Goal: Task Accomplishment & Management: Use online tool/utility

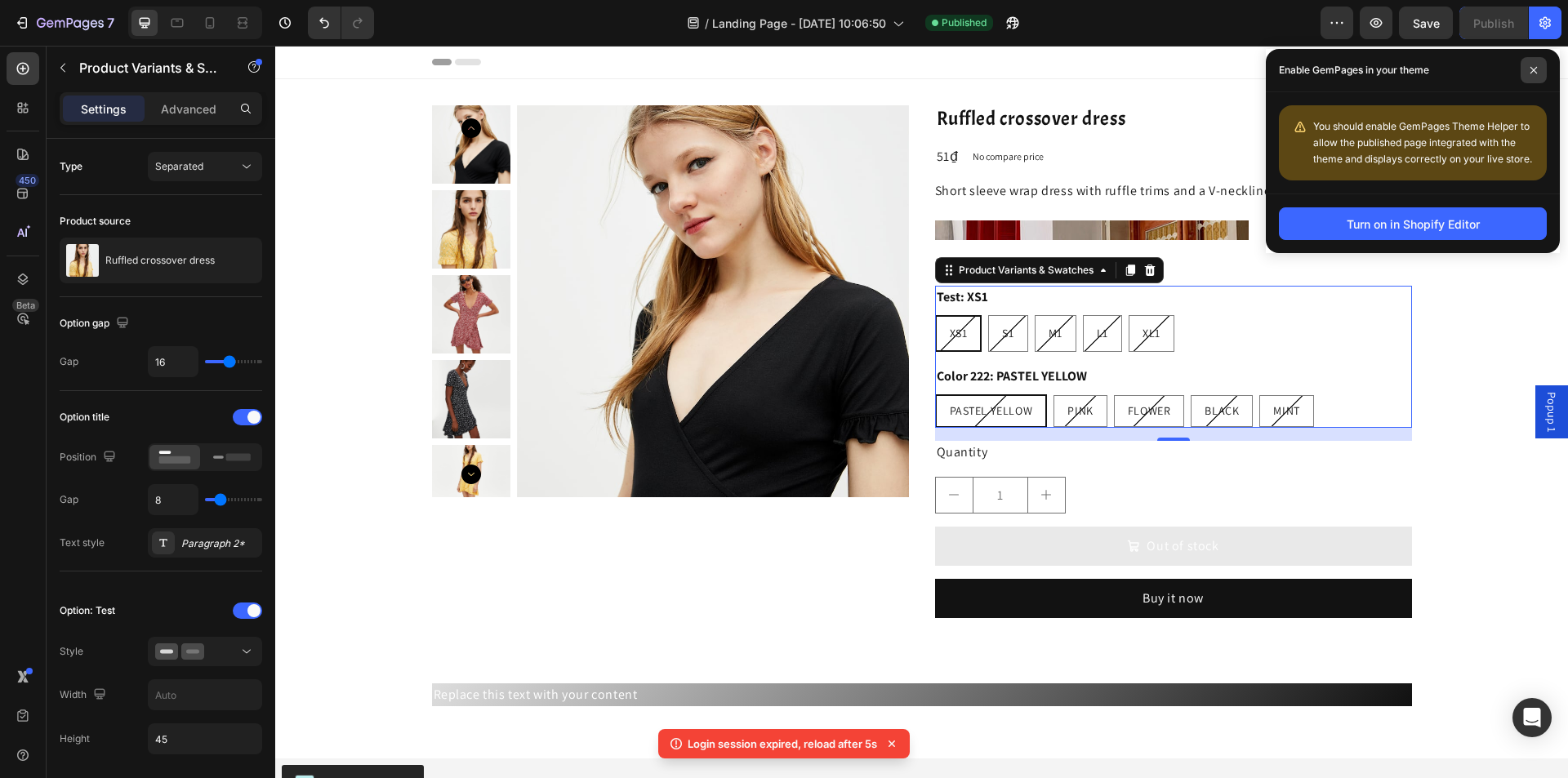
scroll to position [408, 0]
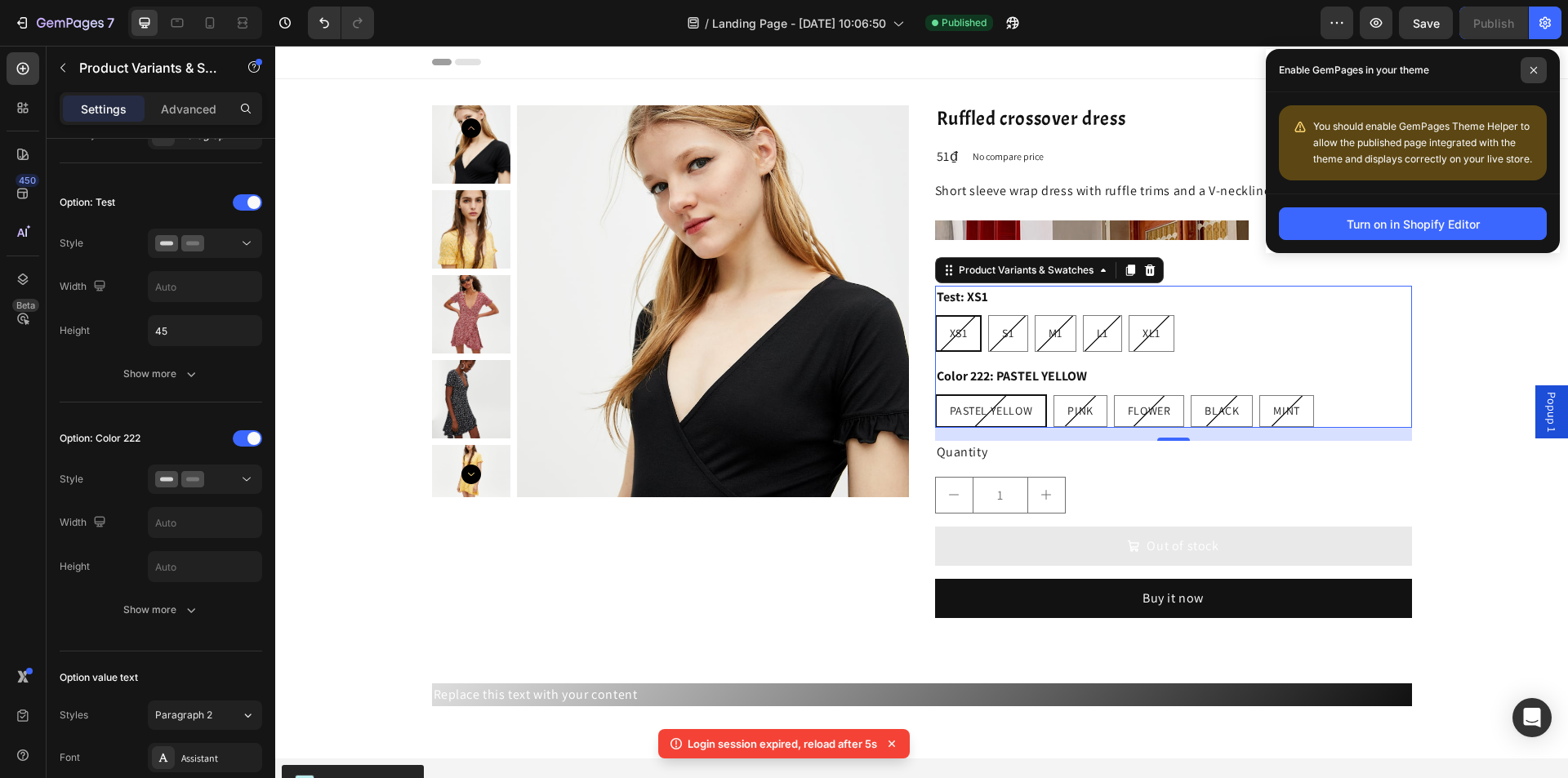
click at [1538, 70] on span at bounding box center [1533, 69] width 26 height 26
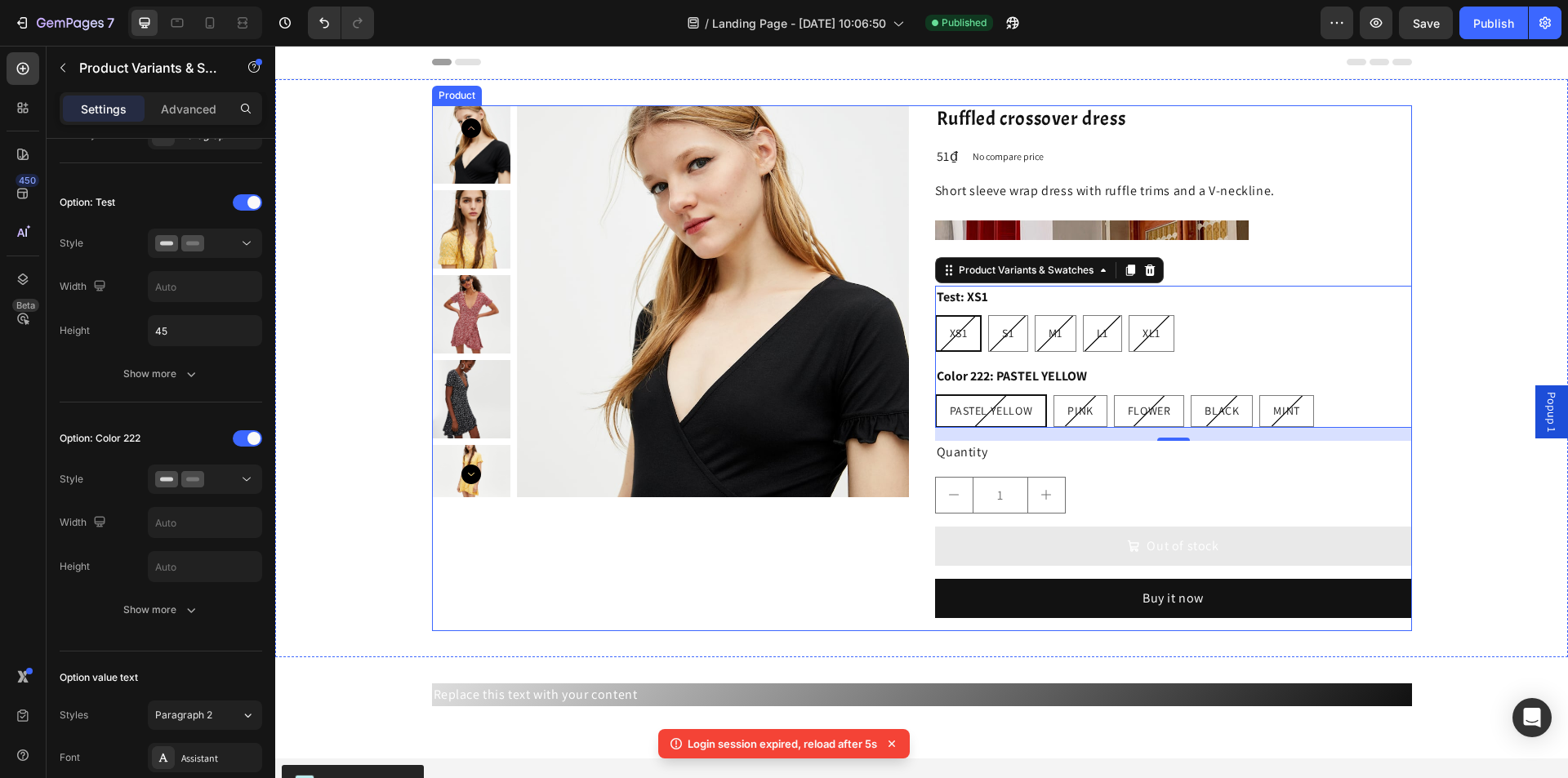
click at [917, 190] on div "Product Images Ruffled crossover dress Product Title 51₫ Product Price Product …" at bounding box center [923, 368] width 980 height 526
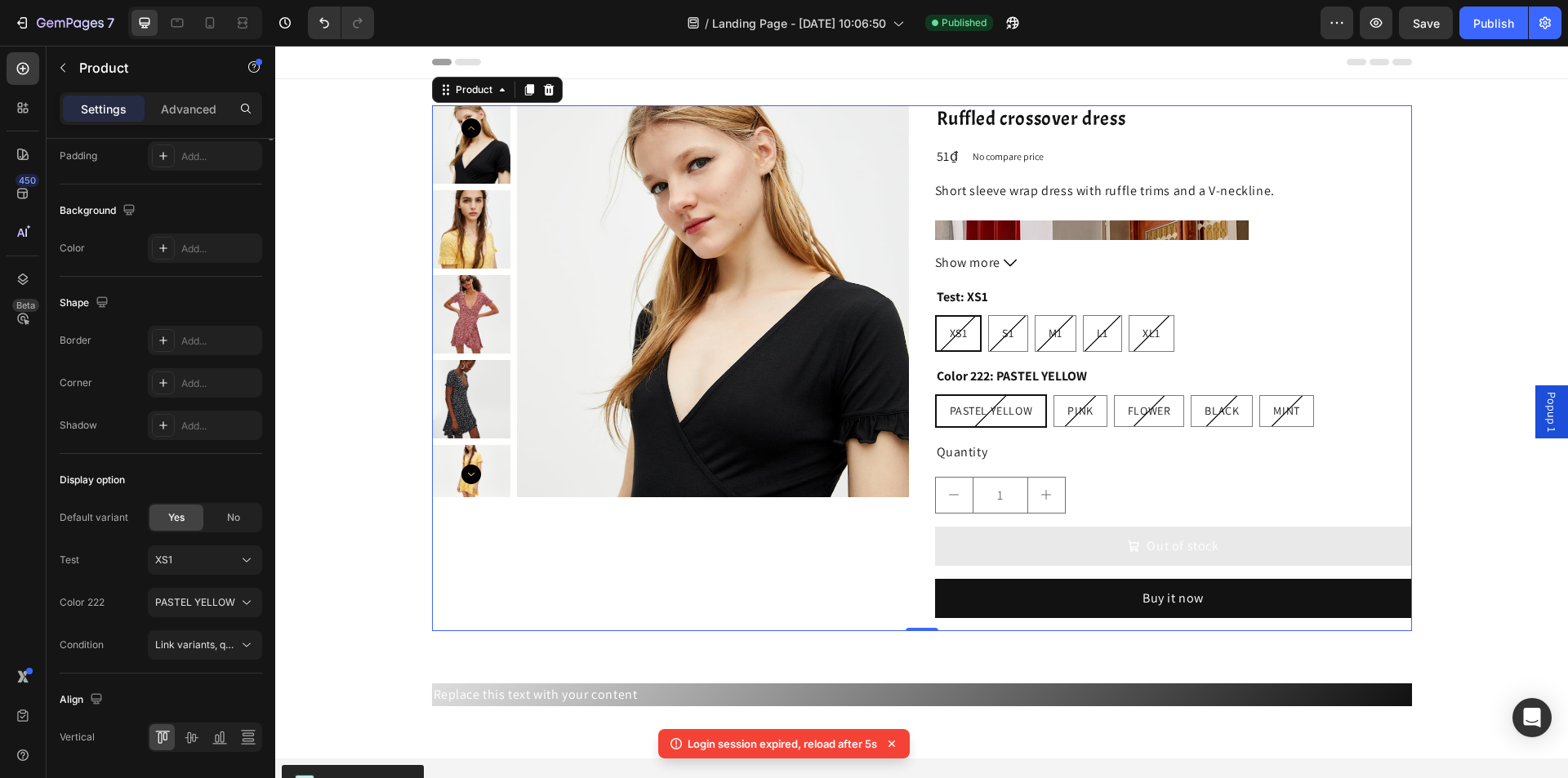
scroll to position [0, 0]
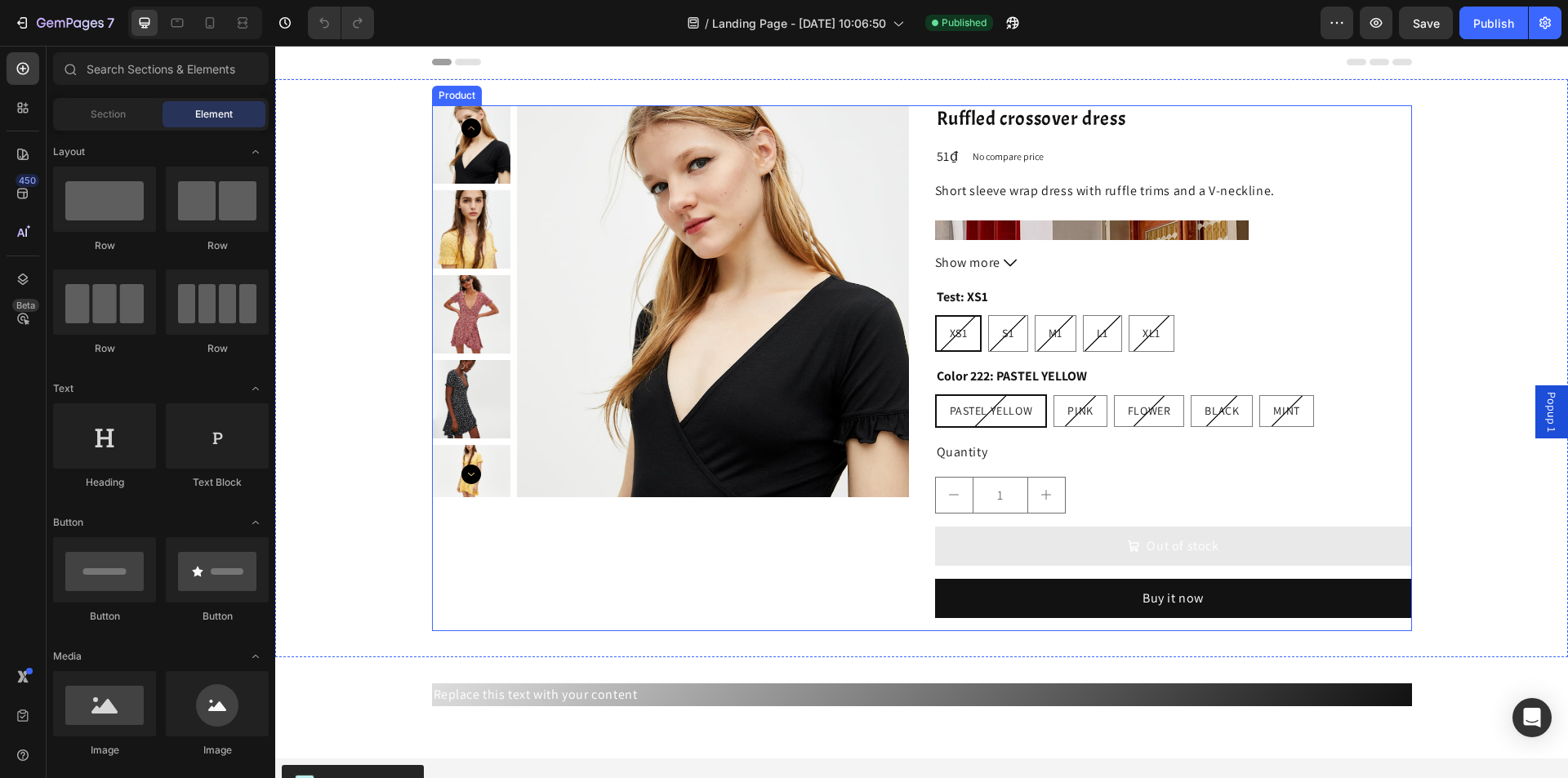
click at [922, 260] on div "Product Images Ruffled crossover dress Product Title 51₫ Product Price Product …" at bounding box center [923, 368] width 980 height 526
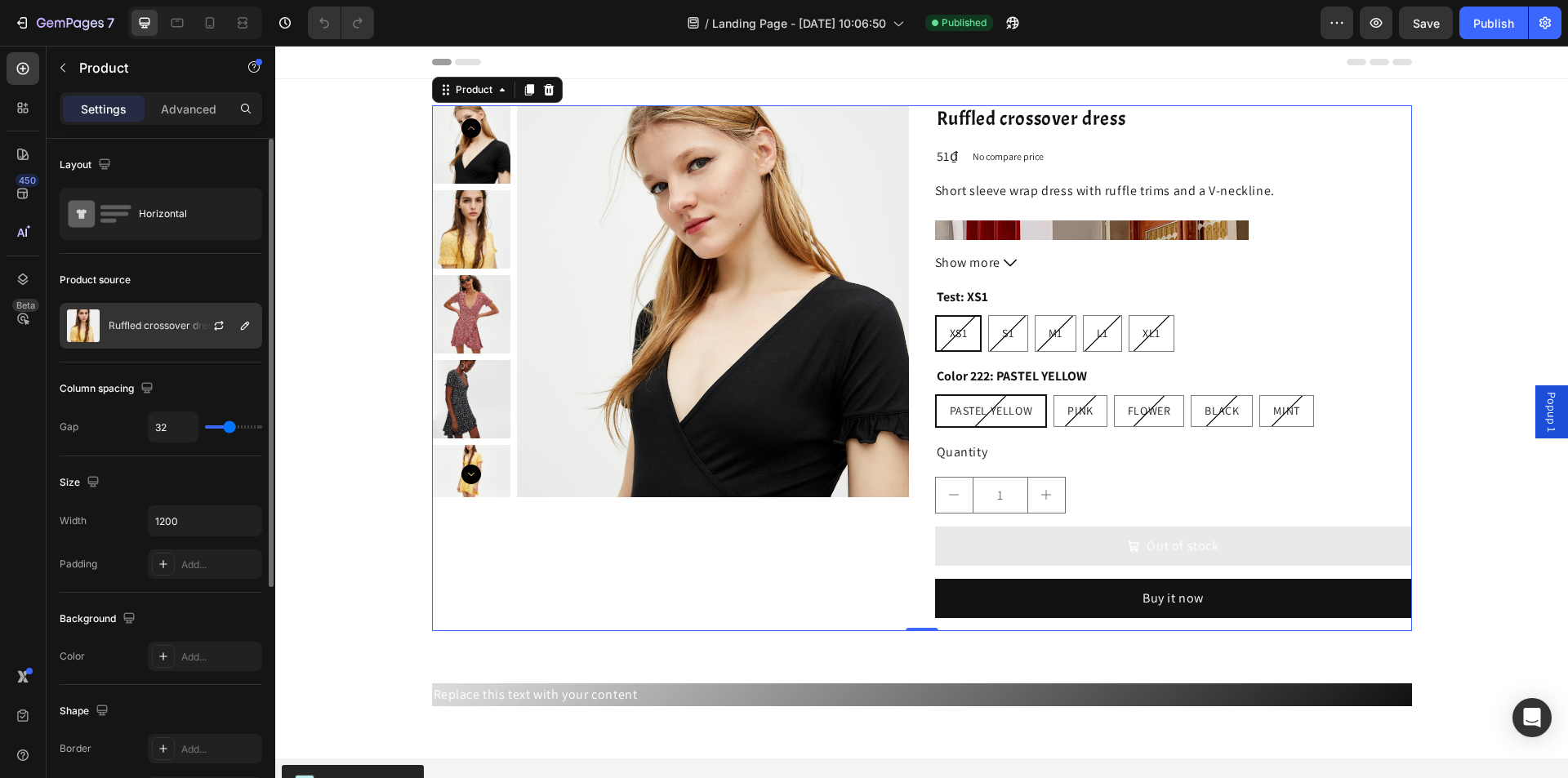
click at [170, 325] on p "Ruffled crossover dress" at bounding box center [164, 325] width 110 height 12
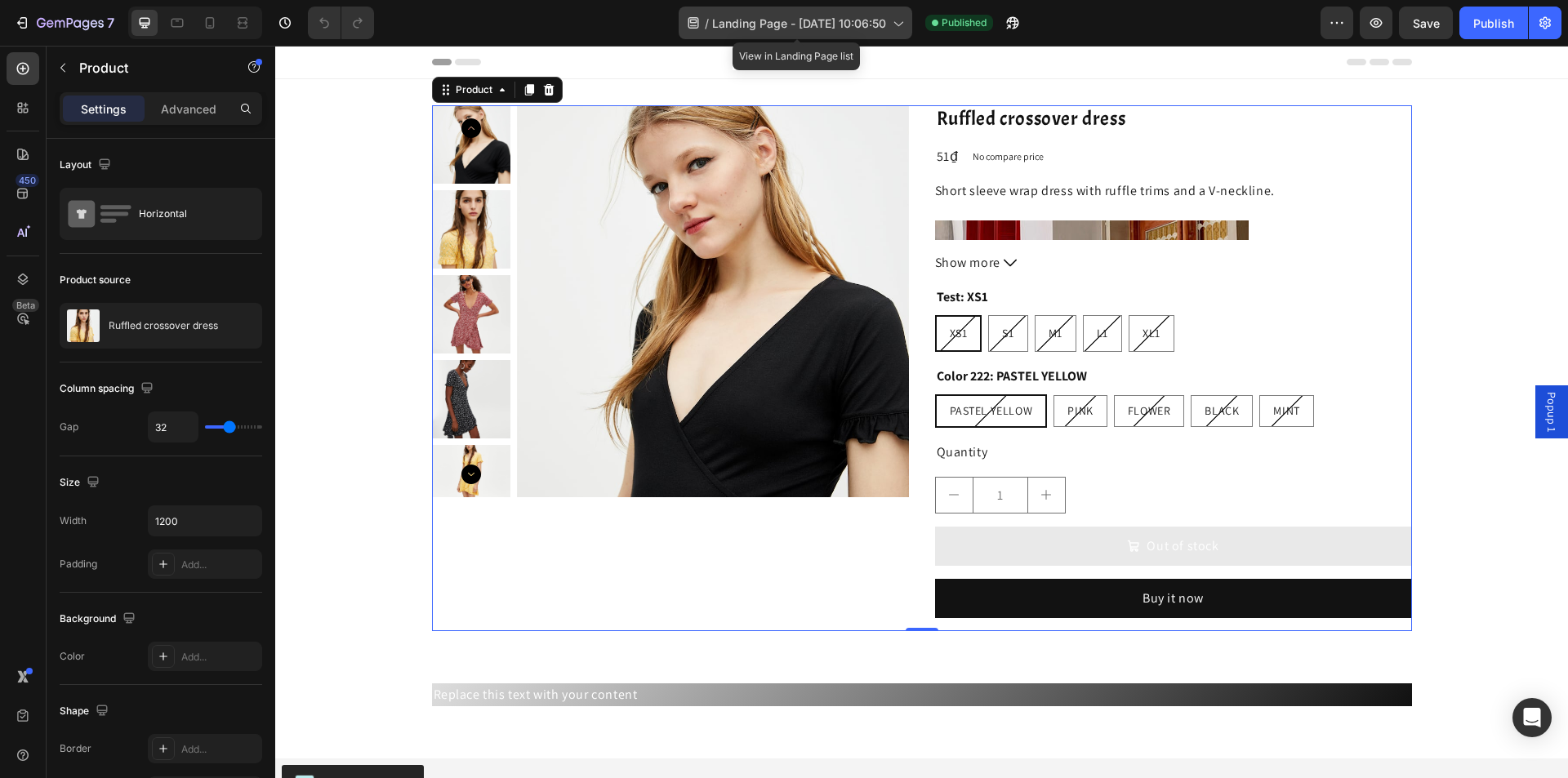
click at [799, 19] on span "Landing Page - [DATE] 10:06:50" at bounding box center [799, 23] width 174 height 17
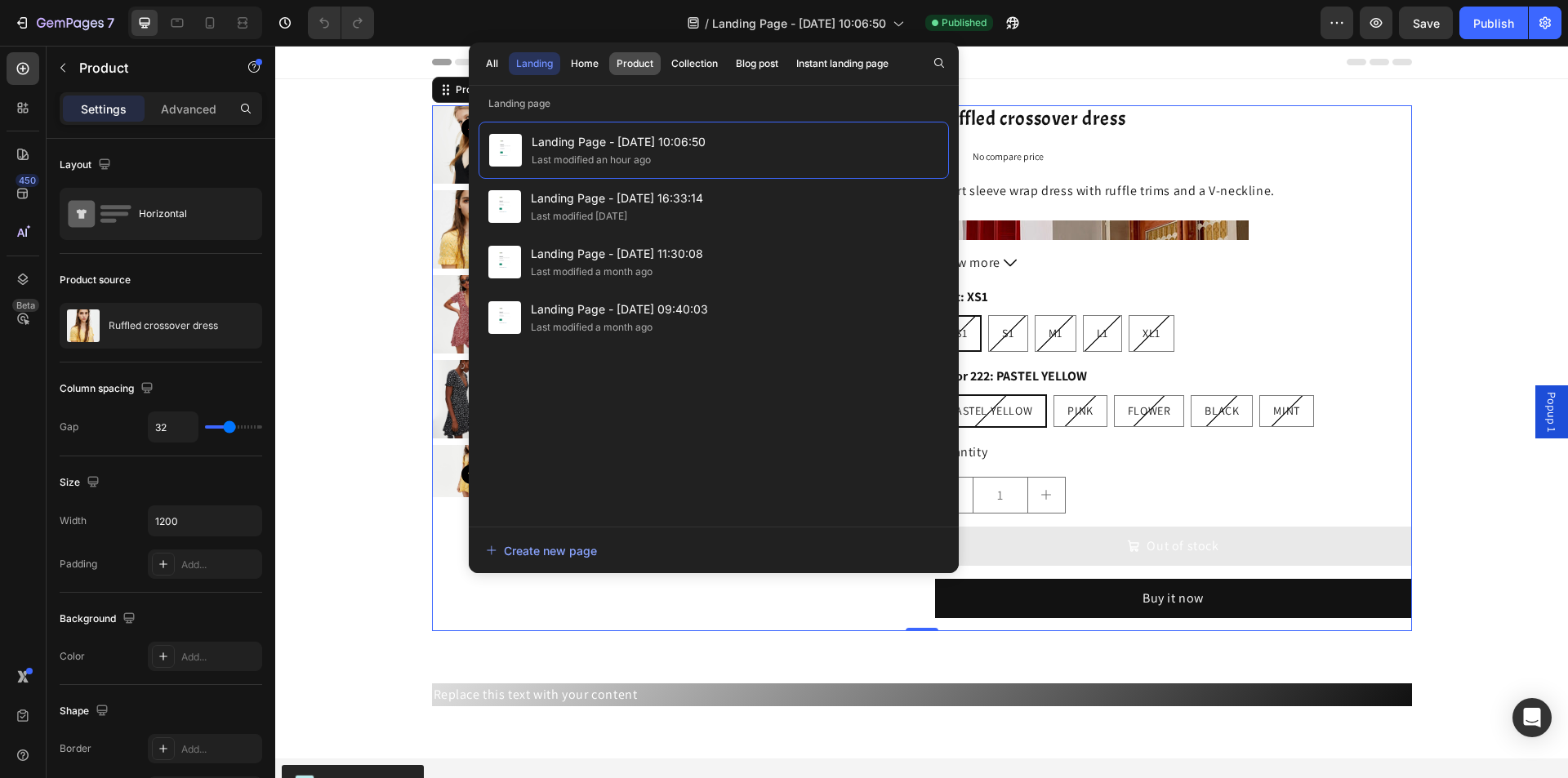
click at [647, 65] on div "Product" at bounding box center [635, 64] width 37 height 14
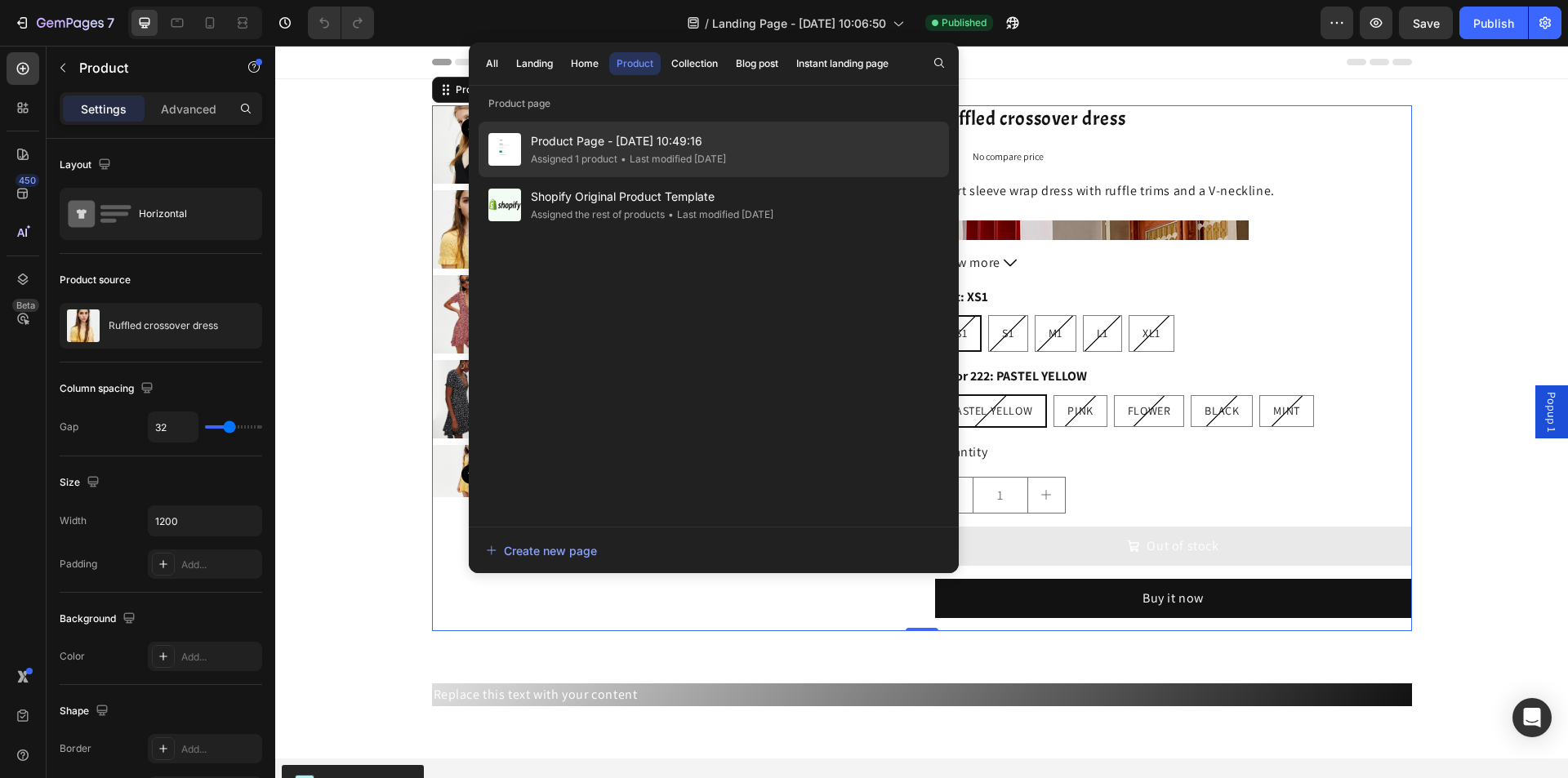
click at [675, 148] on span "Product Page - Jun 25, 10:49:16" at bounding box center [628, 142] width 196 height 19
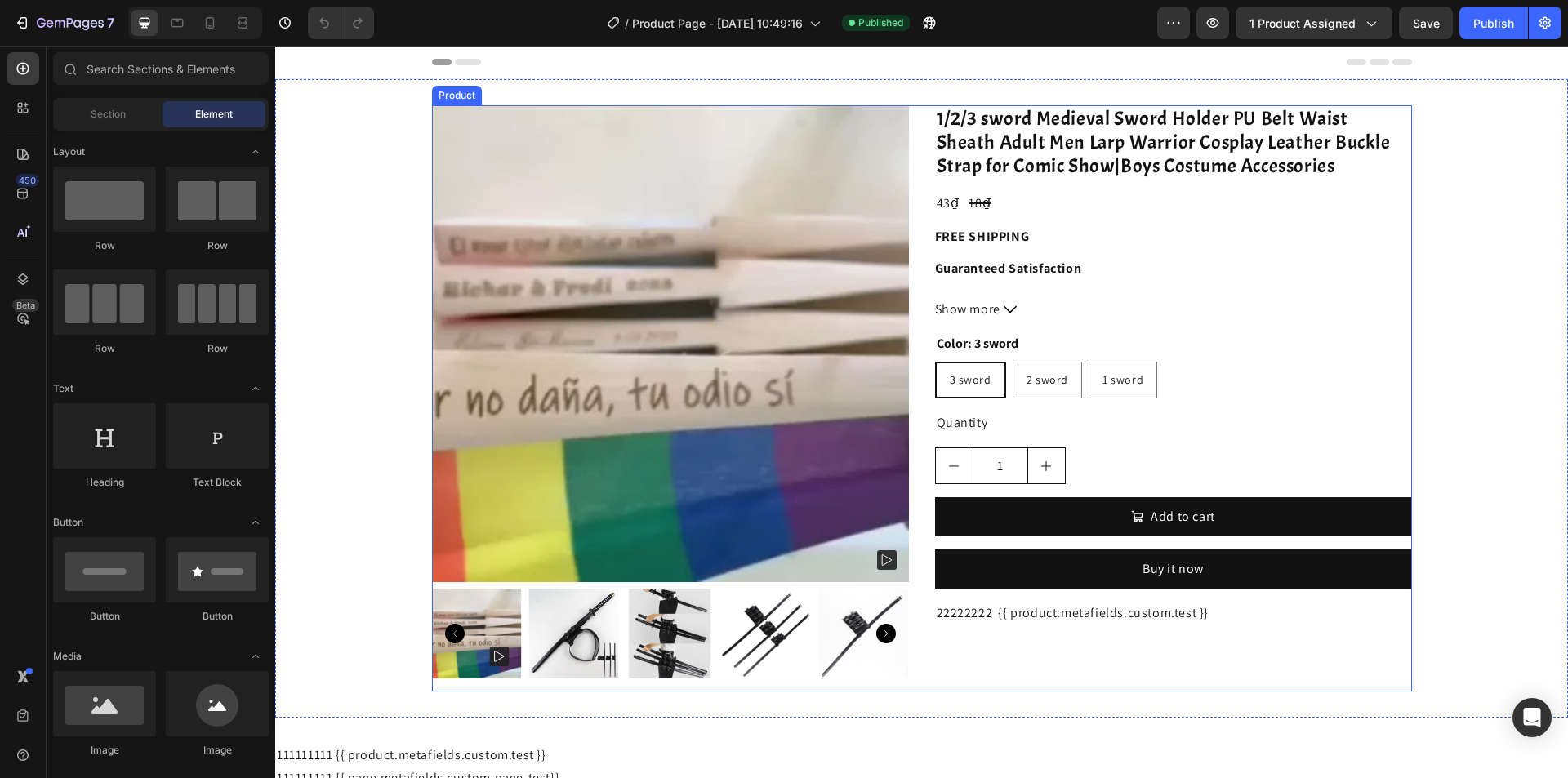
click at [919, 148] on div "Product Images 1/2/3 sword Medieval Sword Holder PU Belt Waist Sheath Adult Men…" at bounding box center [923, 398] width 980 height 586
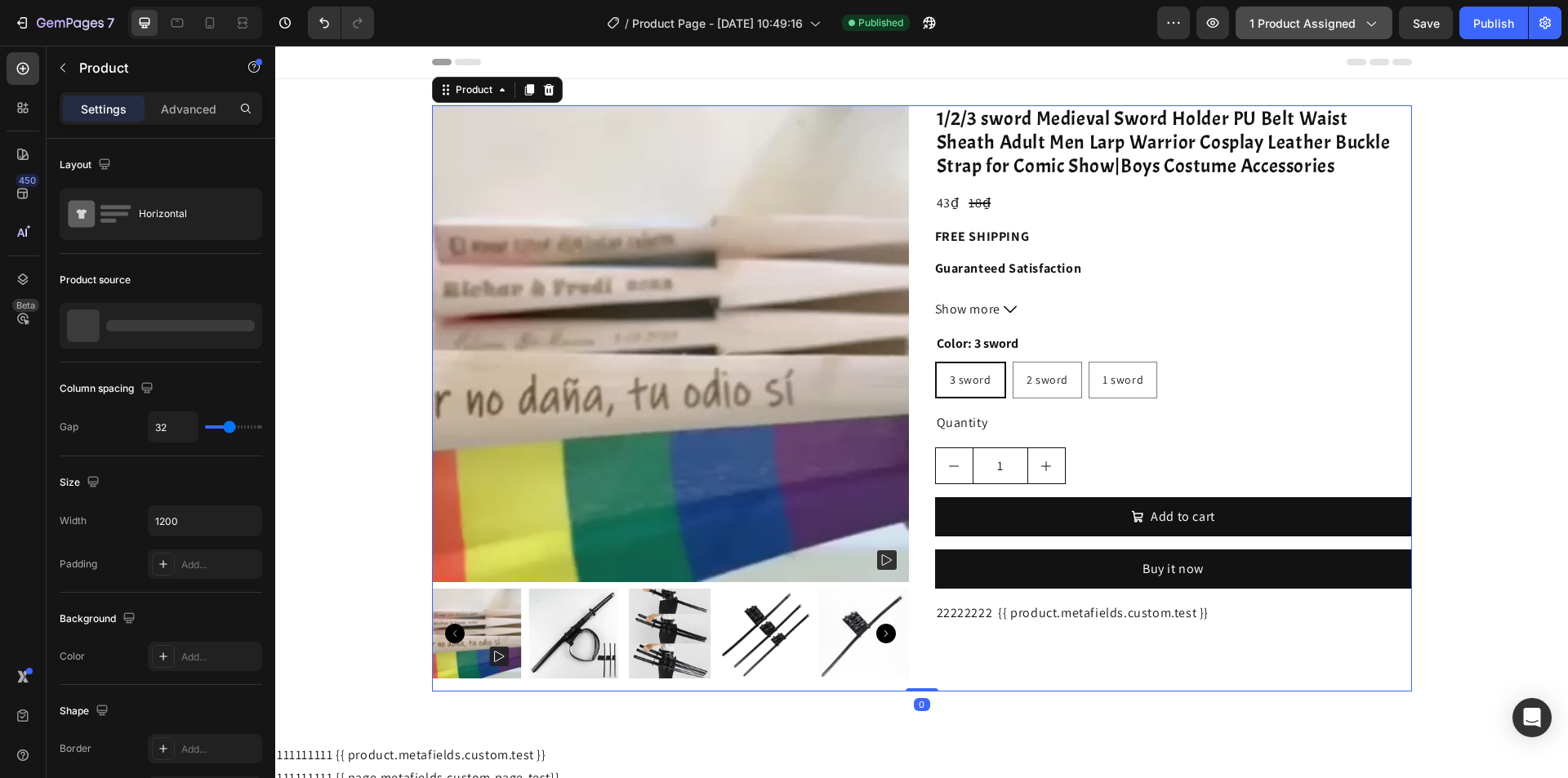
click at [1283, 17] on span "1 product assigned" at bounding box center [1303, 23] width 106 height 17
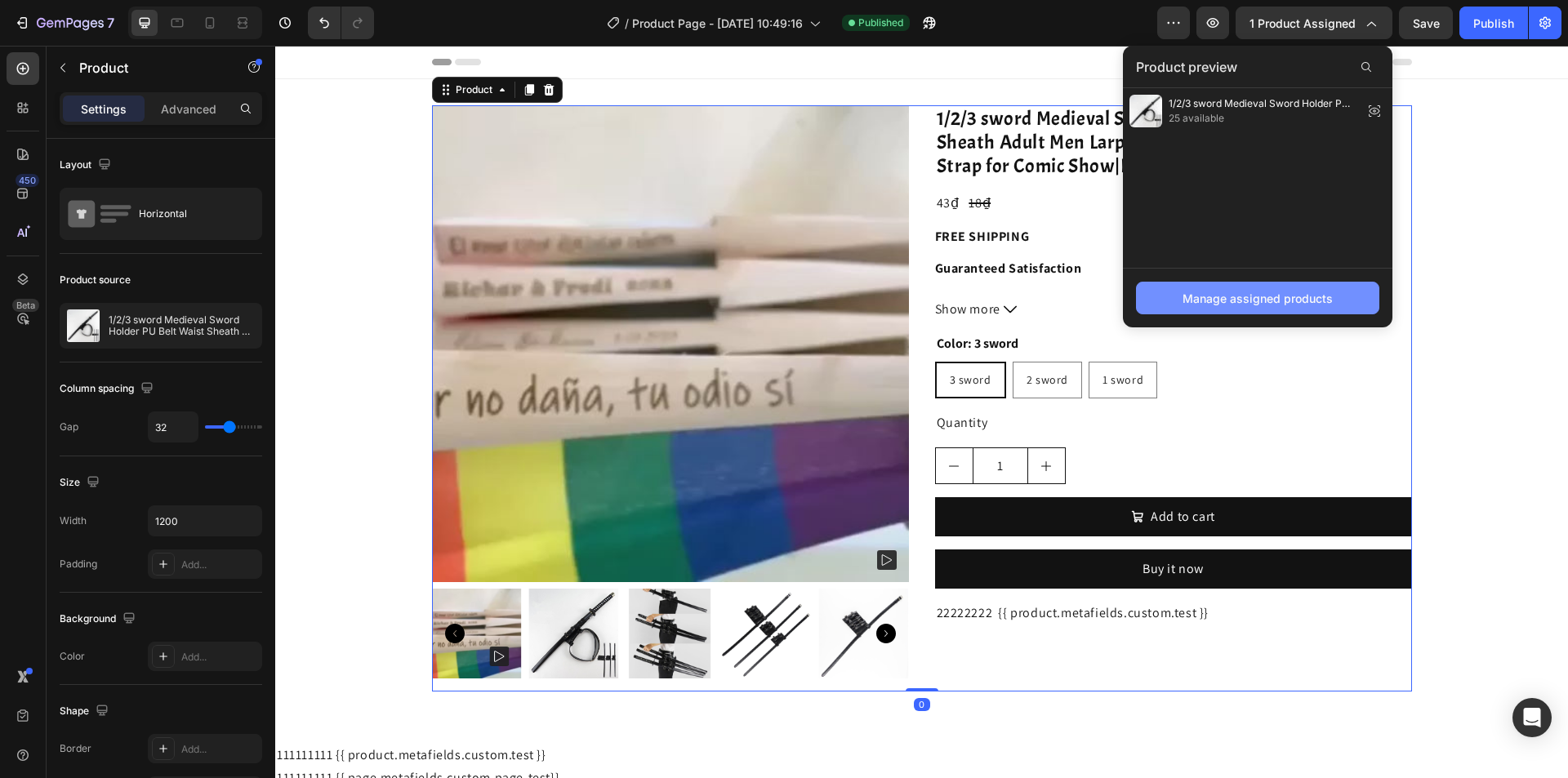
click at [1227, 292] on div "Manage assigned products" at bounding box center [1258, 298] width 150 height 17
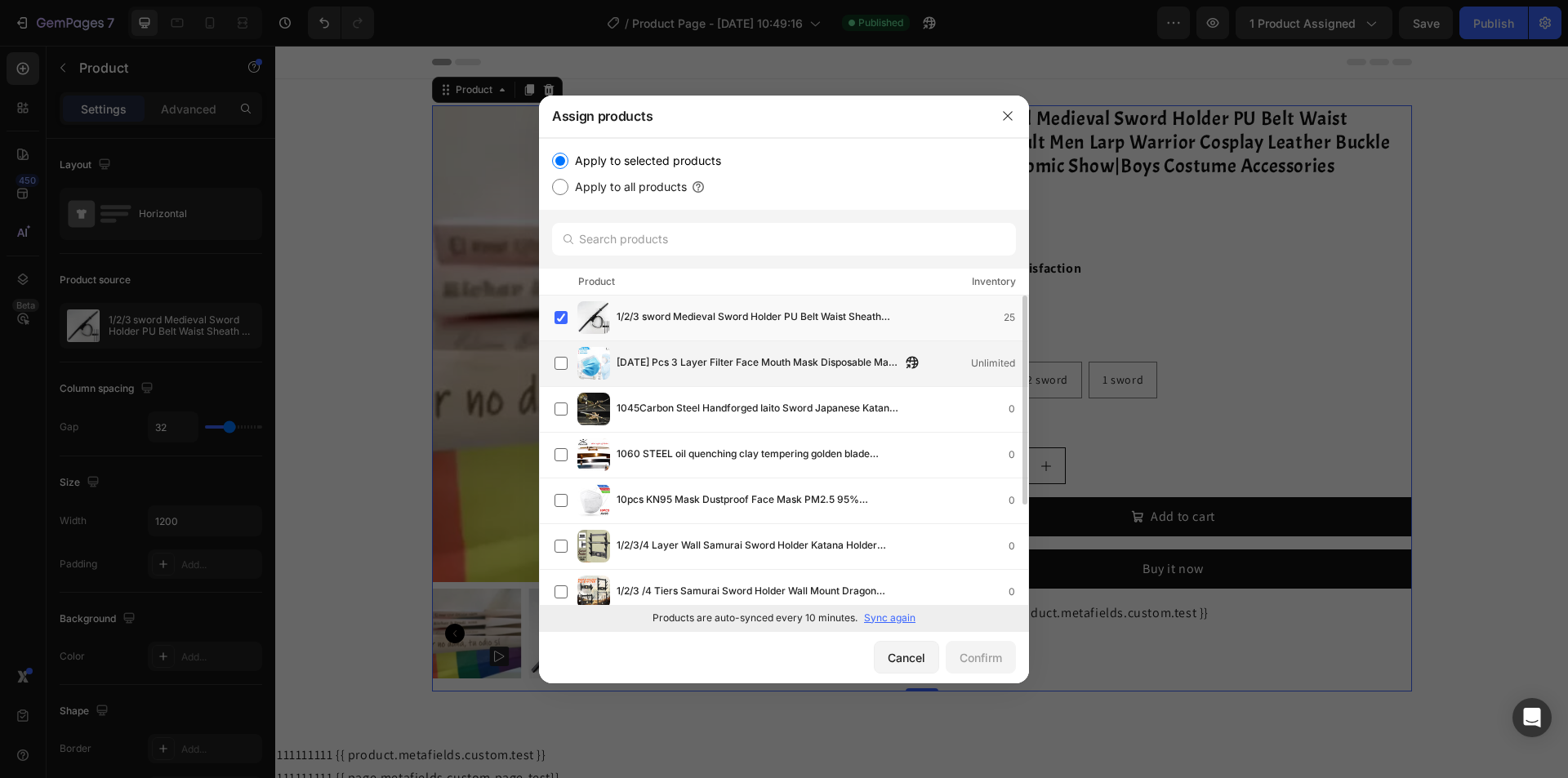
click at [745, 362] on span "10/20/30 Pcs 3 Layer Filter Face Mouth Mask Disposable Mask Non woven Safe Brea…" at bounding box center [758, 363] width 284 height 18
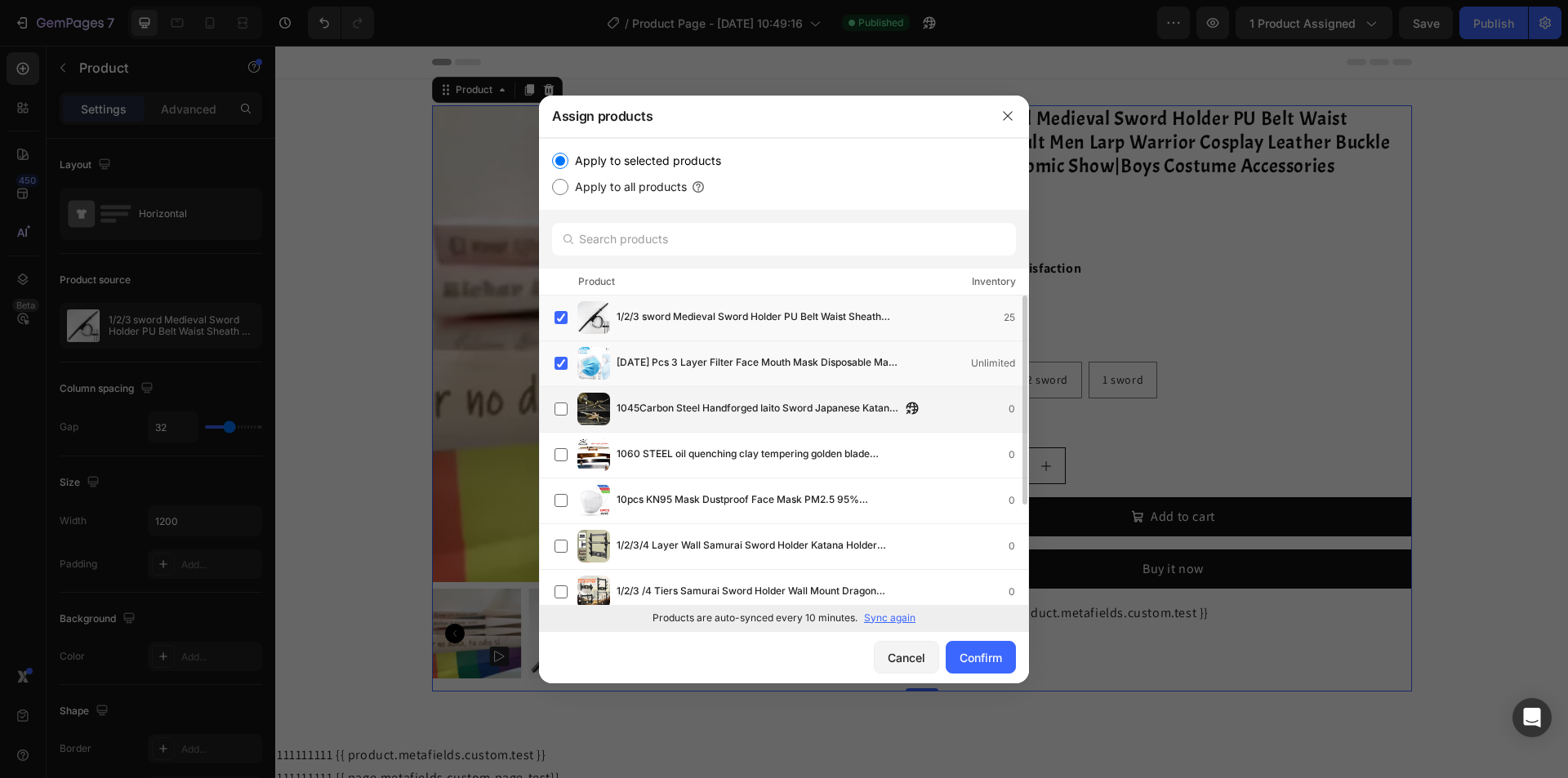
click at [744, 396] on div "1045Carbon Steel Handforged Iaito Sword Japanese Katana For Dojo Practice Train…" at bounding box center [792, 409] width 474 height 33
click at [743, 454] on span "1060 STEEL oil quenching clay tempering golden blade handmade katana sword" at bounding box center [758, 454] width 284 height 18
click at [836, 506] on span "10pcs KN95 Mask Dustproof Face Mask PM2.5 95% Filtration 3 Filter Bacterial Pro…" at bounding box center [758, 501] width 284 height 18
click at [798, 516] on div "10pcs KN95 Mask Dustproof Face Mask PM2.5 95% Filtration 3 Filter Bacterial Pro…" at bounding box center [792, 501] width 474 height 33
click at [802, 550] on span "1/2/3/4 Layer Wall Samurai Sword Holder Katana Holder Stand Hanger Mounting Bra…" at bounding box center [758, 546] width 284 height 18
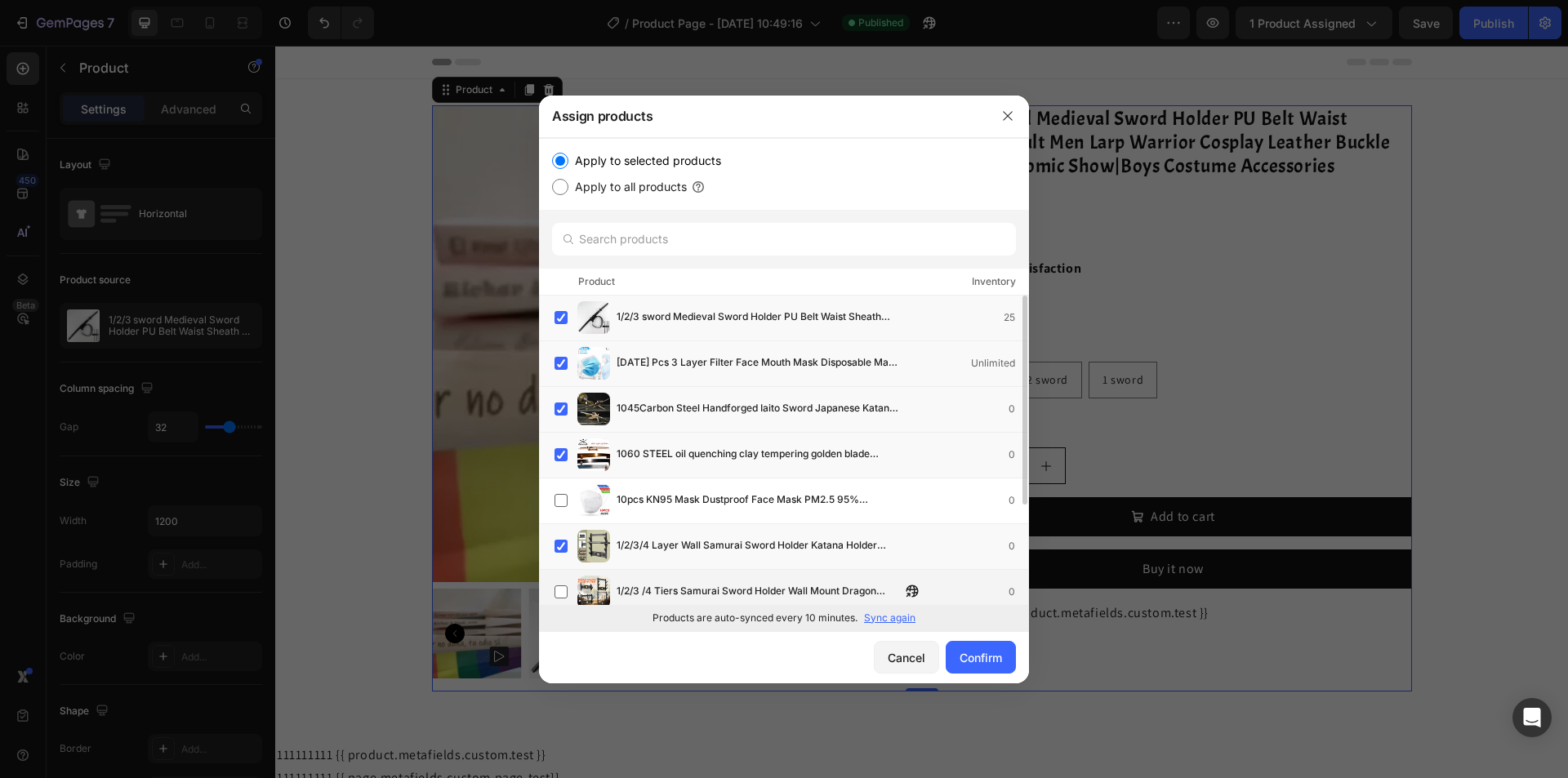
click at [840, 588] on span "1/2/3 /4 Tiers Samurai Sword Holder Wall Mount Dragon Japanese Samurai Sword Ka…" at bounding box center [758, 592] width 284 height 18
click at [768, 498] on span "10pcs KN95 Mask Dustproof Face Mask PM2.5 95% Filtration 3 Filter Bacterial Pro…" at bounding box center [758, 501] width 284 height 18
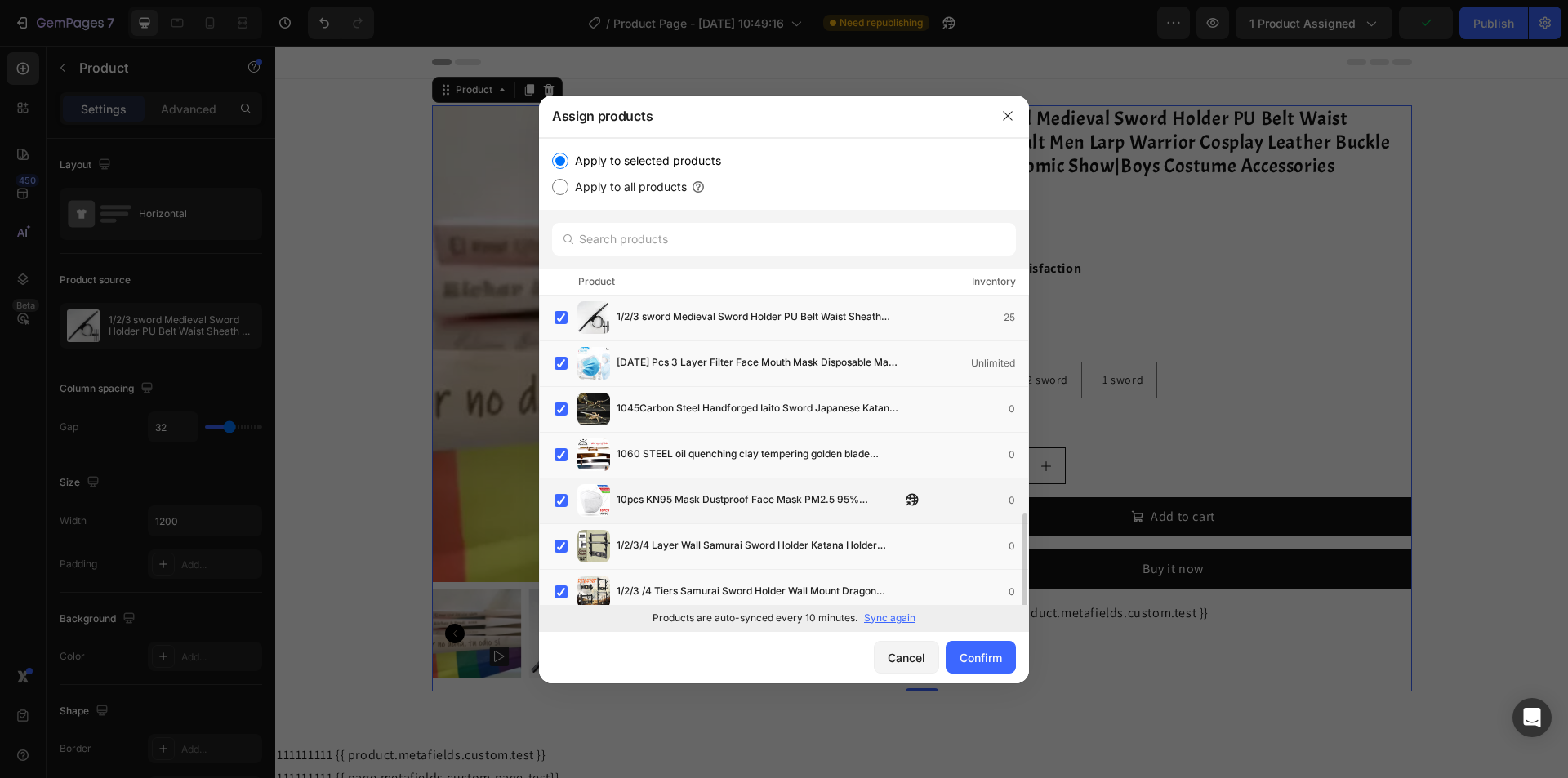
scroll to position [164, 0]
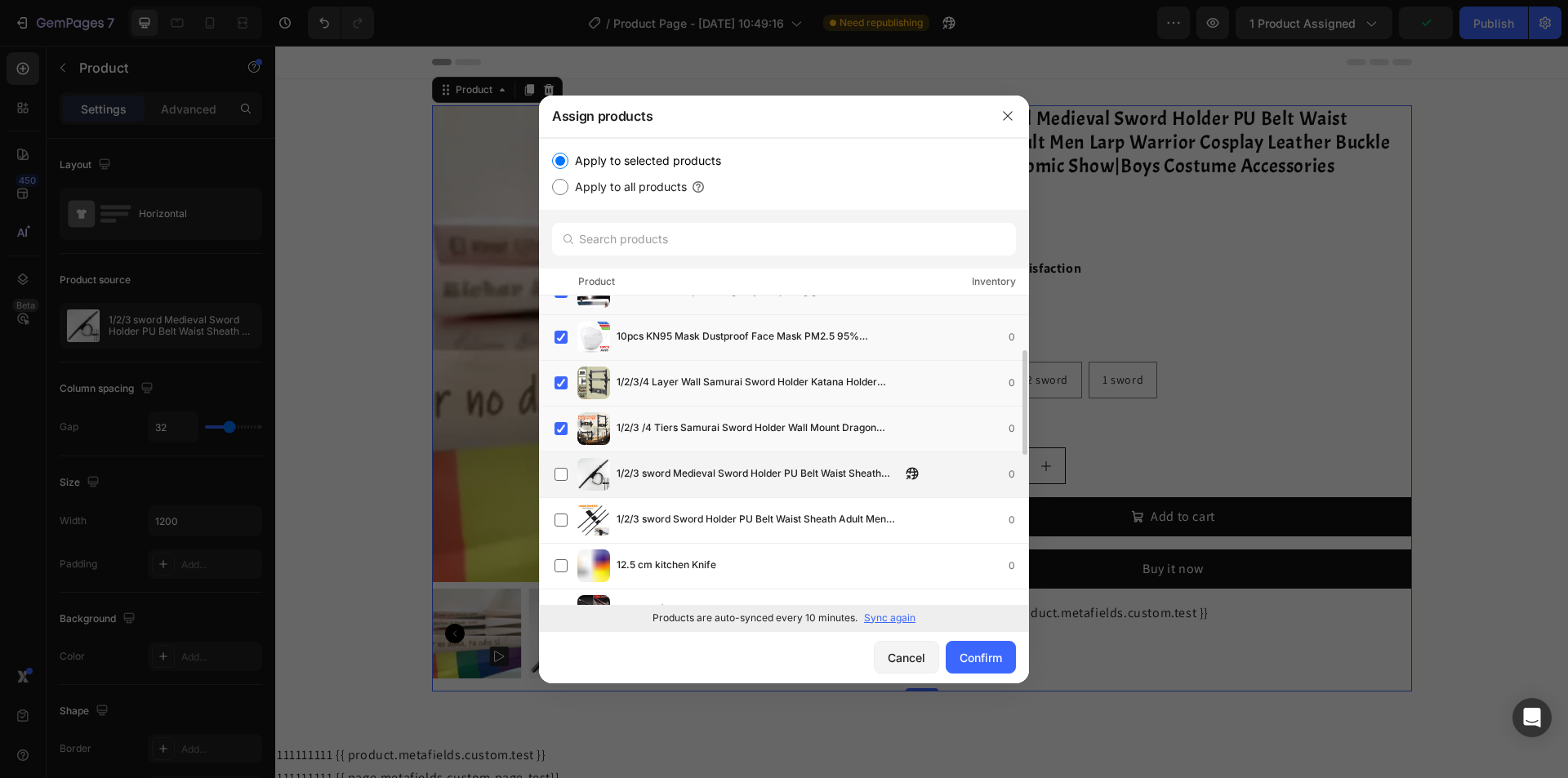
click at [765, 476] on span "1/2/3 sword Medieval Sword Holder PU Belt Waist Sheath Adult Men Larp Warrior C…" at bounding box center [758, 474] width 284 height 18
click at [761, 532] on div "1/2/3 sword Sword Holder PU Belt Waist Sheath Adult Men Larp Warrior Cosplay Le…" at bounding box center [792, 520] width 474 height 33
click at [758, 573] on div "12.5 cm kitchen Knife 0" at bounding box center [822, 565] width 411 height 18
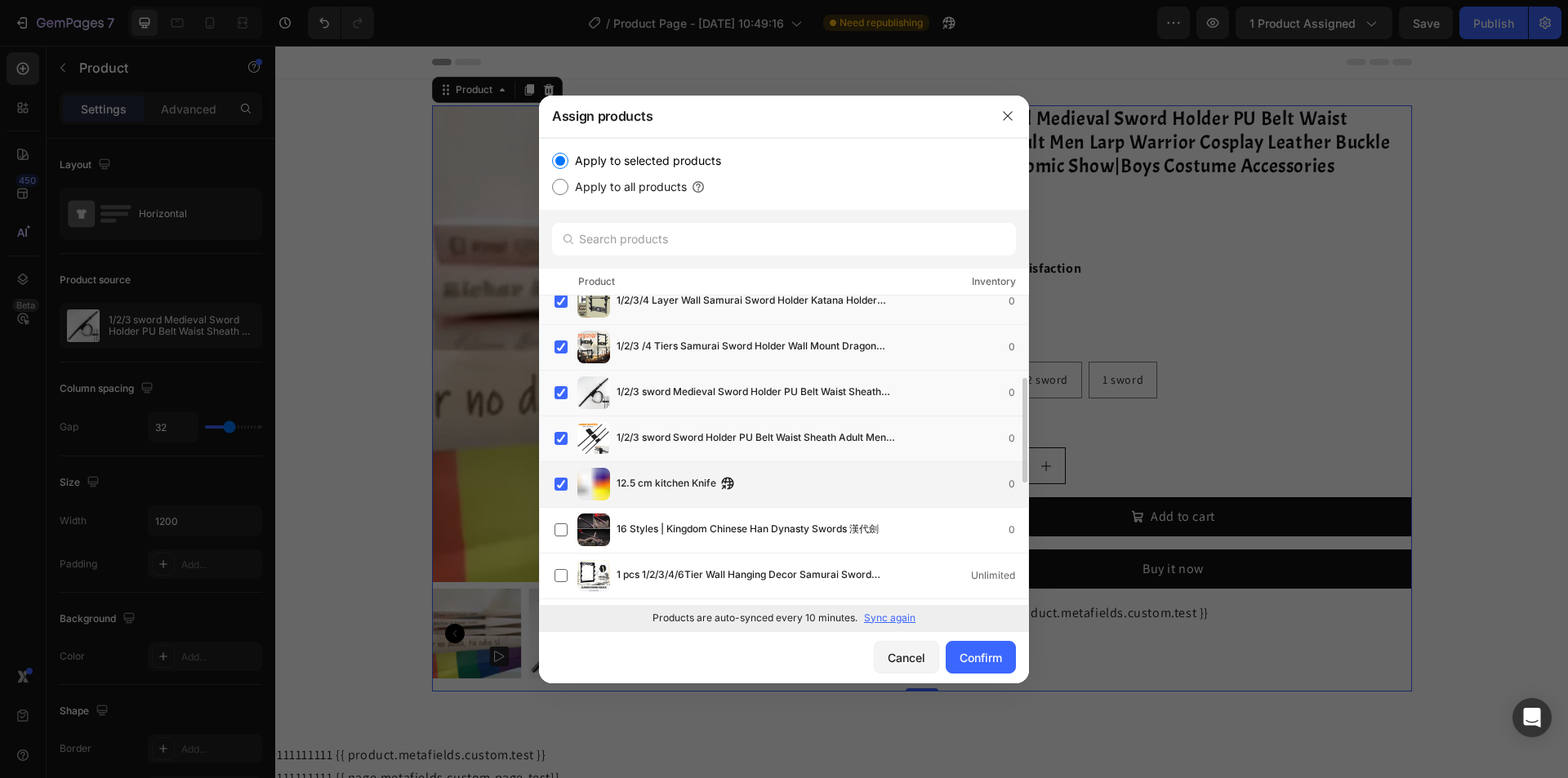
scroll to position [326, 0]
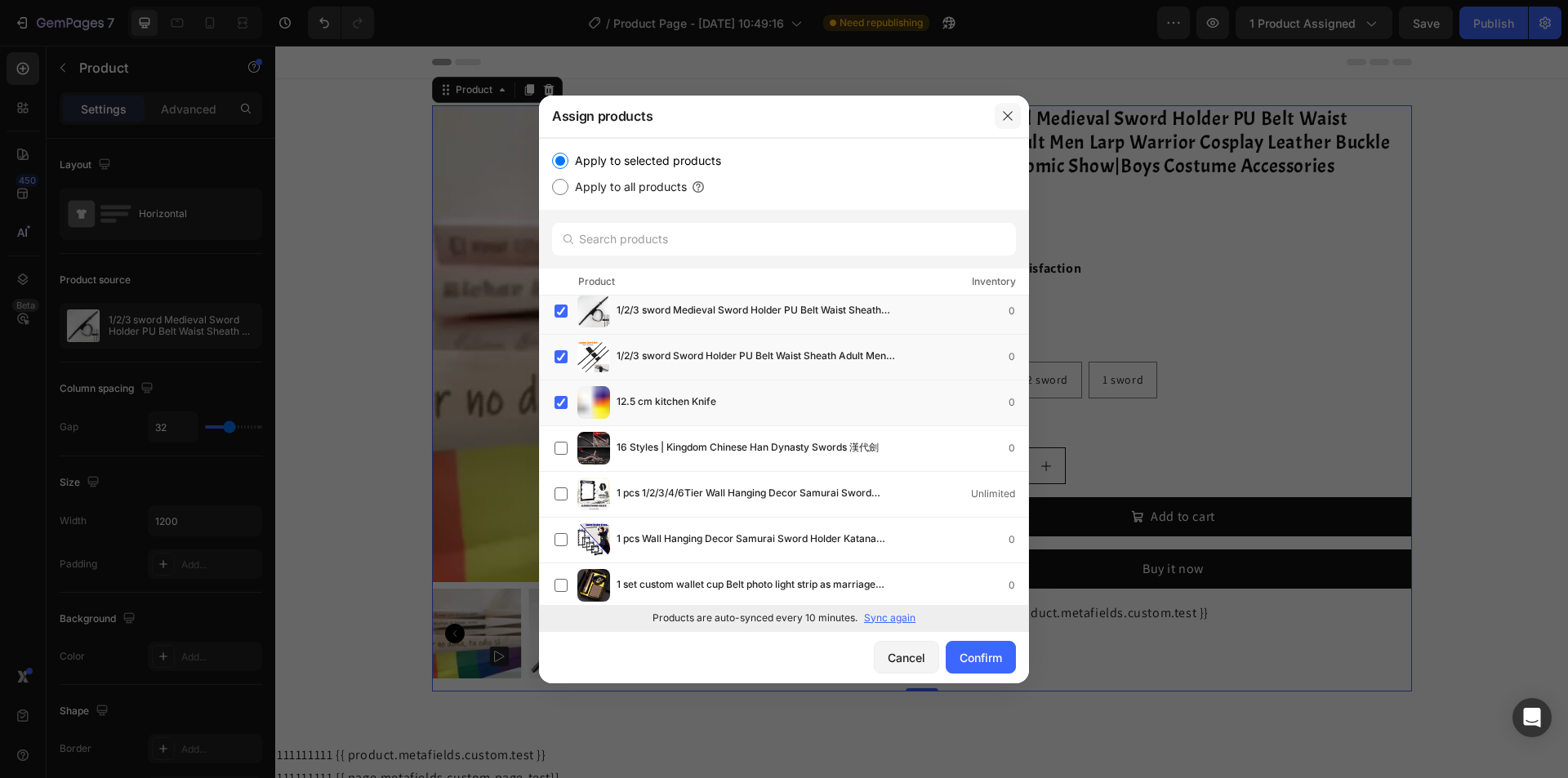
click at [1009, 117] on icon "button" at bounding box center [1007, 115] width 9 height 9
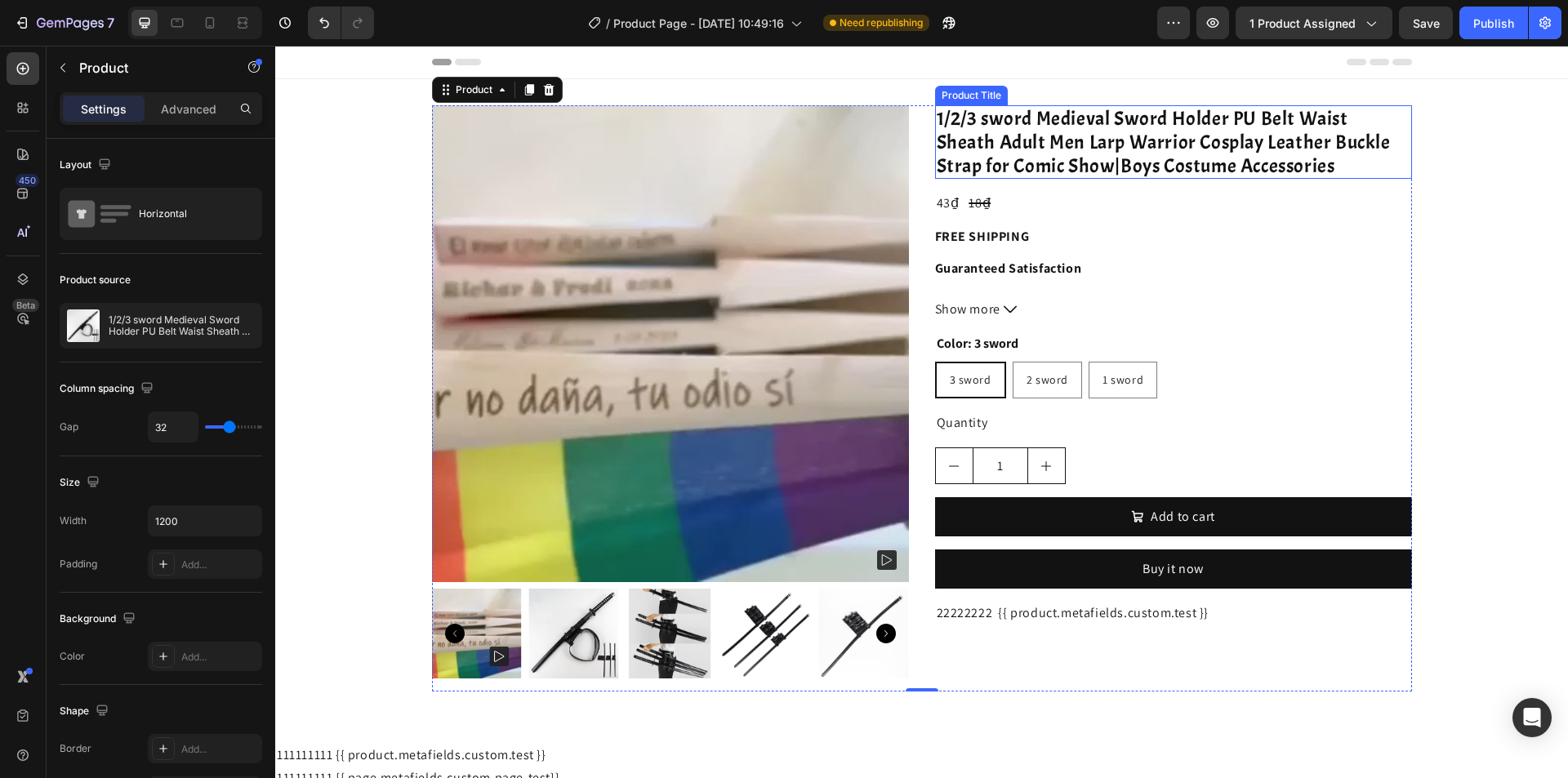
click at [951, 84] on div "Product Images 1/2/3 sword Medieval Sword Holder PU Belt Waist Sheath Adult Men…" at bounding box center [922, 398] width 1294 height 638
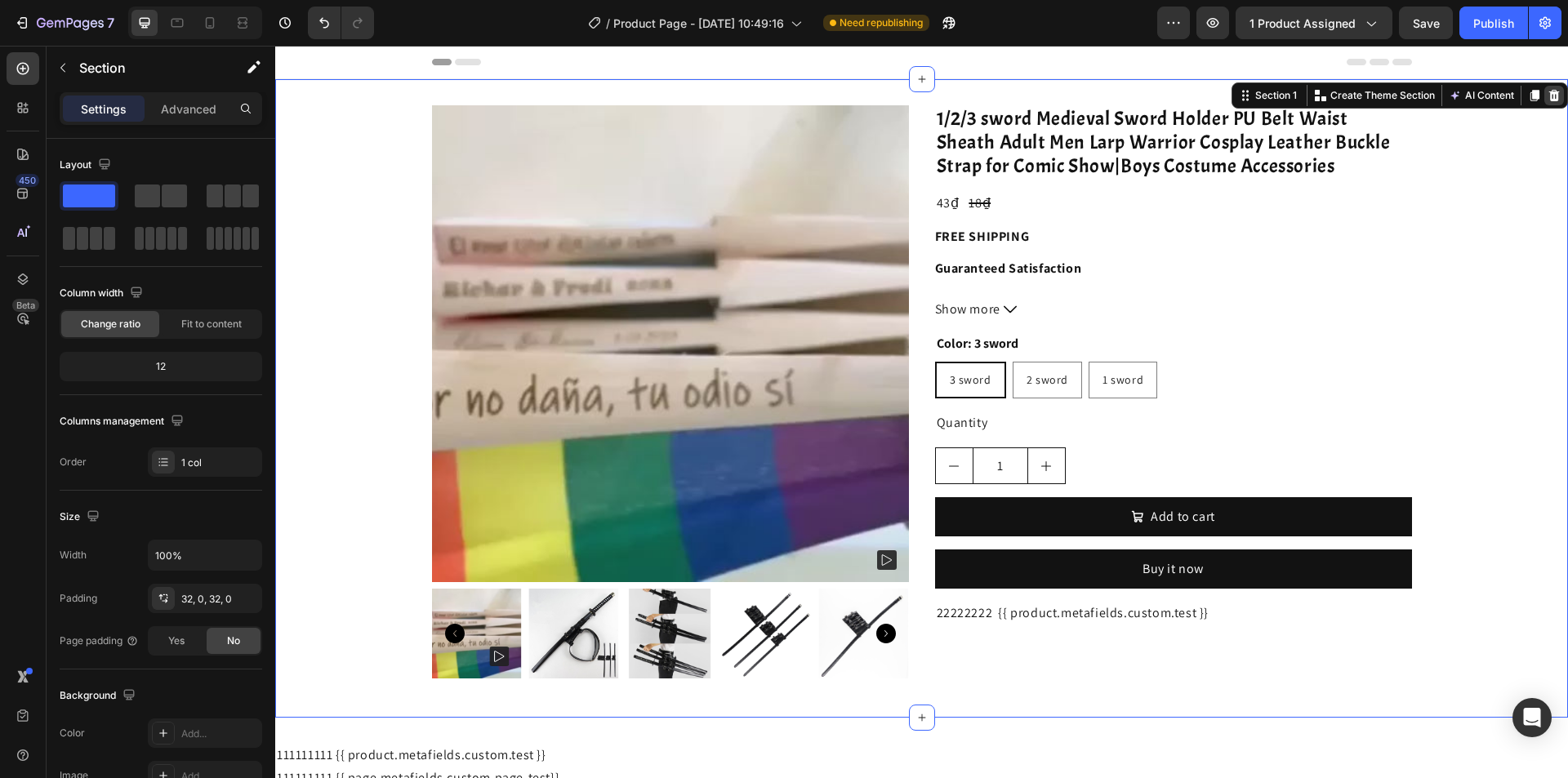
click at [1545, 105] on div at bounding box center [1555, 95] width 19 height 19
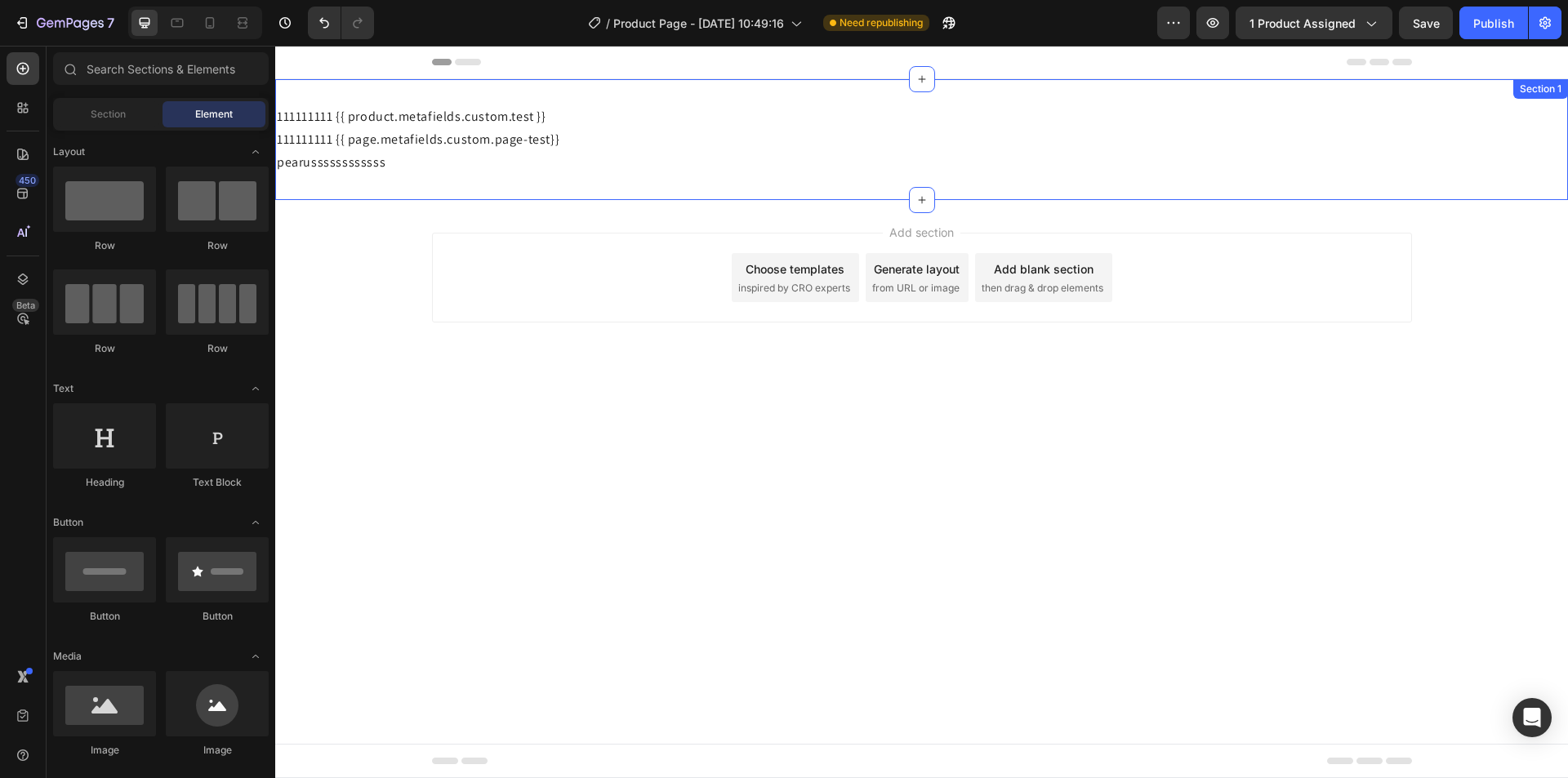
click at [670, 91] on div "111111111 {{ product.metafields.custom.test }} Text Block 111111111 {{ page.met…" at bounding box center [922, 140] width 1294 height 121
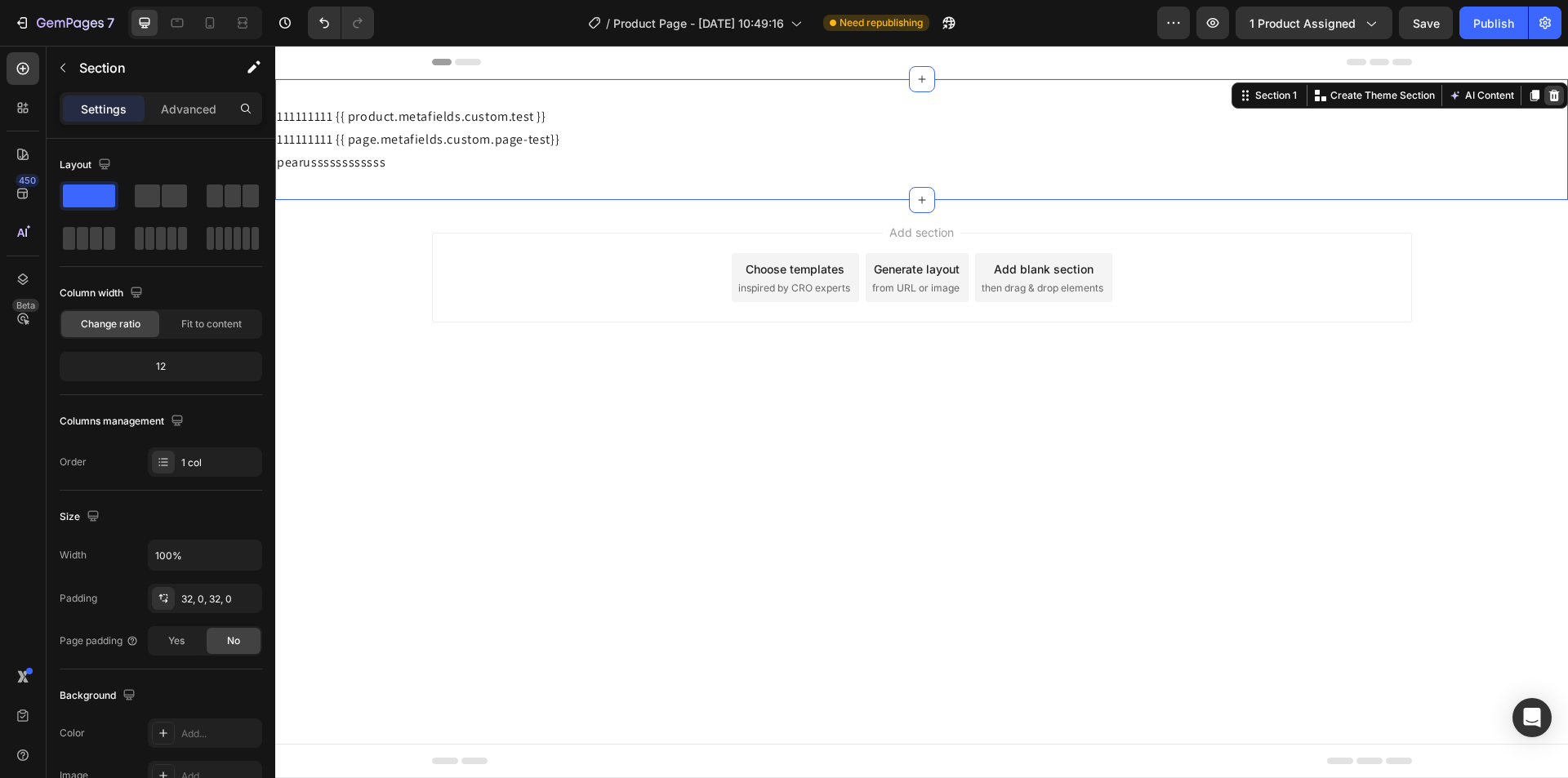
click at [1550, 99] on icon at bounding box center [1555, 95] width 13 height 13
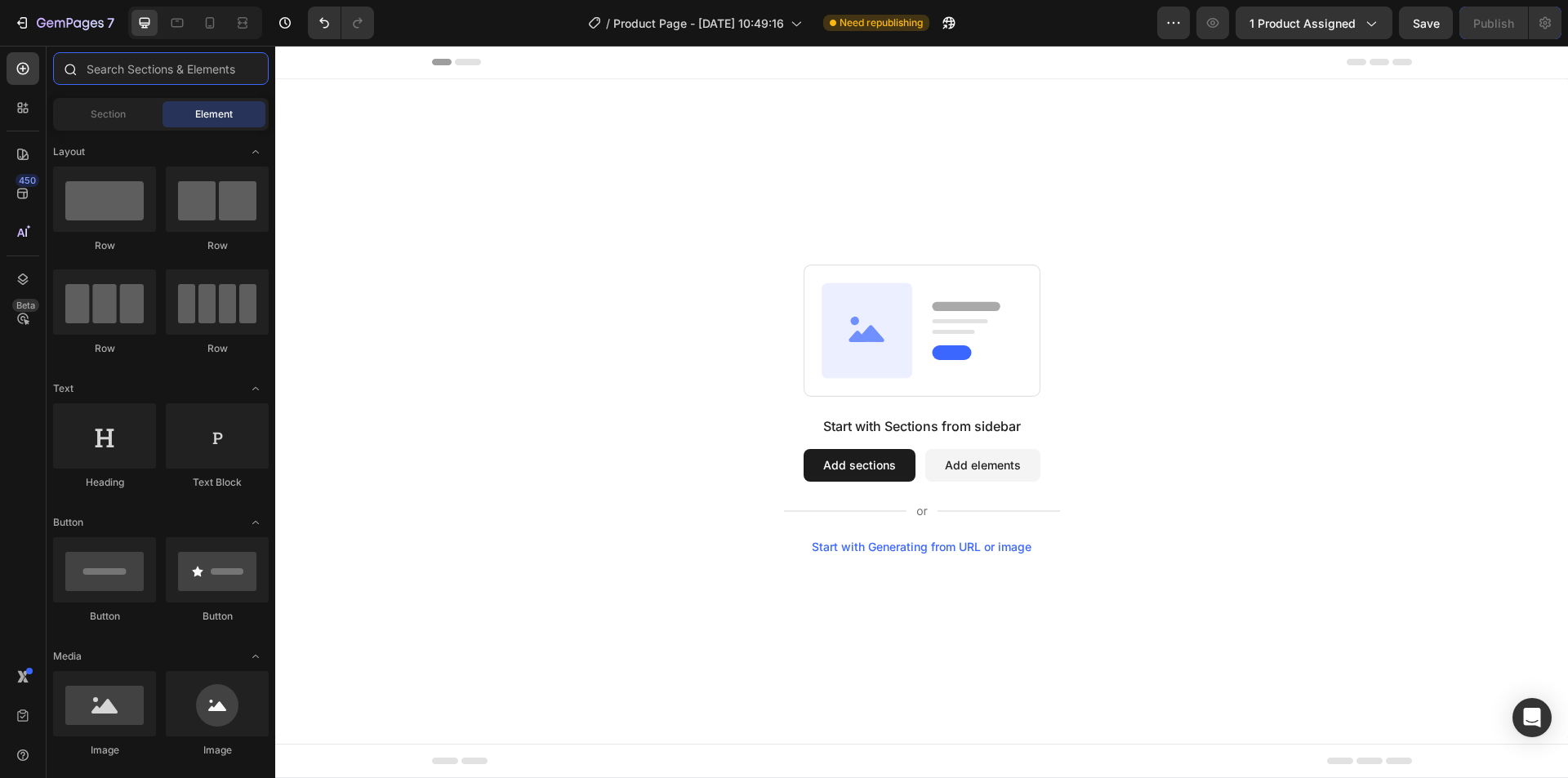
click at [234, 70] on input "text" at bounding box center [161, 68] width 216 height 33
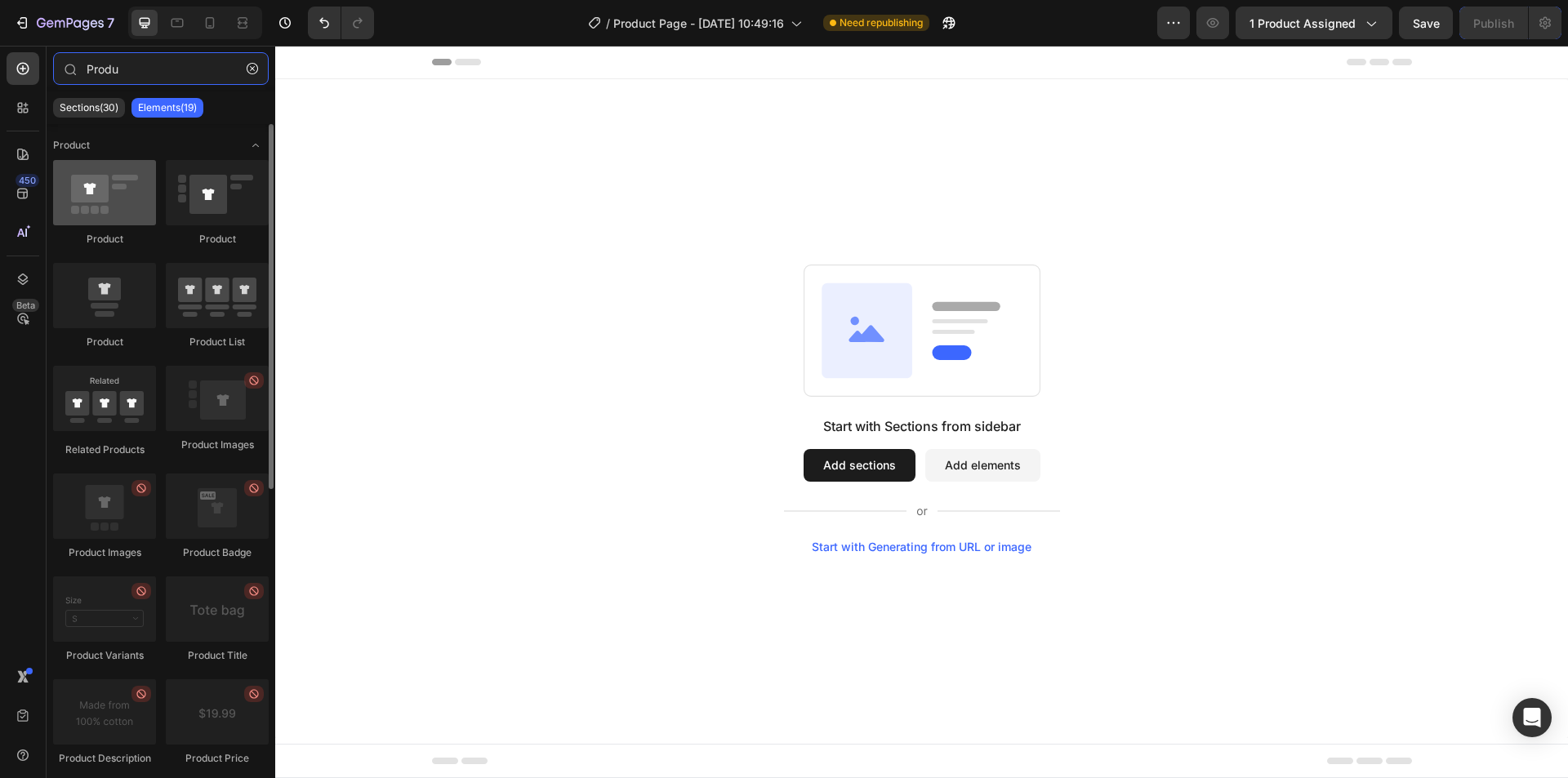
type input "Produ"
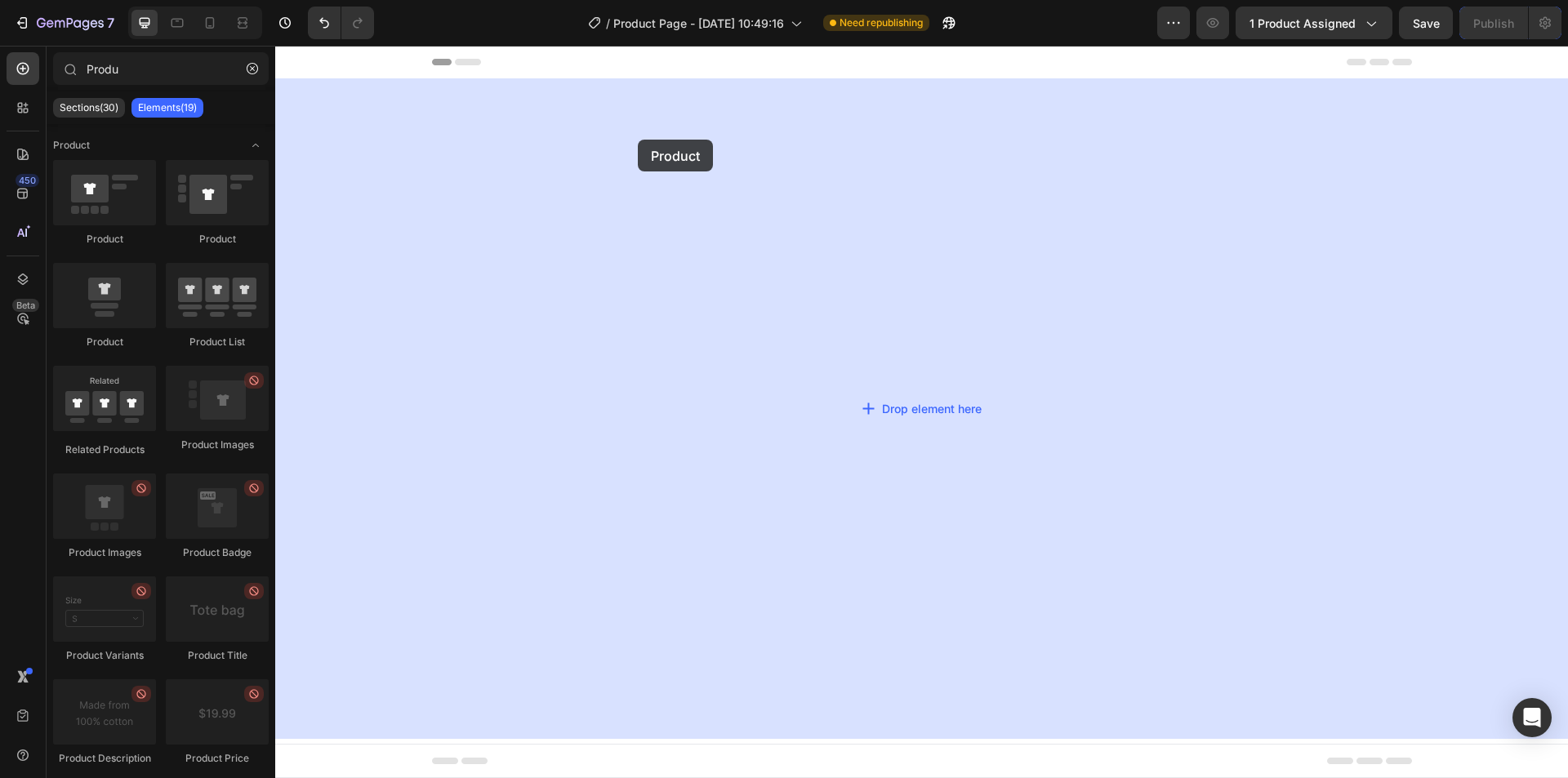
drag, startPoint x: 415, startPoint y: 240, endPoint x: 644, endPoint y: 137, distance: 251.1
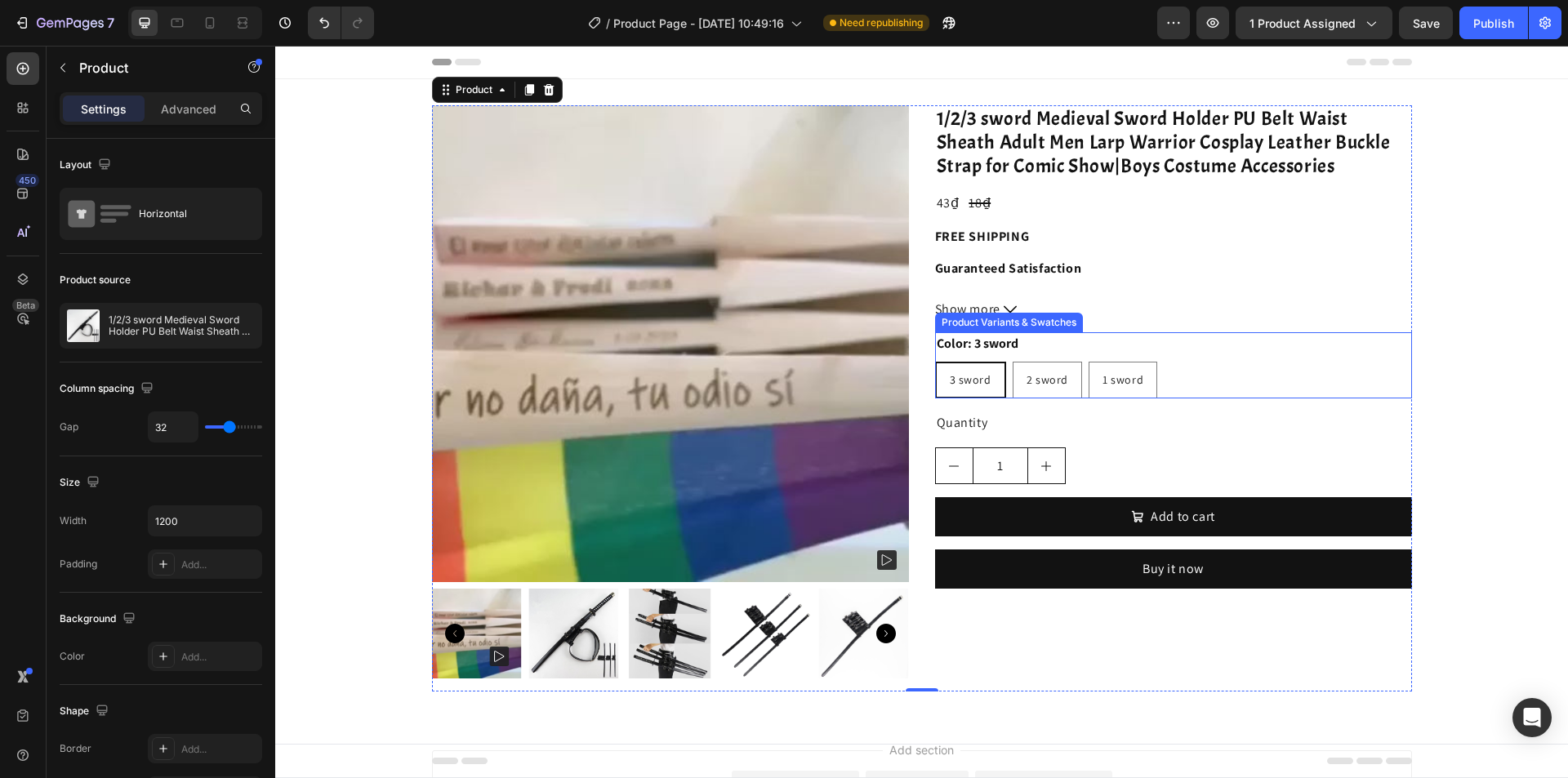
click at [1206, 384] on div "3 sword 3 sword 3 sword 2 sword 2 sword 2 sword 1 sword 1 sword 1 sword" at bounding box center [1173, 380] width 477 height 37
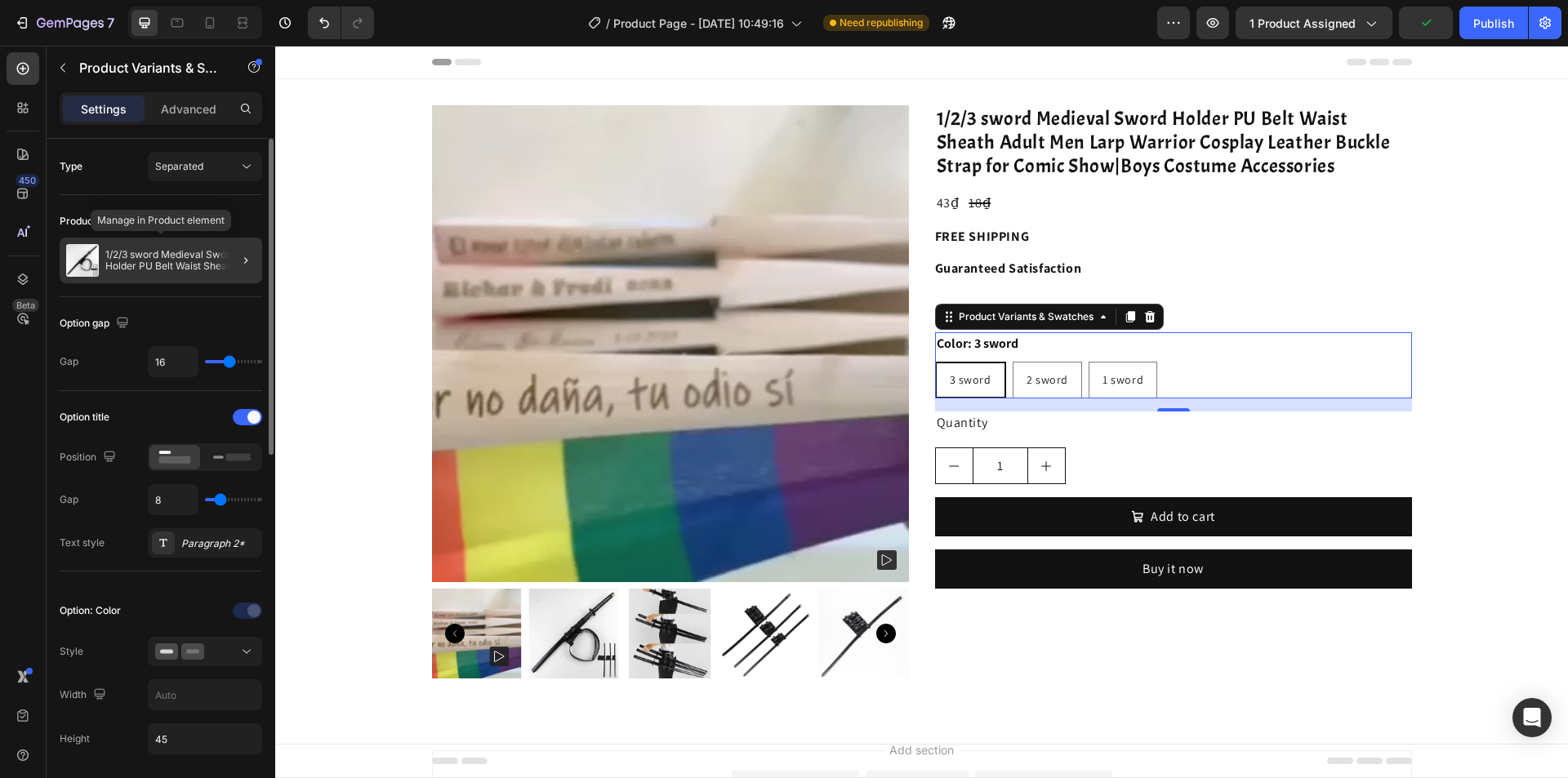
click at [179, 276] on div "1/2/3 sword Medieval Sword Holder PU Belt Waist Sheath Adult Men Larp Warrior C…" at bounding box center [161, 260] width 202 height 45
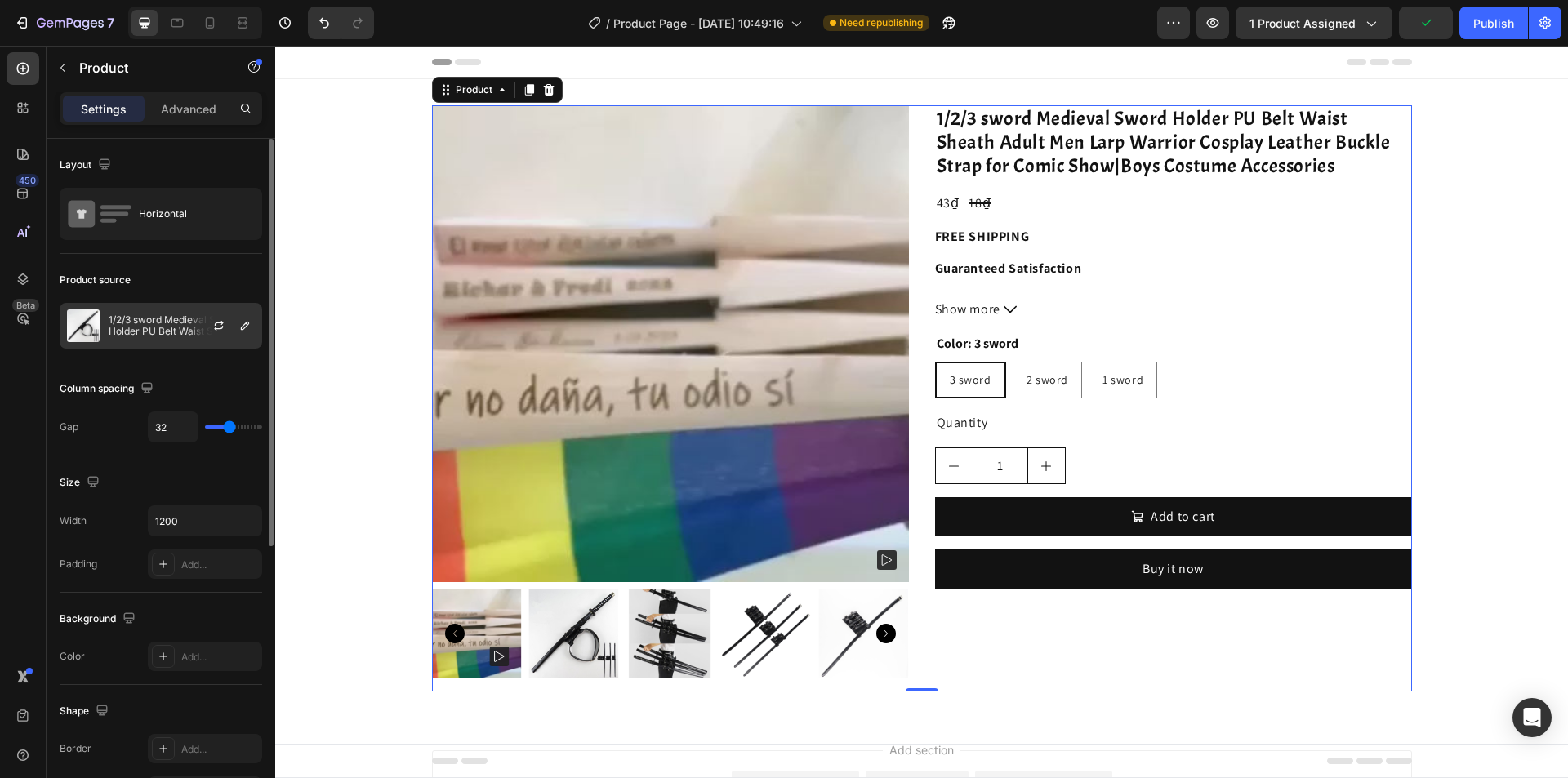
click at [187, 325] on p "1/2/3 sword Medieval Sword Holder PU Belt Waist Sheath Adult Men Larp Warrior C…" at bounding box center [182, 326] width 146 height 23
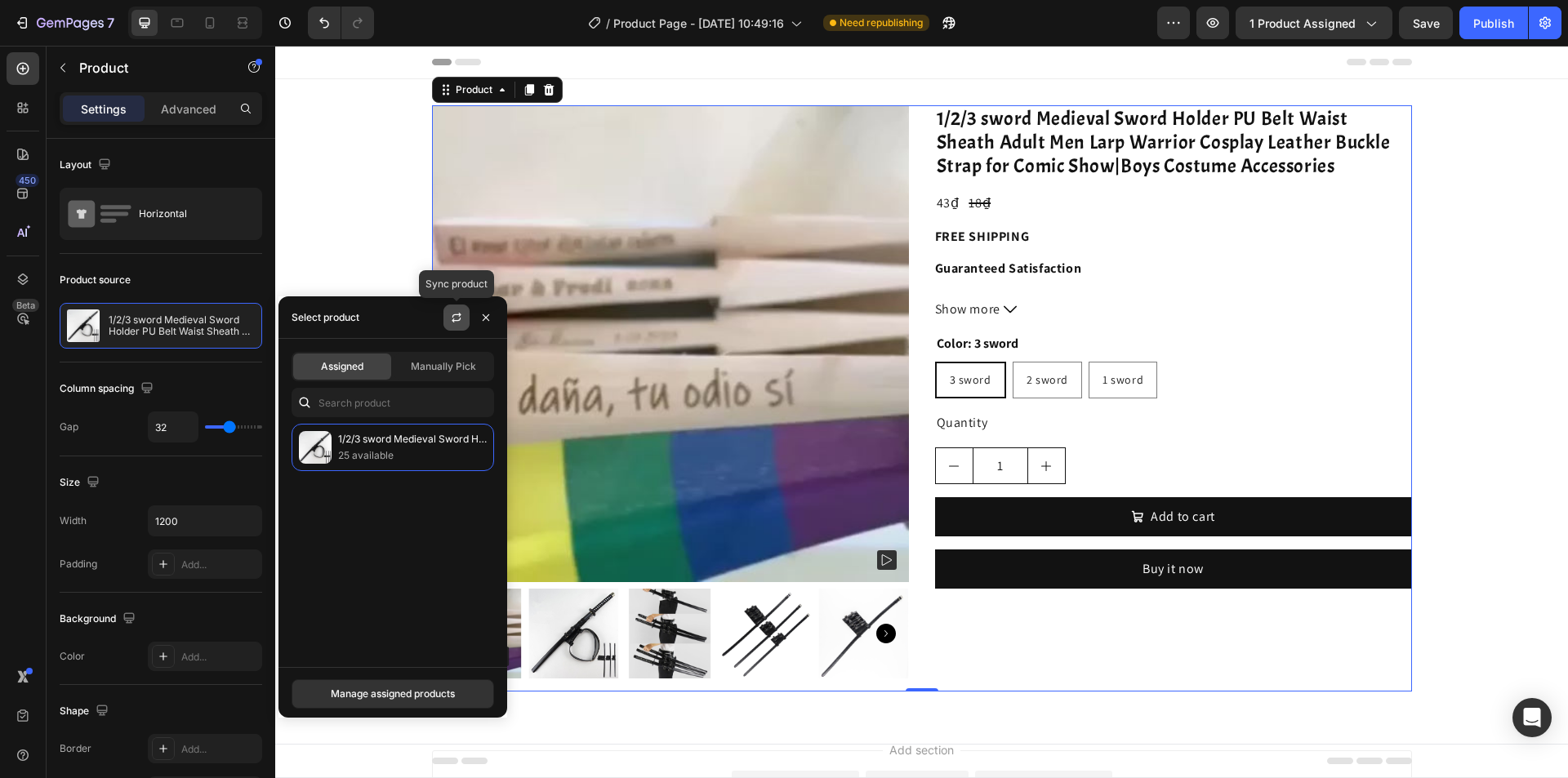
click at [460, 320] on icon "button" at bounding box center [457, 318] width 13 height 13
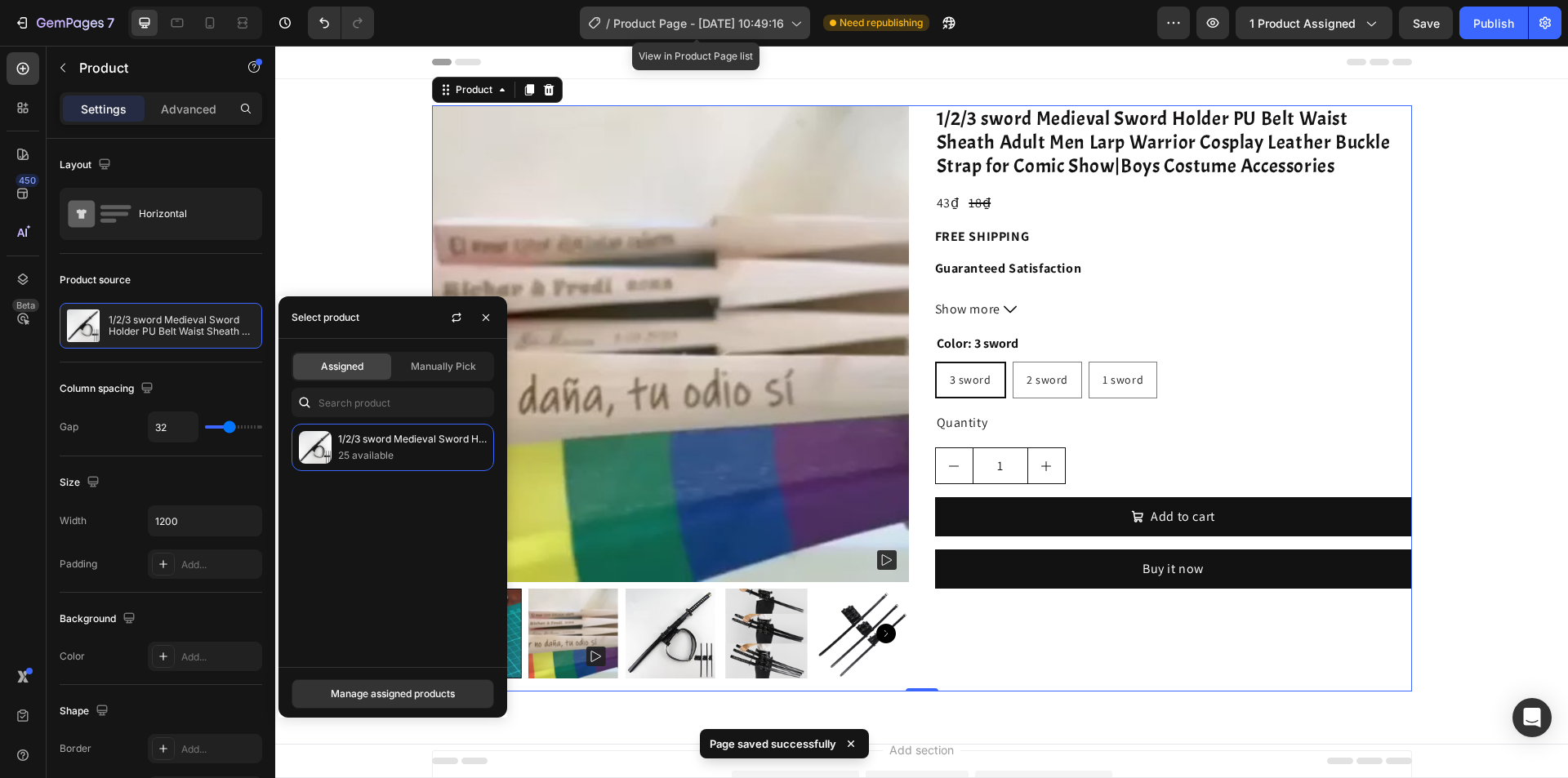
click at [737, 24] on span "Product Page - [DATE] 10:49:16" at bounding box center [698, 23] width 170 height 17
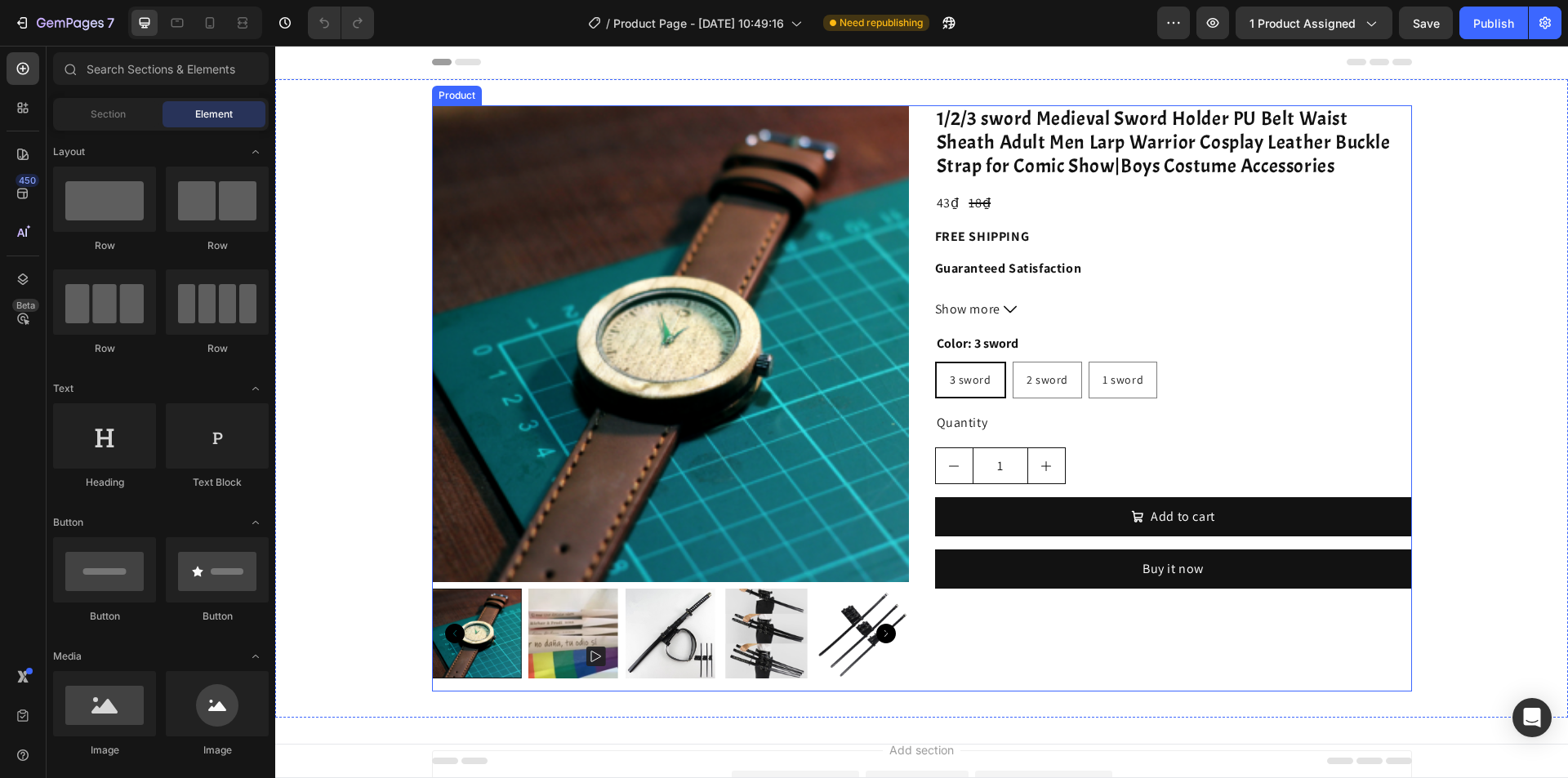
click at [921, 253] on div "Product Images 1/2/3 sword Medieval Sword Holder PU Belt Waist Sheath Adult Men…" at bounding box center [923, 398] width 980 height 586
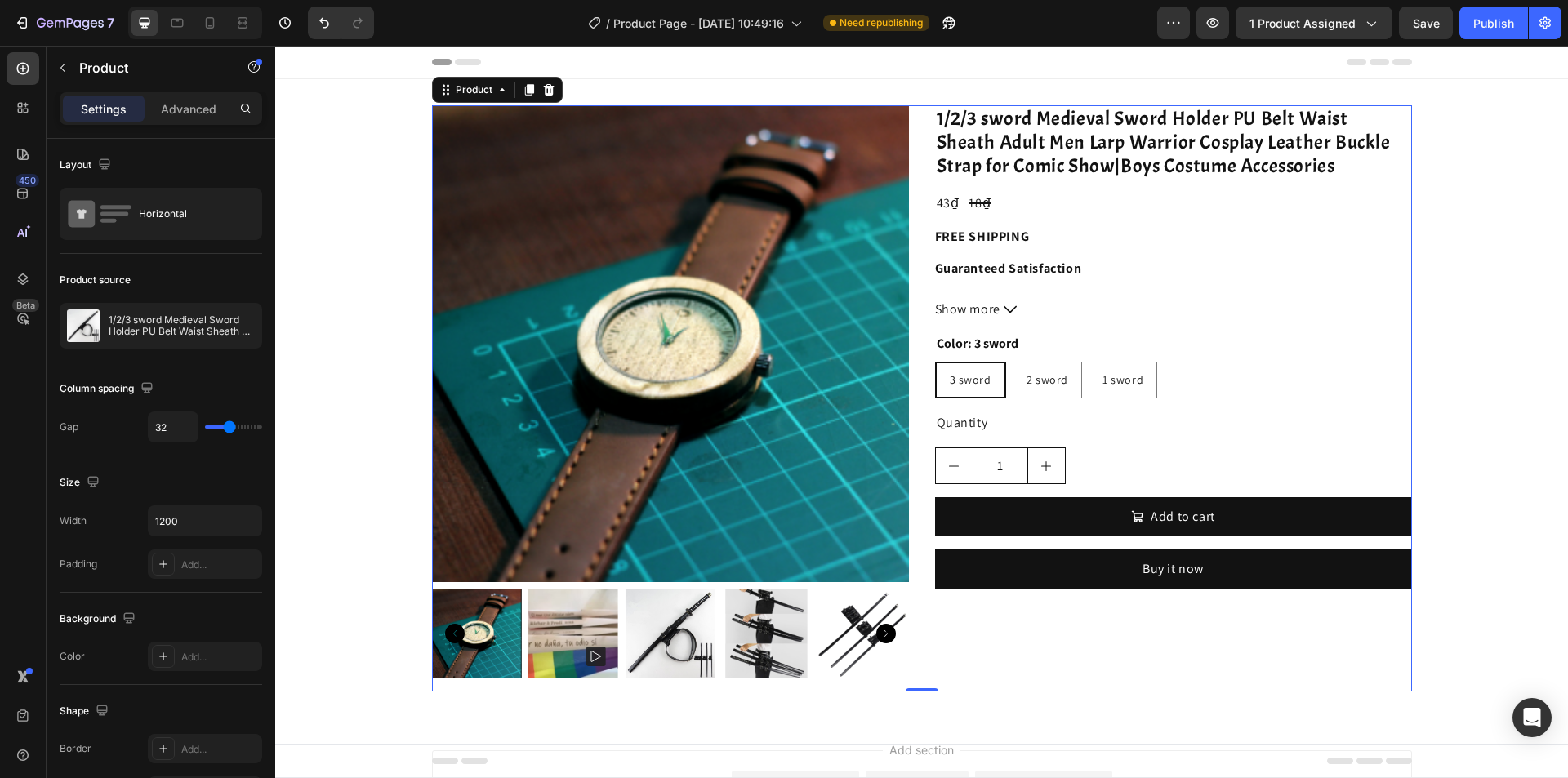
click at [0, 0] on div at bounding box center [0, 0] width 0 height 0
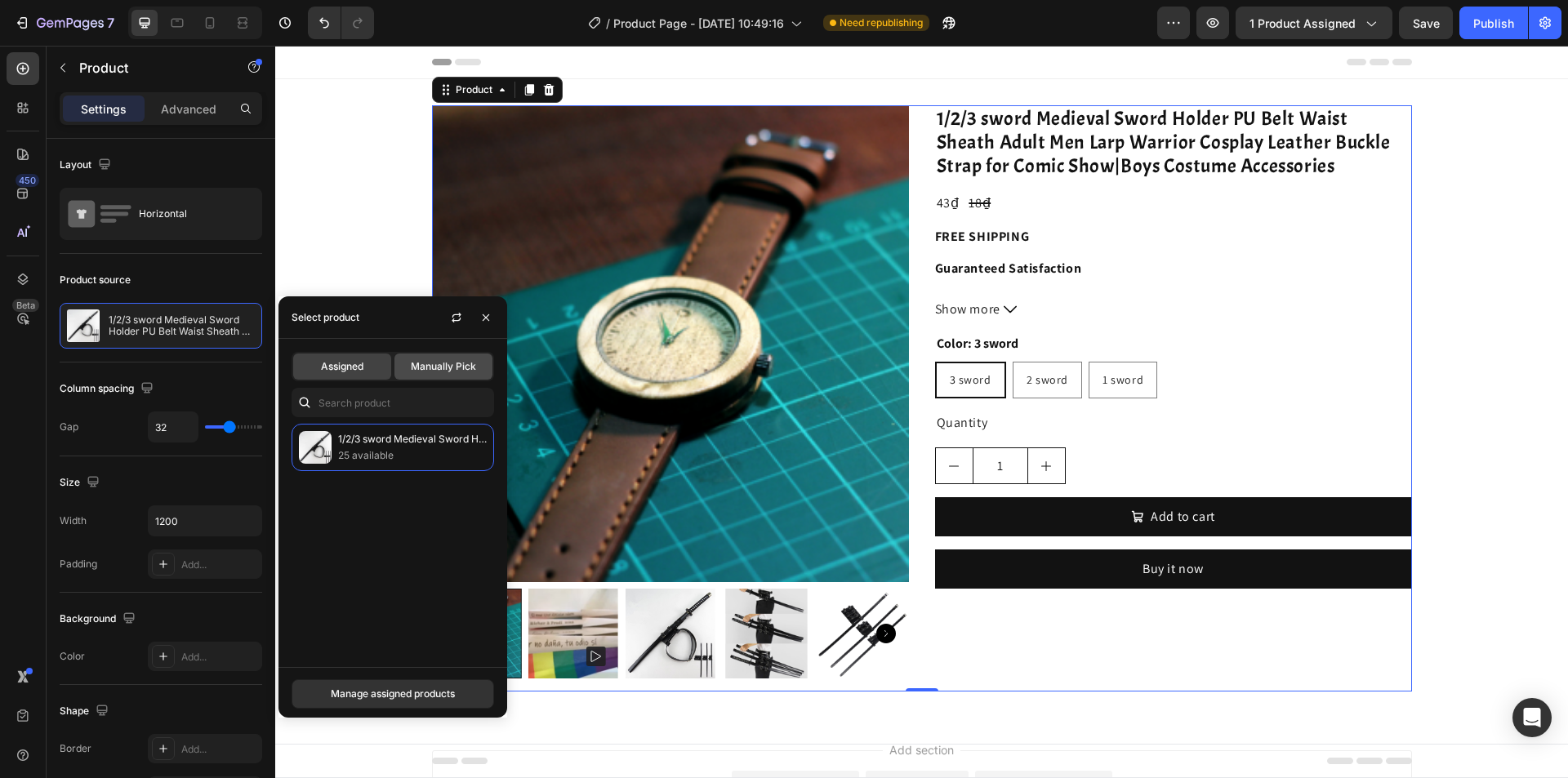
click at [425, 369] on span "Manually Pick" at bounding box center [444, 366] width 65 height 14
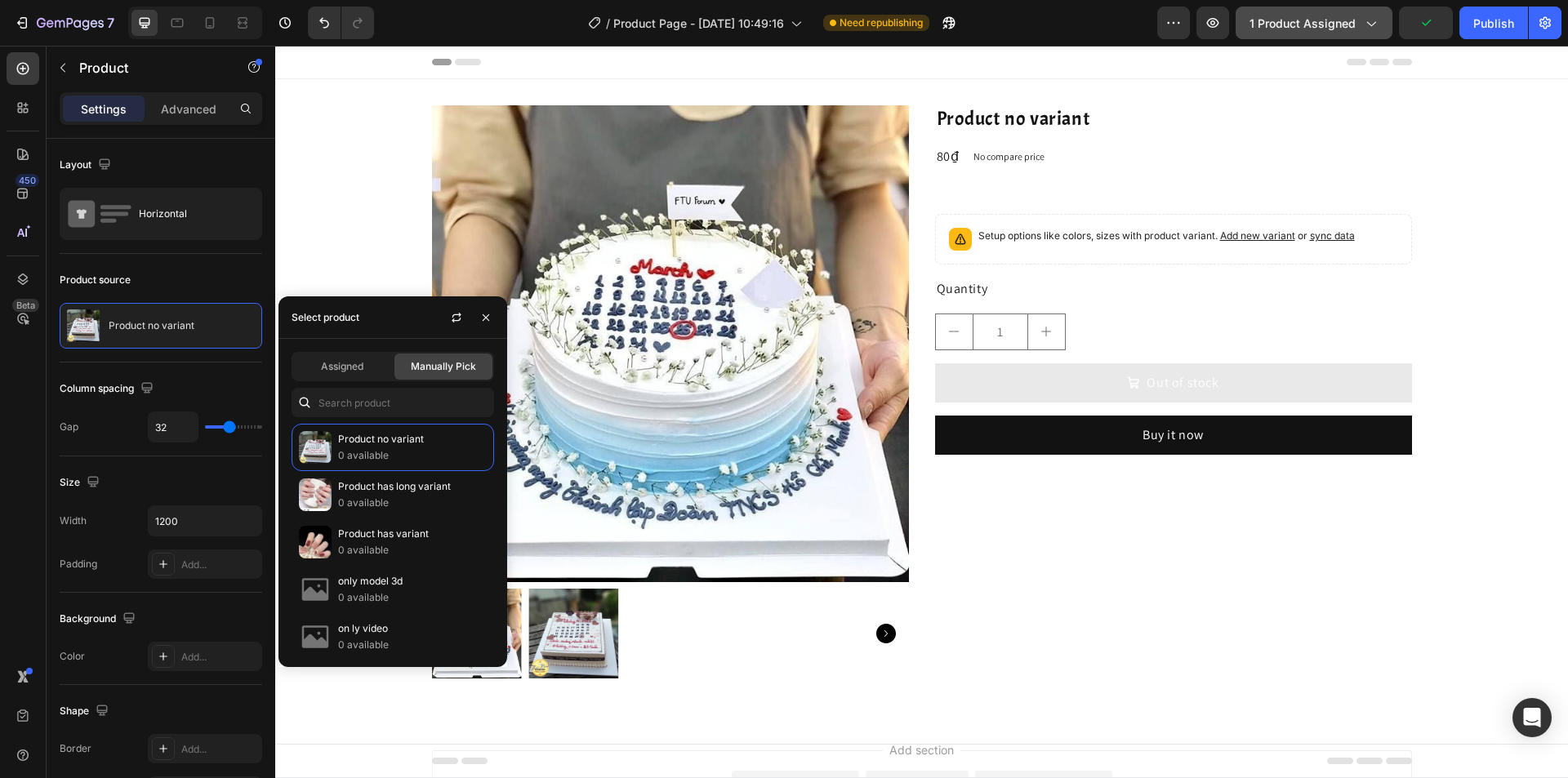
click at [1325, 25] on span "1 product assigned" at bounding box center [1303, 23] width 106 height 17
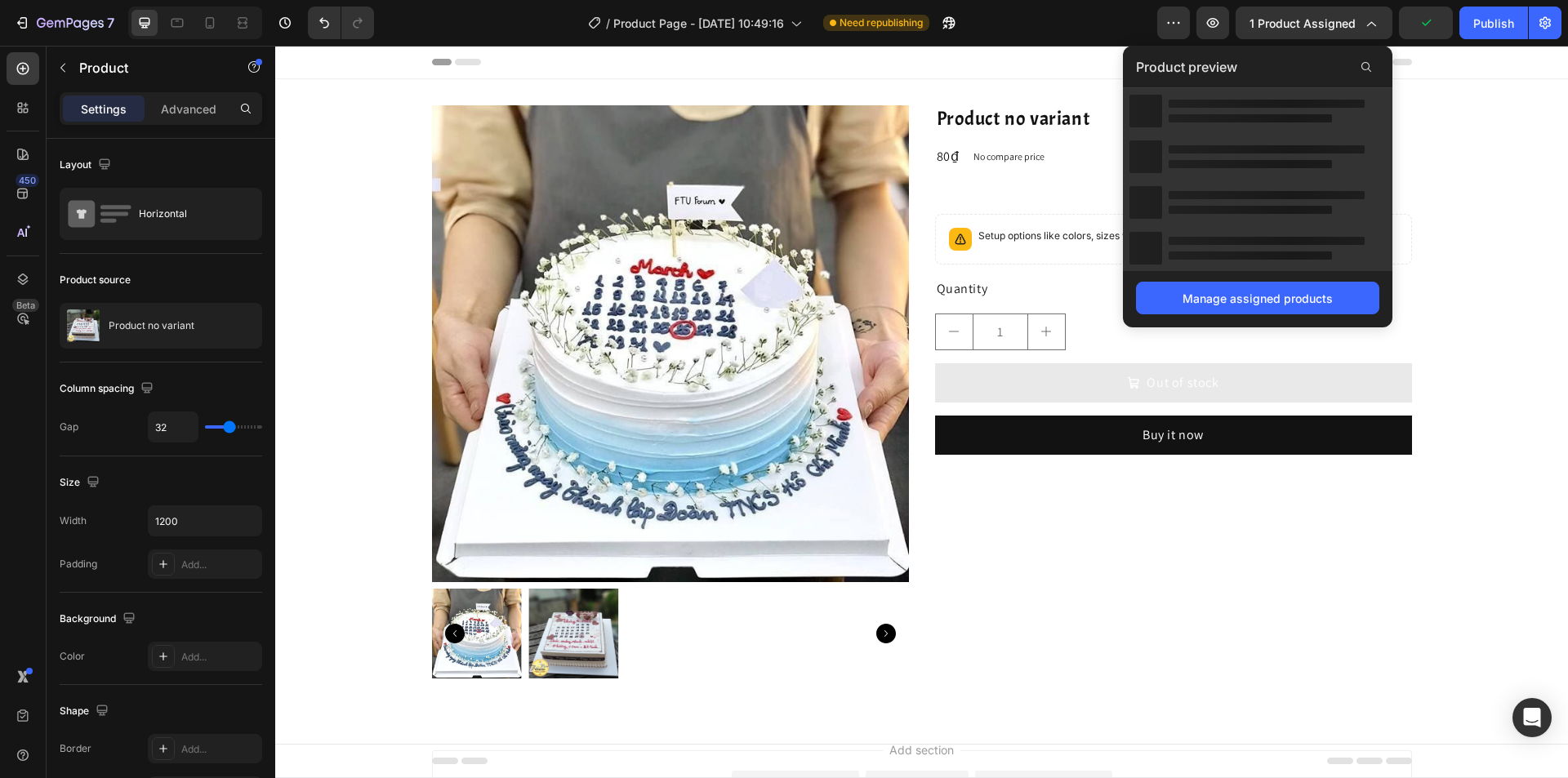
click at [1205, 281] on div "Manage assigned products" at bounding box center [1258, 298] width 270 height 60
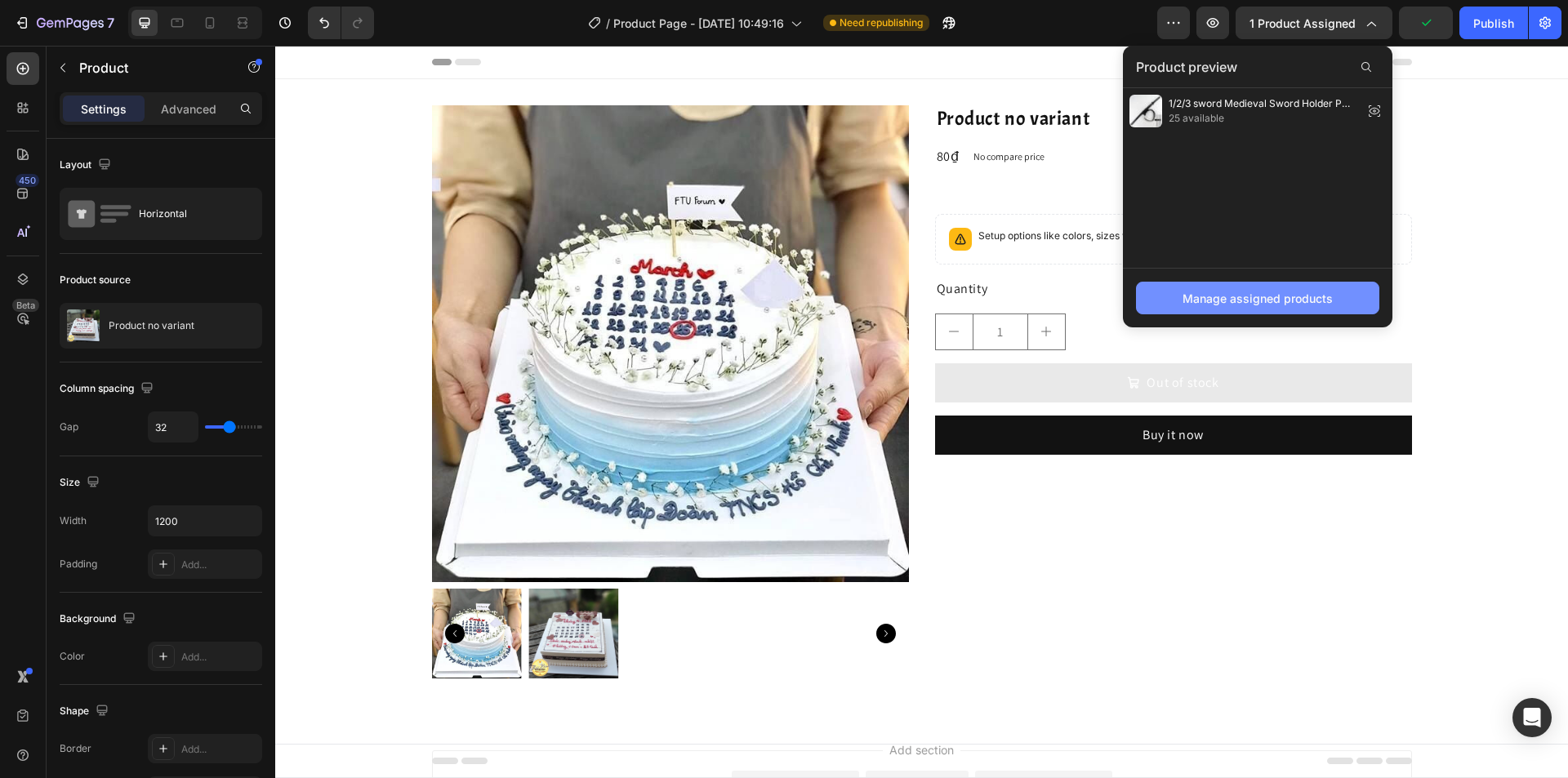
click at [1205, 290] on div "Manage assigned products" at bounding box center [1258, 298] width 150 height 17
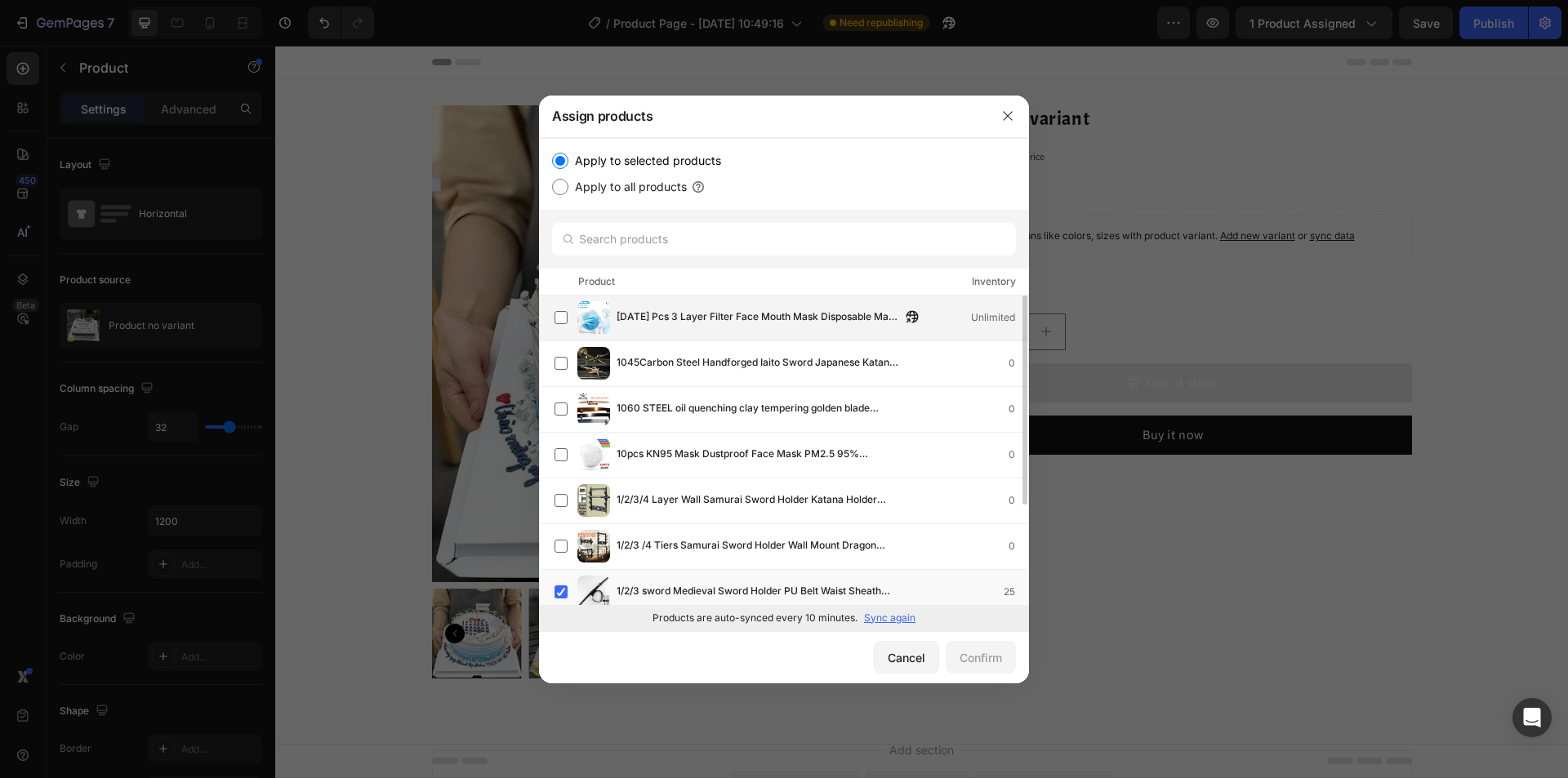
drag, startPoint x: 578, startPoint y: 301, endPoint x: 574, endPoint y: 314, distance: 13.6
click at [576, 309] on div "10/20/30 Pcs 3 Layer Filter Face Mouth Mask Disposable Mask Non woven Safe Brea…" at bounding box center [792, 318] width 474 height 33
click at [567, 364] on label at bounding box center [562, 364] width 13 height 13
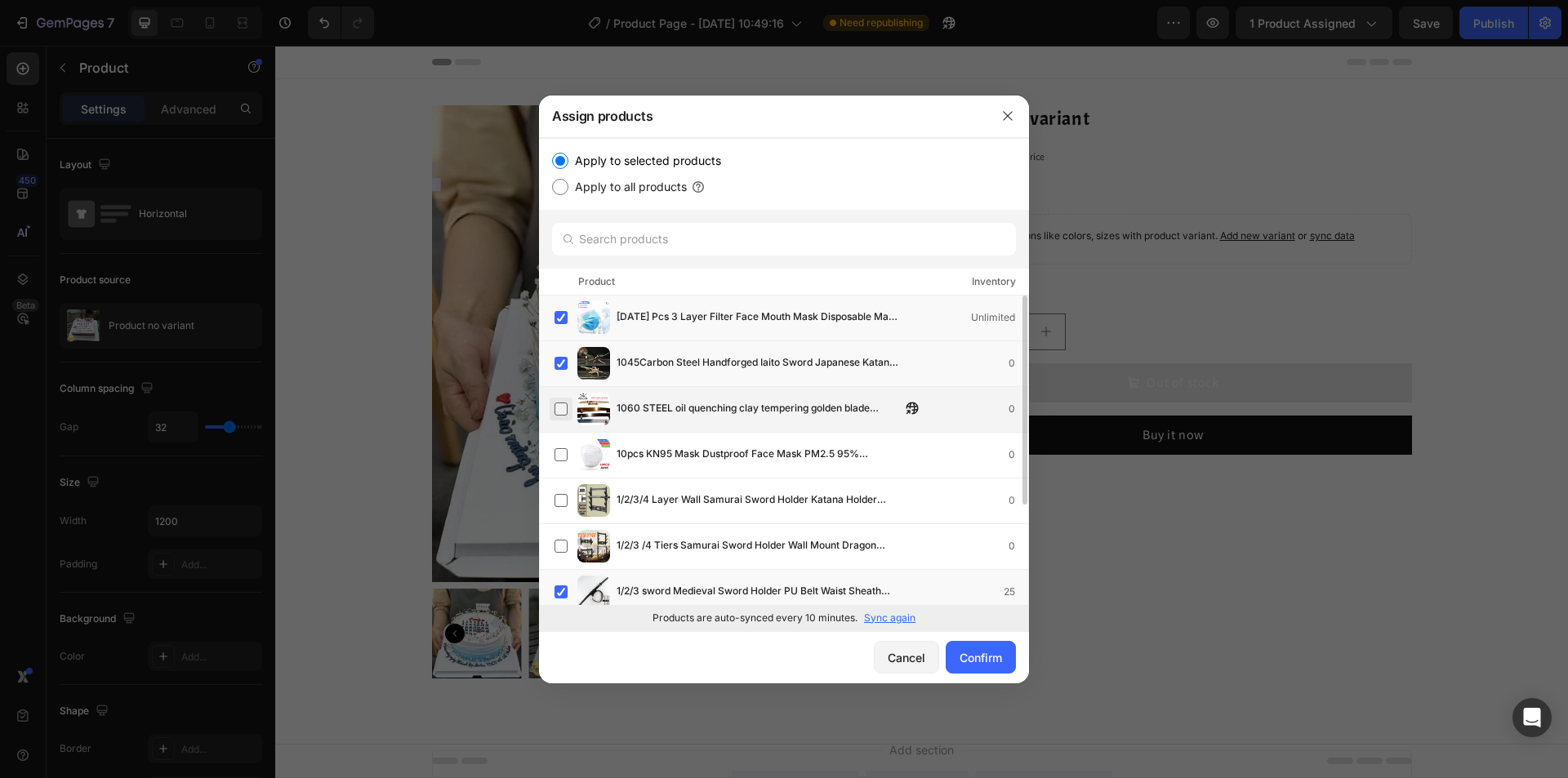
click at [555, 415] on label at bounding box center [562, 409] width 13 height 13
click at [558, 461] on label at bounding box center [562, 455] width 13 height 13
click at [557, 500] on label at bounding box center [562, 501] width 13 height 13
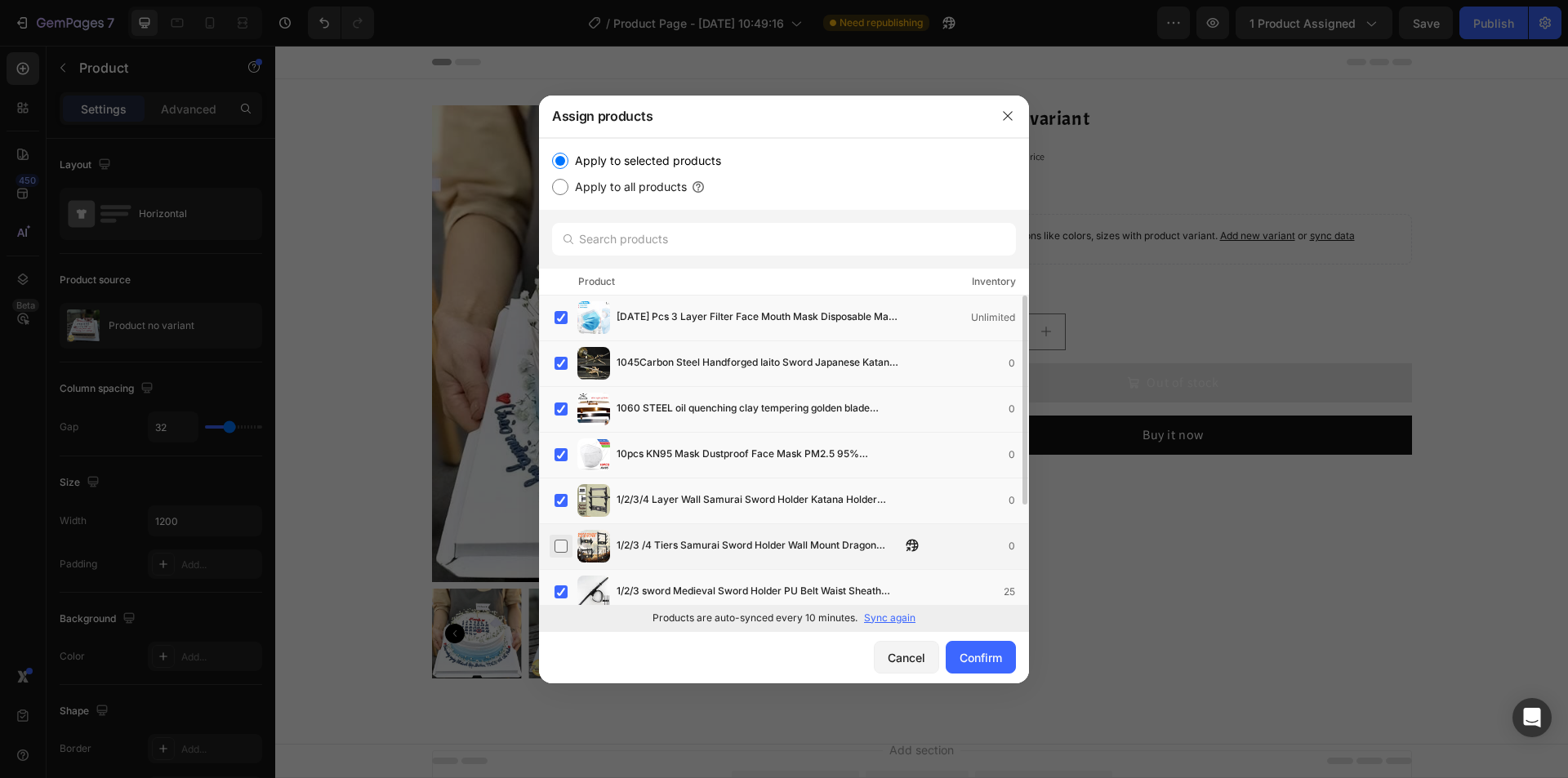
click at [561, 541] on label at bounding box center [562, 547] width 13 height 13
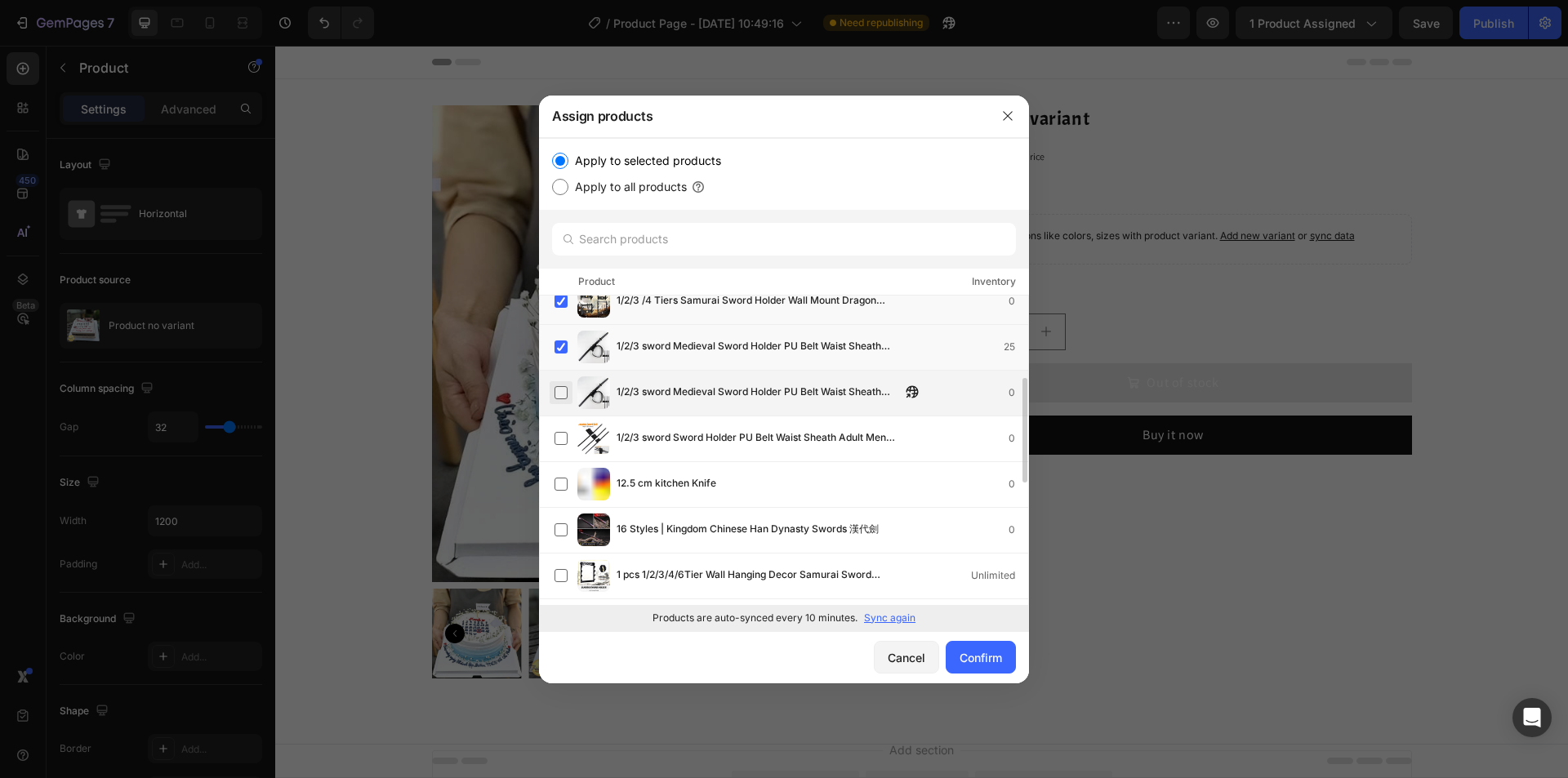
click at [565, 398] on label at bounding box center [562, 393] width 13 height 13
click at [562, 442] on label at bounding box center [562, 439] width 13 height 13
click at [562, 485] on label at bounding box center [562, 484] width 13 height 13
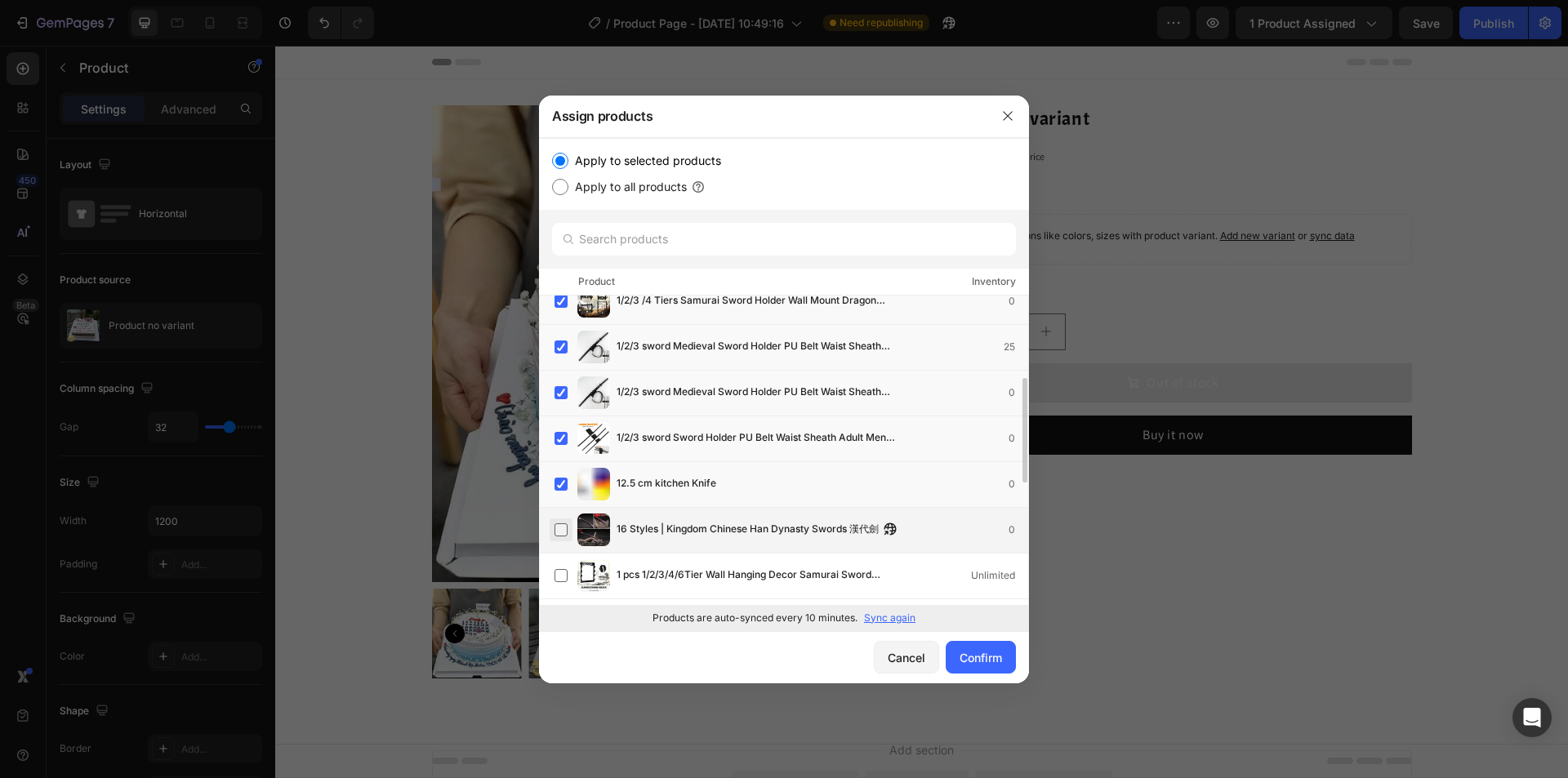
click at [567, 535] on label at bounding box center [562, 531] width 13 height 13
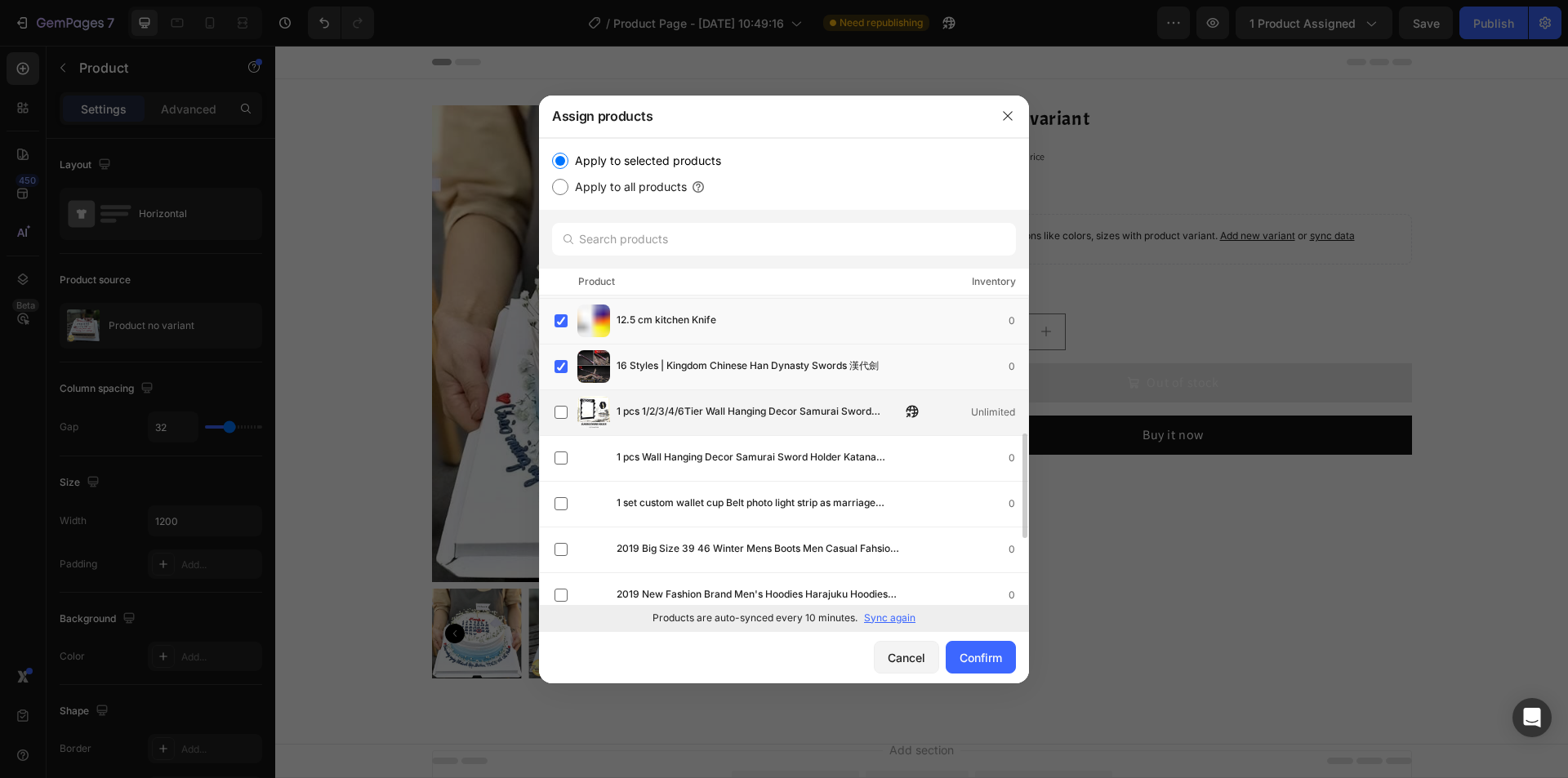
click at [573, 408] on div "1 pcs 1/2/3/4/6Tier Wall Hanging Decor Samurai Sword Holder Katana Holder Stand…" at bounding box center [792, 412] width 474 height 33
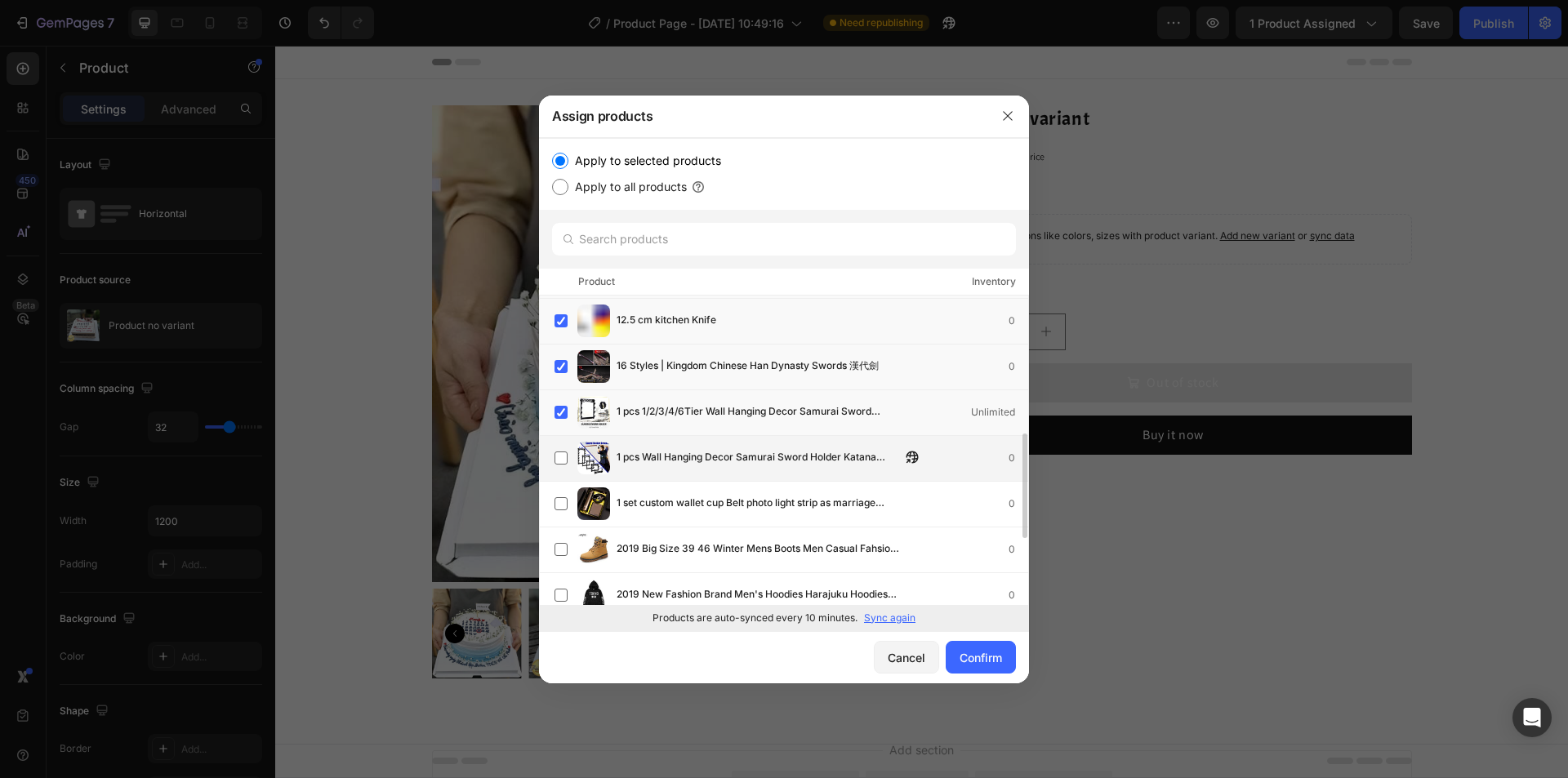
click at [569, 473] on div "1 pcs Wall Hanging Decor Samurai Sword Holder Katana Holder Stand Hanger Bracke…" at bounding box center [792, 458] width 474 height 33
click at [567, 498] on label at bounding box center [562, 505] width 13 height 13
click at [561, 557] on label at bounding box center [562, 550] width 13 height 13
click at [563, 589] on label at bounding box center [562, 596] width 13 height 13
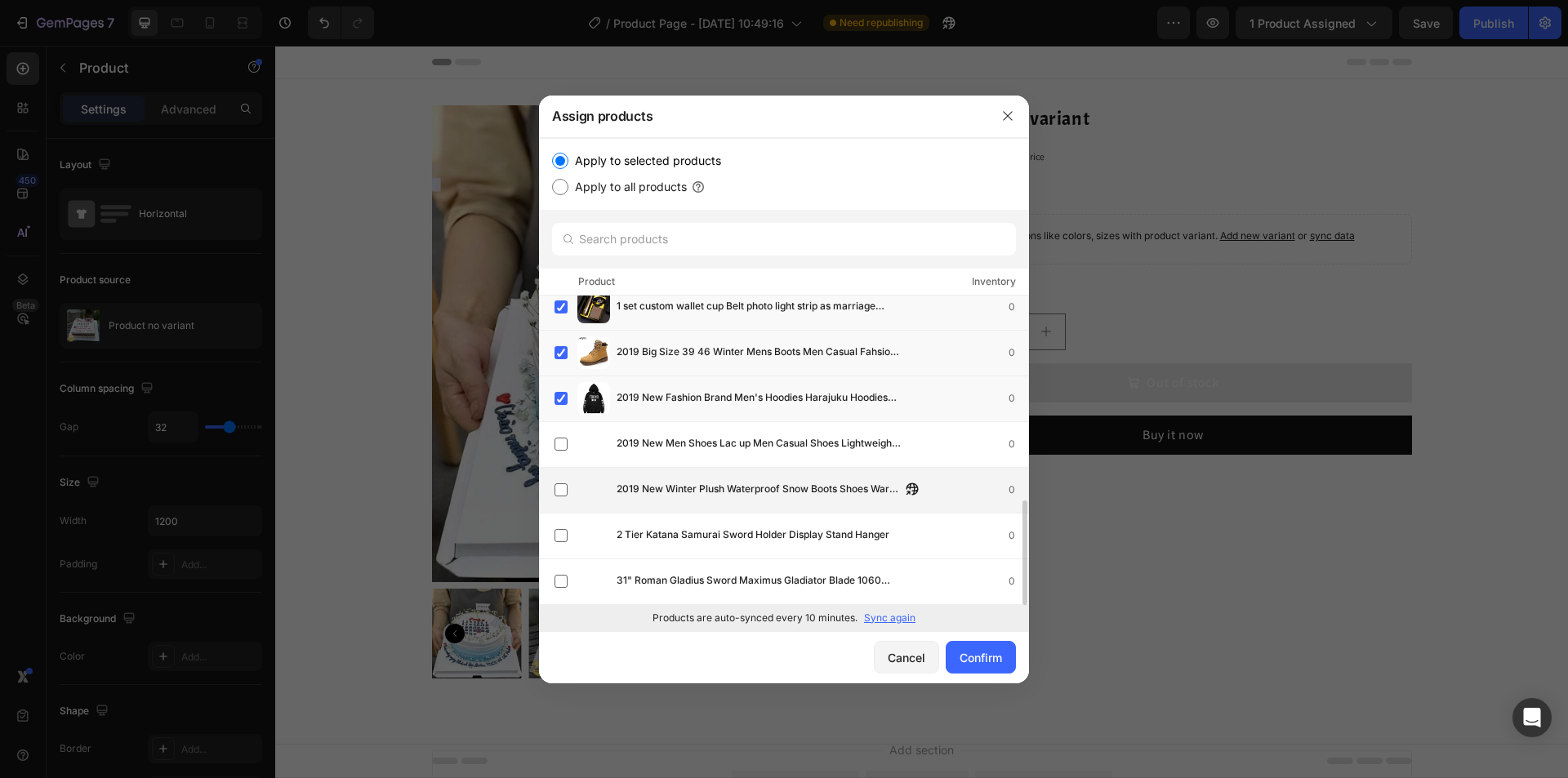
scroll to position [605, 0]
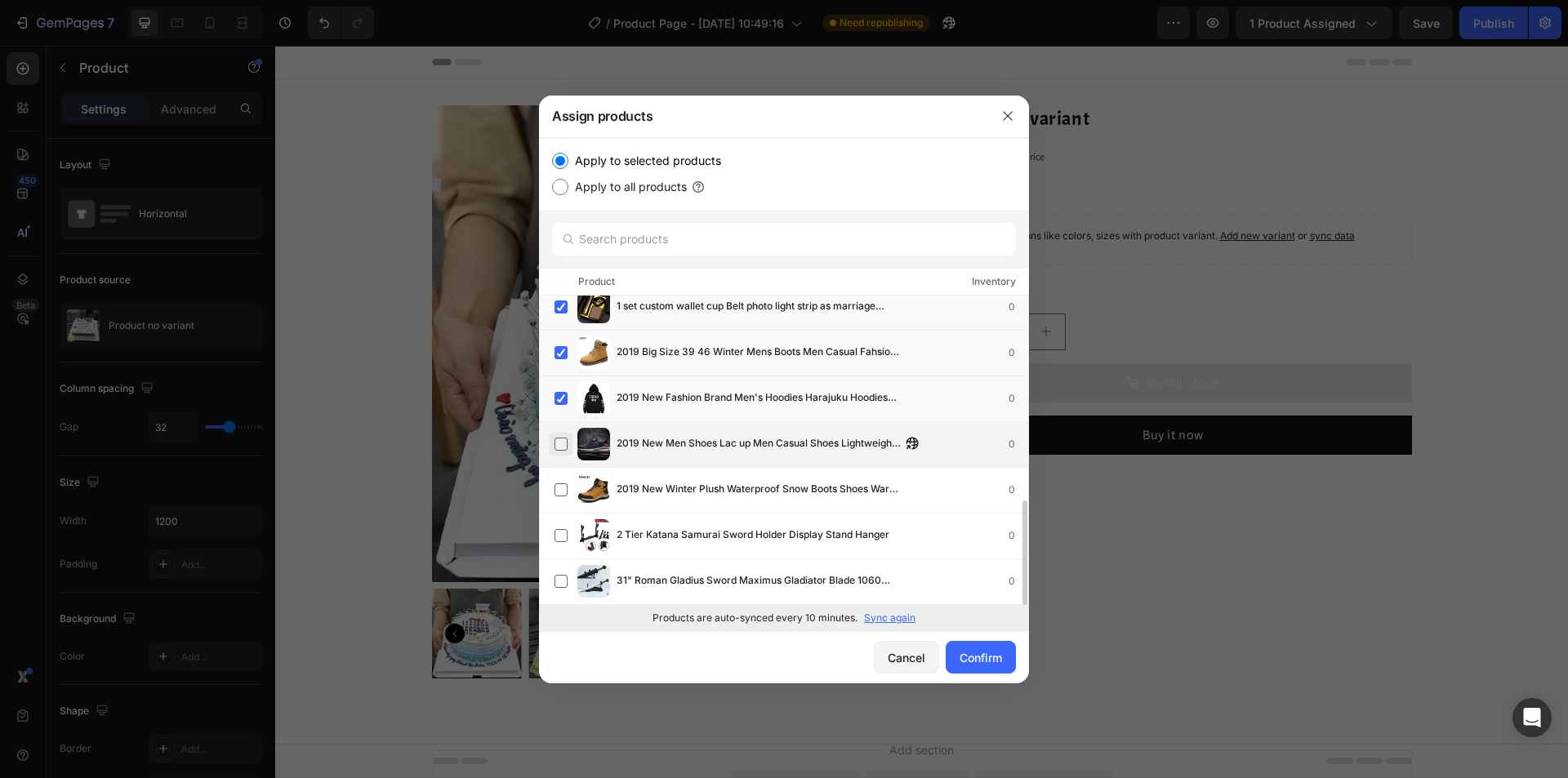
click at [565, 443] on label at bounding box center [562, 445] width 13 height 13
click at [562, 530] on label at bounding box center [562, 536] width 13 height 13
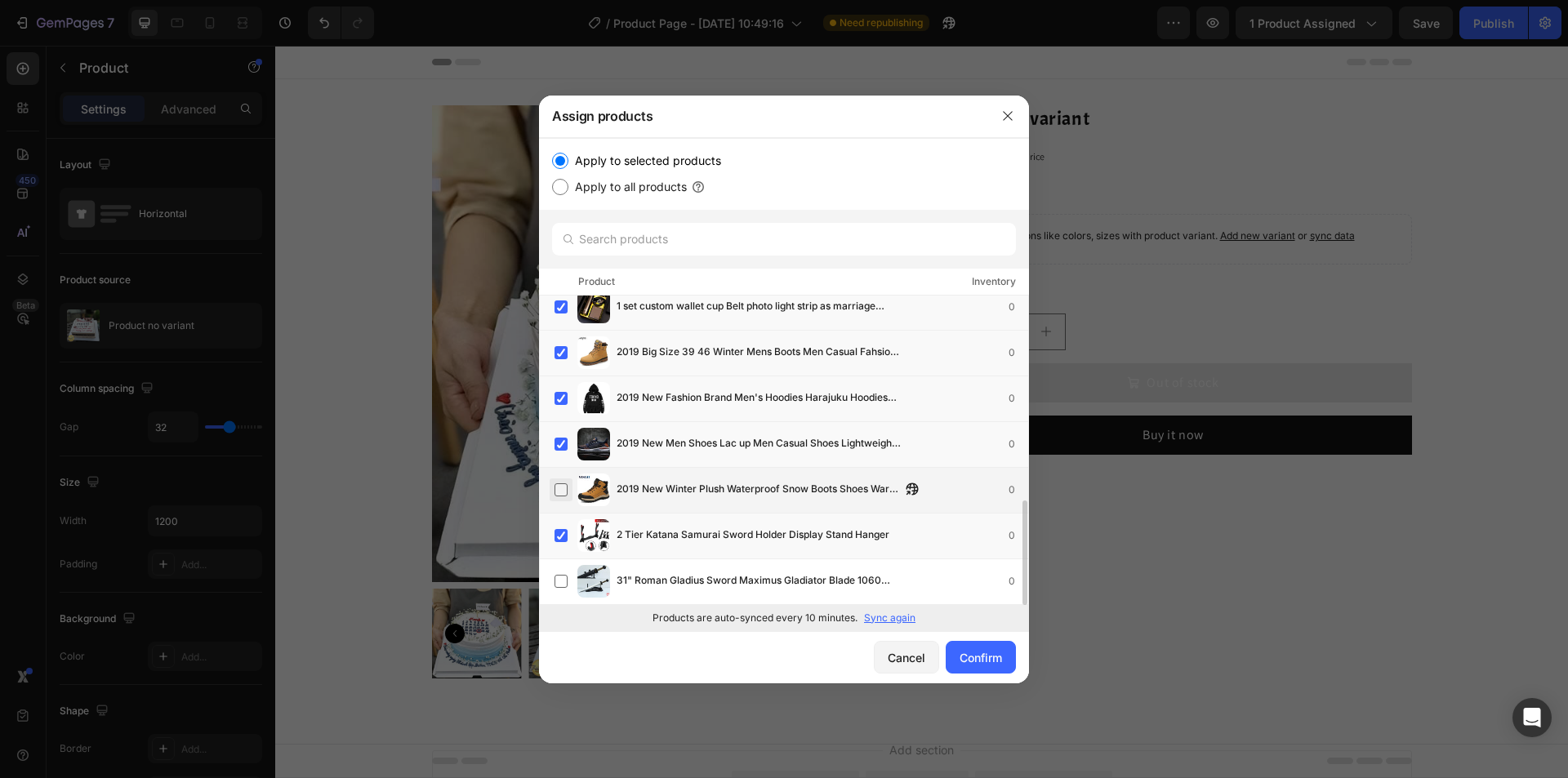
click at [558, 491] on label at bounding box center [562, 490] width 13 height 13
click at [561, 576] on label at bounding box center [562, 582] width 13 height 13
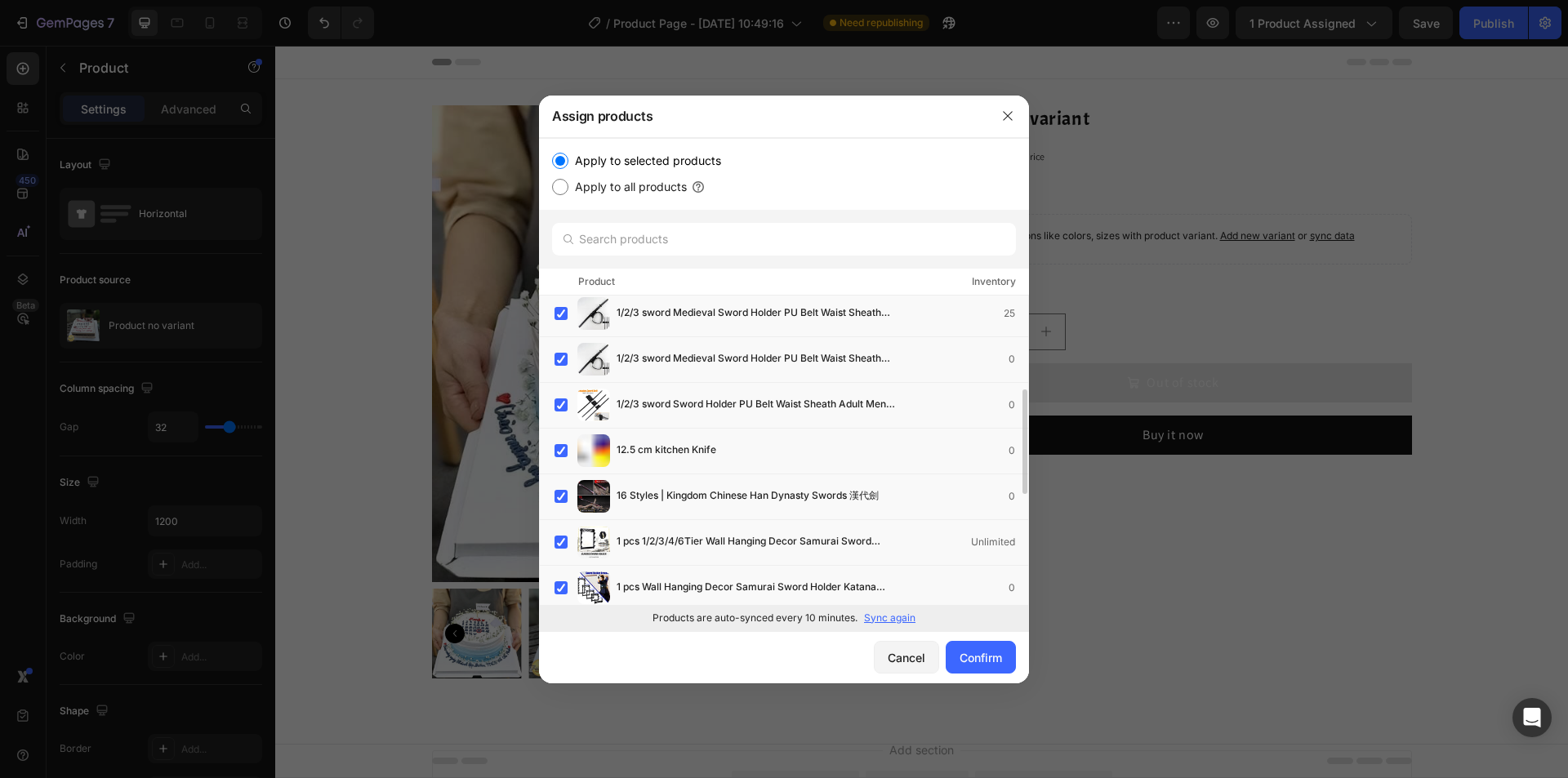
scroll to position [0, 0]
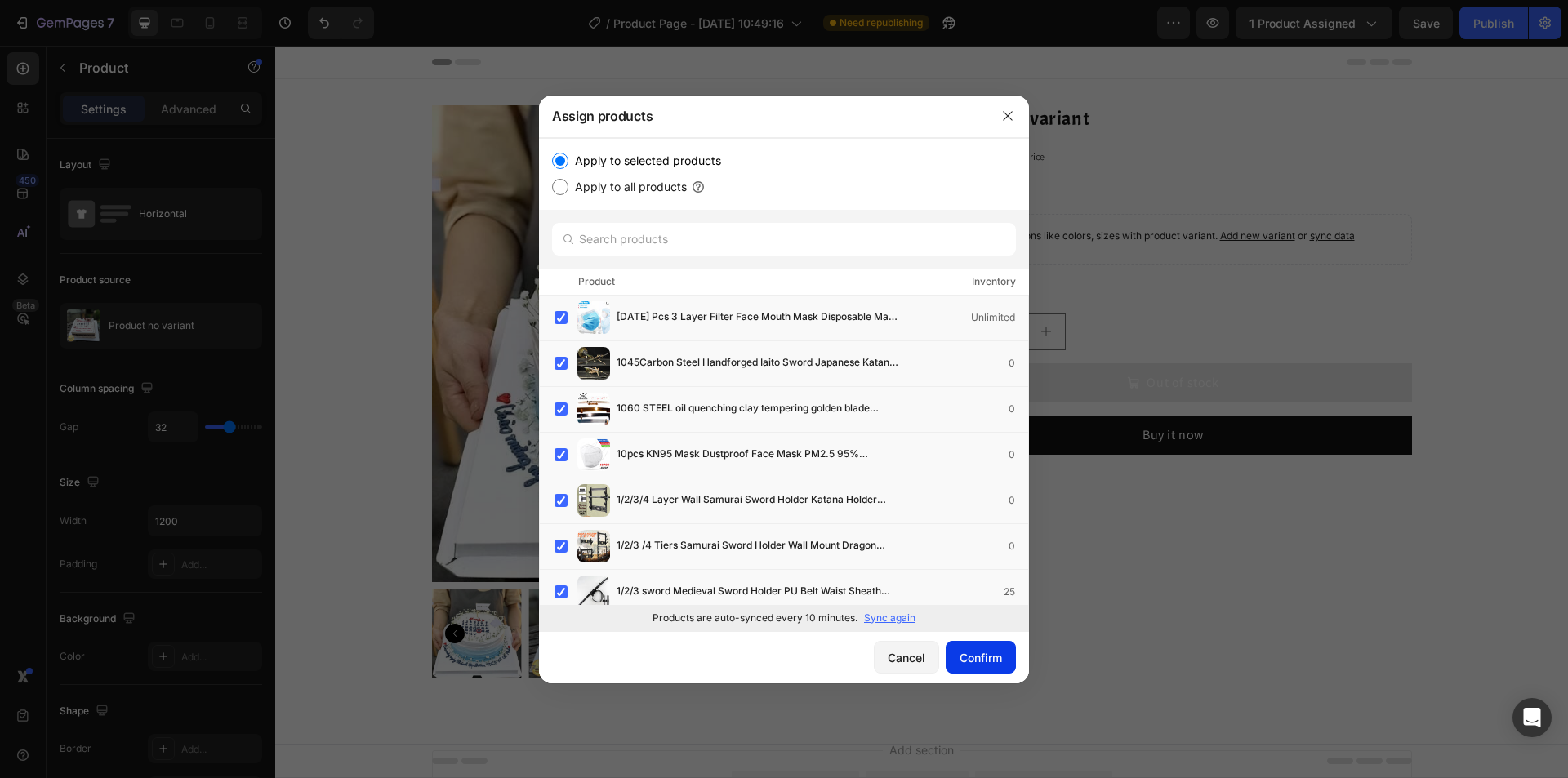
click at [984, 656] on div "Confirm" at bounding box center [981, 658] width 42 height 17
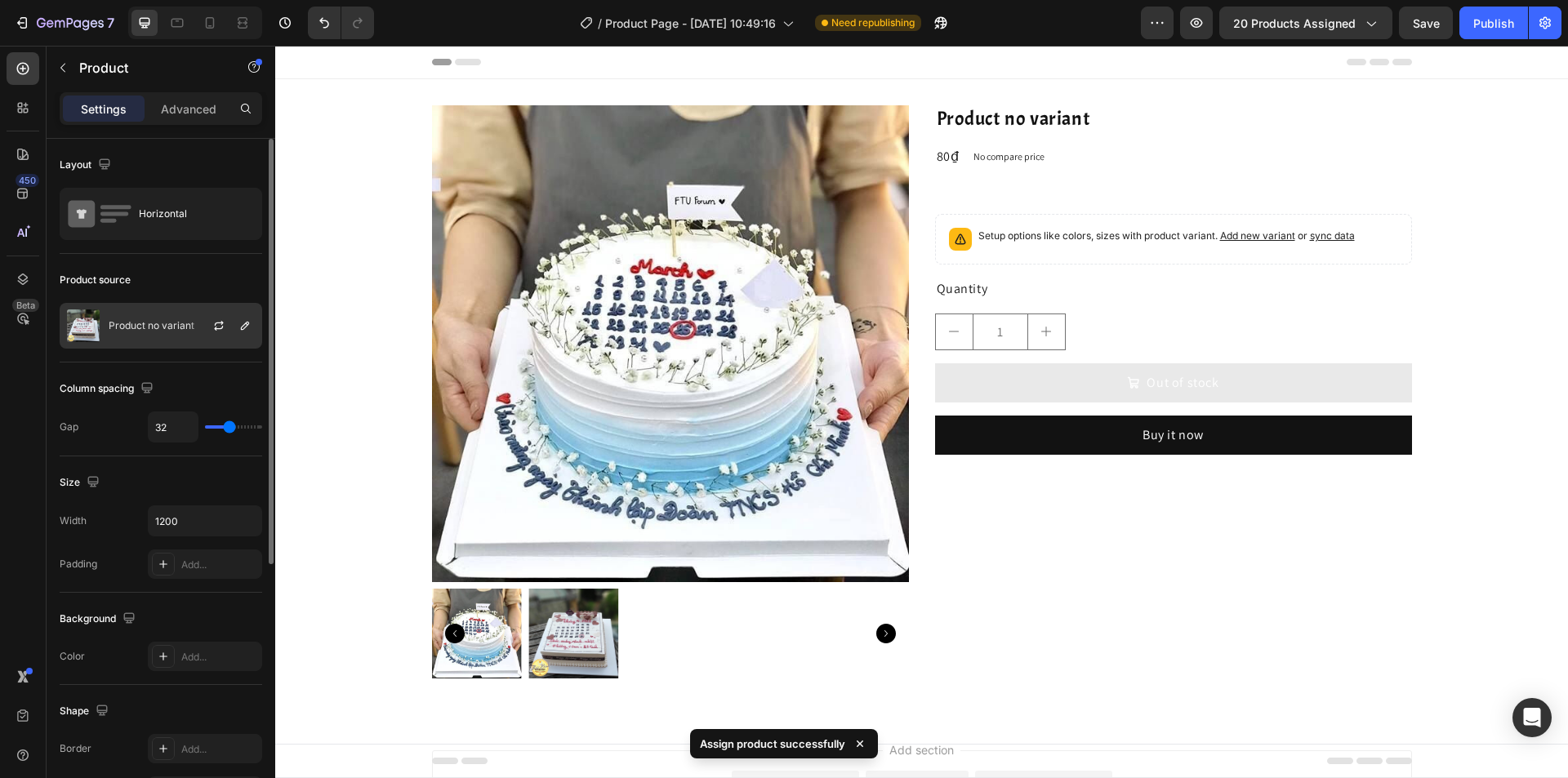
click at [146, 317] on div "Product no variant" at bounding box center [161, 325] width 202 height 45
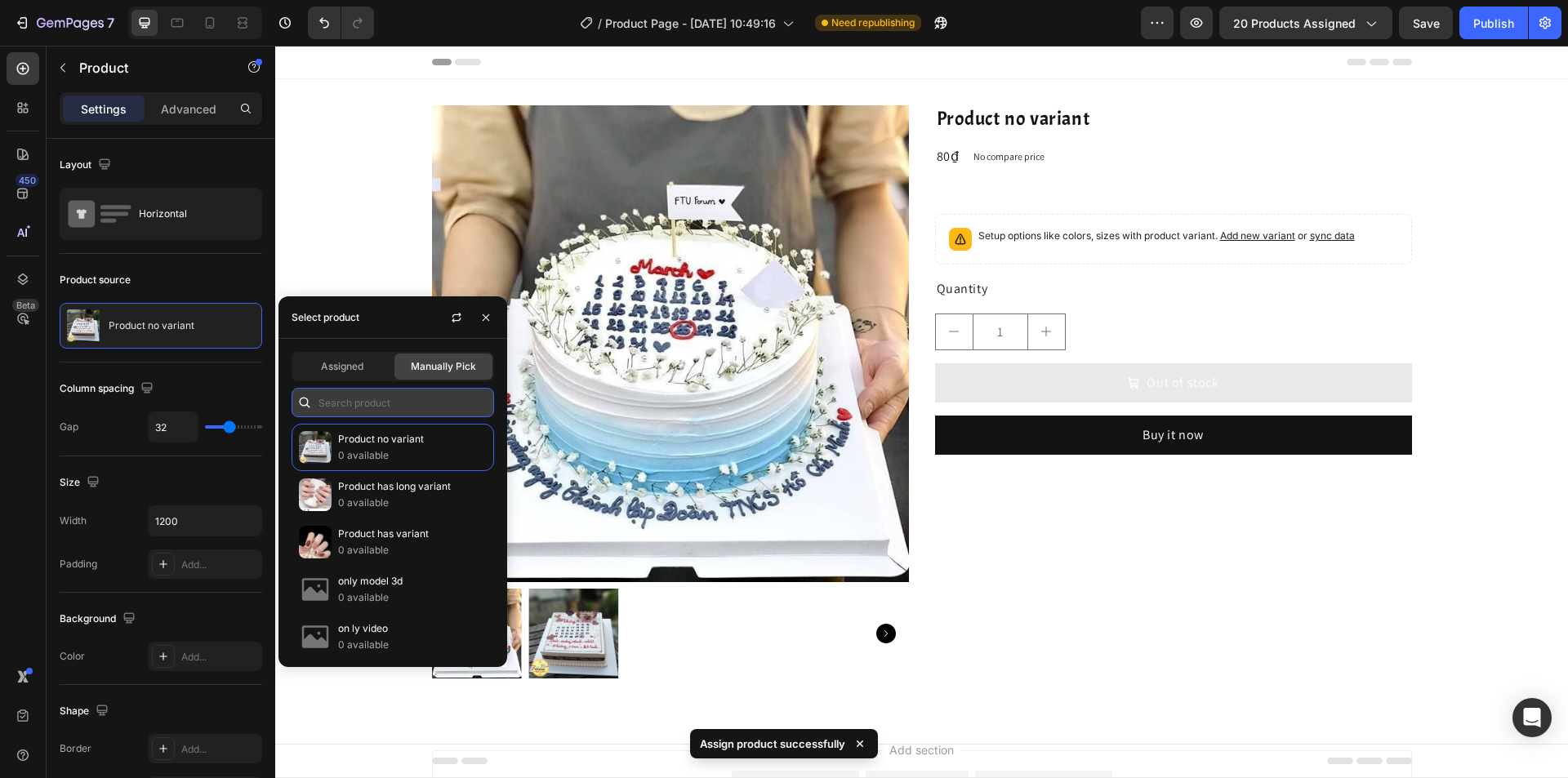
click at [377, 396] on input "text" at bounding box center [393, 402] width 202 height 30
click at [365, 368] on div "Assigned" at bounding box center [342, 366] width 98 height 26
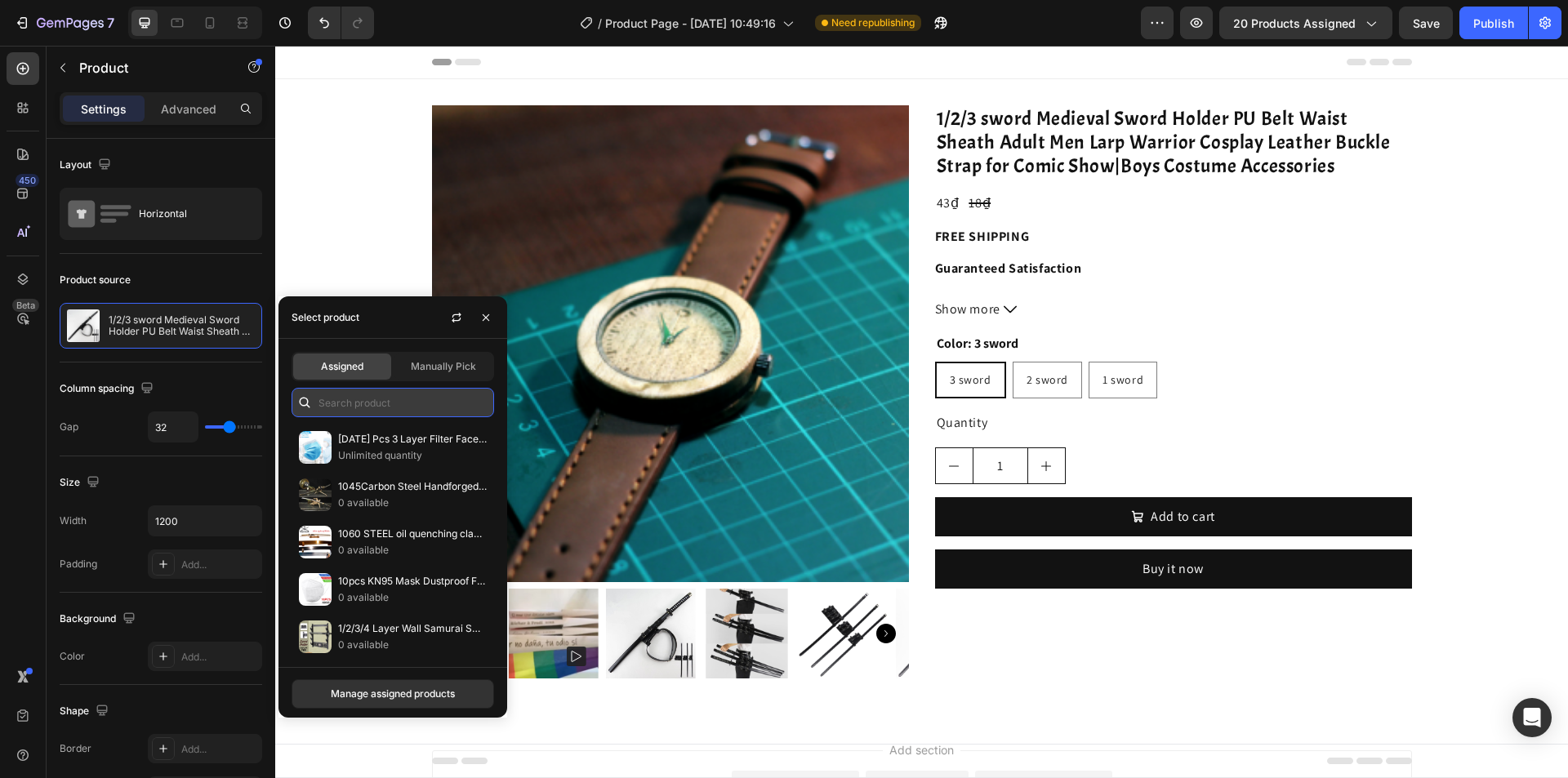
click at [366, 398] on input "text" at bounding box center [393, 402] width 202 height 30
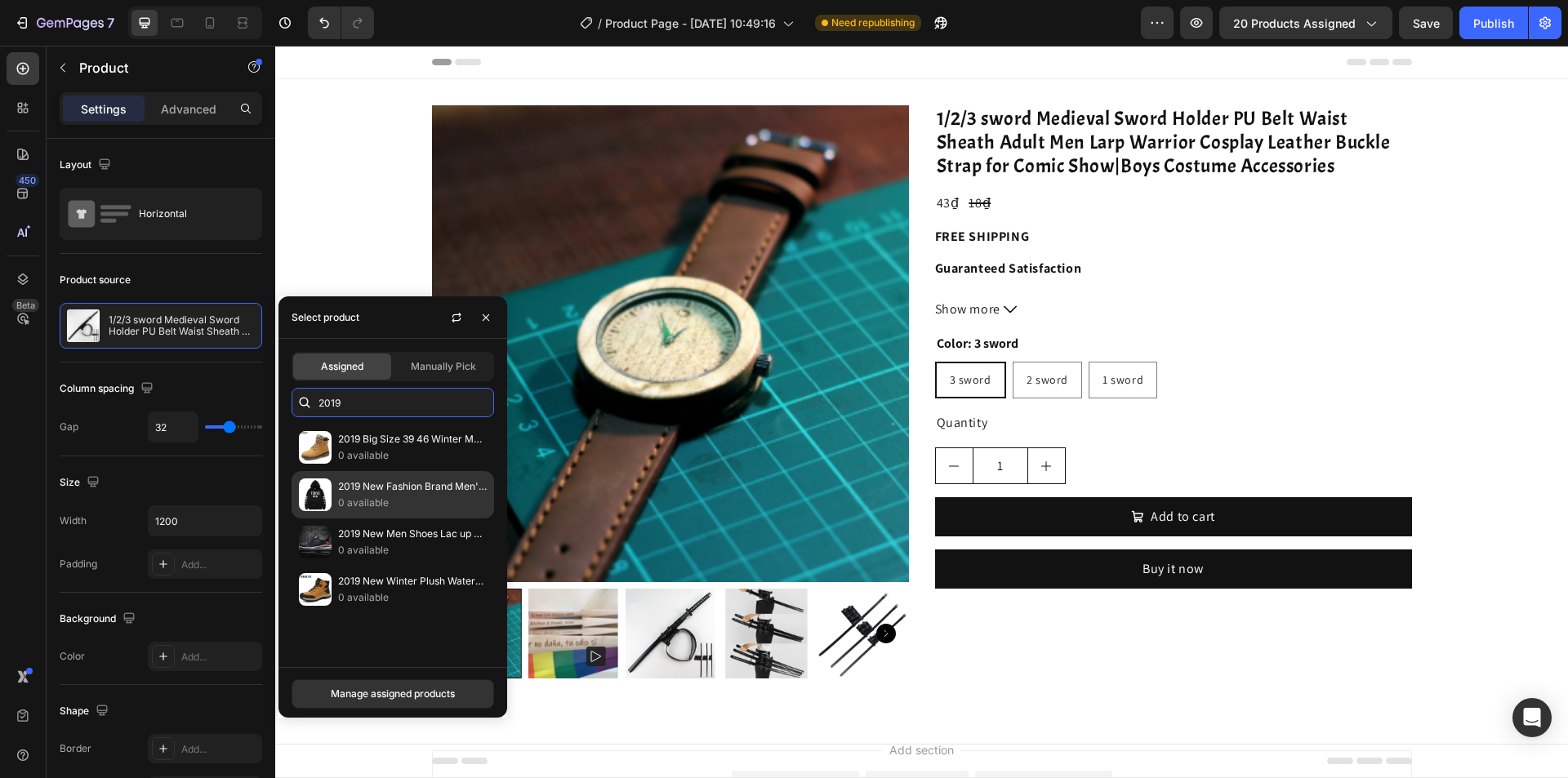
type input "2019"
click at [431, 492] on p "2019 New Fashion Brand Men's Hoodies Harajuku Hoodies [GEOGRAPHIC_DATA] Printin…" at bounding box center [412, 486] width 148 height 16
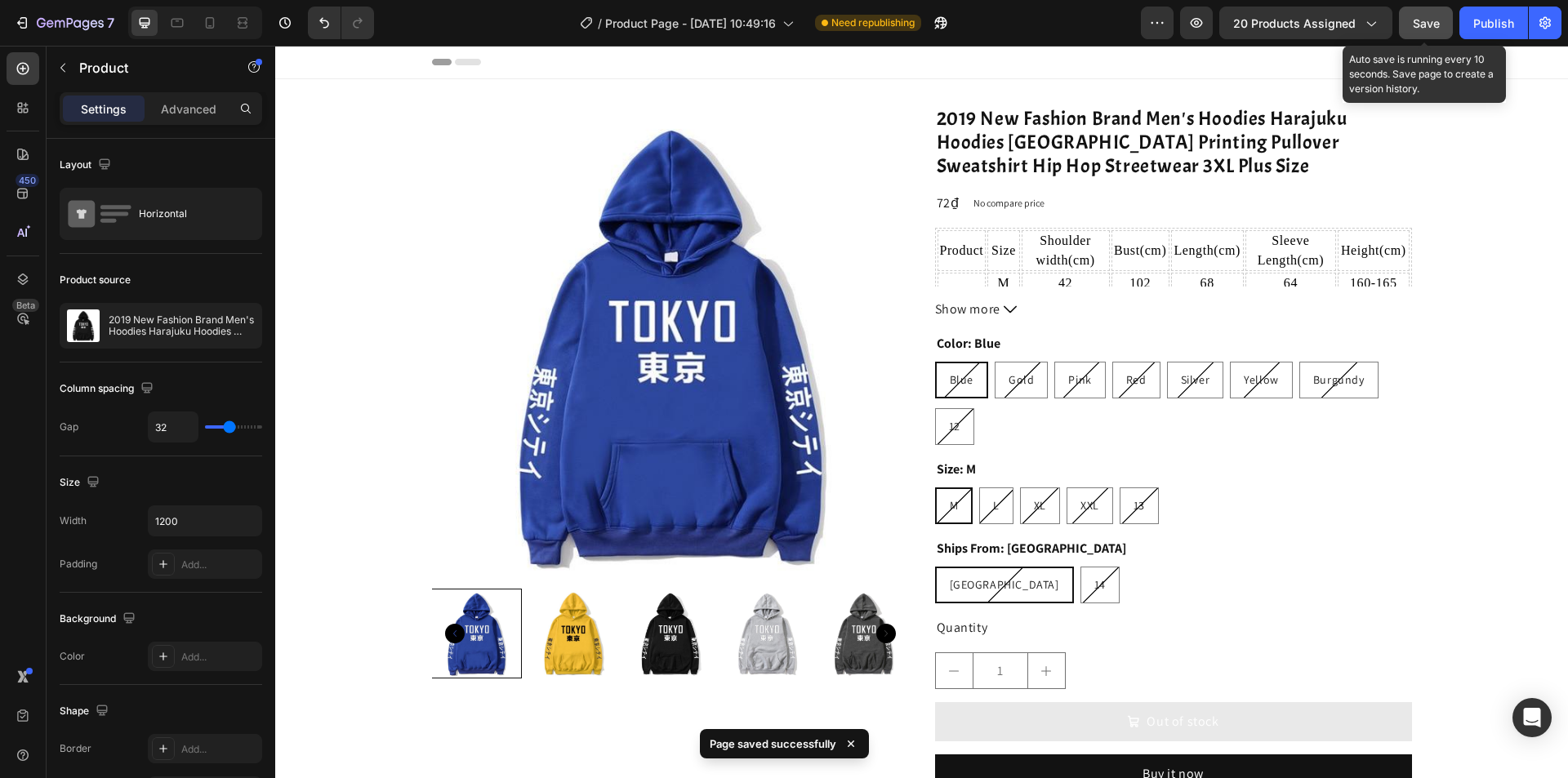
click at [1411, 30] on button "Save" at bounding box center [1426, 23] width 54 height 33
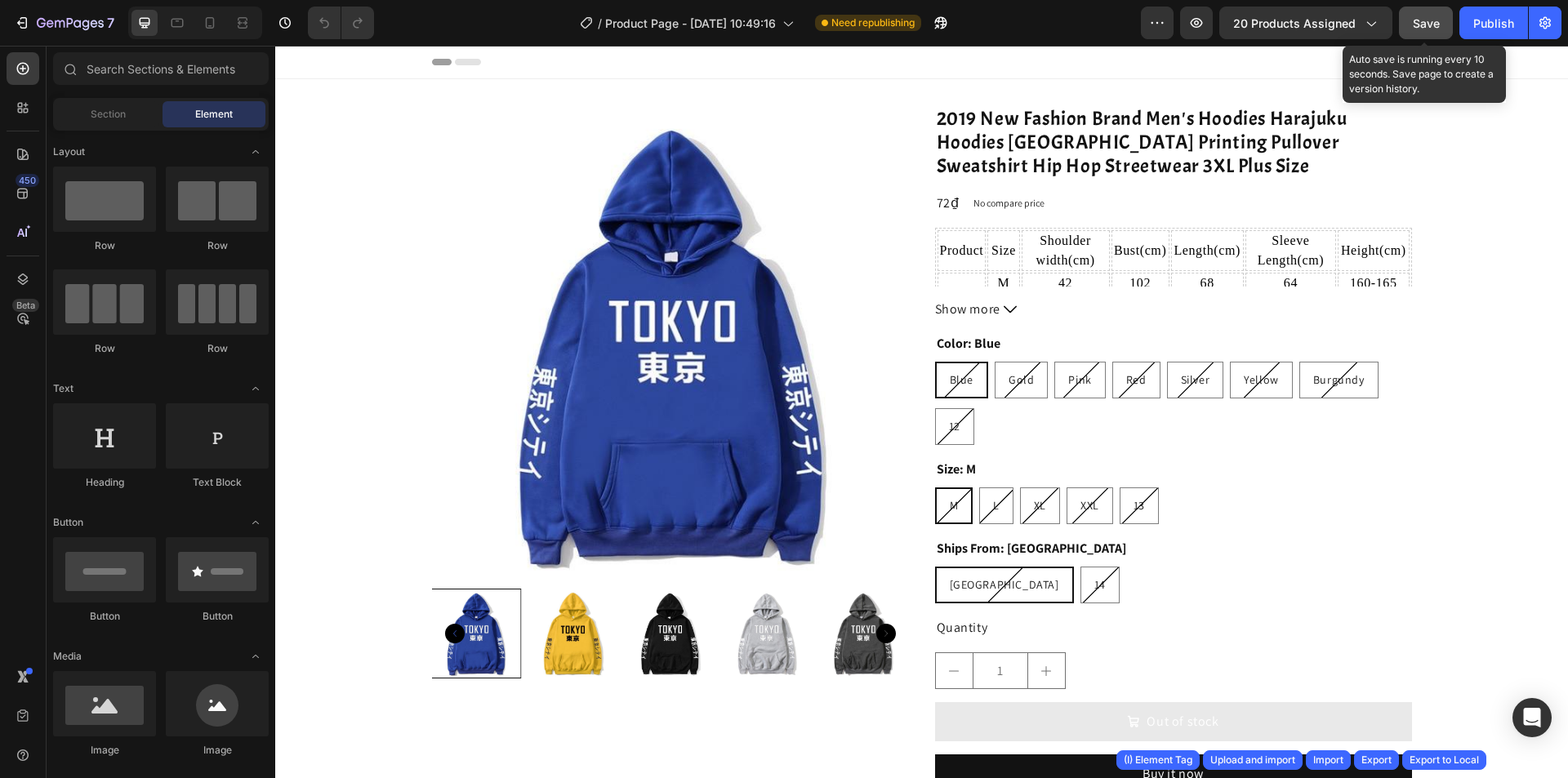
click at [1424, 37] on button "Save" at bounding box center [1426, 23] width 54 height 33
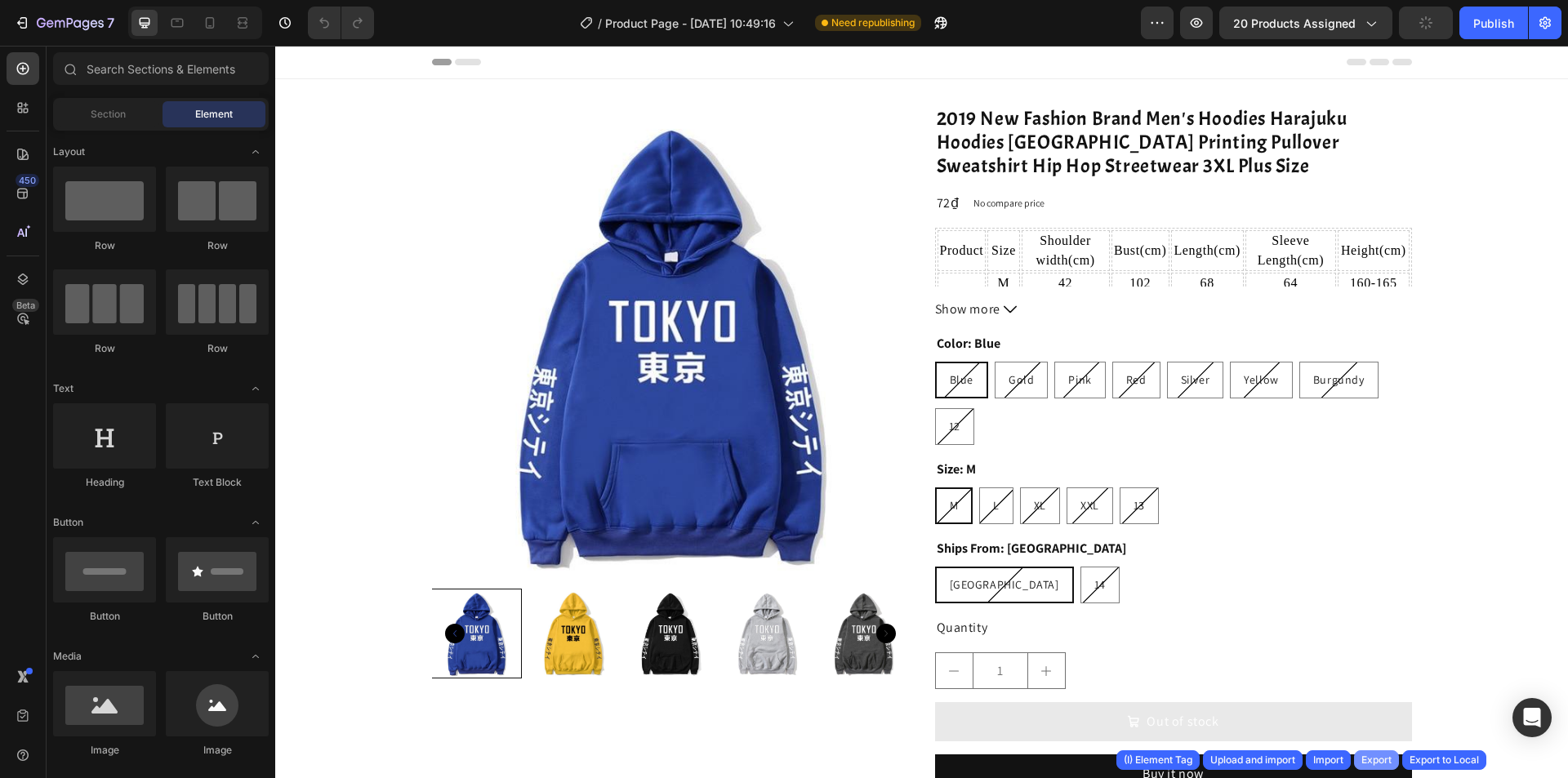
click at [1385, 754] on div "Export" at bounding box center [1376, 760] width 30 height 14
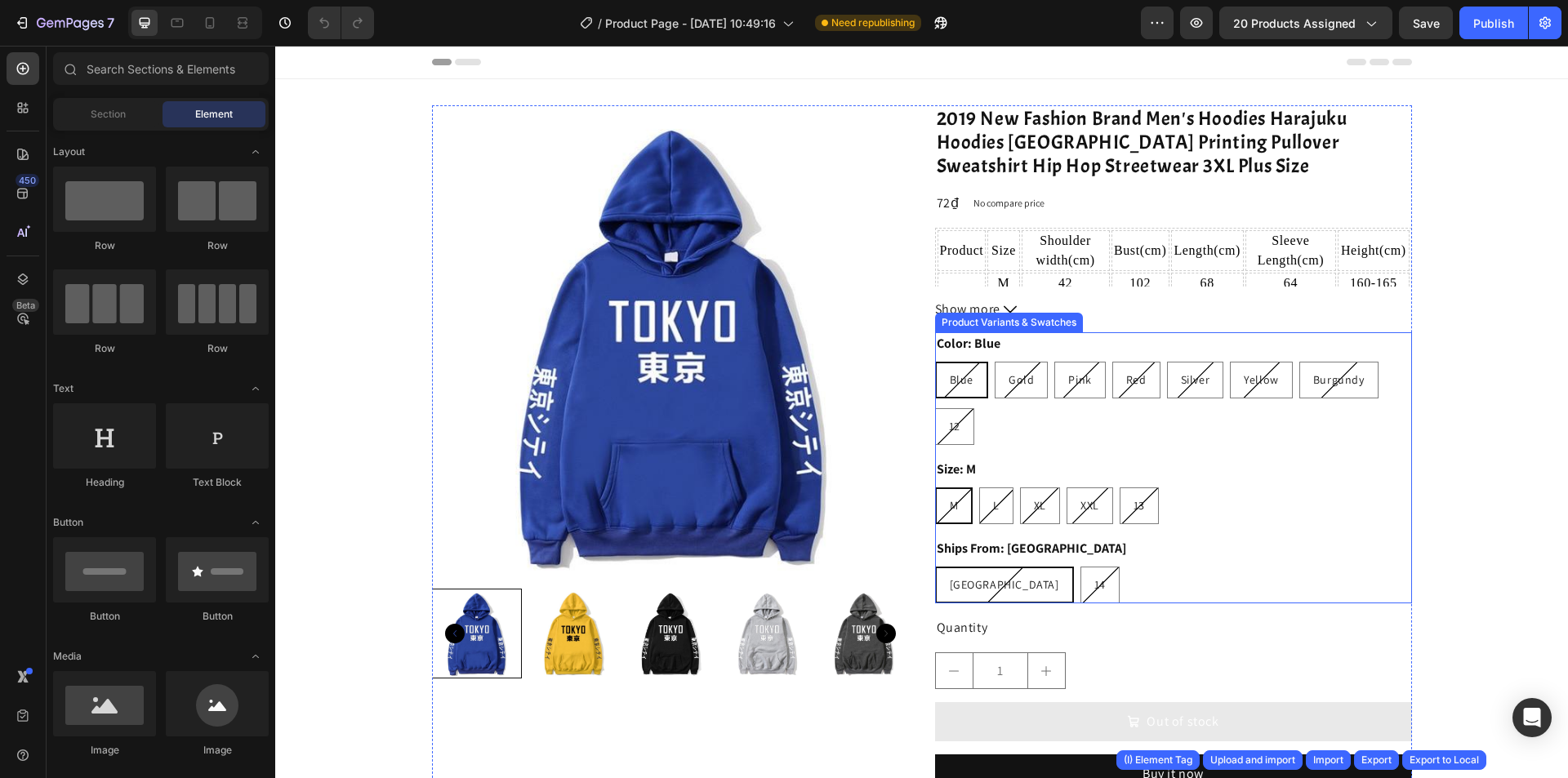
click at [1100, 427] on div "Blue Blue Blue Gold Gold Gold Pink Pink Pink Red Red Red Silver Silver Silver Y…" at bounding box center [1173, 403] width 477 height 84
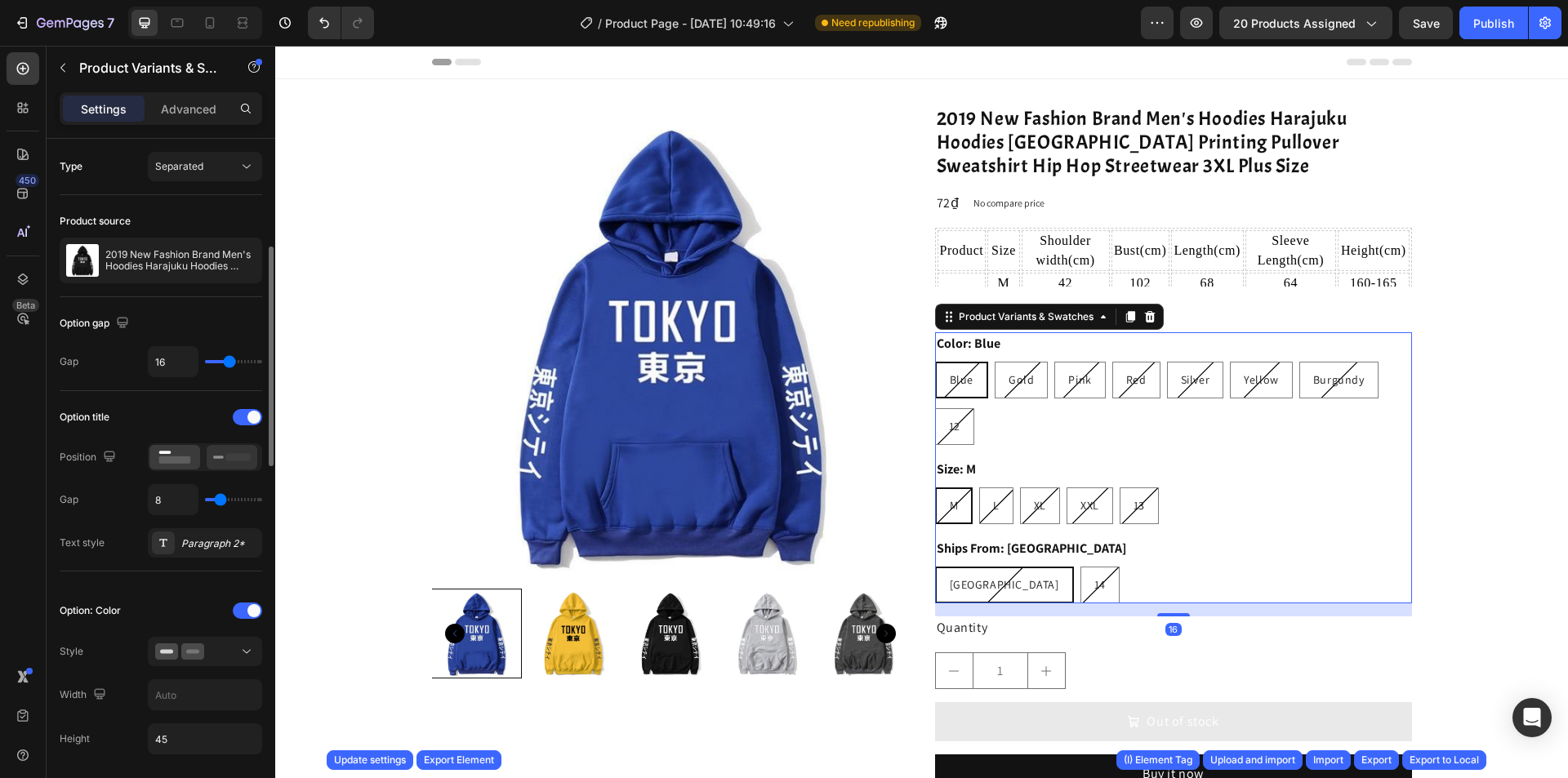
scroll to position [82, 0]
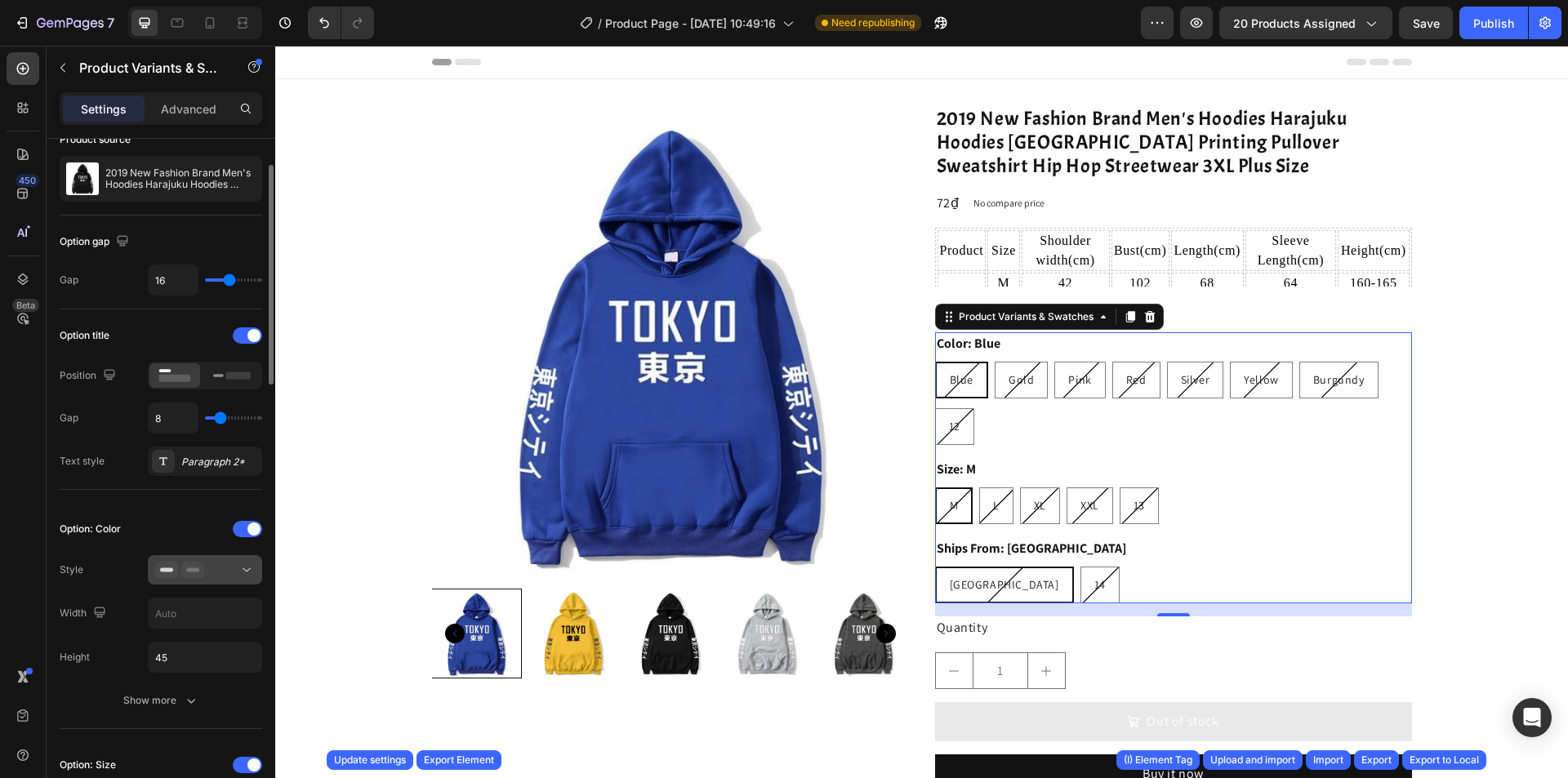
click at [213, 558] on button at bounding box center [205, 570] width 115 height 30
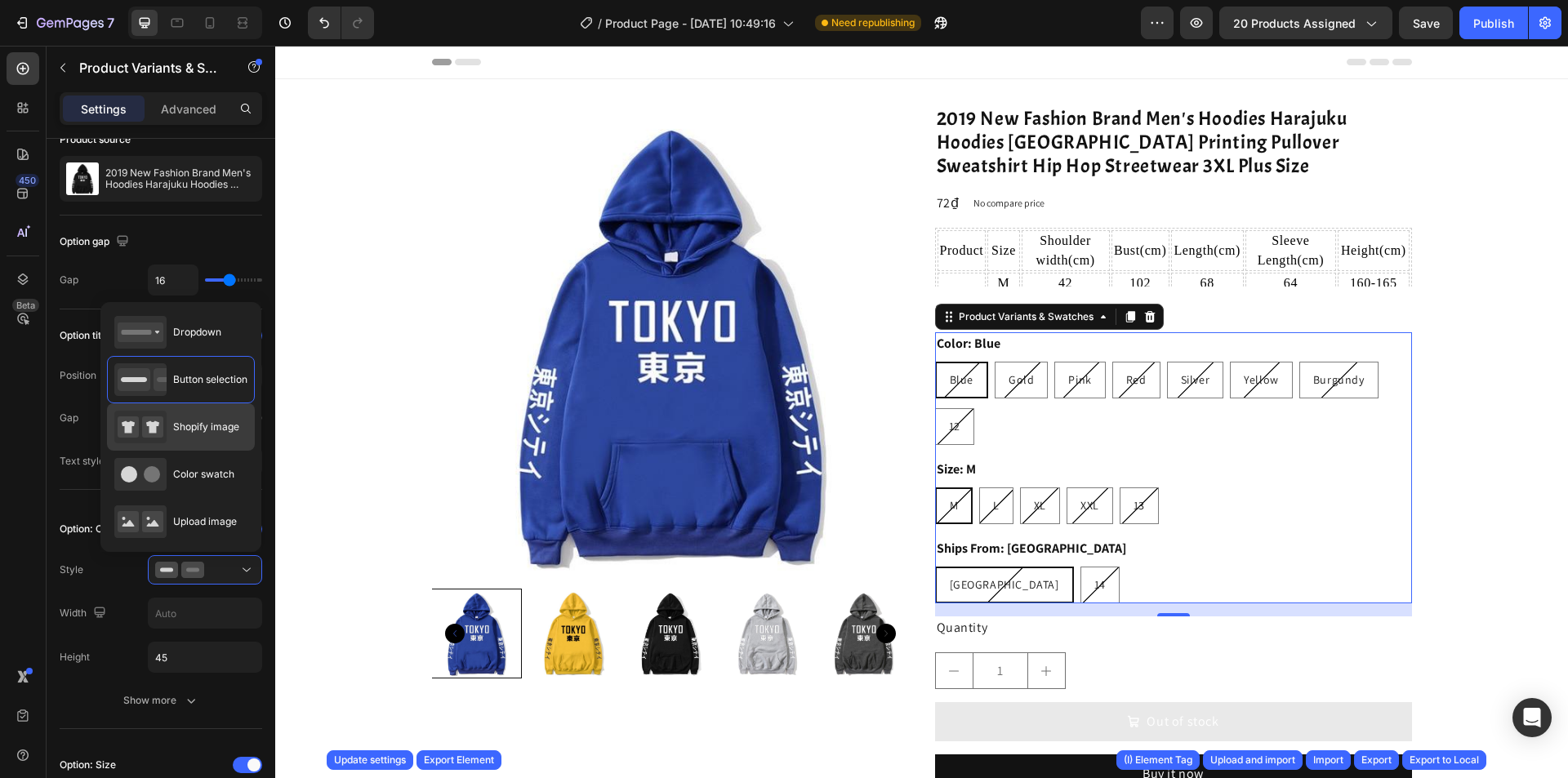
click at [202, 438] on div "Shopify image" at bounding box center [177, 428] width 125 height 33
type input "64"
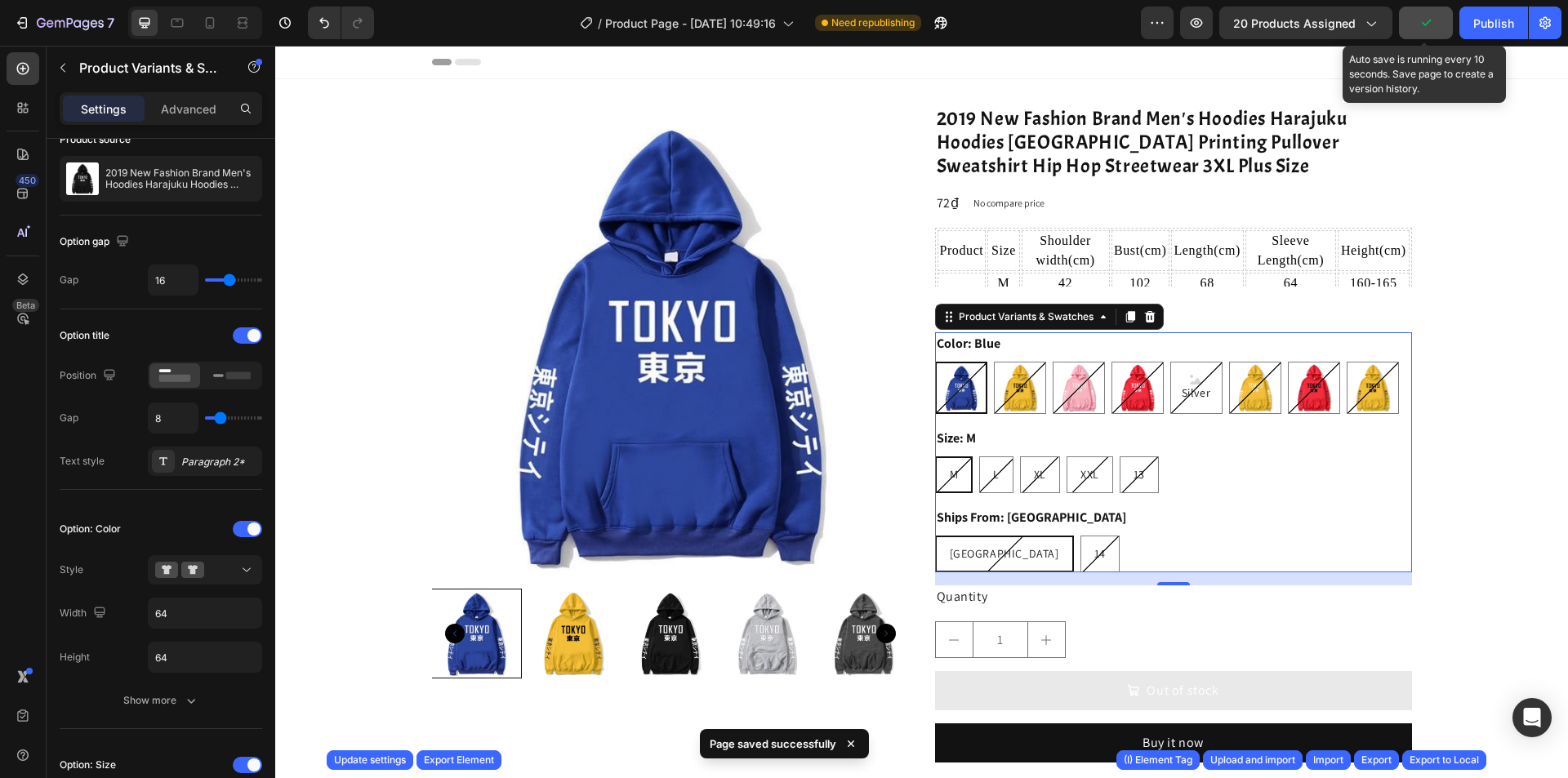
click at [1423, 16] on icon "button" at bounding box center [1425, 22] width 16 height 16
click at [1380, 751] on button "Export" at bounding box center [1376, 760] width 45 height 19
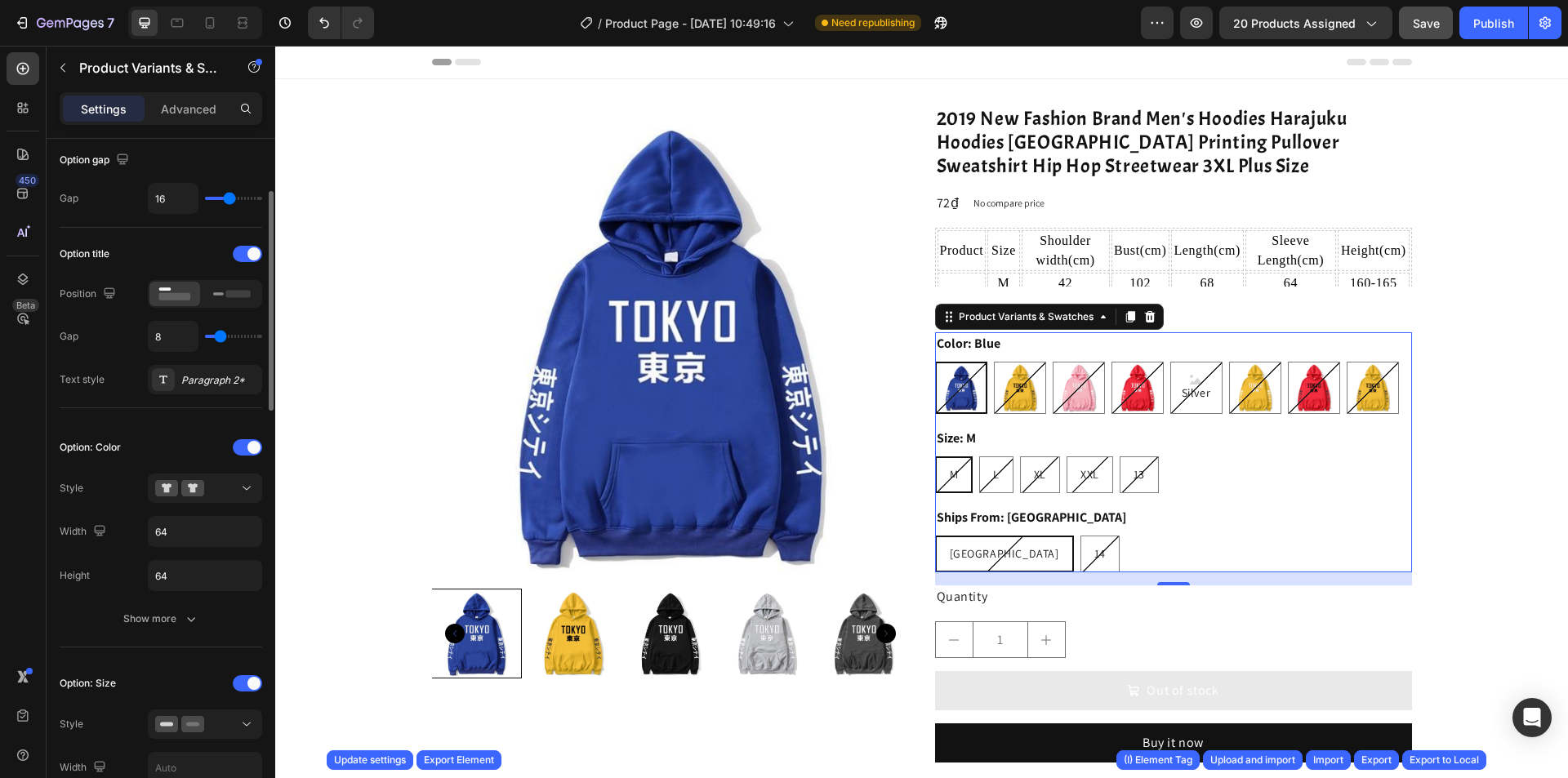
scroll to position [245, 0]
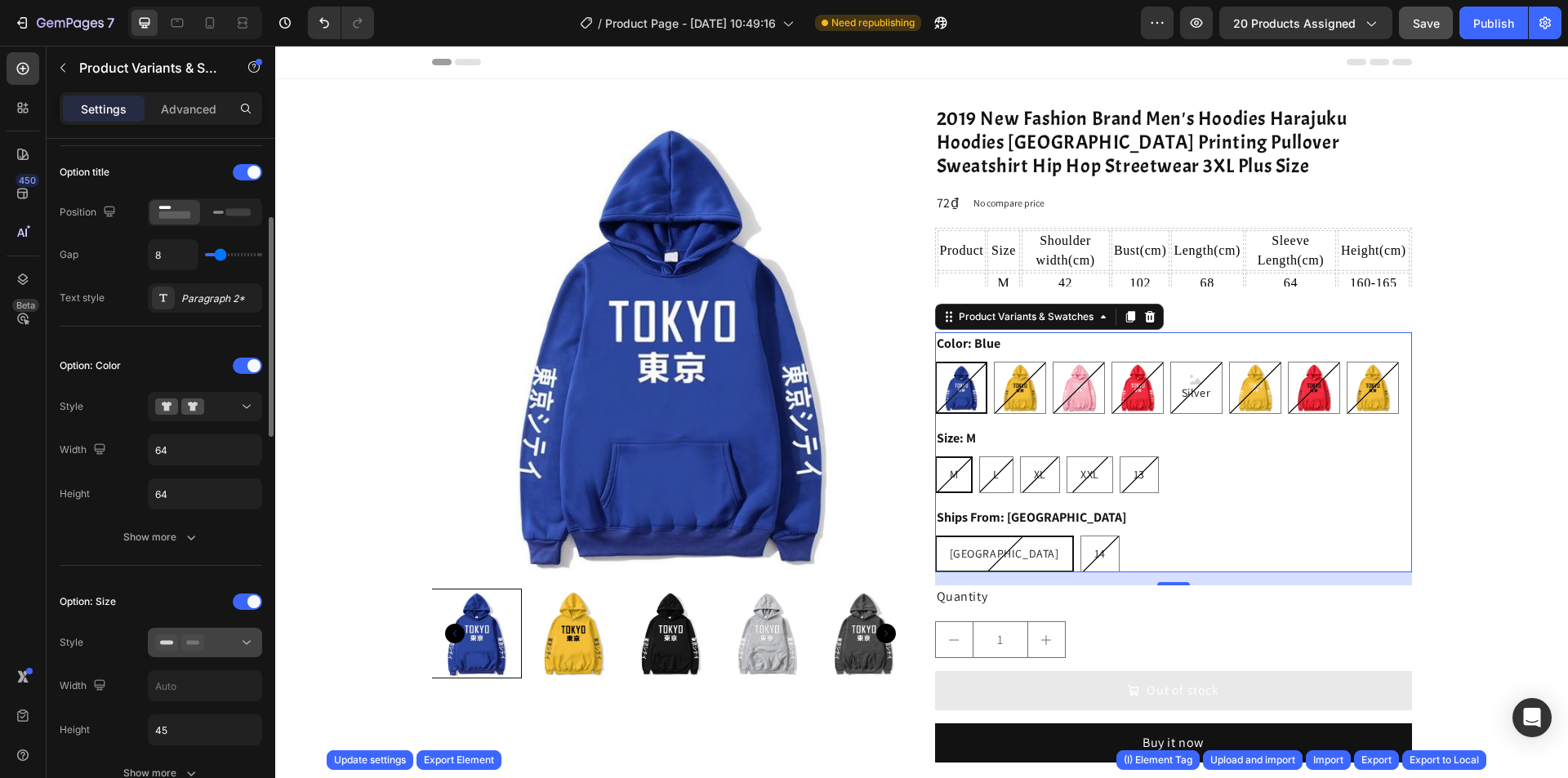
click at [208, 634] on button at bounding box center [205, 642] width 115 height 30
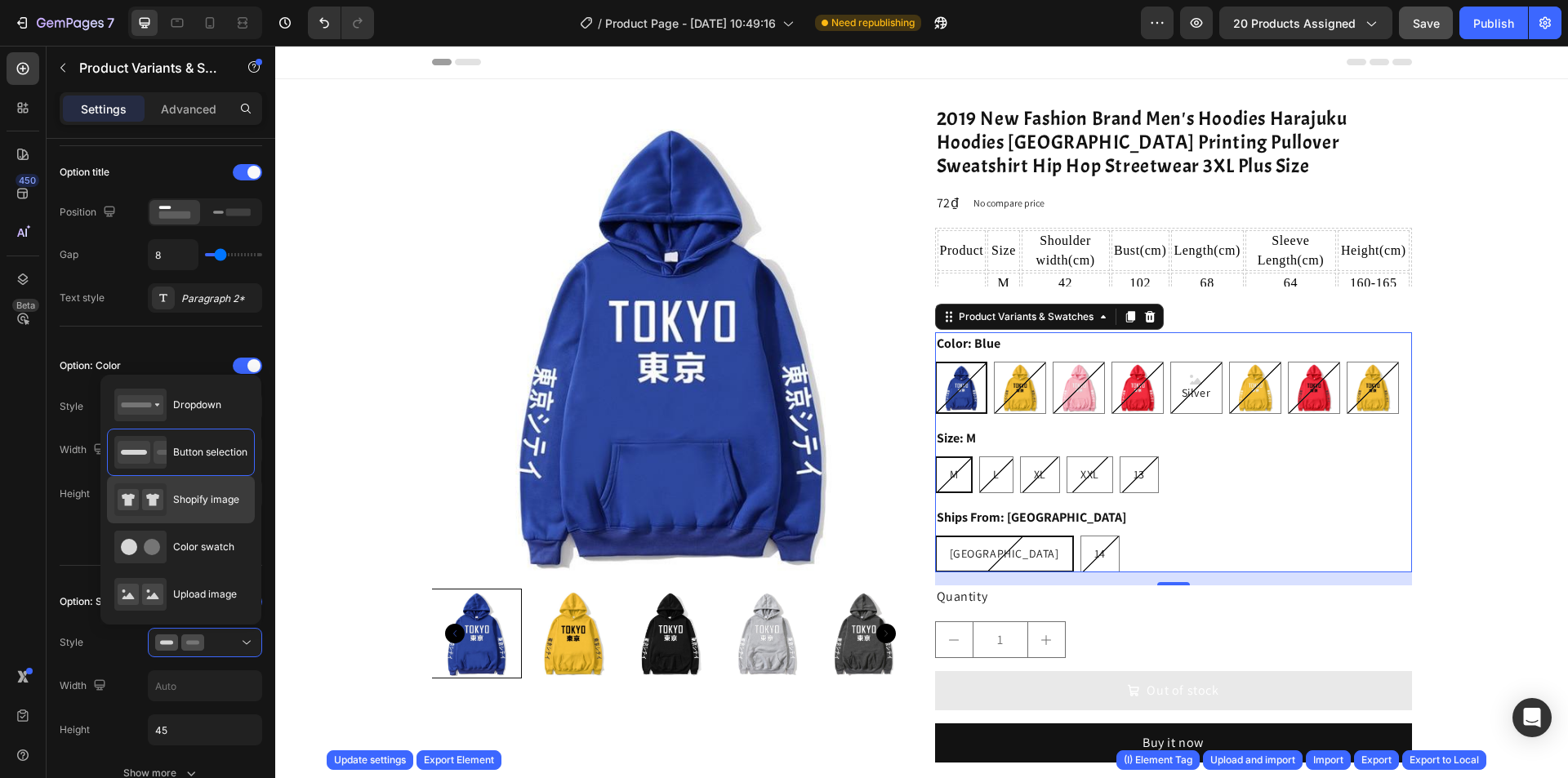
click at [220, 505] on span "Shopify image" at bounding box center [206, 499] width 66 height 14
type input "64"
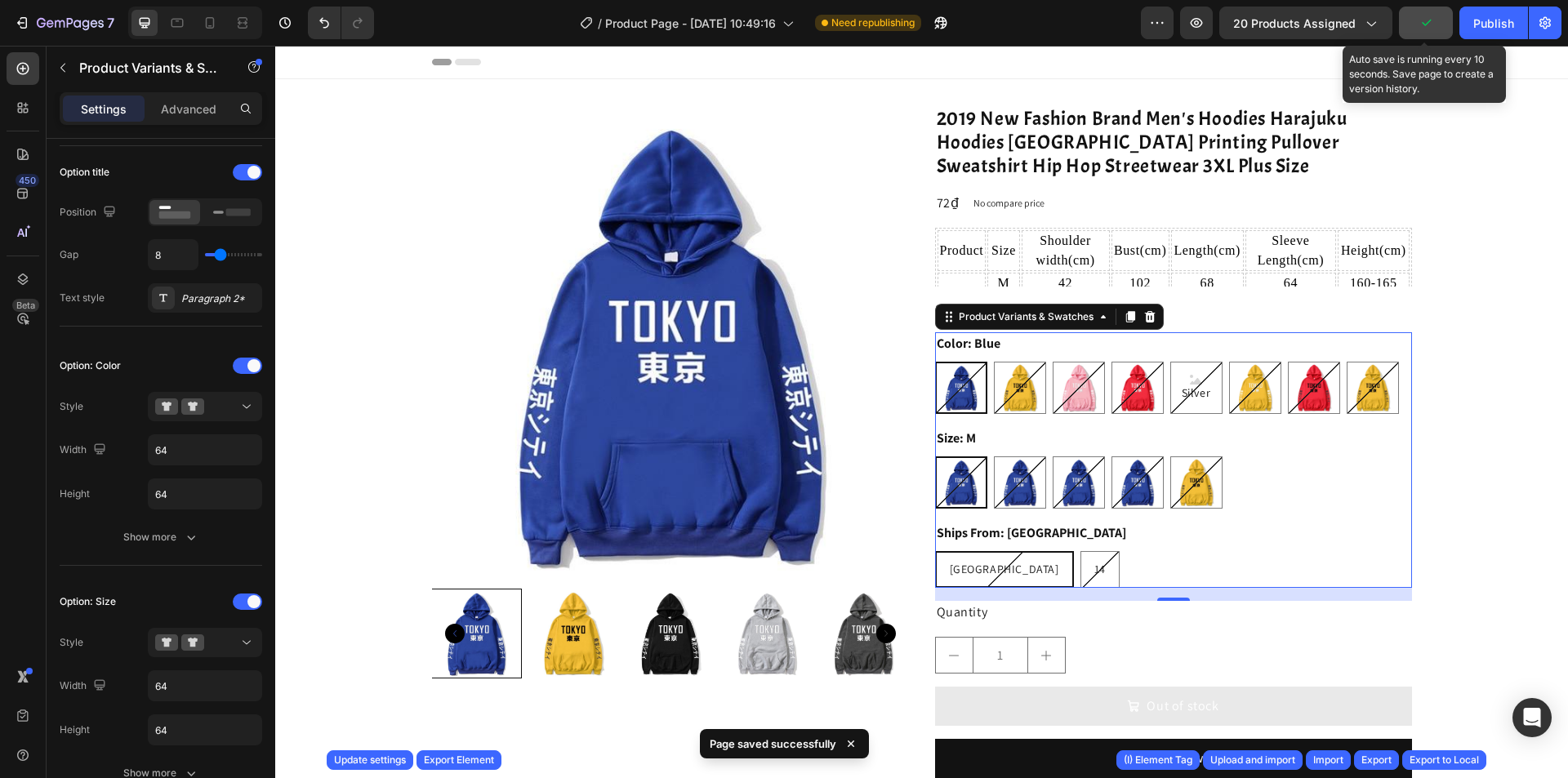
click at [1418, 21] on button "button" at bounding box center [1426, 23] width 54 height 33
click at [1372, 759] on div "Export" at bounding box center [1376, 760] width 30 height 14
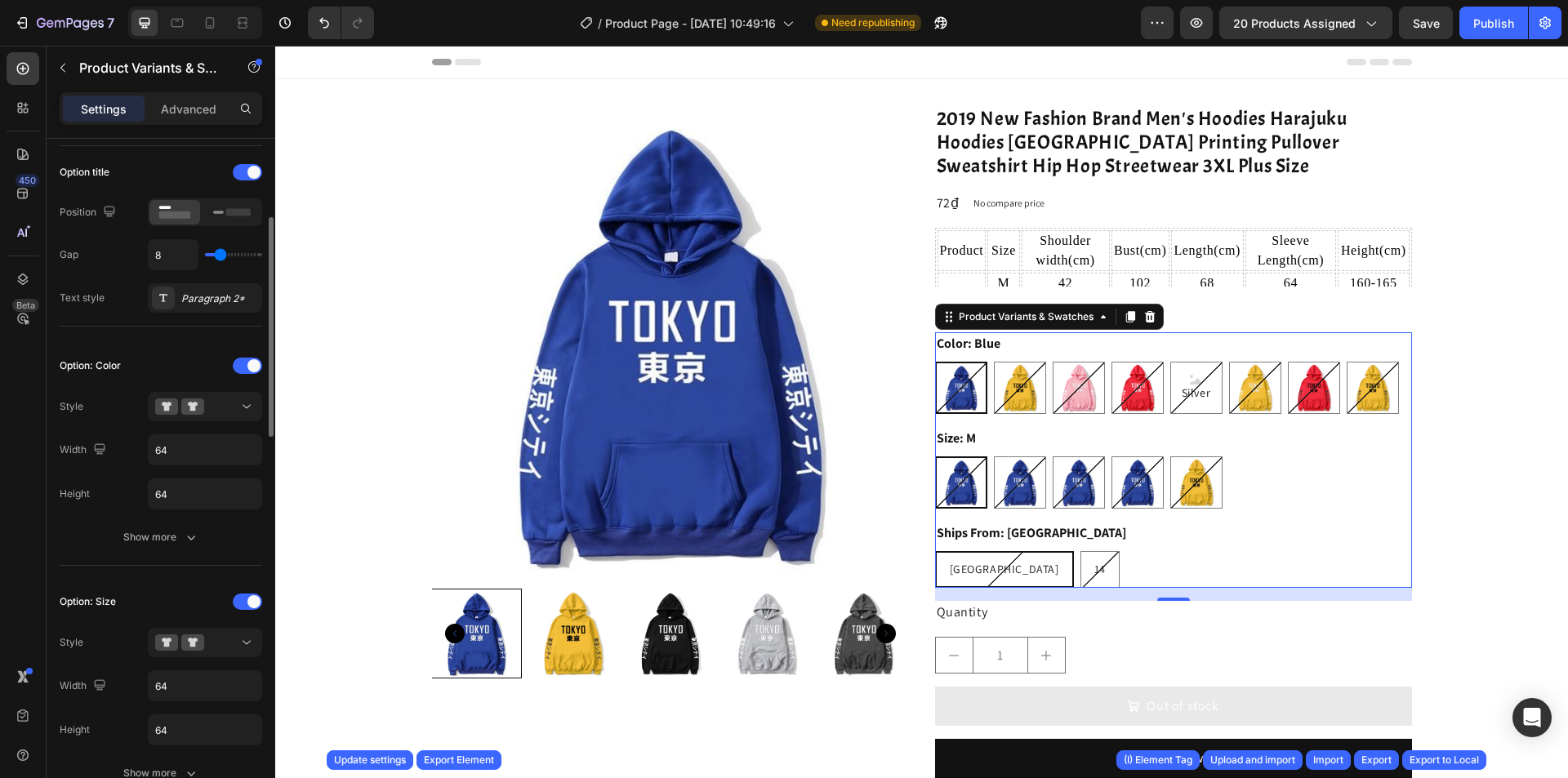
scroll to position [490, 0]
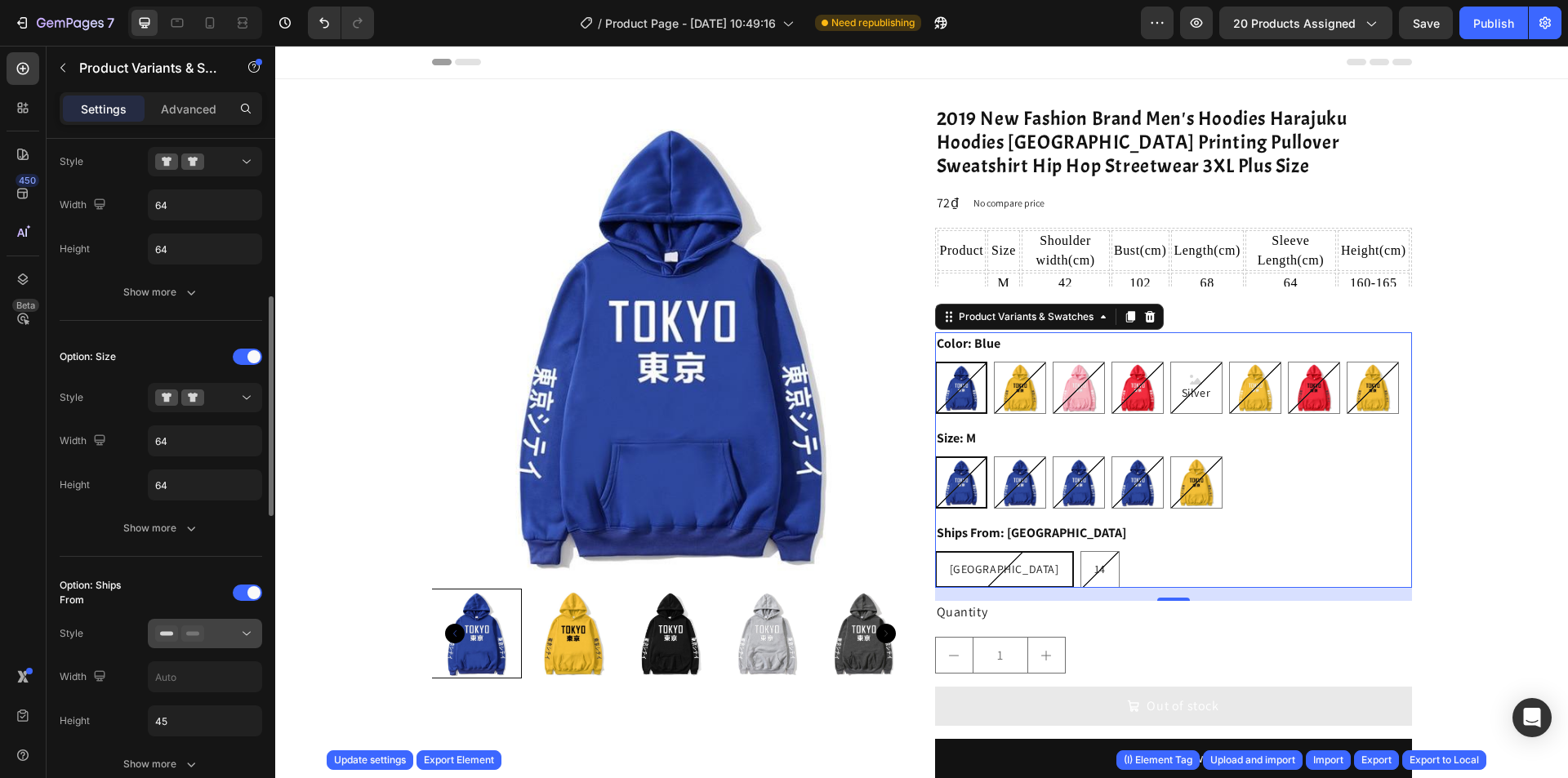
click at [221, 630] on div at bounding box center [204, 634] width 99 height 16
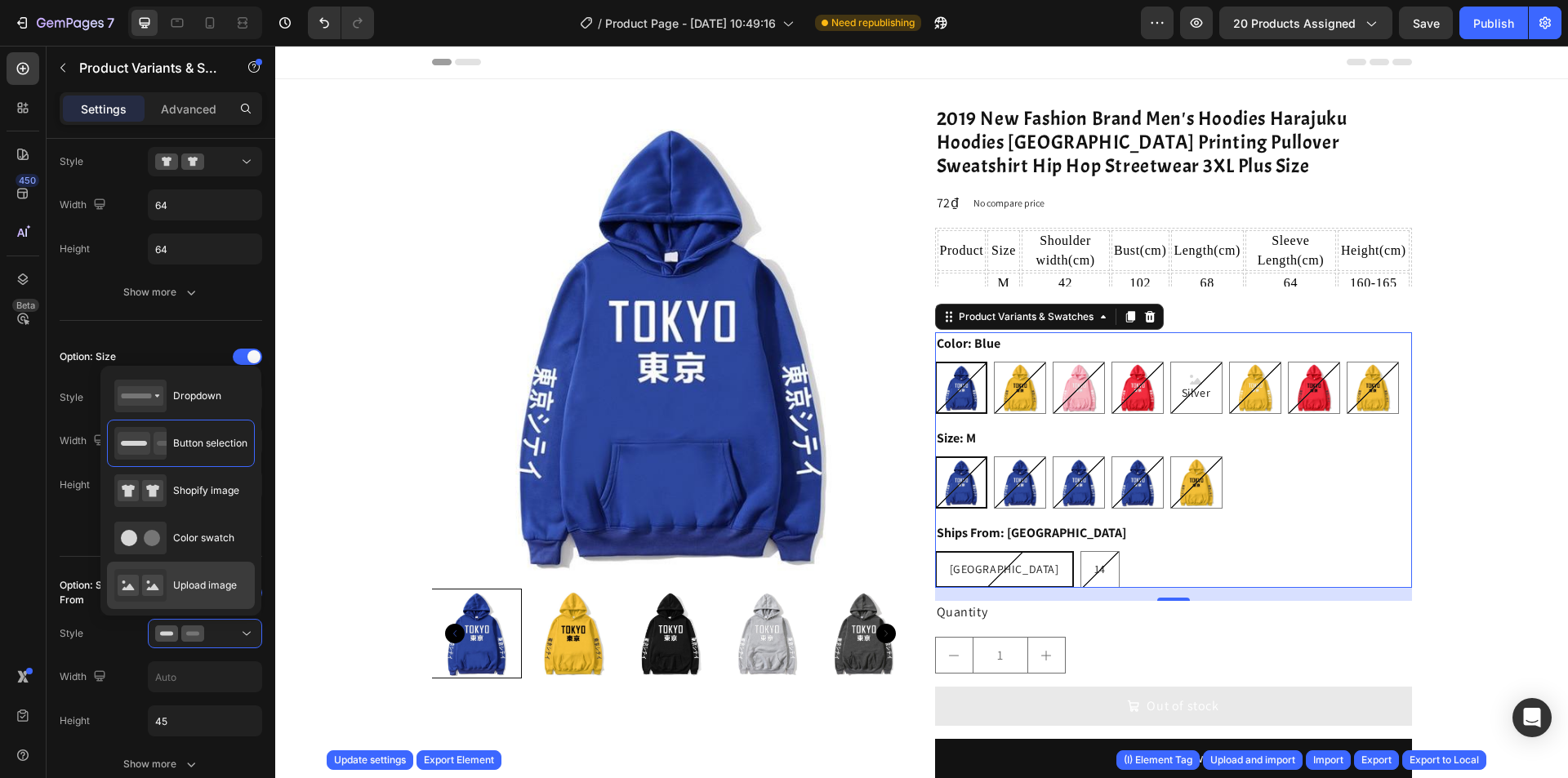
click at [207, 598] on div "Upload image" at bounding box center [175, 585] width 122 height 33
type input "64"
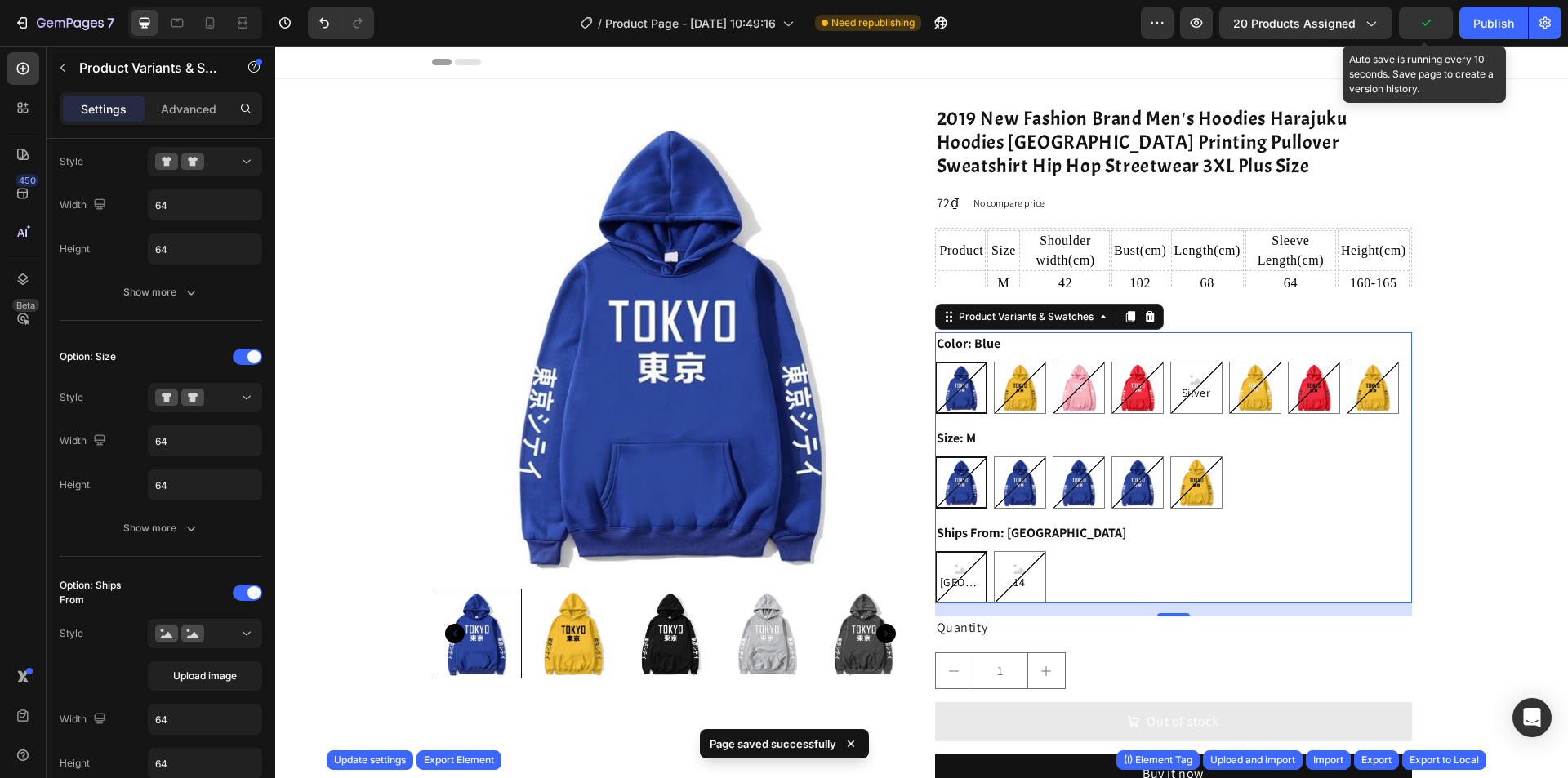
click at [1428, 27] on icon "button" at bounding box center [1425, 22] width 16 height 16
click at [1376, 761] on div "Export" at bounding box center [1376, 760] width 30 height 14
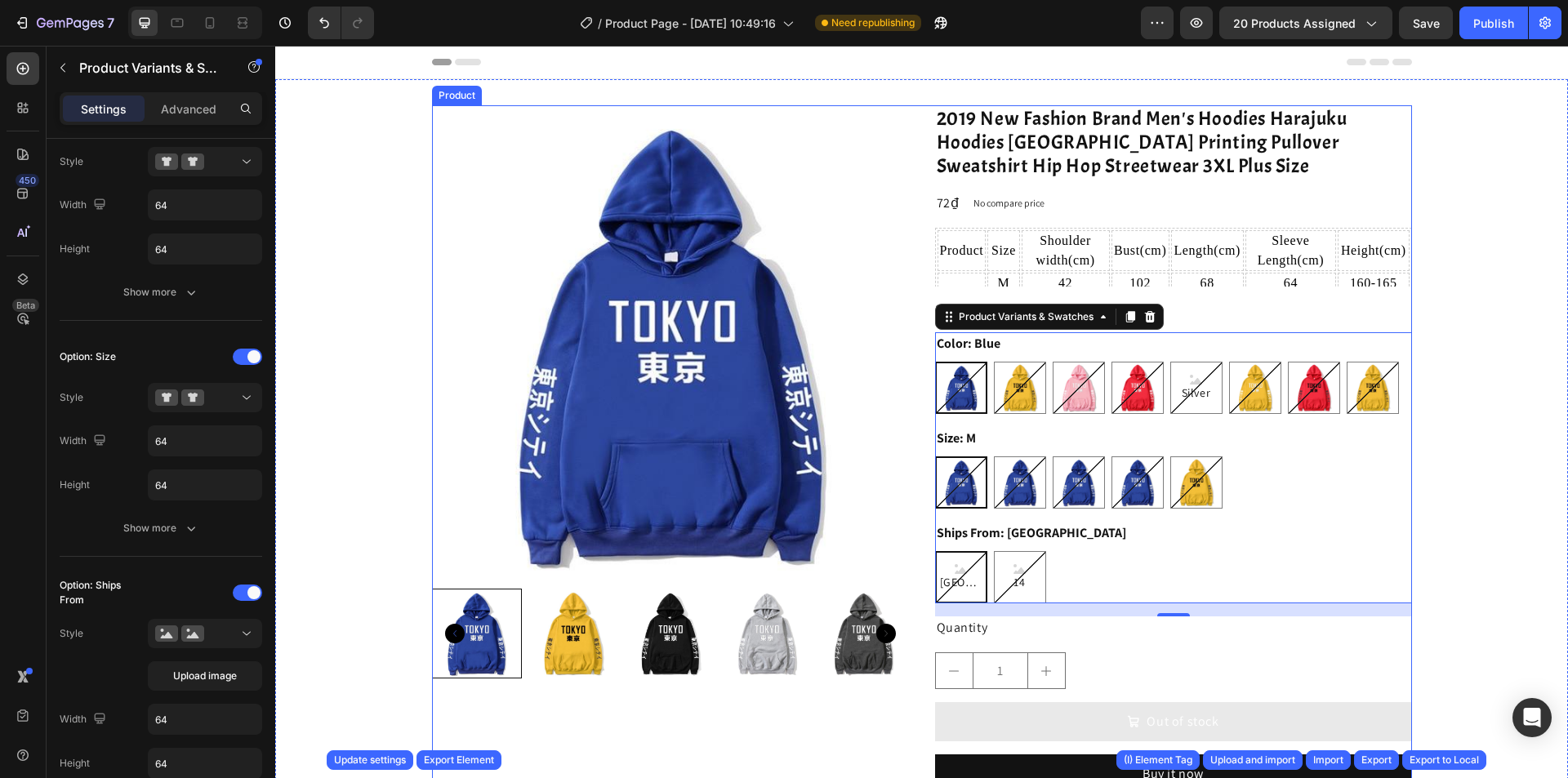
click at [915, 338] on div "Product Images 2019 New Fashion Brand Men's Hoodies Harajuku Hoodies Tokyo City…" at bounding box center [923, 455] width 980 height 702
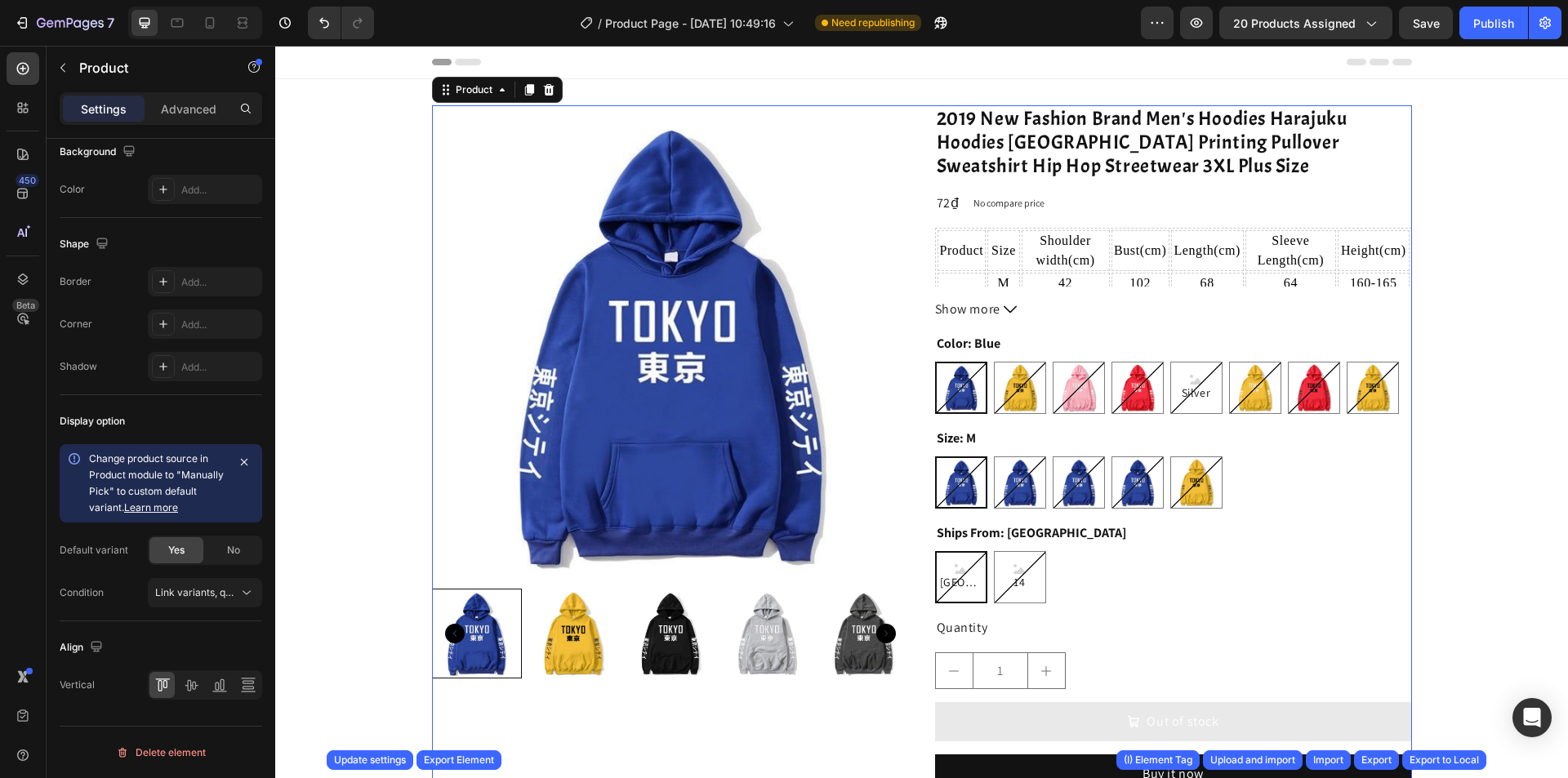
scroll to position [0, 0]
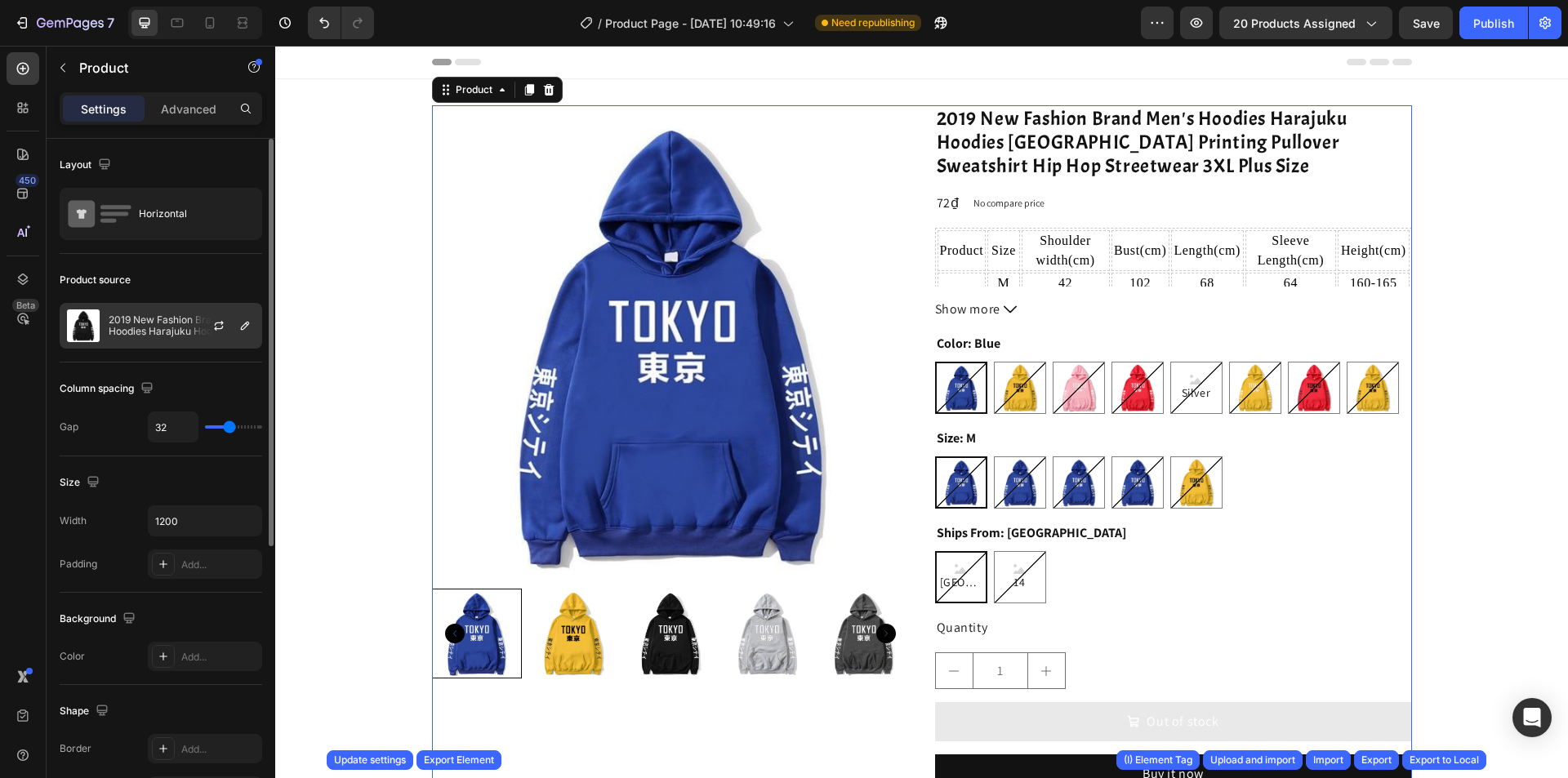
click at [159, 337] on div "2019 New Fashion Brand Men's Hoodies Harajuku Hoodies Tokyo City Printing Pullo…" at bounding box center [161, 325] width 202 height 45
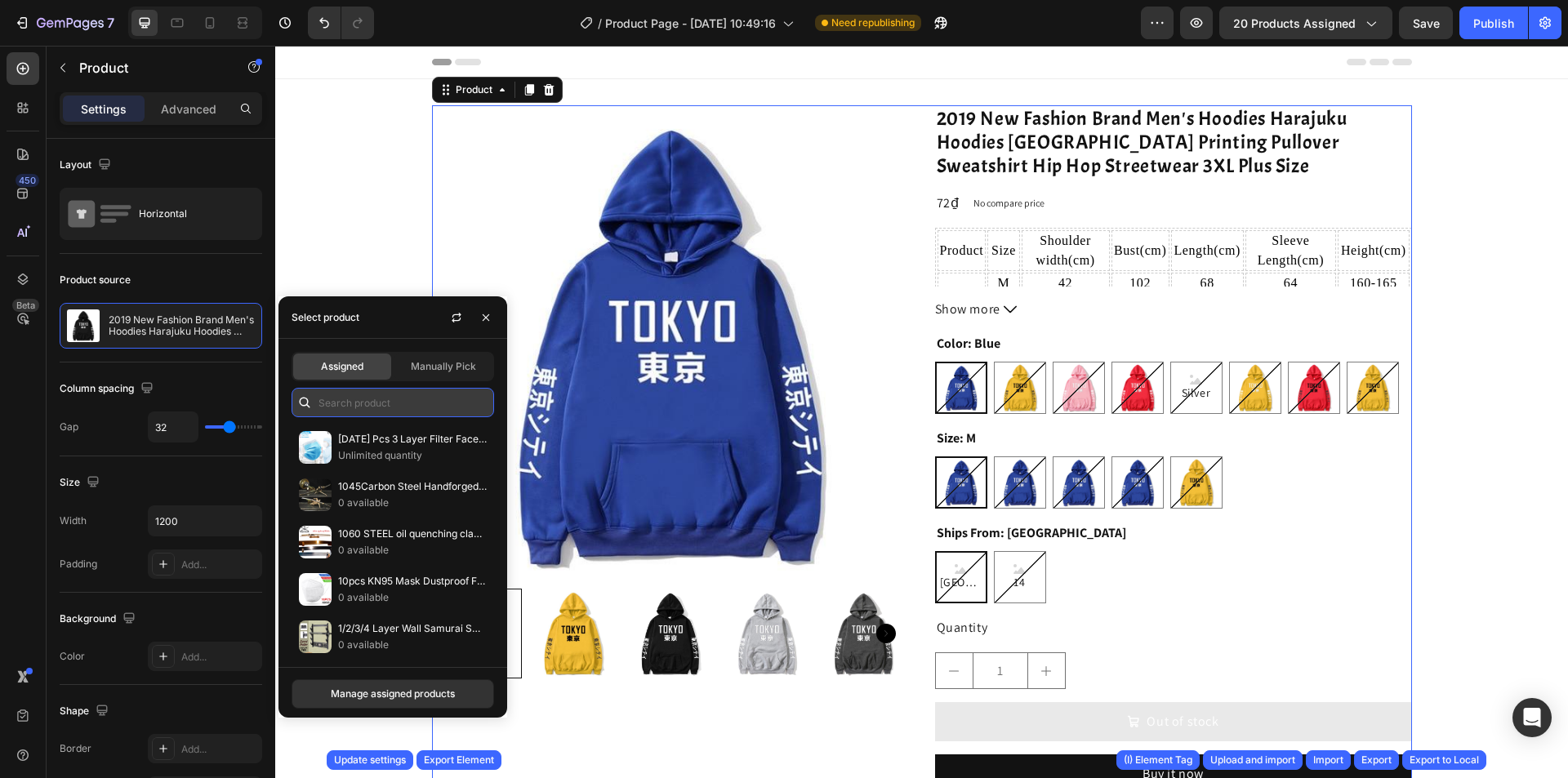
click at [374, 406] on input "text" at bounding box center [393, 402] width 202 height 30
paste input "Smocked halter top Success"
type input "Smocked halter top Success"
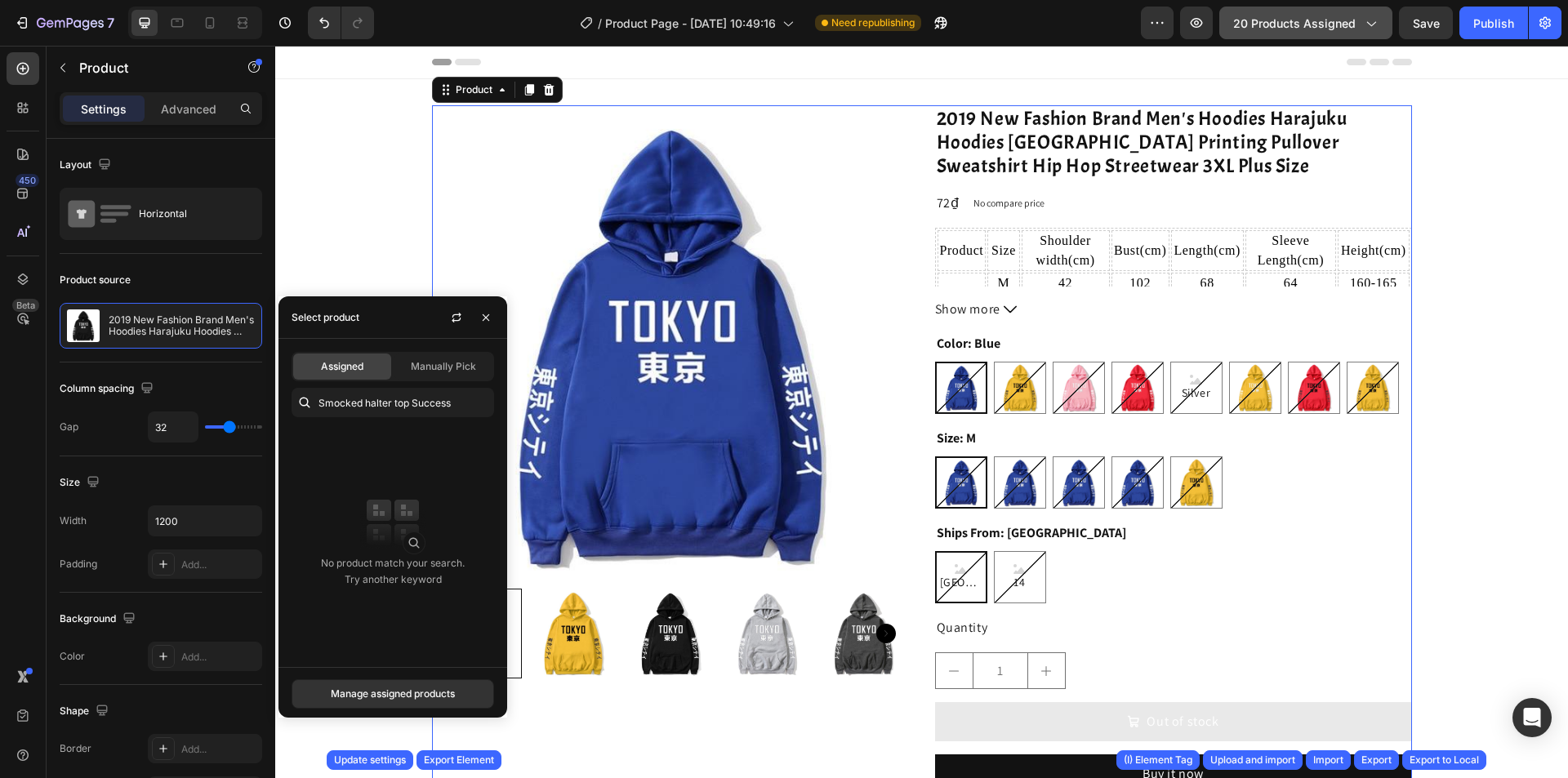
click at [1352, 24] on span "20 products assigned" at bounding box center [1294, 23] width 122 height 17
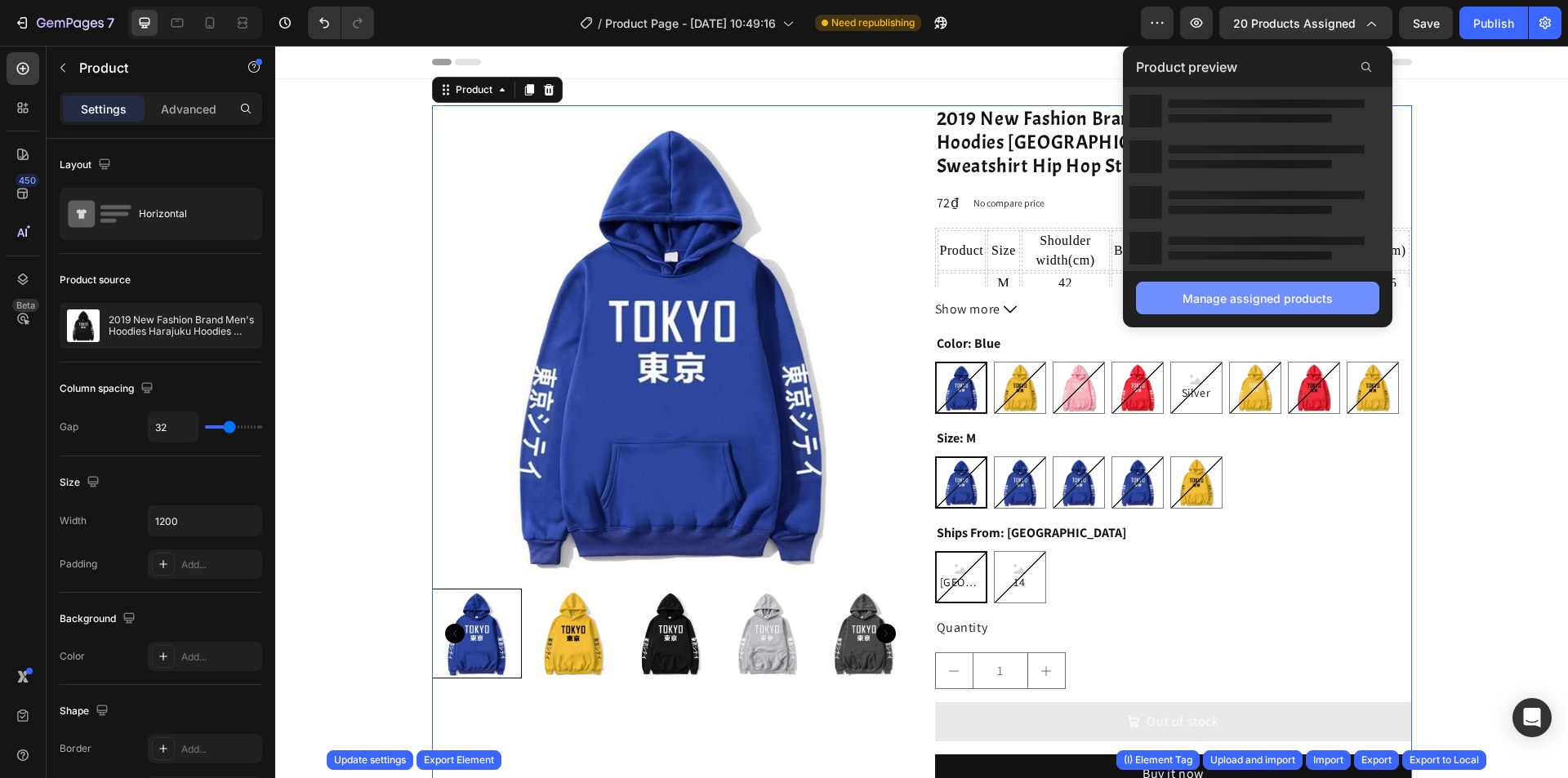
click at [1262, 292] on div "Manage assigned products" at bounding box center [1258, 298] width 150 height 17
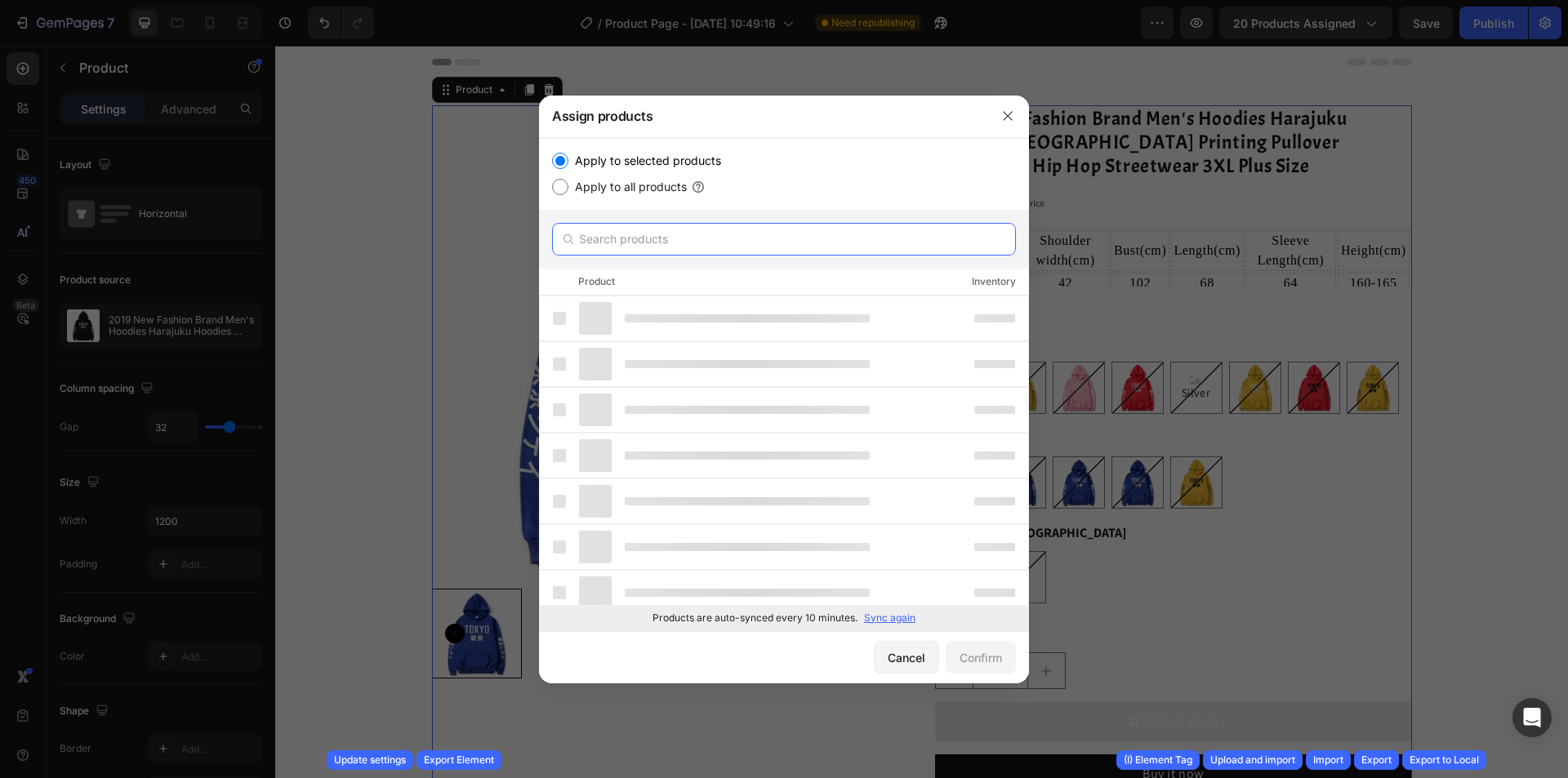
click at [717, 234] on input "text" at bounding box center [784, 240] width 464 height 33
paste input "Smocked halter top Success"
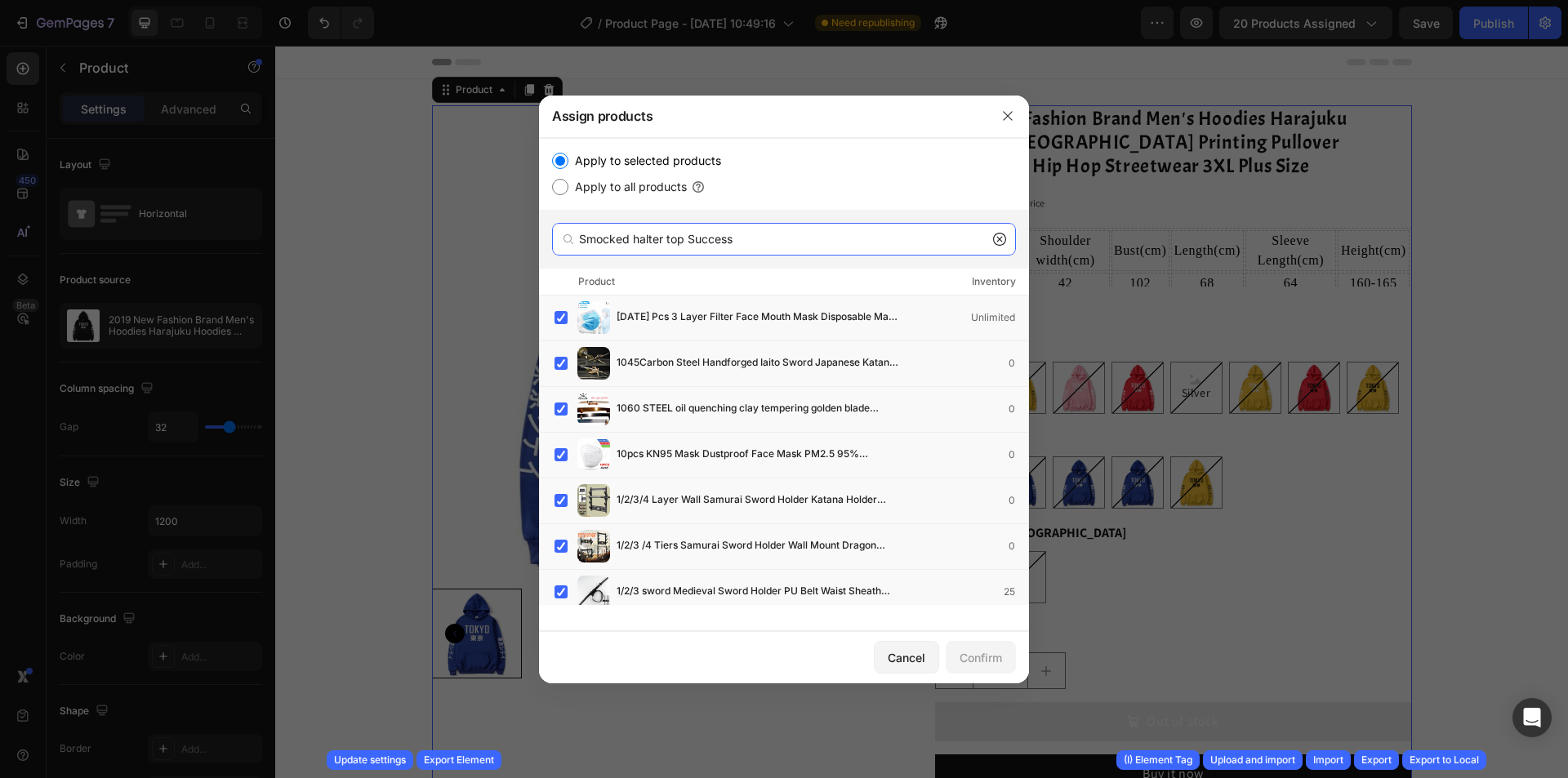
type input "Smocked halter top Success"
click at [551, 191] on div "Apply to selected products Apply to all products" at bounding box center [784, 173] width 490 height 72
click at [556, 191] on input "Apply to all products" at bounding box center [560, 187] width 16 height 16
radio input "true"
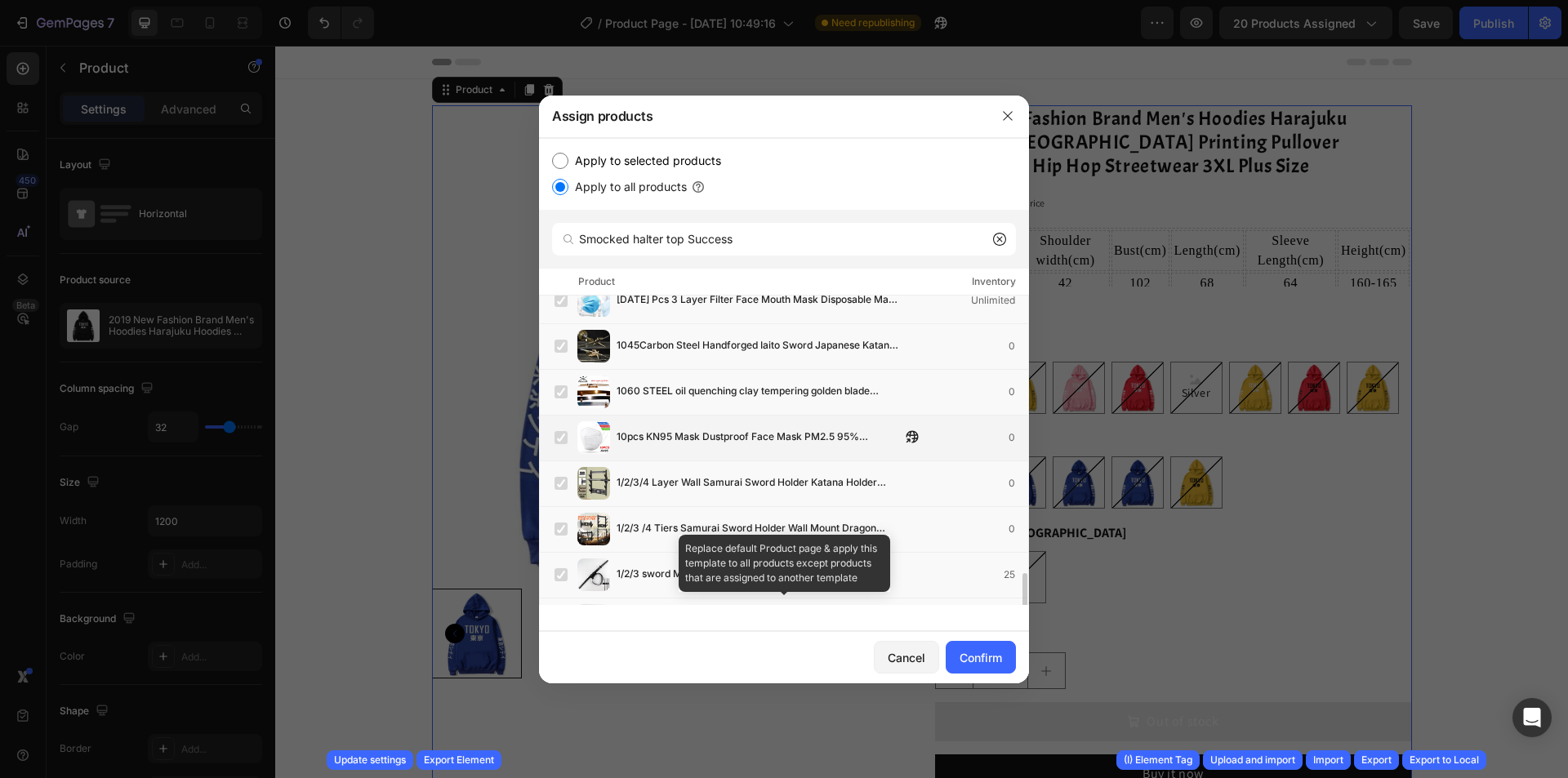
scroll to position [180, 0]
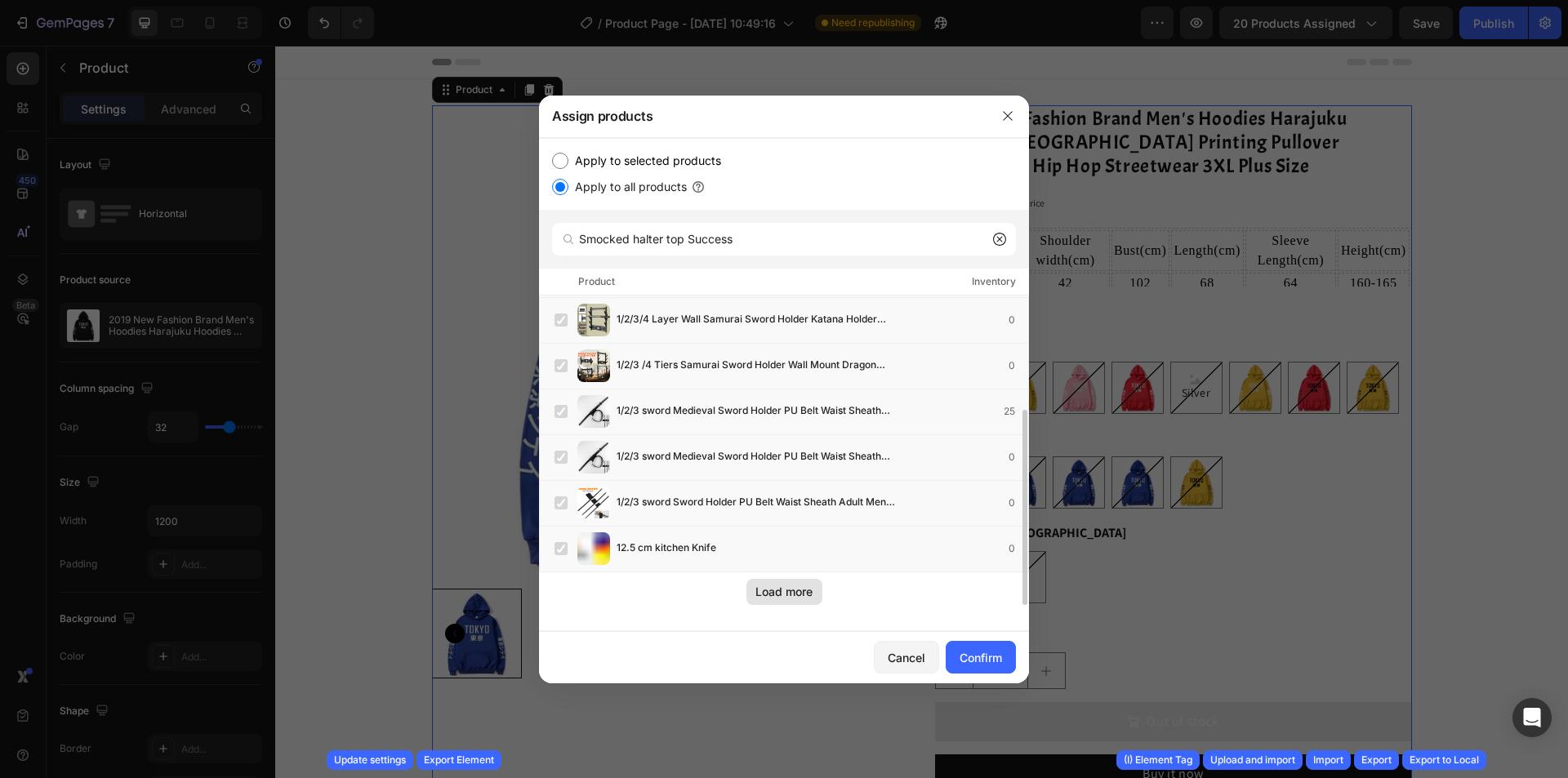
click at [769, 594] on div "Load more" at bounding box center [784, 592] width 57 height 17
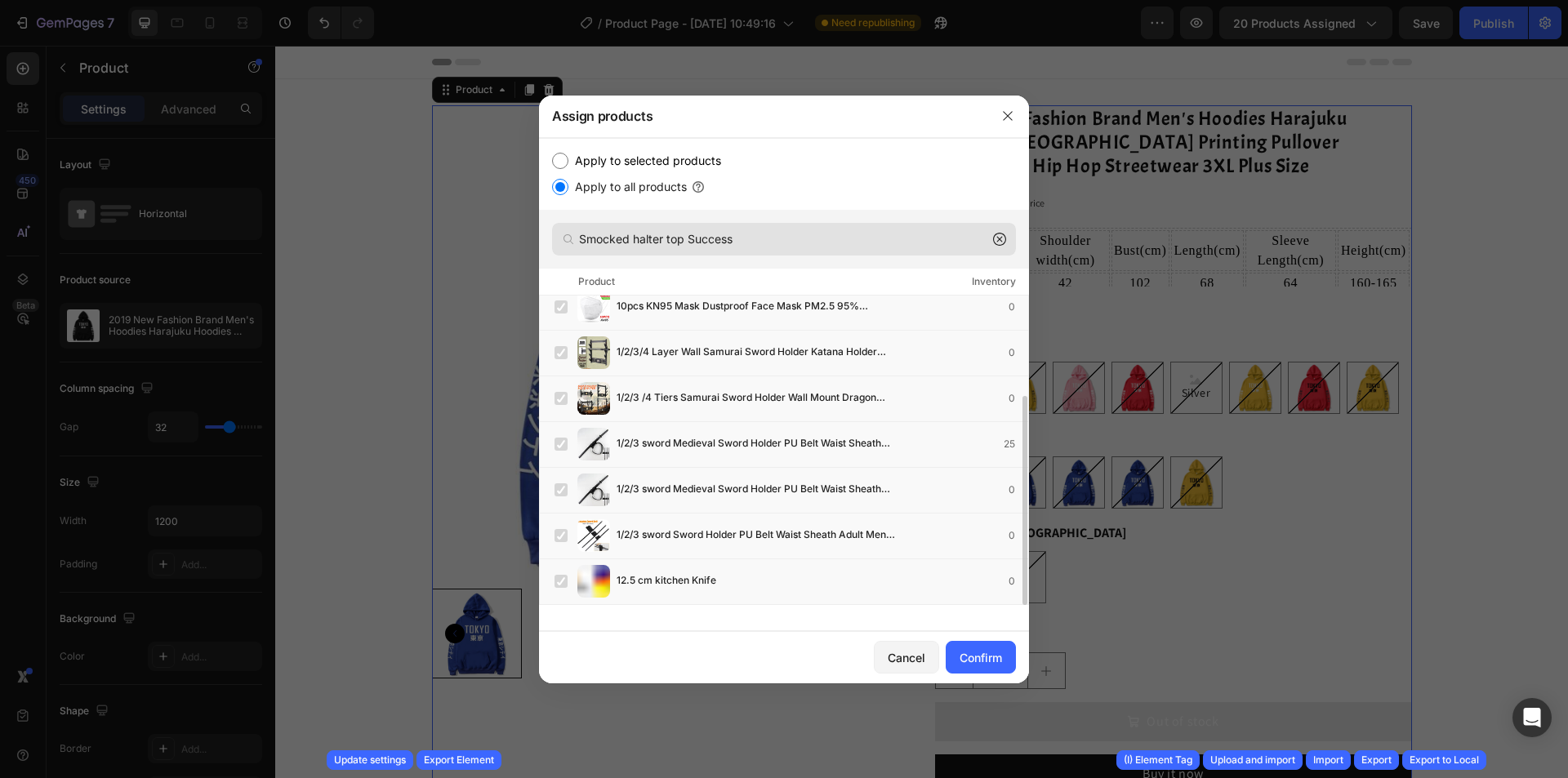
scroll to position [148, 0]
click at [883, 243] on input "Smocked halter top Success" at bounding box center [784, 240] width 464 height 33
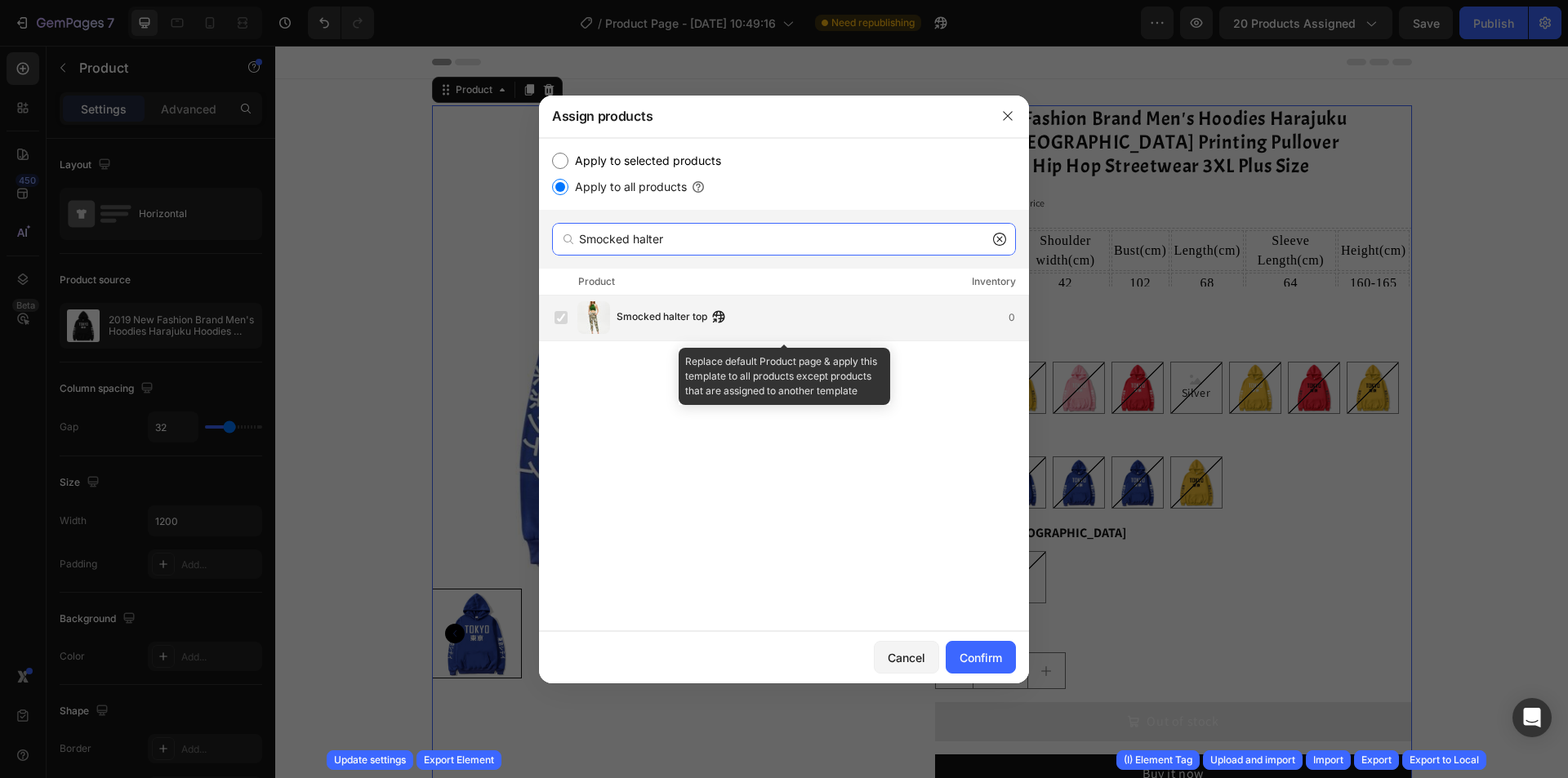
type input "Smocked halter"
click at [752, 314] on div "Smocked halter top 0" at bounding box center [822, 318] width 411 height 18
click at [562, 323] on label at bounding box center [562, 318] width 13 height 13
click at [562, 322] on label at bounding box center [562, 318] width 13 height 13
click at [561, 319] on label at bounding box center [562, 318] width 13 height 13
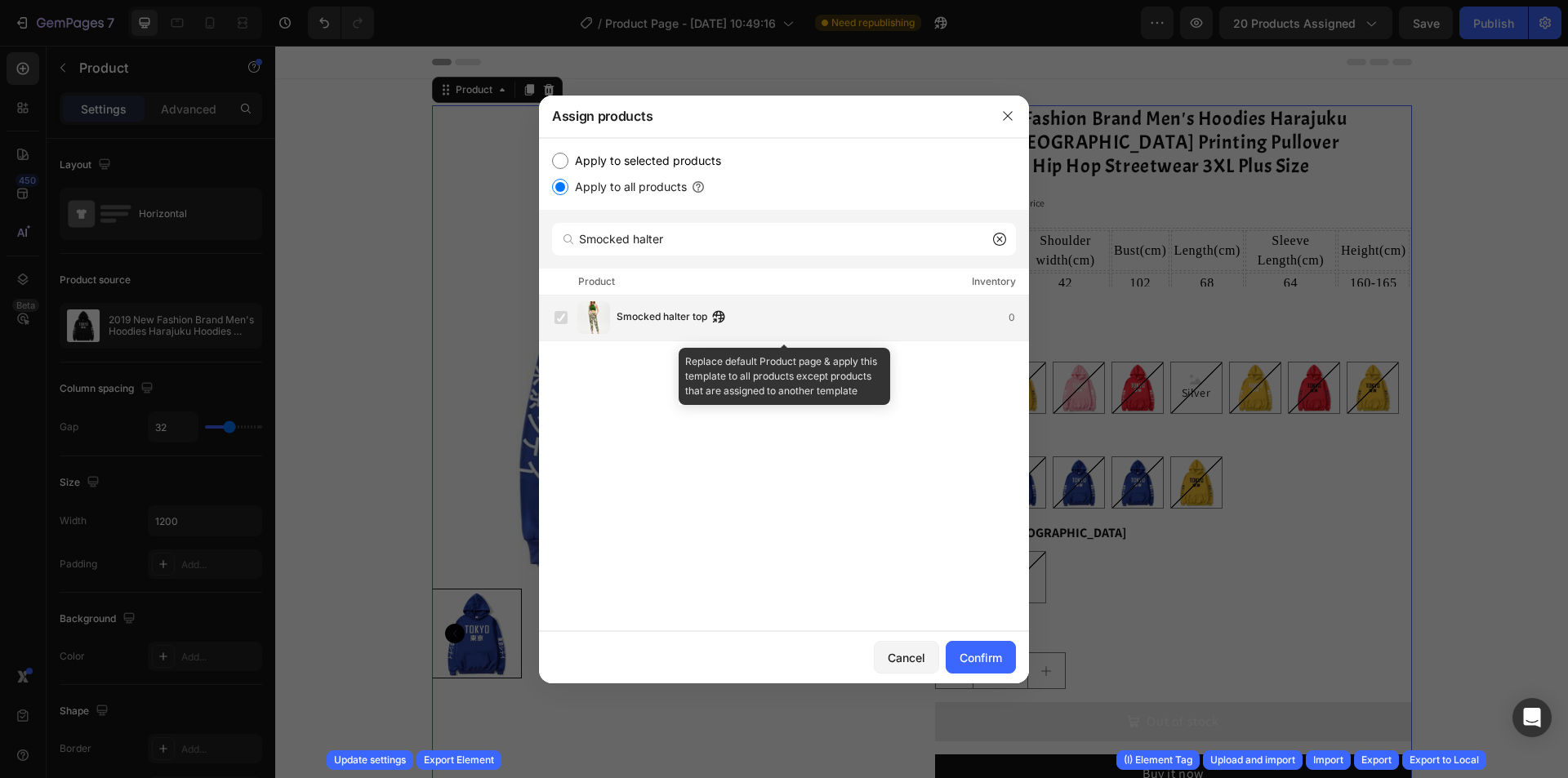
click at [561, 319] on label at bounding box center [562, 318] width 13 height 13
click at [561, 317] on label at bounding box center [562, 318] width 13 height 13
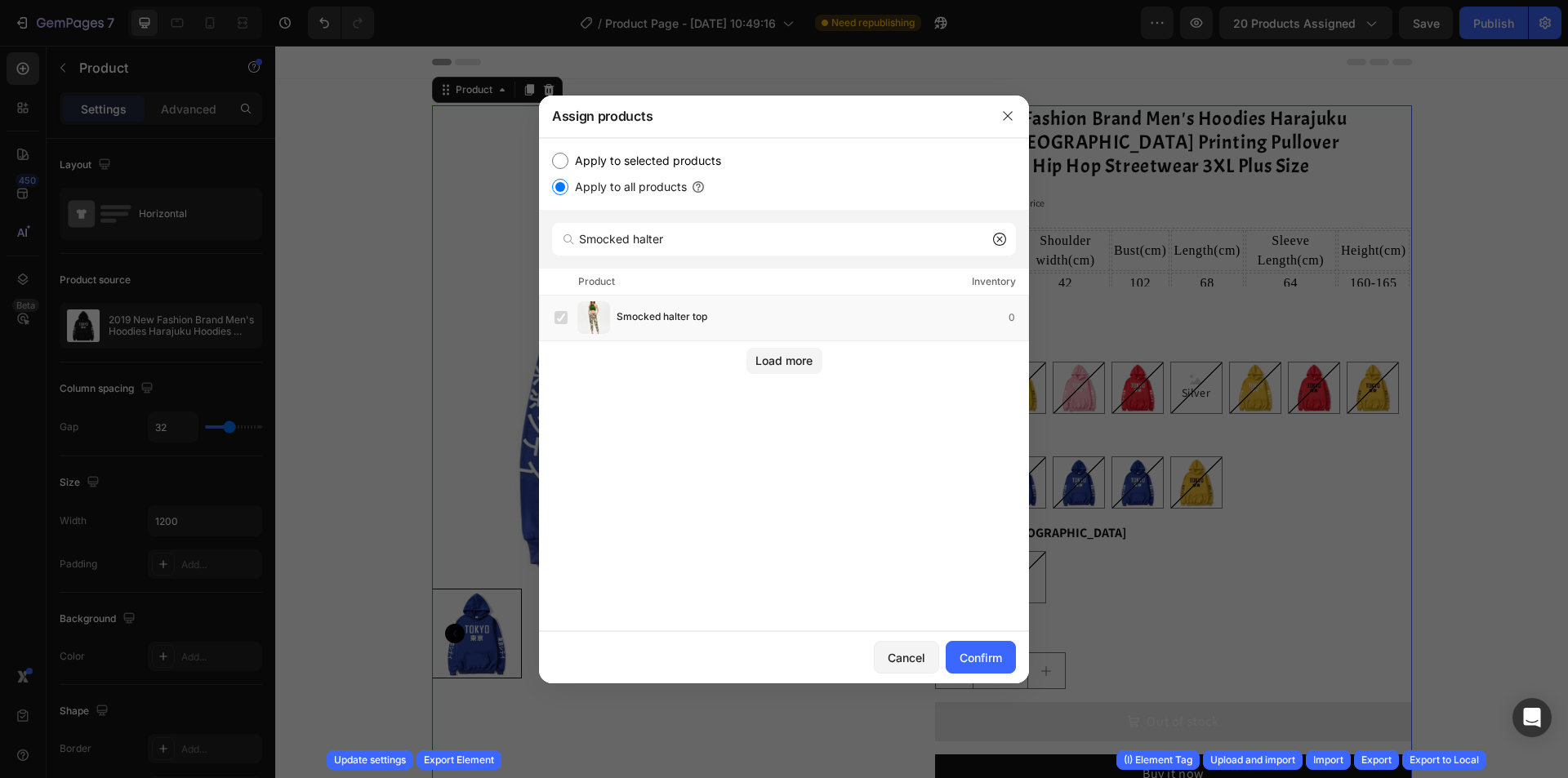
click at [563, 160] on input "Apply to selected products" at bounding box center [560, 161] width 16 height 16
radio input "true"
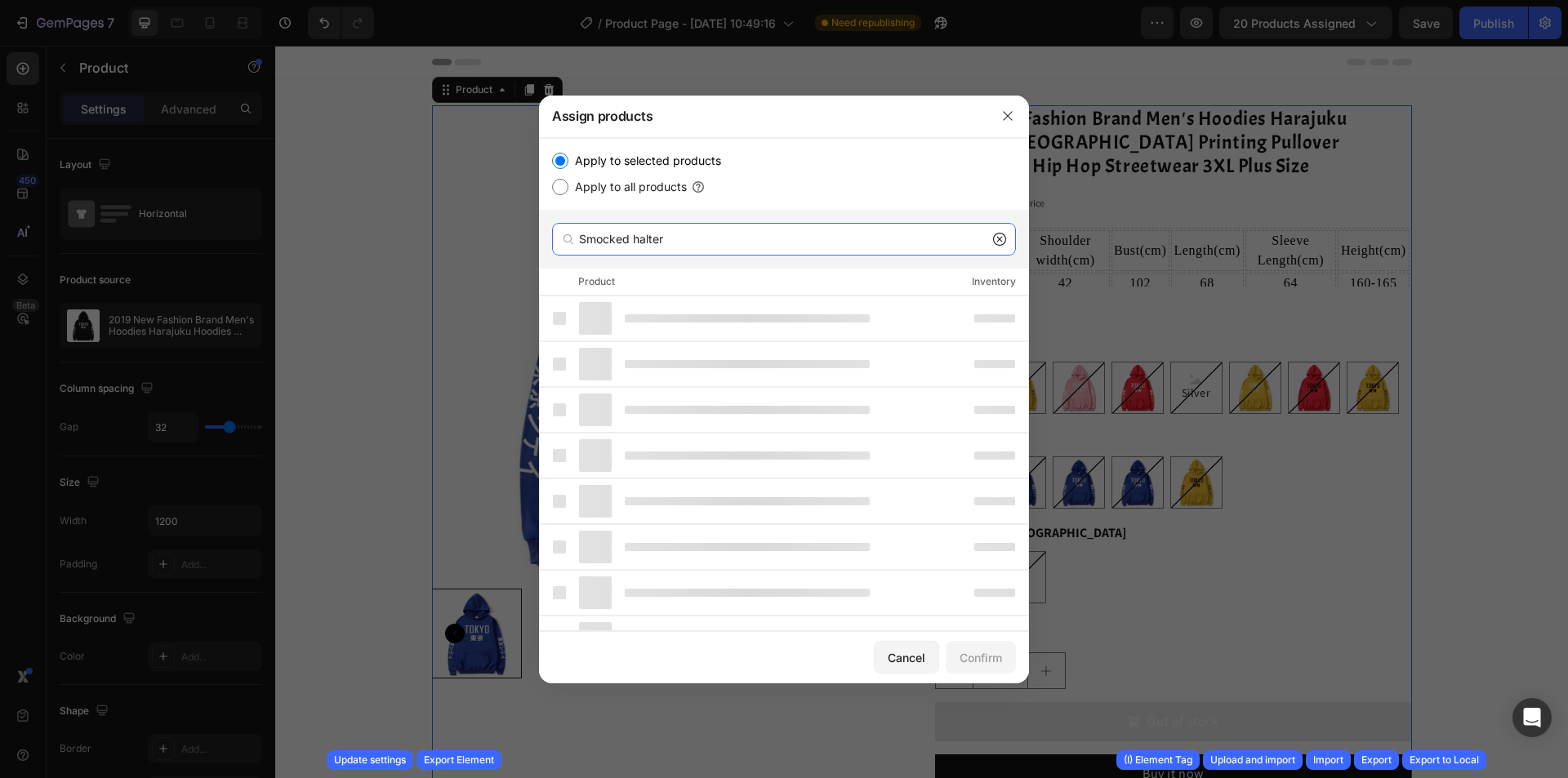
click at [716, 242] on input "Smocked halter" at bounding box center [784, 240] width 464 height 33
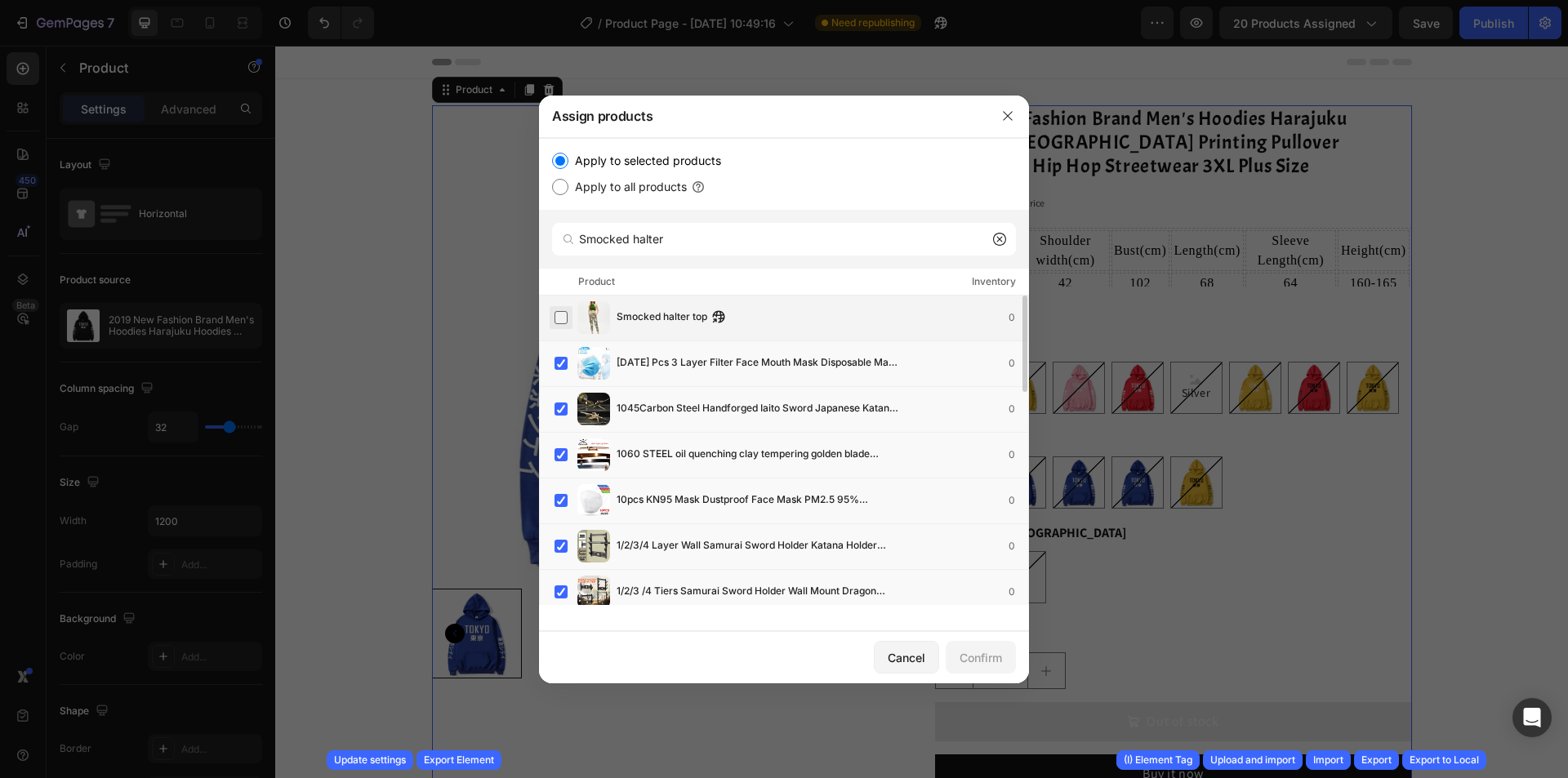
click at [562, 313] on label at bounding box center [562, 318] width 13 height 13
click at [1000, 666] on button "Confirm" at bounding box center [980, 658] width 70 height 33
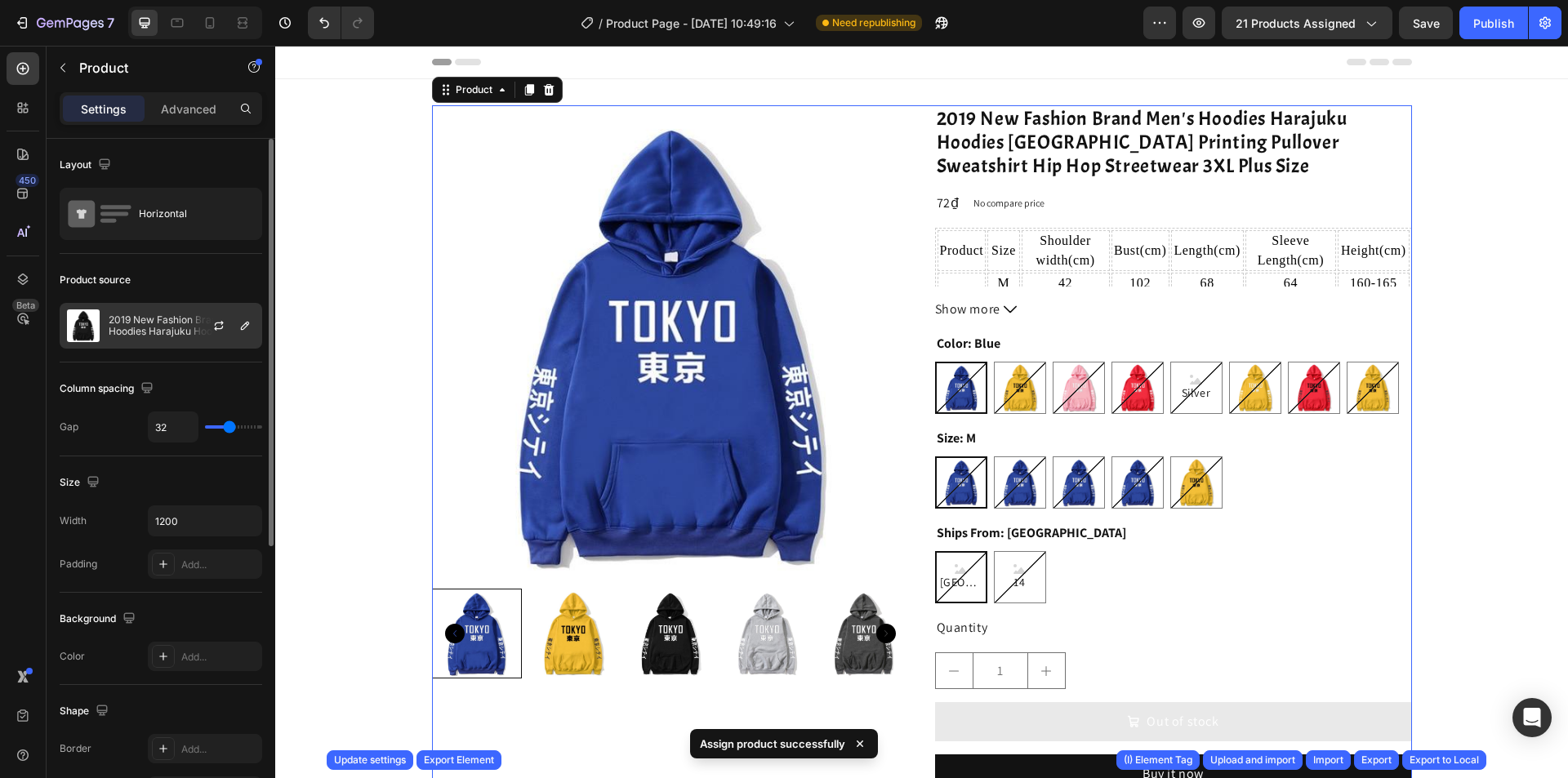
click at [158, 307] on div "2019 New Fashion Brand Men's Hoodies Harajuku Hoodies Tokyo City Printing Pullo…" at bounding box center [161, 325] width 202 height 45
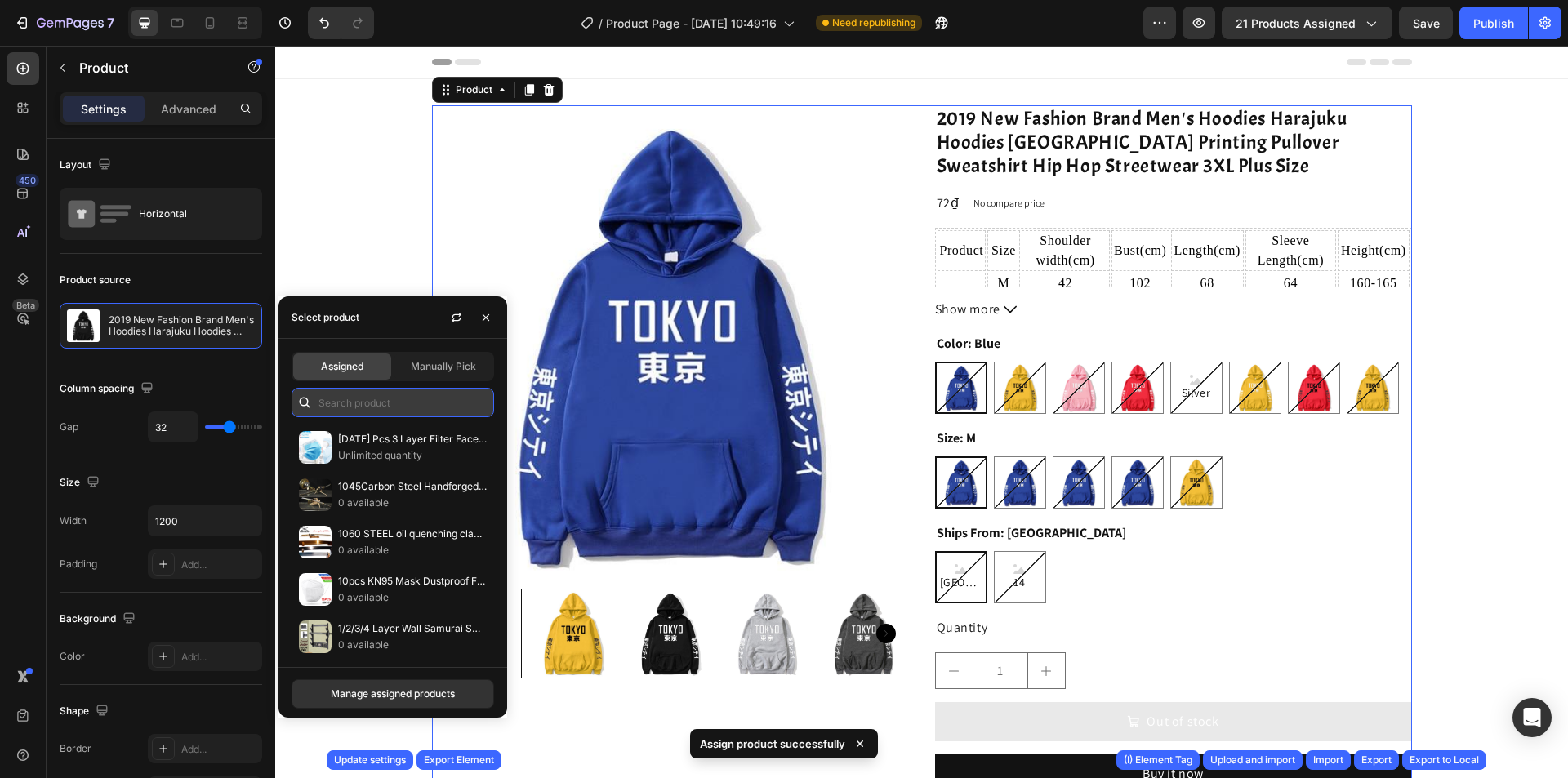
click at [387, 400] on input "text" at bounding box center [393, 402] width 202 height 30
paste input "Smocked halter top Success"
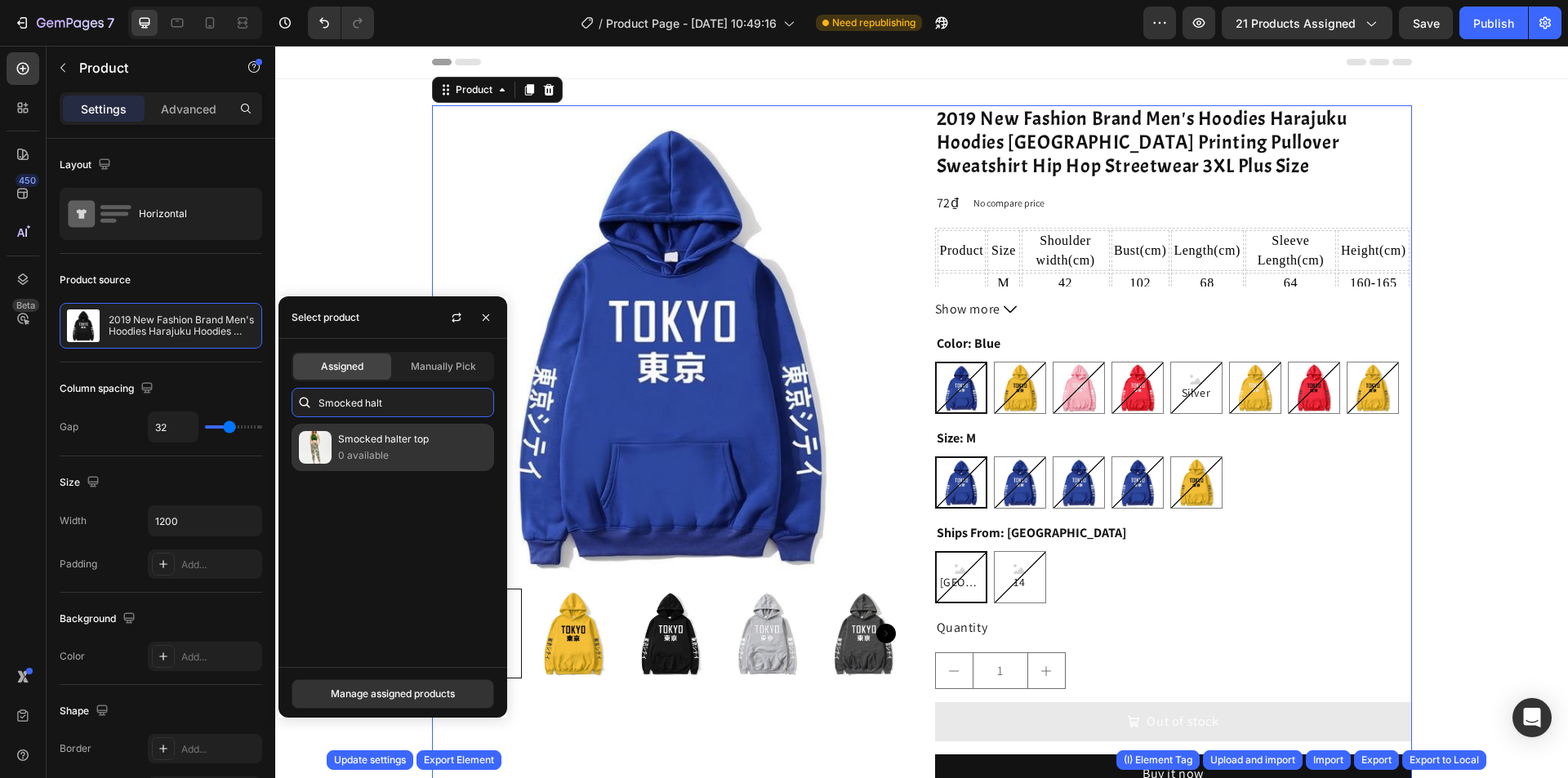
type input "Smocked halt"
click at [405, 450] on p "0 available" at bounding box center [412, 455] width 148 height 16
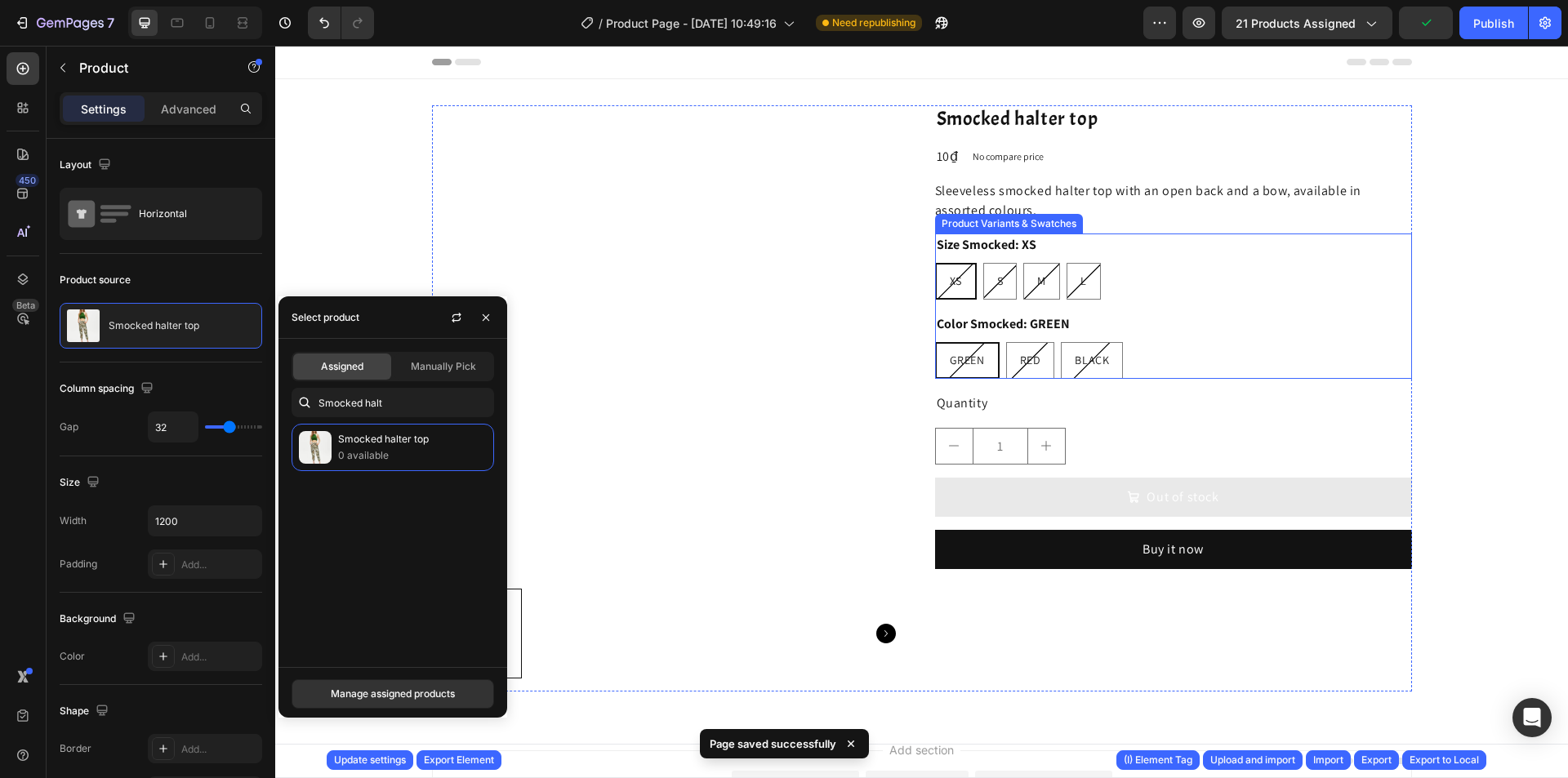
click at [1132, 291] on div "XS XS XS S S S M M M L L L" at bounding box center [1173, 281] width 477 height 37
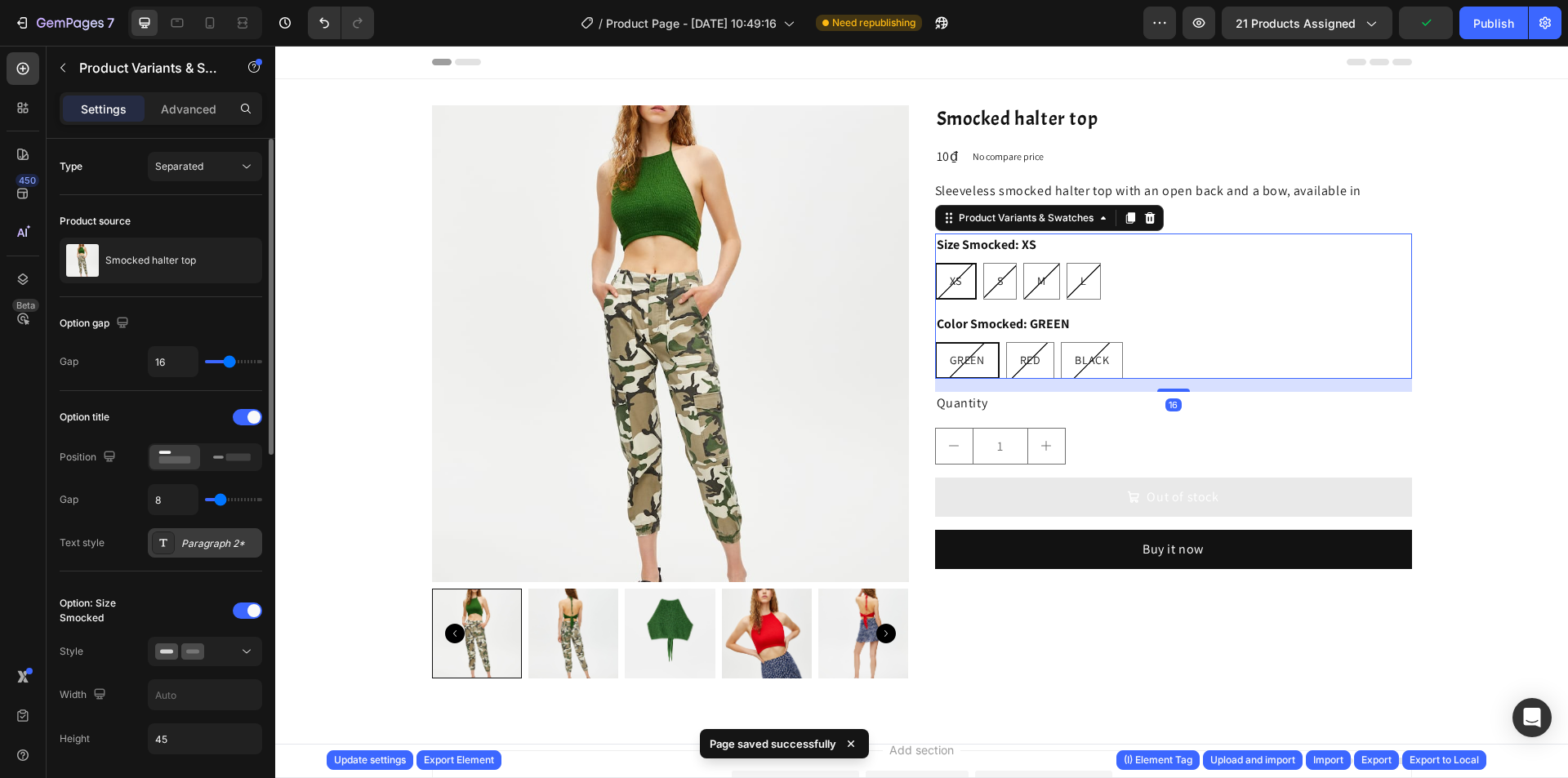
scroll to position [245, 0]
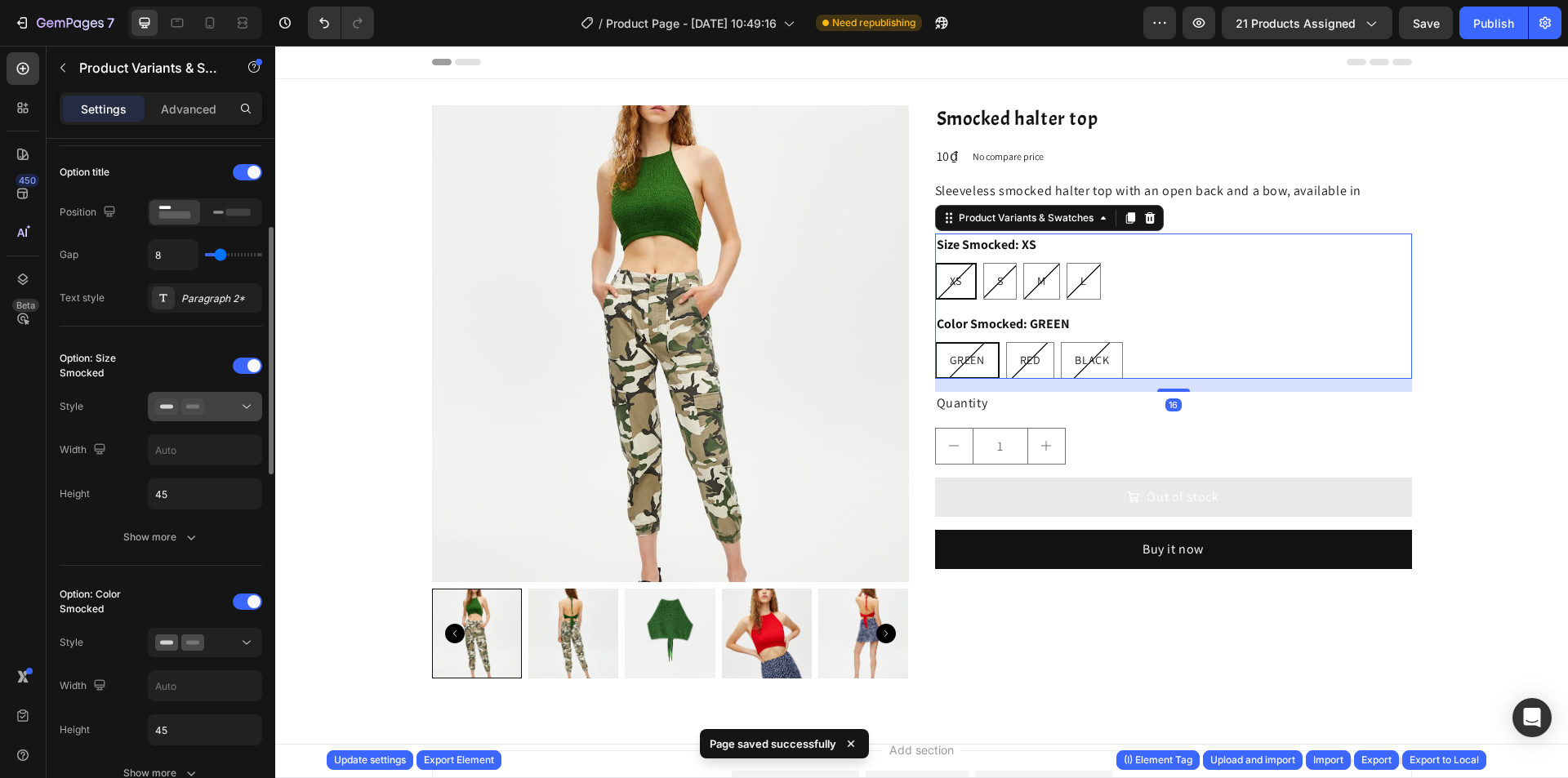
click at [212, 414] on div at bounding box center [204, 406] width 99 height 16
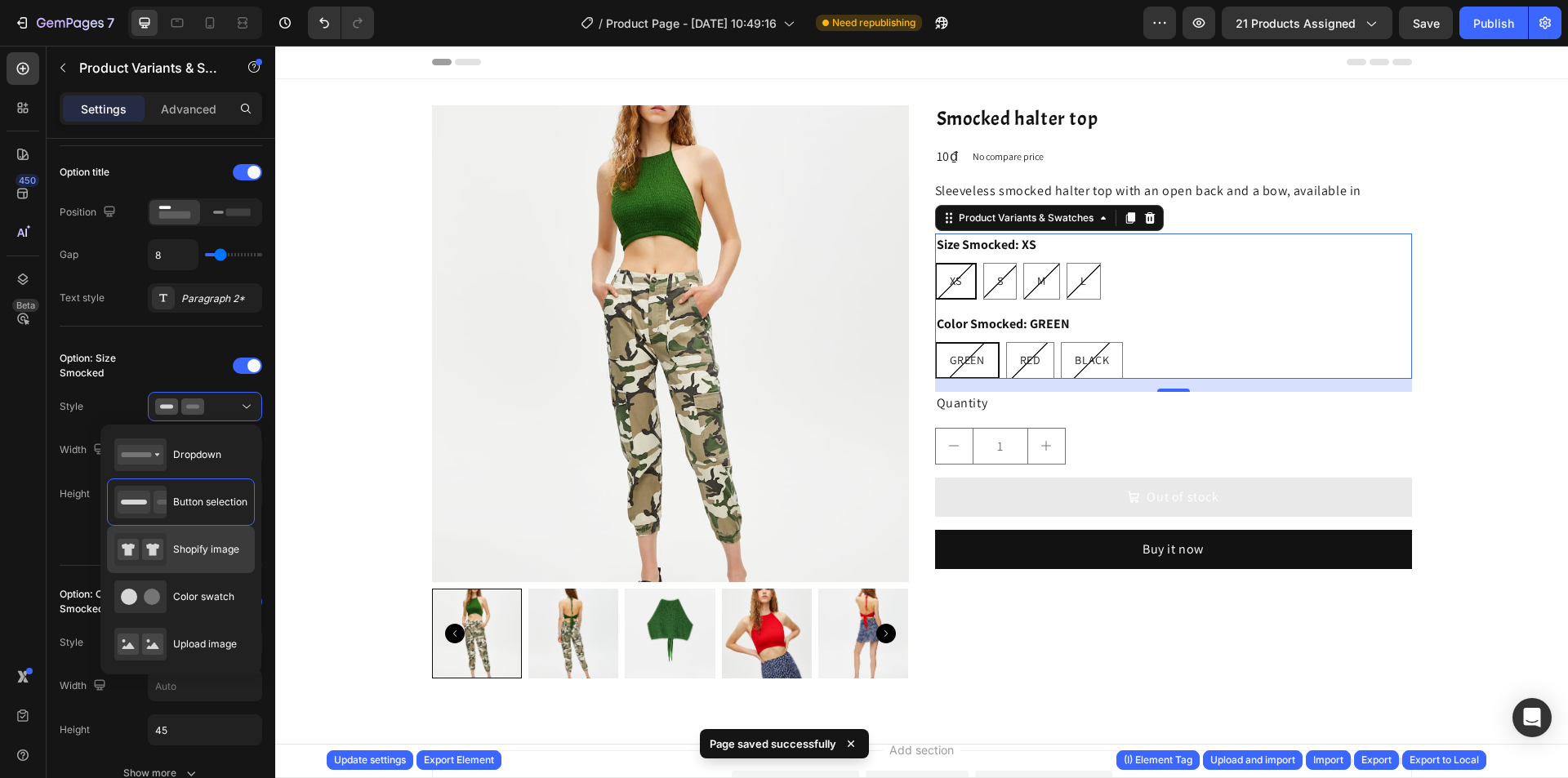
click at [212, 540] on div "Shopify image" at bounding box center [177, 550] width 125 height 33
type input "64"
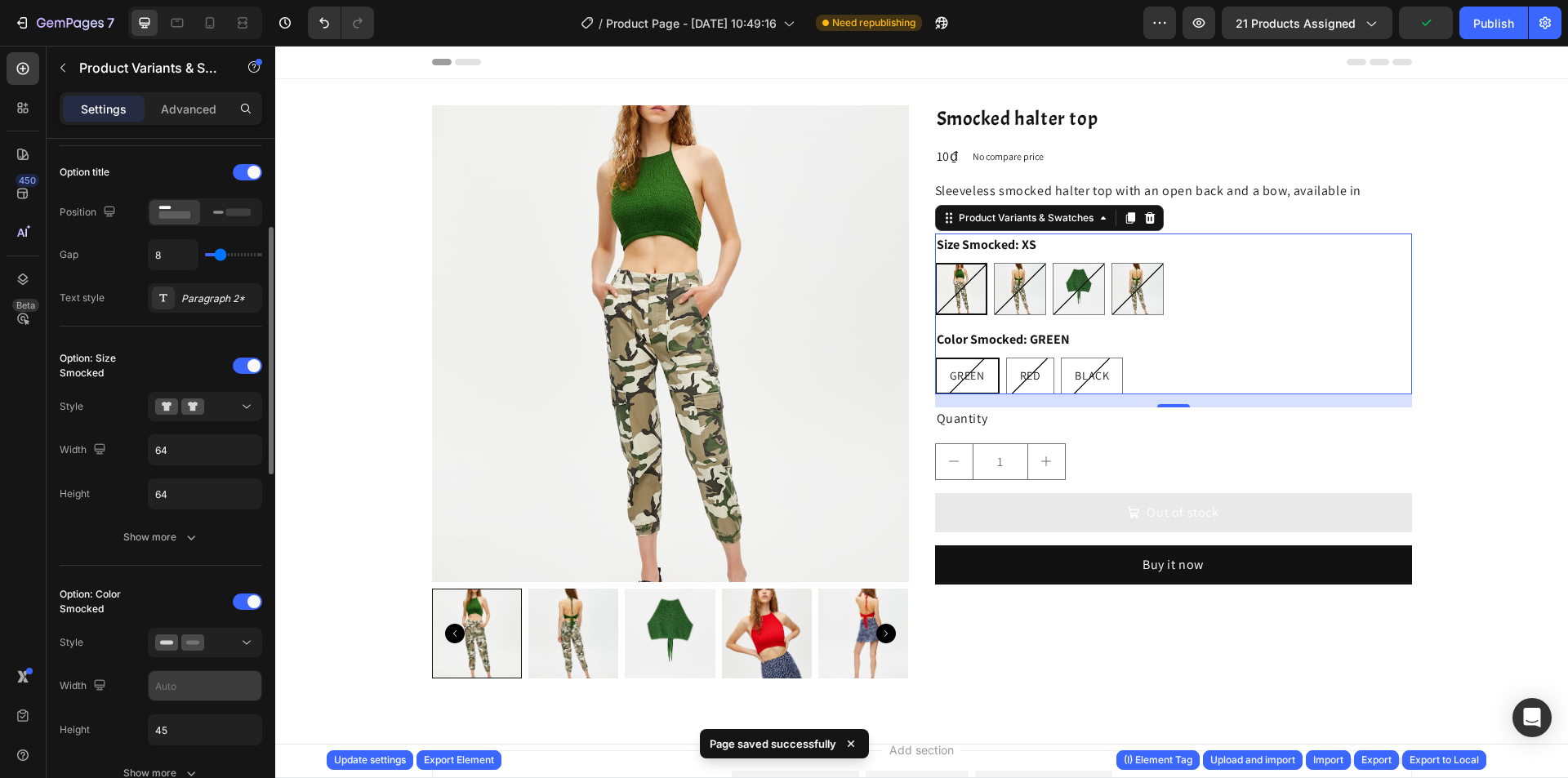
scroll to position [326, 0]
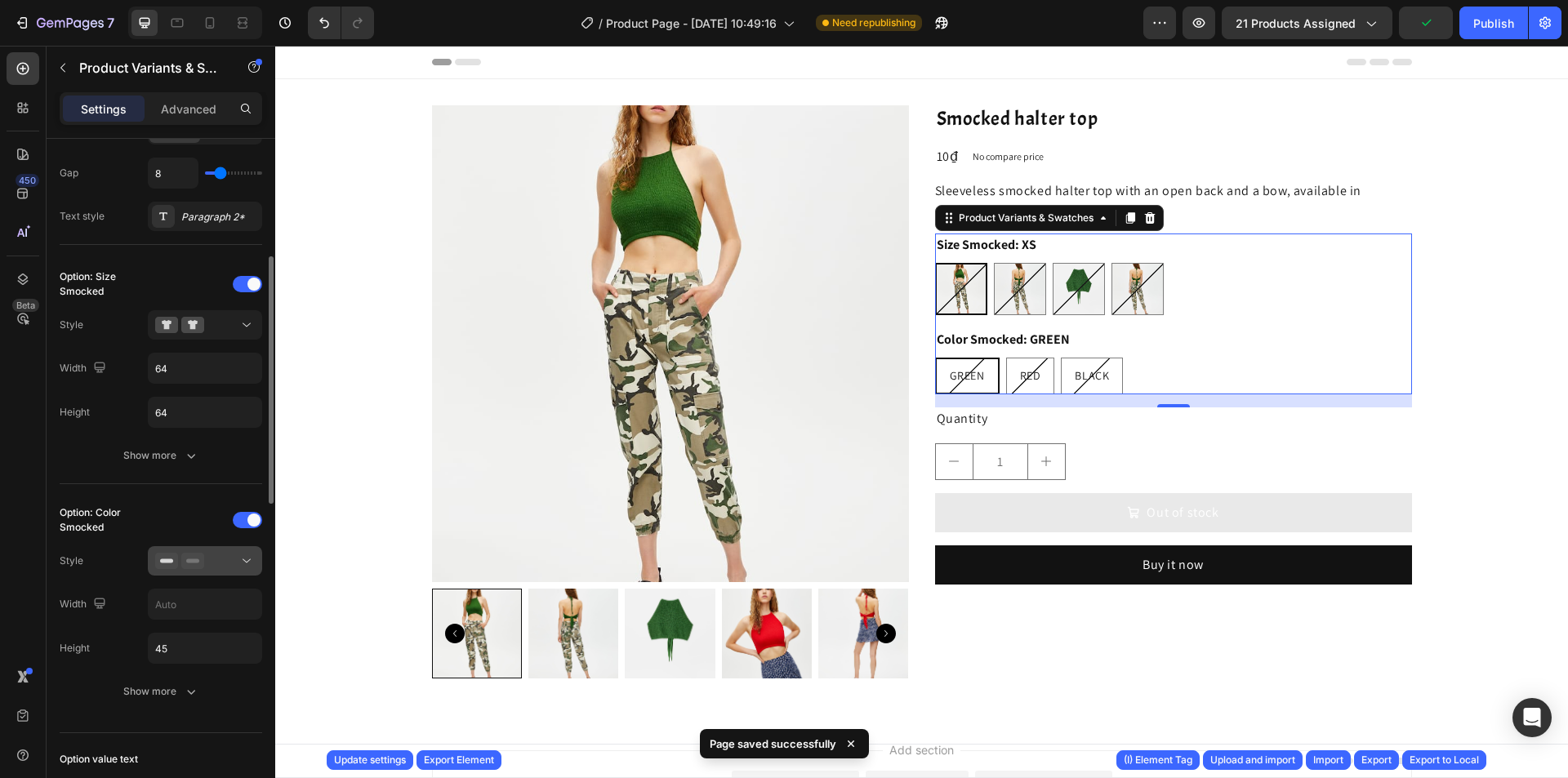
click at [219, 549] on button at bounding box center [205, 560] width 115 height 30
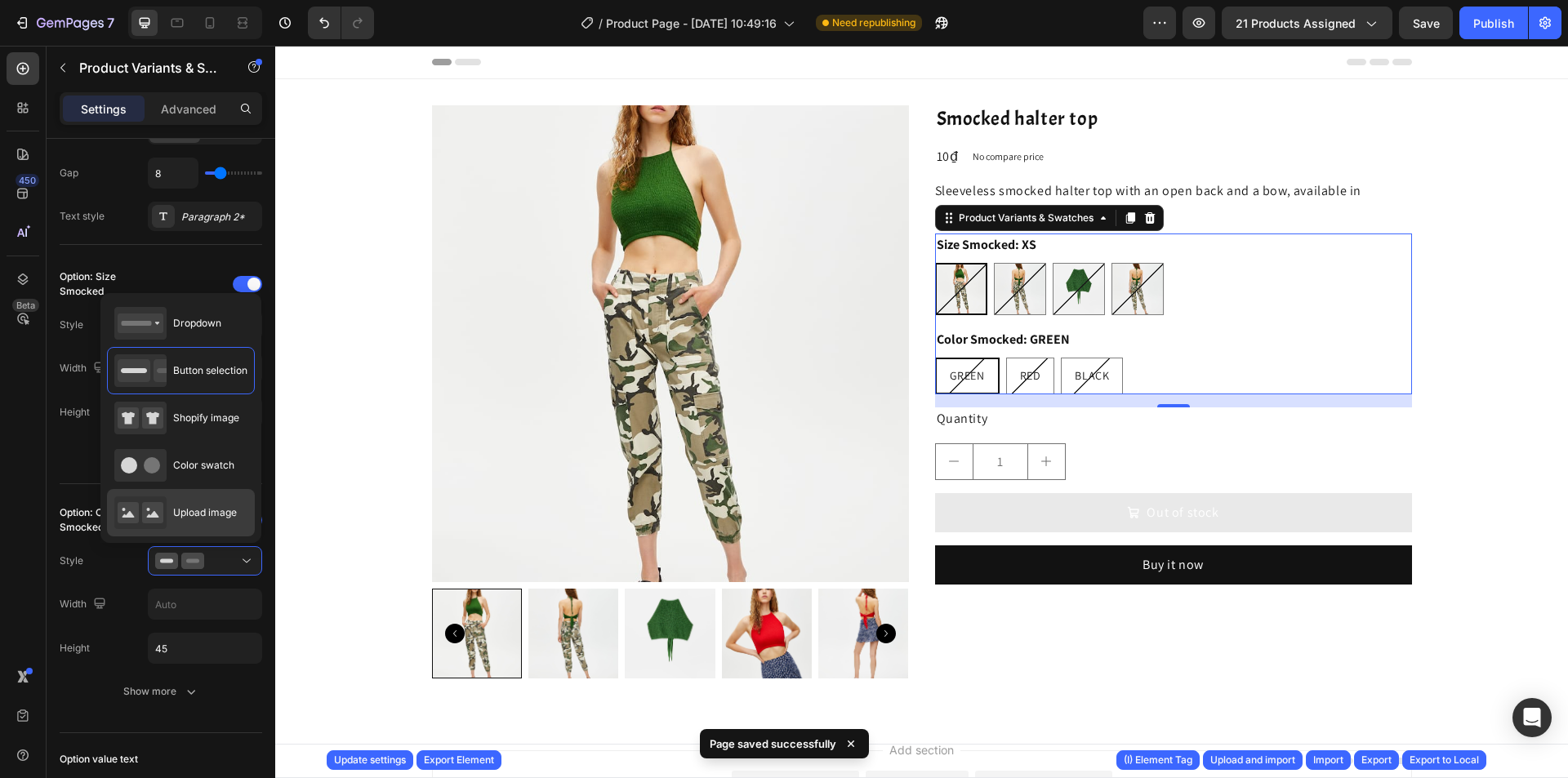
click at [222, 511] on span "Upload image" at bounding box center [205, 512] width 64 height 14
type input "64"
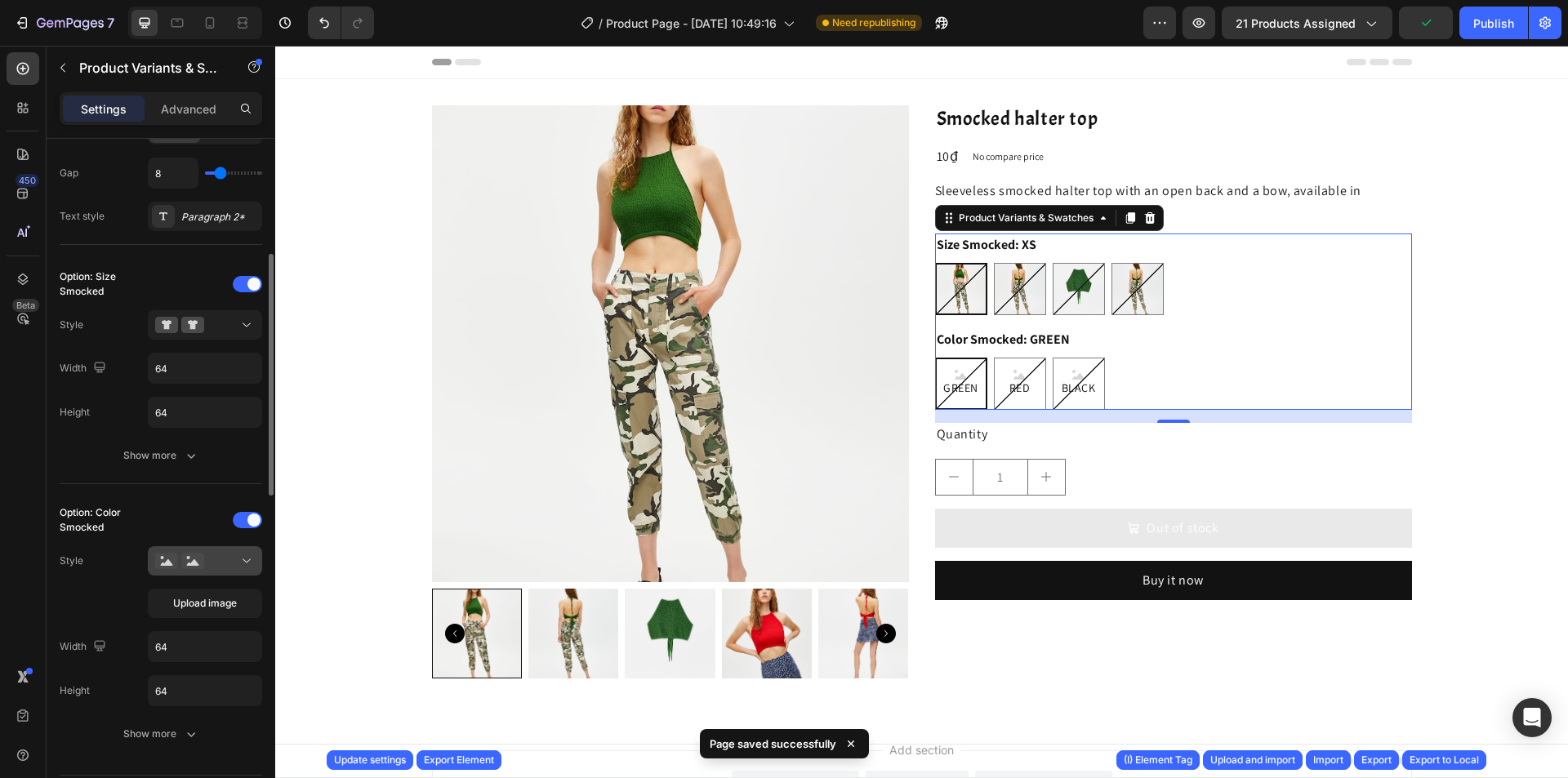
click at [222, 560] on div at bounding box center [204, 560] width 99 height 16
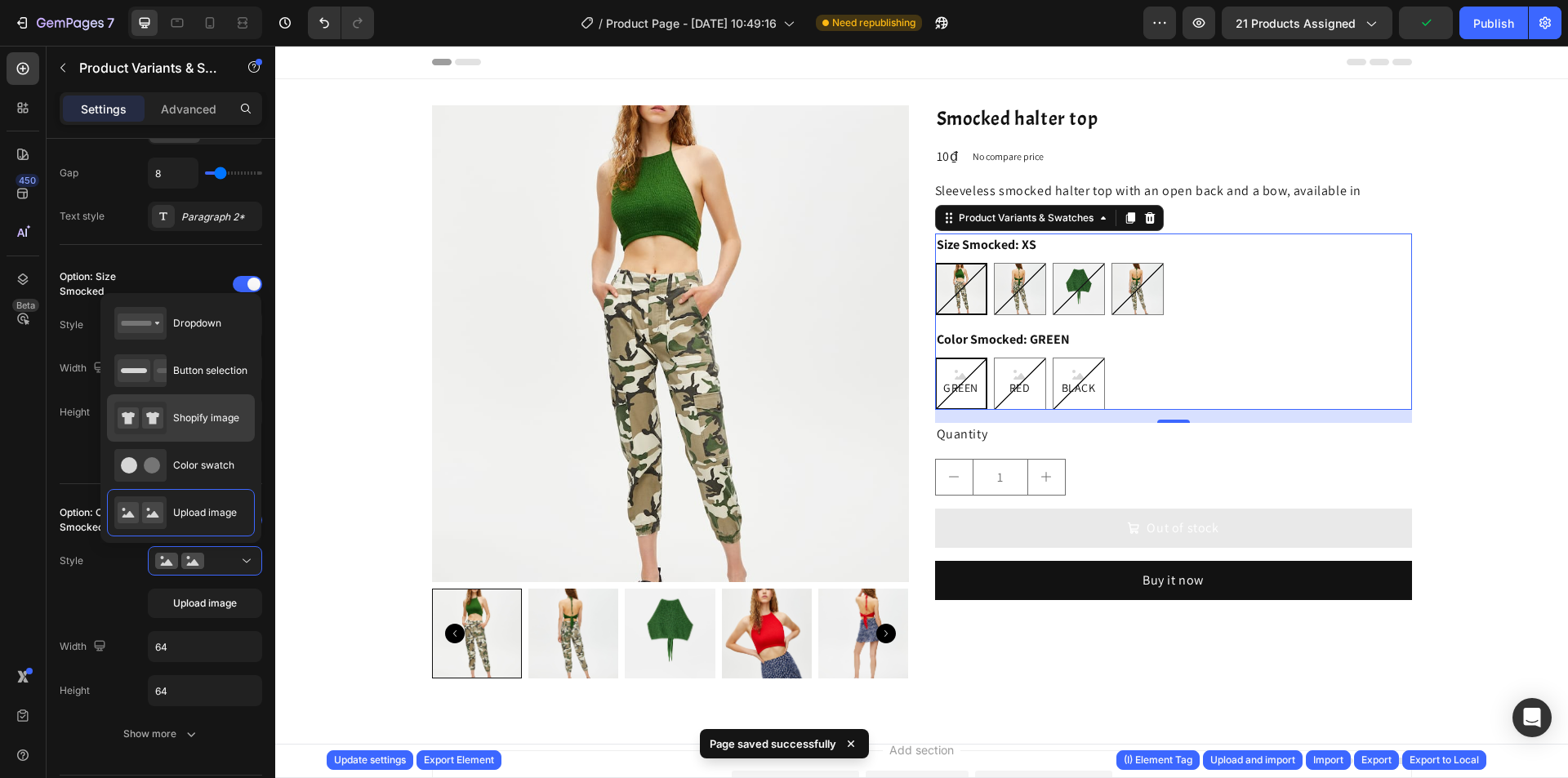
click at [221, 423] on span "Shopify image" at bounding box center [206, 418] width 66 height 14
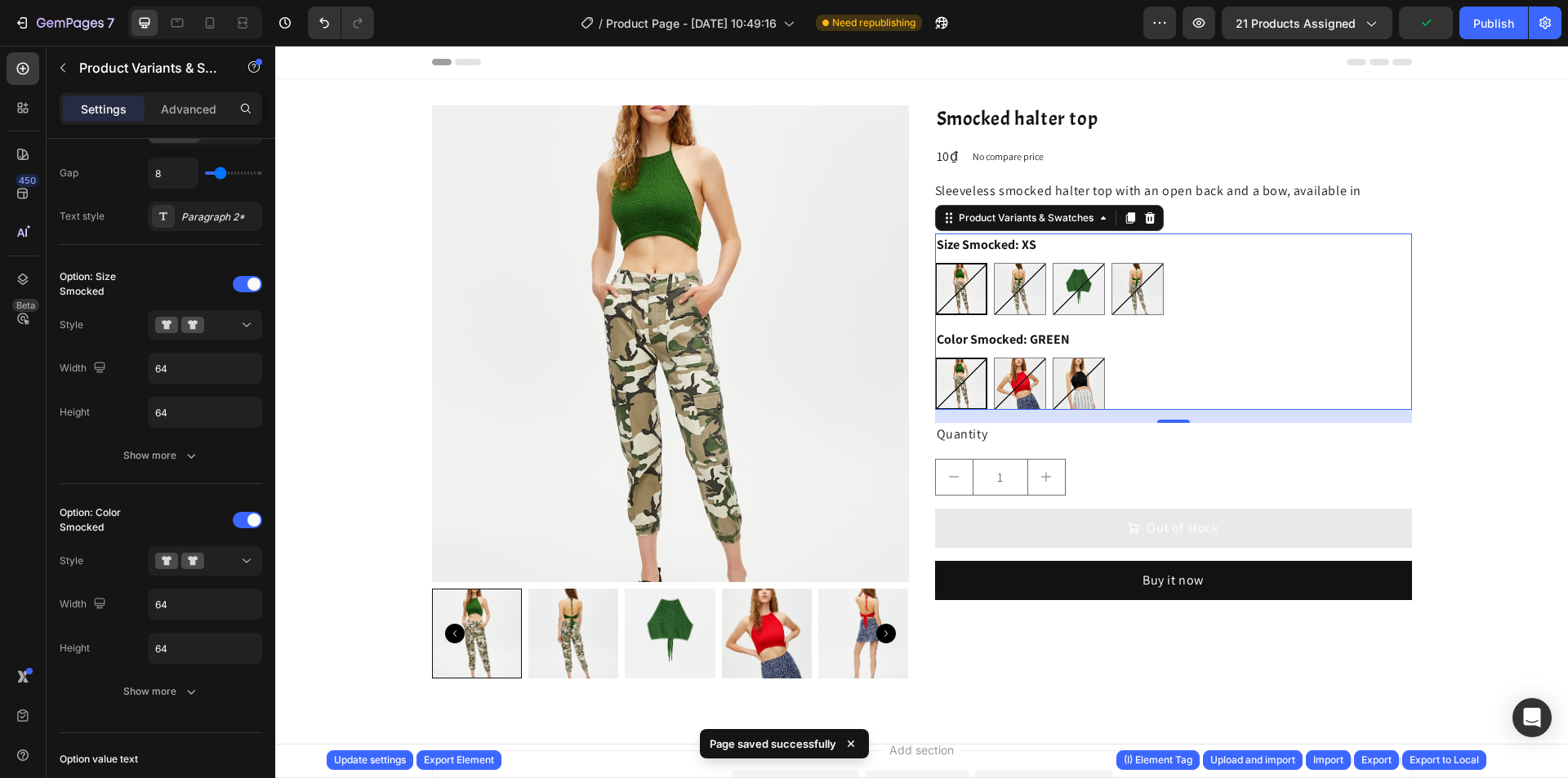
scroll to position [654, 0]
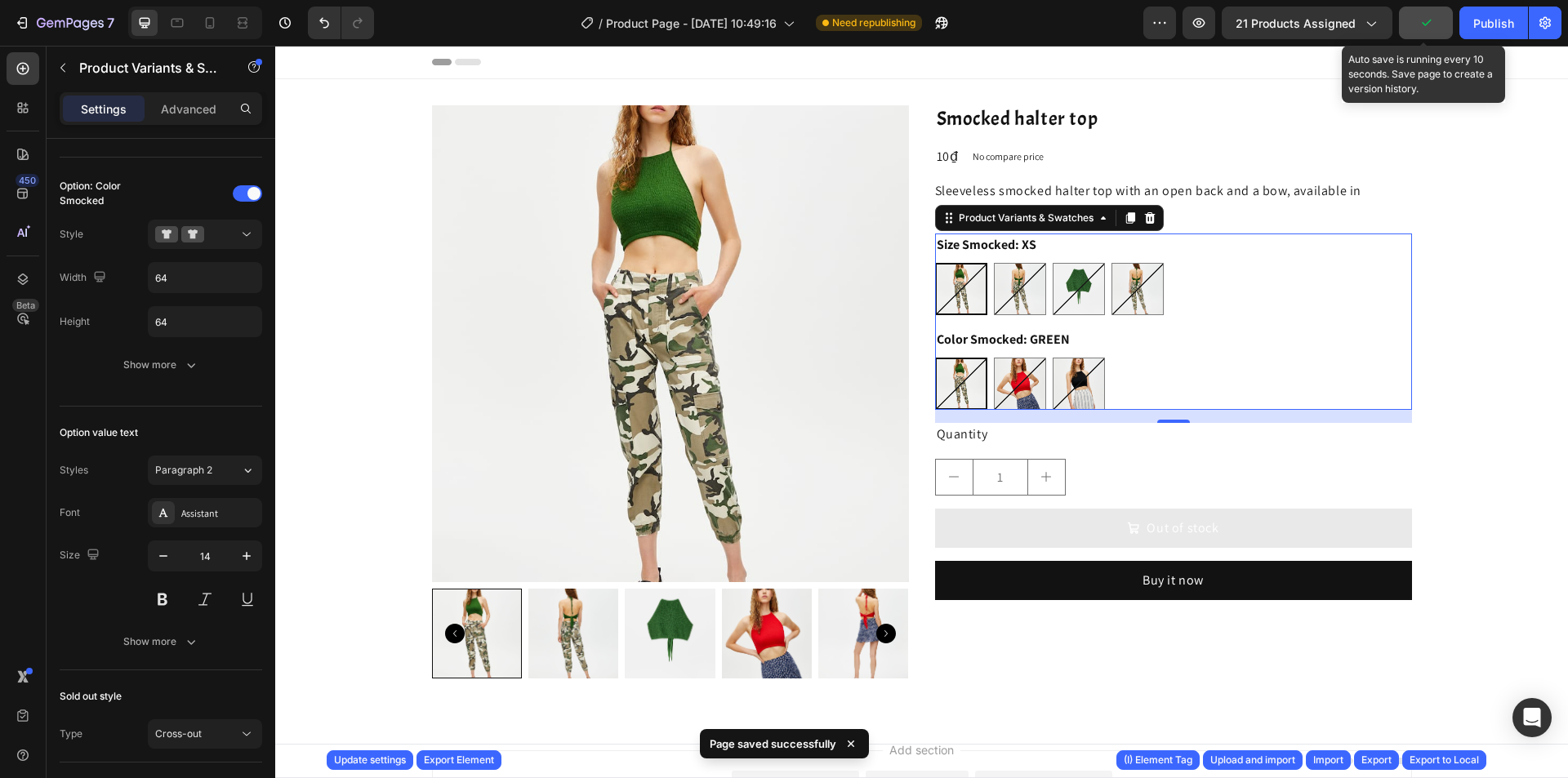
click at [1431, 27] on icon "button" at bounding box center [1425, 22] width 16 height 16
click at [1383, 758] on div "Export" at bounding box center [1376, 760] width 30 height 14
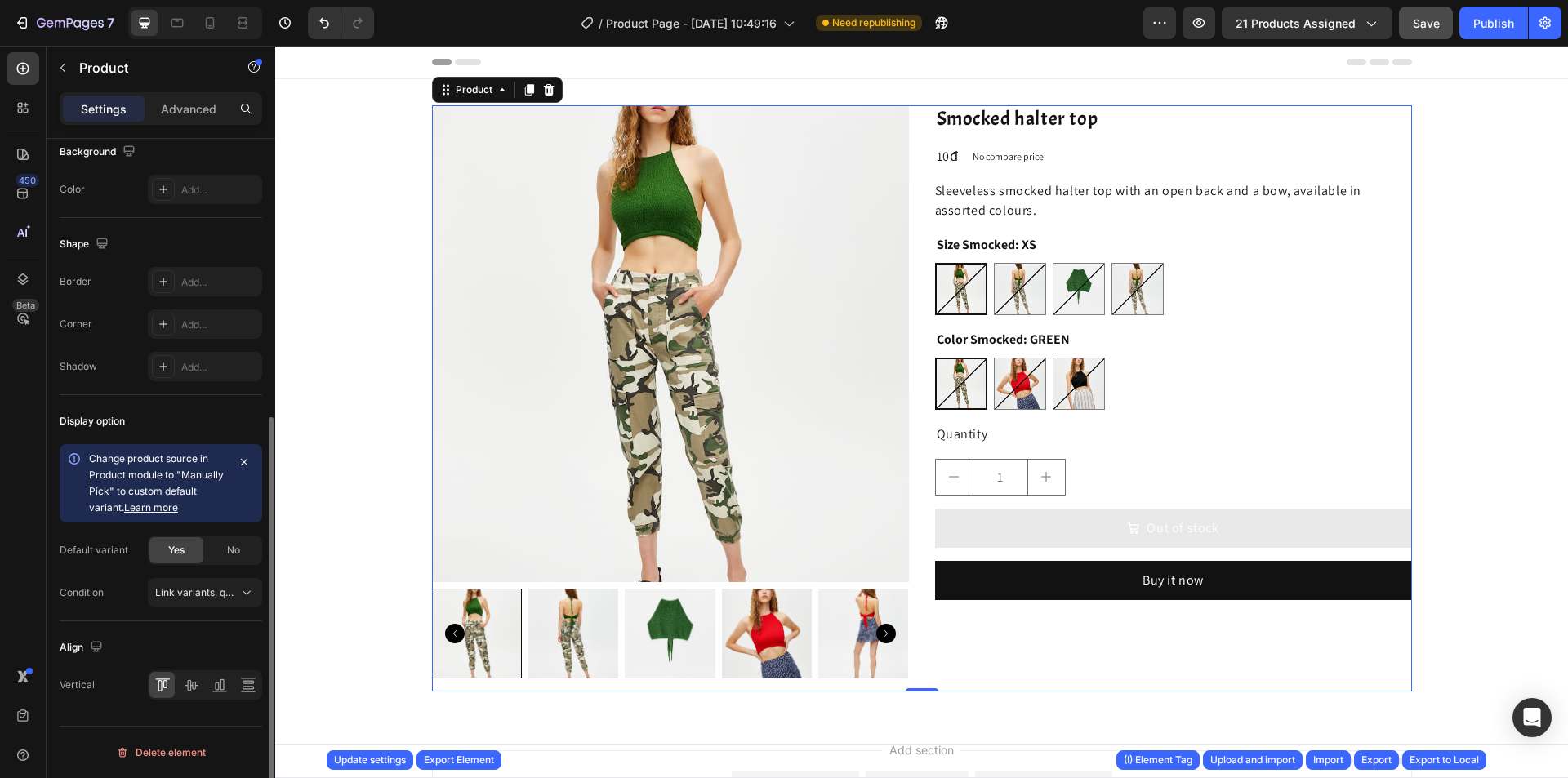
click at [917, 239] on div "Product Images Smocked halter top Product Title 10₫ Product Price Product Price…" at bounding box center [923, 398] width 980 height 586
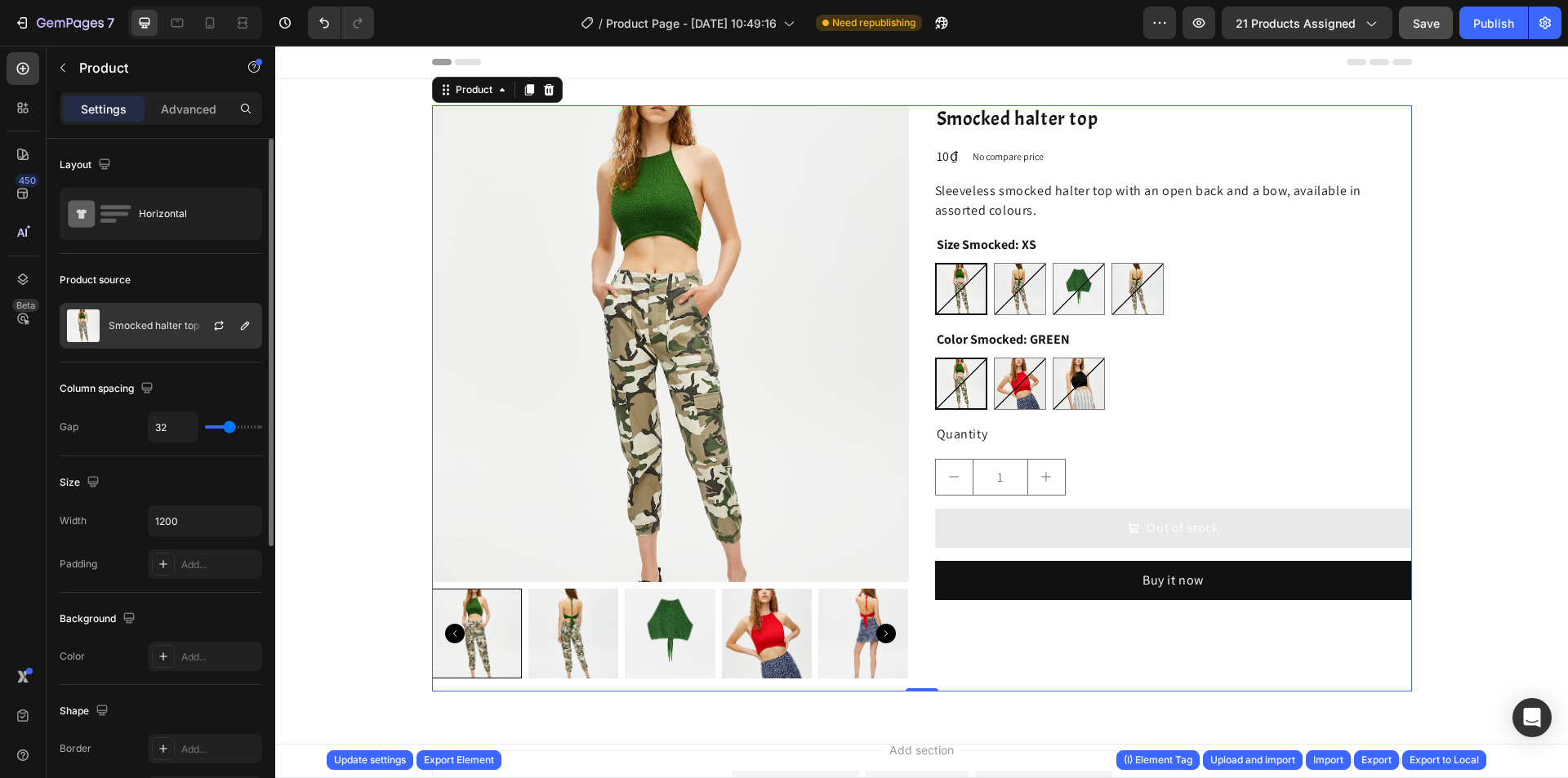
click at [167, 323] on p "Smocked halter top" at bounding box center [154, 325] width 91 height 12
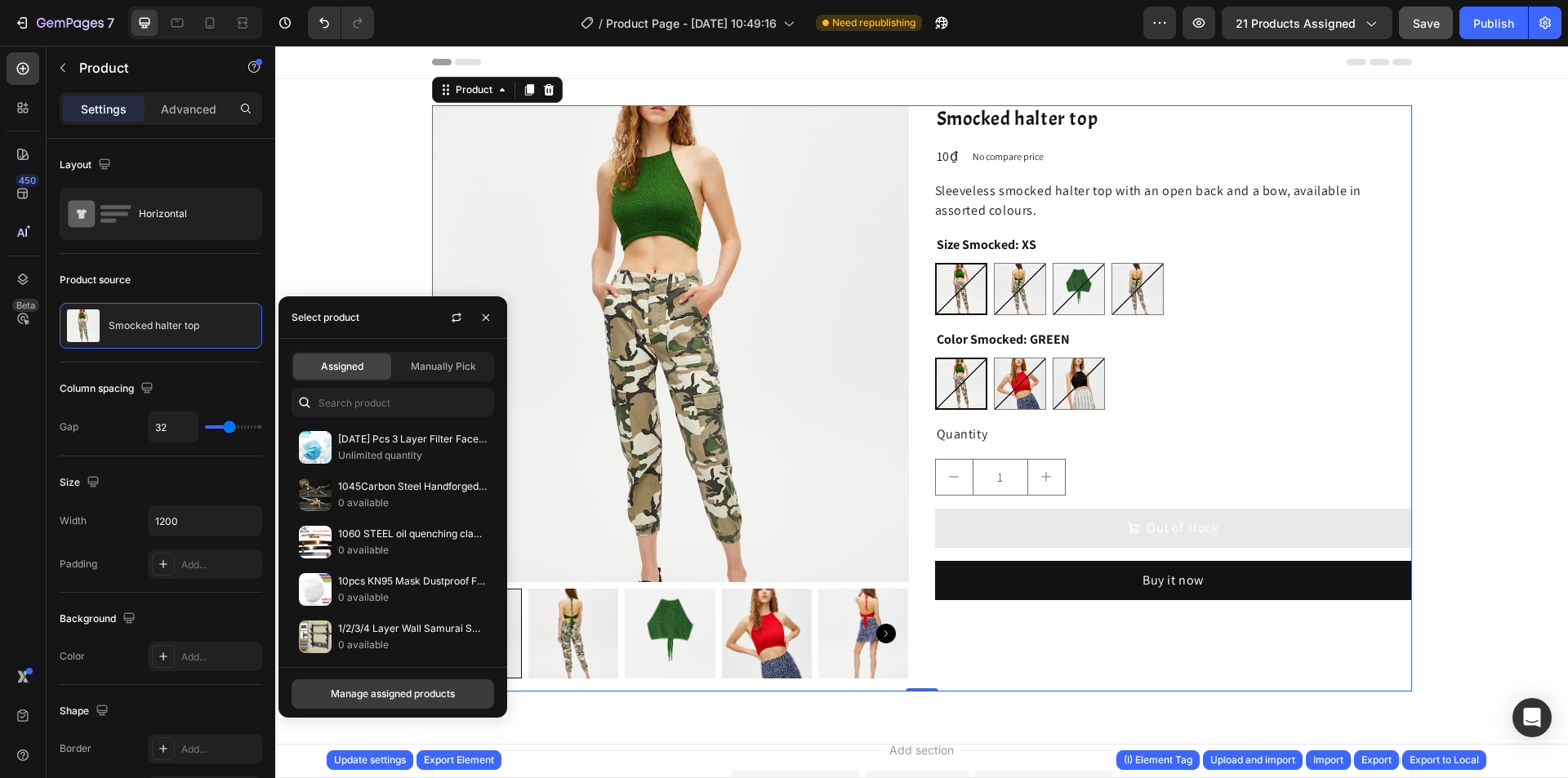
click at [417, 691] on div "Manage assigned products" at bounding box center [392, 693] width 124 height 14
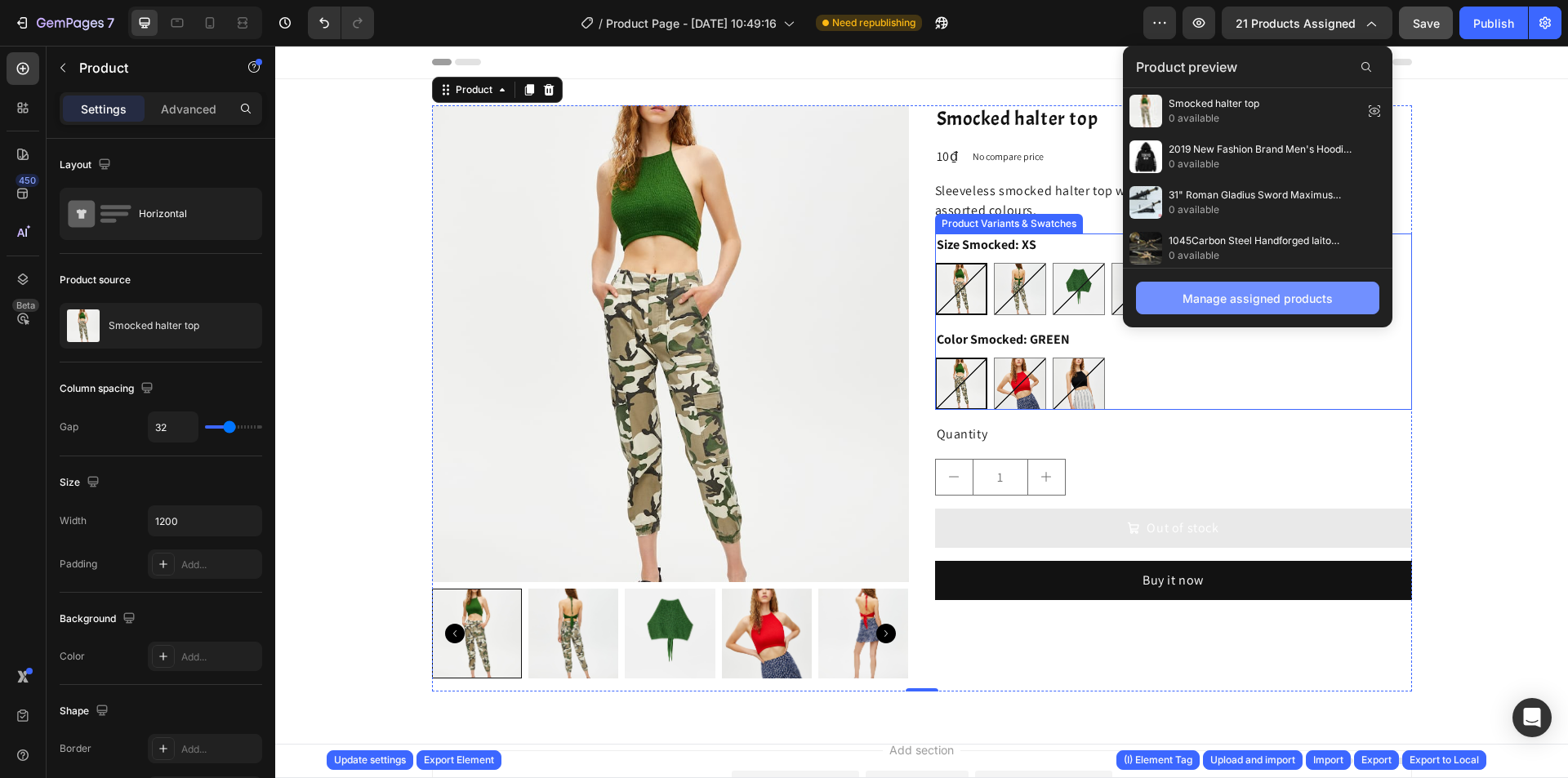
click at [1192, 310] on button "Manage assigned products" at bounding box center [1258, 298] width 244 height 33
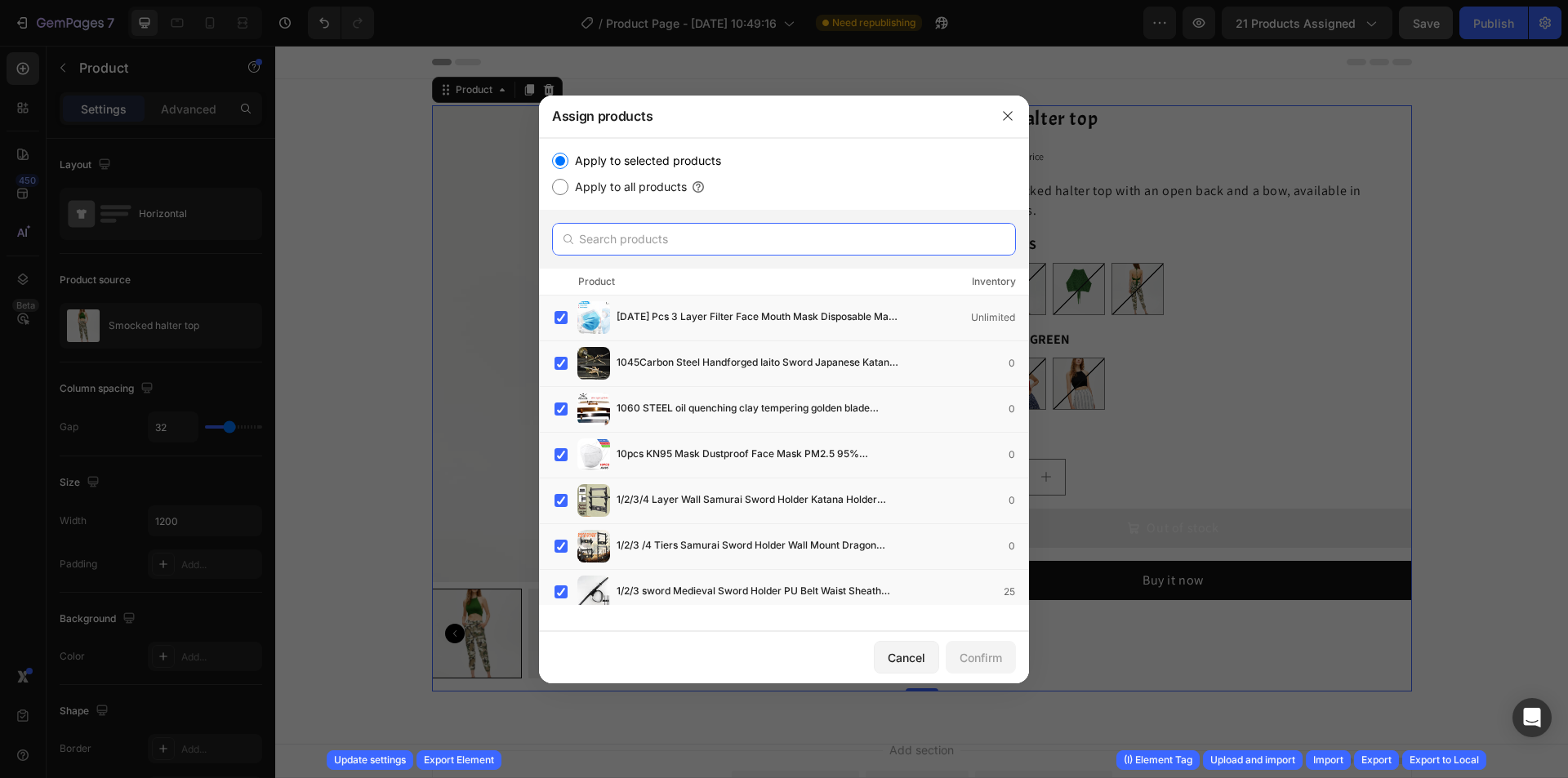
click at [821, 254] on input "text" at bounding box center [784, 240] width 464 height 33
click at [698, 240] on input "text" at bounding box center [784, 240] width 464 height 33
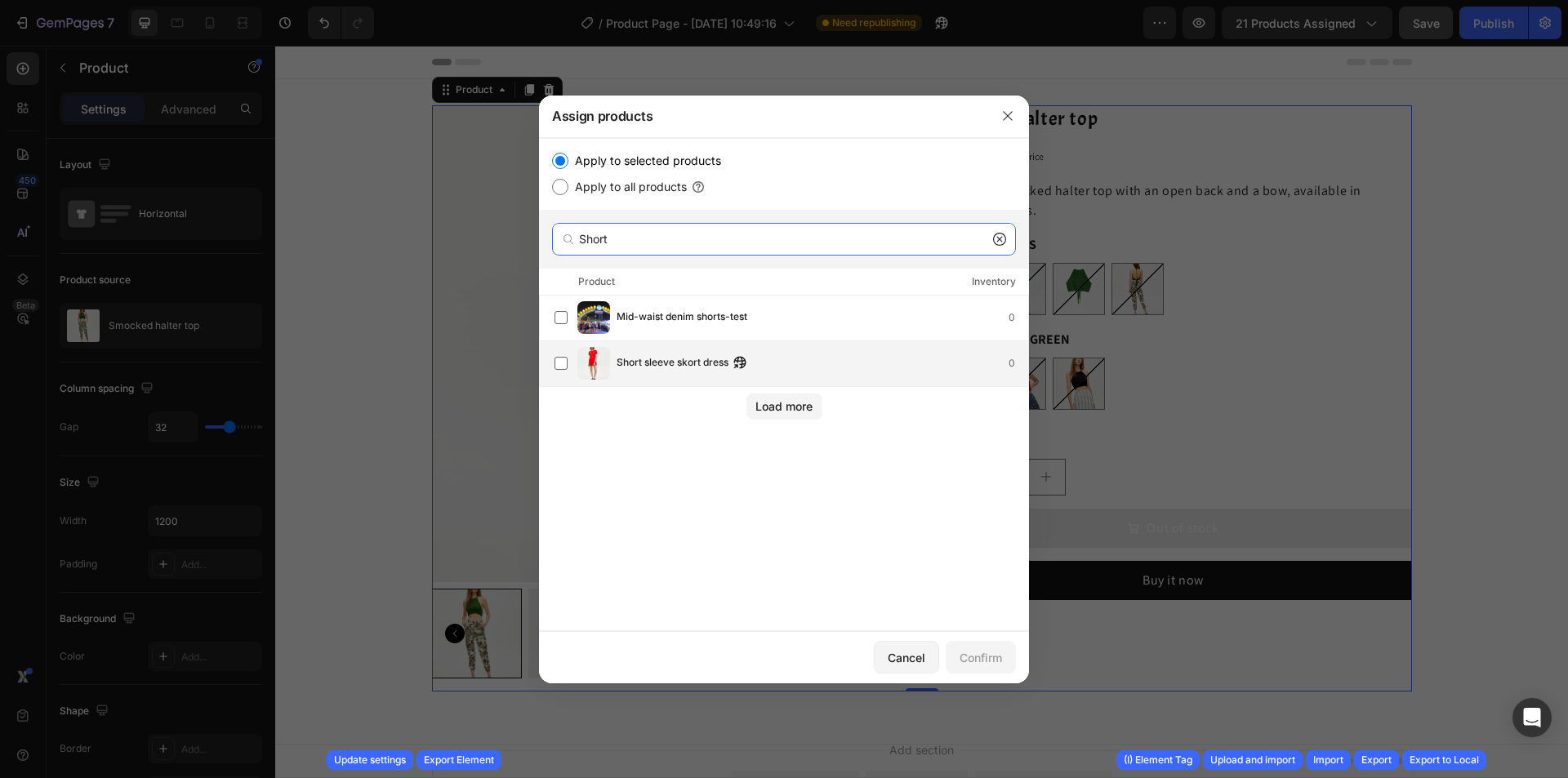
type input "Short"
click at [707, 367] on span "Short sleeve skort dress" at bounding box center [672, 363] width 112 height 18
click at [994, 650] on div "Confirm" at bounding box center [981, 658] width 42 height 17
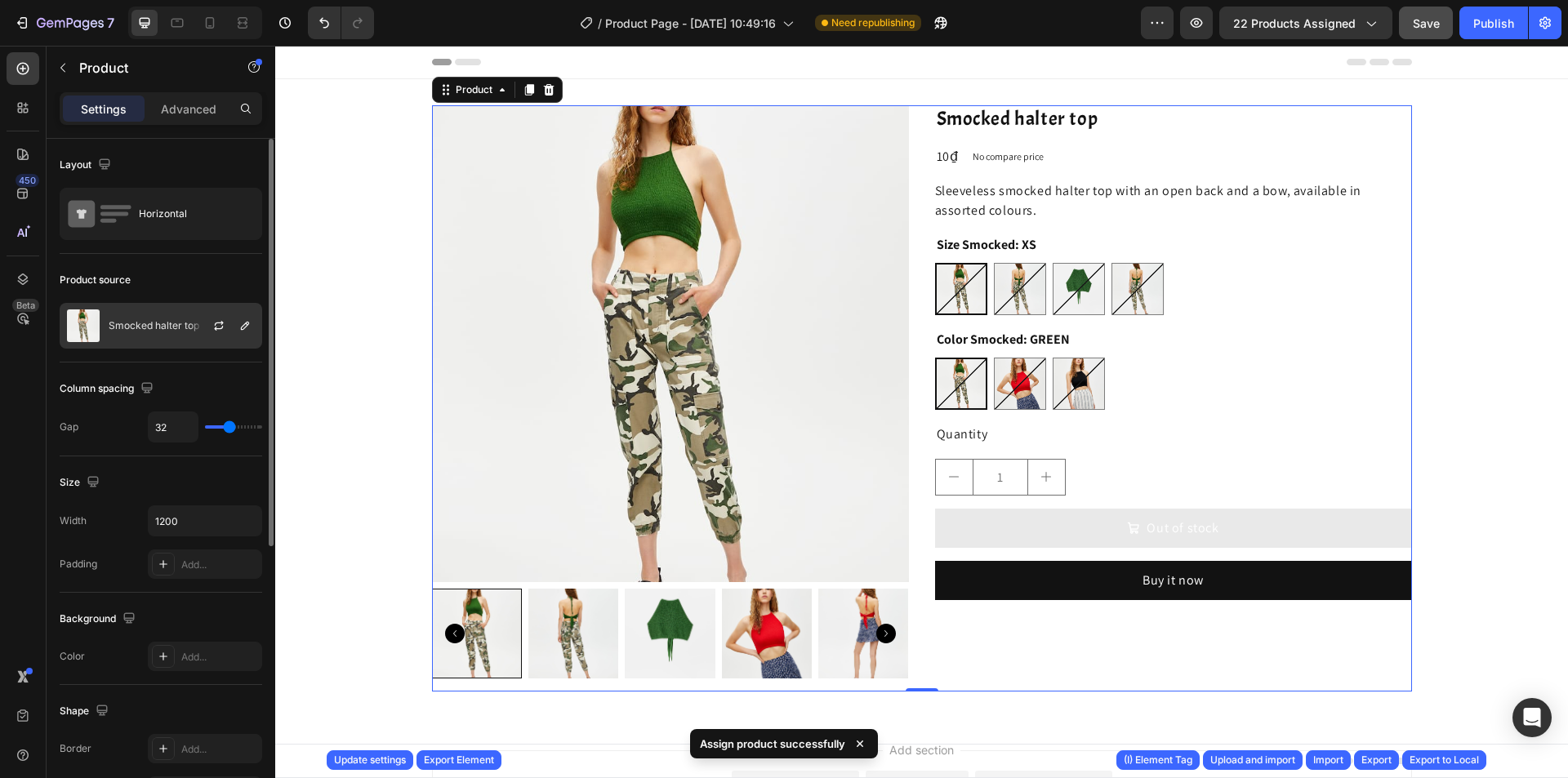
click at [130, 319] on div "Smocked halter top" at bounding box center [161, 325] width 202 height 45
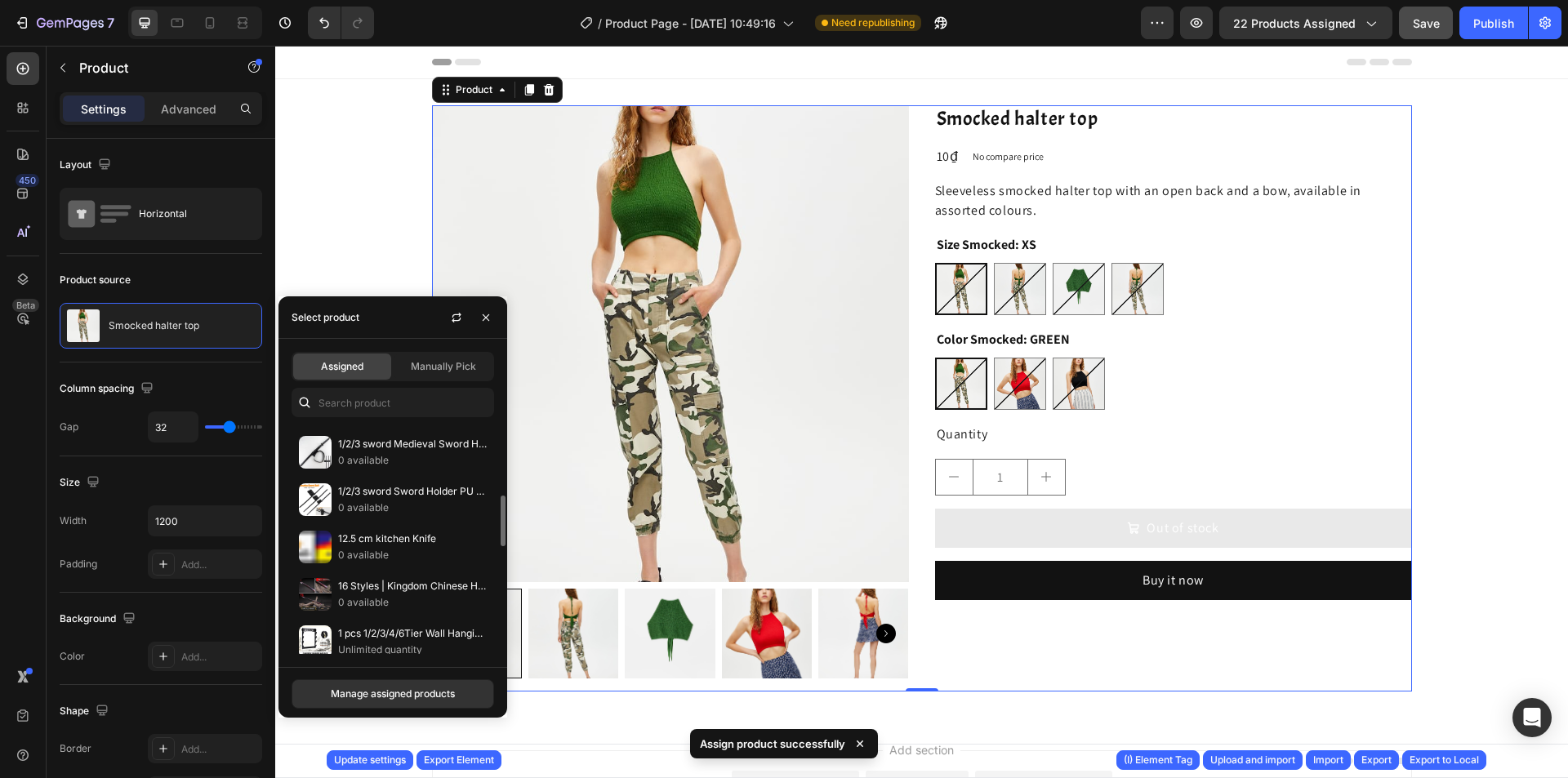
scroll to position [654, 0]
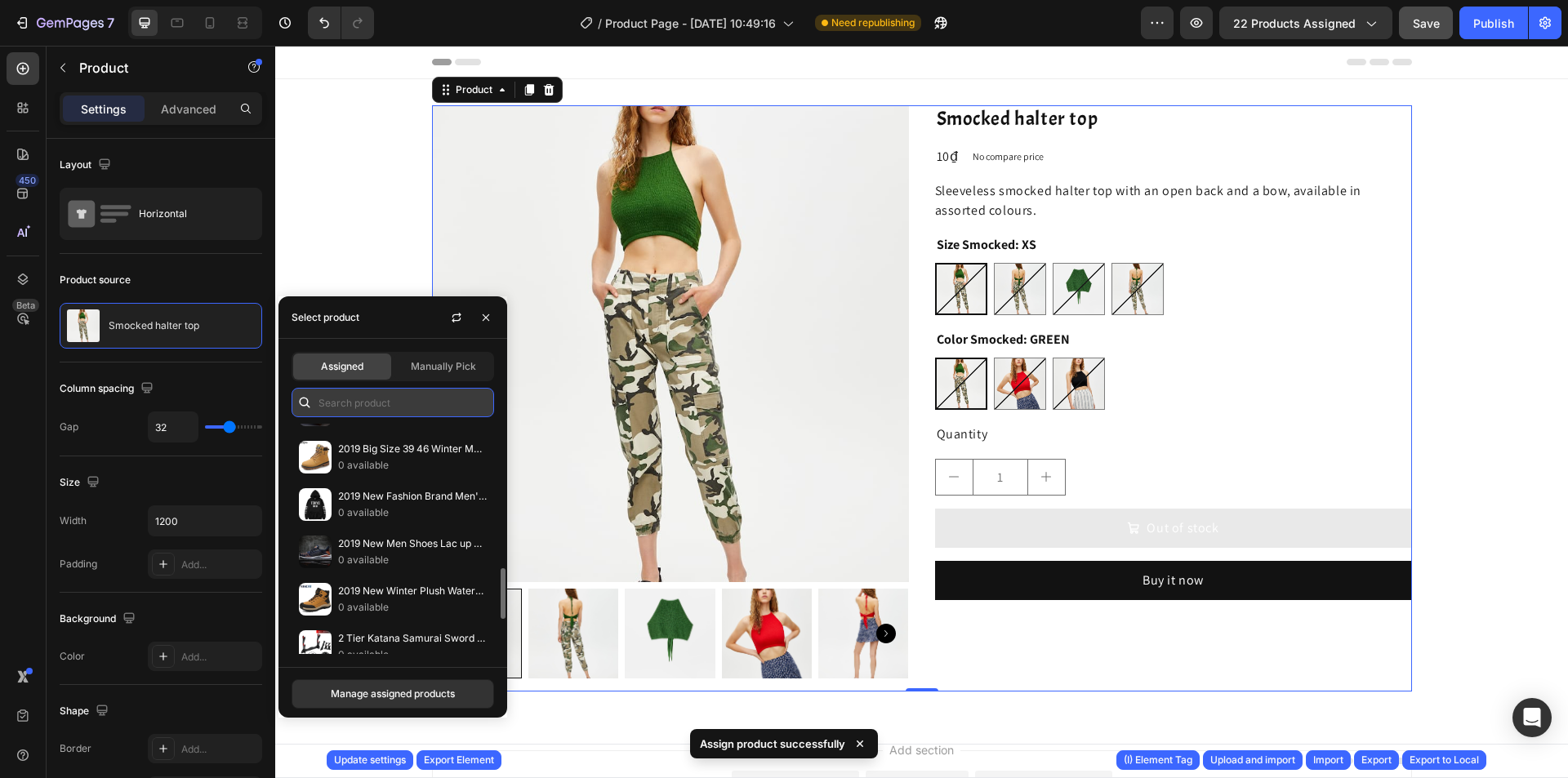
click at [404, 391] on input "text" at bounding box center [393, 402] width 202 height 30
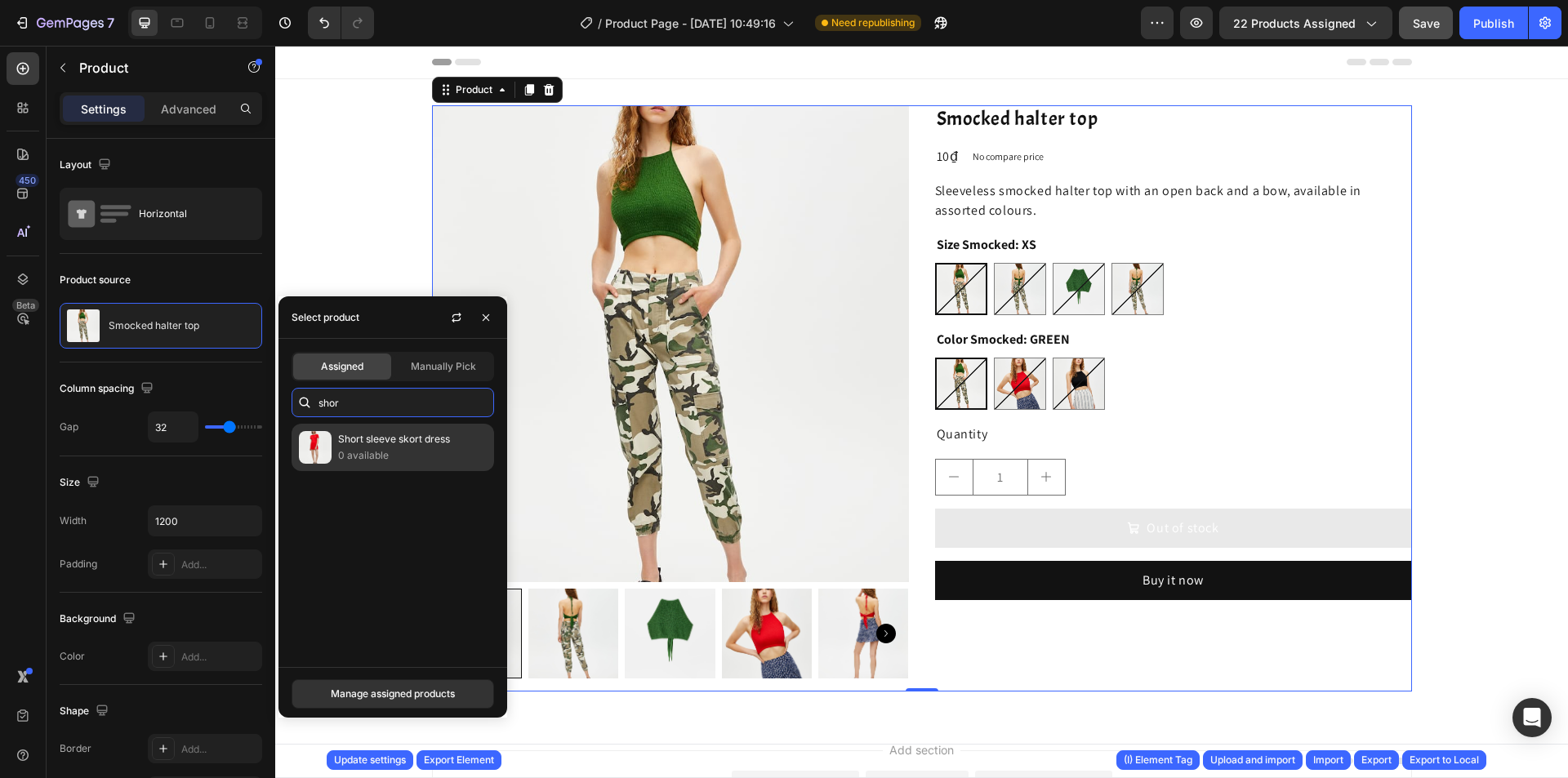
type input "shor"
click at [403, 449] on p "0 available" at bounding box center [412, 455] width 148 height 16
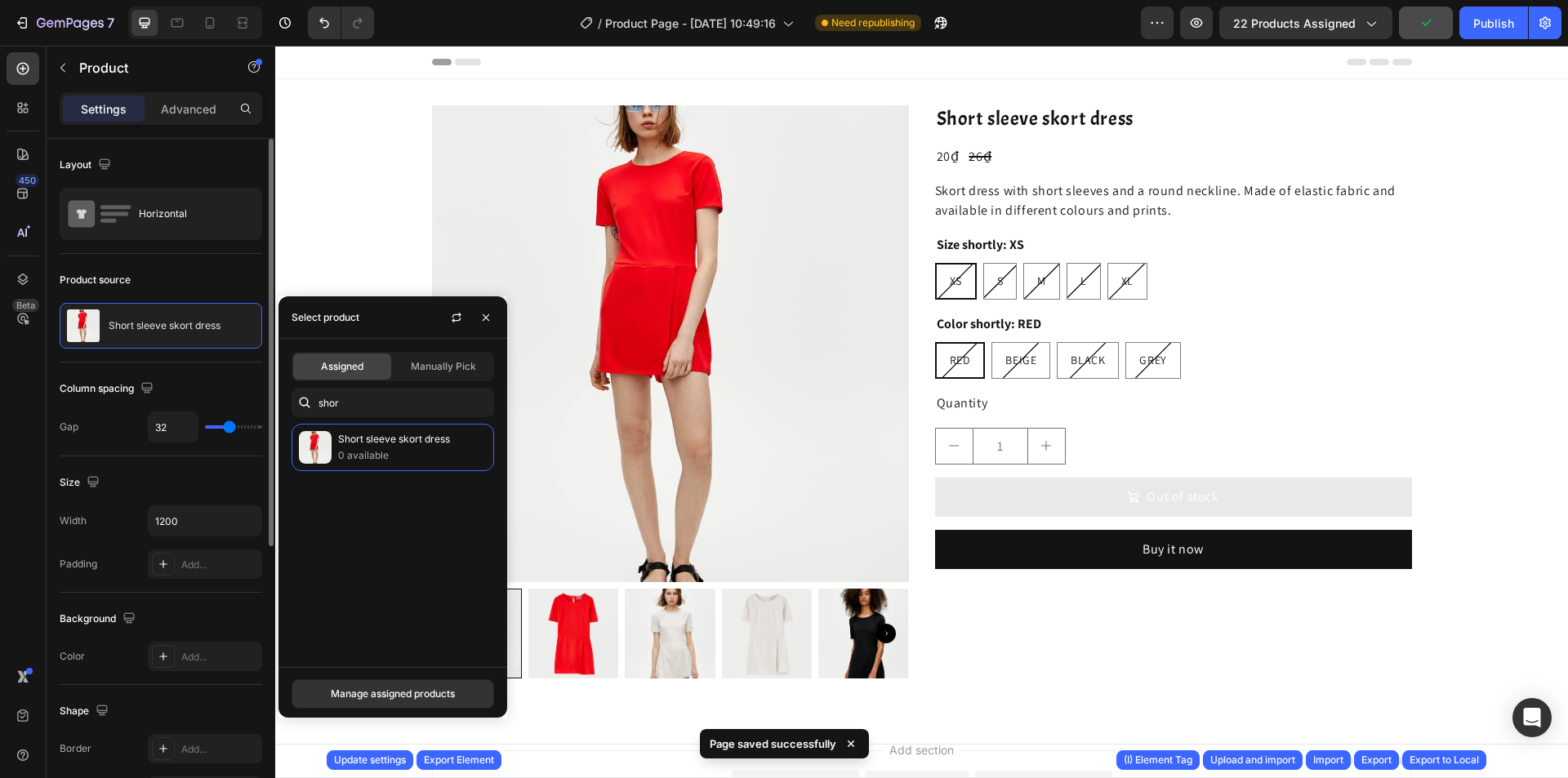
click at [222, 473] on div "Size" at bounding box center [161, 482] width 202 height 26
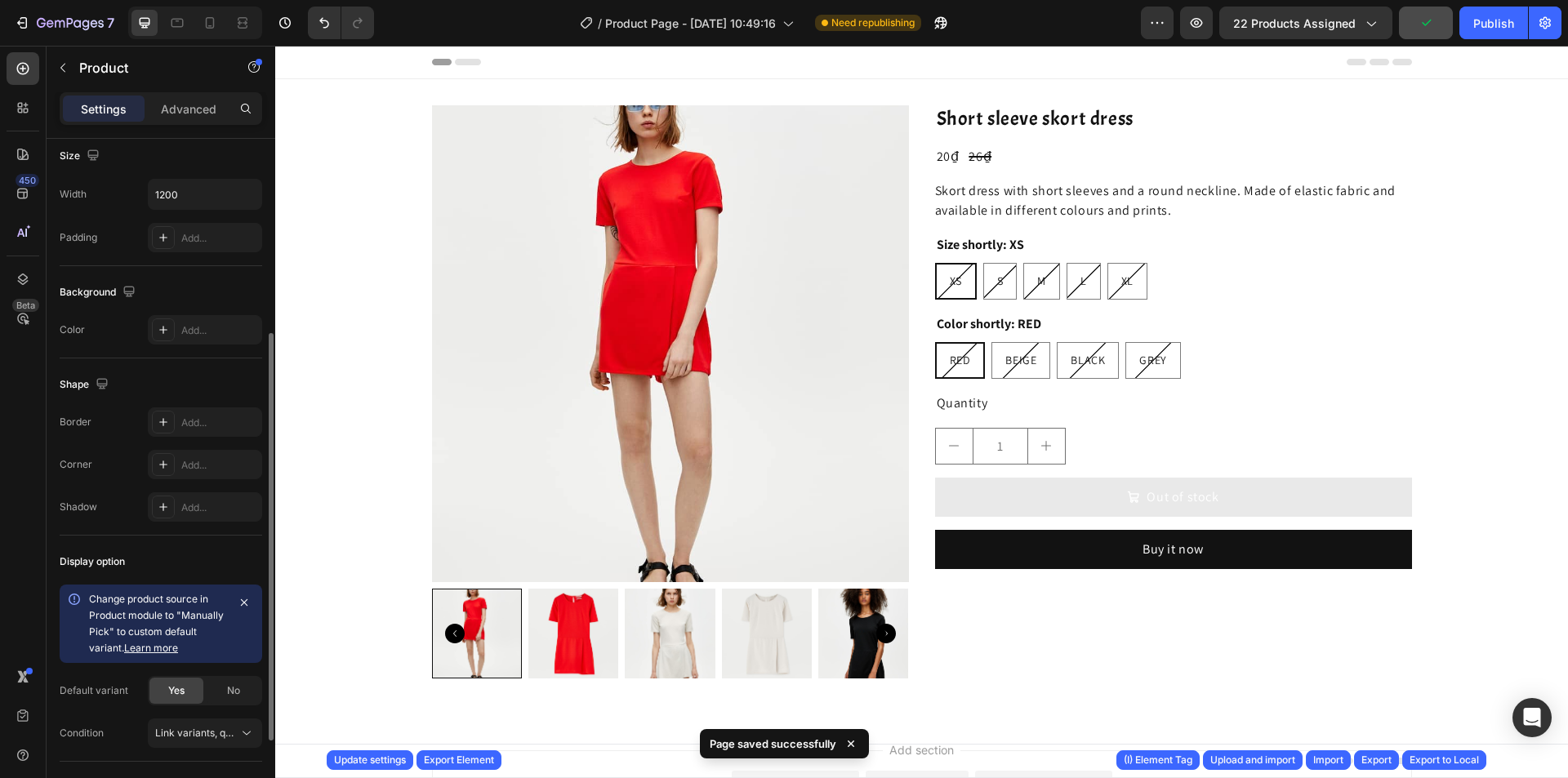
scroll to position [467, 0]
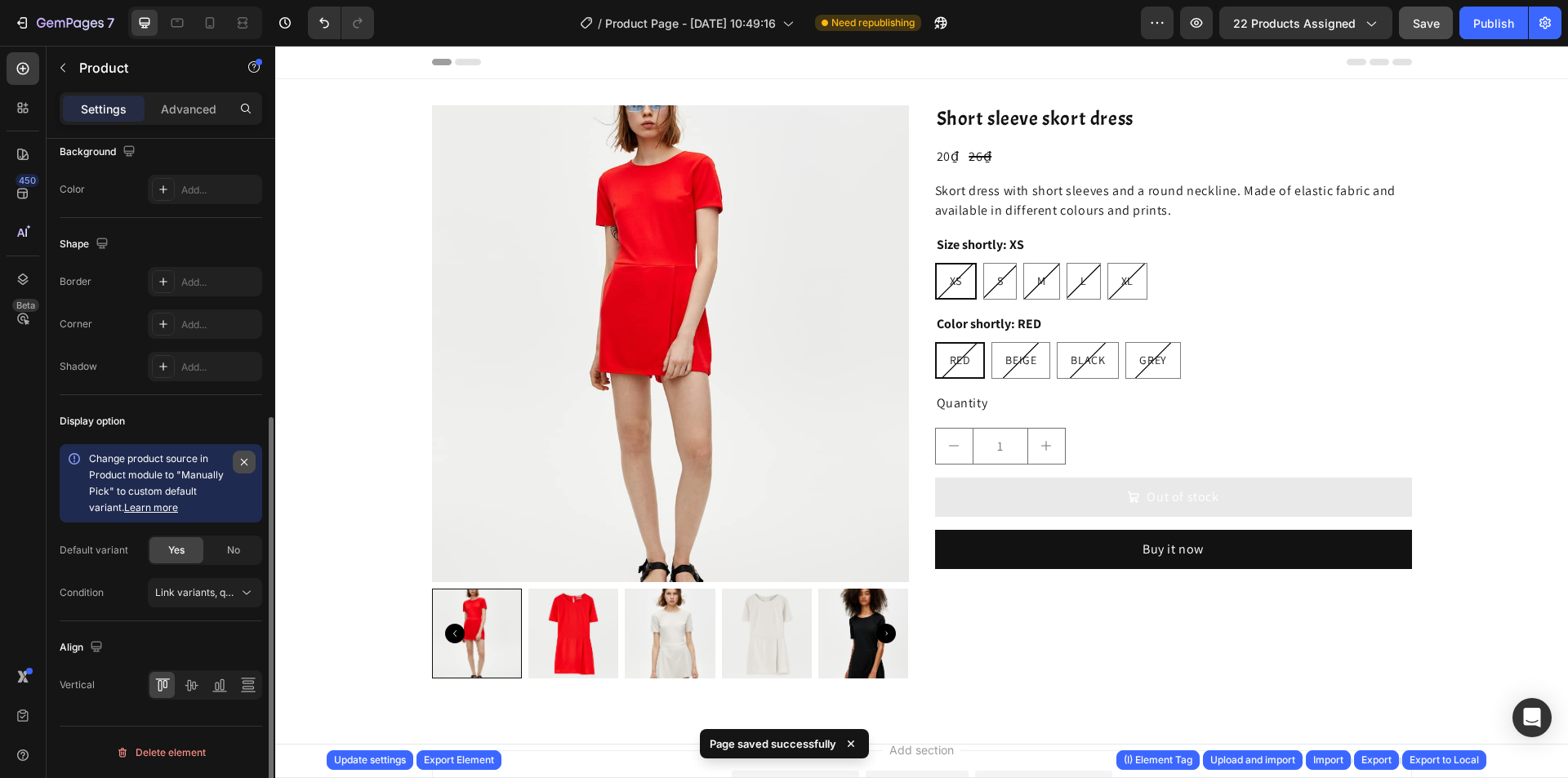
click at [243, 466] on icon "button" at bounding box center [245, 462] width 13 height 13
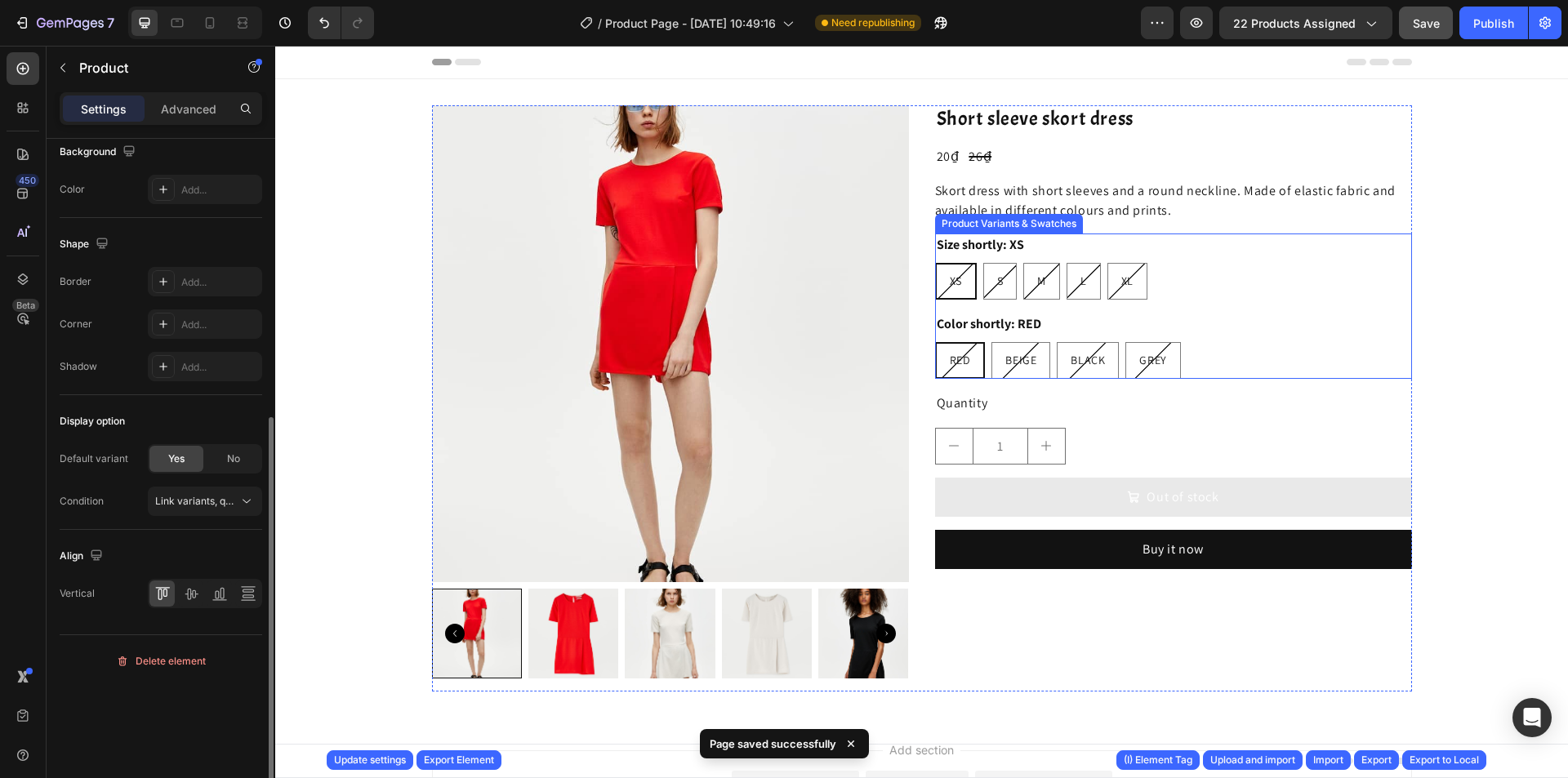
click at [1224, 324] on div "Color shortly: RED RED RED RED BEIGE BEIGE BEIGE BLACK BLACK BLACK GREY GREY GR…" at bounding box center [1173, 346] width 477 height 66
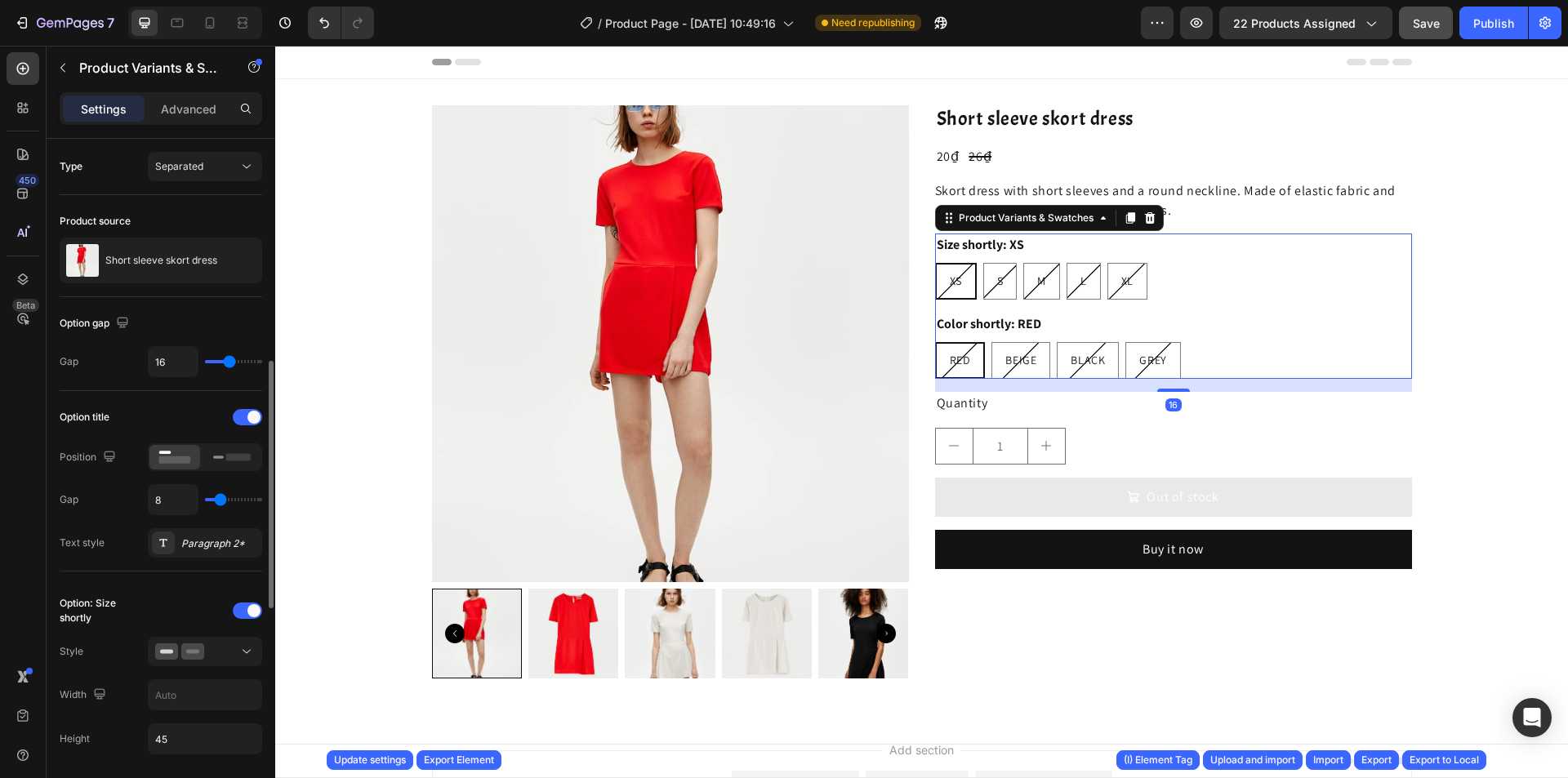
scroll to position [164, 0]
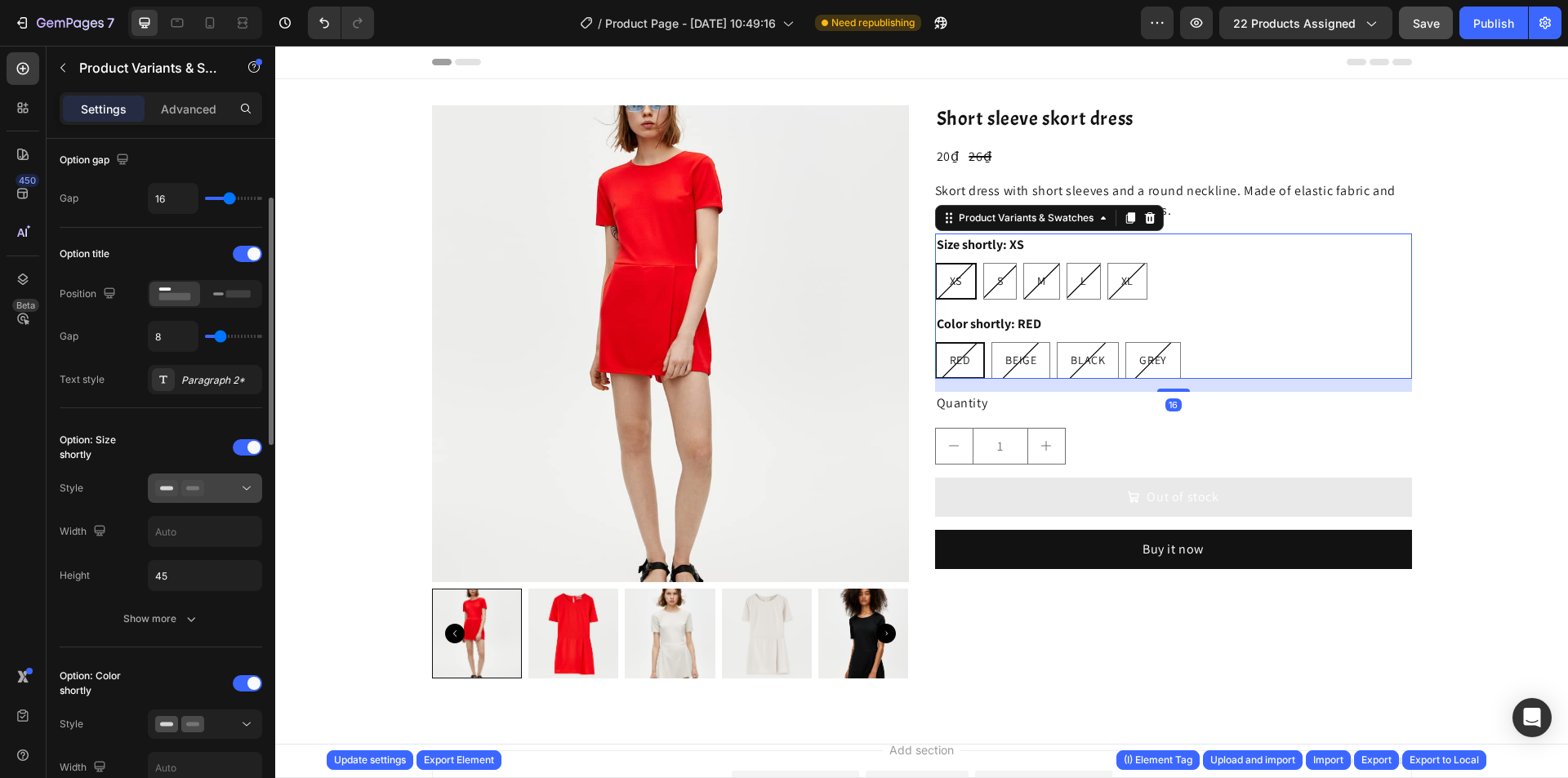
click at [204, 485] on div at bounding box center [204, 488] width 99 height 16
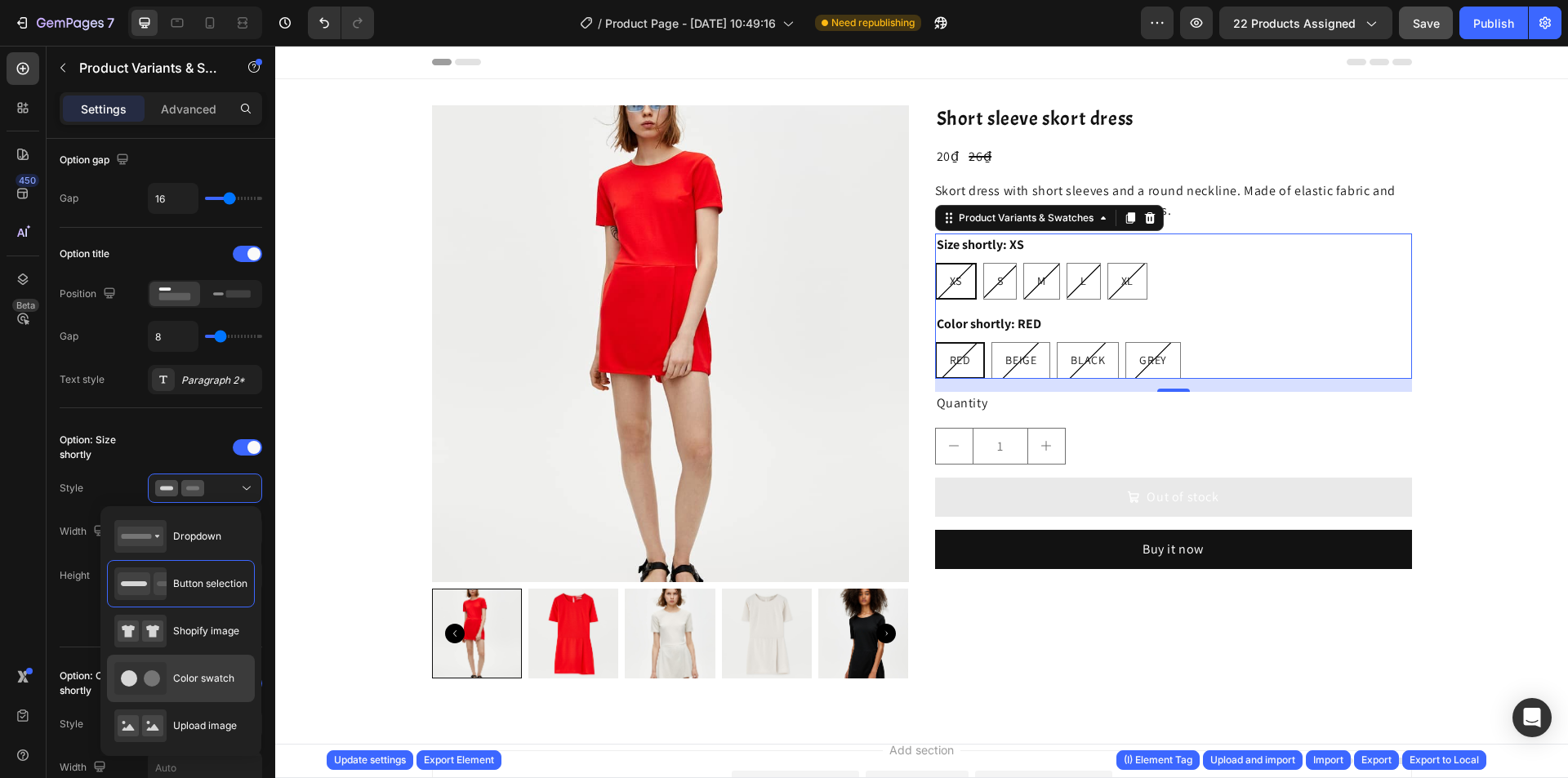
click at [207, 671] on span "Color swatch" at bounding box center [204, 678] width 62 height 14
type input "45"
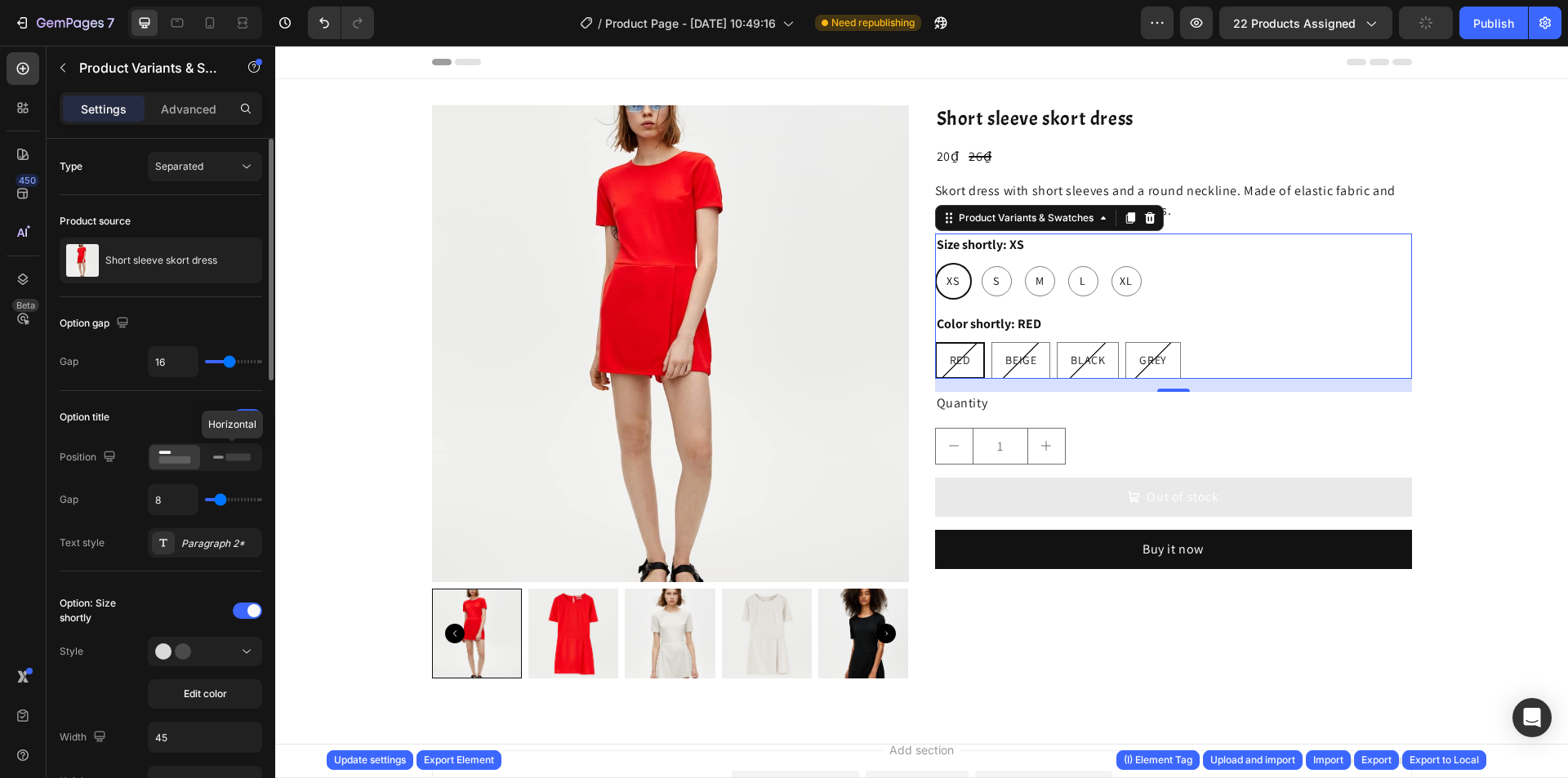
scroll to position [326, 0]
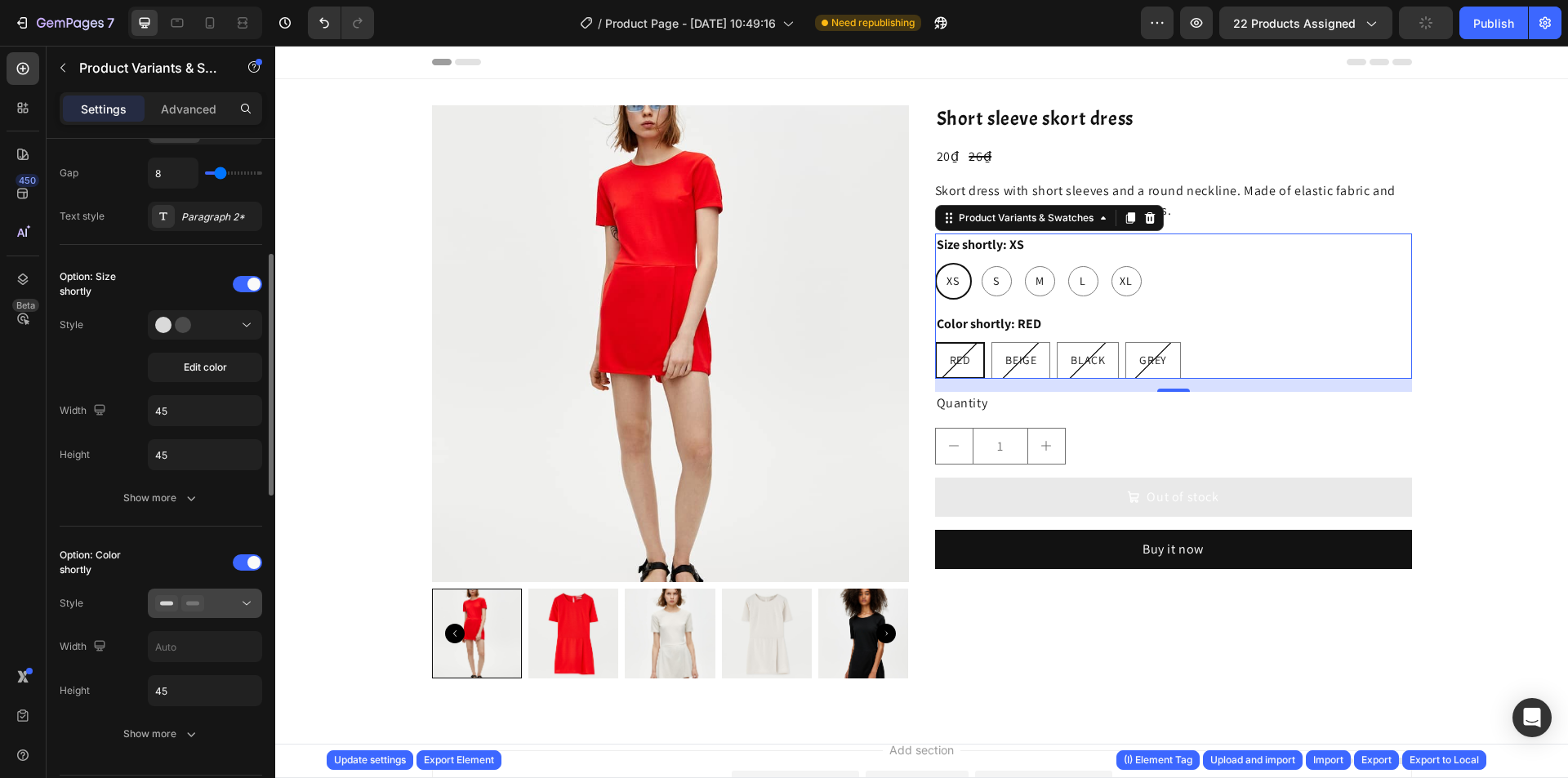
click at [210, 593] on button at bounding box center [205, 604] width 115 height 30
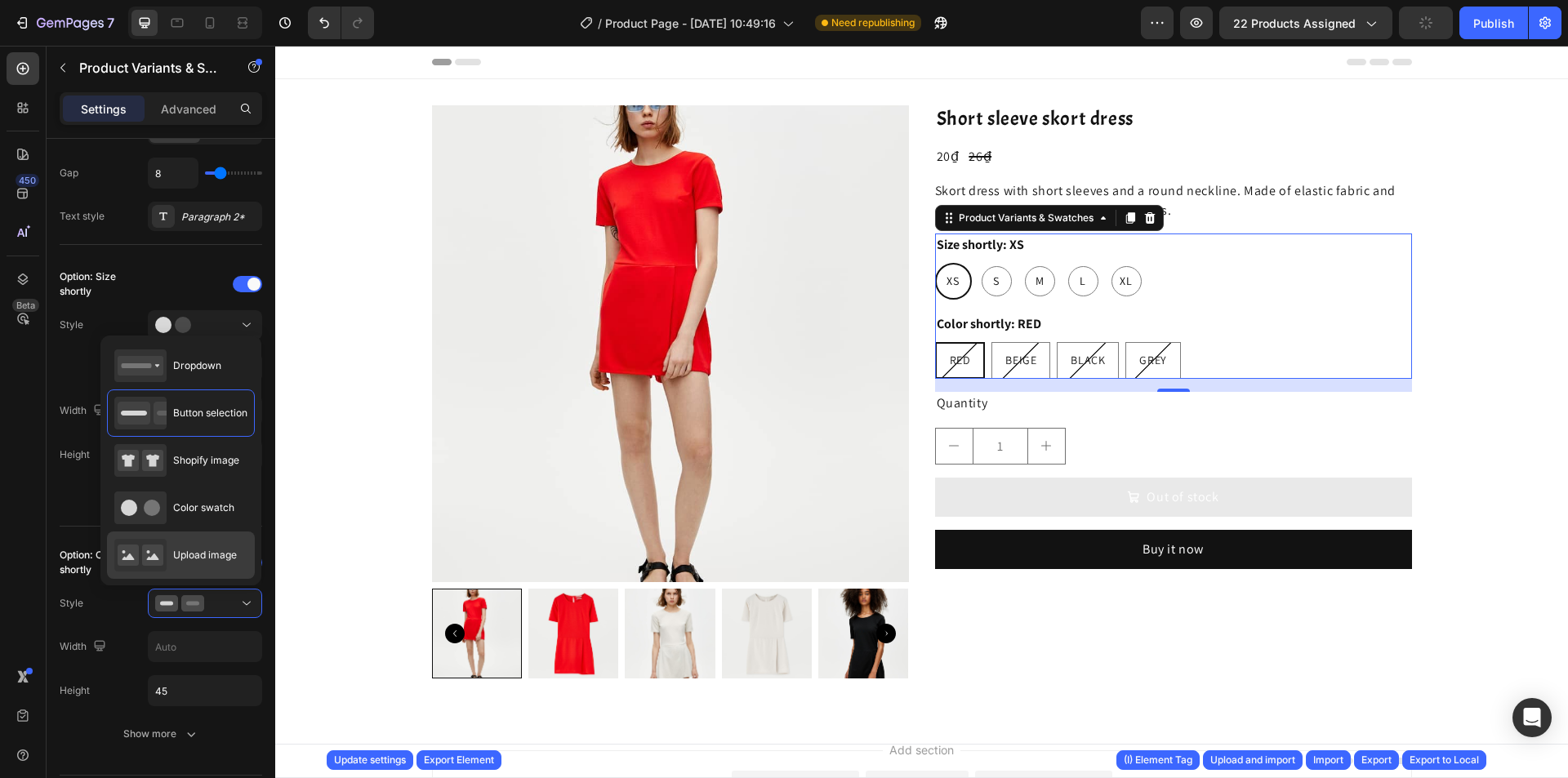
click at [205, 548] on span "Upload image" at bounding box center [205, 555] width 64 height 14
type input "64"
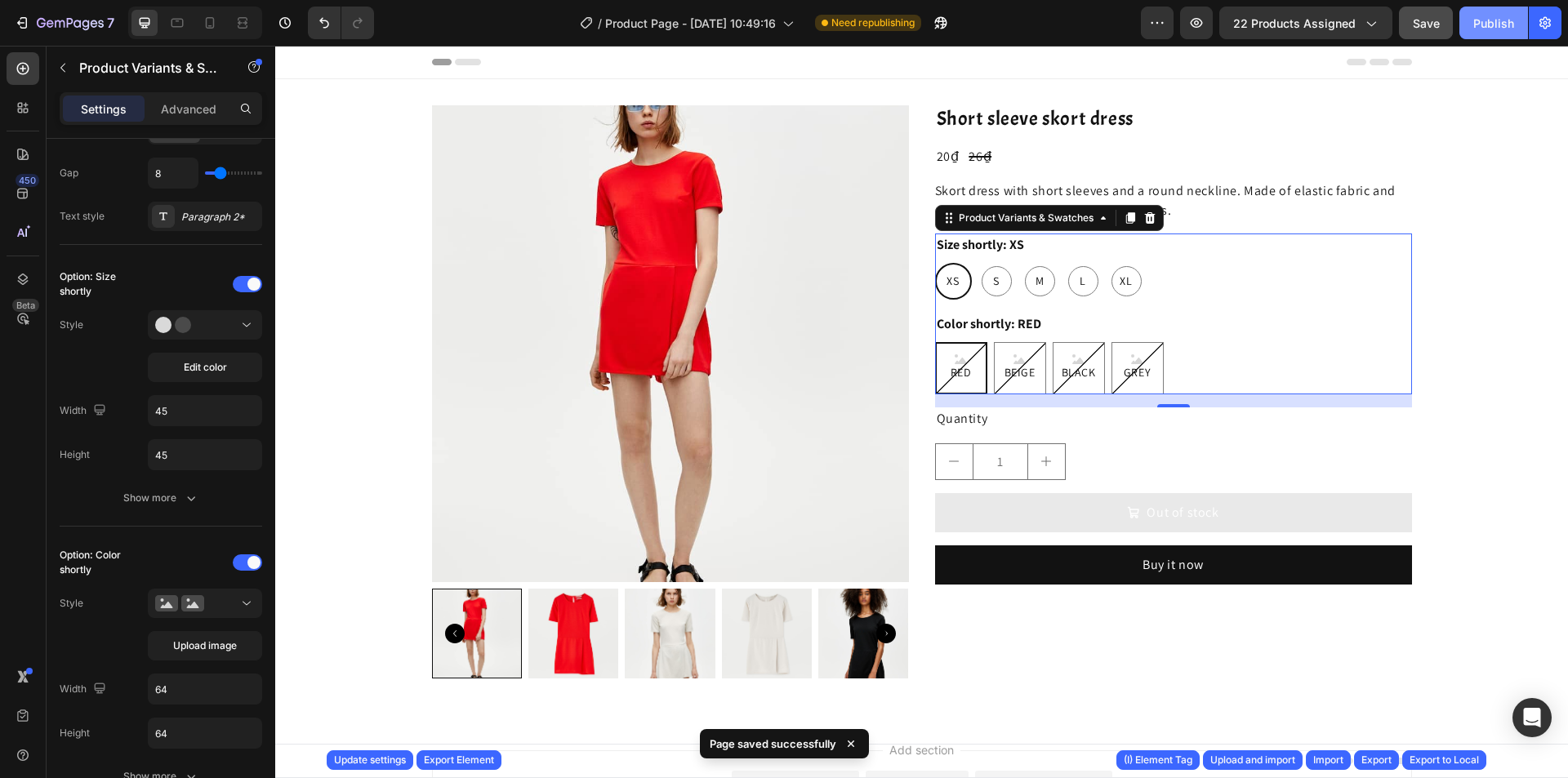
click at [1491, 22] on div "Publish" at bounding box center [1494, 23] width 40 height 17
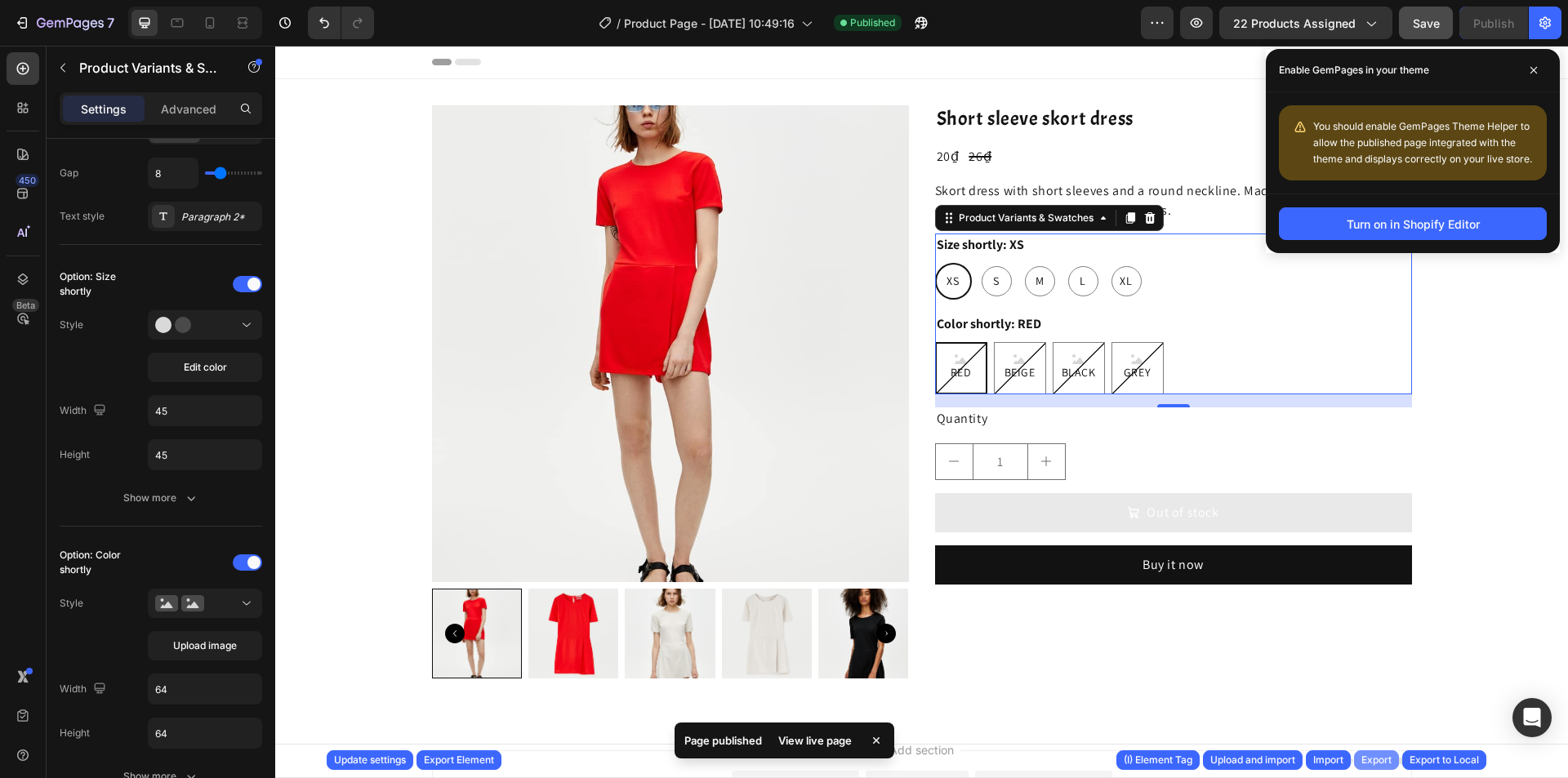
click at [1356, 760] on button "Export" at bounding box center [1376, 760] width 45 height 19
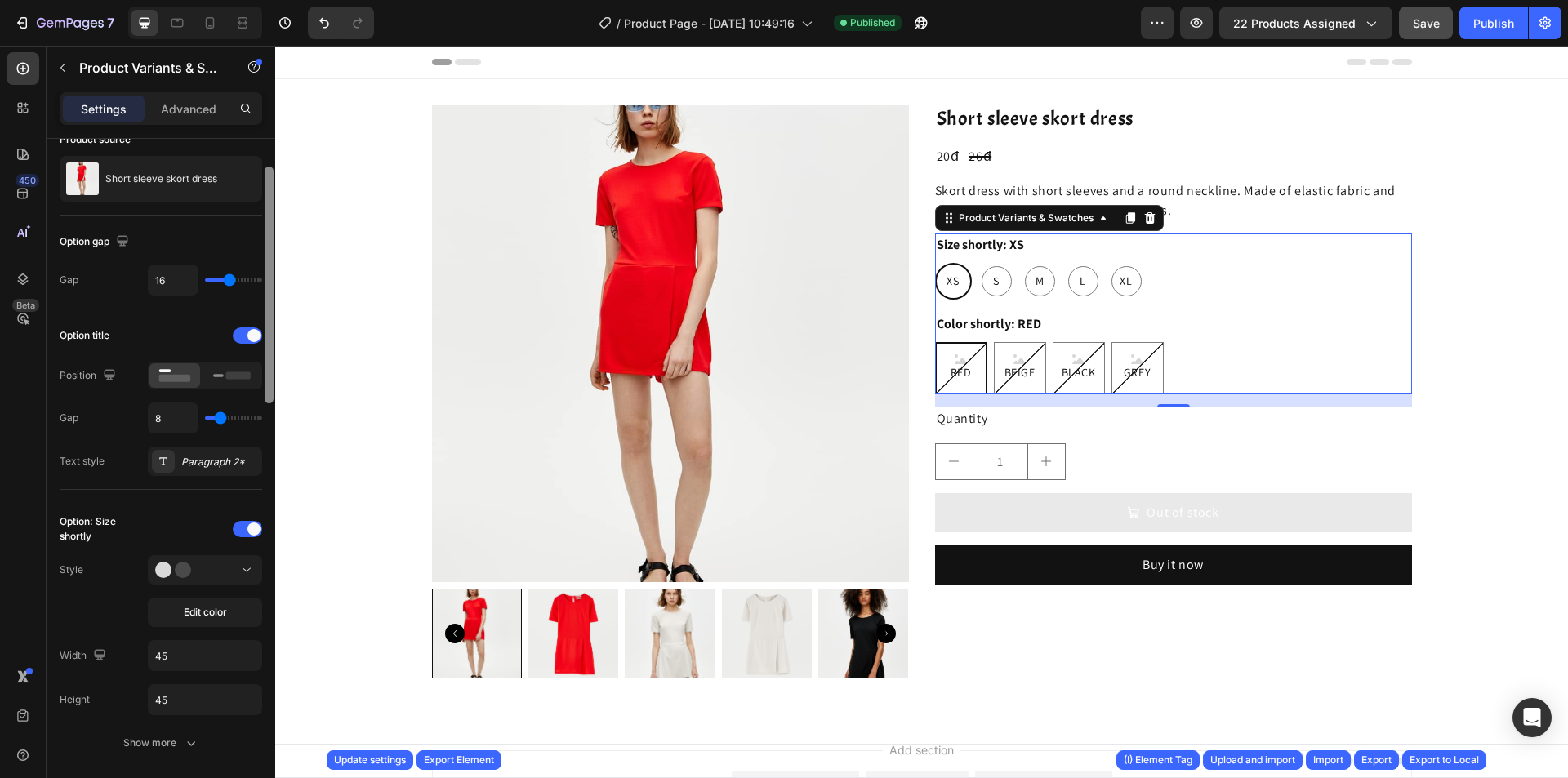
scroll to position [0, 0]
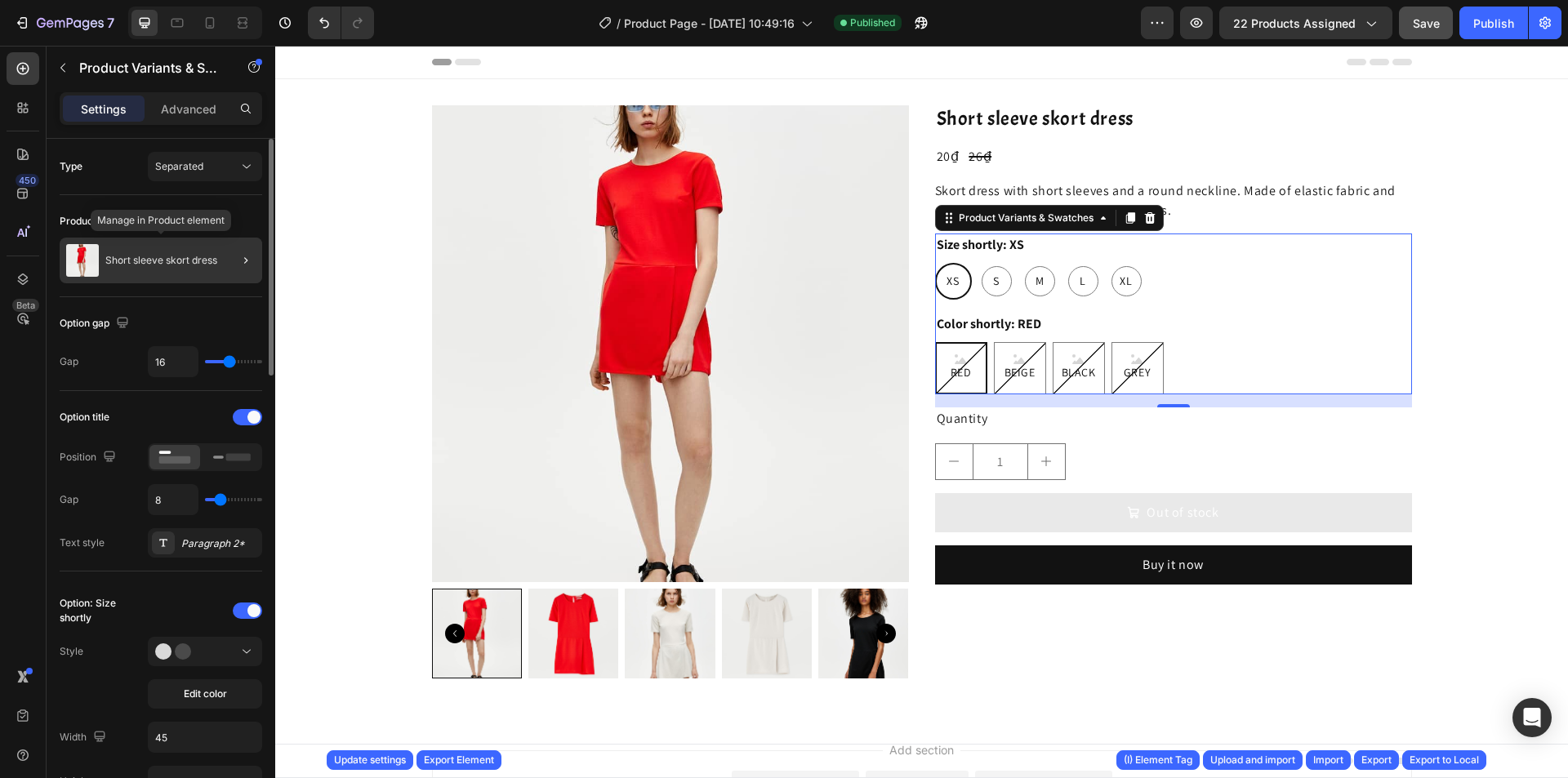
click at [170, 266] on div "Short sleeve skort dress" at bounding box center [161, 260] width 202 height 45
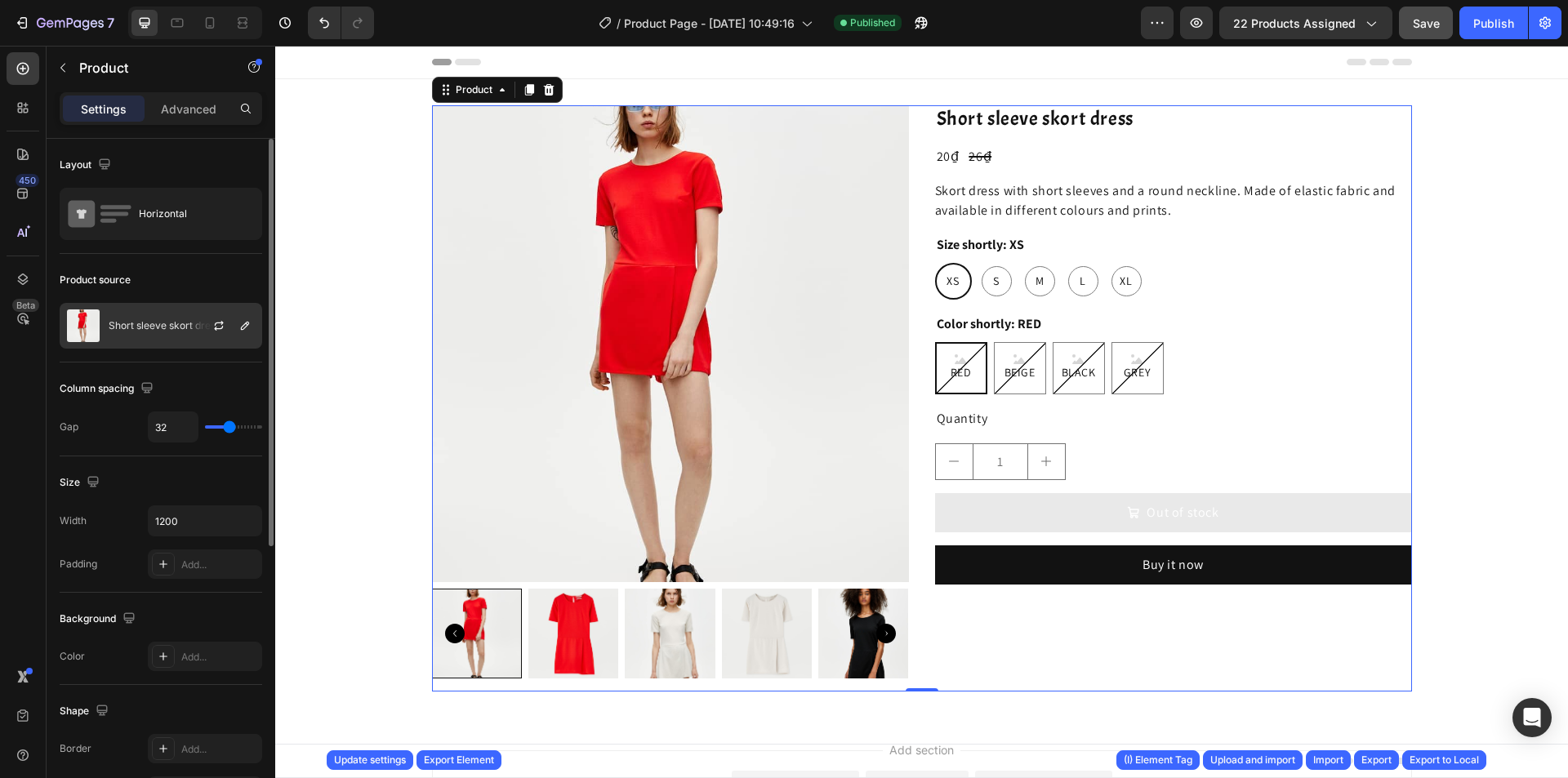
click at [168, 319] on div "Short sleeve skort dress" at bounding box center [161, 325] width 202 height 45
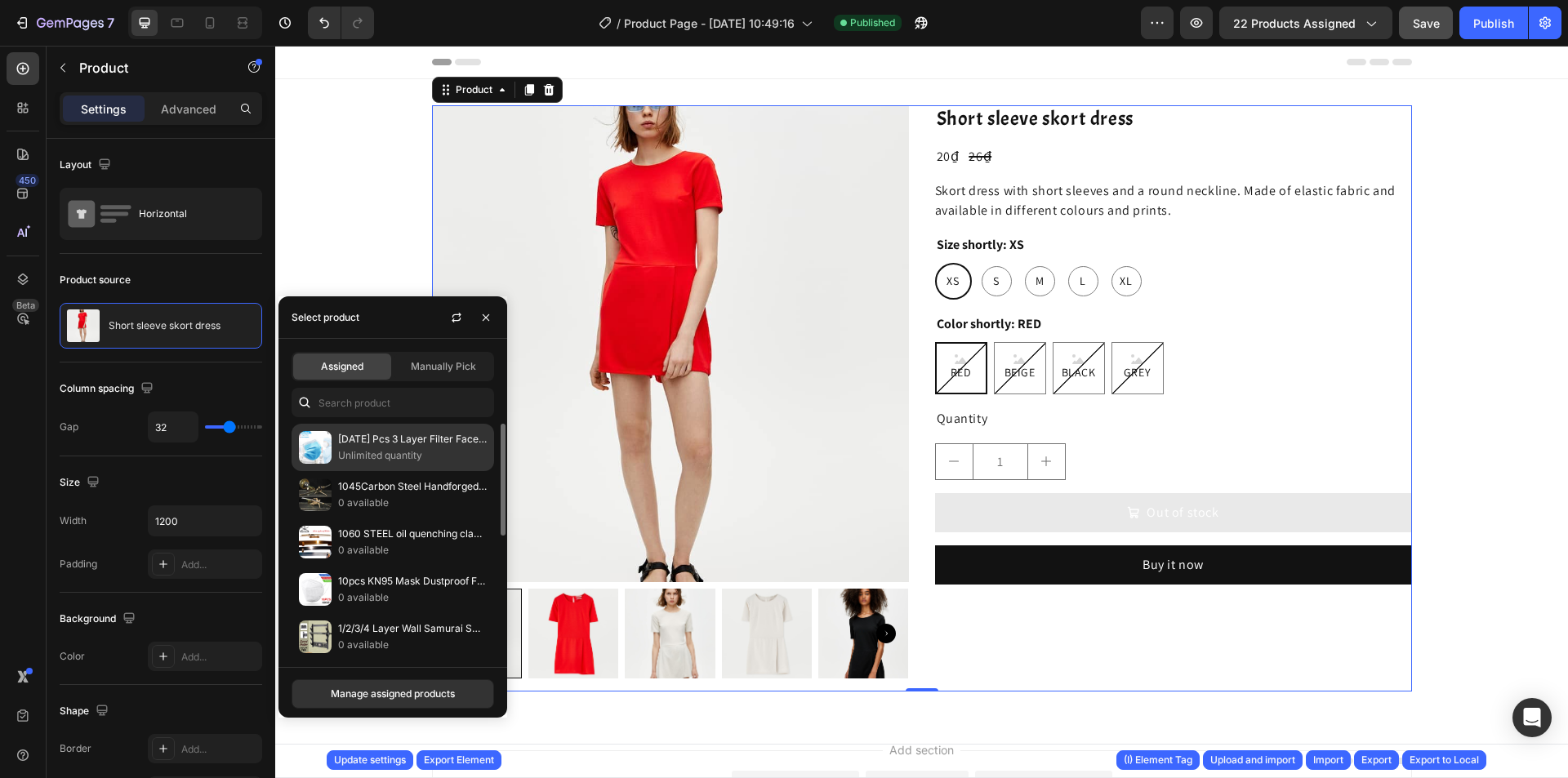
click at [357, 460] on p "Unlimited quantity" at bounding box center [412, 455] width 148 height 16
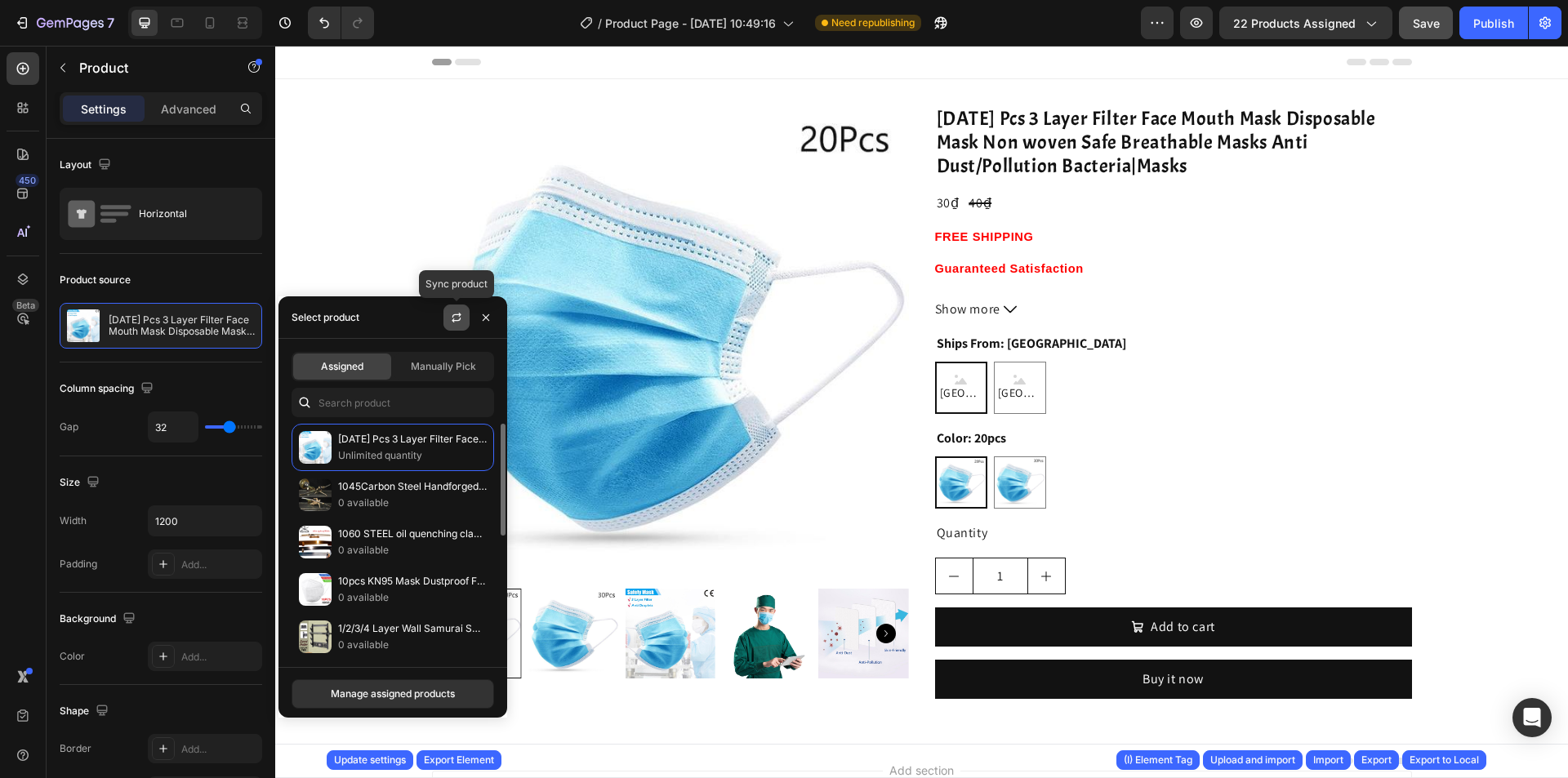
click at [458, 325] on button "button" at bounding box center [457, 317] width 26 height 26
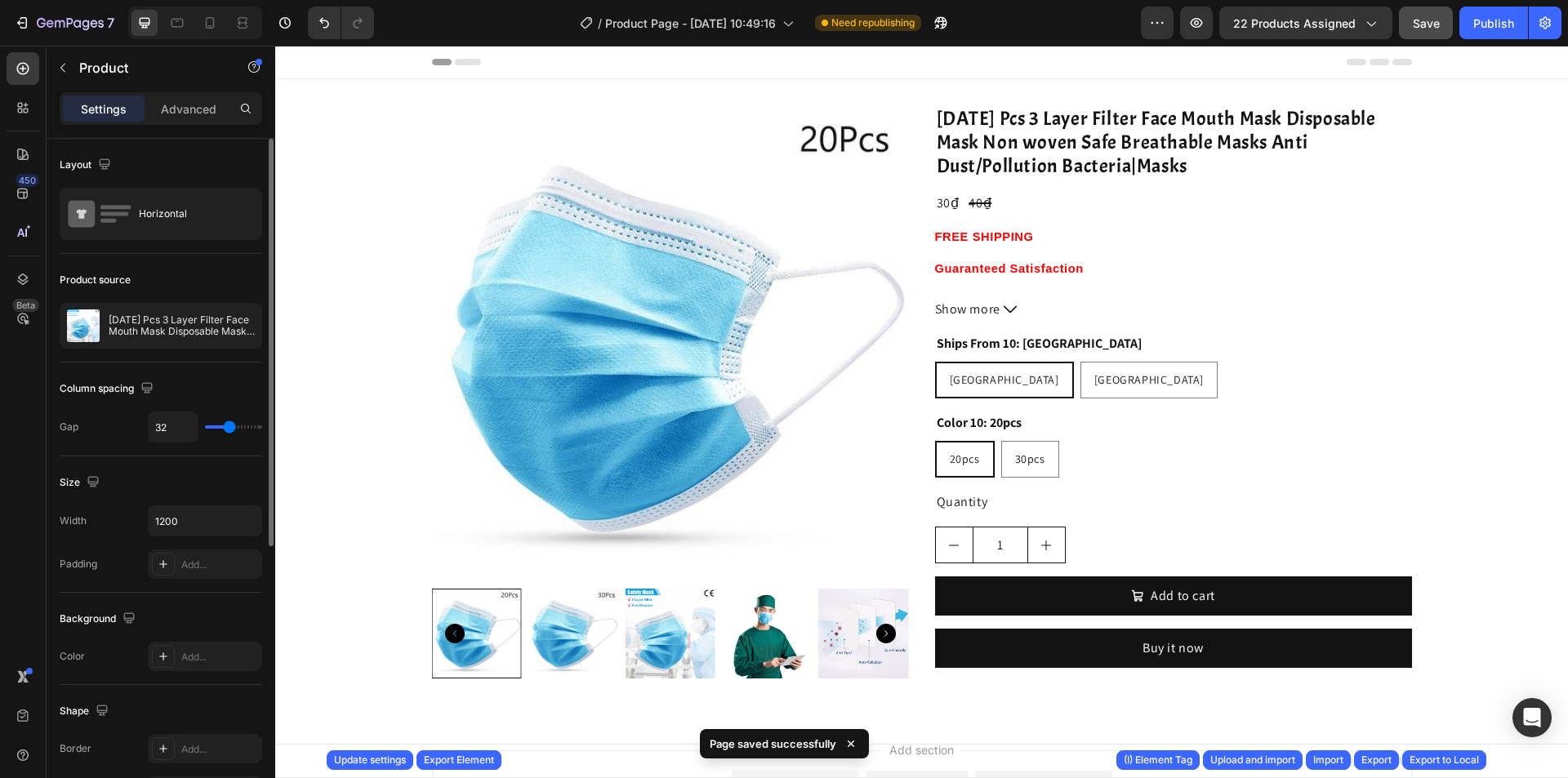
click at [211, 463] on div "Size Width 1200 Padding Add..." at bounding box center [161, 525] width 202 height 137
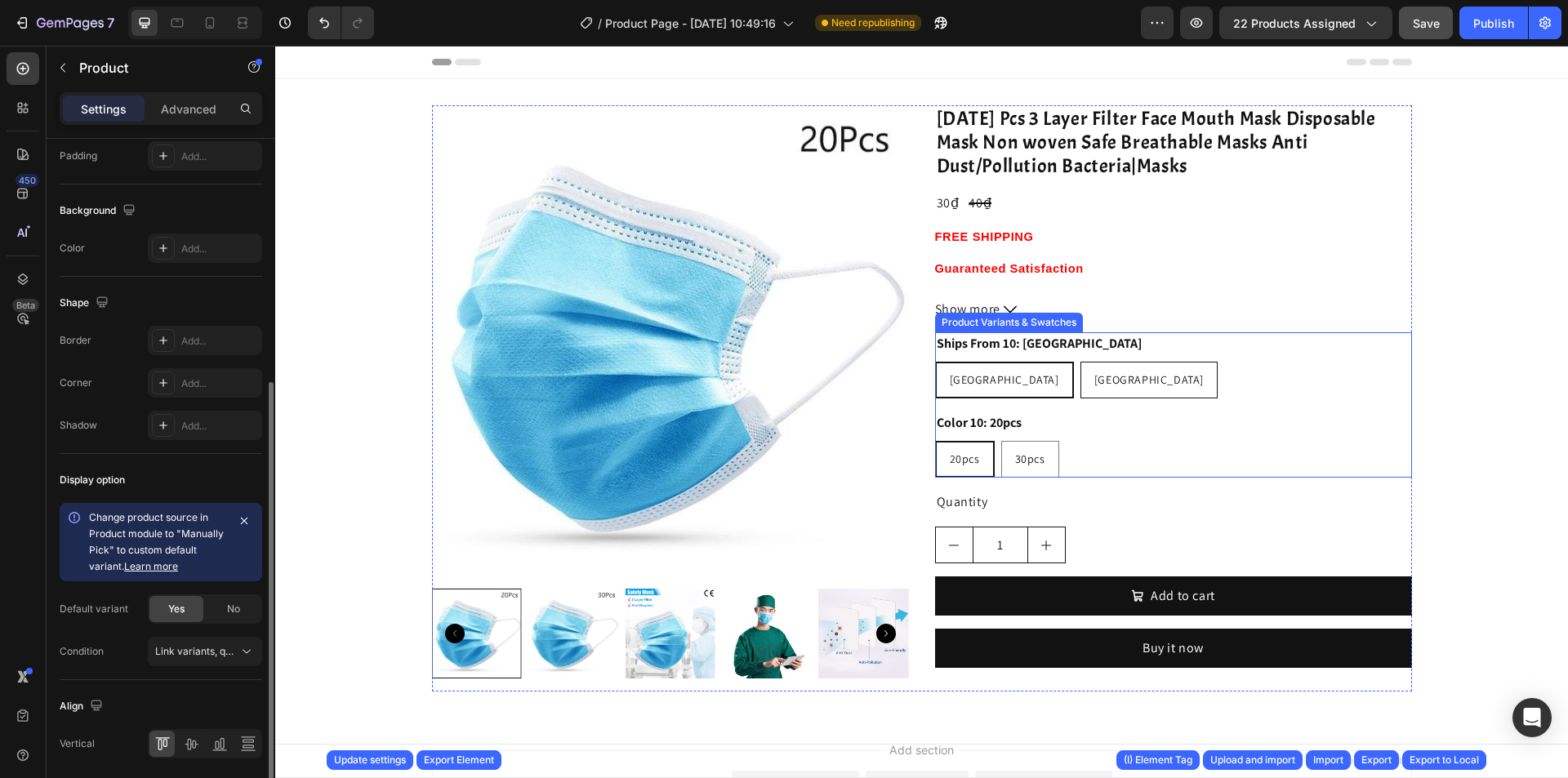
click at [1084, 390] on div "United States" at bounding box center [1149, 379] width 136 height 30
click at [1081, 362] on input "United States United States United States" at bounding box center [1080, 361] width 1 height 1
radio input "true"
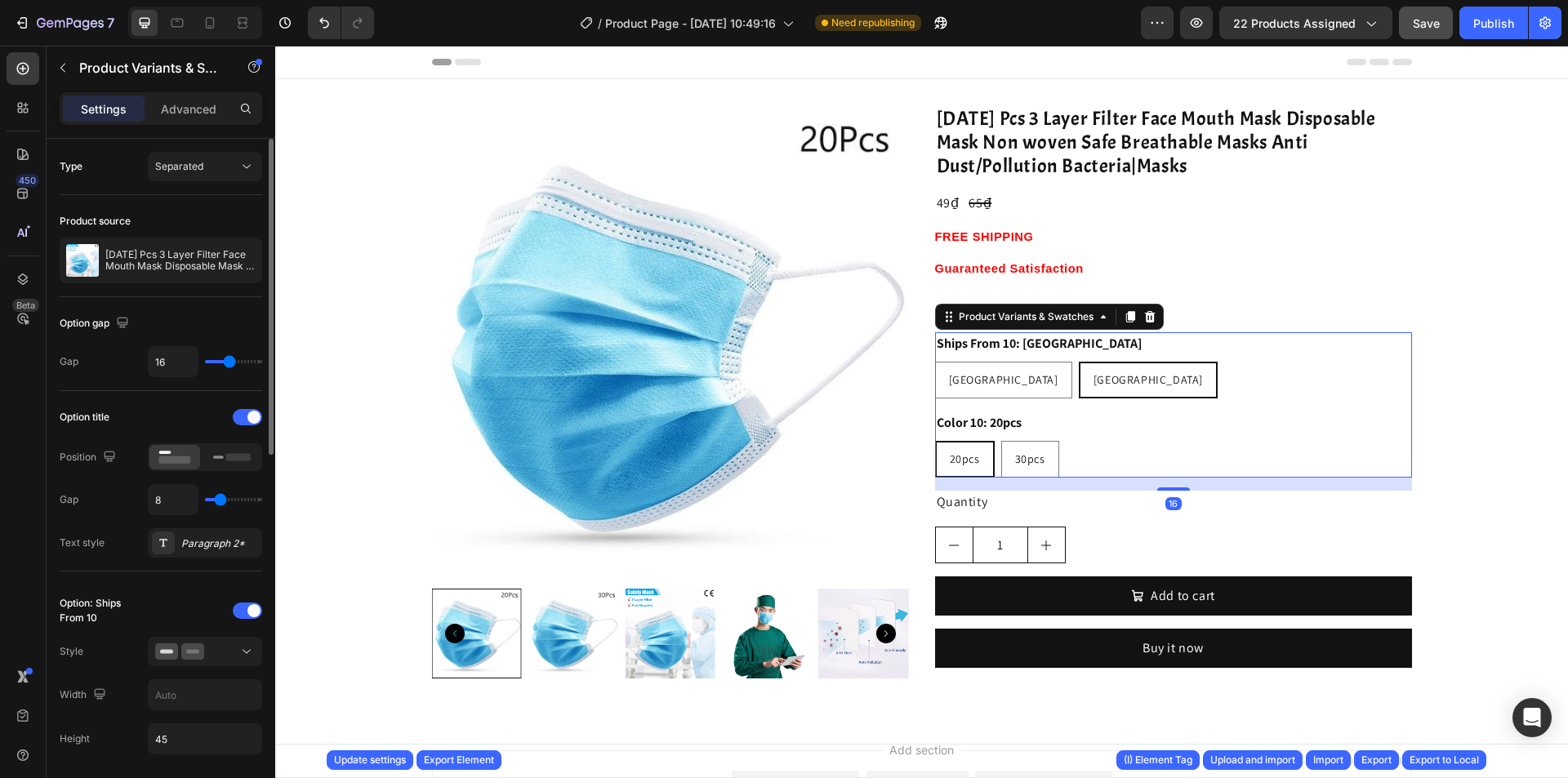
scroll to position [245, 0]
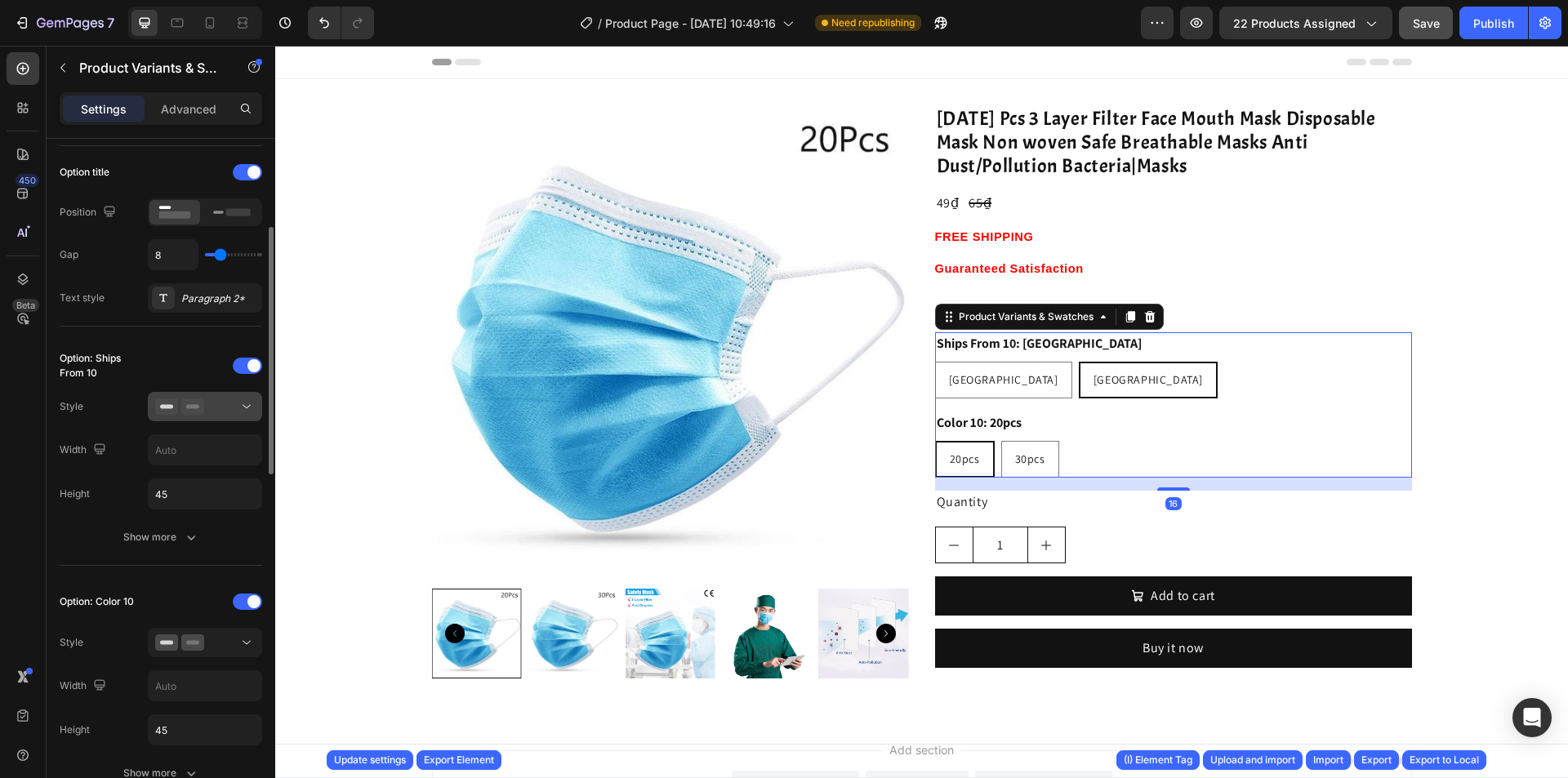
click at [217, 415] on div at bounding box center [204, 406] width 99 height 16
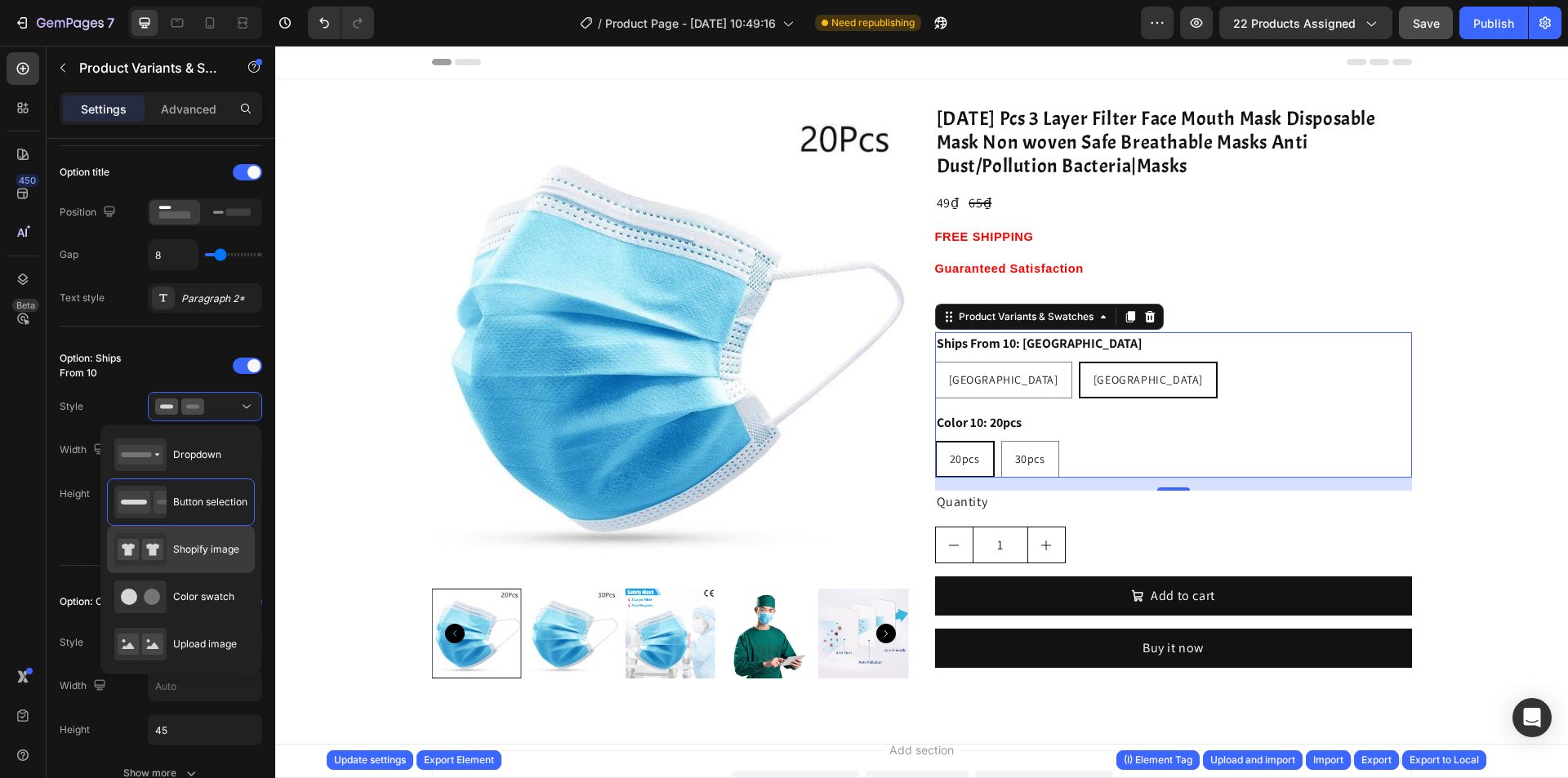
click at [218, 534] on div "Shopify image" at bounding box center [177, 550] width 125 height 33
type input "64"
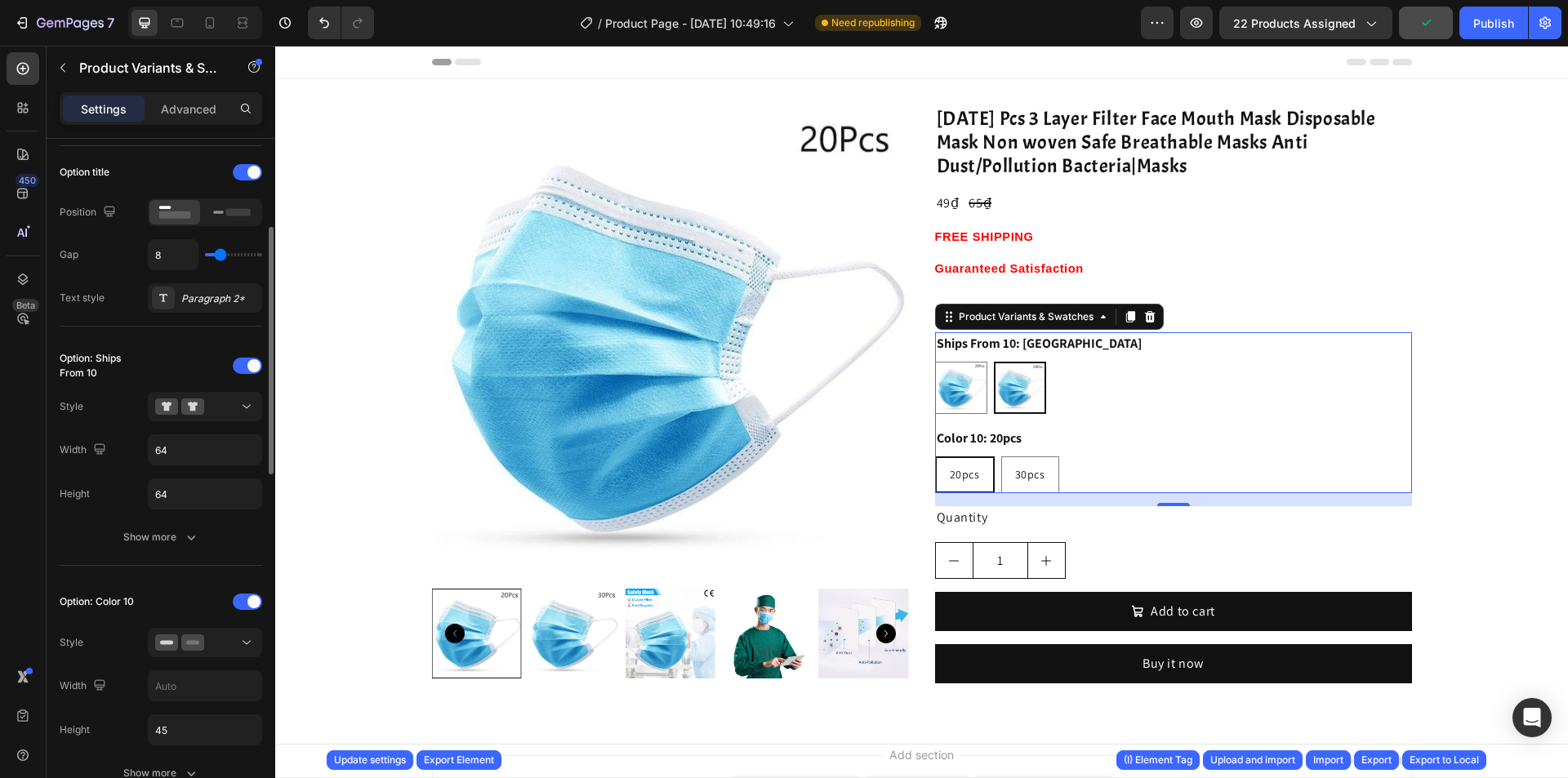
click at [217, 627] on div "Option: Color 10 Style Width Height 45 Show more" at bounding box center [161, 688] width 202 height 199
click at [219, 642] on div at bounding box center [204, 642] width 99 height 16
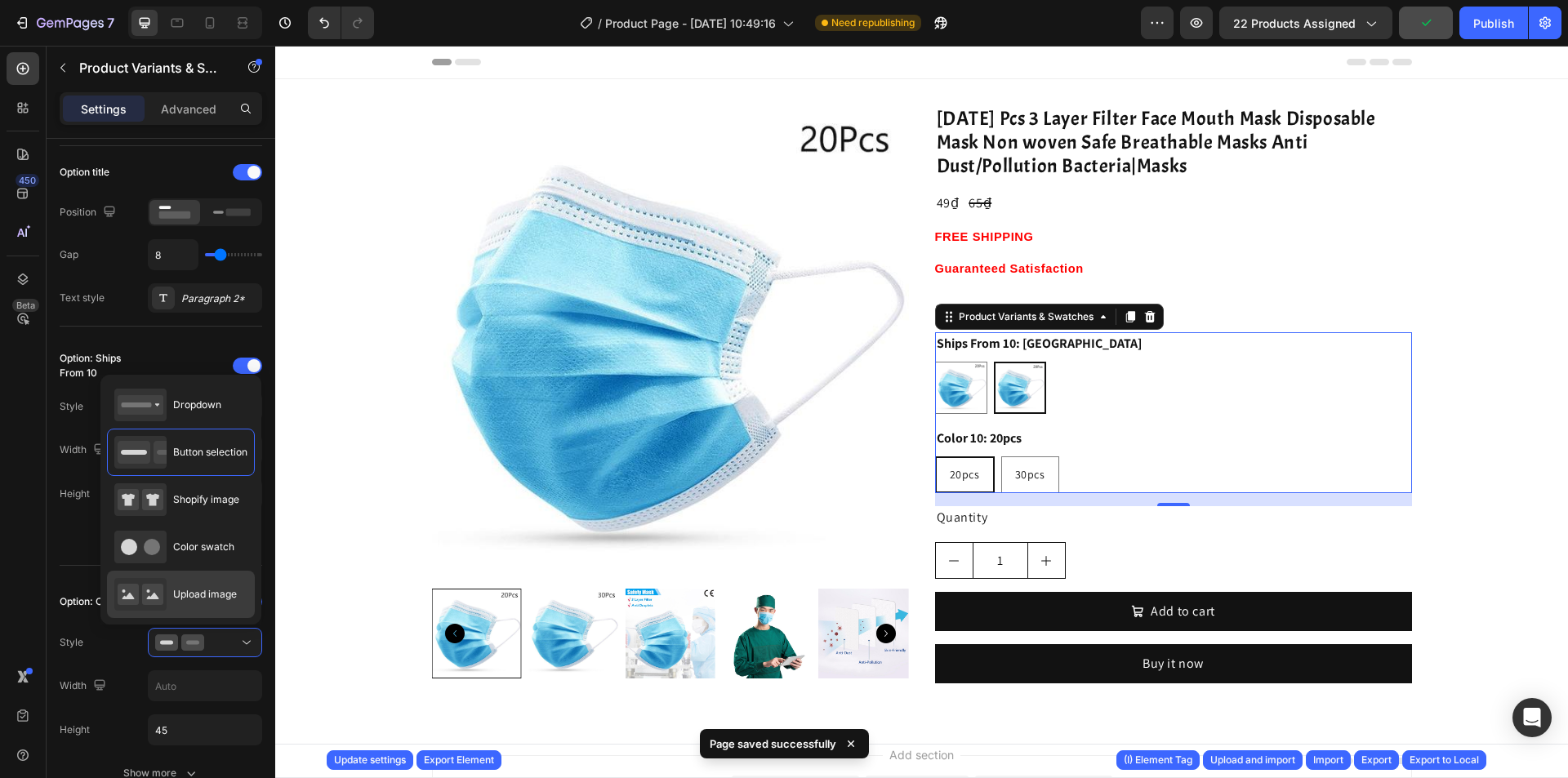
click at [207, 591] on span "Upload image" at bounding box center [205, 594] width 64 height 14
type input "64"
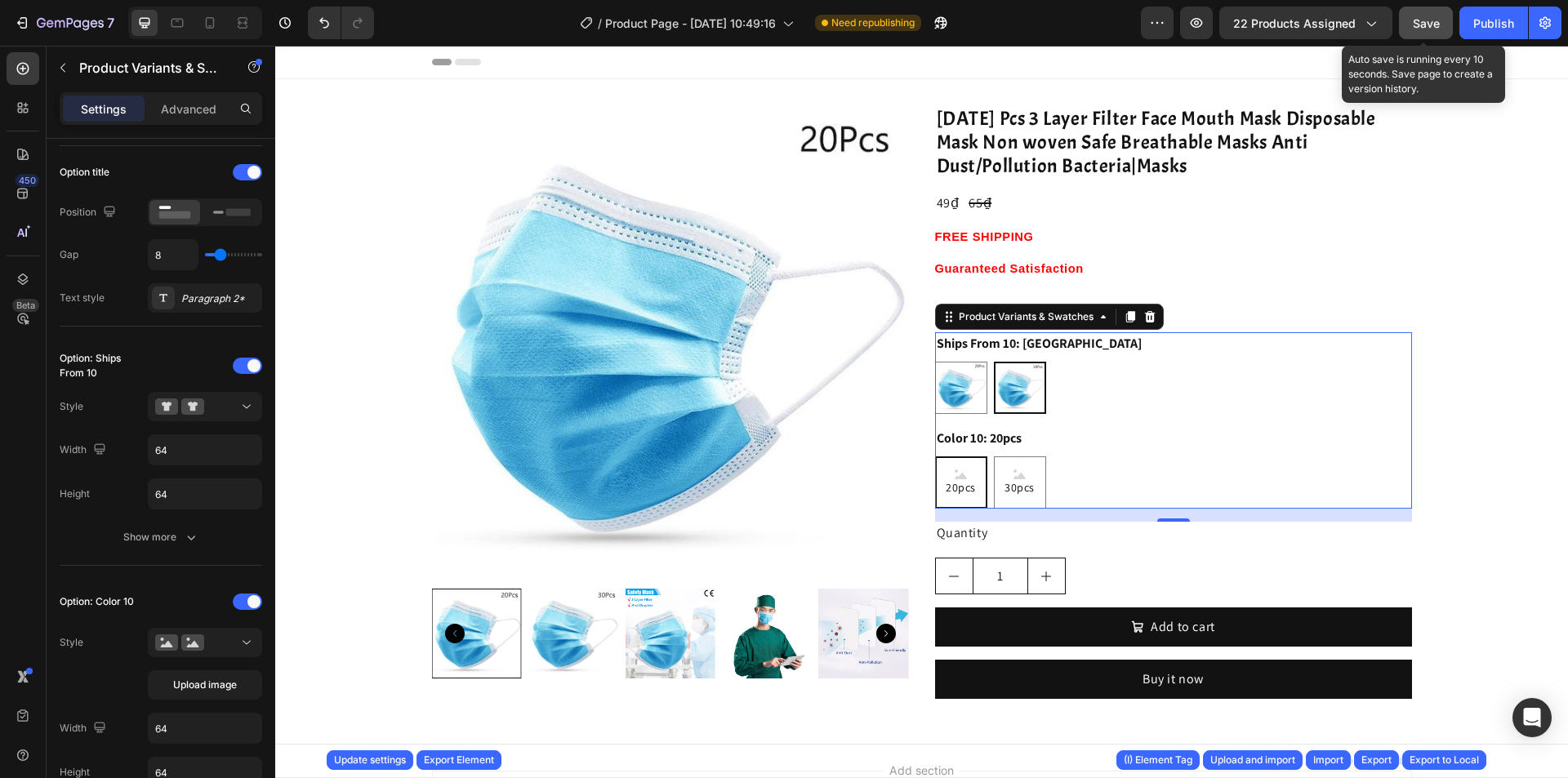
click at [1433, 38] on button "Save" at bounding box center [1426, 23] width 54 height 33
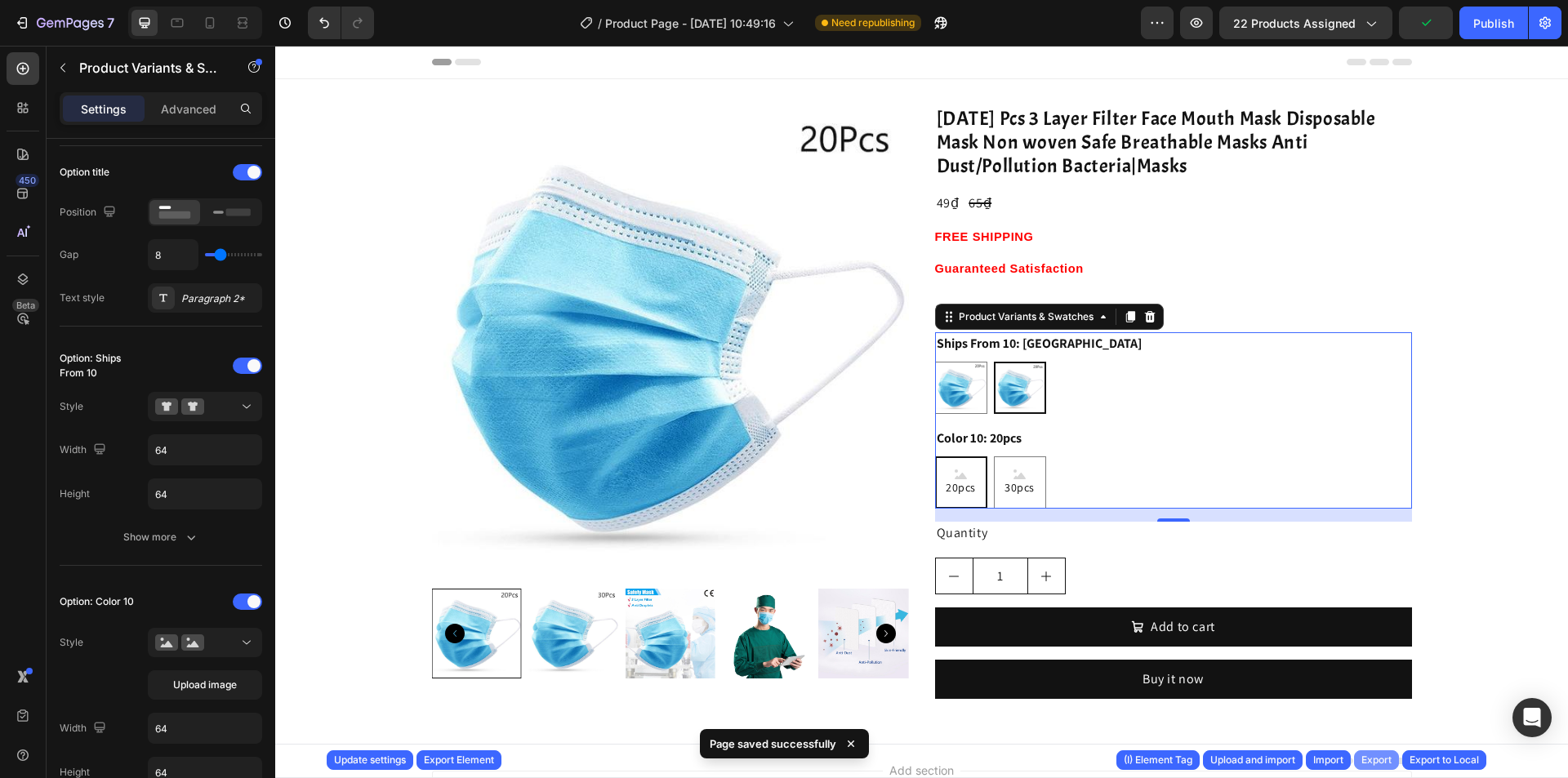
click at [1385, 751] on button "Export" at bounding box center [1376, 760] width 45 height 19
click at [1457, 28] on div "Preview 22 products assigned Publish" at bounding box center [1351, 23] width 421 height 33
click at [1471, 31] on button "Publish" at bounding box center [1494, 23] width 68 height 33
click at [1385, 762] on div "Export" at bounding box center [1376, 760] width 30 height 14
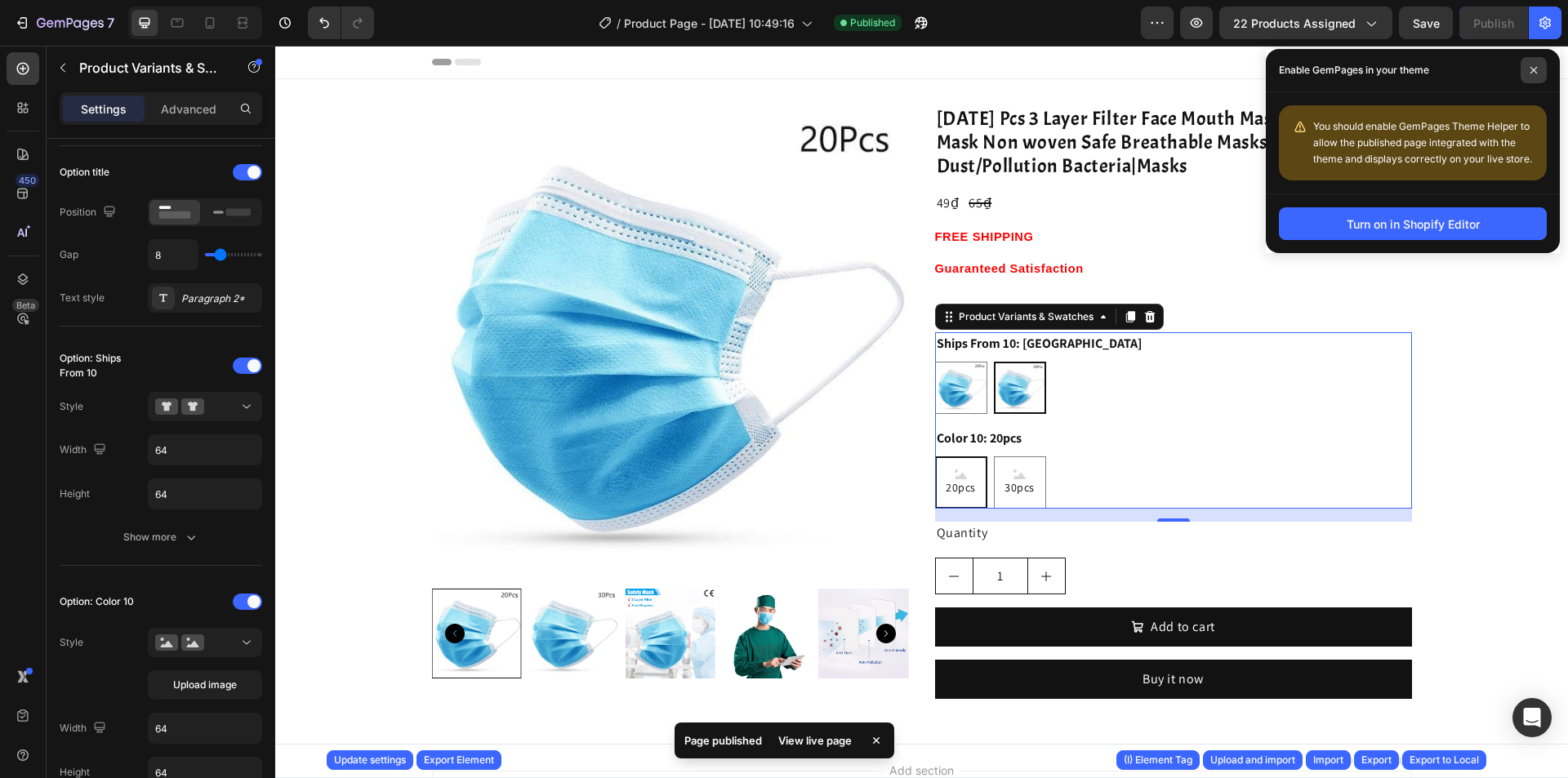
click at [1529, 72] on span at bounding box center [1533, 69] width 26 height 26
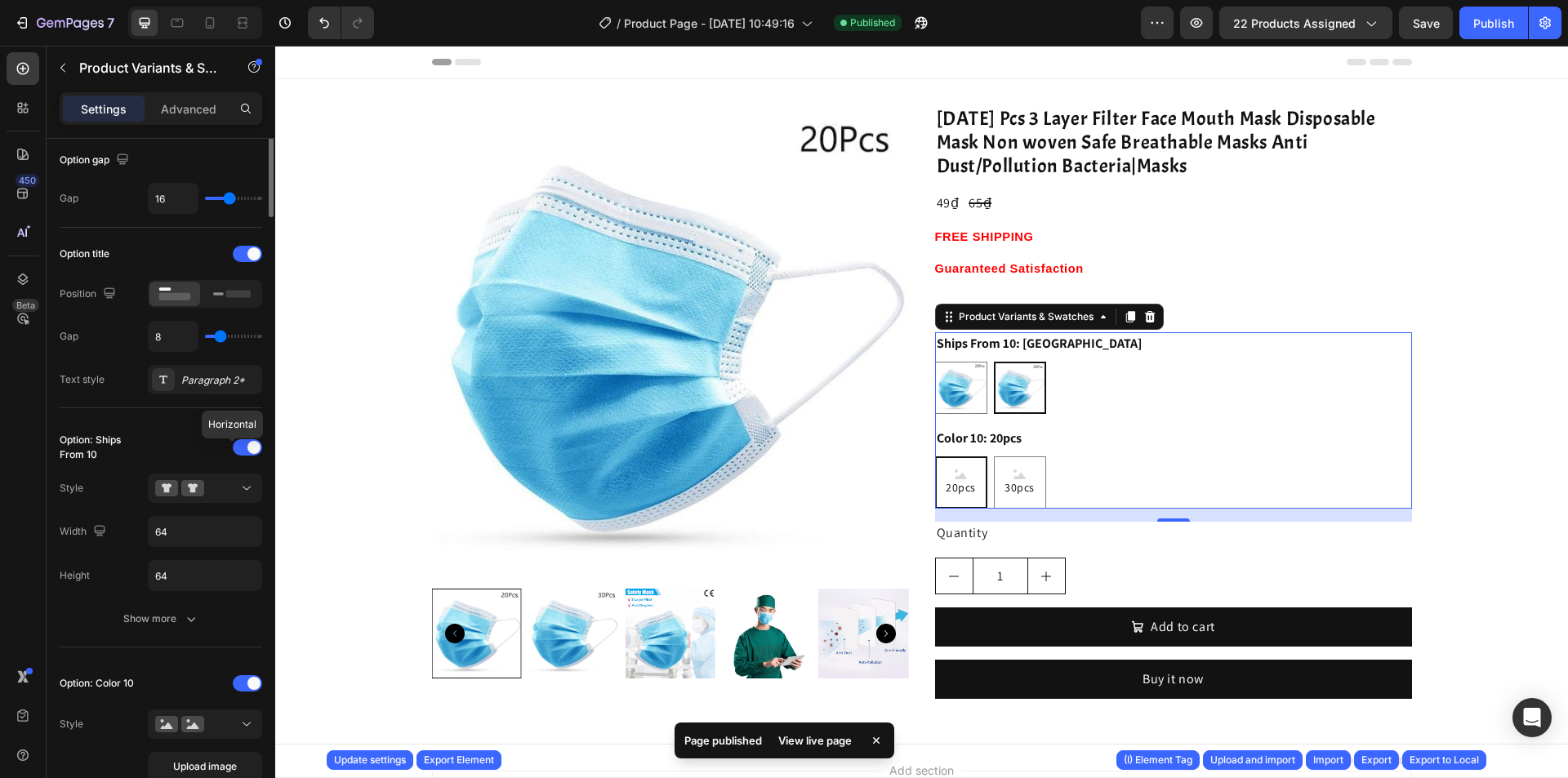
scroll to position [0, 0]
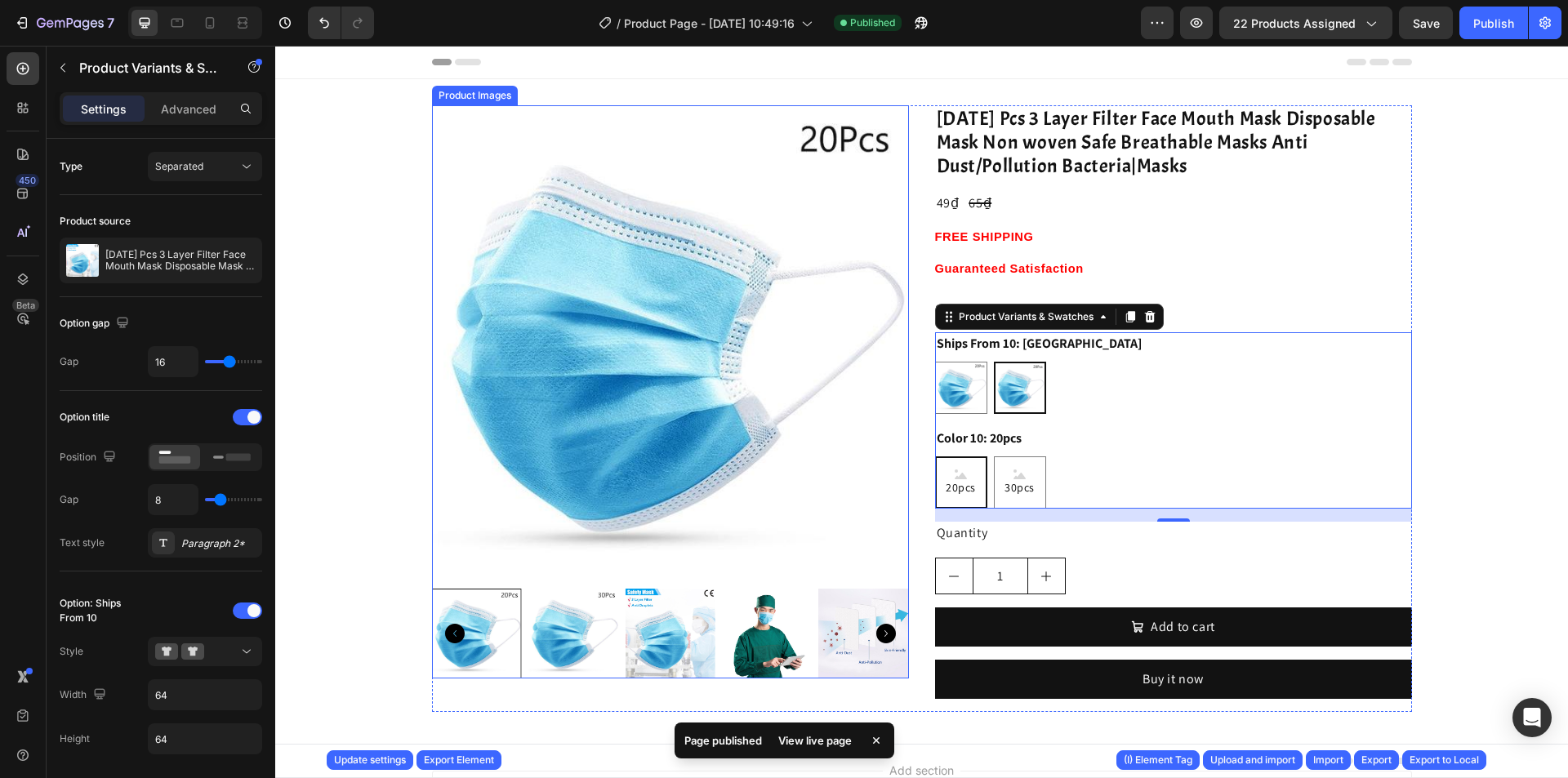
click at [484, 255] on img at bounding box center [670, 343] width 477 height 477
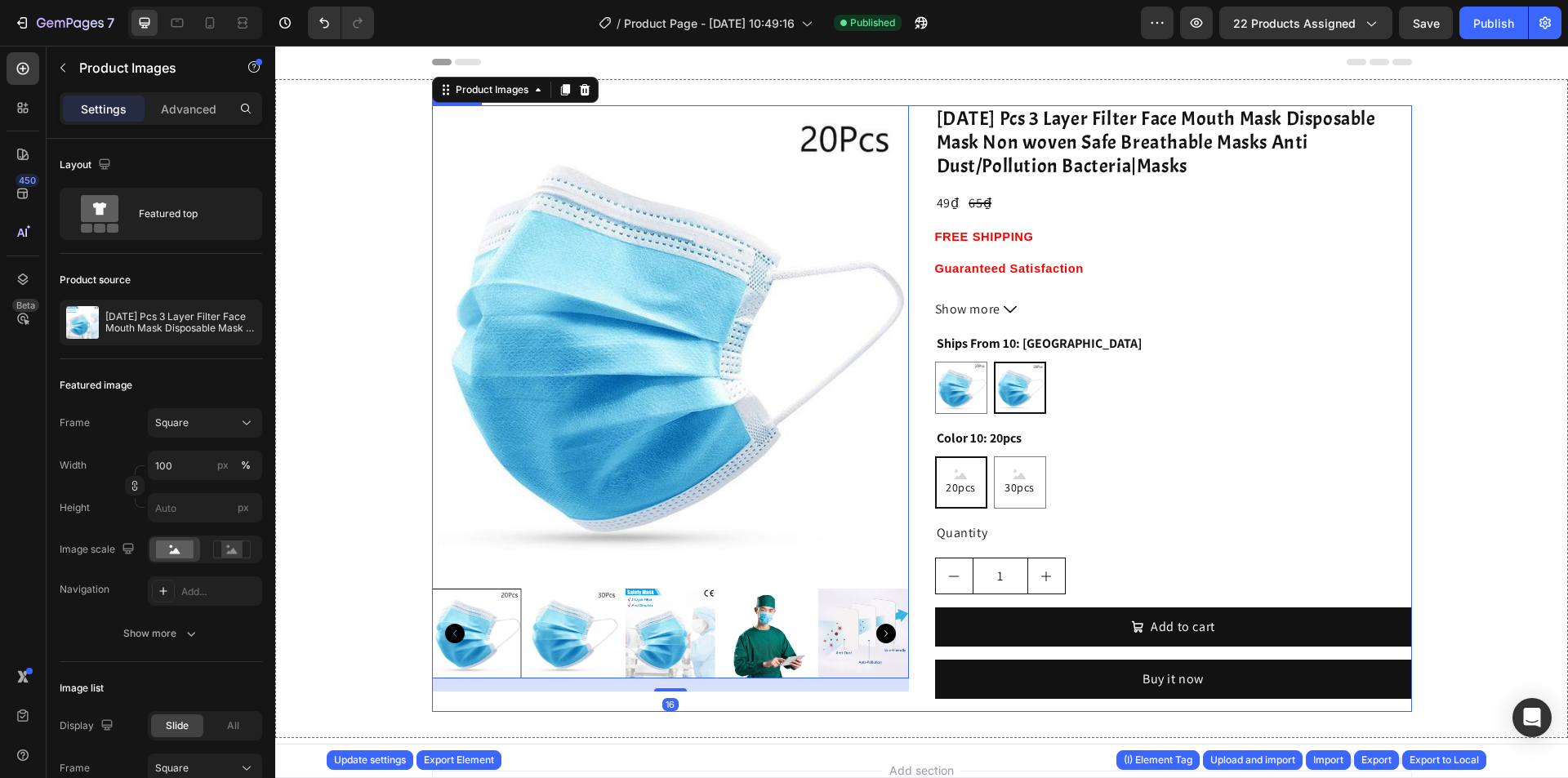
click at [911, 264] on div "Product Images 16 10/20/30 Pcs 3 Layer Filter Face Mouth Mask Disposable Mask N…" at bounding box center [923, 408] width 980 height 607
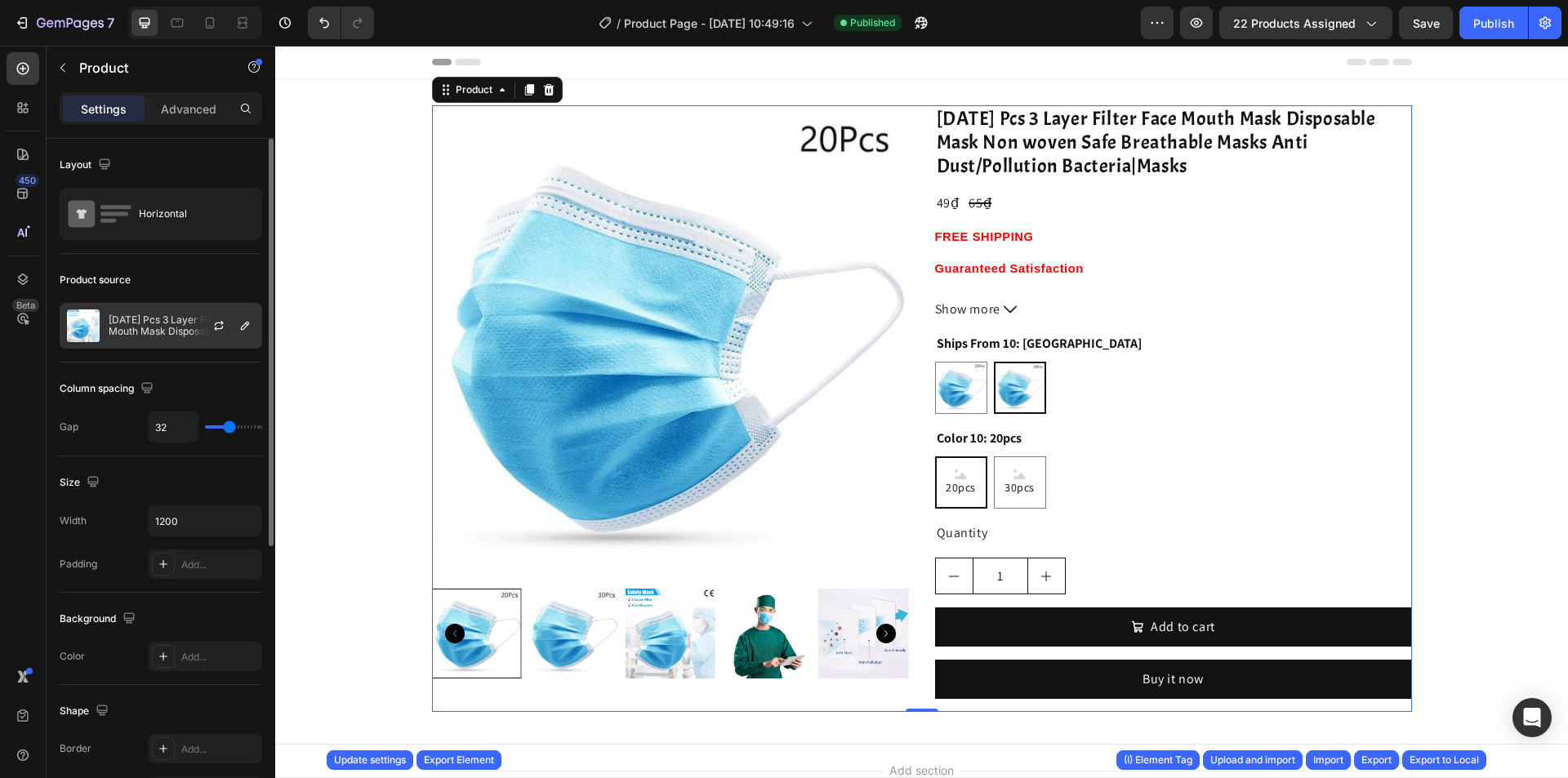
click at [158, 314] on div "10/20/30 Pcs 3 Layer Filter Face Mouth Mask Disposable Mask Non woven Safe Brea…" at bounding box center [161, 325] width 202 height 45
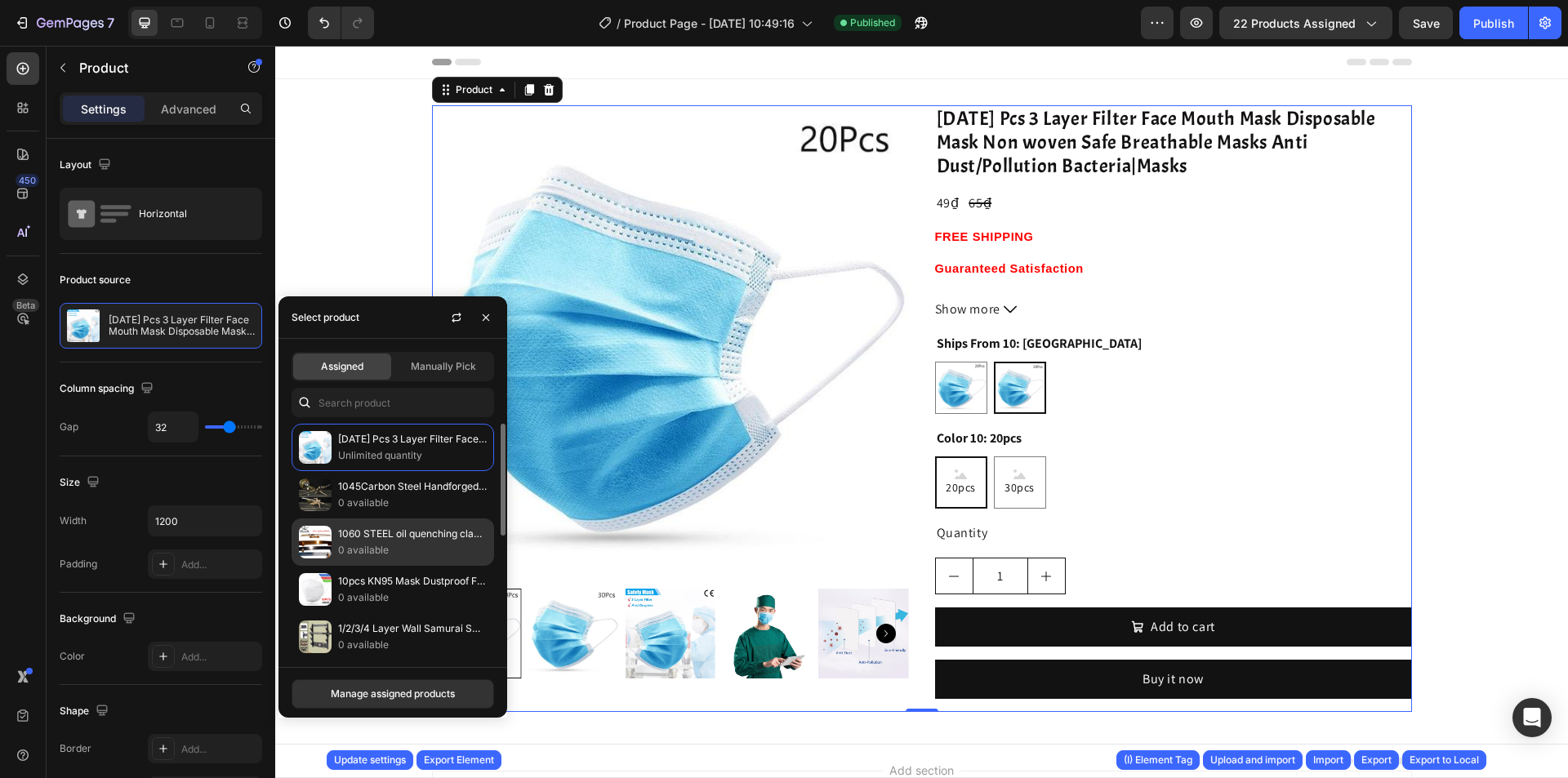
click at [387, 556] on p "0 available" at bounding box center [412, 550] width 148 height 16
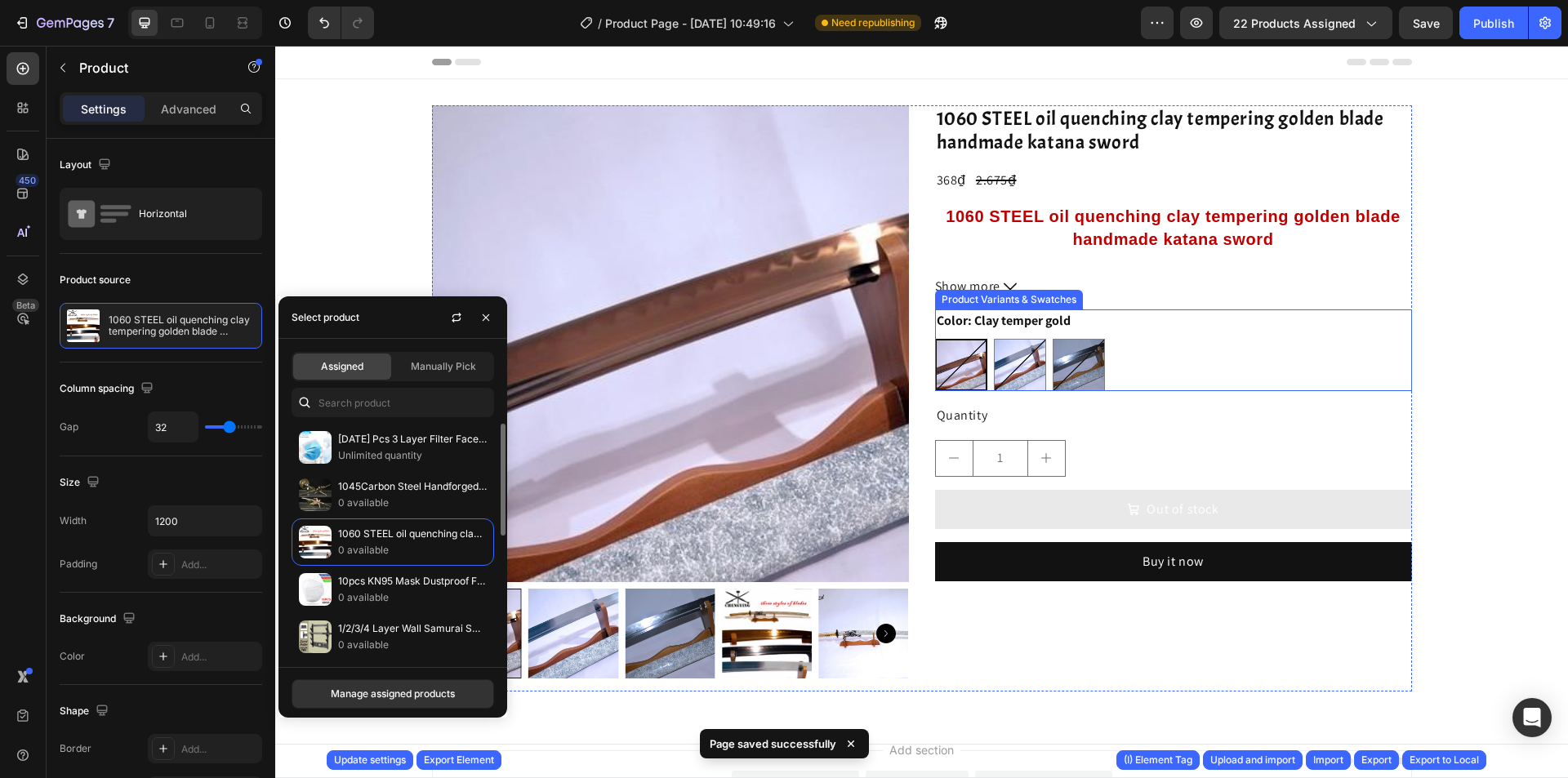
click at [1137, 355] on div "Clay temper gold Clay temper gold oil-quenching oil-quenching Clay temper Clay …" at bounding box center [1173, 365] width 477 height 52
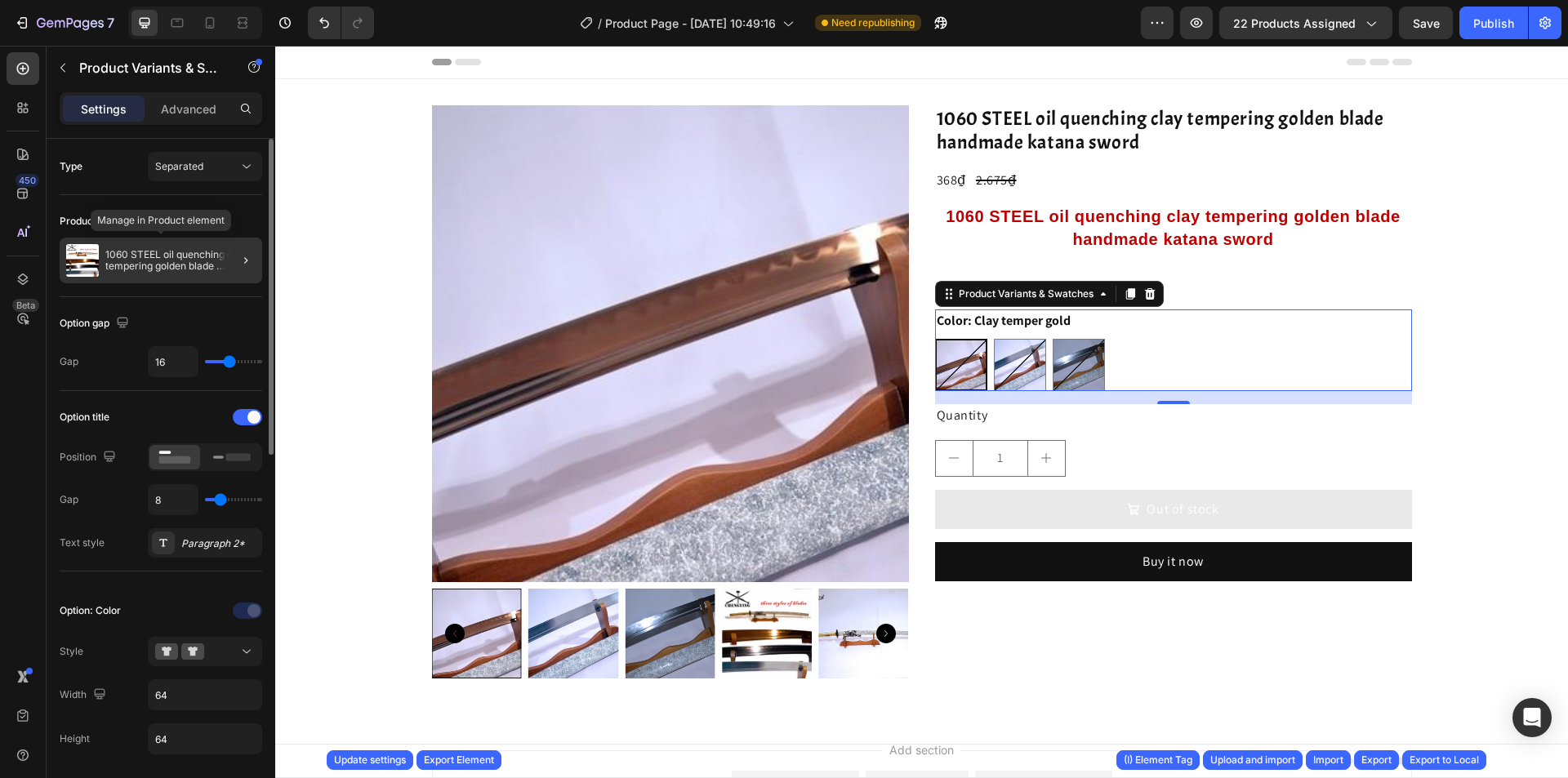
click at [157, 271] on p "1060 STEEL oil quenching clay tempering golden blade handmade katana sword" at bounding box center [180, 261] width 150 height 23
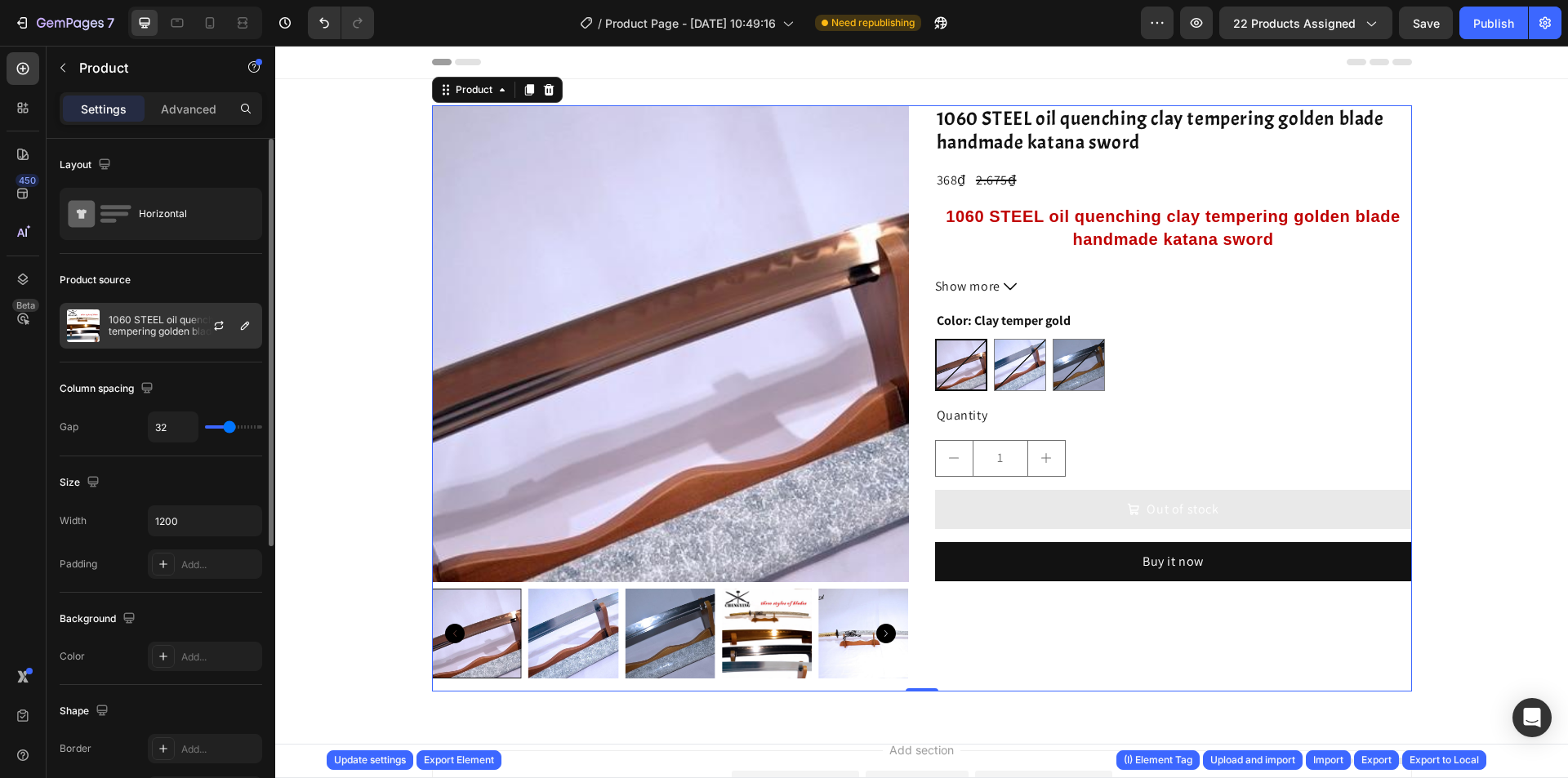
click at [154, 319] on p "1060 STEEL oil quenching clay tempering golden blade handmade katana sword" at bounding box center [182, 326] width 146 height 23
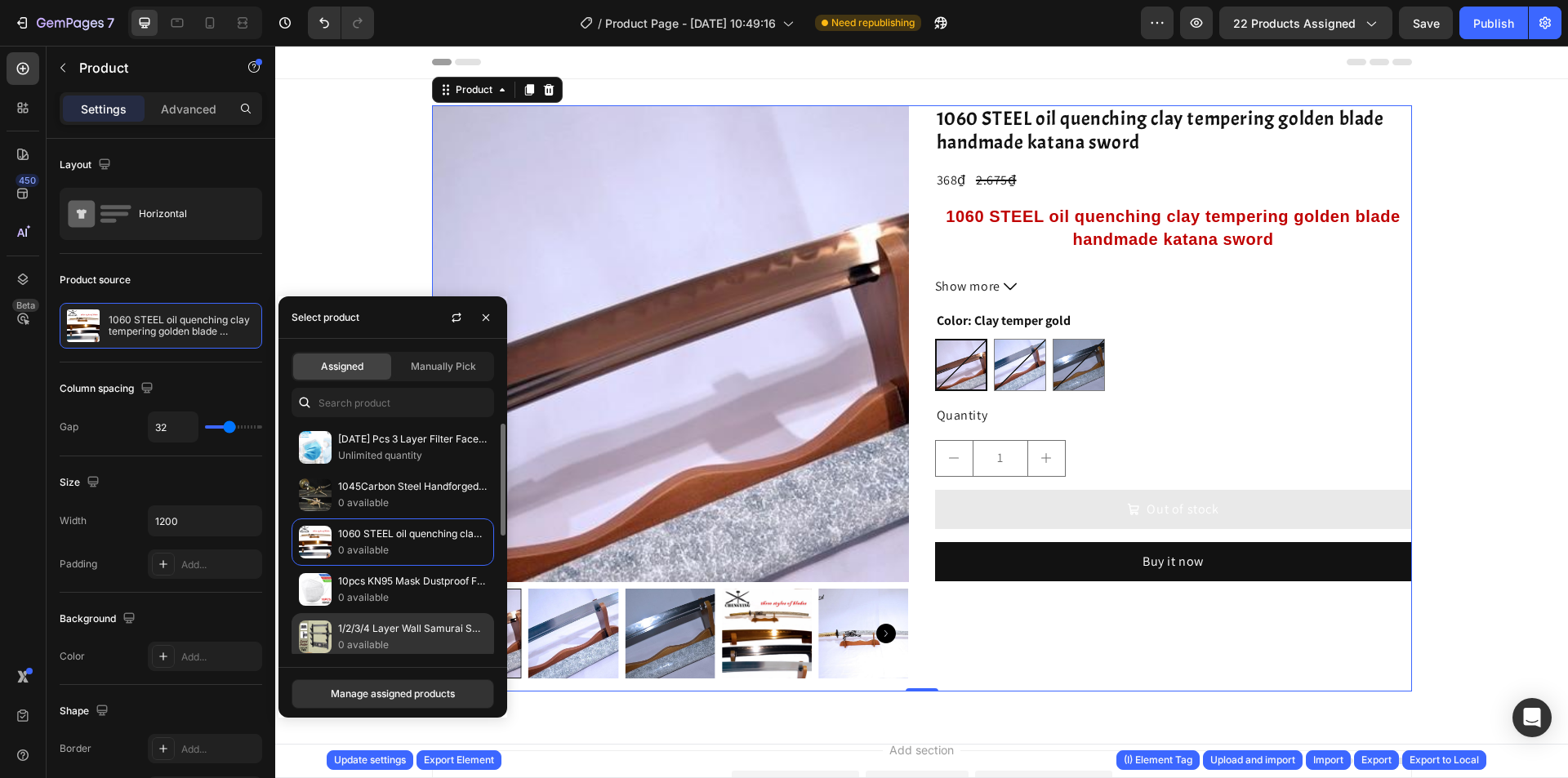
click at [386, 661] on div "1/2/3/4 Layer Wall Samurai Sword Holder Katana Holder Stand Hanger Mounting Bra…" at bounding box center [393, 684] width 202 height 47
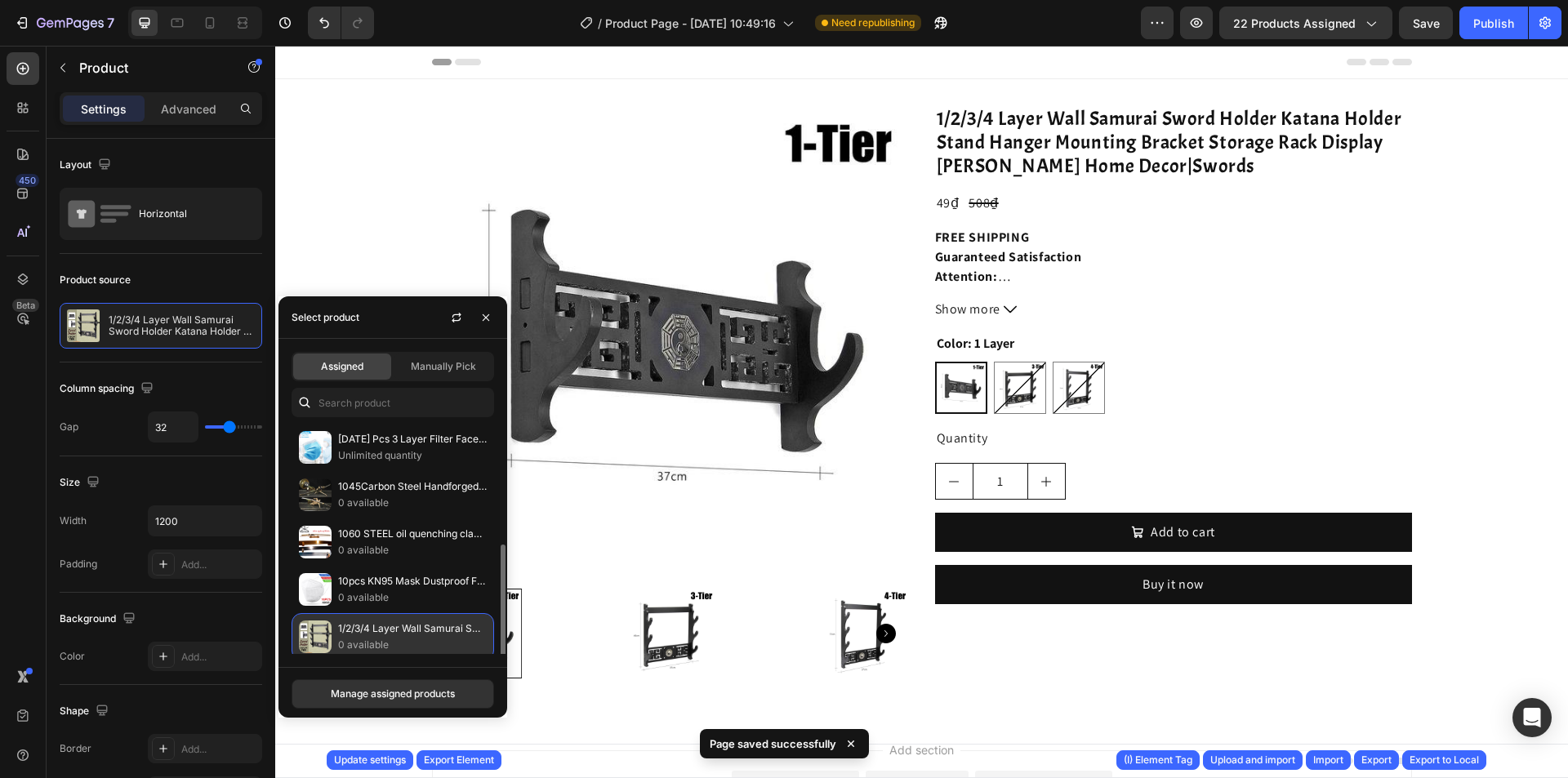
scroll to position [164, 0]
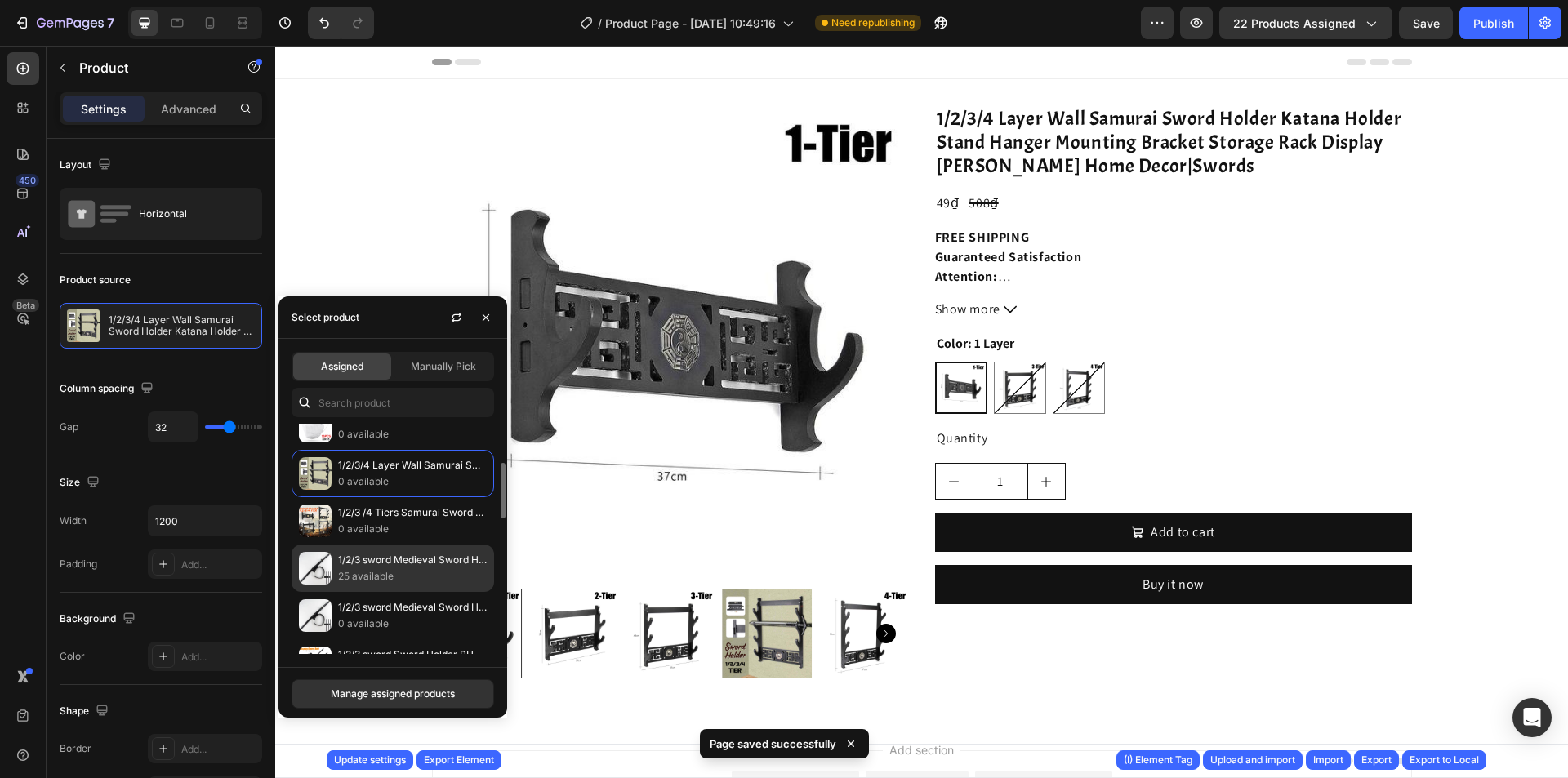
click at [418, 583] on p "25 available" at bounding box center [412, 576] width 148 height 16
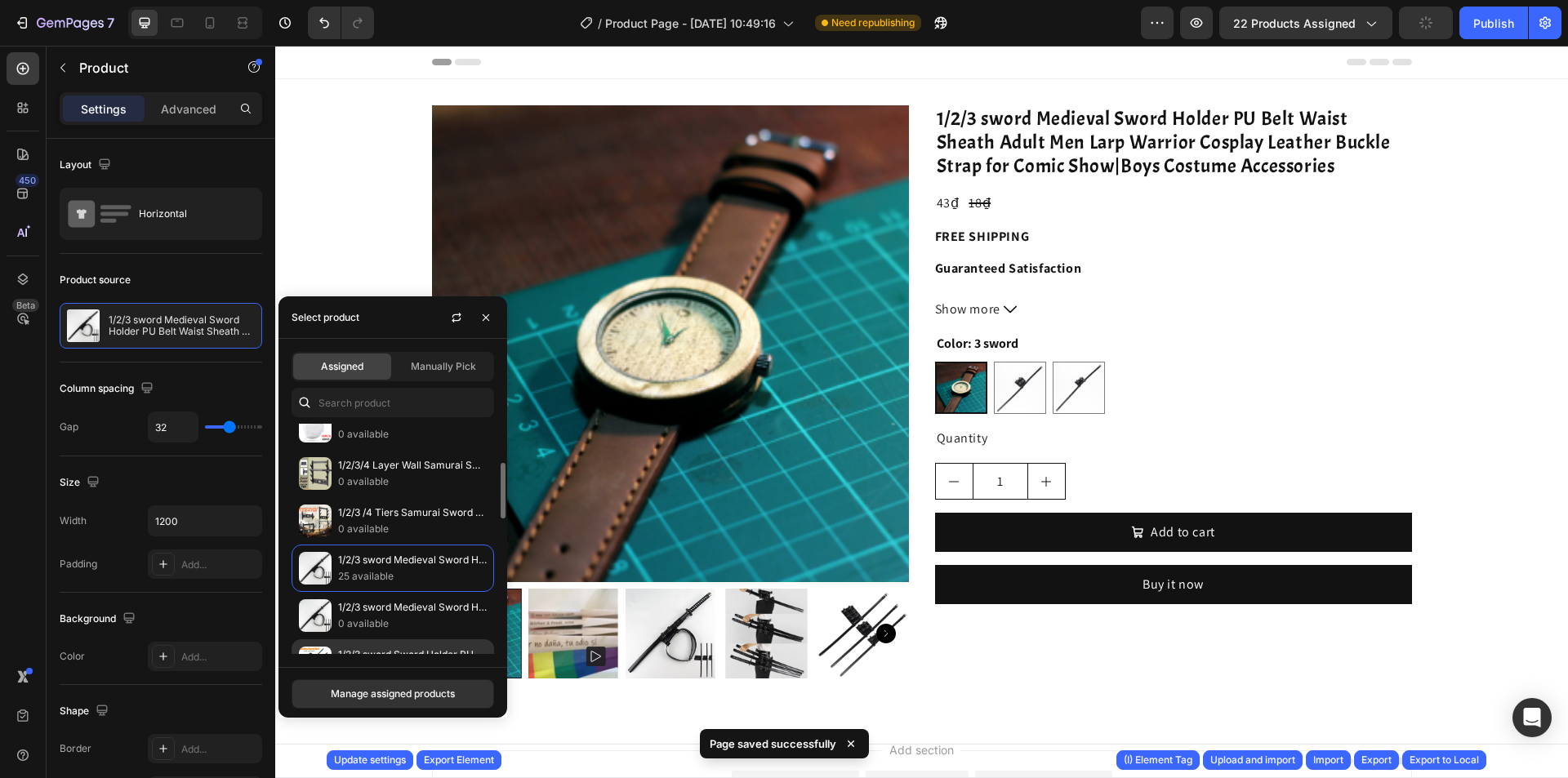
scroll to position [326, 0]
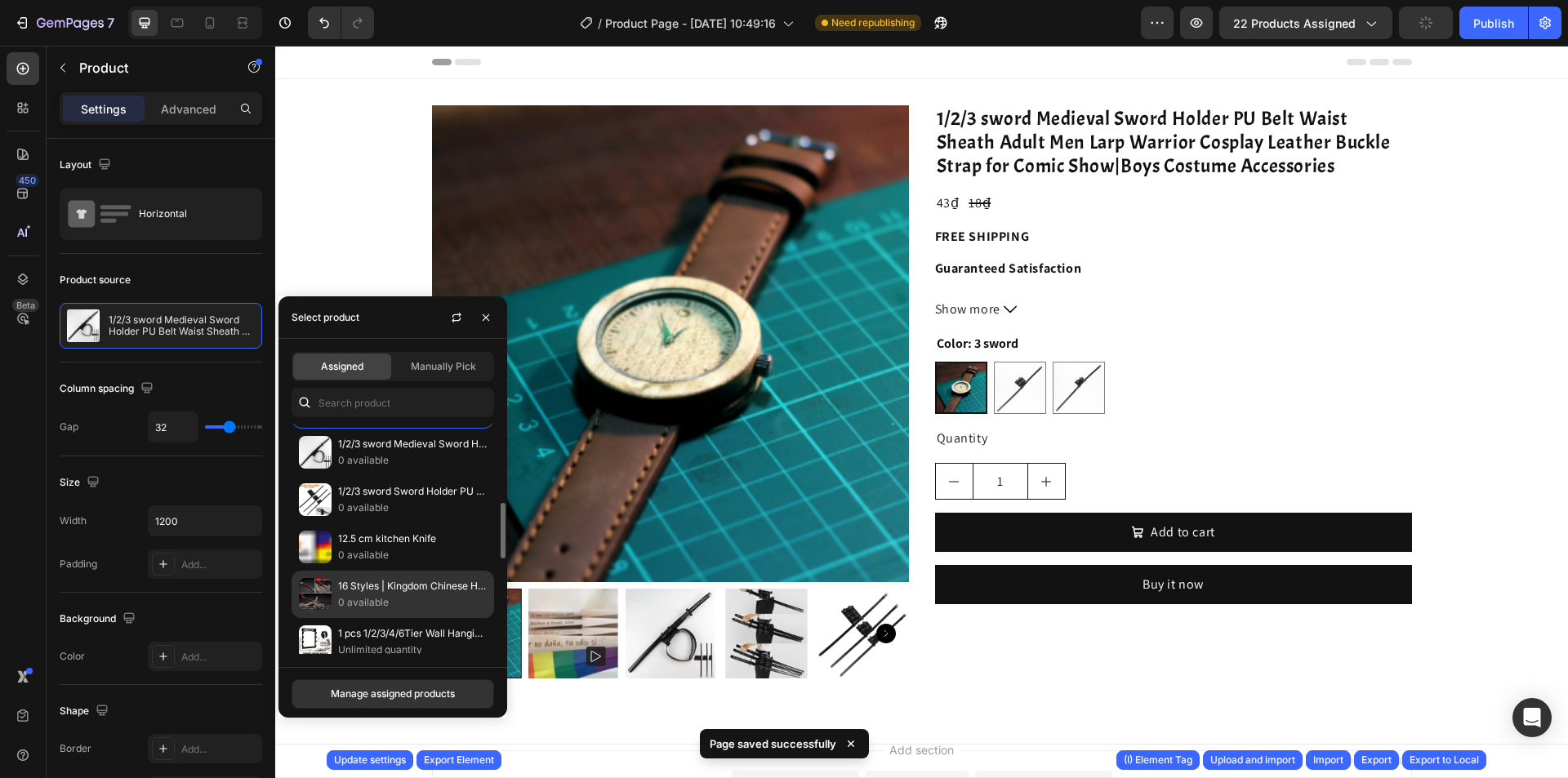
click at [410, 589] on p "16 Styles | Kingdom Chinese Han Dynasty Swords 漢代劍" at bounding box center [412, 585] width 148 height 16
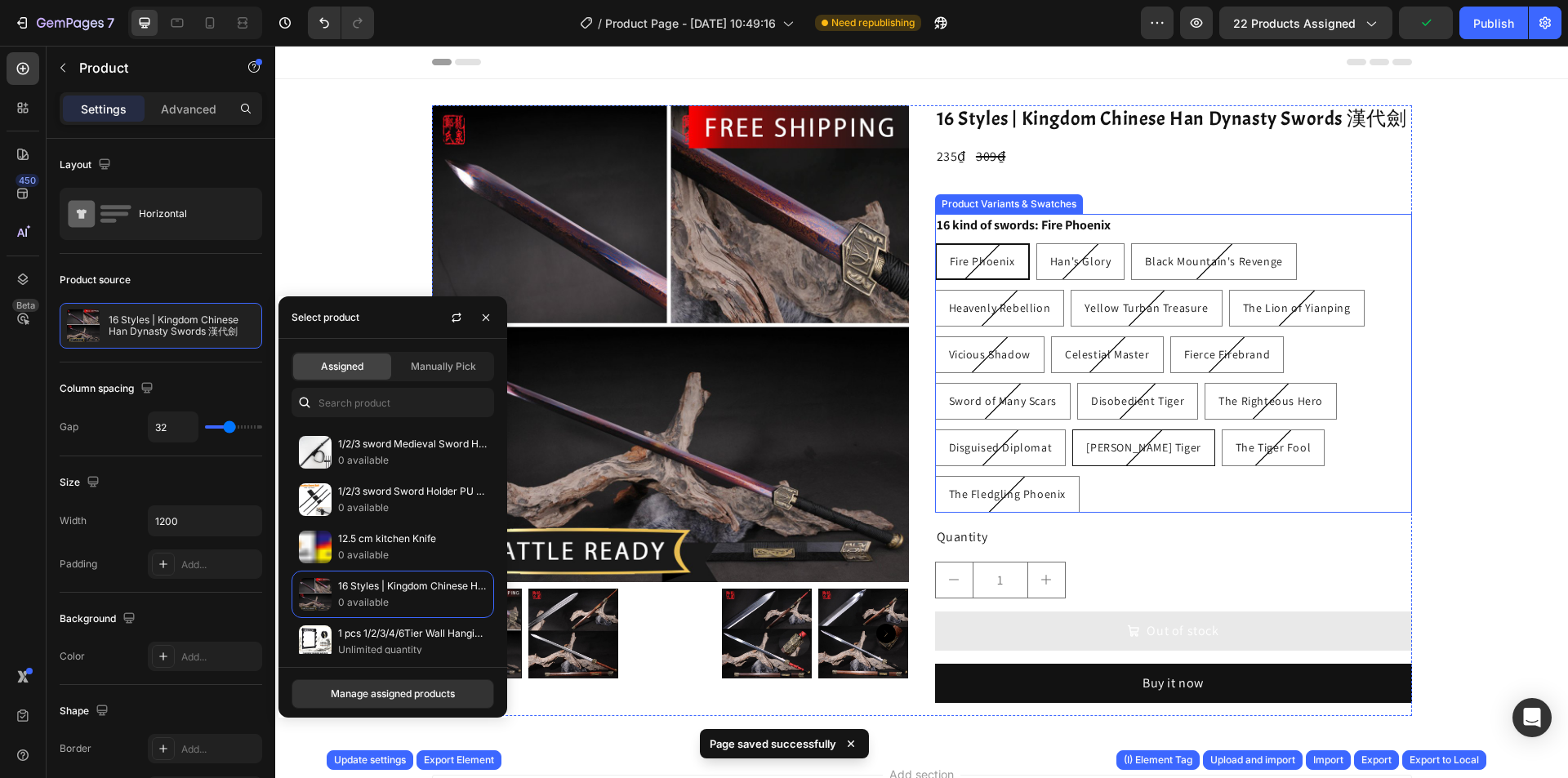
click at [1142, 442] on span "Sun Jian's Tiger" at bounding box center [1143, 447] width 115 height 14
click at [1073, 429] on input "Sun Jian's Tiger Sun Jian's Tiger Sun Jian's Tiger" at bounding box center [1072, 428] width 1 height 1
radio input "true"
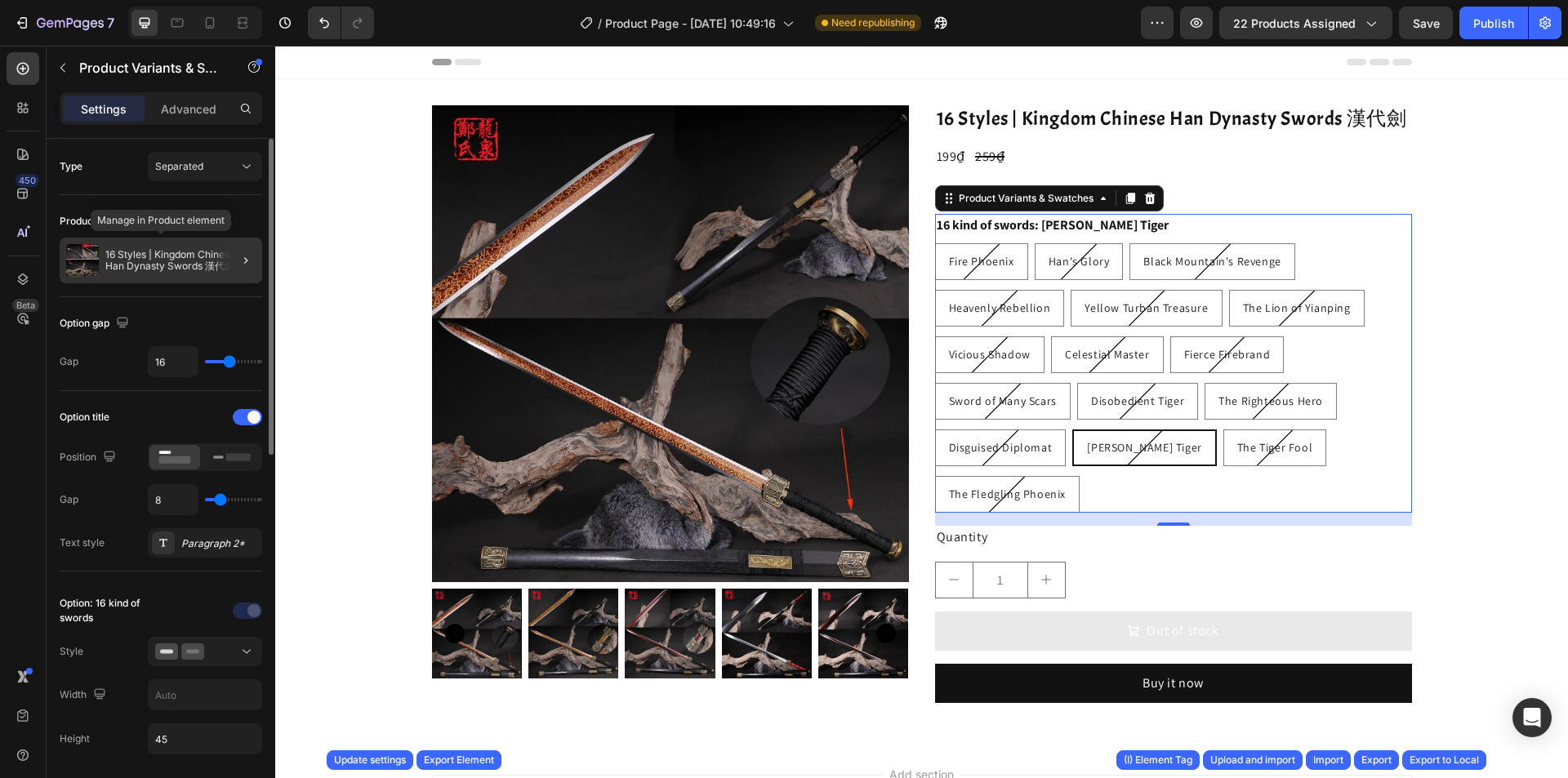
click at [148, 262] on p "16 Styles | Kingdom Chinese Han Dynasty Swords 漢代劍" at bounding box center [180, 261] width 150 height 23
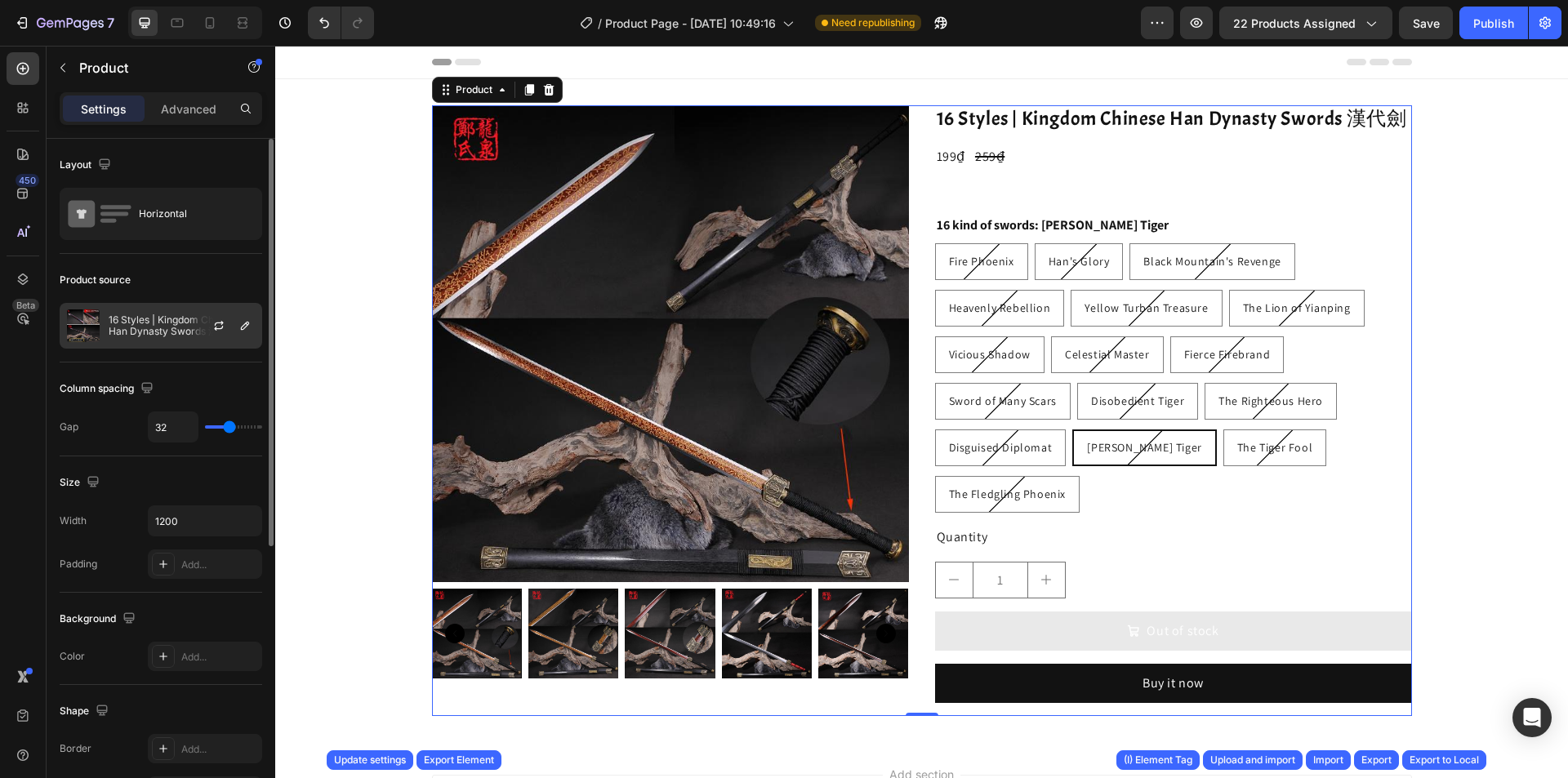
click at [163, 322] on p "16 Styles | Kingdom Chinese Han Dynasty Swords 漢代劍" at bounding box center [182, 326] width 146 height 23
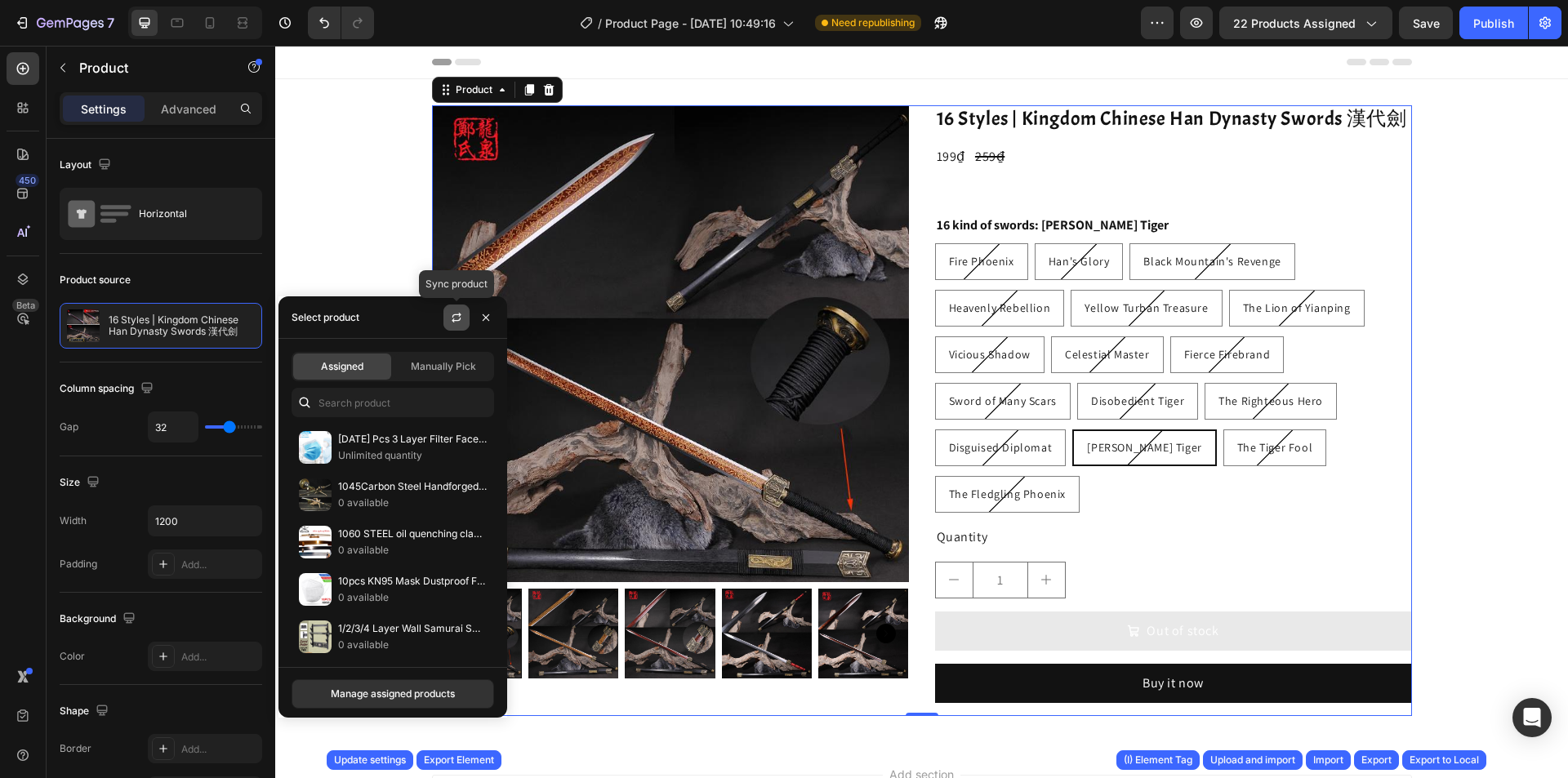
click at [458, 320] on icon "button" at bounding box center [456, 320] width 9 height 5
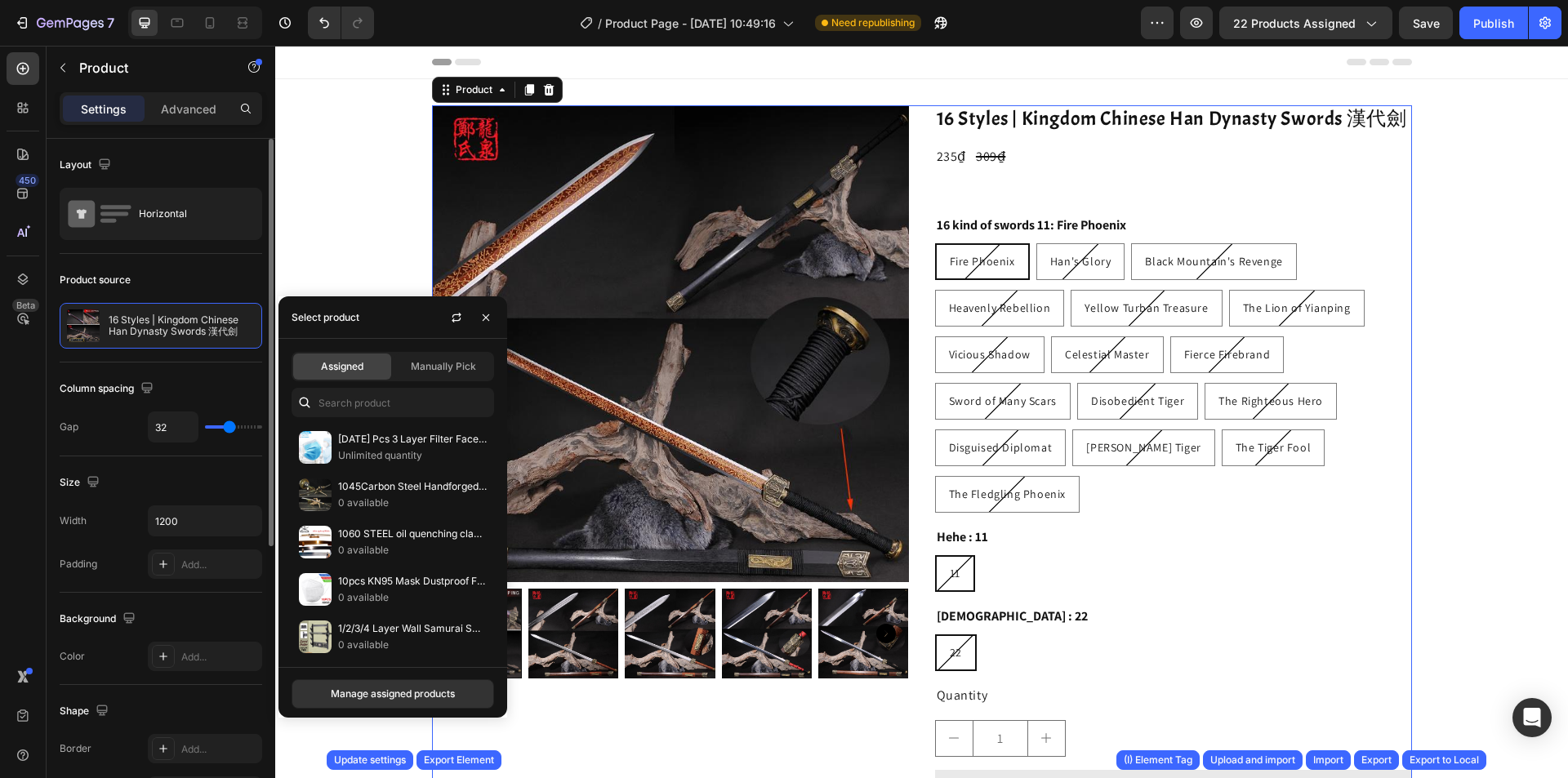
click at [177, 474] on div "Size" at bounding box center [161, 482] width 202 height 26
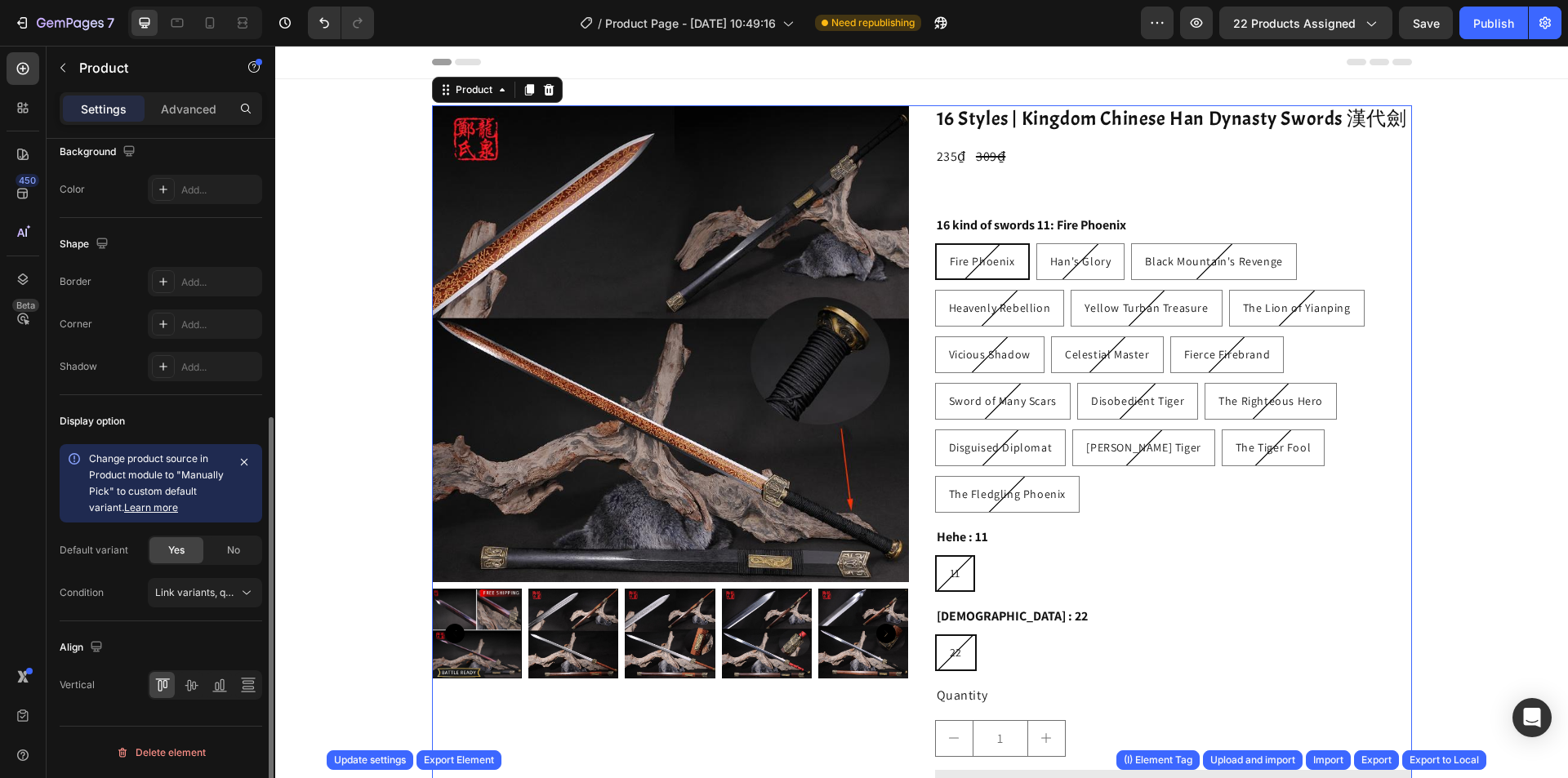
scroll to position [304, 0]
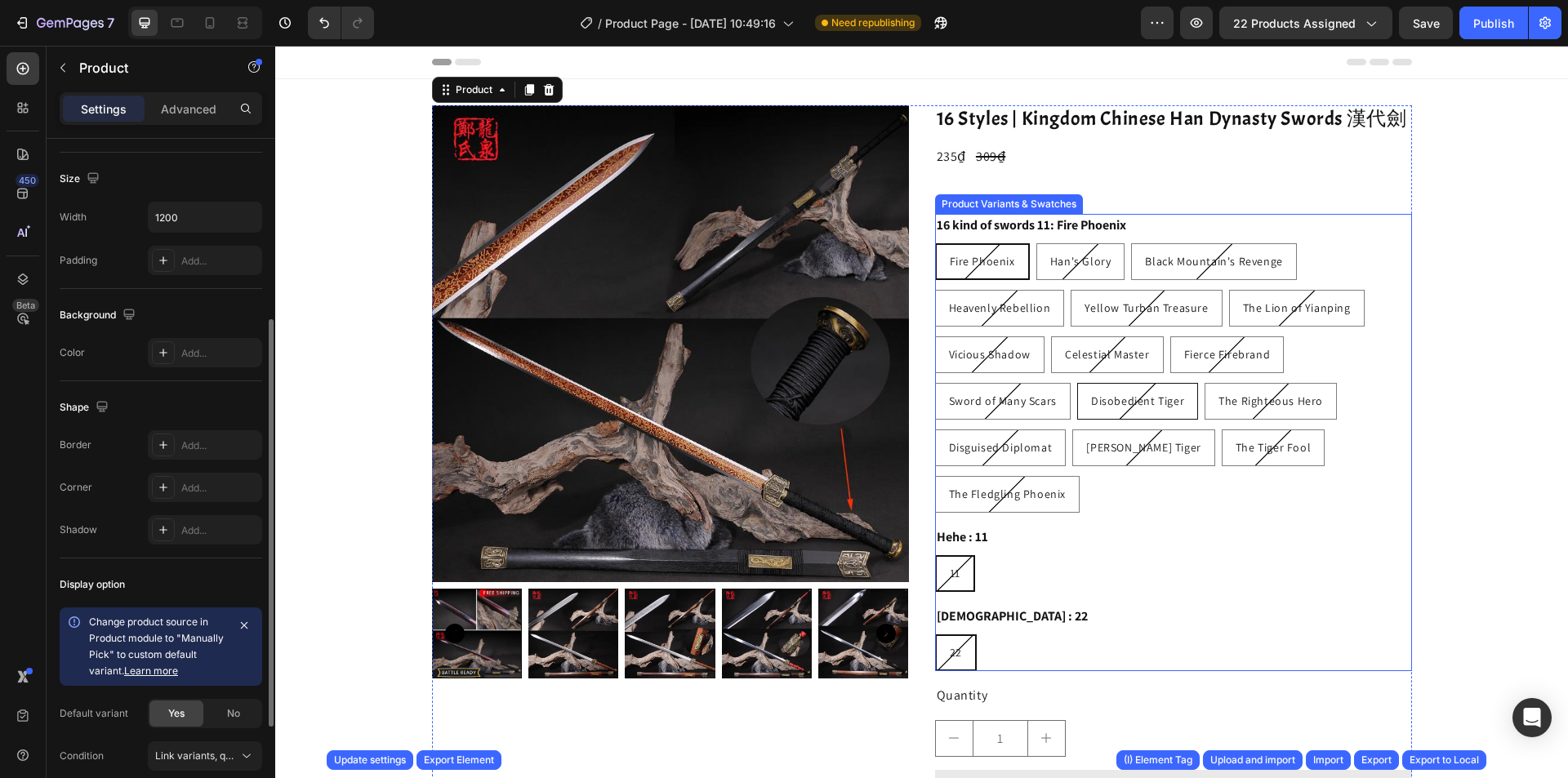
click at [1163, 386] on div "Disobedient Tiger" at bounding box center [1138, 401] width 119 height 30
click at [1078, 383] on input "Disobedient Tiger Disobedient Tiger Disobedient Tiger" at bounding box center [1077, 382] width 1 height 1
radio input "true"
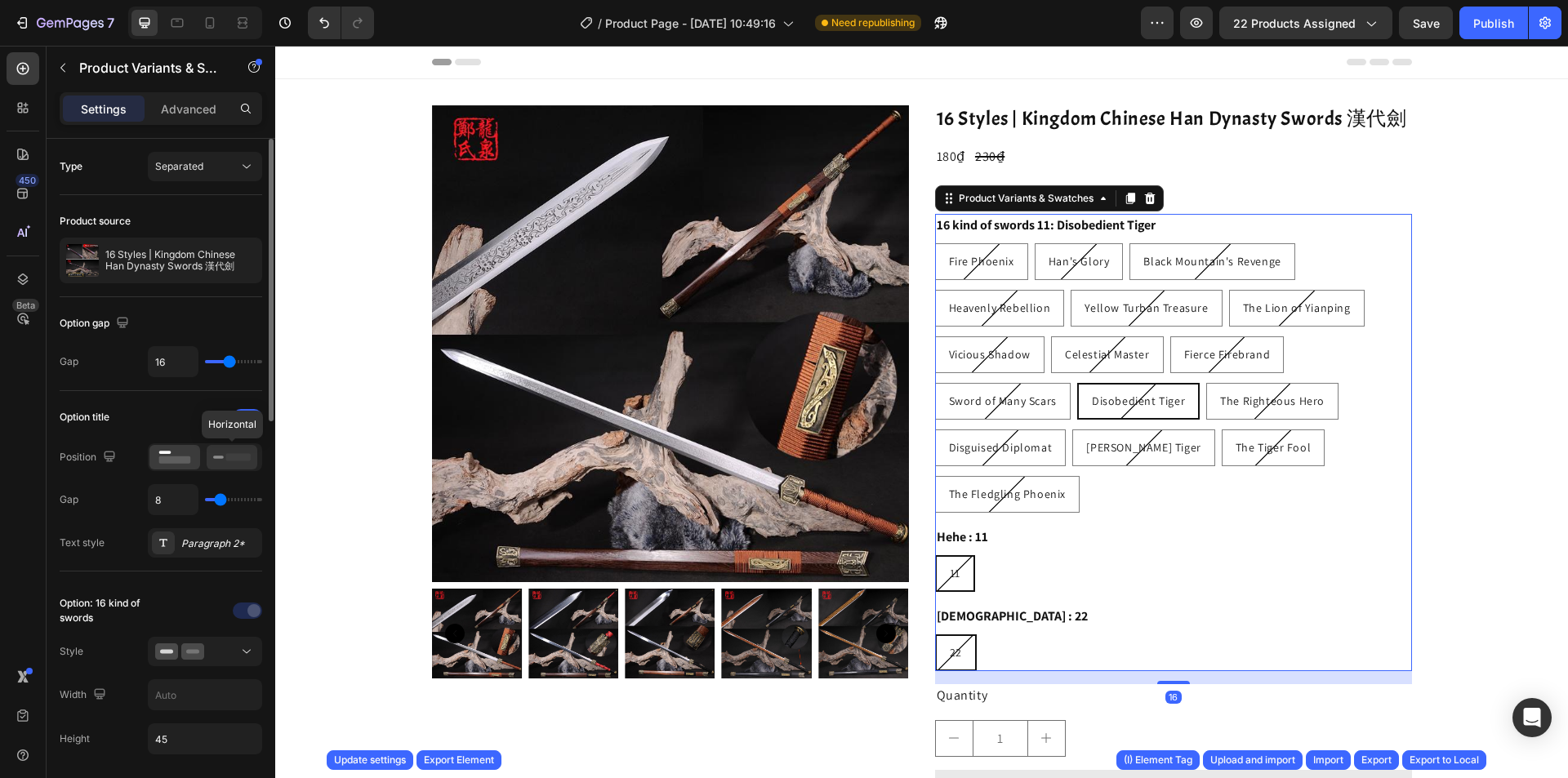
scroll to position [164, 0]
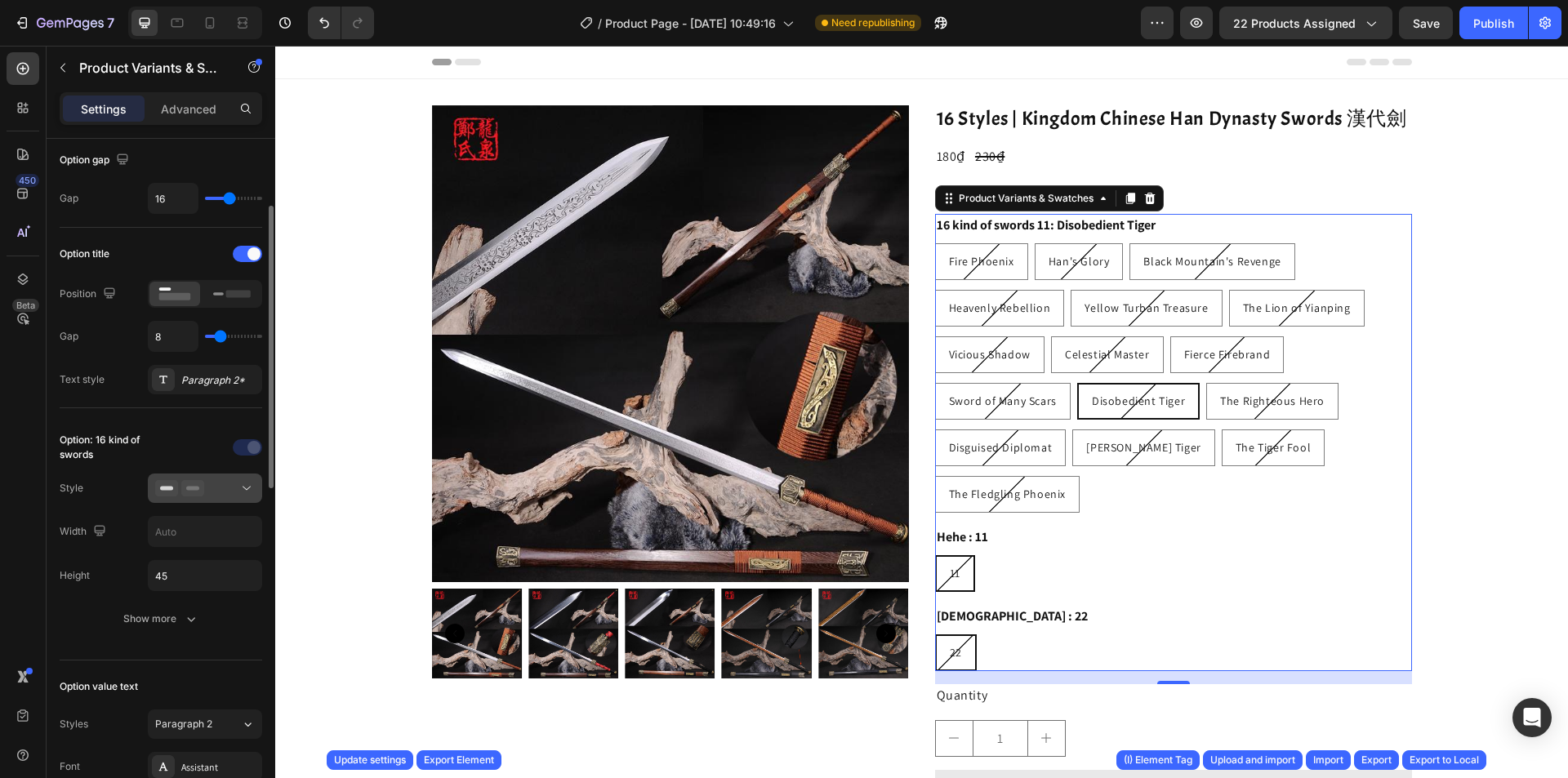
click at [226, 489] on div at bounding box center [204, 488] width 99 height 16
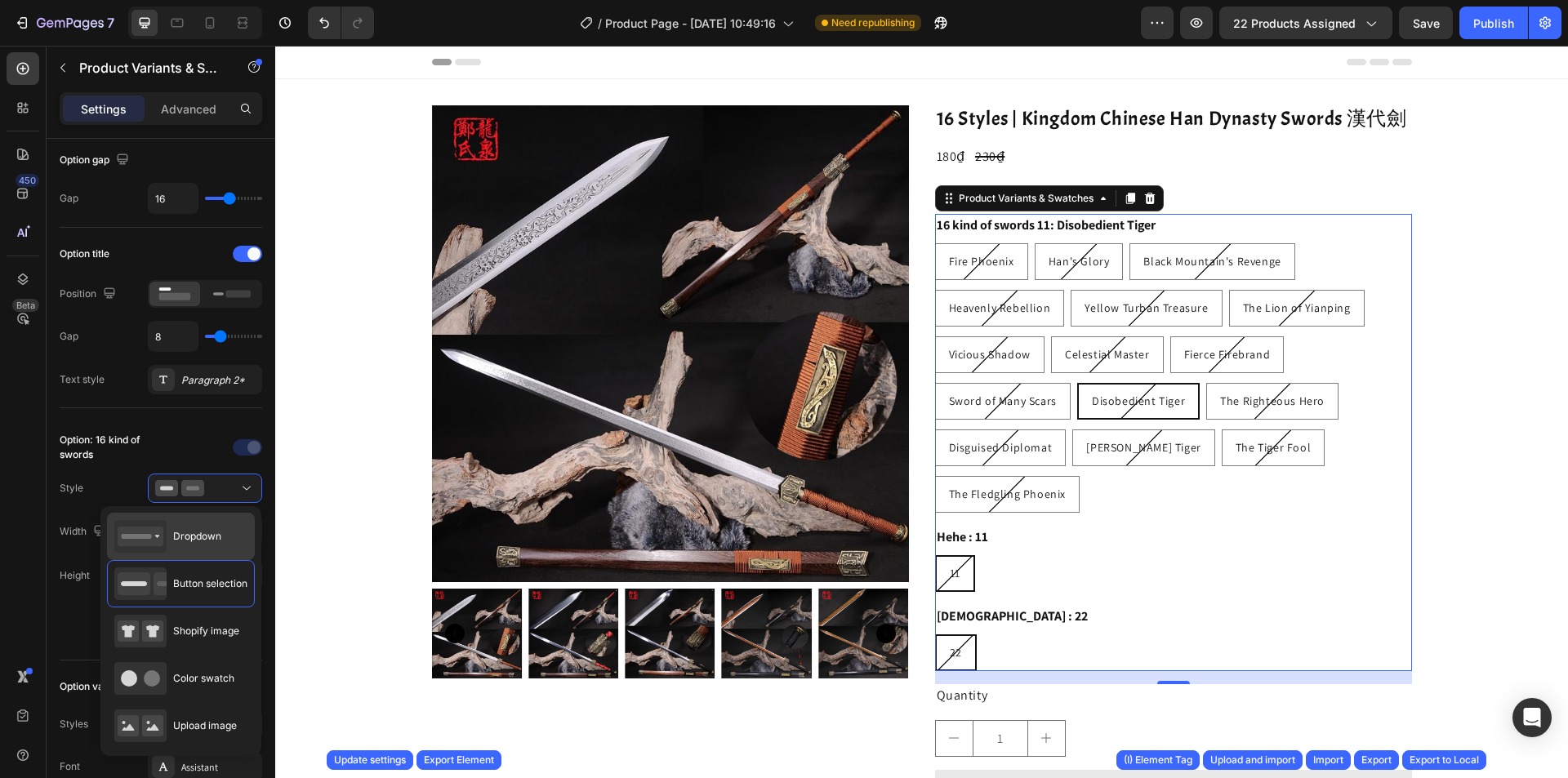
click at [229, 546] on div "Dropdown" at bounding box center [181, 536] width 148 height 47
type input "100%"
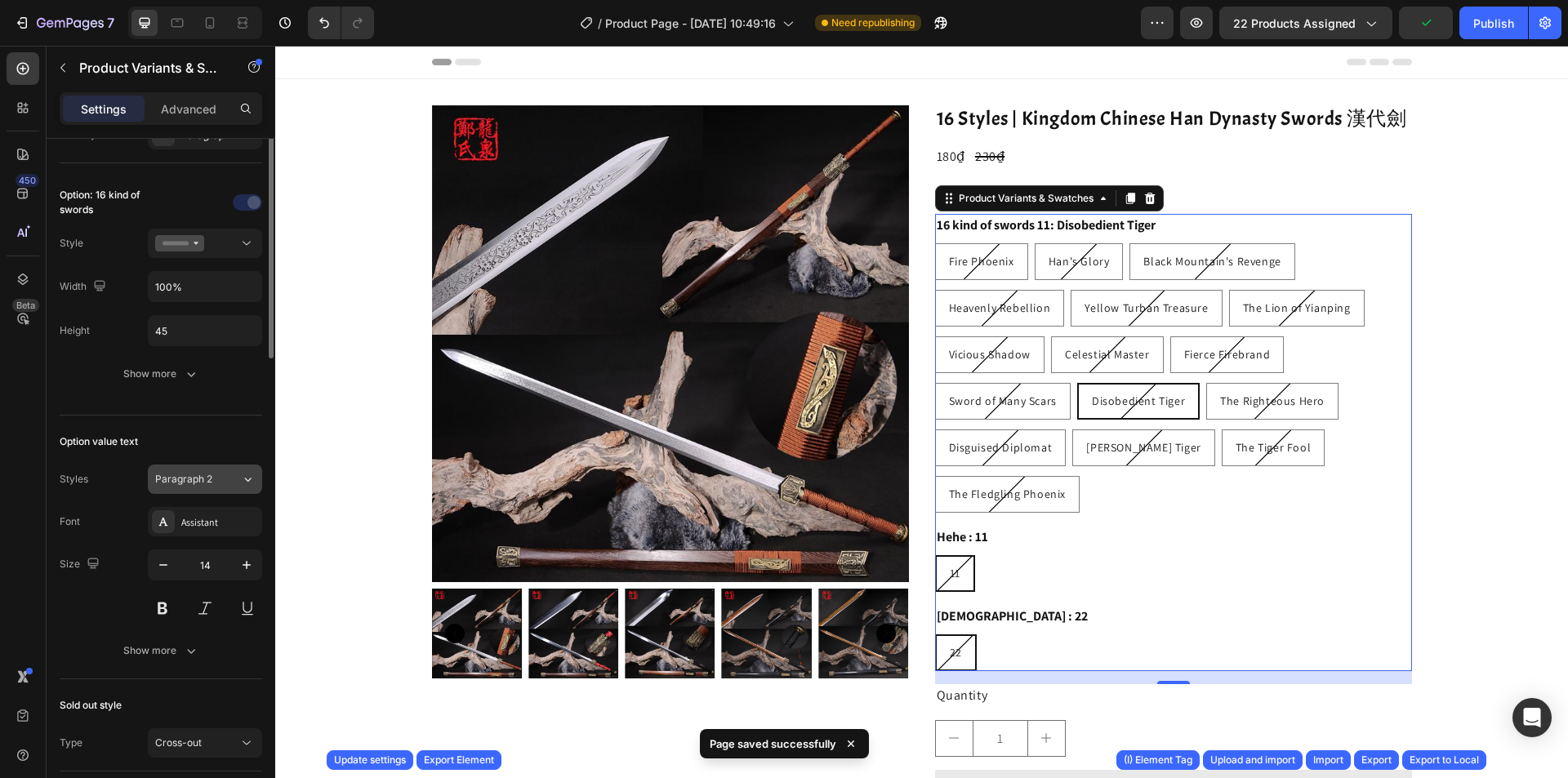
scroll to position [245, 0]
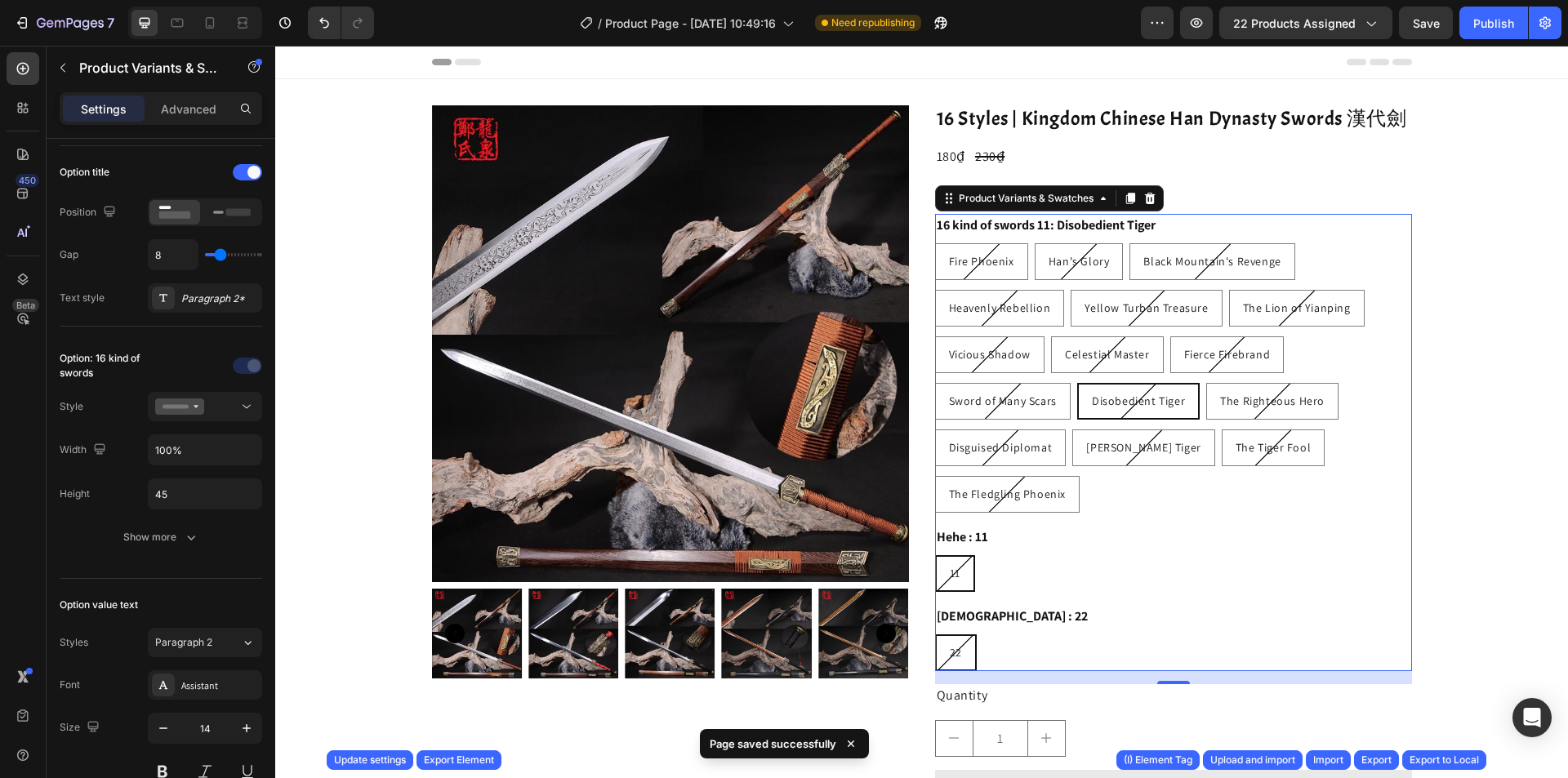
click at [985, 558] on div "11 11 11" at bounding box center [1173, 574] width 477 height 37
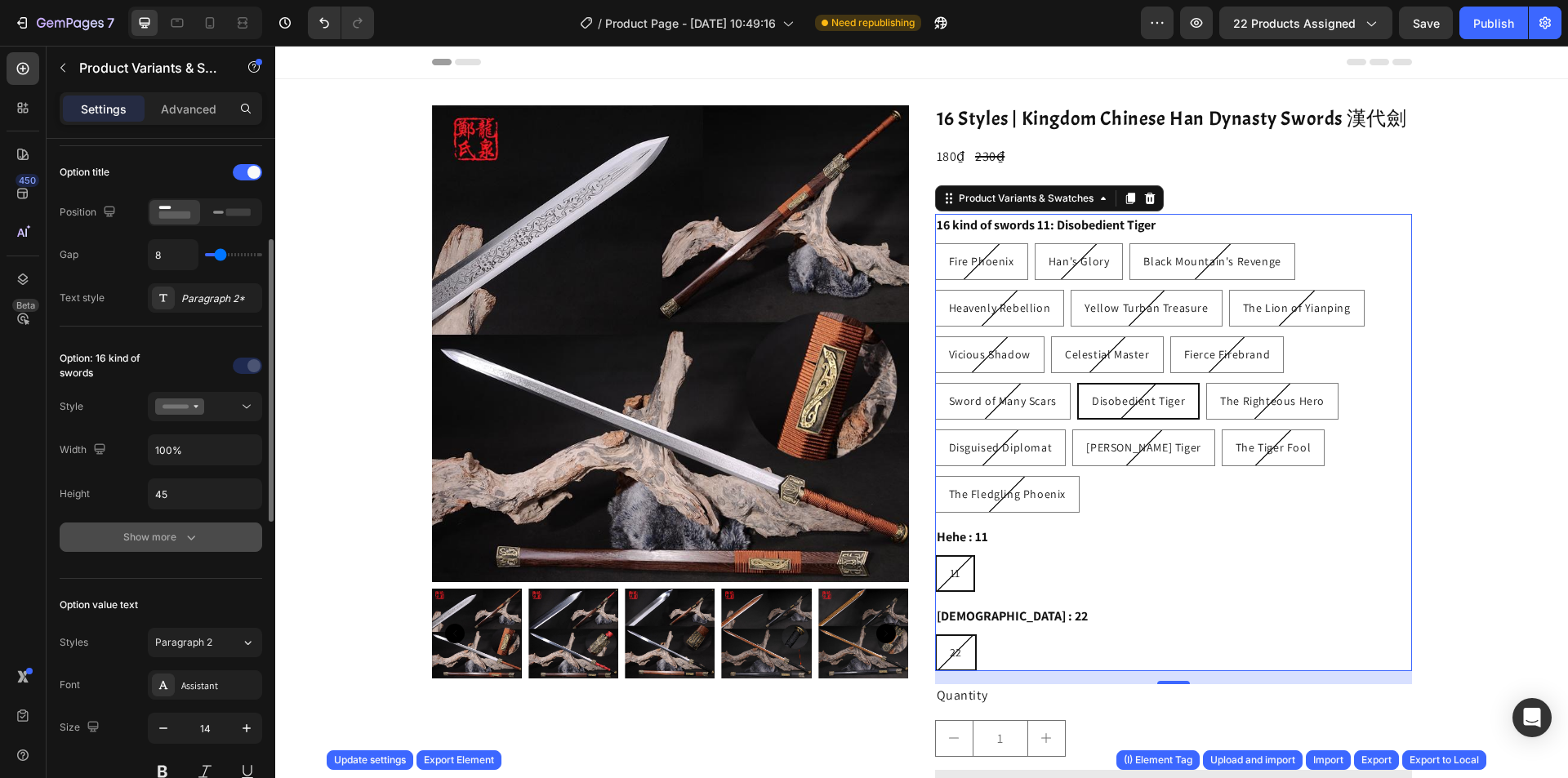
click at [220, 537] on button "Show more" at bounding box center [161, 537] width 202 height 30
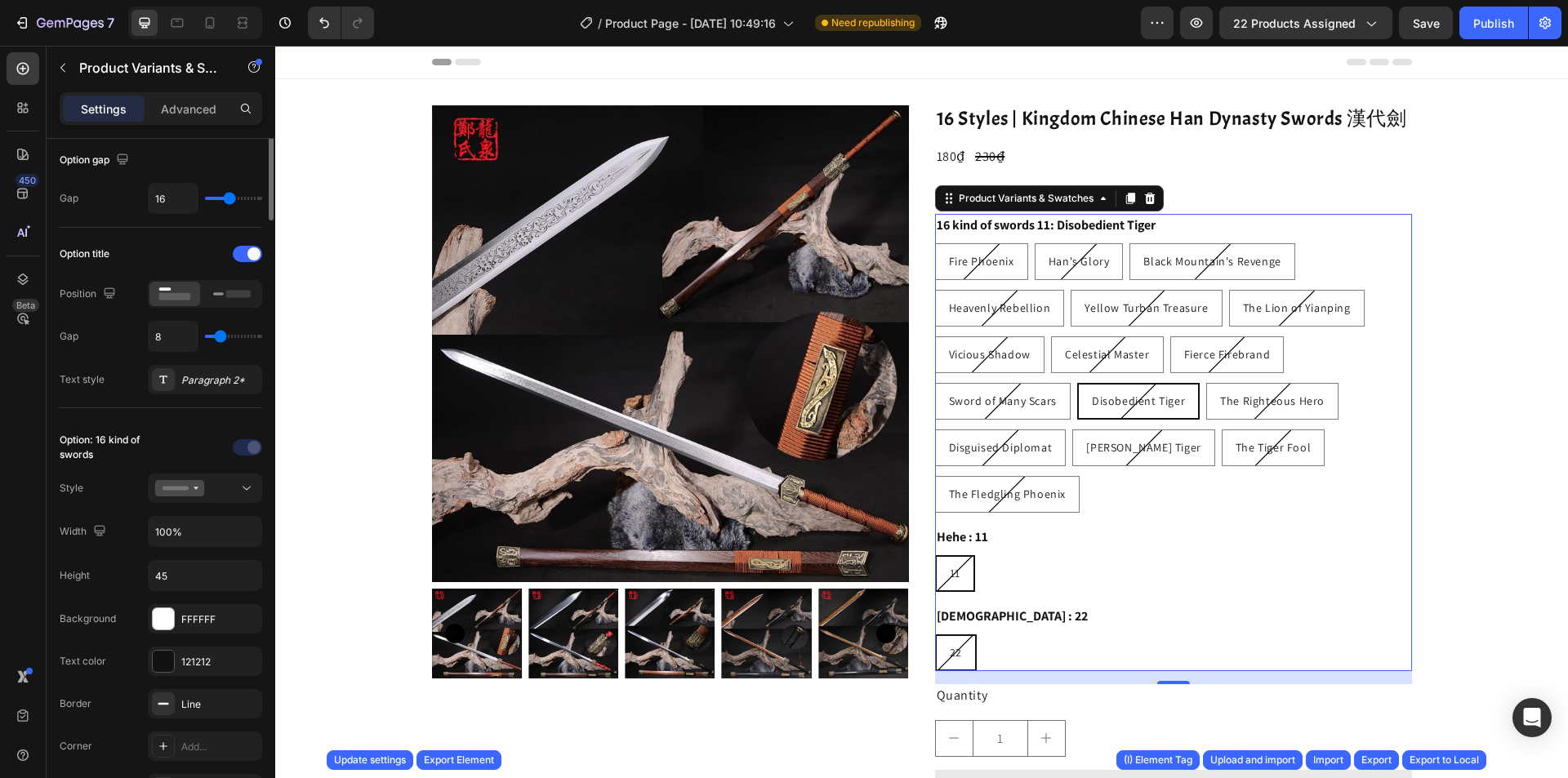
scroll to position [0, 0]
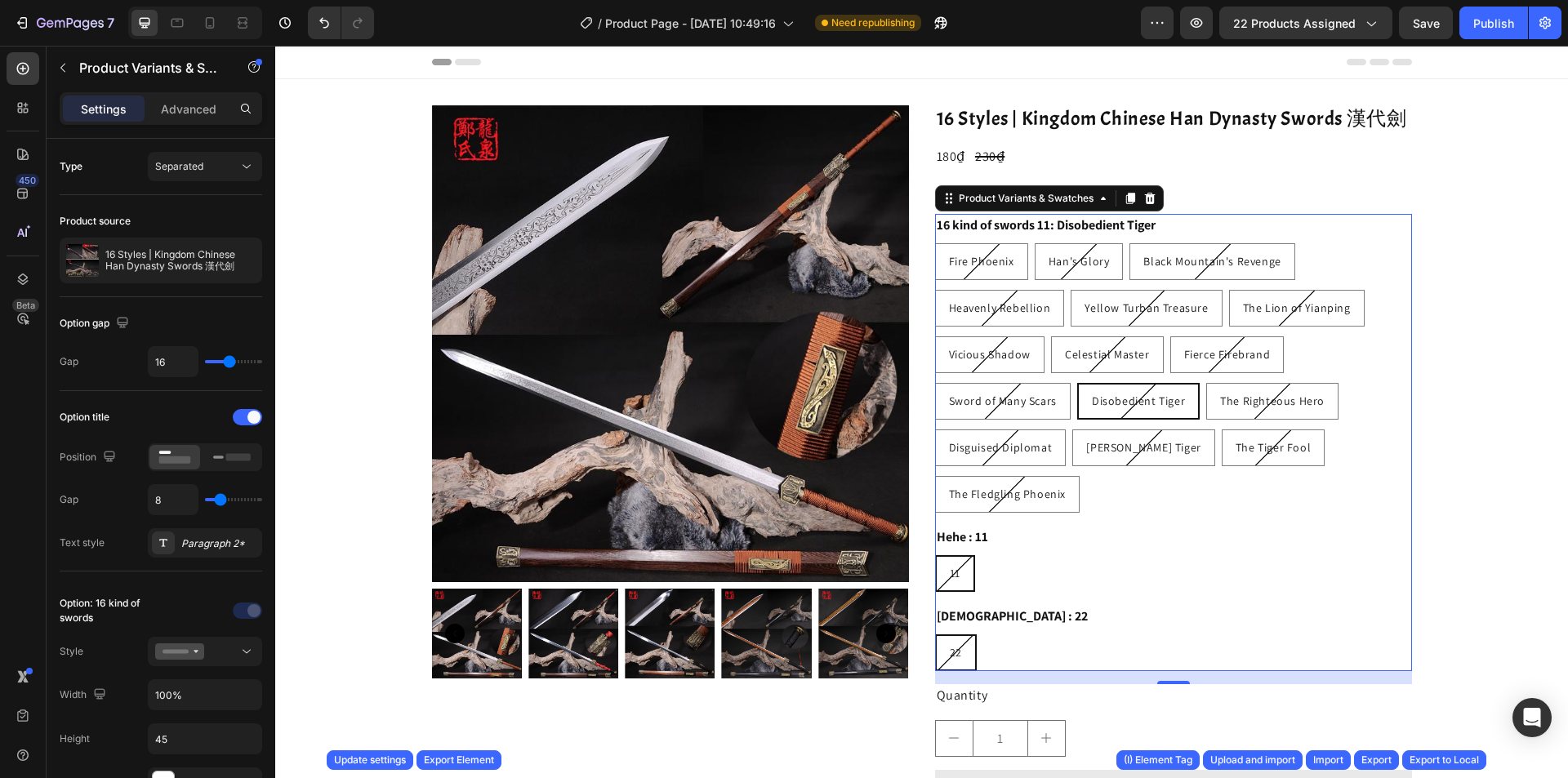
click at [981, 557] on div "11 11 11" at bounding box center [1173, 574] width 477 height 37
click at [950, 569] on span "11" at bounding box center [954, 573] width 11 height 14
click at [935, 556] on input "11 11 11" at bounding box center [934, 555] width 1 height 1
click at [952, 548] on icon at bounding box center [954, 548] width 7 height 3
click at [935, 555] on input "11 11 11" at bounding box center [934, 555] width 1 height 1
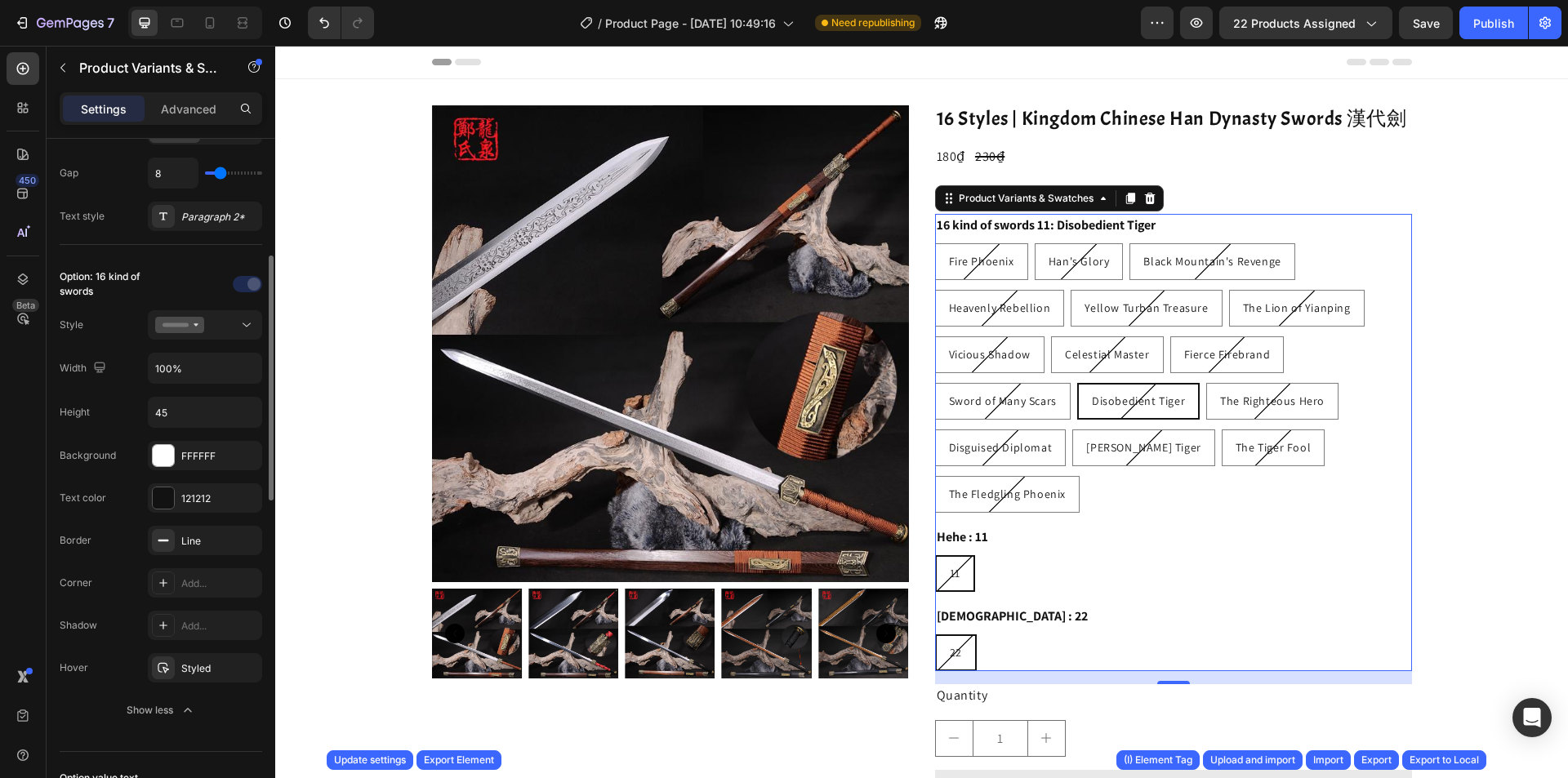
scroll to position [572, 0]
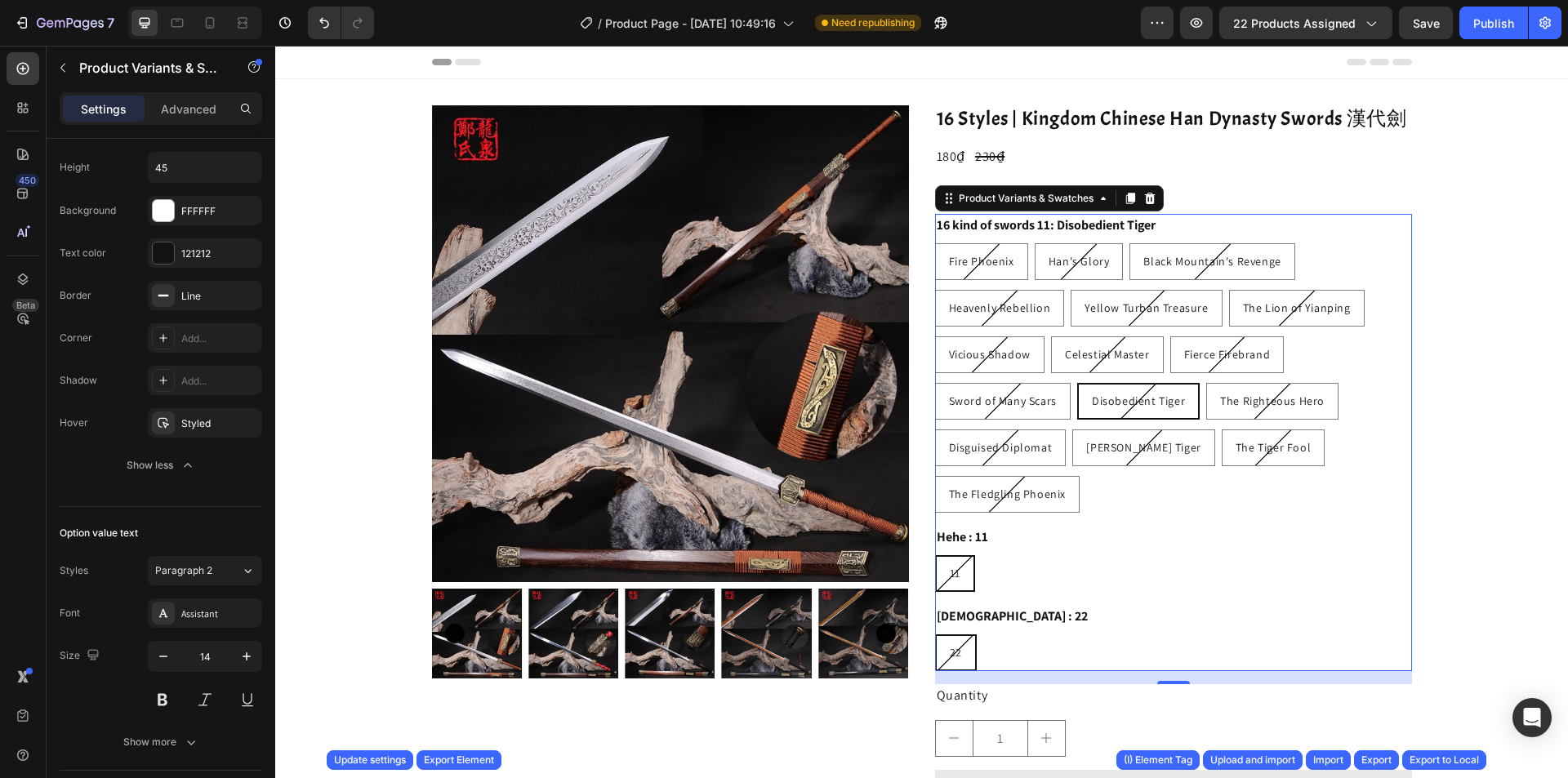
click at [927, 275] on div "Product Images 16 Styles | Kingdom Chinese Han Dynasty Swords 漢代劍 Product Title…" at bounding box center [923, 489] width 980 height 769
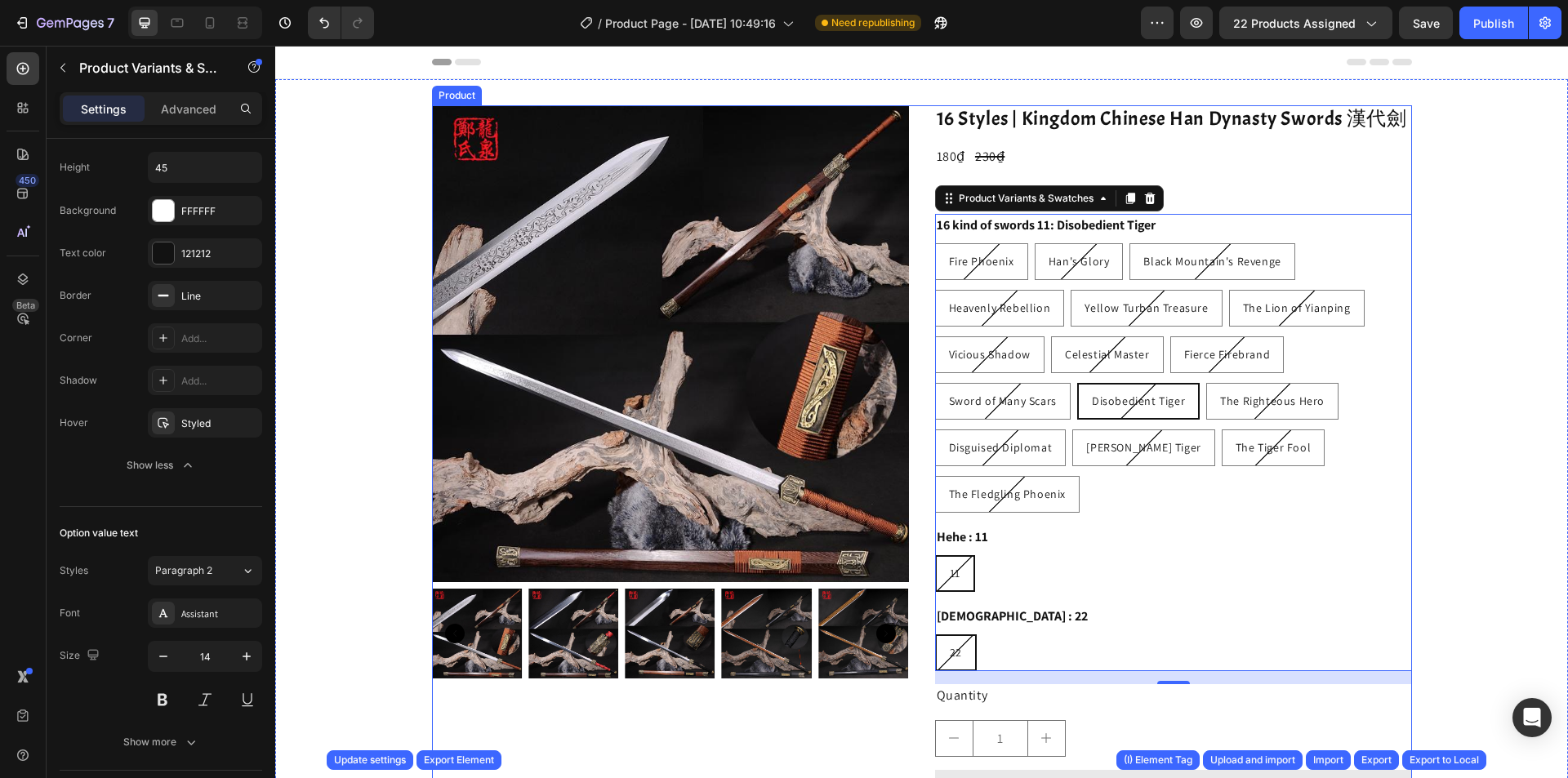
click at [917, 276] on div "Product Images 16 Styles | Kingdom Chinese Han Dynasty Swords 漢代劍 Product Title…" at bounding box center [923, 489] width 980 height 769
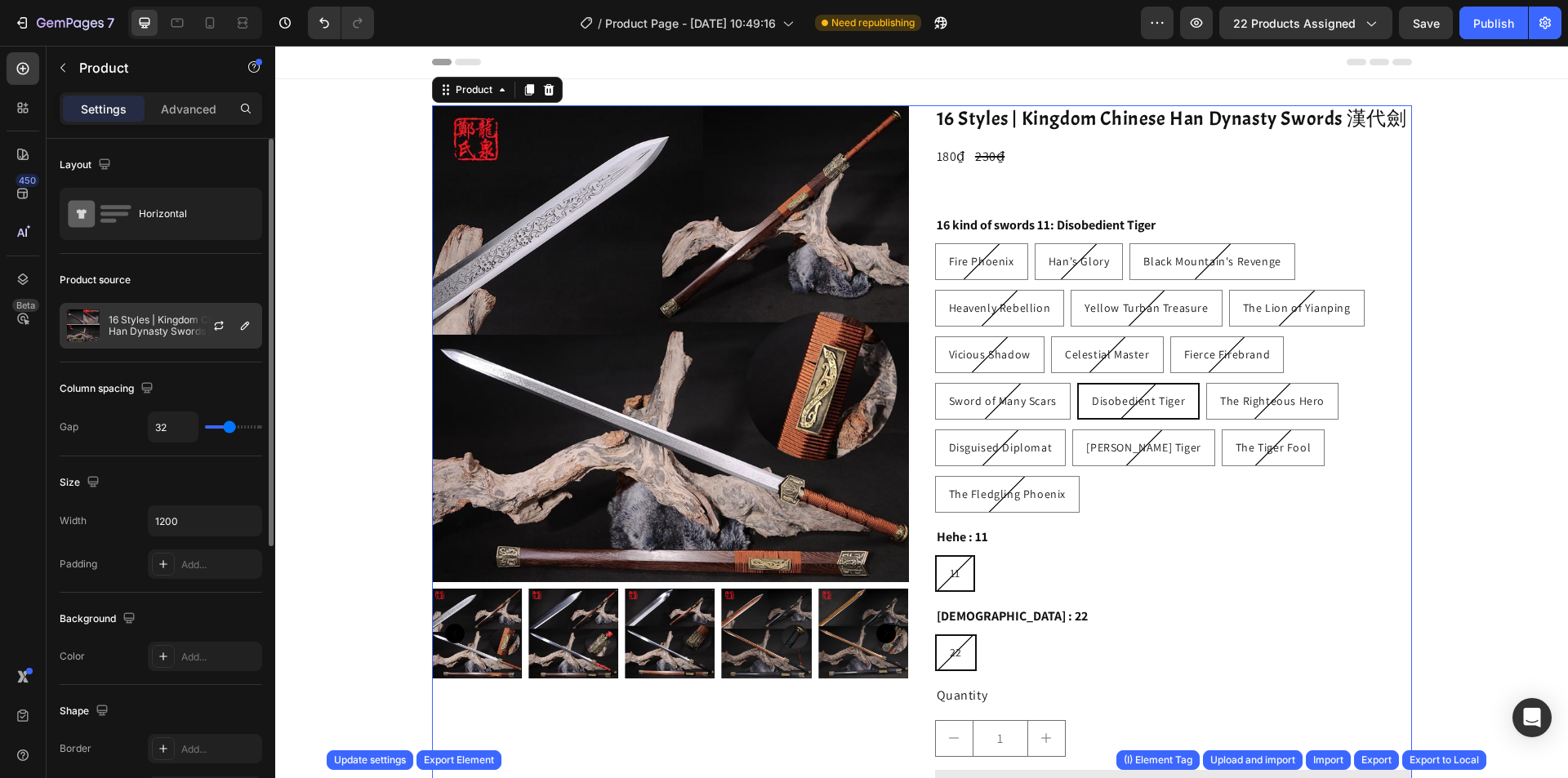
click at [129, 332] on p "16 Styles | Kingdom Chinese Han Dynasty Swords 漢代劍" at bounding box center [182, 326] width 146 height 23
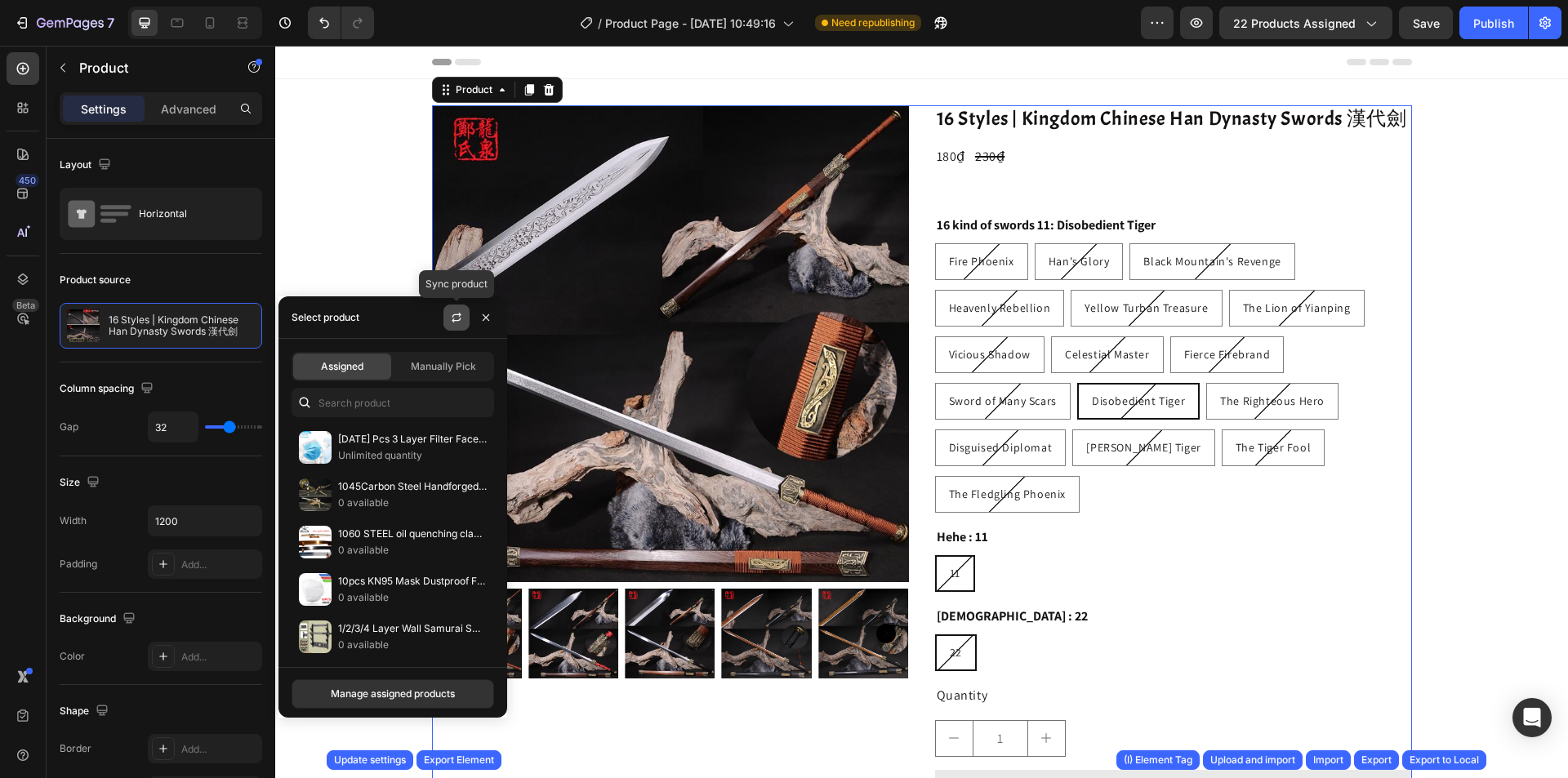
click at [454, 315] on icon "button" at bounding box center [457, 318] width 13 height 13
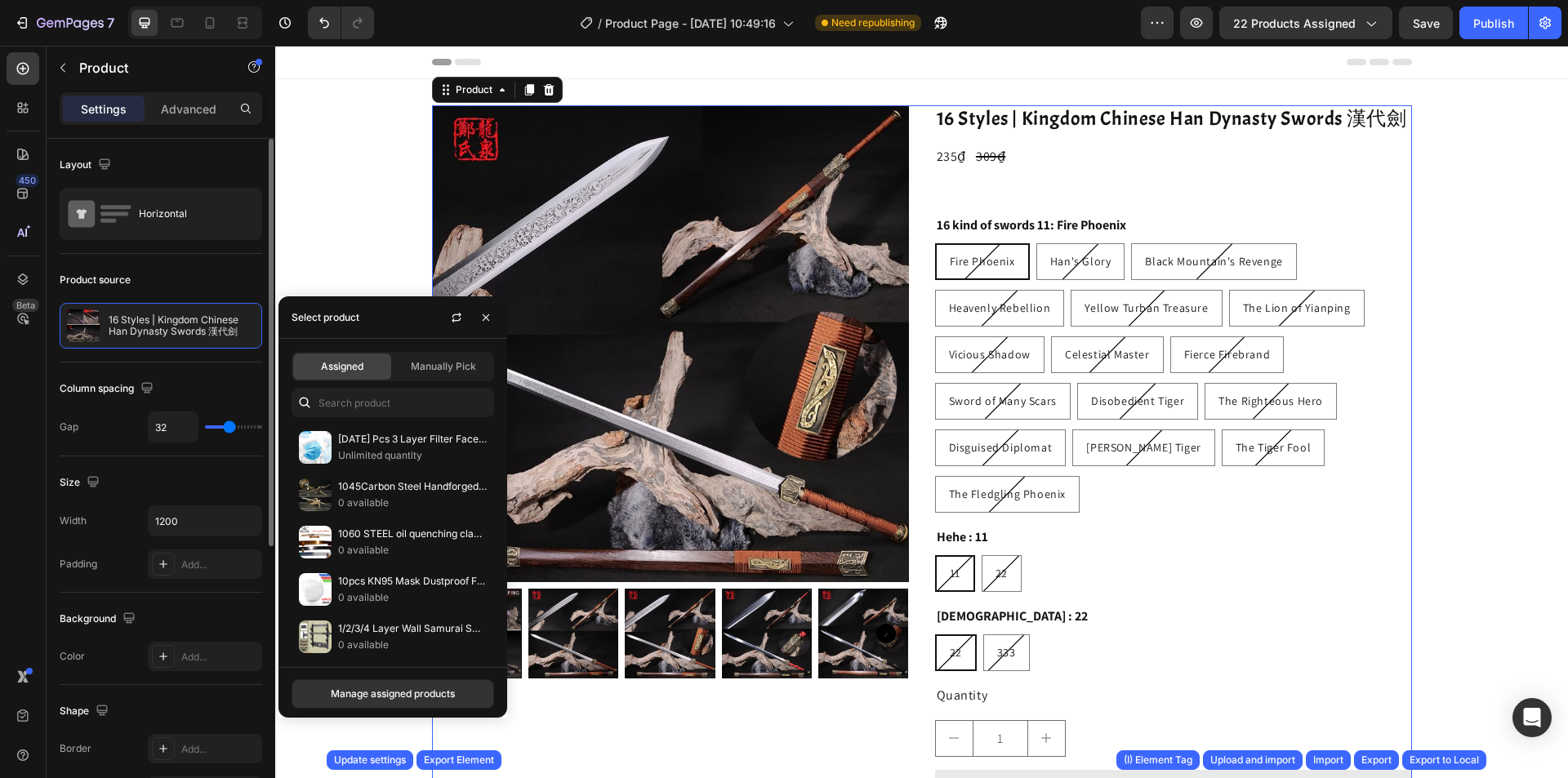
click at [220, 607] on div "Background" at bounding box center [161, 618] width 202 height 26
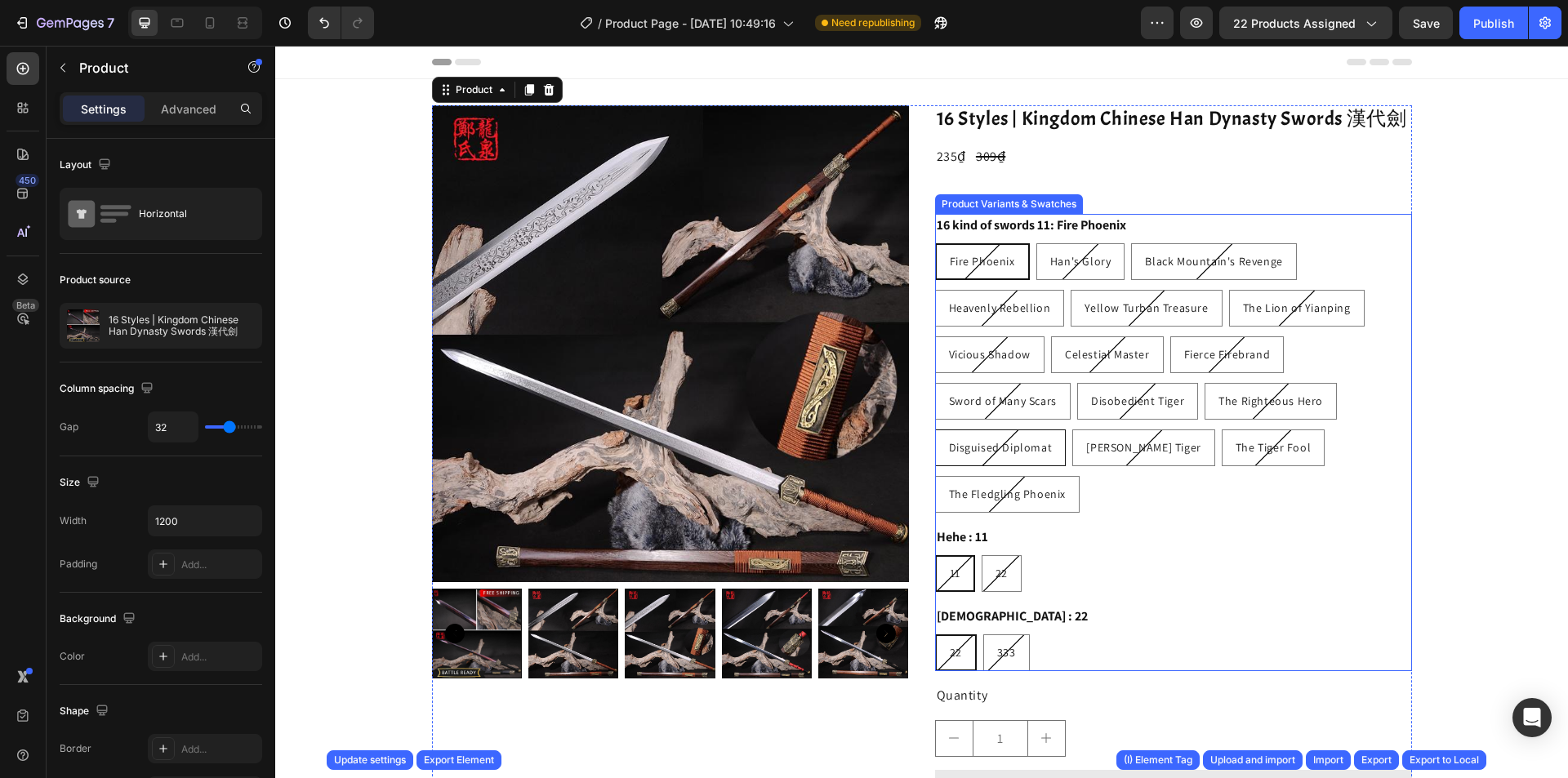
click at [1002, 448] on span "Disguised Diplomat" at bounding box center [1002, 447] width 104 height 14
click at [935, 429] on input "Disguised Diplomat Disguised Diplomat Disguised Diplomat" at bounding box center [934, 428] width 1 height 1
radio input "true"
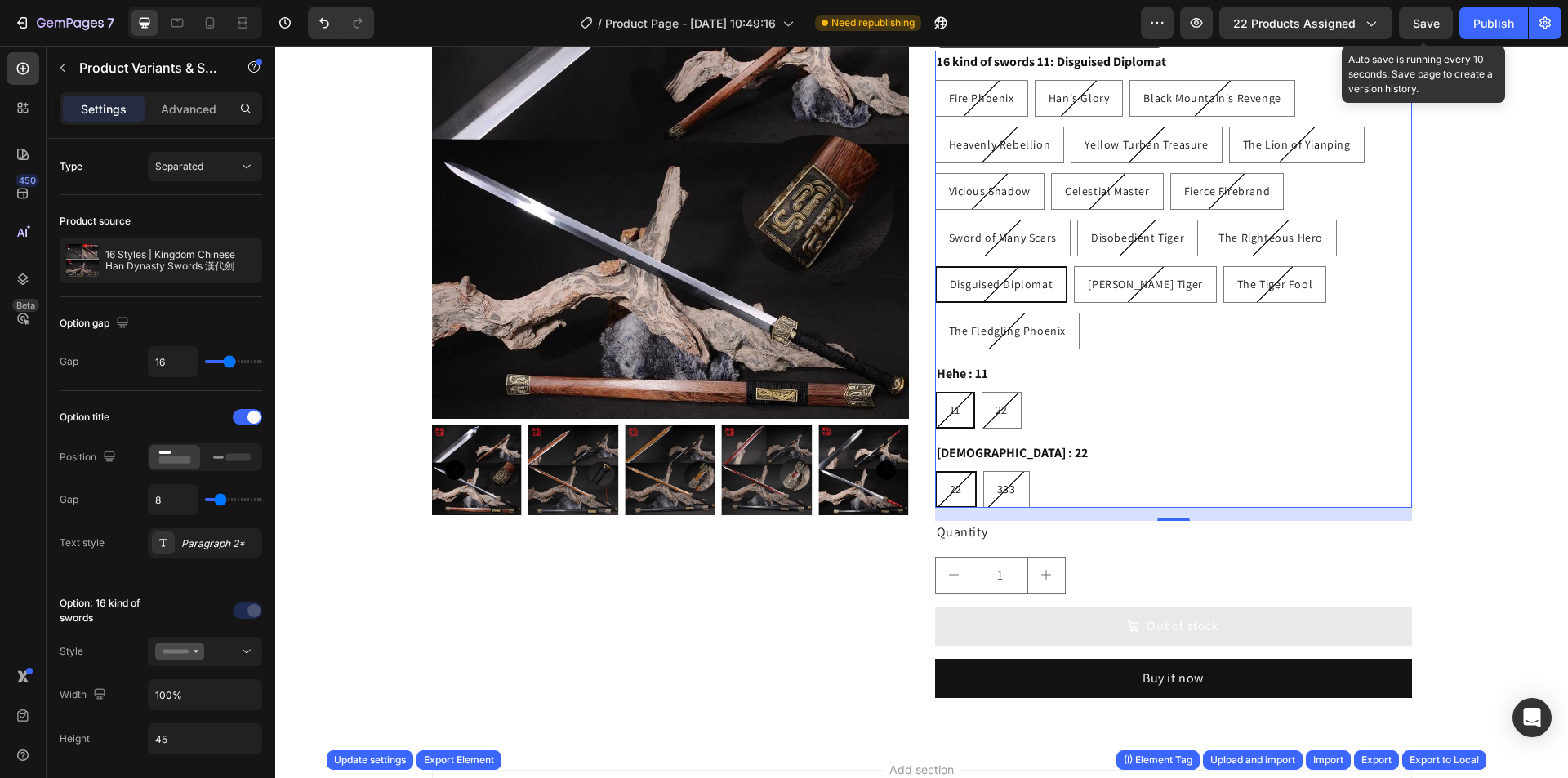
drag, startPoint x: 1428, startPoint y: 21, endPoint x: 1111, endPoint y: 525, distance: 595.4
click at [1428, 21] on span "Save" at bounding box center [1426, 23] width 27 height 13
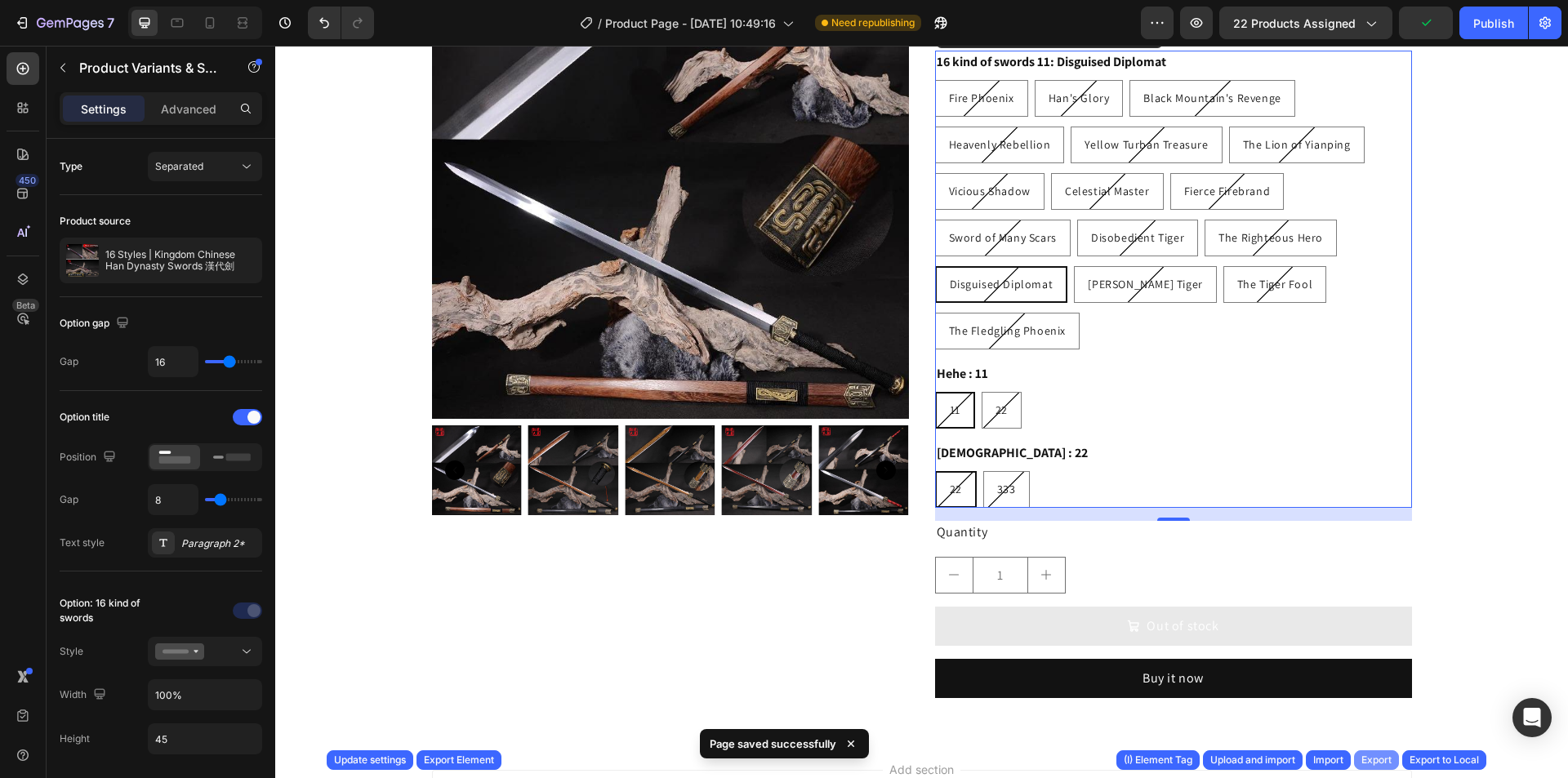
click at [1379, 761] on div "Export" at bounding box center [1376, 760] width 30 height 14
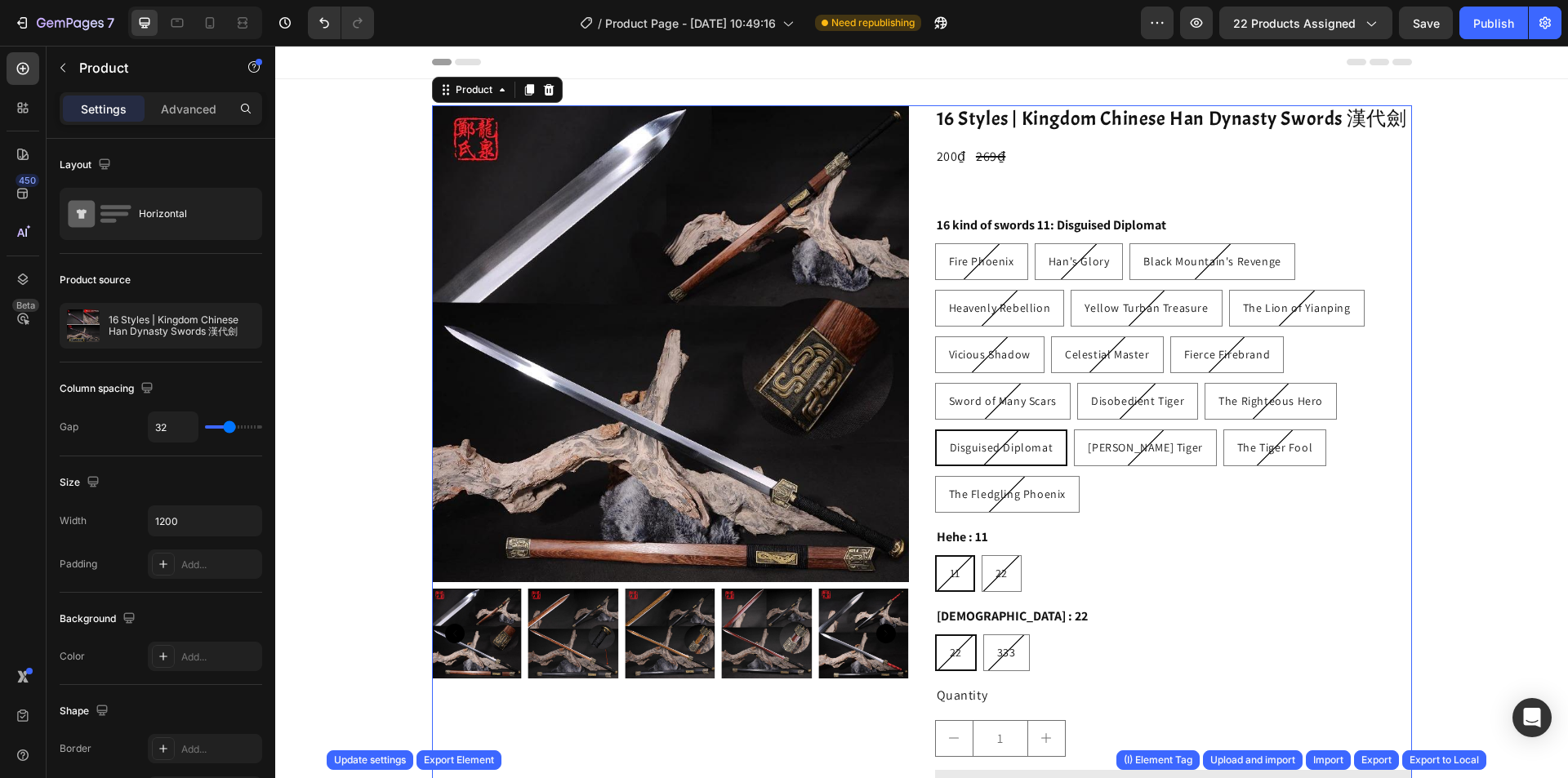
click at [915, 309] on div "Product Images 16 Styles | Kingdom Chinese Han Dynasty Swords 漢代劍 Product Title…" at bounding box center [923, 489] width 980 height 769
click at [184, 322] on p "16 Styles | Kingdom Chinese Han Dynasty Swords 漢代劍" at bounding box center [182, 326] width 146 height 23
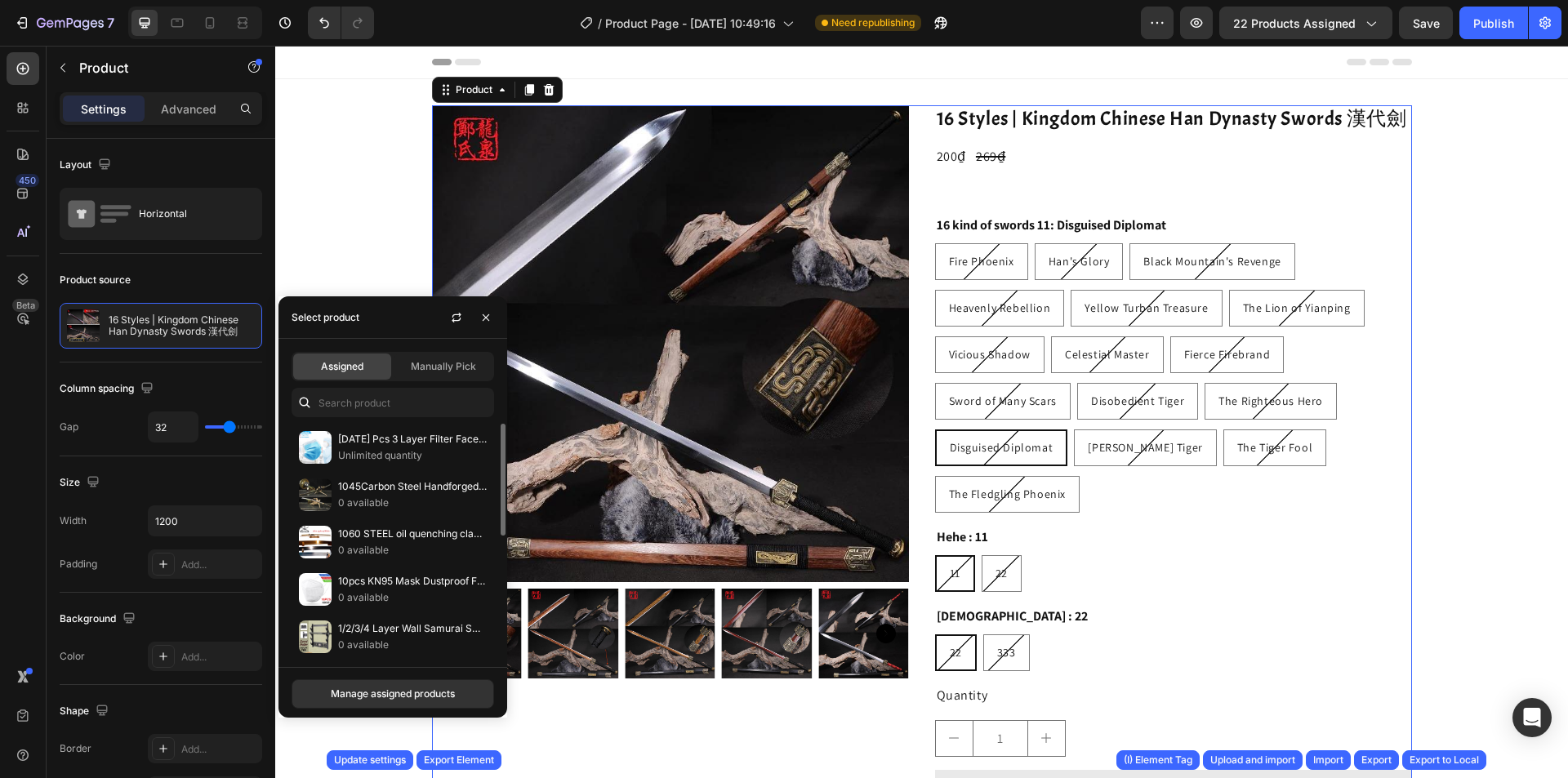
scroll to position [245, 0]
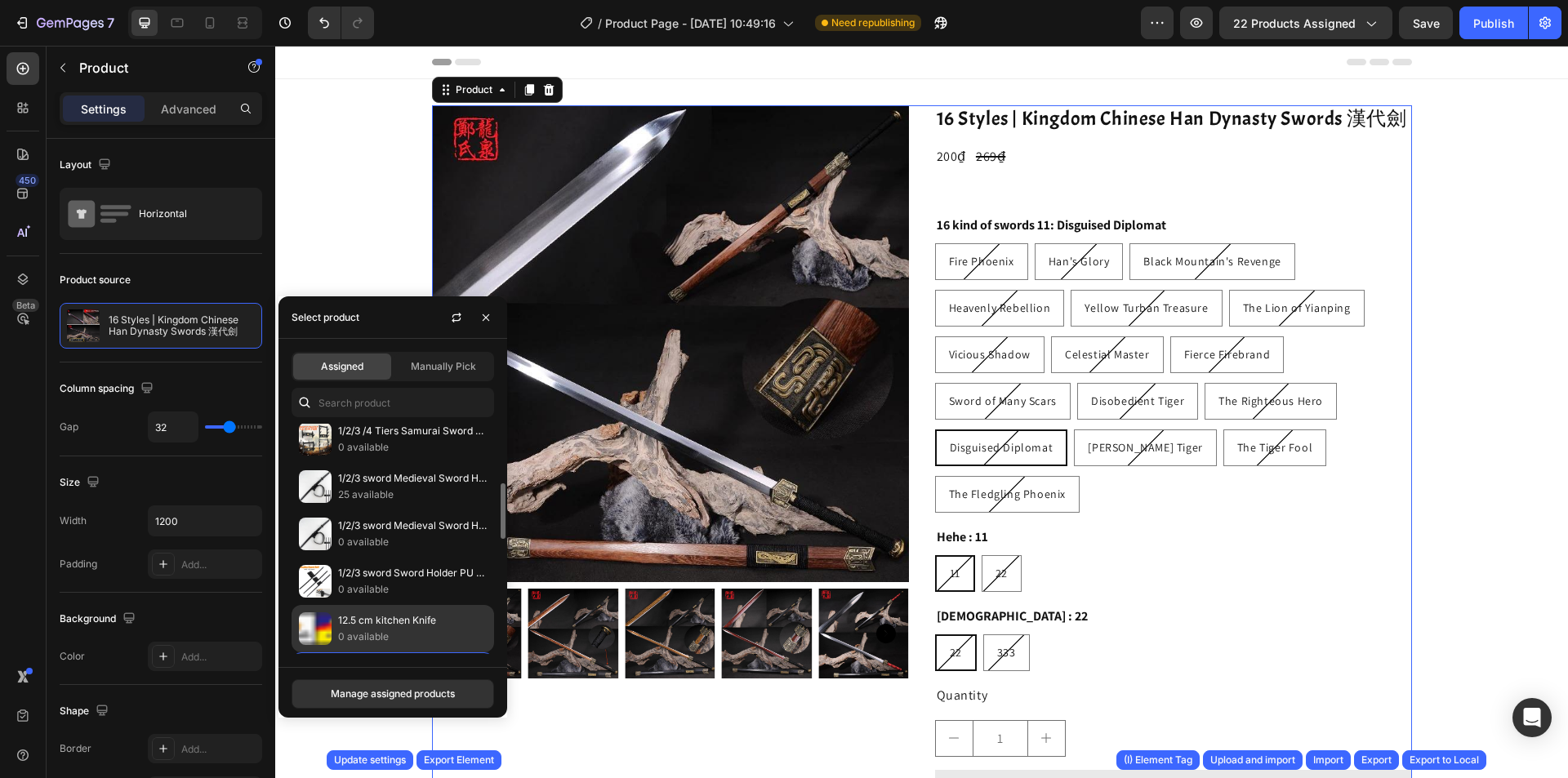
click at [400, 653] on div "12.5 cm kitchen Knife 0 available" at bounding box center [393, 676] width 202 height 47
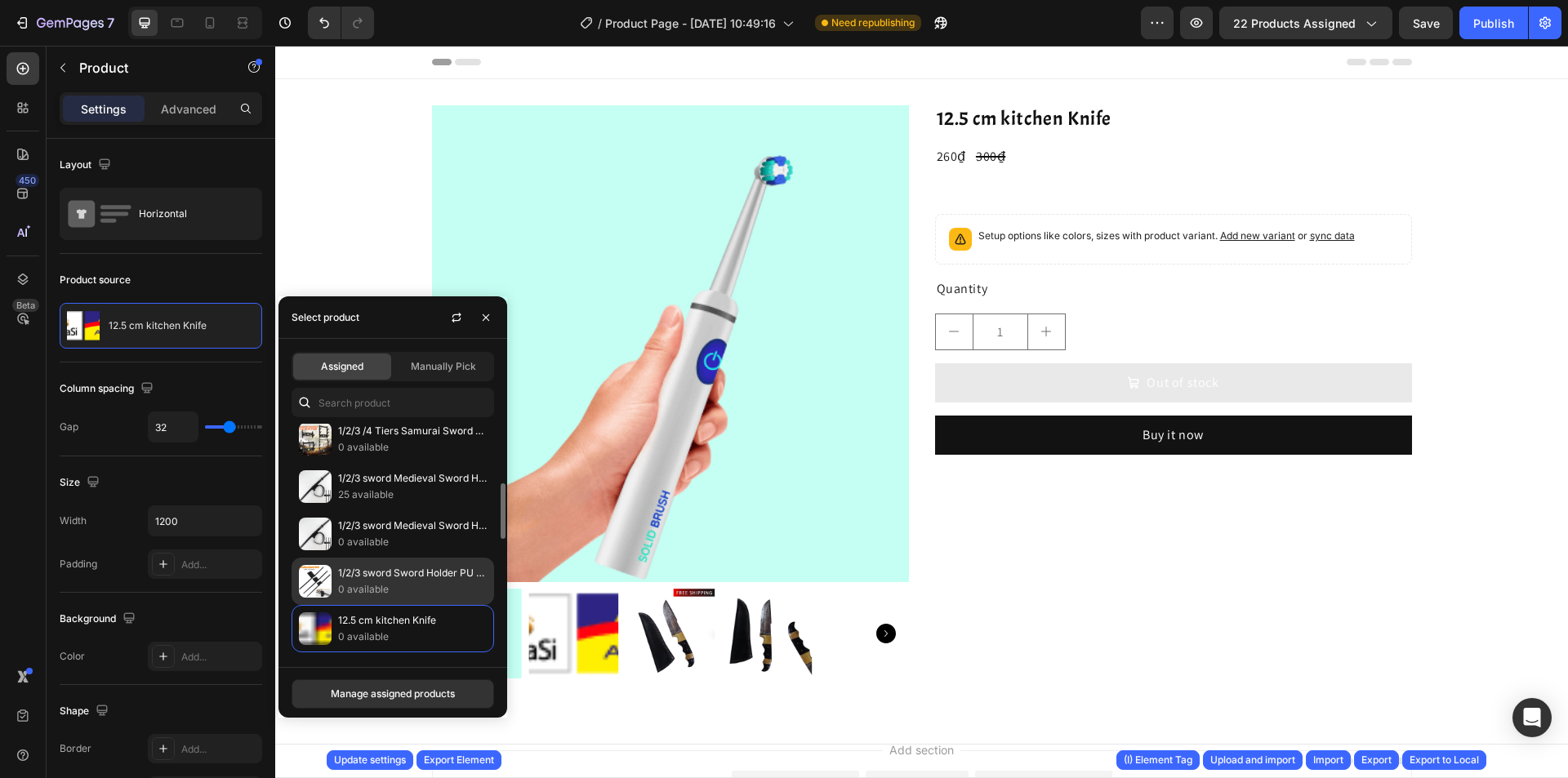
click at [401, 574] on p "1/2/3 sword Sword Holder PU Belt Waist Sheath Adult Men Larp Warrior Cosplay Le…" at bounding box center [412, 573] width 148 height 16
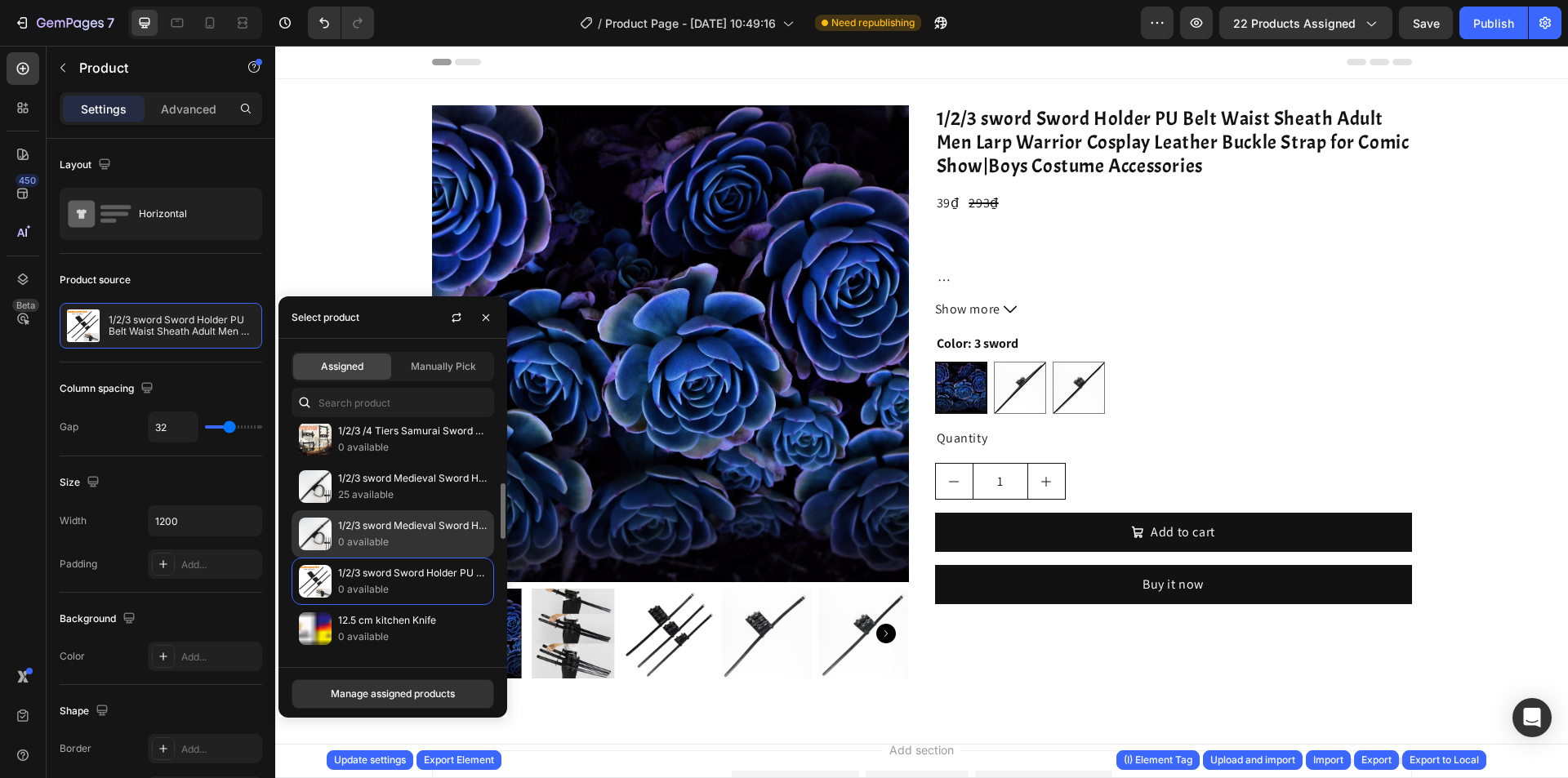
click at [402, 558] on div "1/2/3 sword Medieval Sword Holder PU Belt Waist Sheath Adult Men Larp Warrior C…" at bounding box center [393, 581] width 202 height 47
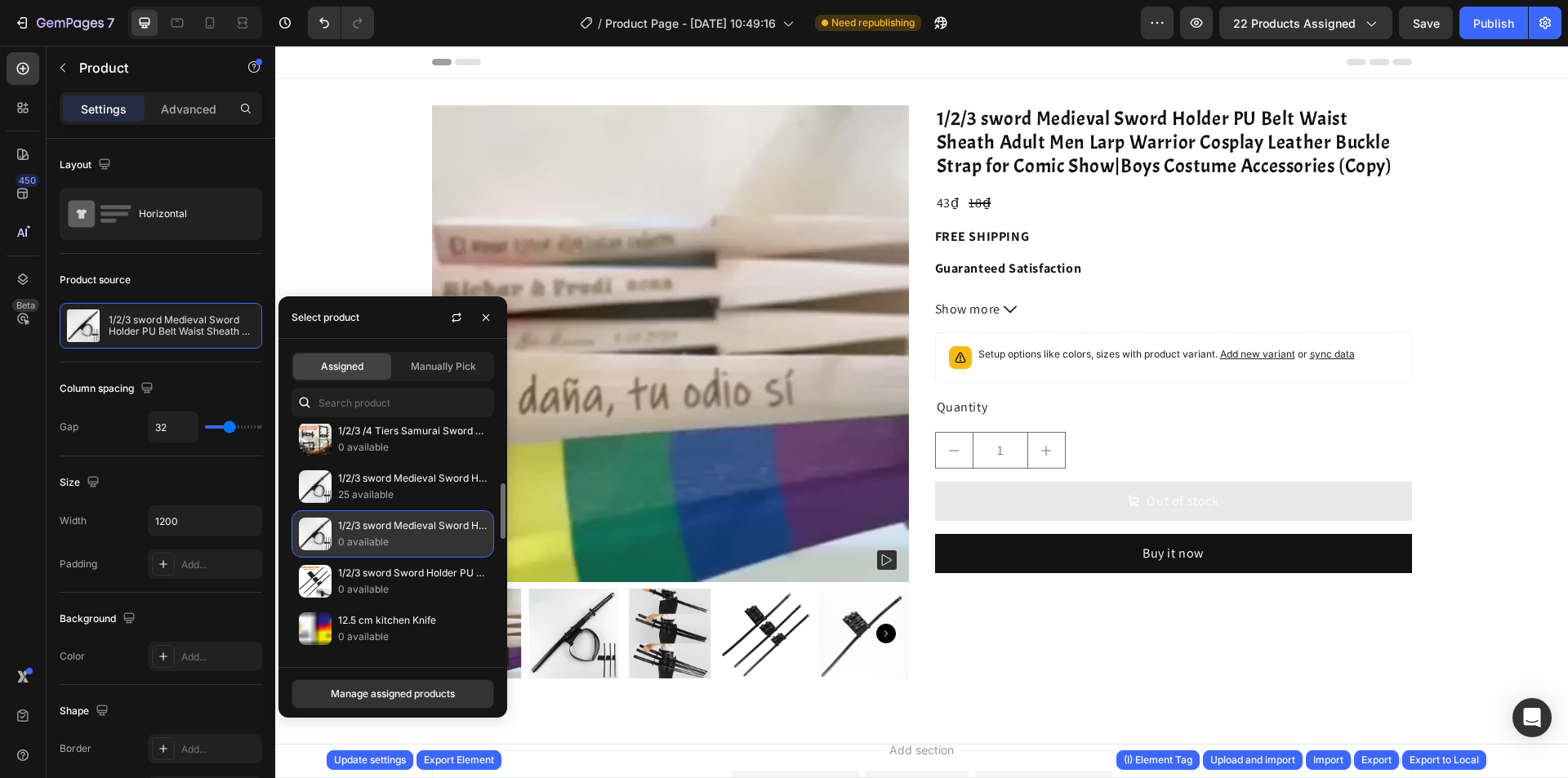
scroll to position [326, 0]
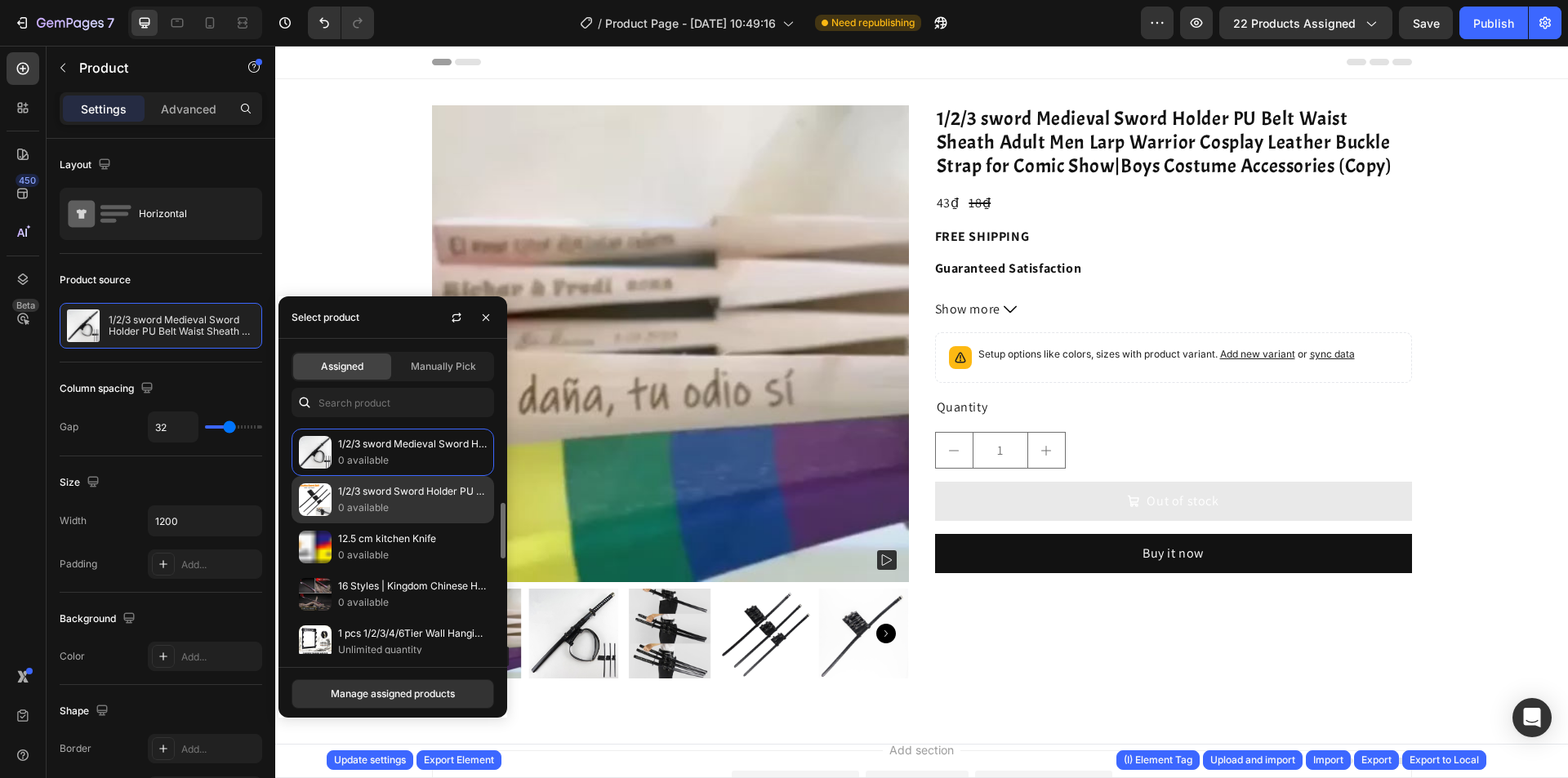
click at [414, 491] on p "1/2/3 sword Sword Holder PU Belt Waist Sheath Adult Men Larp Warrior Cosplay Le…" at bounding box center [412, 491] width 148 height 16
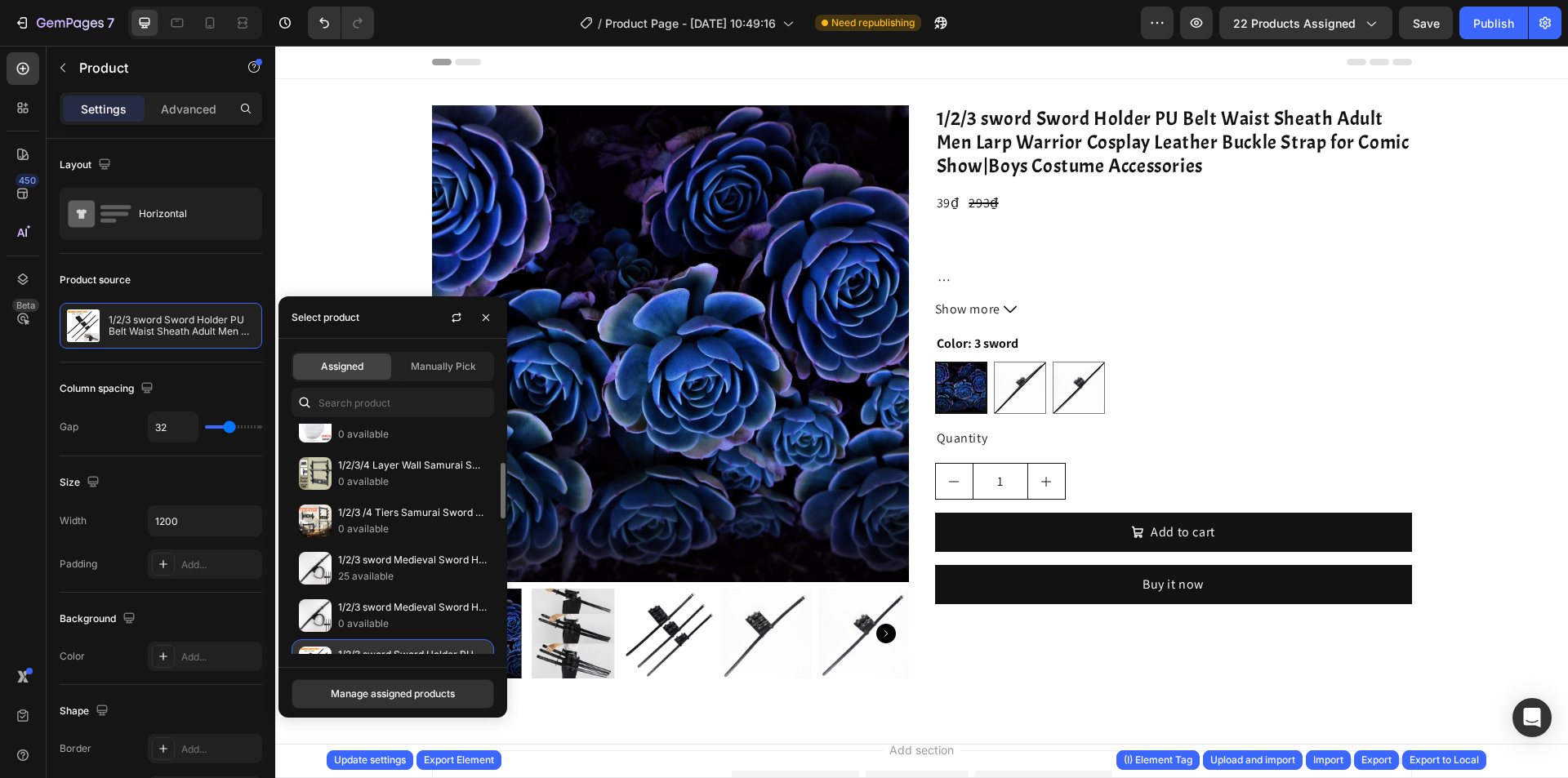
scroll to position [82, 0]
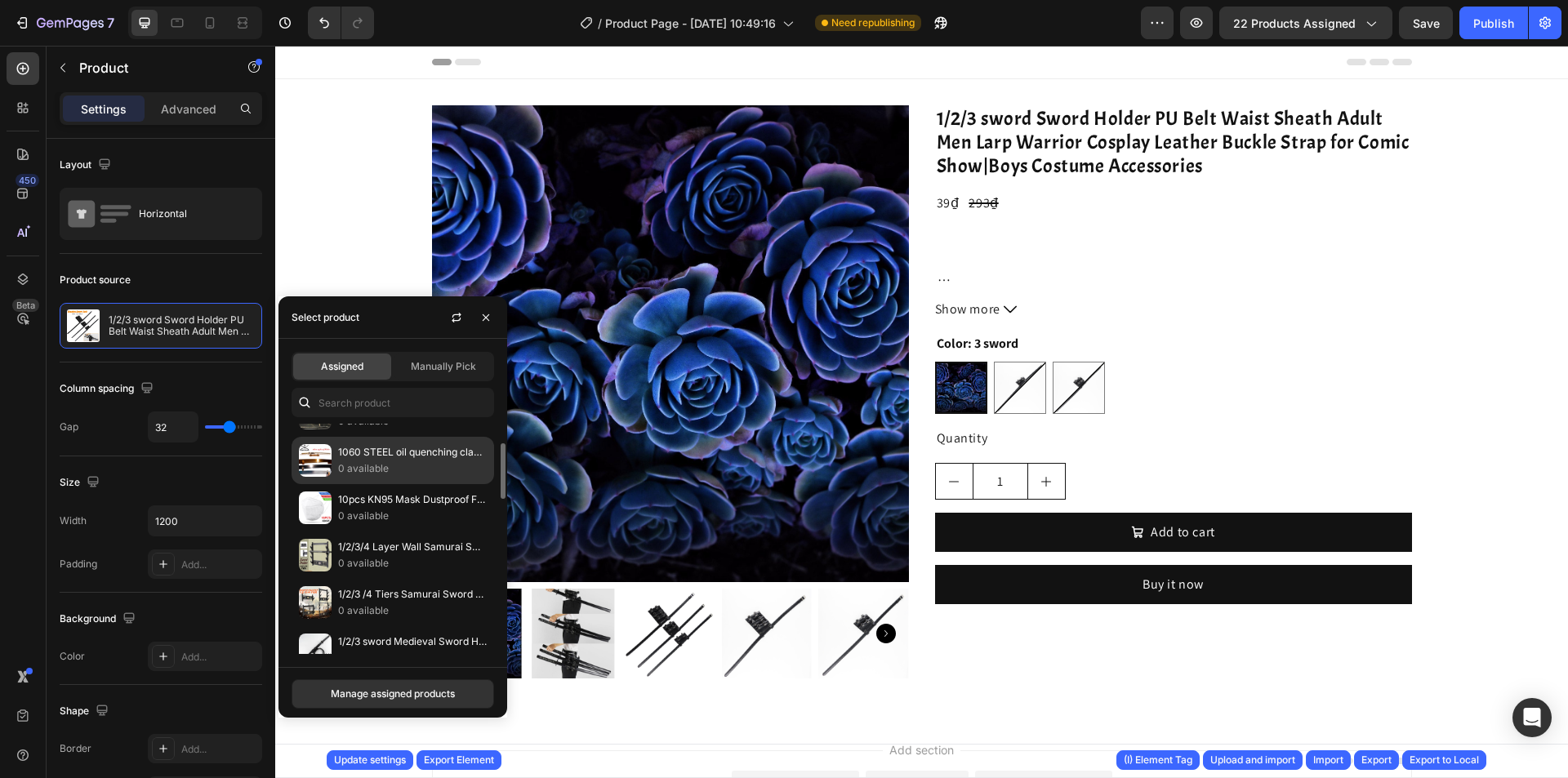
click at [409, 476] on p "0 available" at bounding box center [412, 468] width 148 height 16
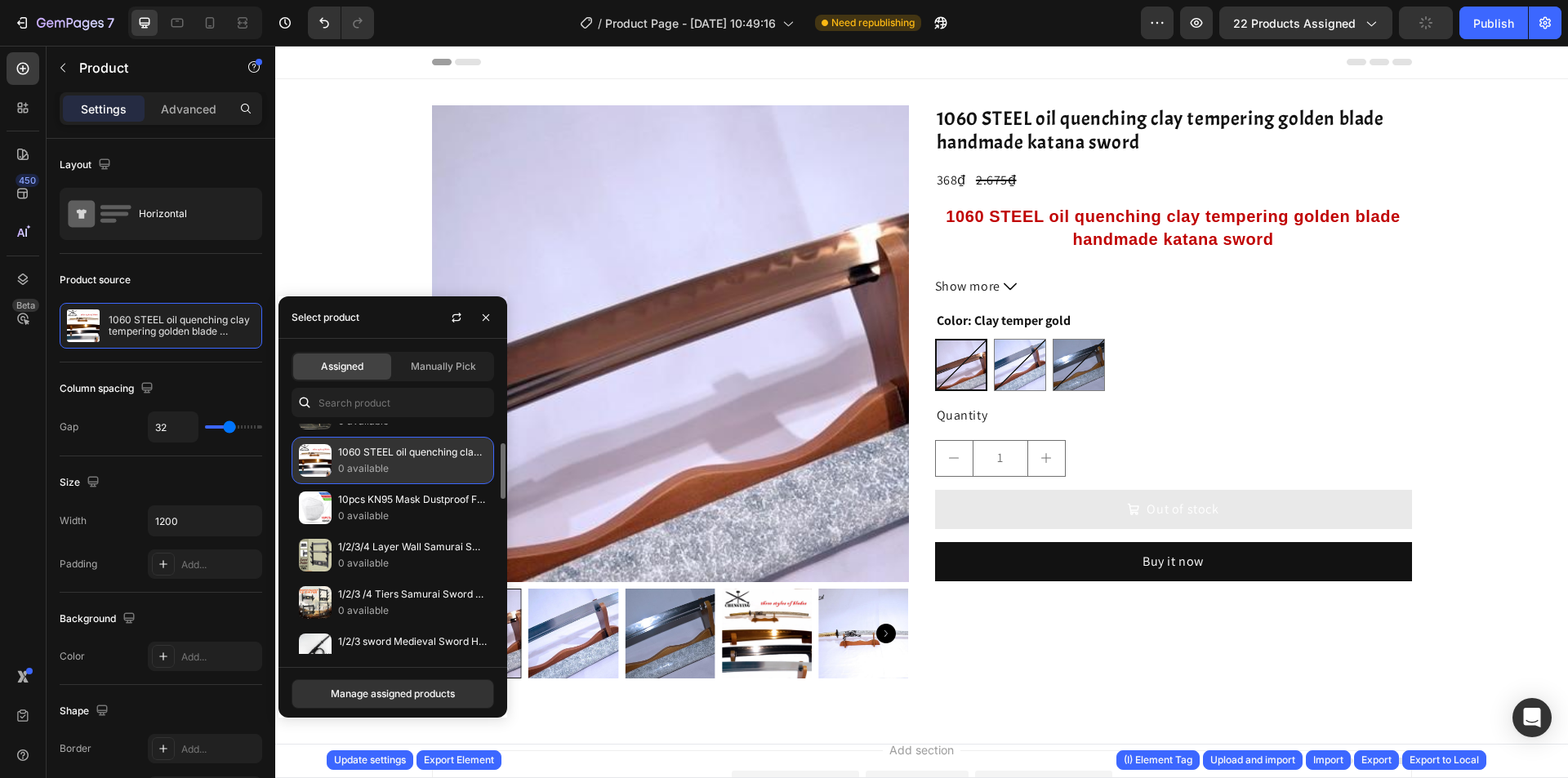
scroll to position [0, 0]
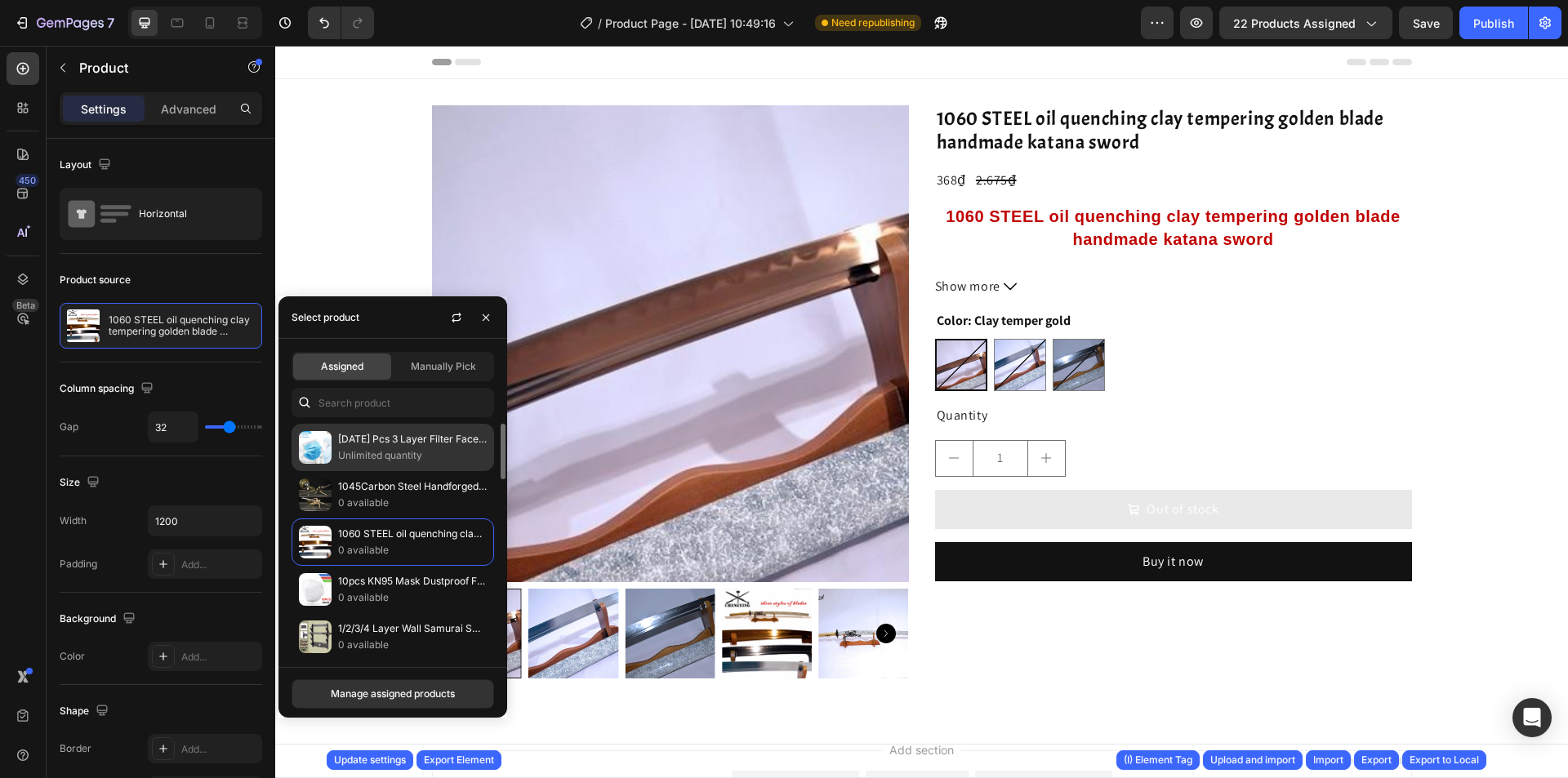
click at [398, 447] on p "10/20/30 Pcs 3 Layer Filter Face Mouth Mask Disposable Mask Non woven Safe Brea…" at bounding box center [412, 439] width 148 height 16
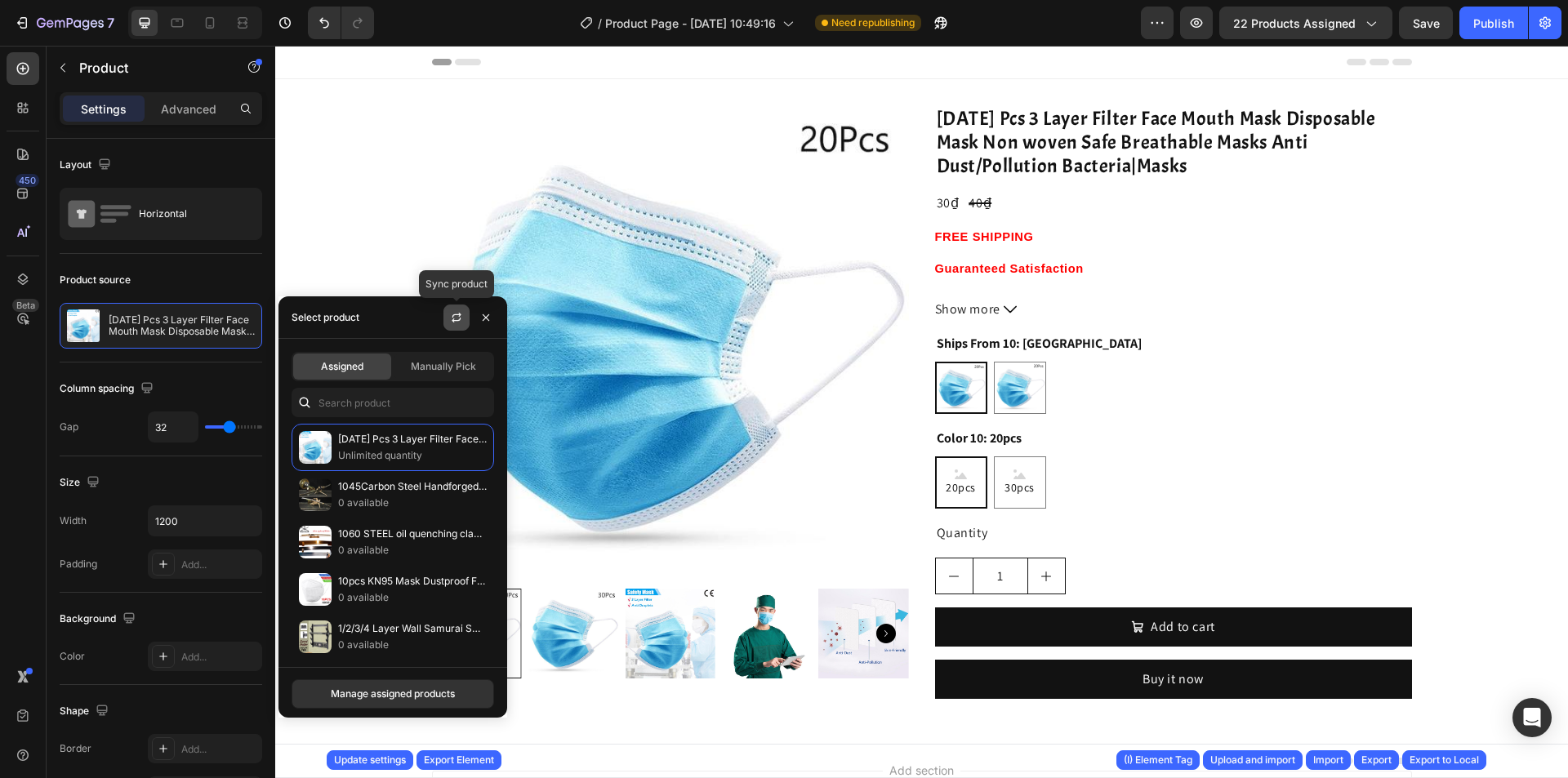
click at [451, 323] on icon "button" at bounding box center [457, 318] width 13 height 13
click at [456, 377] on div "Manually Pick" at bounding box center [444, 366] width 98 height 26
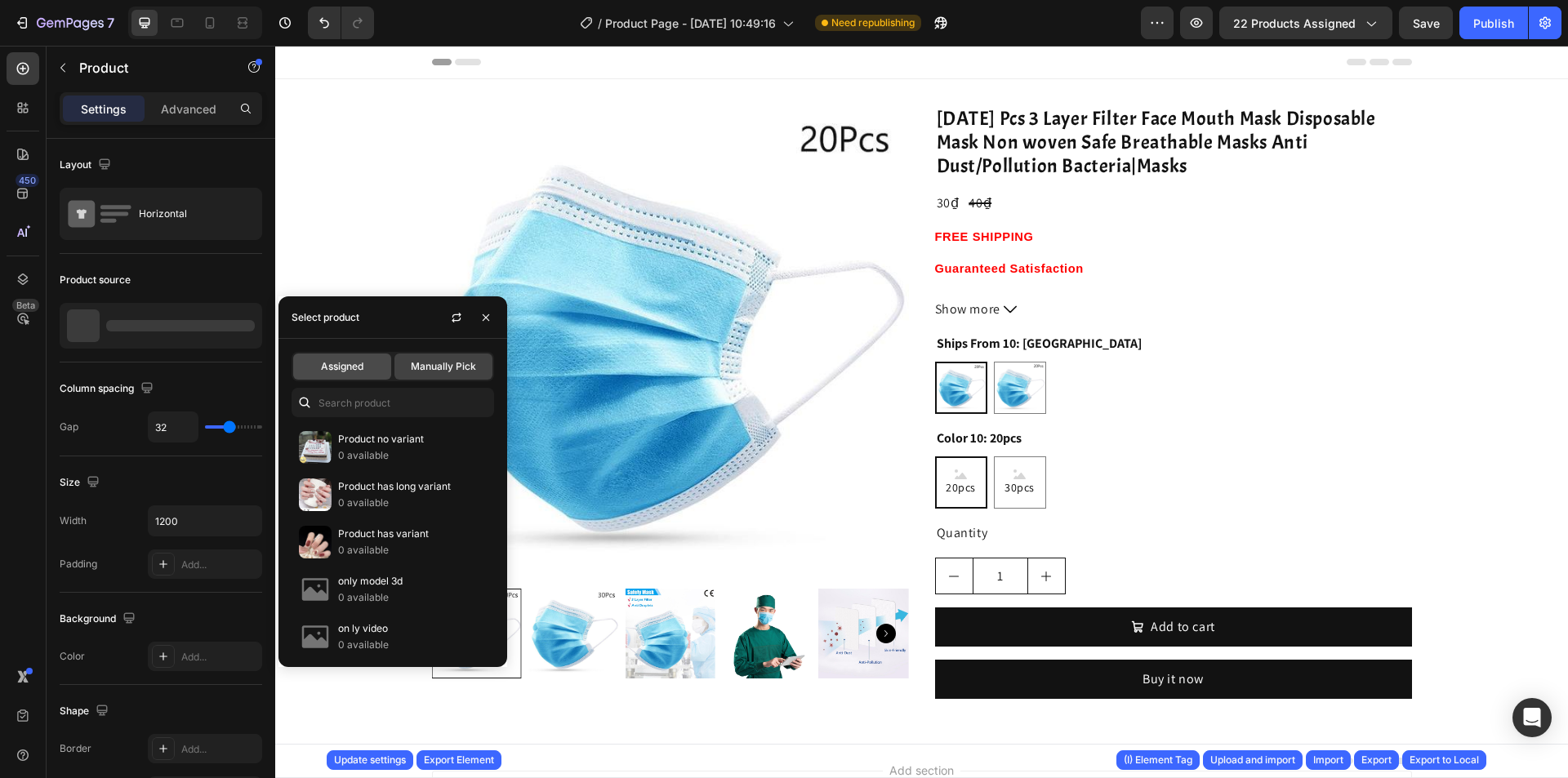
click at [375, 370] on div "Assigned" at bounding box center [342, 366] width 98 height 26
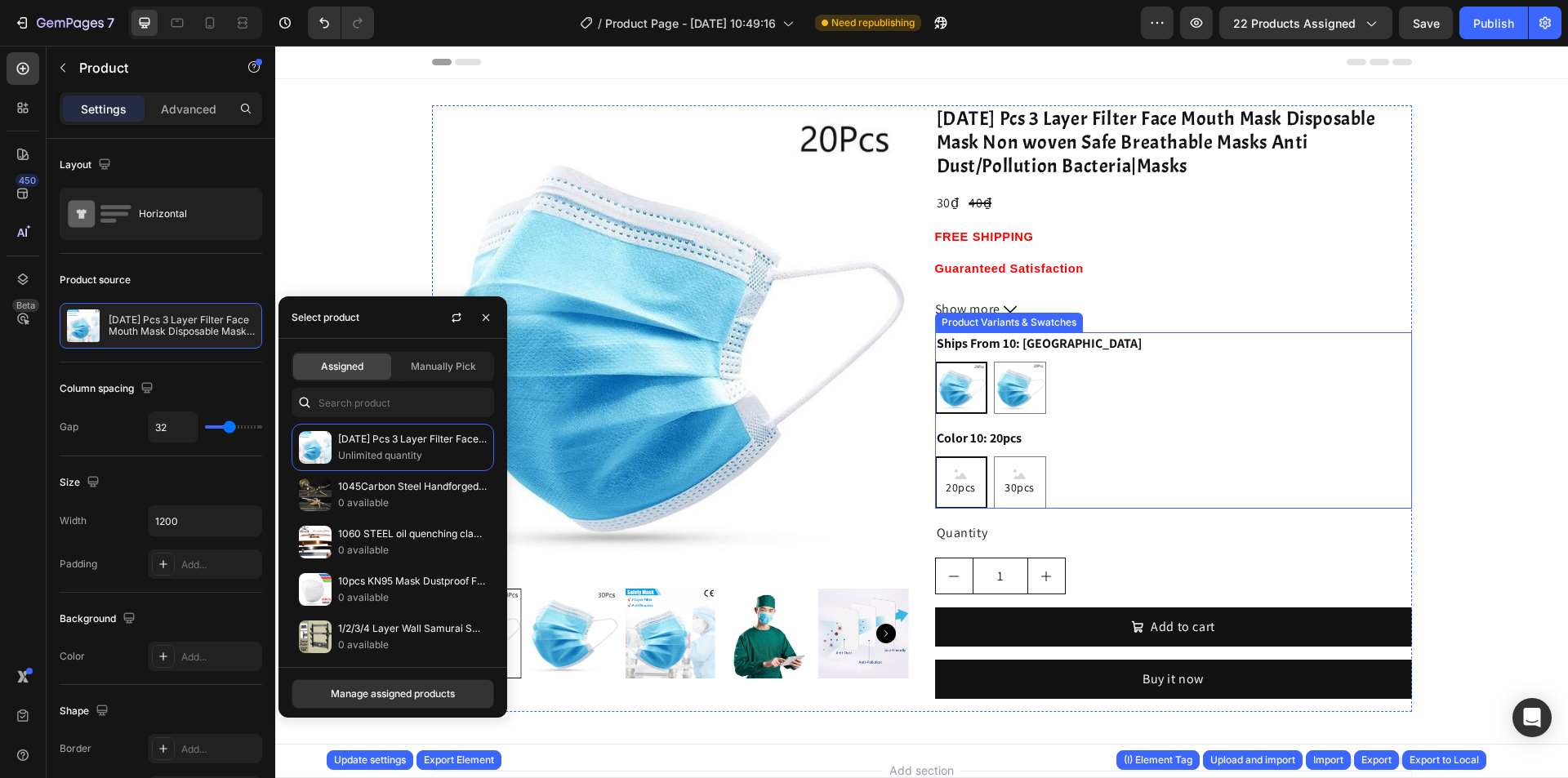
click at [1036, 438] on div "Color 10: 20pcs 20pcs 20pcs 20pcs 30pcs 30pcs 30pcs" at bounding box center [1173, 468] width 477 height 82
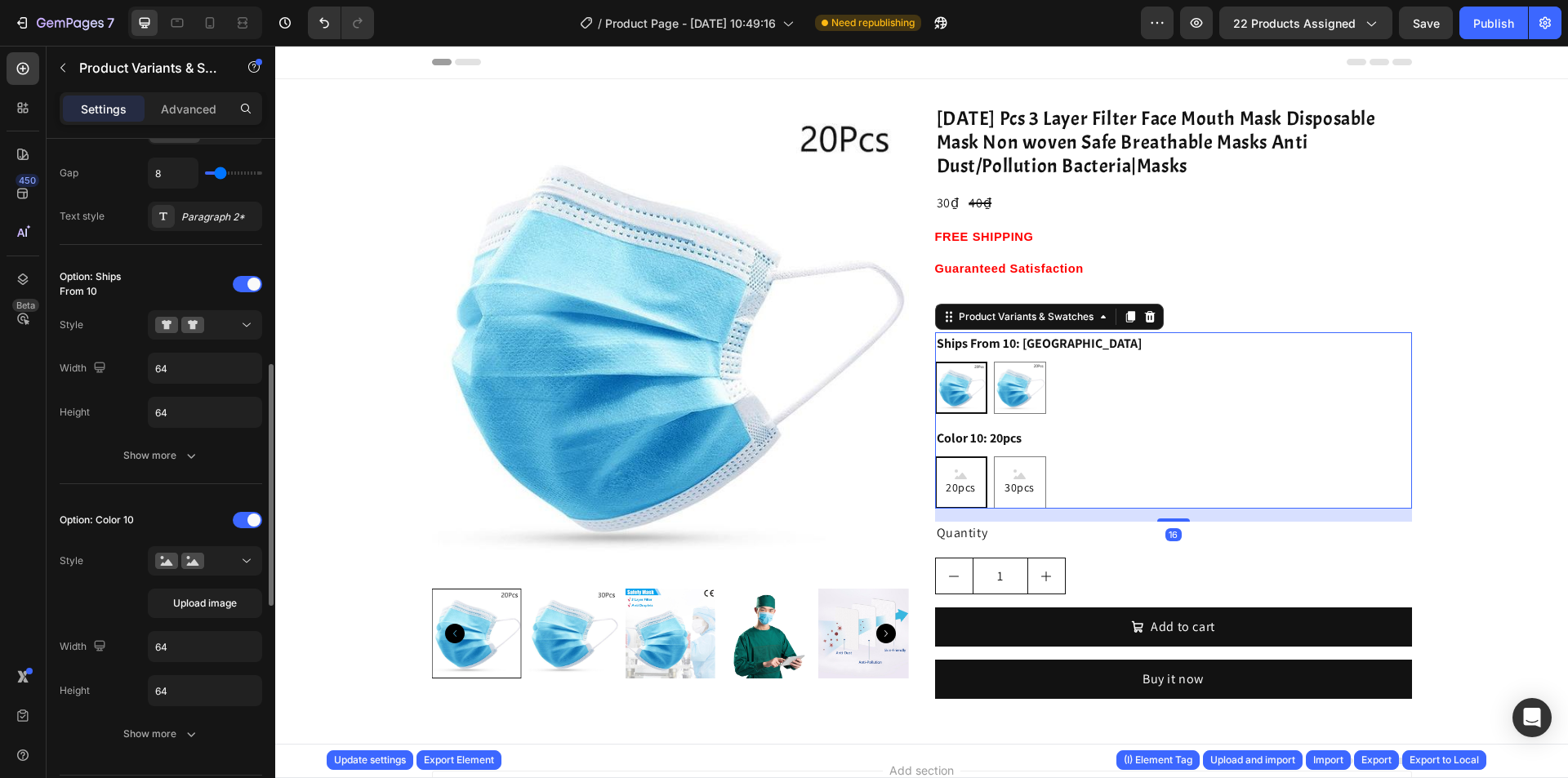
scroll to position [408, 0]
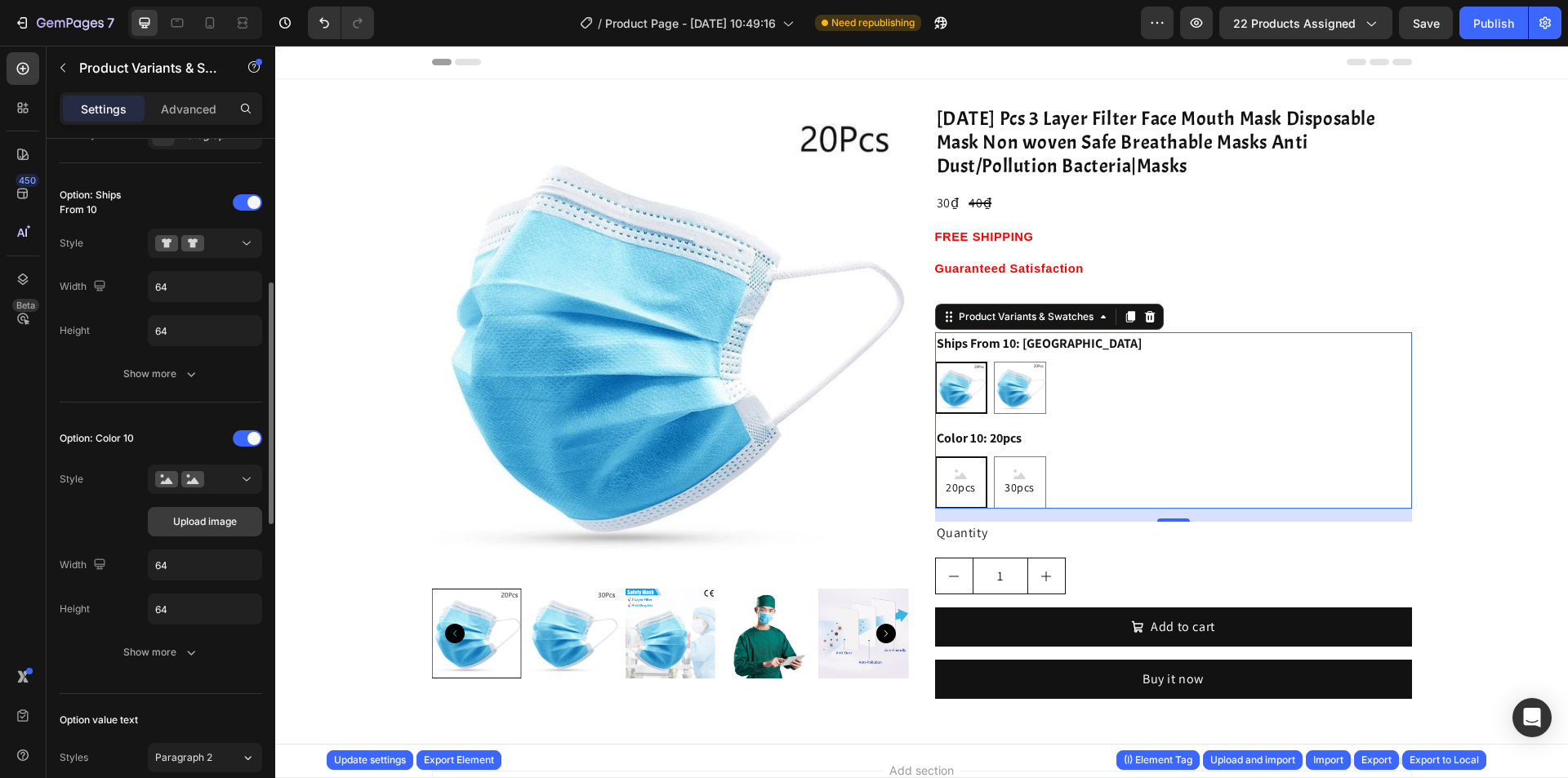
click at [204, 518] on span "Upload image" at bounding box center [205, 521] width 64 height 14
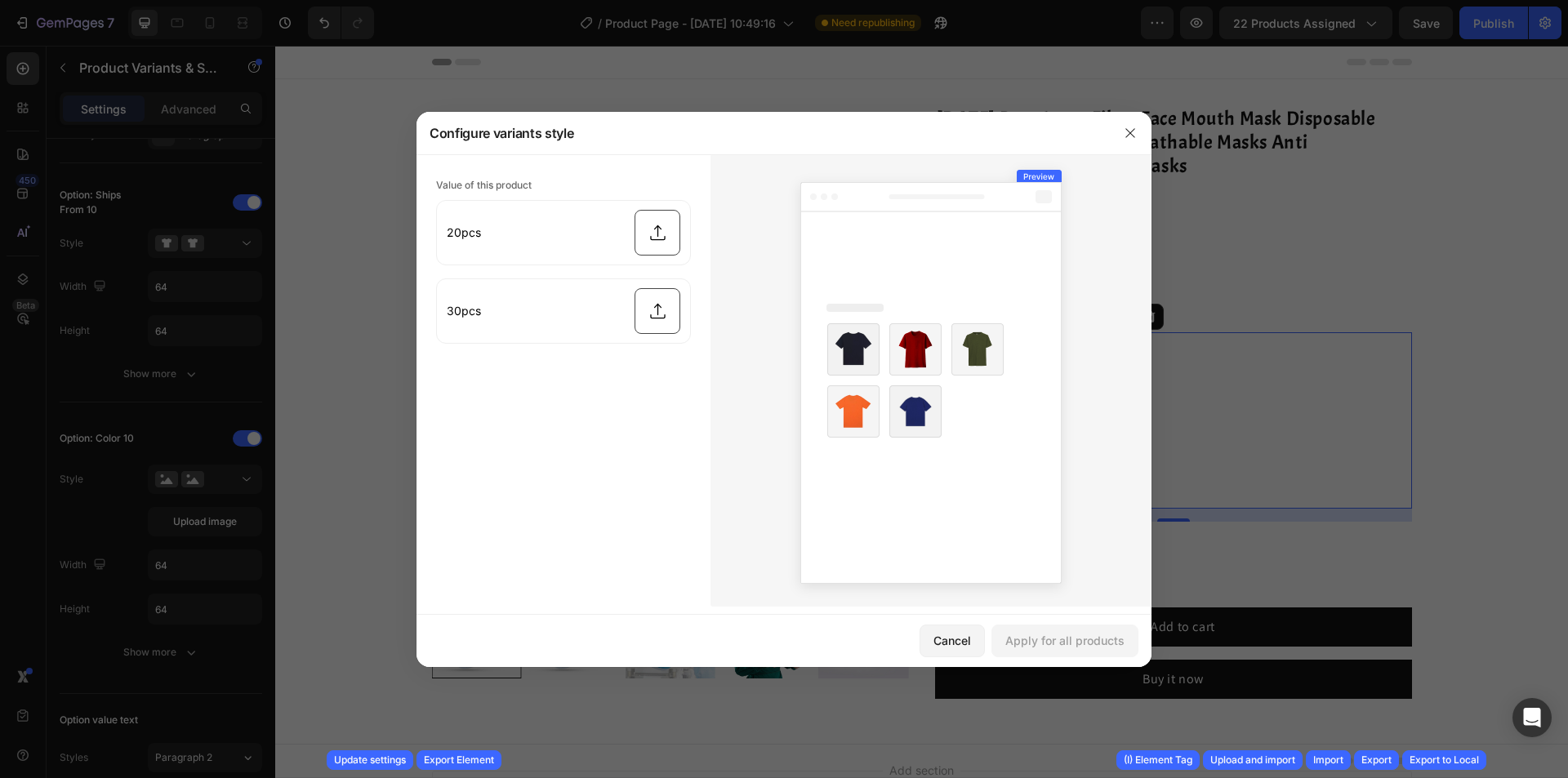
click at [206, 487] on div at bounding box center [784, 389] width 1568 height 778
click at [212, 480] on div at bounding box center [784, 389] width 1568 height 778
click at [1145, 127] on div at bounding box center [1131, 133] width 42 height 42
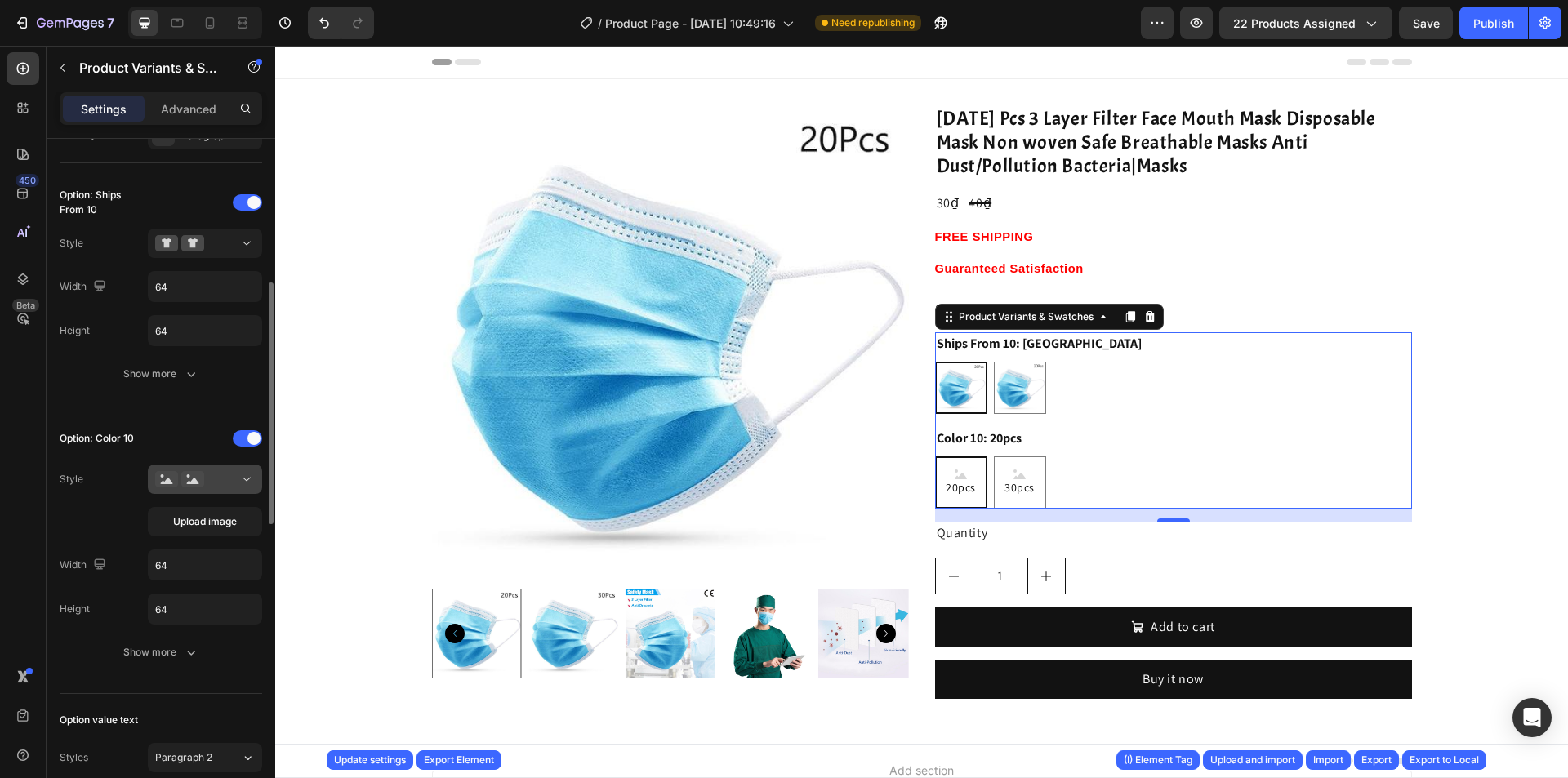
click at [206, 489] on button at bounding box center [205, 480] width 115 height 30
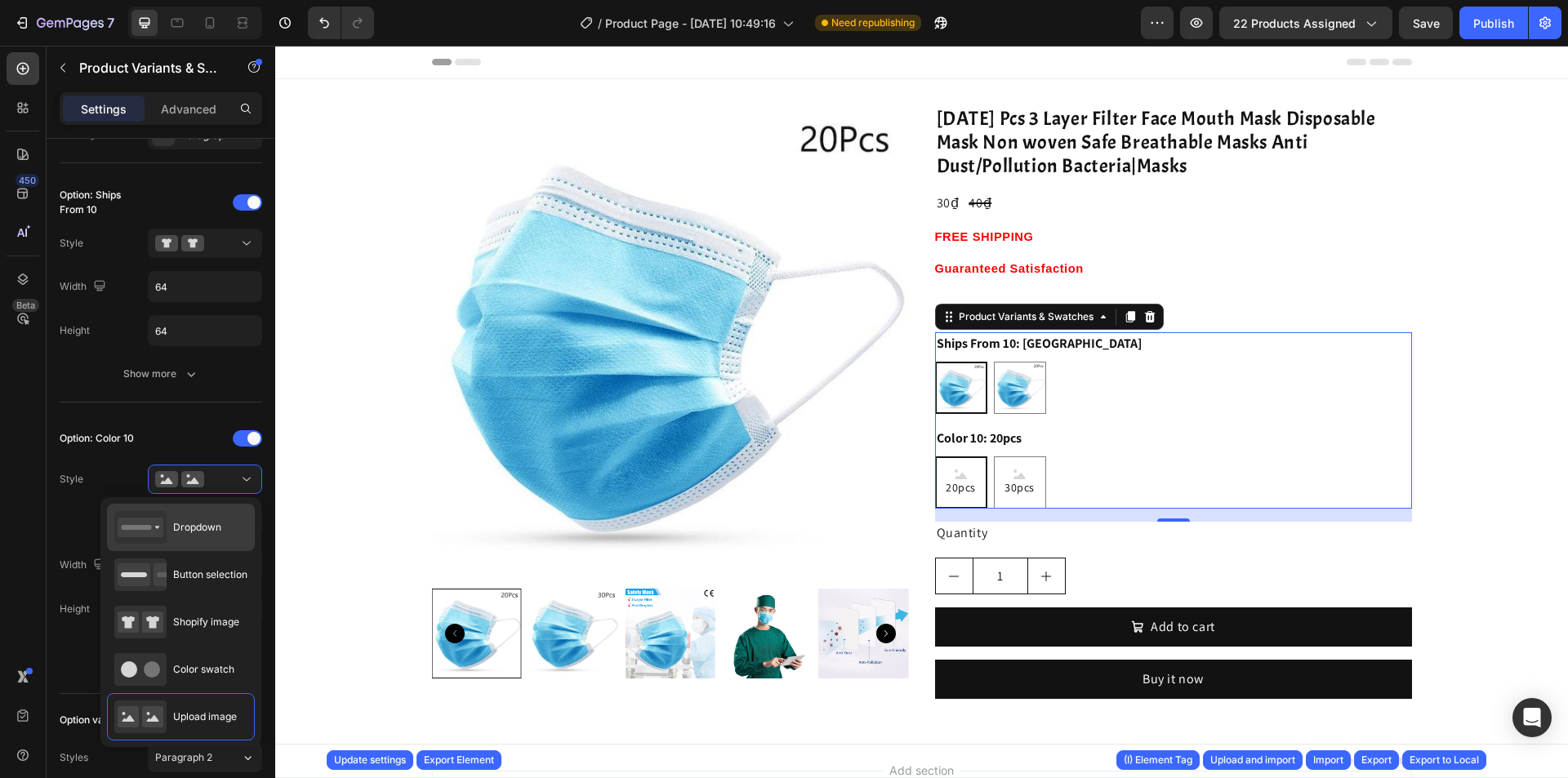
click at [201, 521] on span "Dropdown" at bounding box center [197, 527] width 48 height 14
type input "100%"
type input "45"
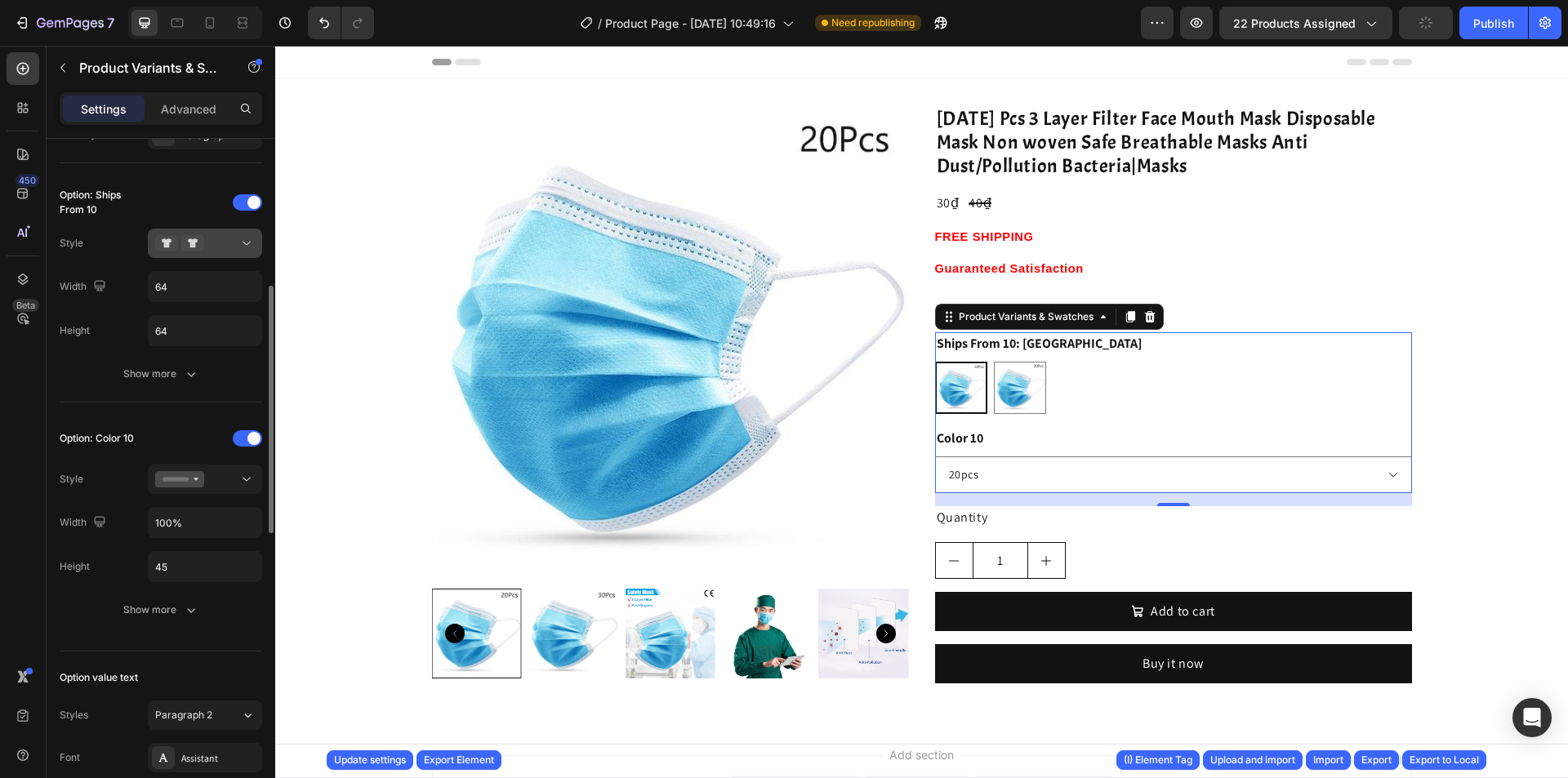
click at [241, 243] on icon at bounding box center [247, 243] width 16 height 16
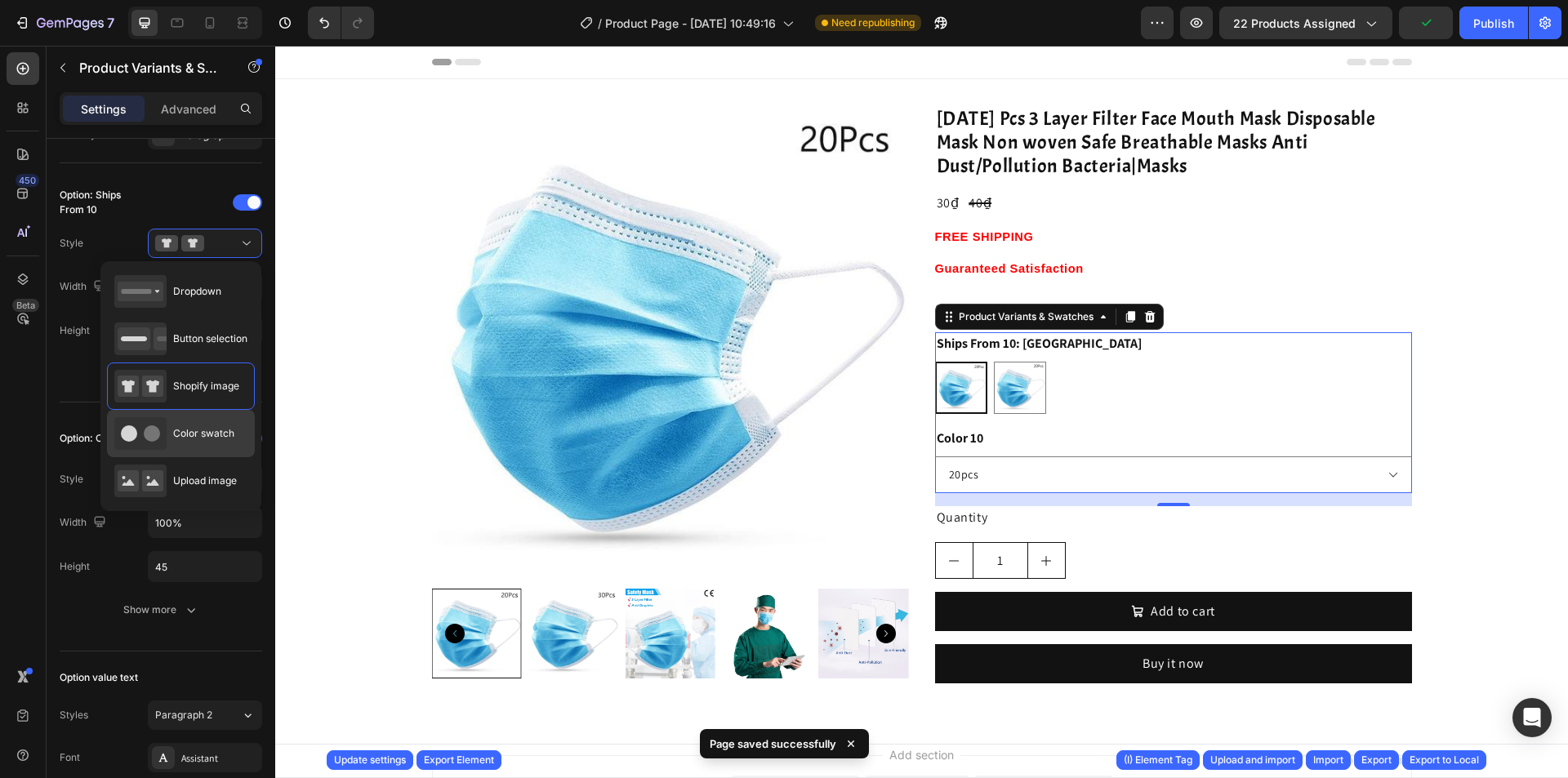
click at [219, 424] on div "Color swatch" at bounding box center [174, 433] width 120 height 33
type input "45"
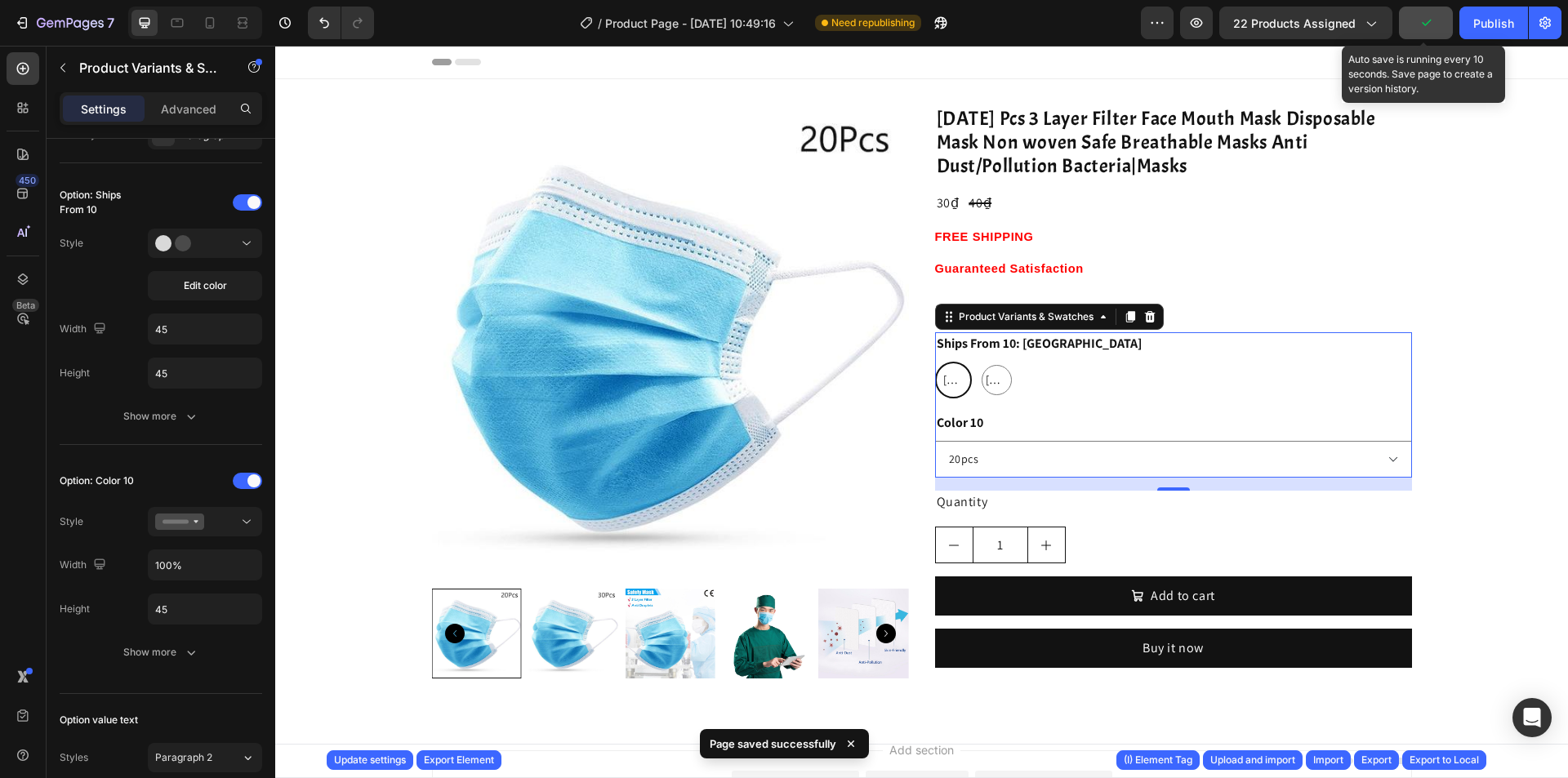
click at [1440, 22] on button "button" at bounding box center [1426, 23] width 54 height 33
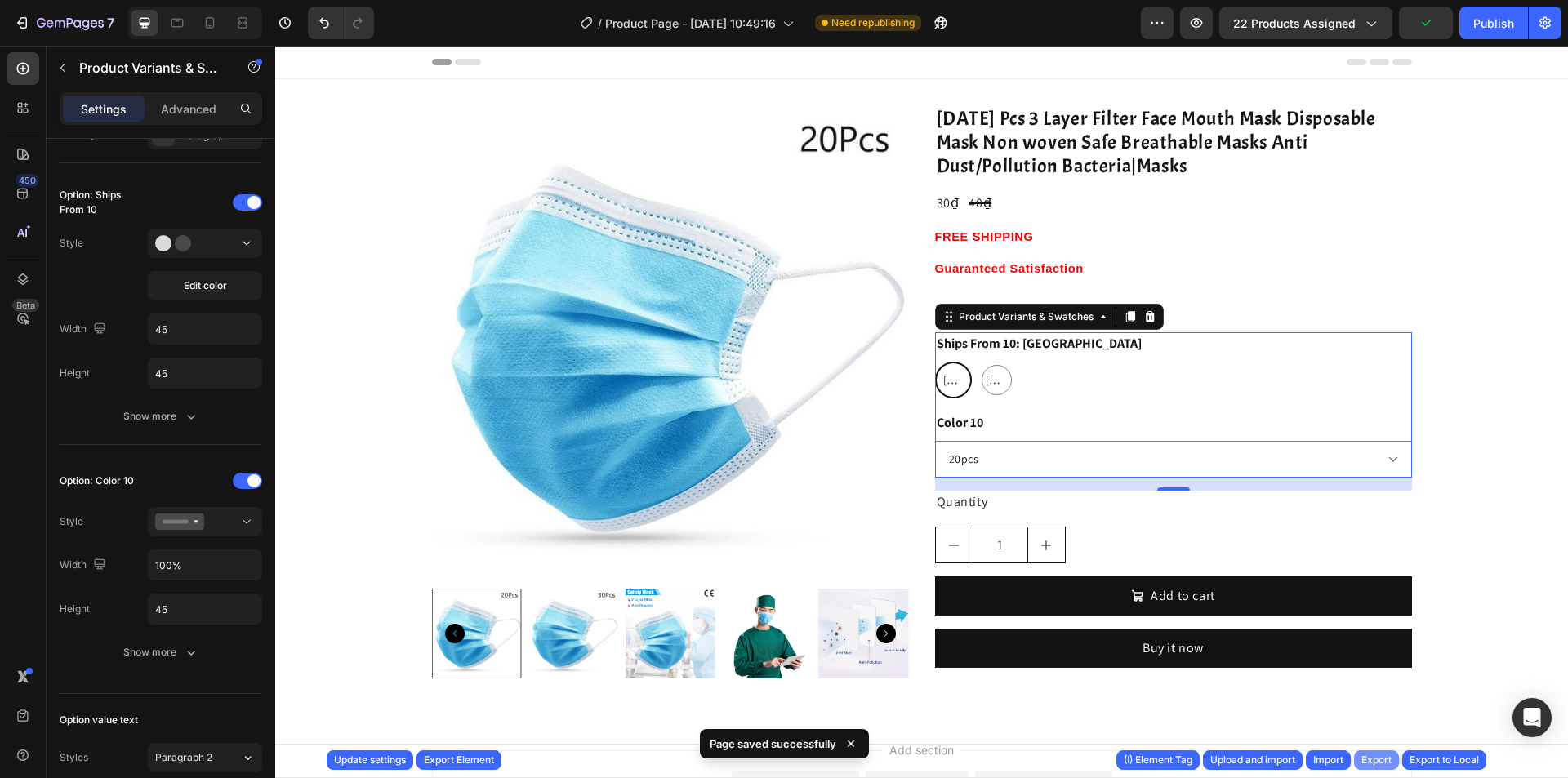
click at [1374, 761] on div "Export" at bounding box center [1376, 760] width 30 height 14
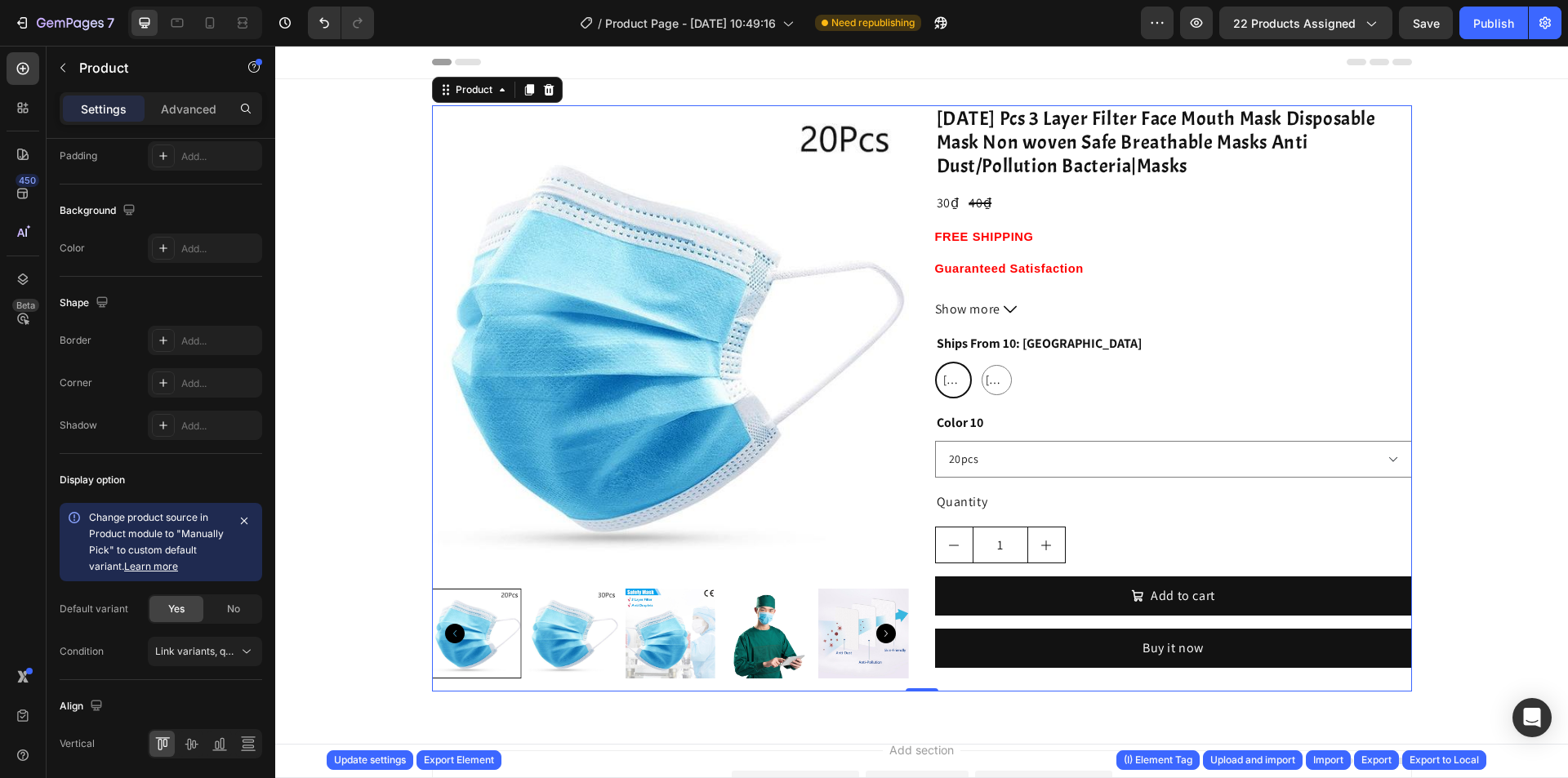
click at [920, 251] on div "Product Images 10/20/30 Pcs 3 Layer Filter Face Mouth Mask Disposable Mask Non …" at bounding box center [923, 398] width 980 height 586
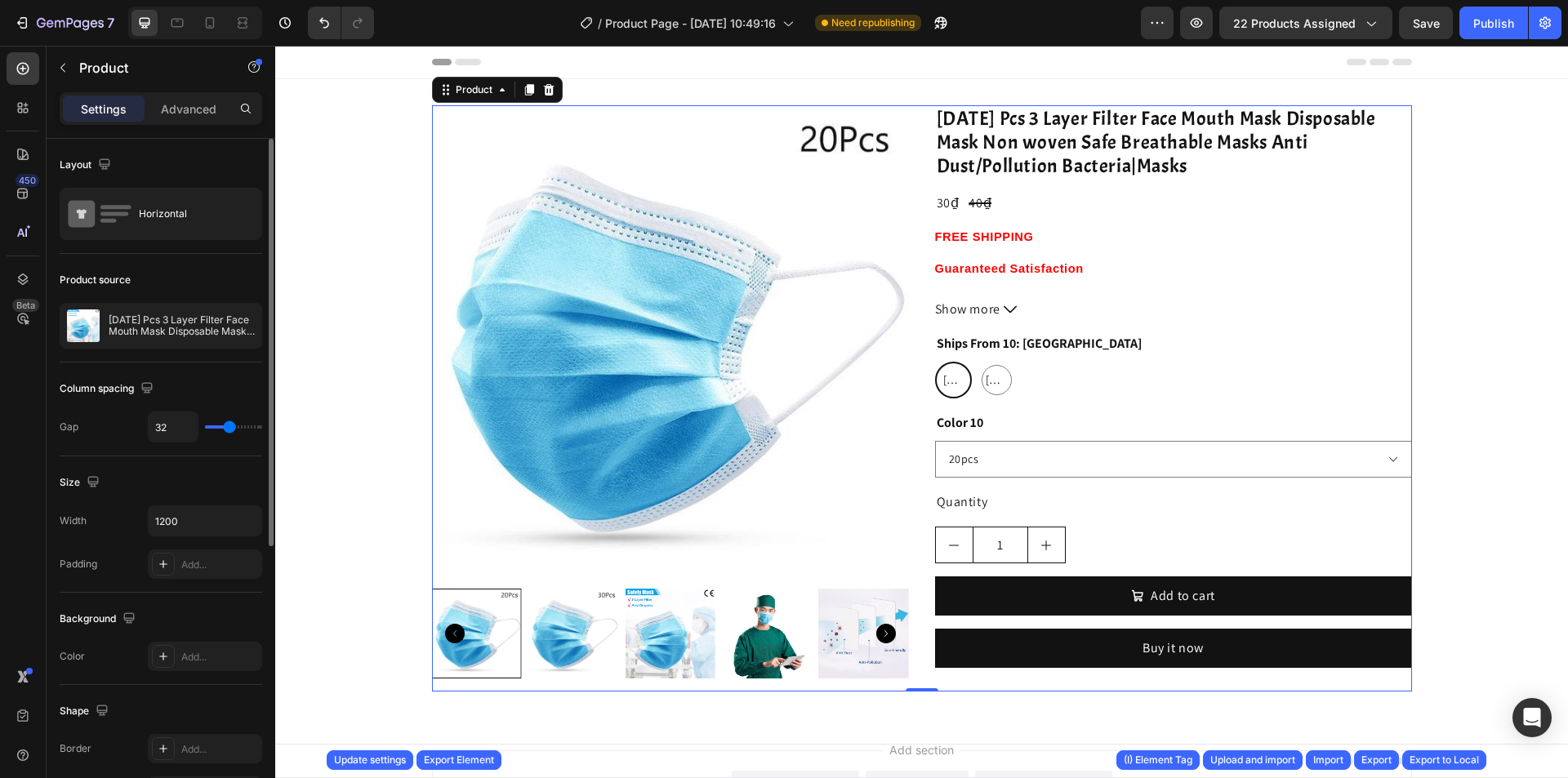
click at [911, 255] on div "Product Images 10/20/30 Pcs 3 Layer Filter Face Mouth Mask Disposable Mask Non …" at bounding box center [923, 398] width 980 height 586
click at [923, 406] on div "Product Images 10/20/30 Pcs 3 Layer Filter Face Mouth Mask Disposable Mask Non …" at bounding box center [923, 398] width 980 height 586
click at [1029, 445] on select "20pcs 30pcs" at bounding box center [1173, 459] width 477 height 37
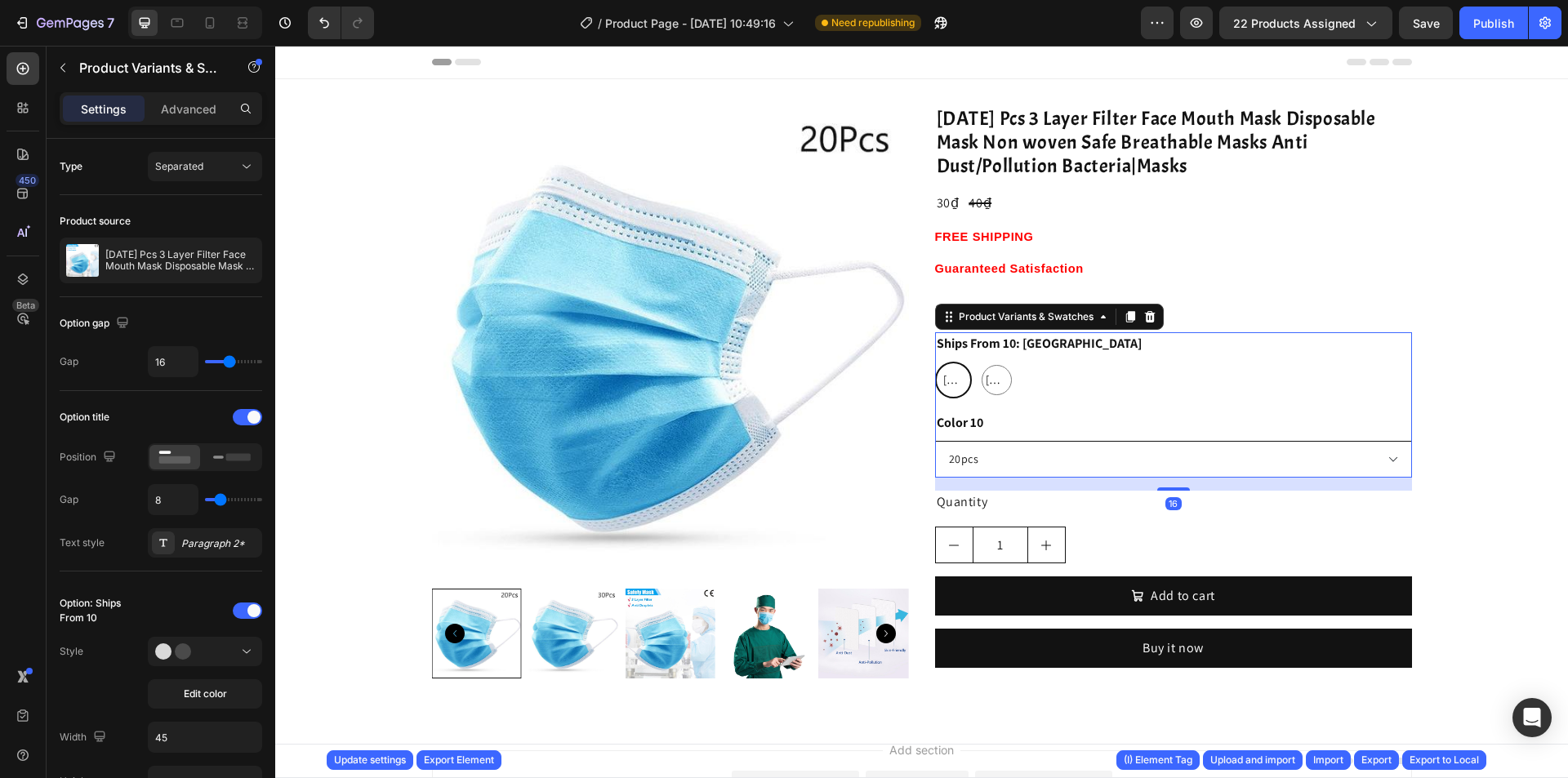
click at [1029, 445] on select "20pcs 30pcs" at bounding box center [1173, 459] width 477 height 37
click at [914, 311] on div "Product Images 10/20/30 Pcs 3 Layer Filter Face Mouth Mask Disposable Mask Non …" at bounding box center [923, 398] width 980 height 586
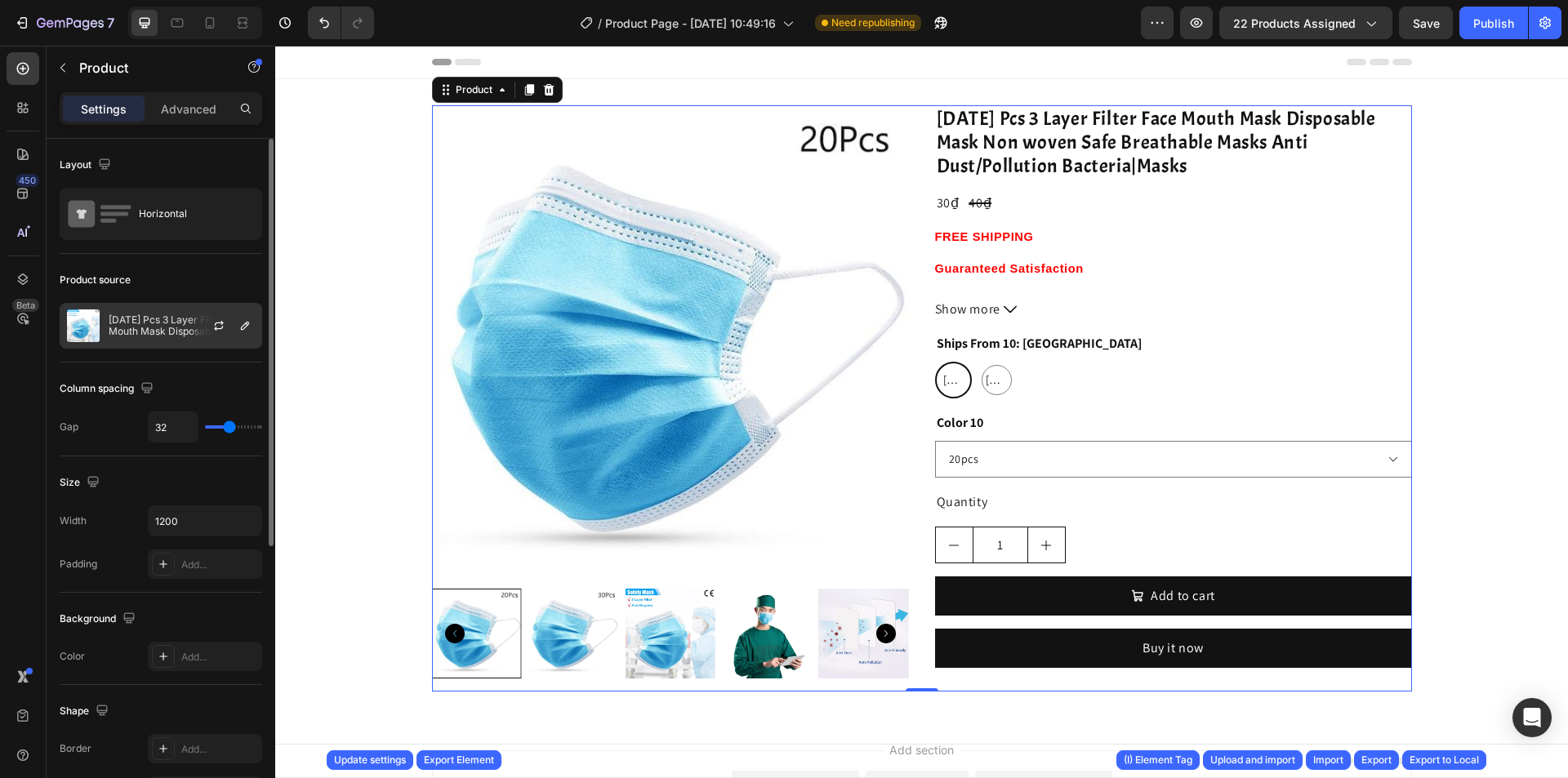
click at [159, 324] on p "10/20/30 Pcs 3 Layer Filter Face Mouth Mask Disposable Mask Non woven Safe Brea…" at bounding box center [182, 326] width 146 height 23
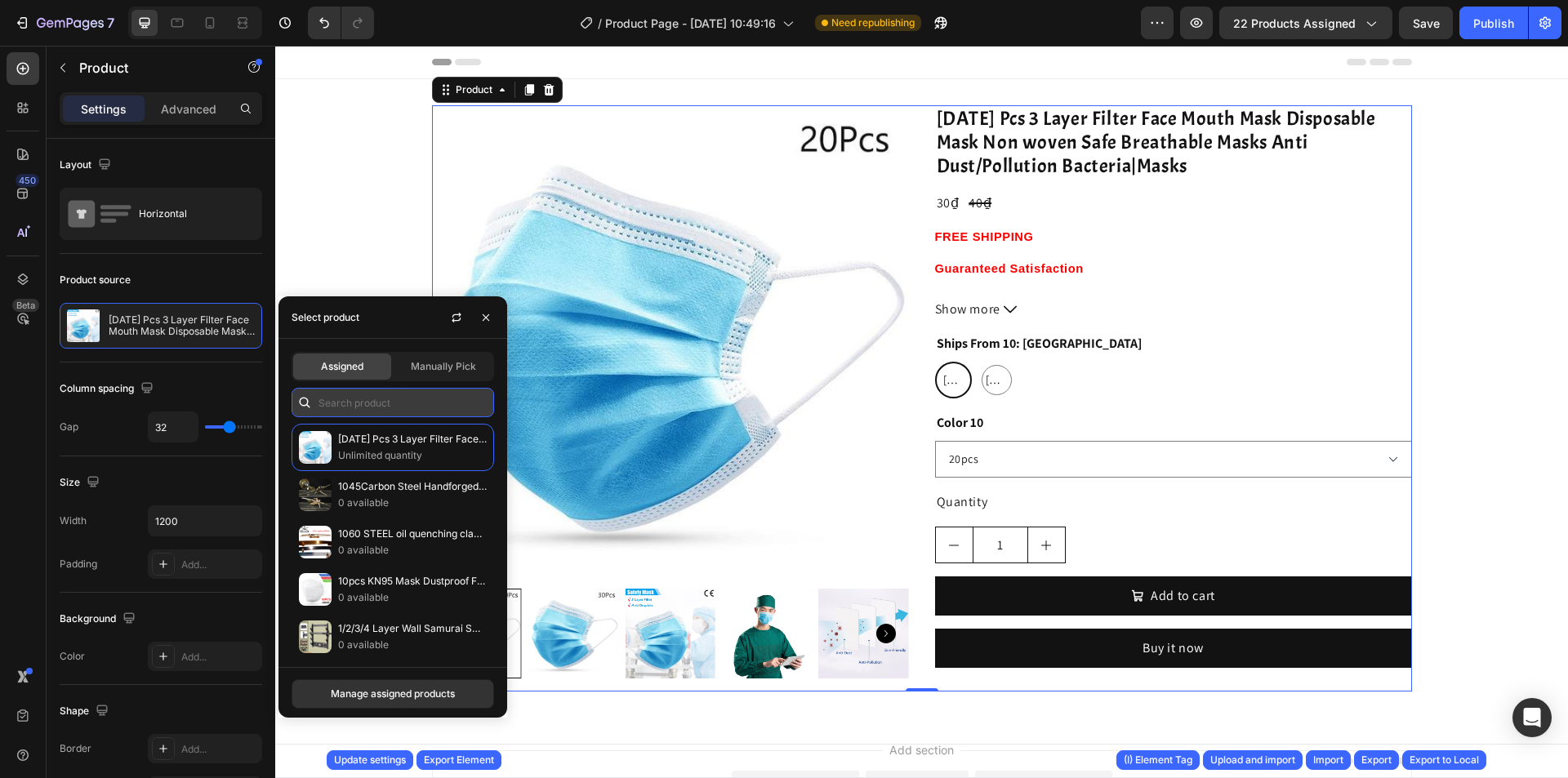
click at [379, 406] on input "text" at bounding box center [393, 402] width 202 height 30
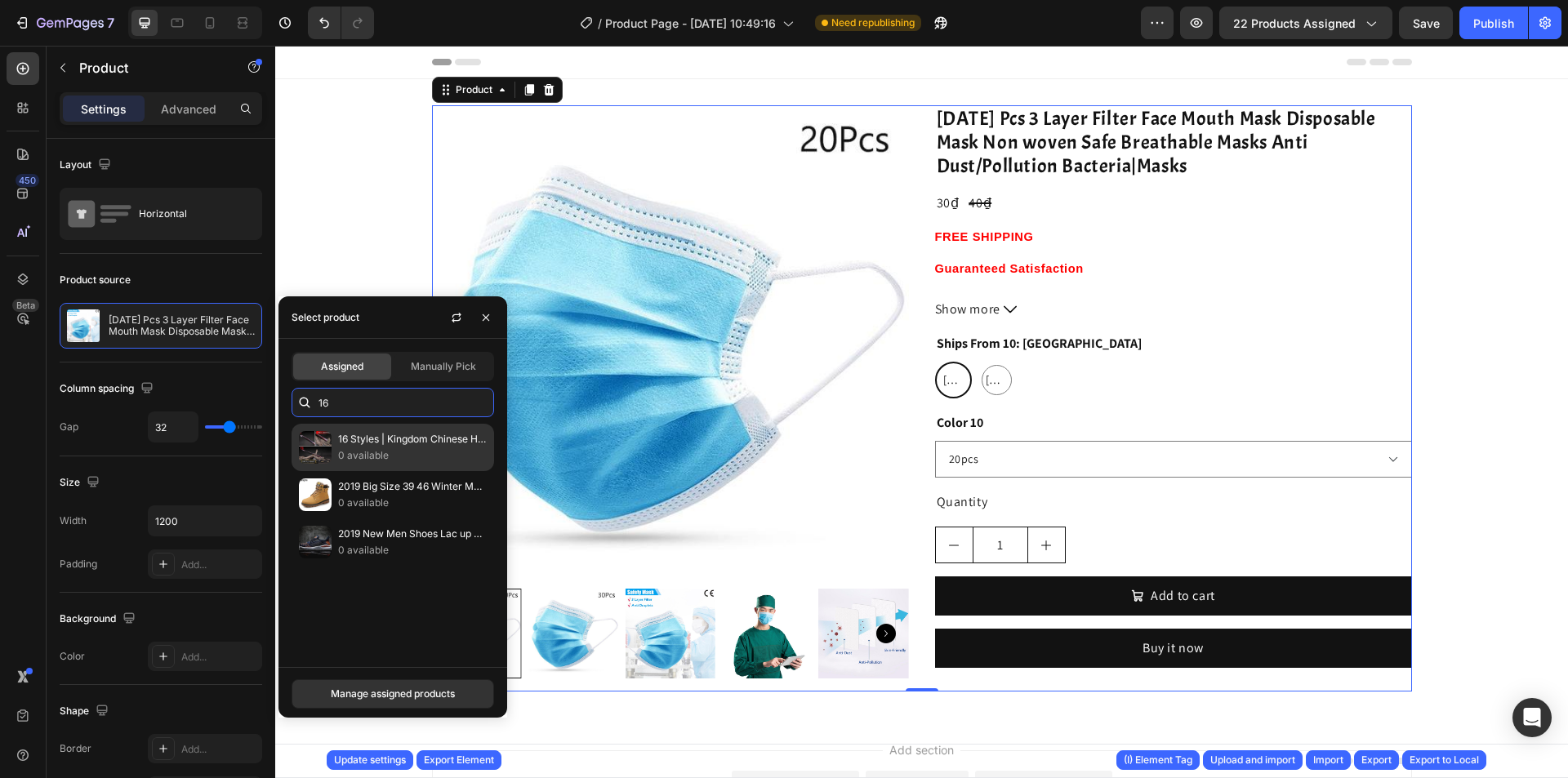
type input "16"
click at [392, 436] on p "16 Styles | Kingdom Chinese Han Dynasty Swords 漢代劍" at bounding box center [412, 439] width 148 height 16
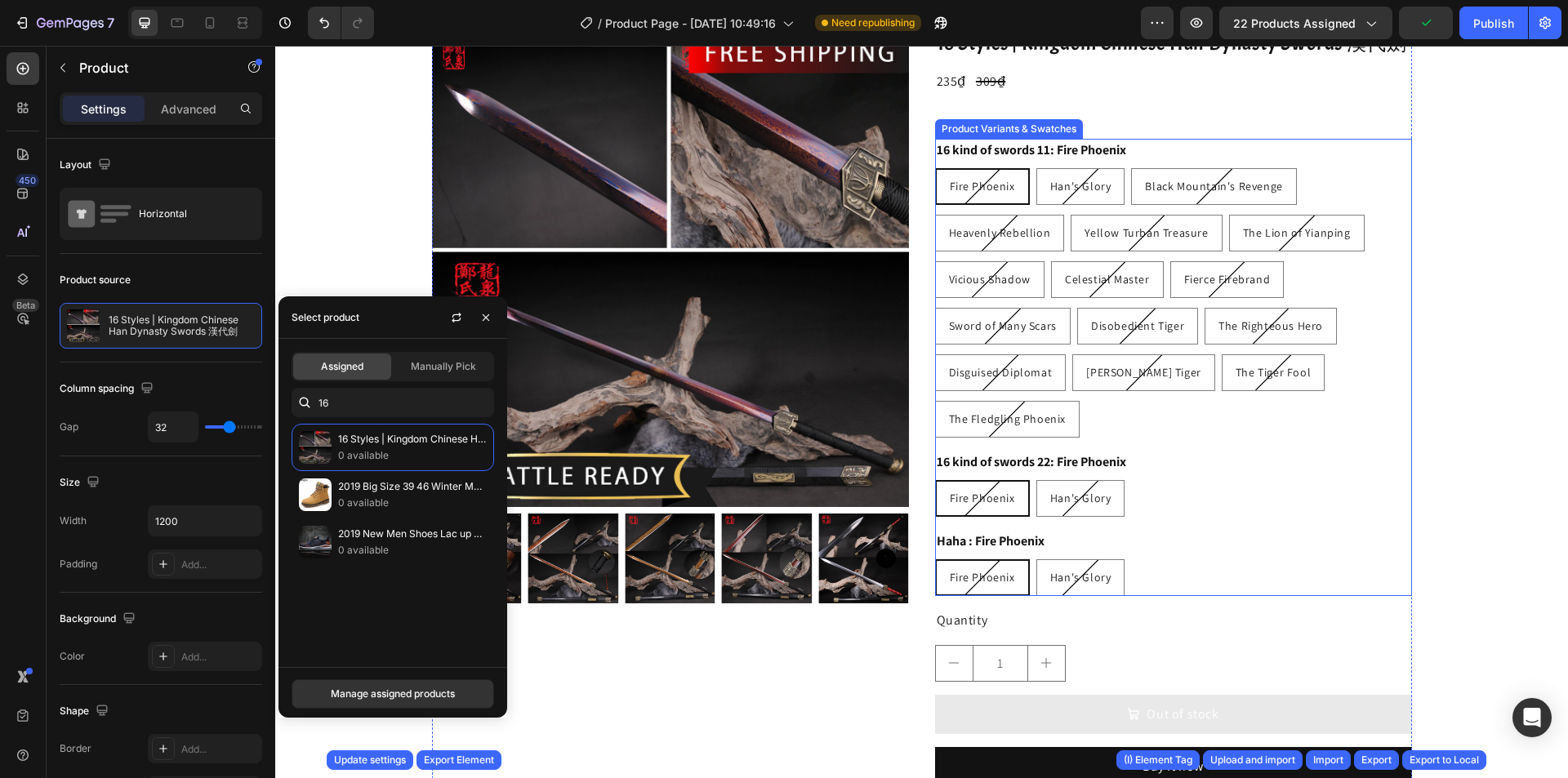
scroll to position [164, 0]
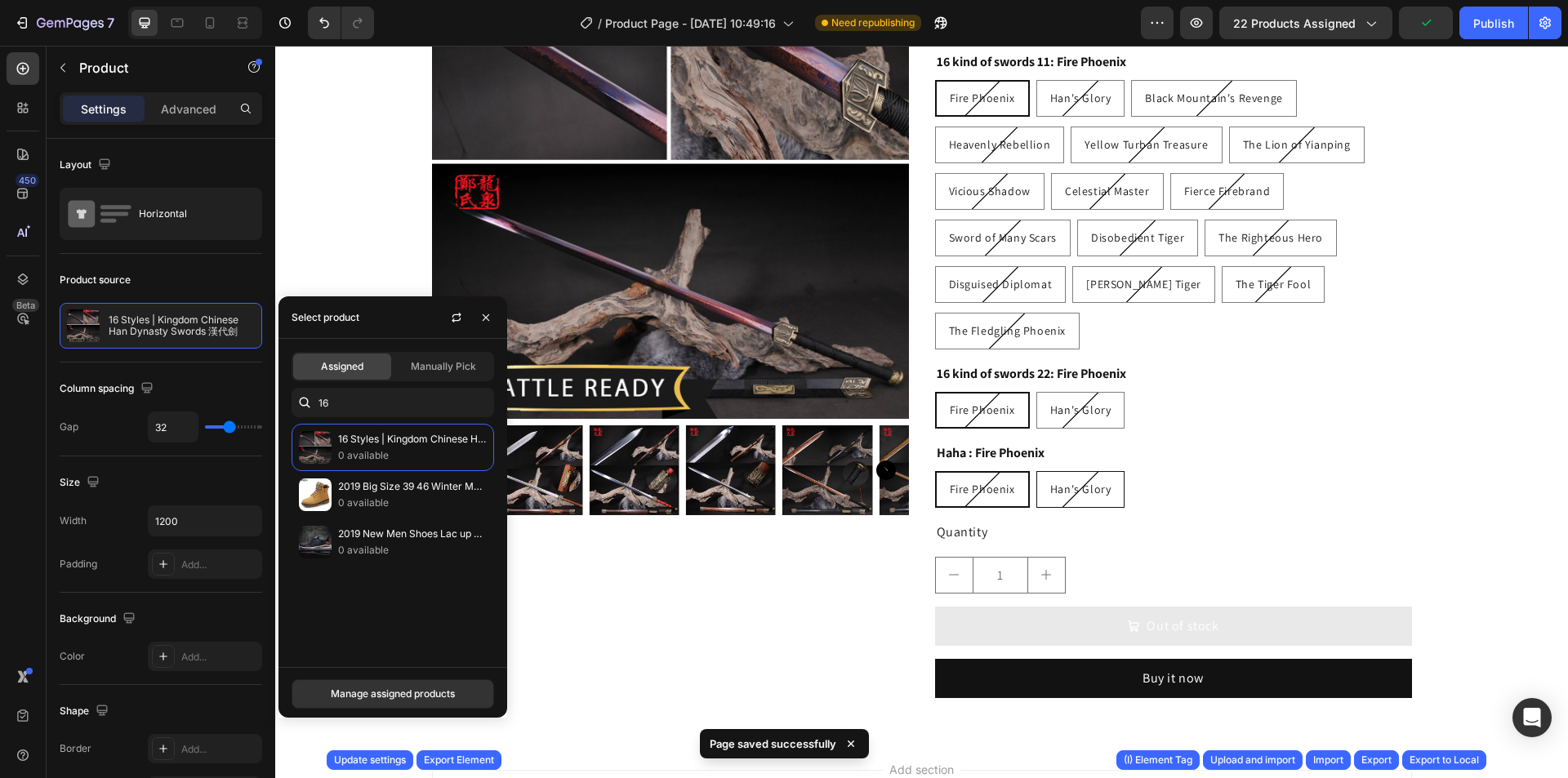
click at [1097, 475] on div "Han's Glory" at bounding box center [1081, 489] width 88 height 30
click at [1036, 471] on input "Han's Glory Han's Glory Han's Glory" at bounding box center [1035, 471] width 1 height 1
radio input "true"
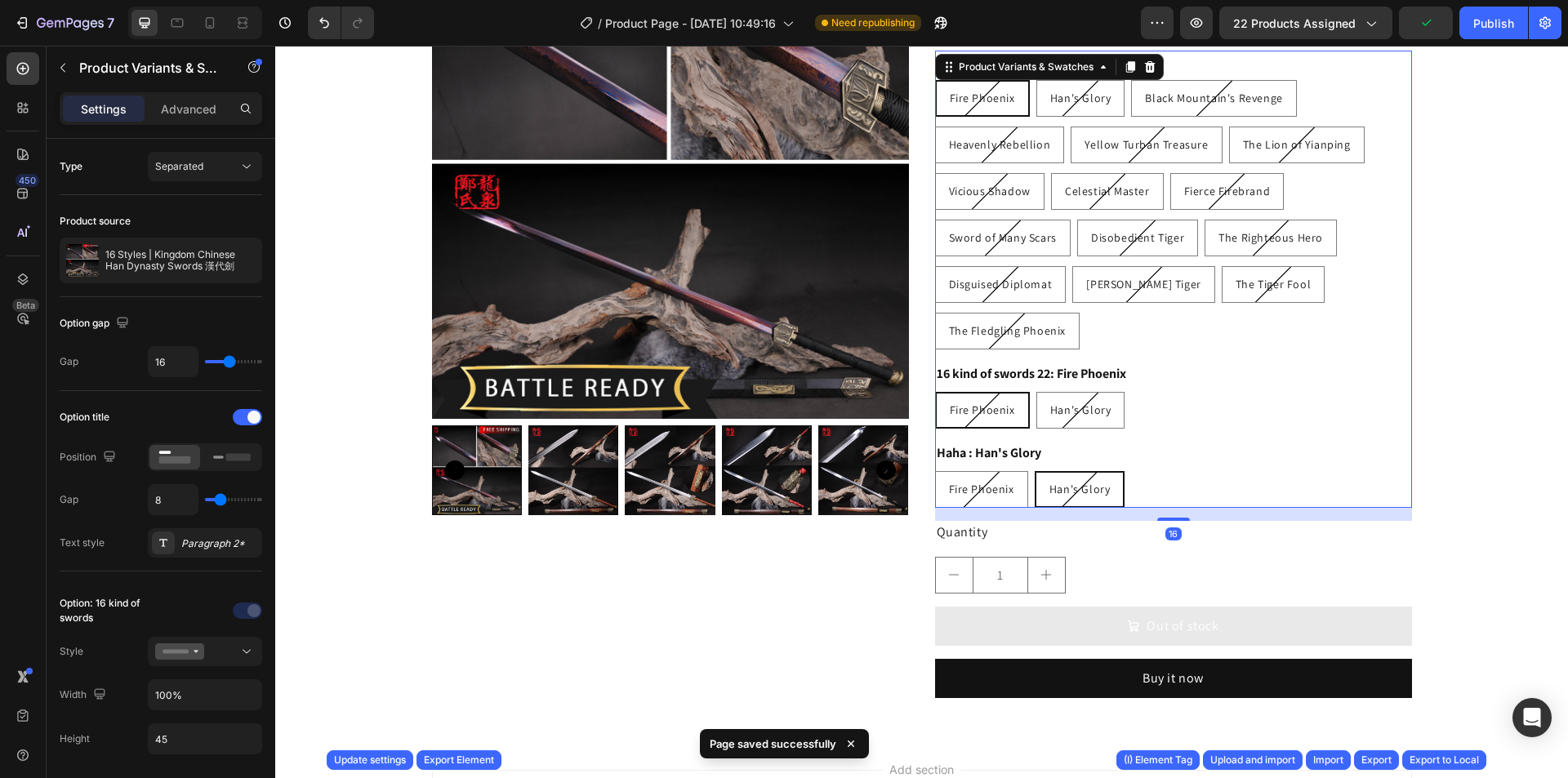
click at [1177, 471] on div "Fire Phoenix Fire Phoenix Fire Phoenix Han's Glory Han's Glory Han's Glory" at bounding box center [1173, 489] width 477 height 37
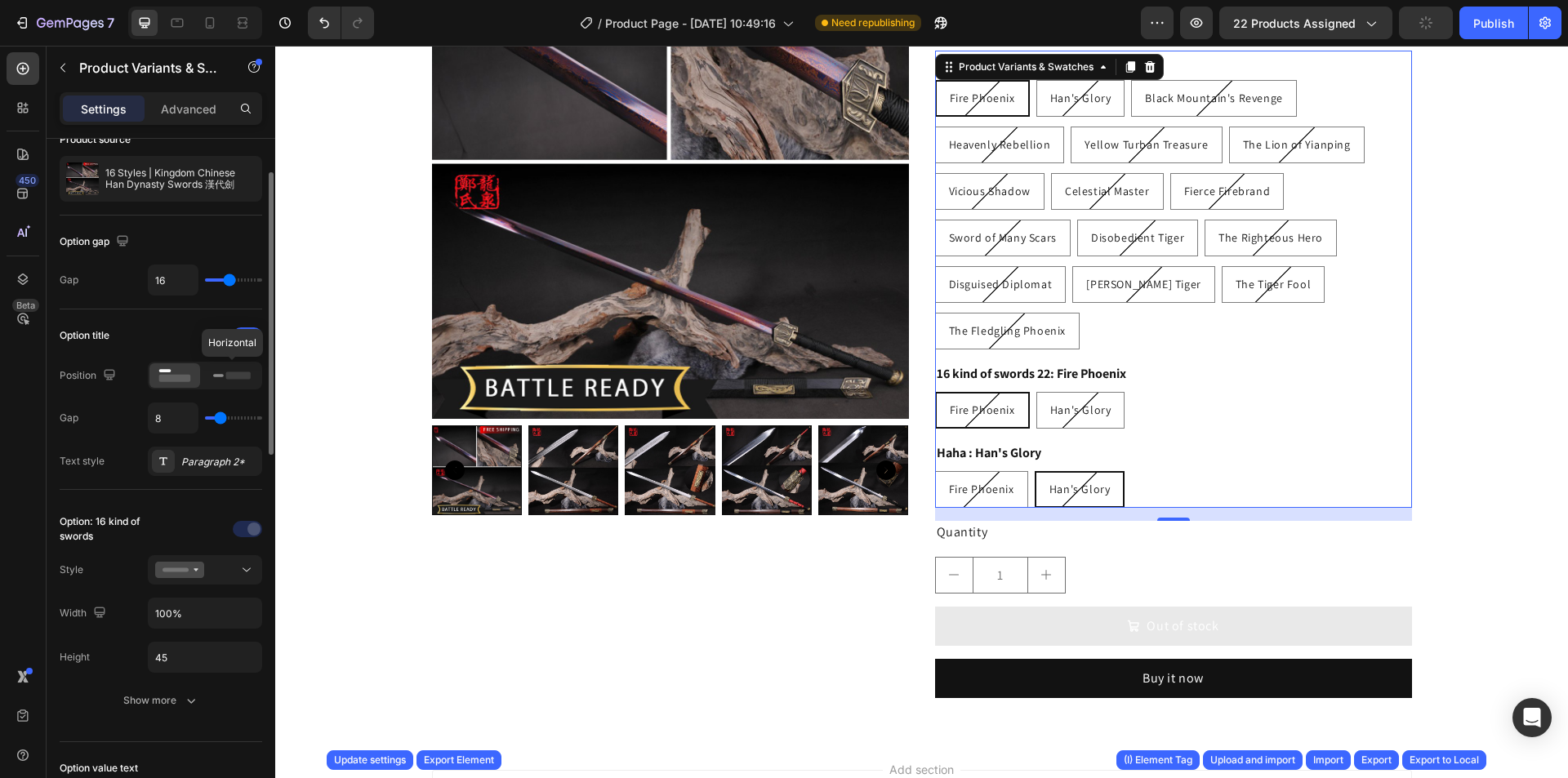
scroll to position [0, 0]
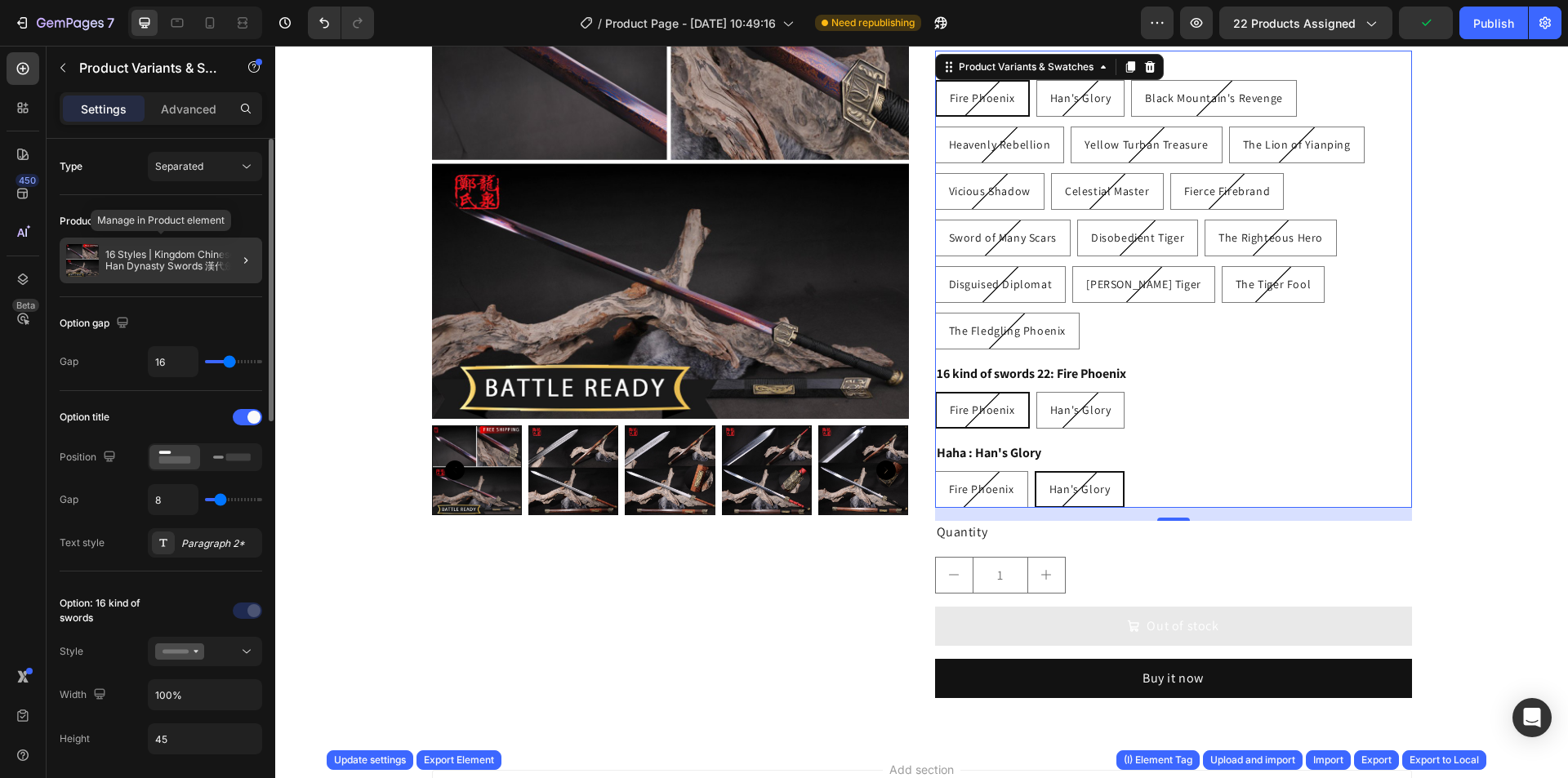
click at [180, 270] on p "16 Styles | Kingdom Chinese Han Dynasty Swords 漢代劍" at bounding box center [180, 261] width 150 height 23
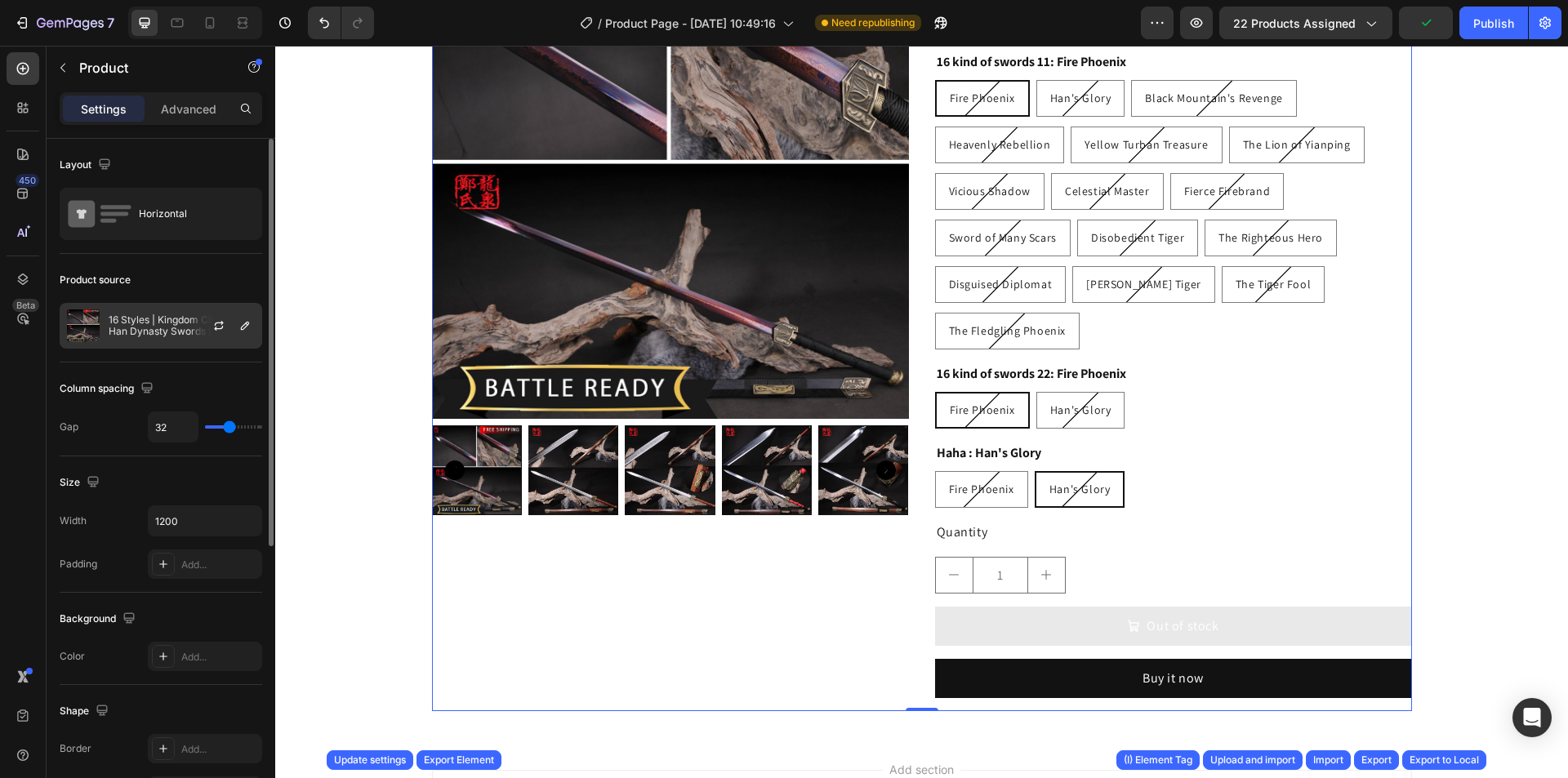
click at [196, 313] on div at bounding box center [225, 326] width 72 height 44
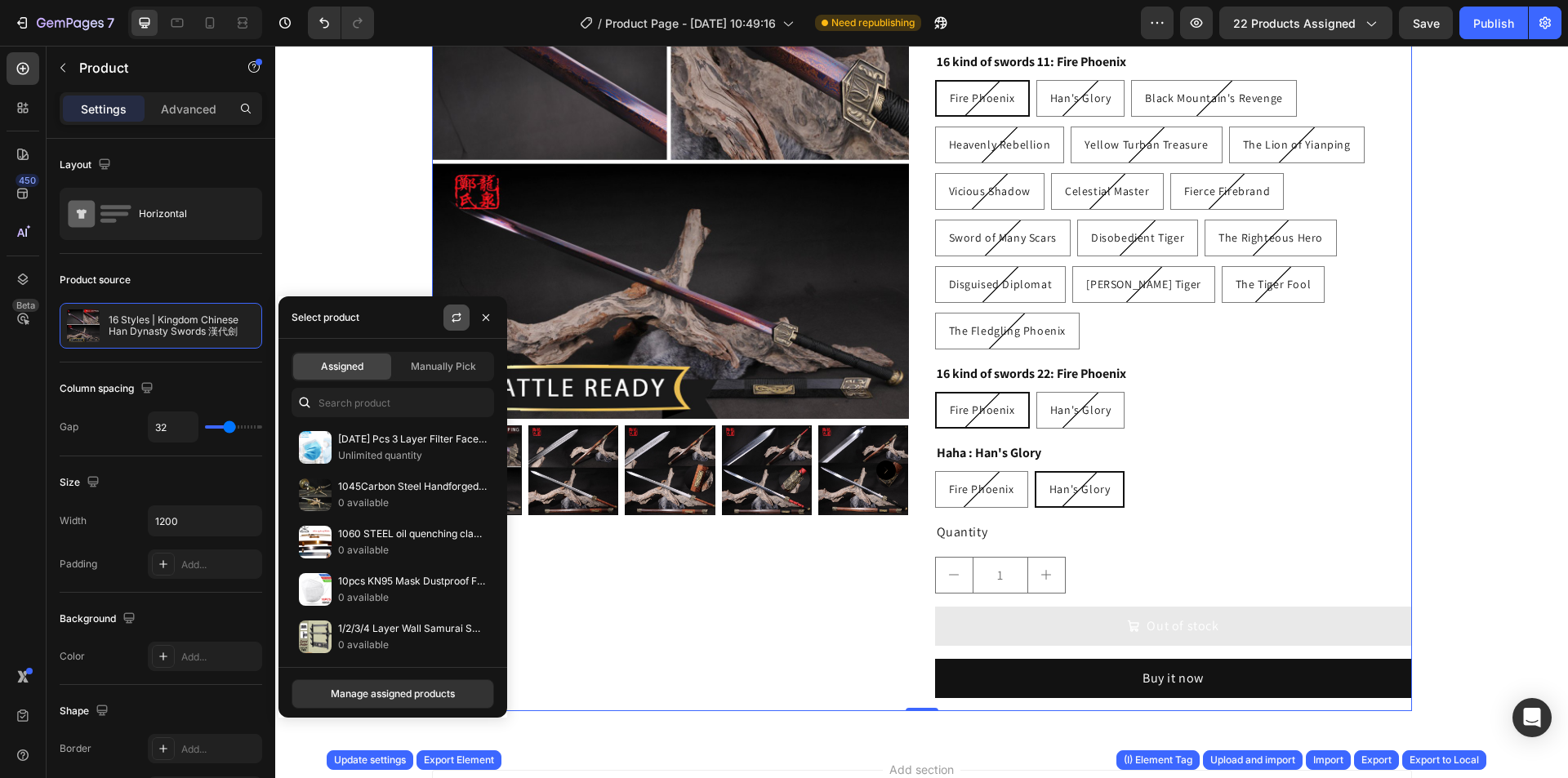
click at [450, 326] on button "button" at bounding box center [457, 317] width 26 height 26
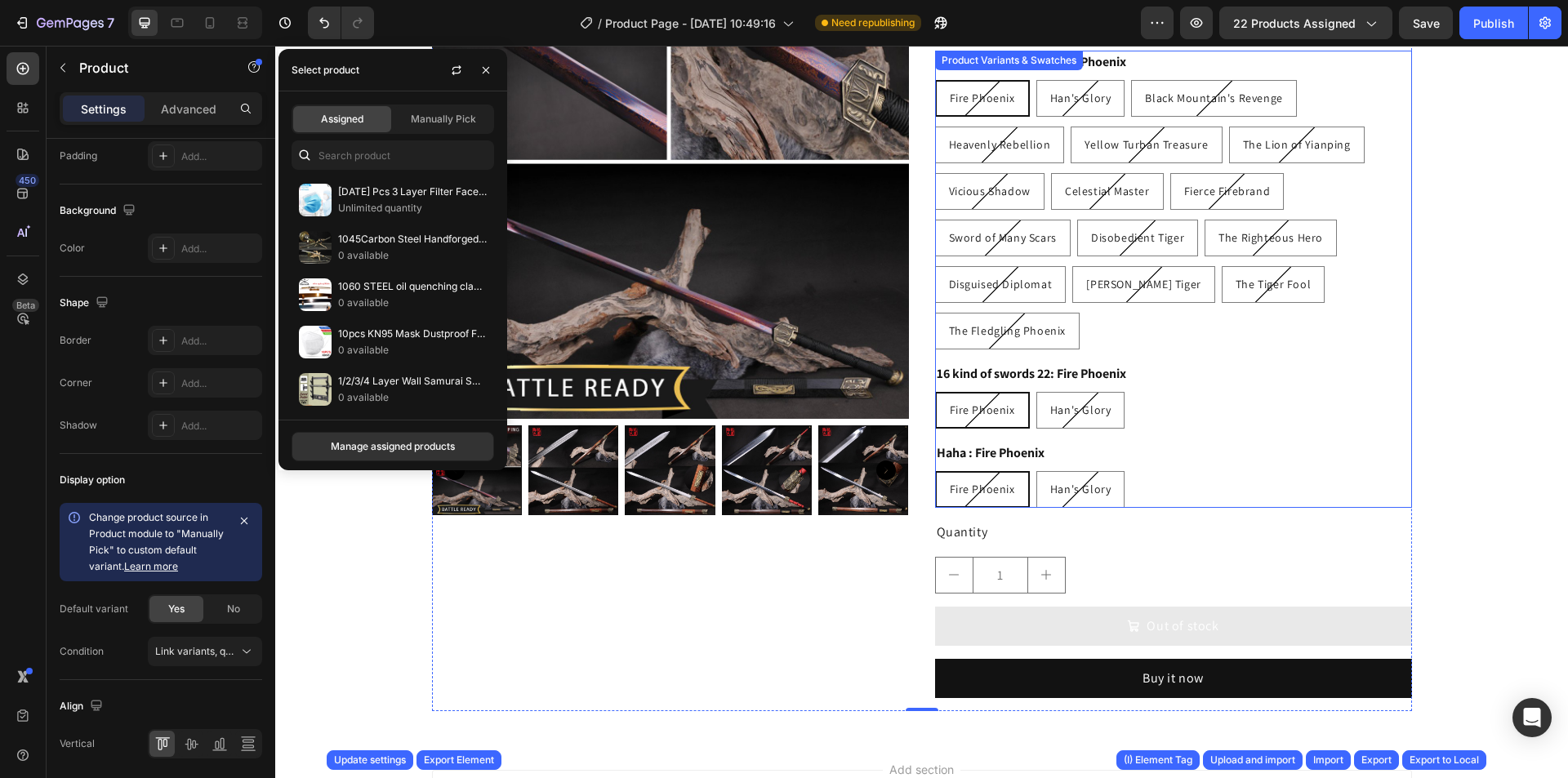
click at [1155, 376] on div "16 kind of swords 22: Fire Phoenix Fire Phoenix Fire Phoenix Fire Phoenix Han's…" at bounding box center [1173, 396] width 477 height 66
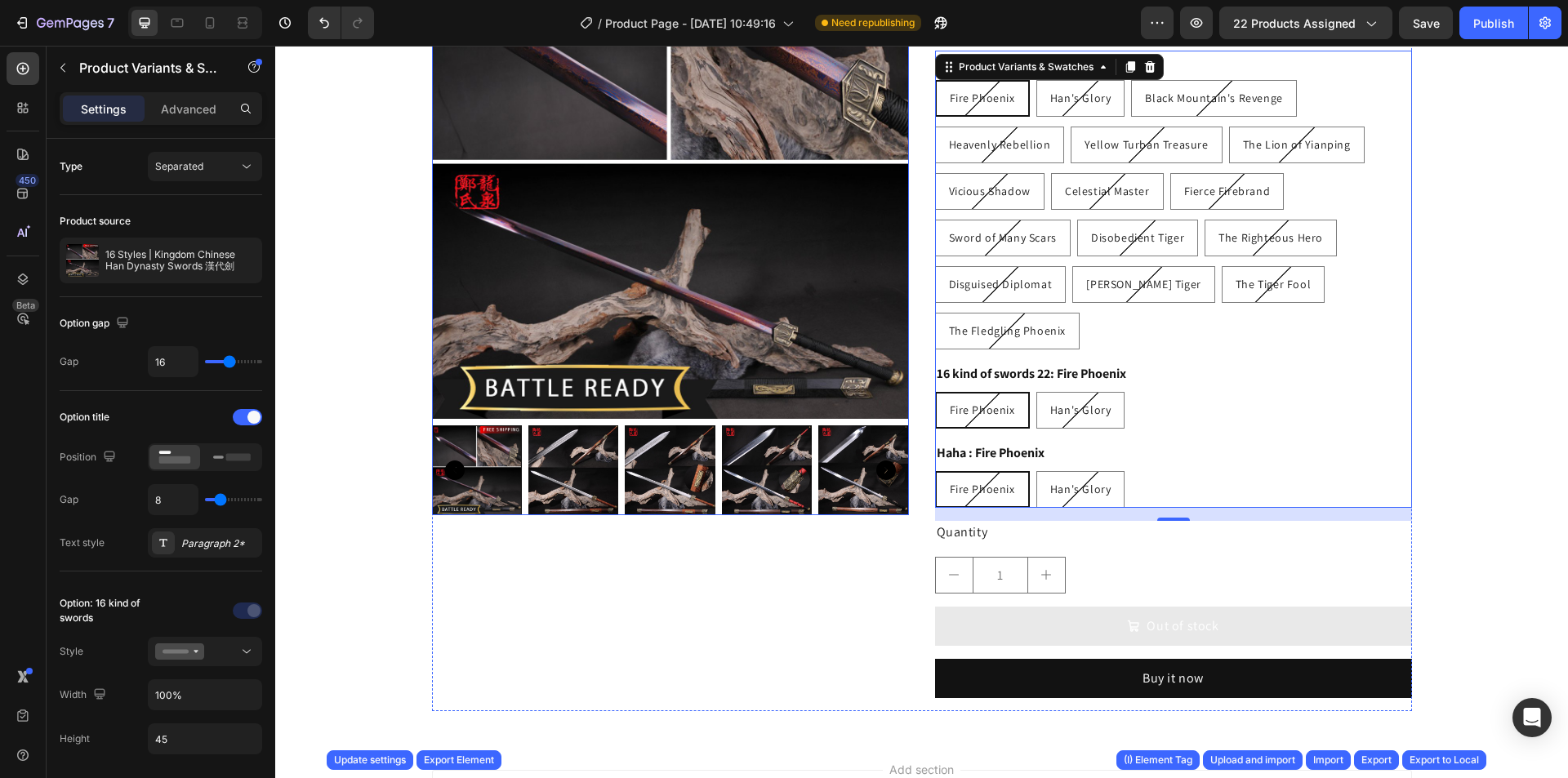
scroll to position [0, 0]
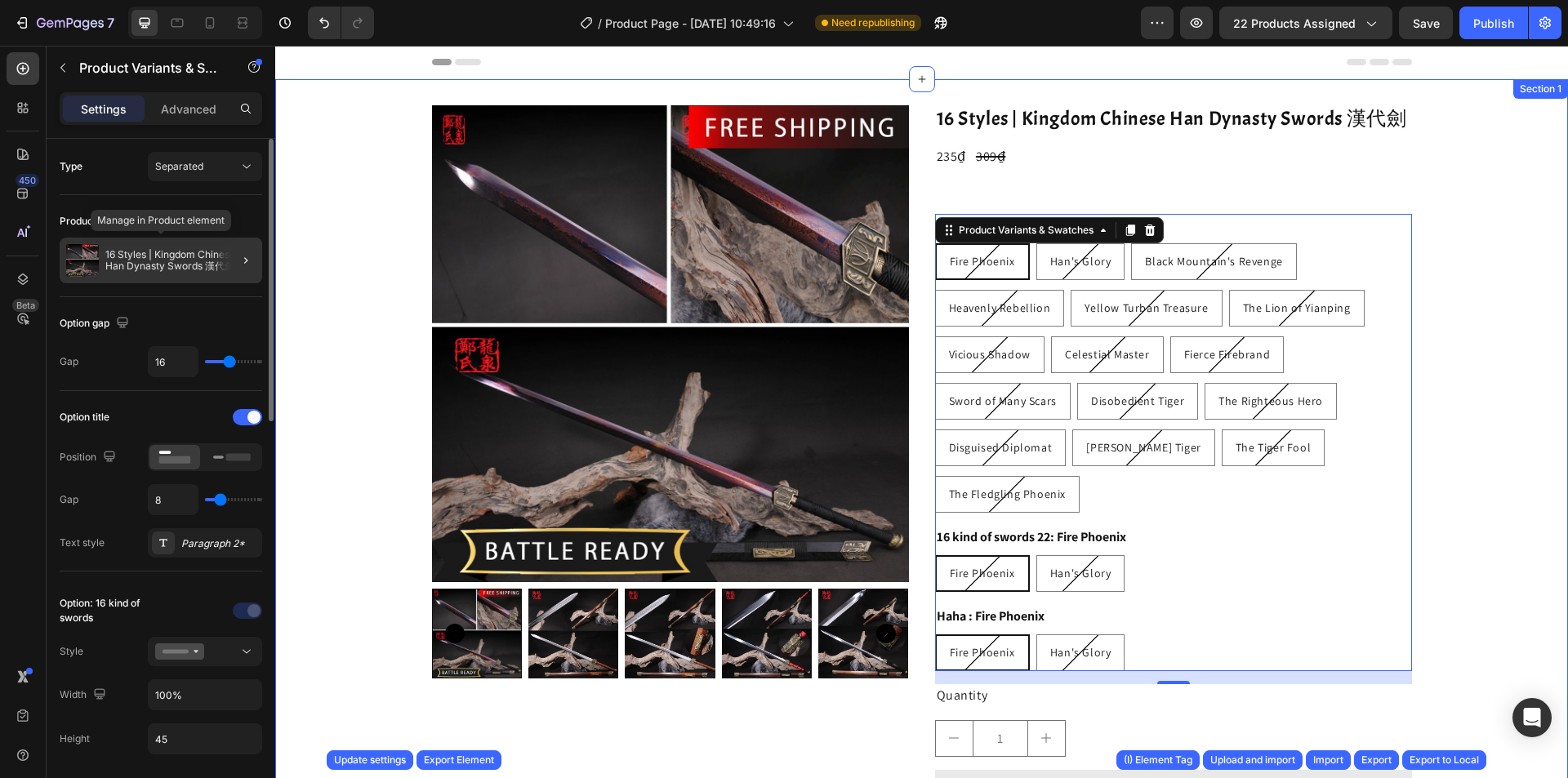
click at [193, 257] on p "16 Styles | Kingdom Chinese Han Dynasty Swords 漢代劍" at bounding box center [180, 261] width 150 height 23
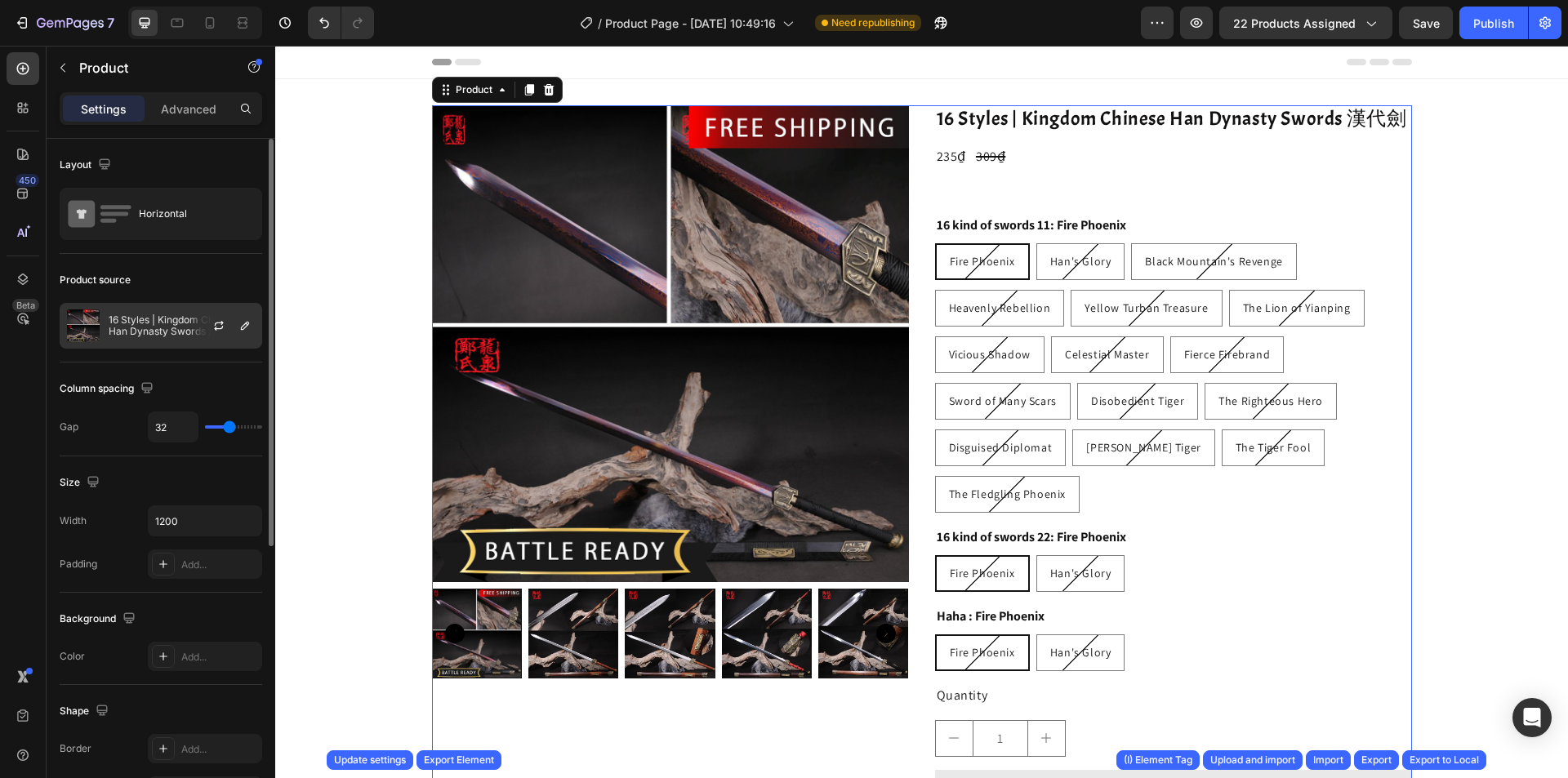
click at [155, 323] on p "16 Styles | Kingdom Chinese Han Dynasty Swords 漢代劍" at bounding box center [182, 326] width 146 height 23
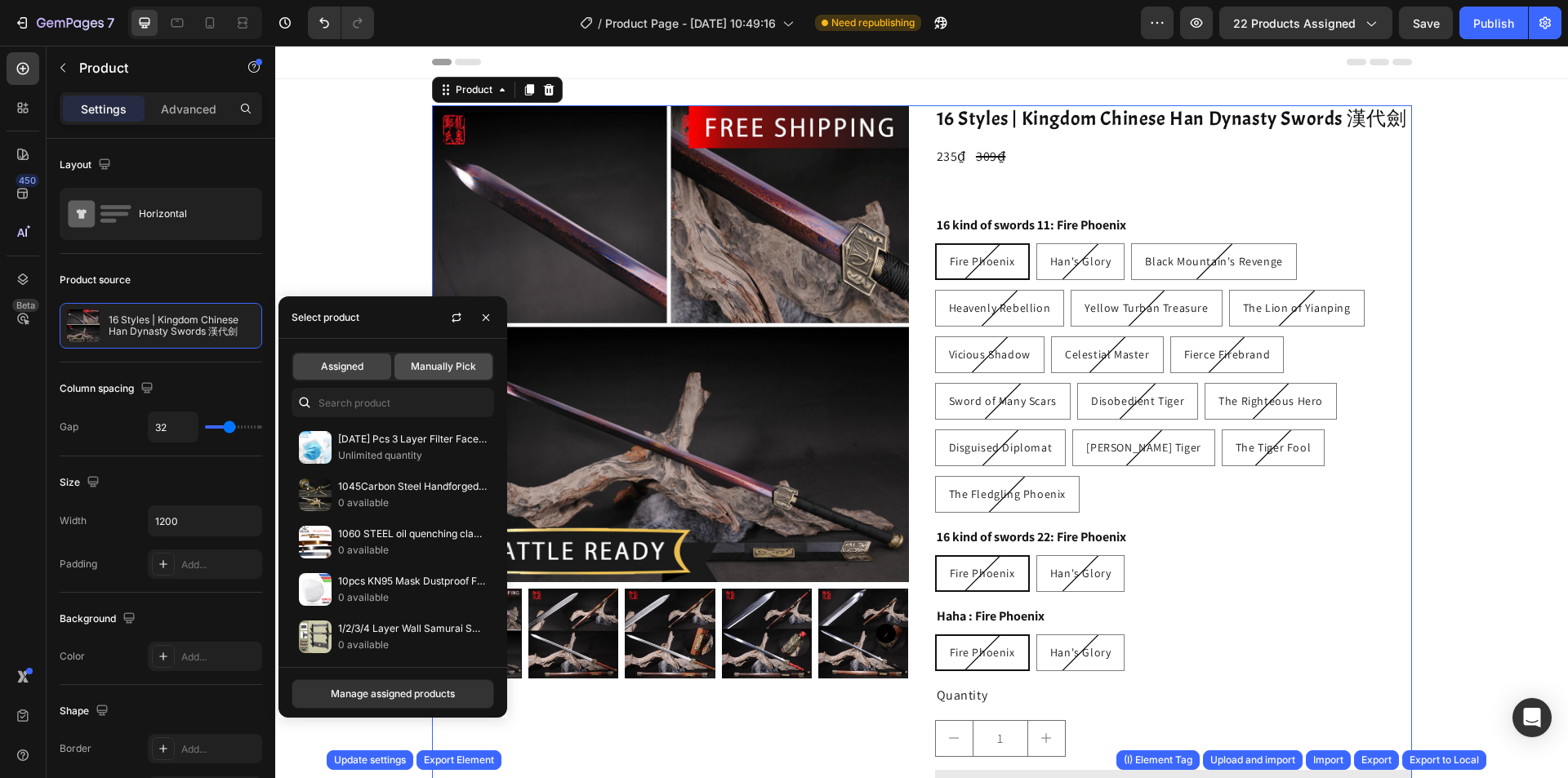
click at [431, 363] on span "Manually Pick" at bounding box center [444, 366] width 65 height 14
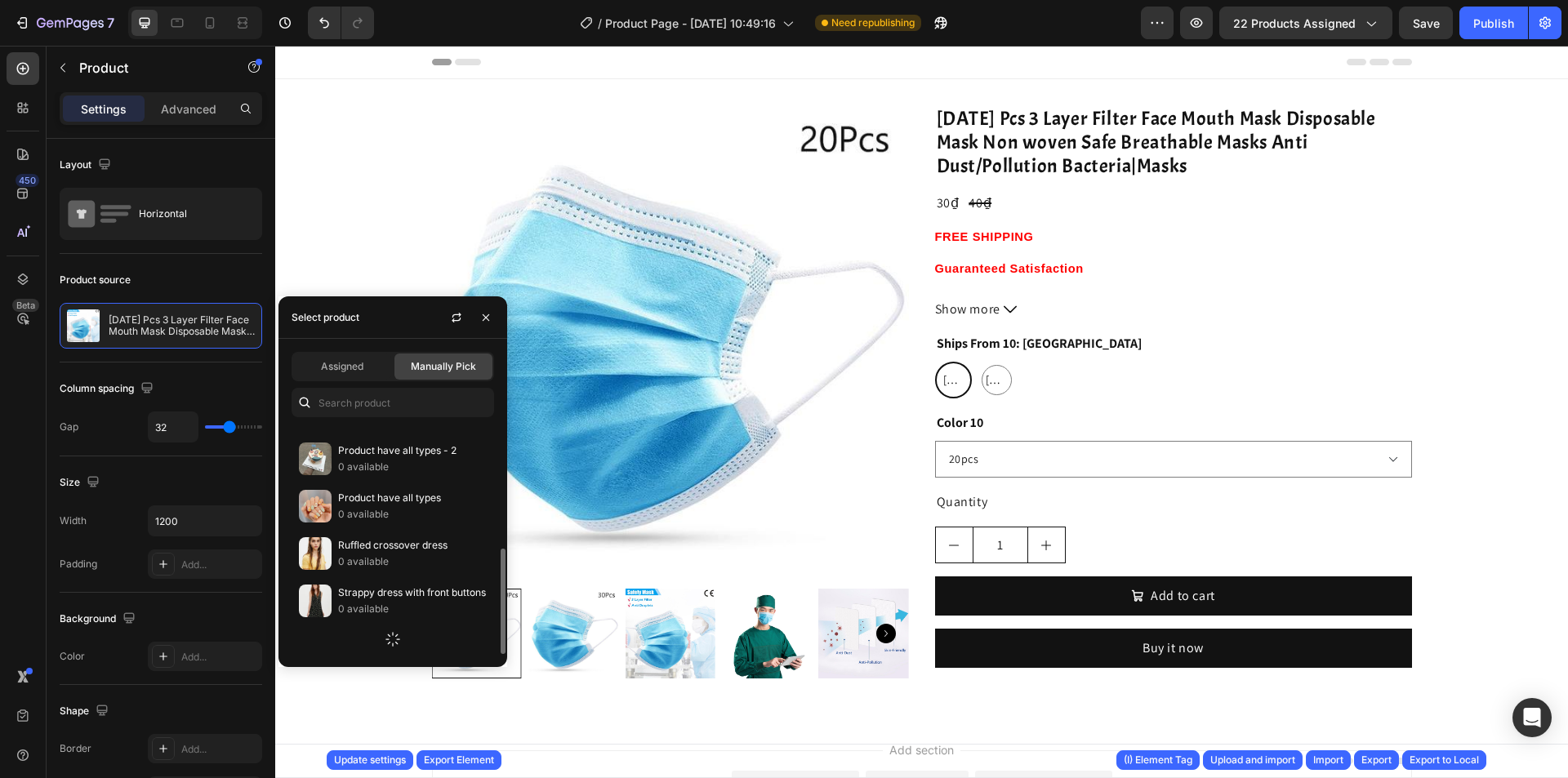
scroll to position [600, 0]
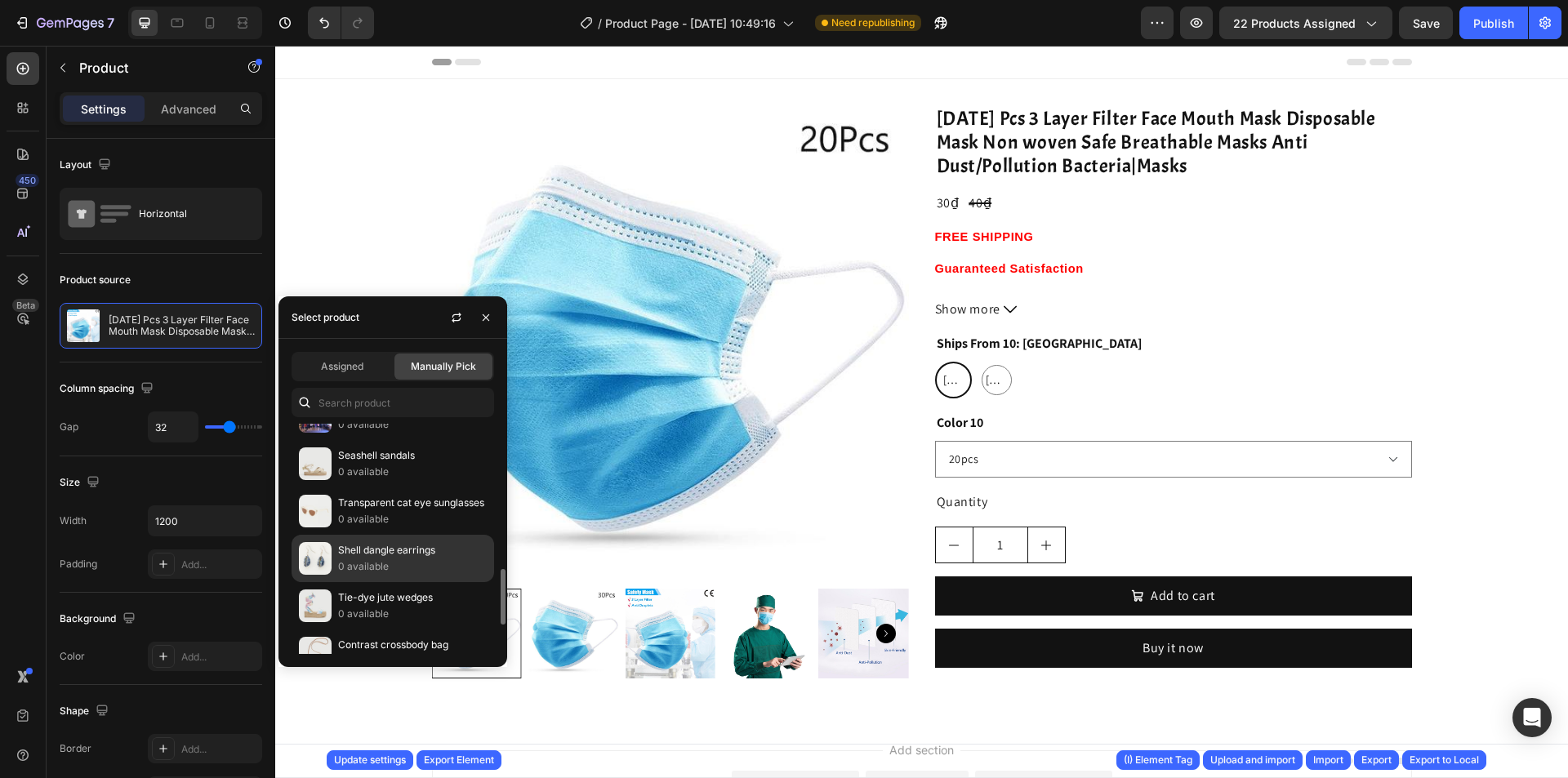
click at [433, 565] on p "0 available" at bounding box center [412, 566] width 148 height 16
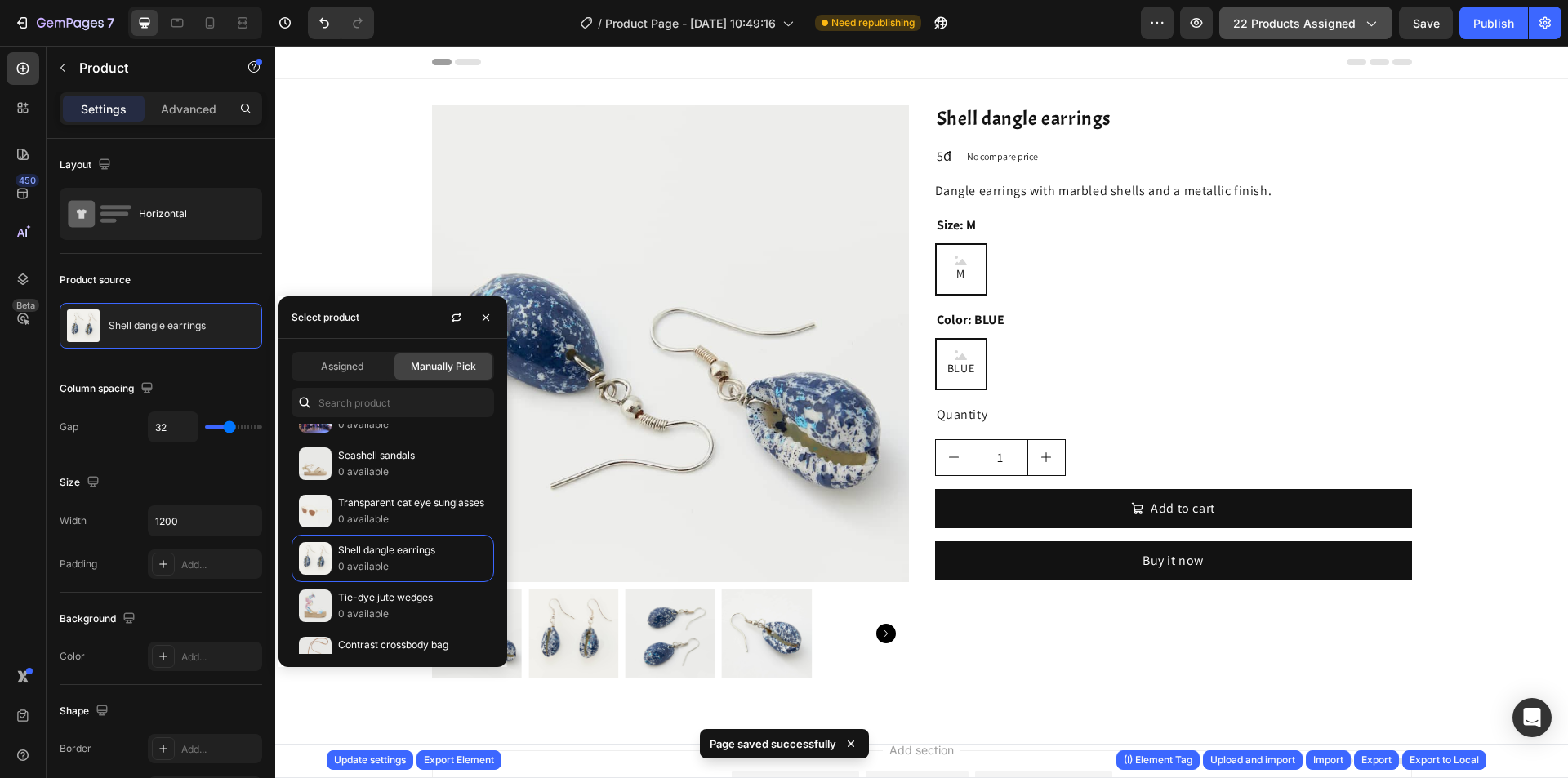
click at [1264, 25] on span "22 products assigned" at bounding box center [1294, 23] width 122 height 17
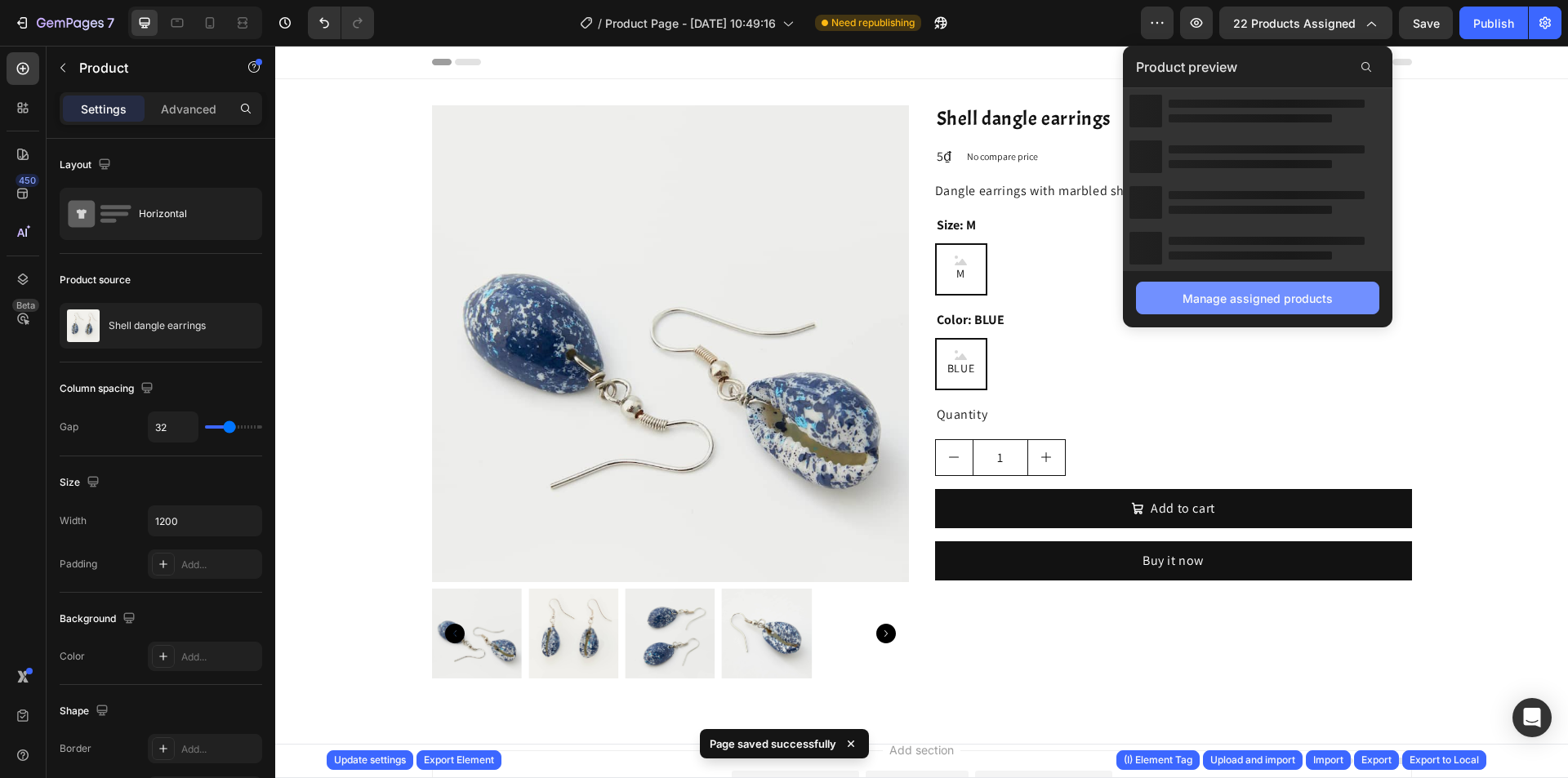
click at [1221, 282] on button "Manage assigned products" at bounding box center [1258, 298] width 244 height 33
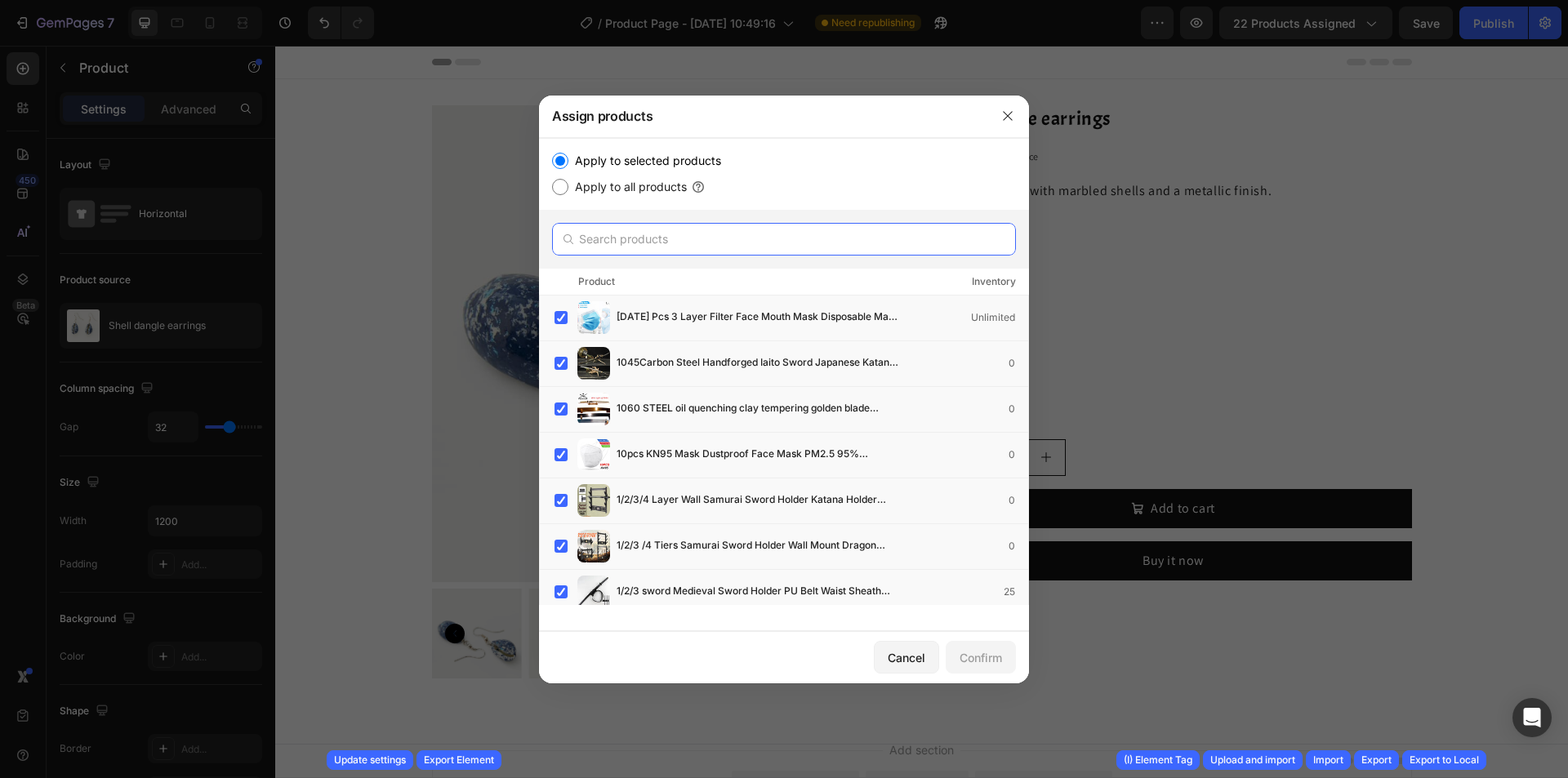
click at [662, 253] on input "text" at bounding box center [784, 240] width 464 height 33
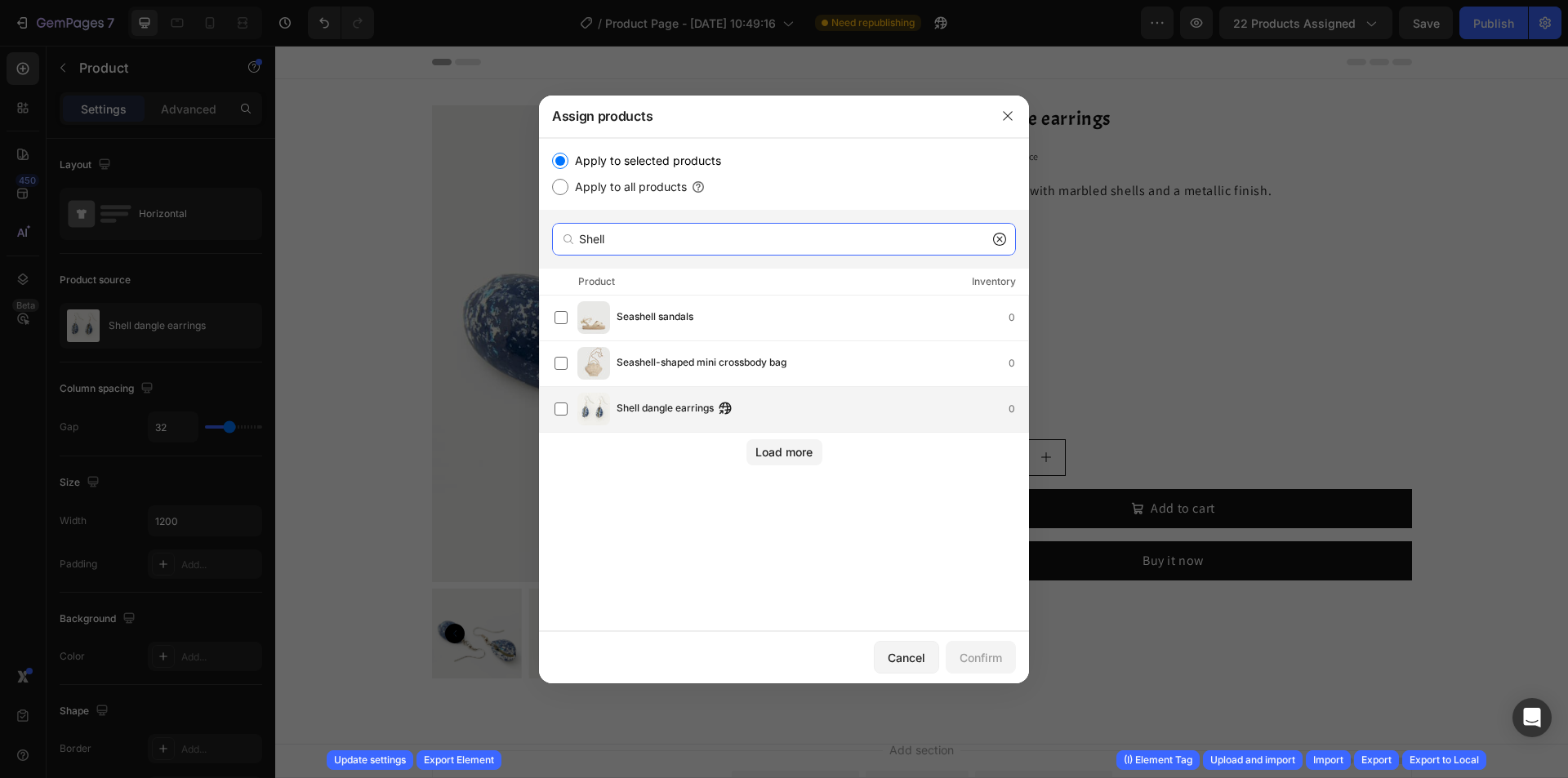
type input "Shell"
click at [788, 405] on div "Shell dangle earrings 0" at bounding box center [822, 409] width 411 height 18
click at [979, 656] on div "Confirm" at bounding box center [981, 658] width 42 height 17
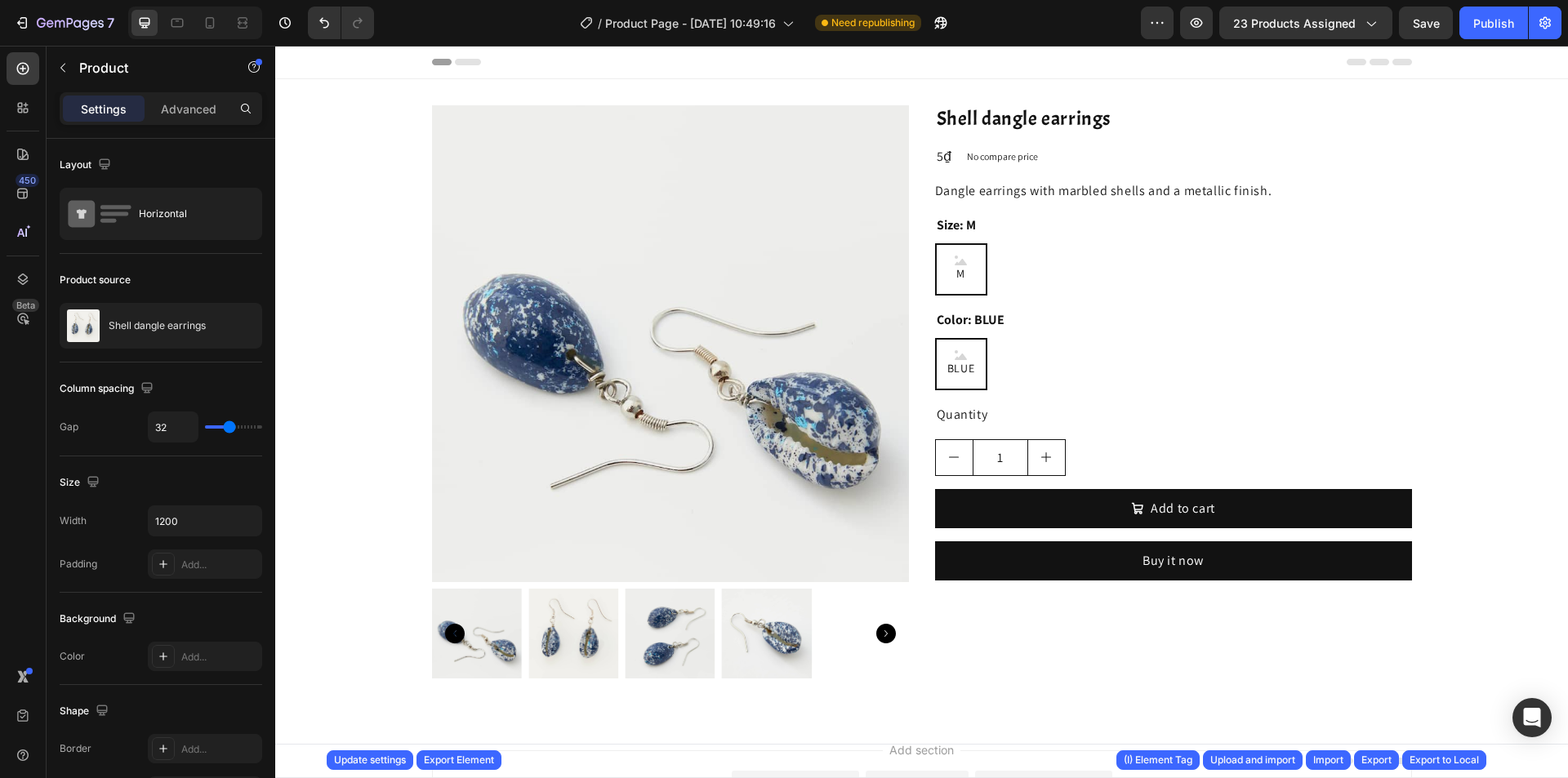
click at [917, 328] on div "Product Images Shell dangle earrings Product Title 5₫ Product Price Product Pri…" at bounding box center [923, 398] width 980 height 586
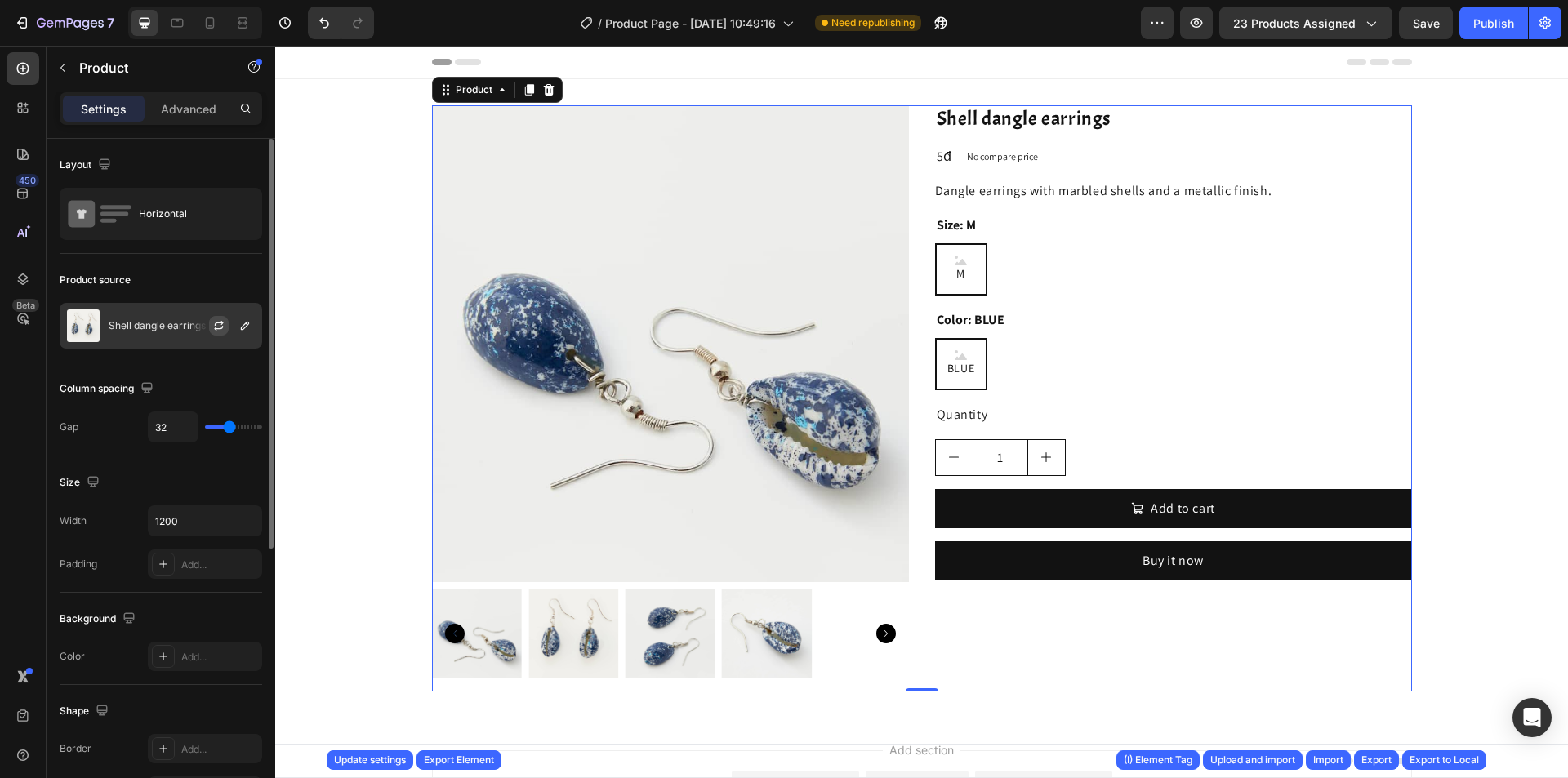
click at [216, 324] on icon "button" at bounding box center [219, 323] width 9 height 5
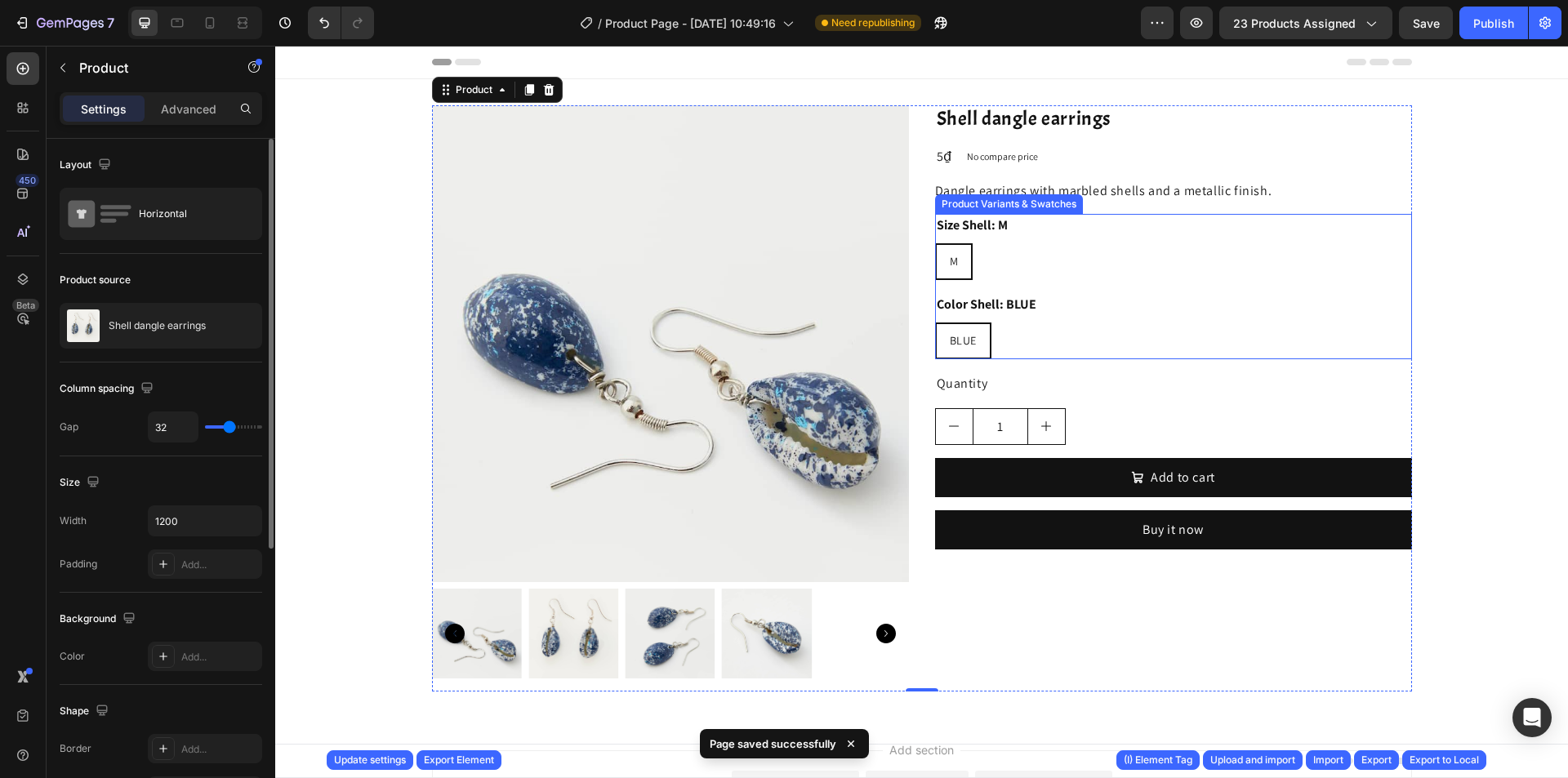
click at [1035, 274] on div "M M M" at bounding box center [1173, 262] width 477 height 37
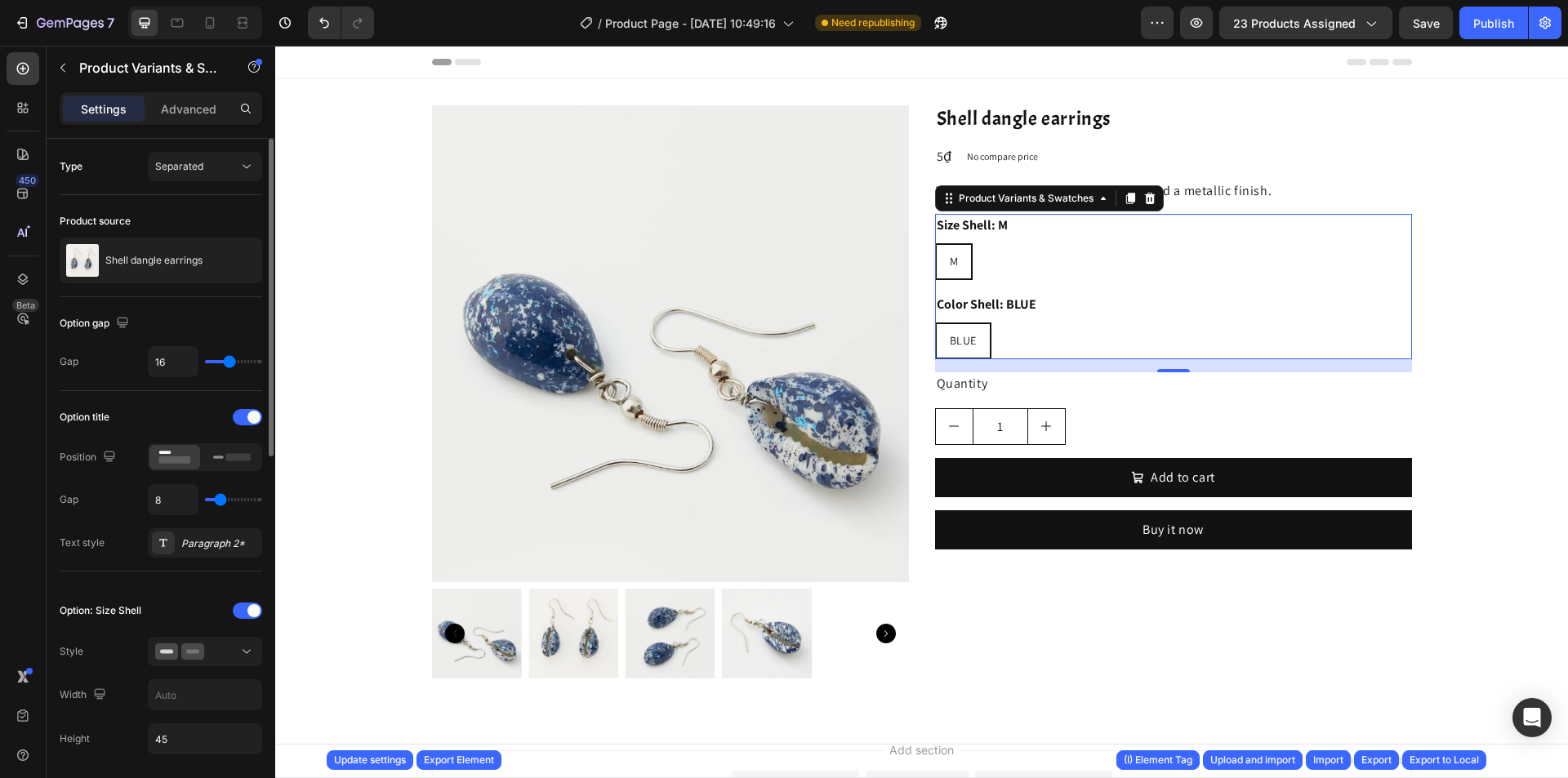
scroll to position [326, 0]
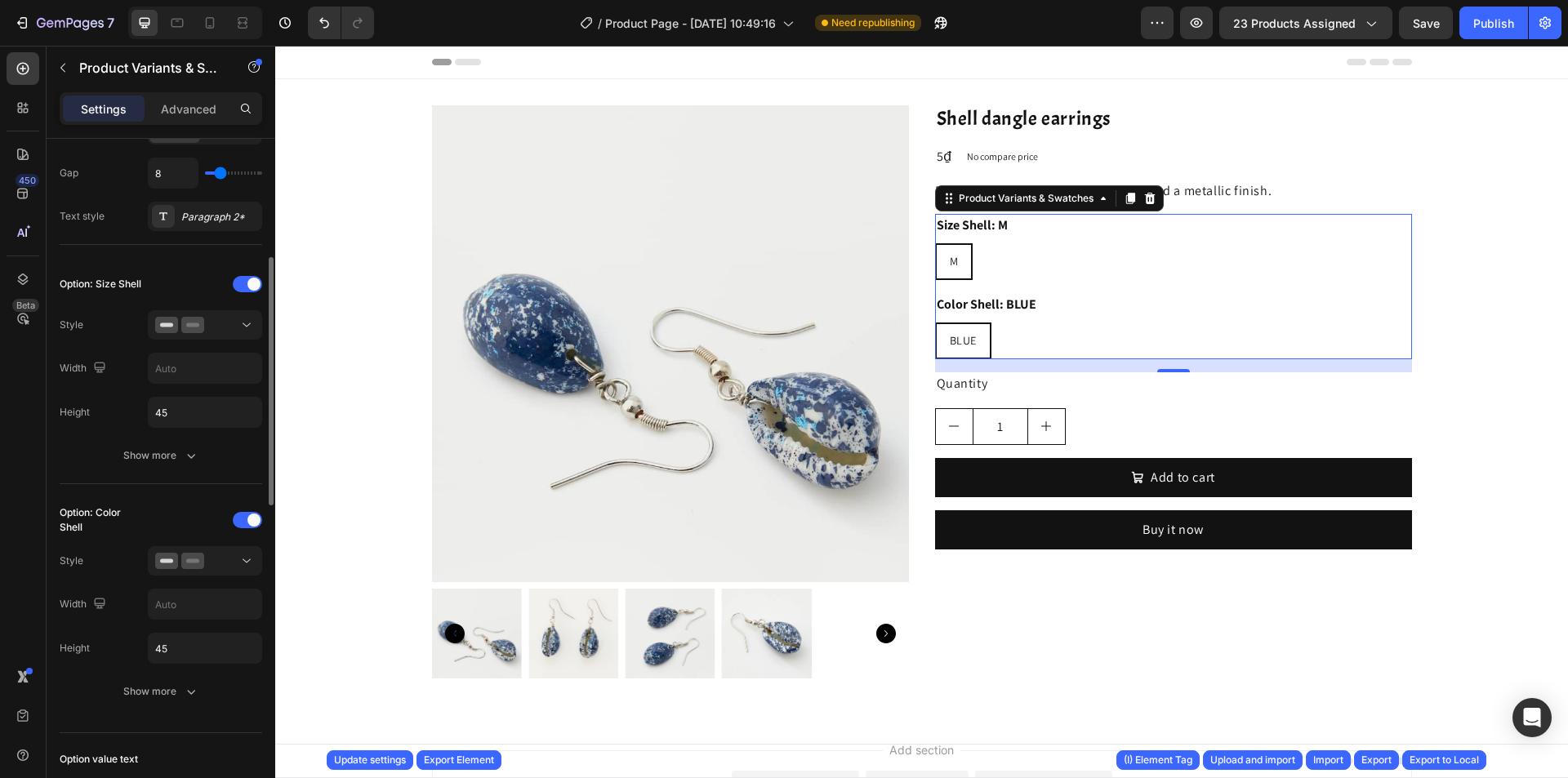
click at [180, 573] on button at bounding box center [205, 560] width 115 height 30
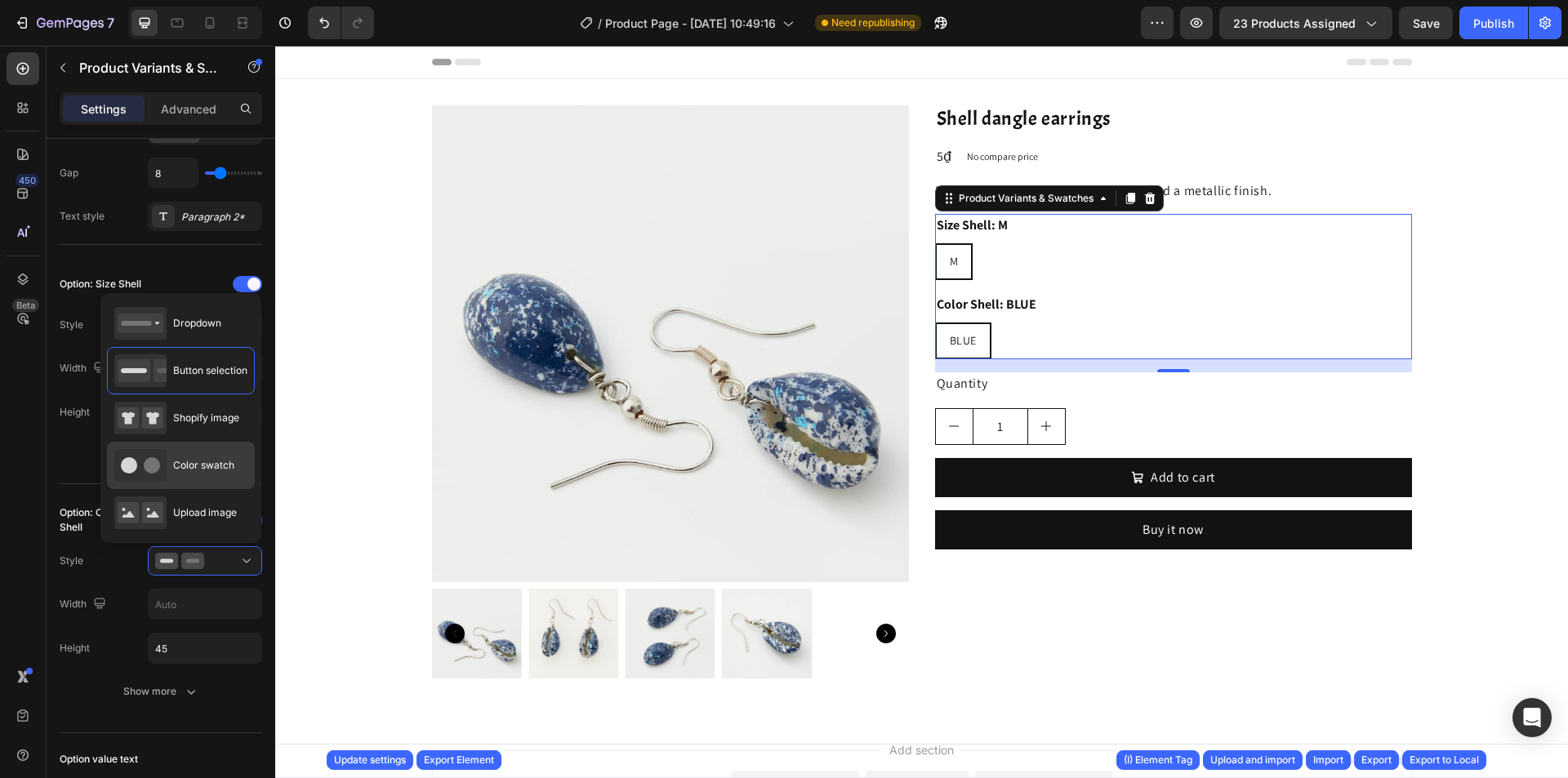
click at [212, 480] on div "Color swatch" at bounding box center [174, 465] width 120 height 33
type input "45"
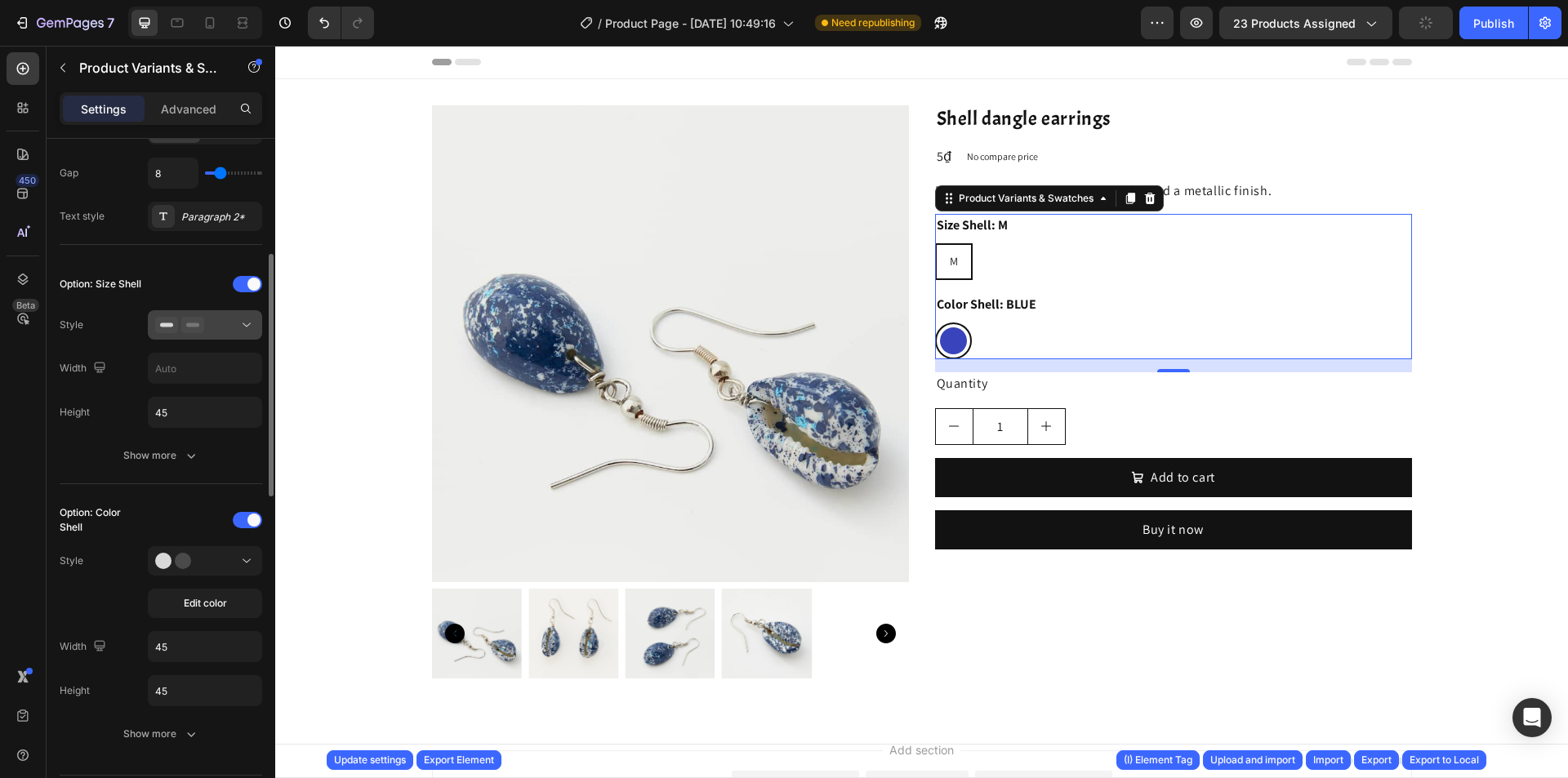
click at [224, 324] on div at bounding box center [204, 324] width 99 height 16
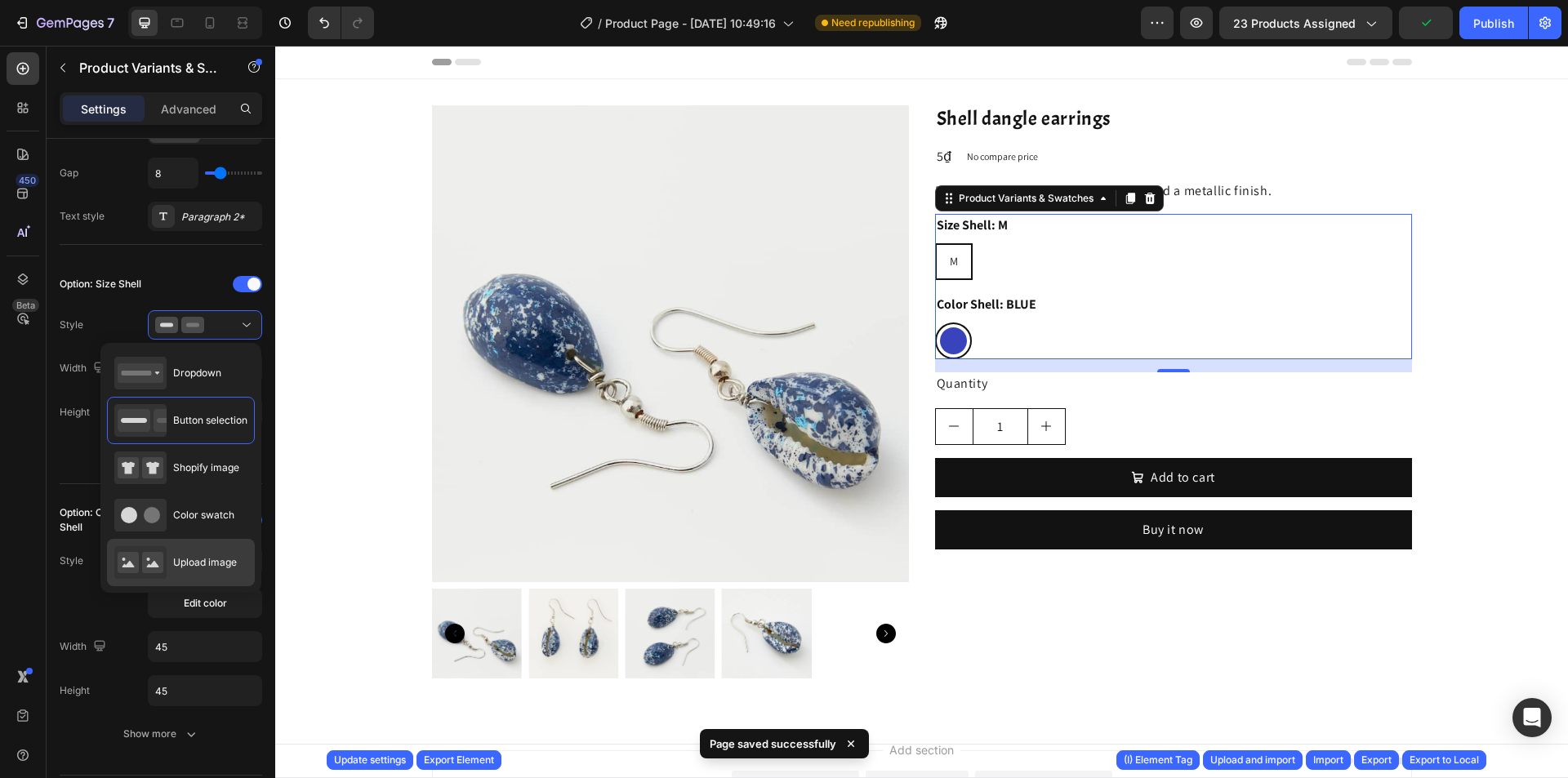
click at [223, 551] on div "Upload image" at bounding box center [175, 562] width 122 height 33
type input "64"
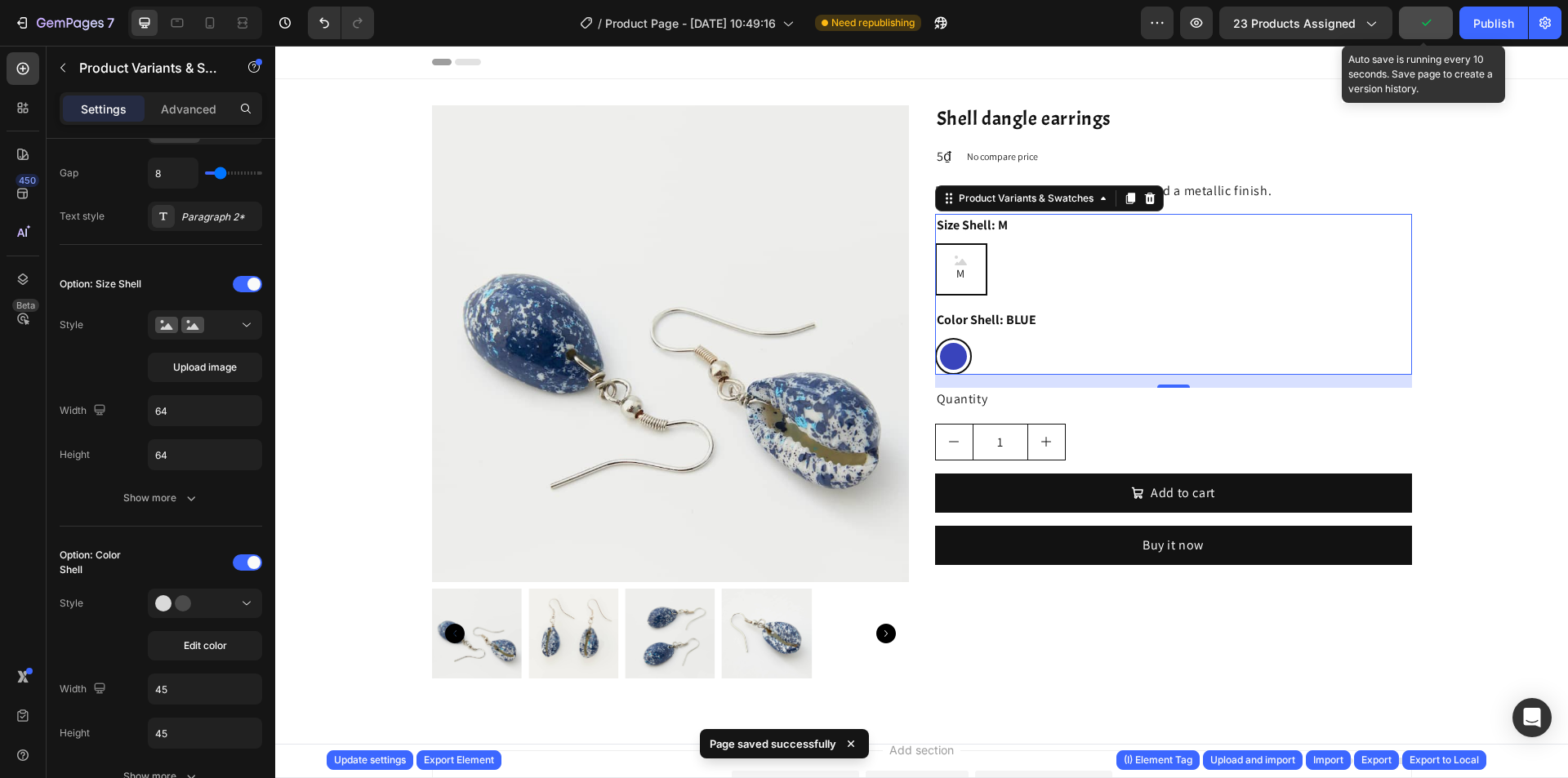
click at [1439, 15] on button "button" at bounding box center [1426, 23] width 54 height 33
click at [1374, 756] on div "Export" at bounding box center [1376, 760] width 30 height 14
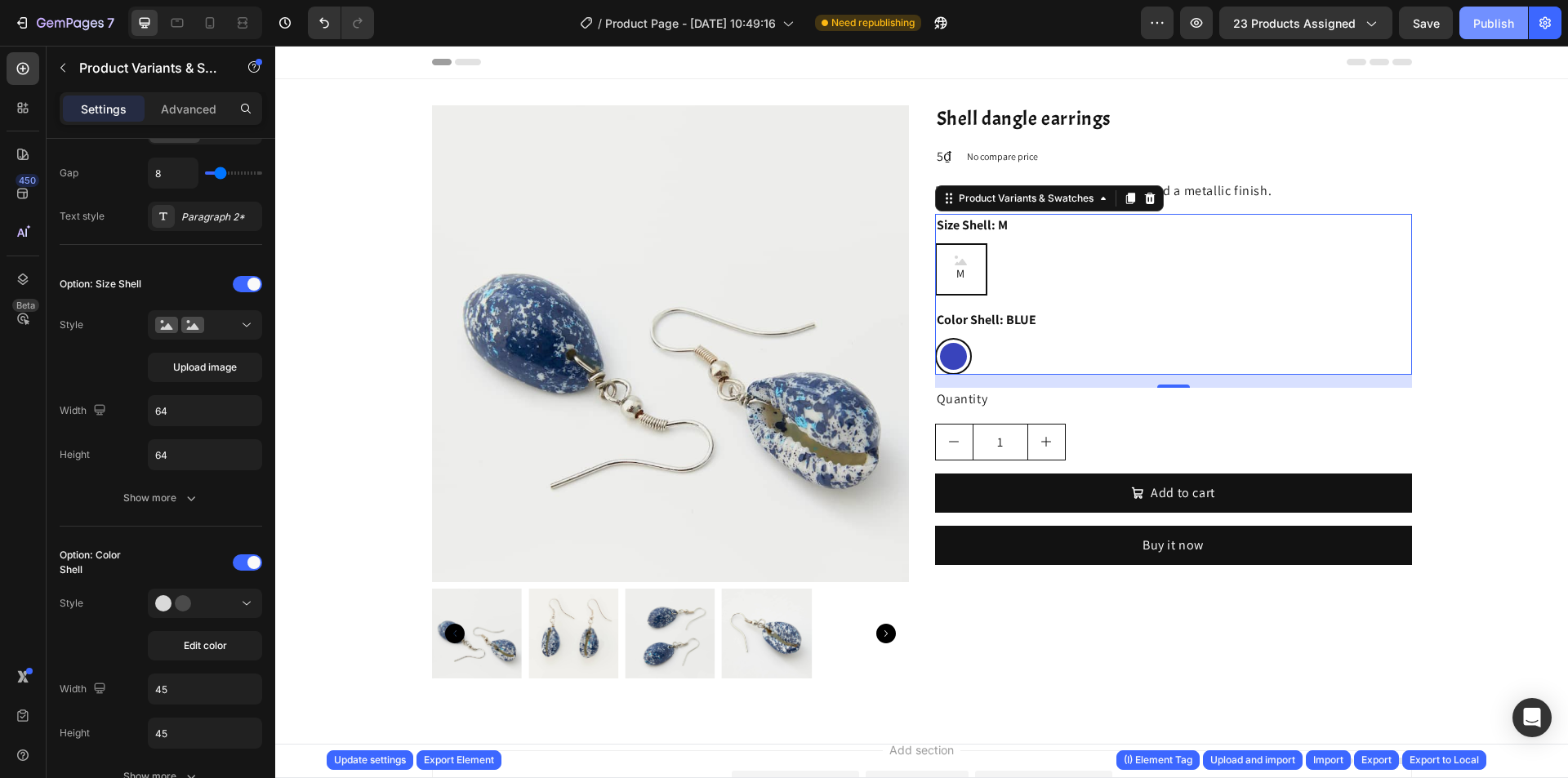
click at [1505, 30] on div "Publish" at bounding box center [1494, 23] width 40 height 17
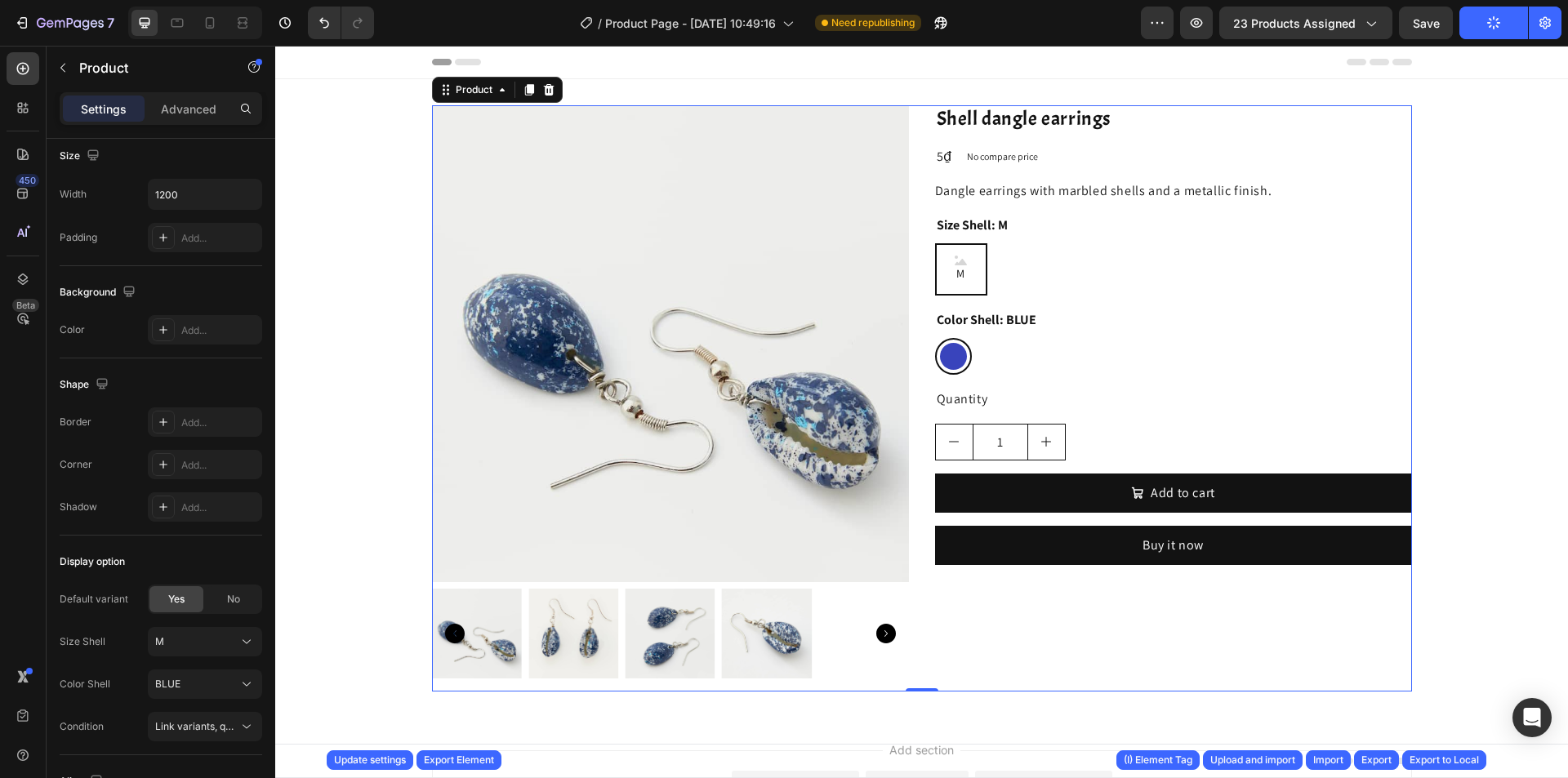
click at [914, 198] on div "Product Images Shell dangle earrings Product Title 5₫ Product Price Product Pri…" at bounding box center [923, 398] width 980 height 586
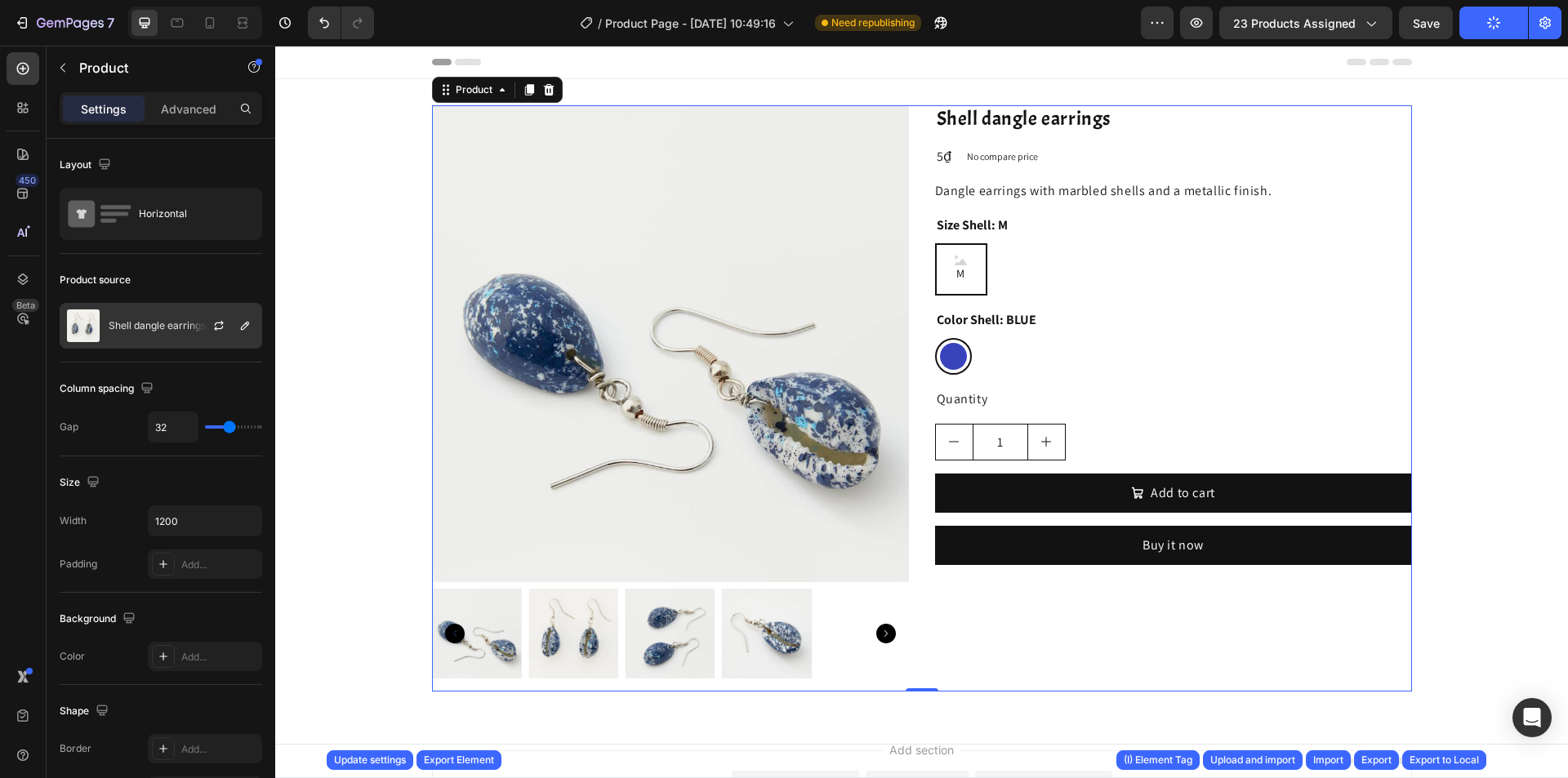
click at [139, 316] on div "Shell dangle earrings" at bounding box center [161, 325] width 202 height 45
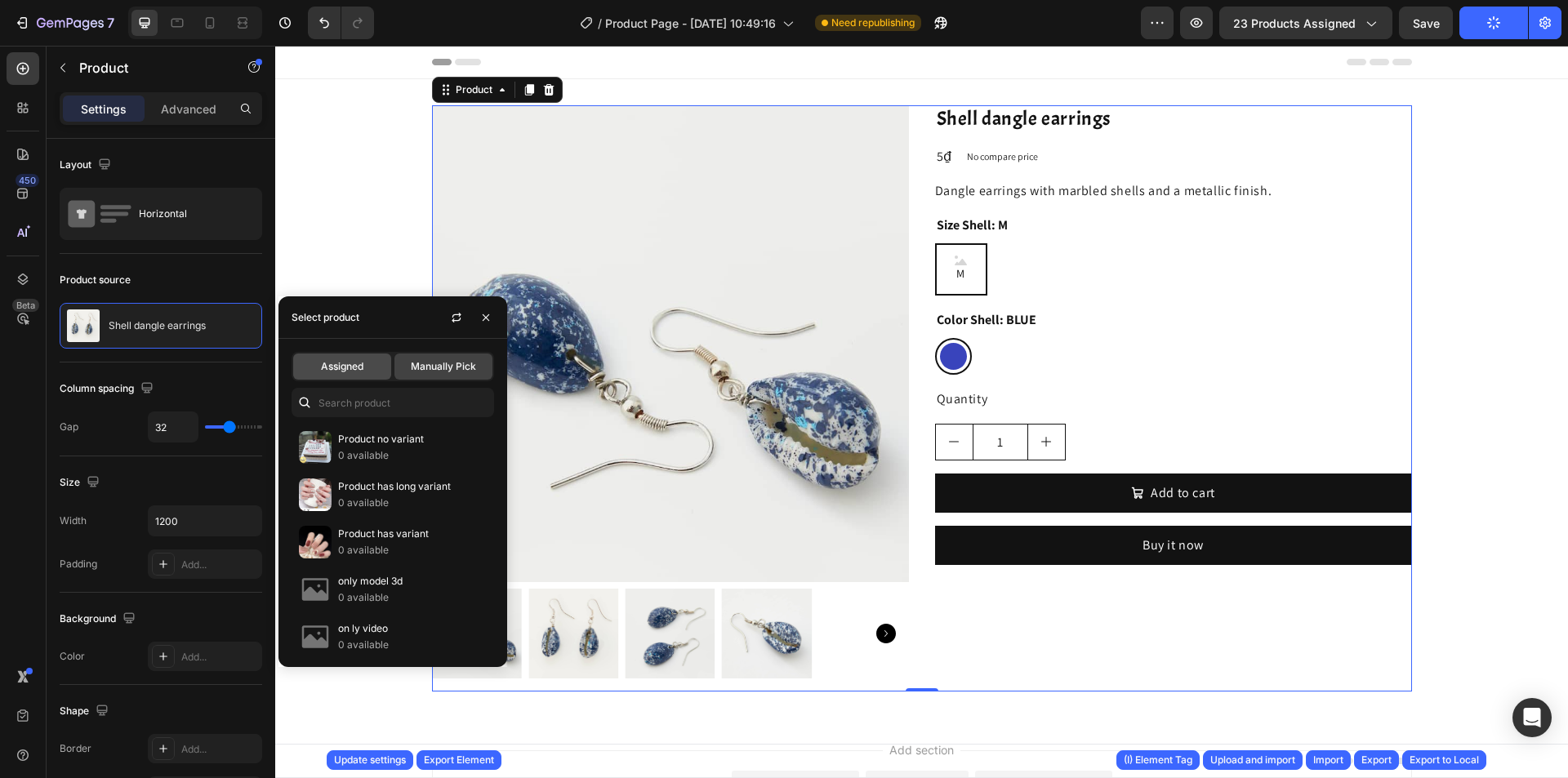
click at [360, 367] on span "Assigned" at bounding box center [342, 366] width 42 height 14
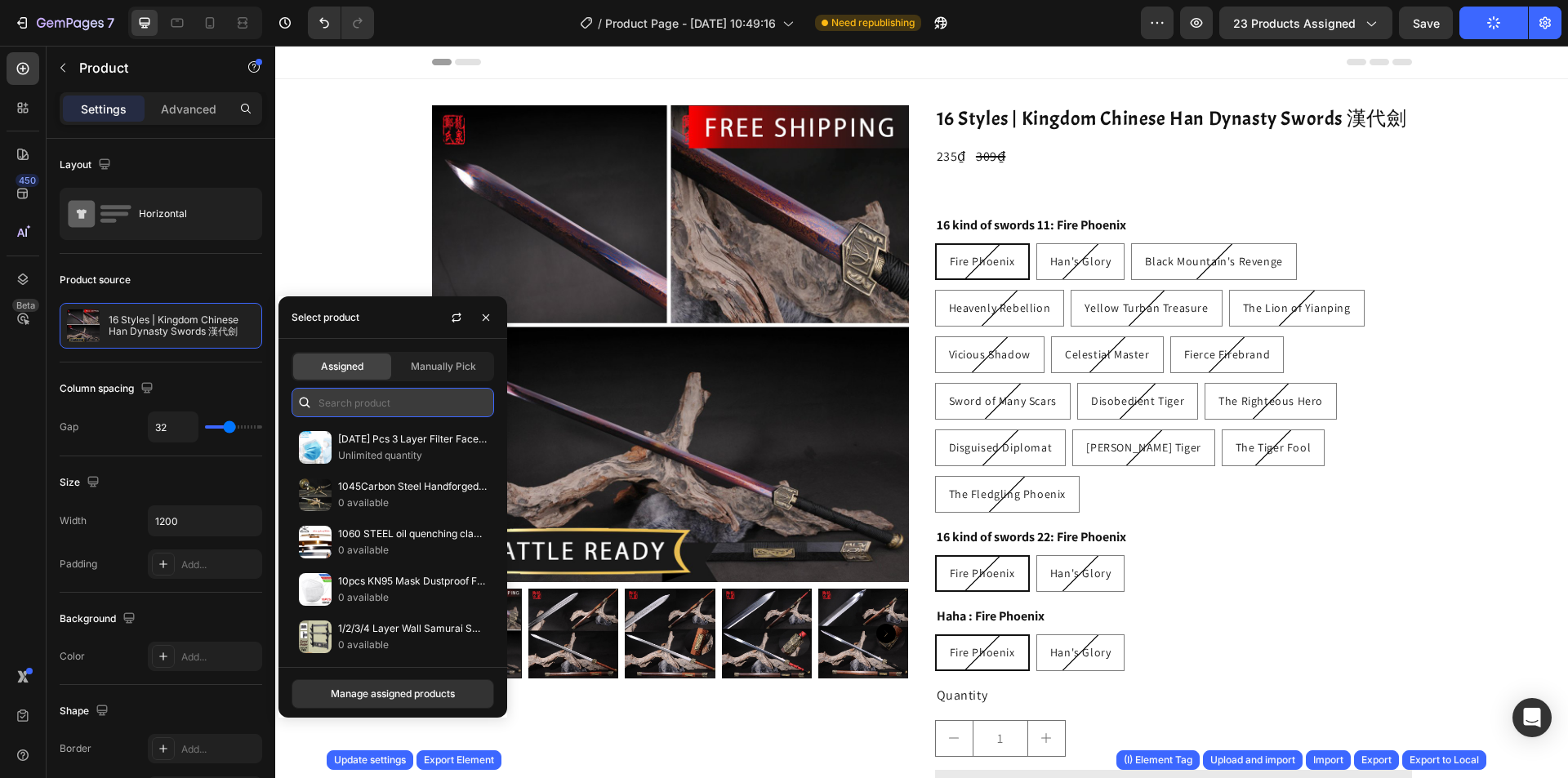
click at [379, 408] on input "text" at bounding box center [393, 402] width 202 height 30
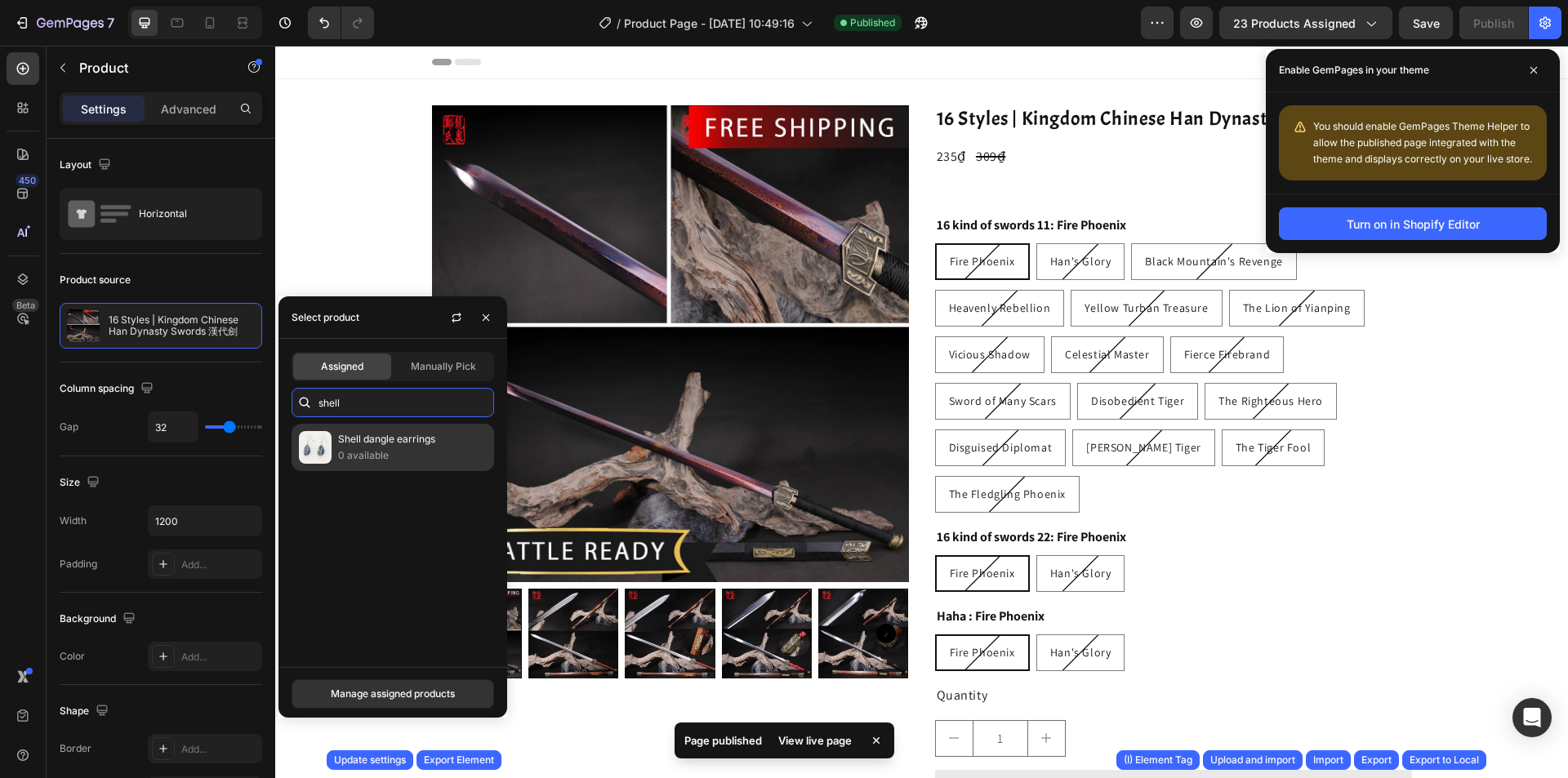
type input "shell"
click at [405, 449] on p "0 available" at bounding box center [412, 455] width 148 height 16
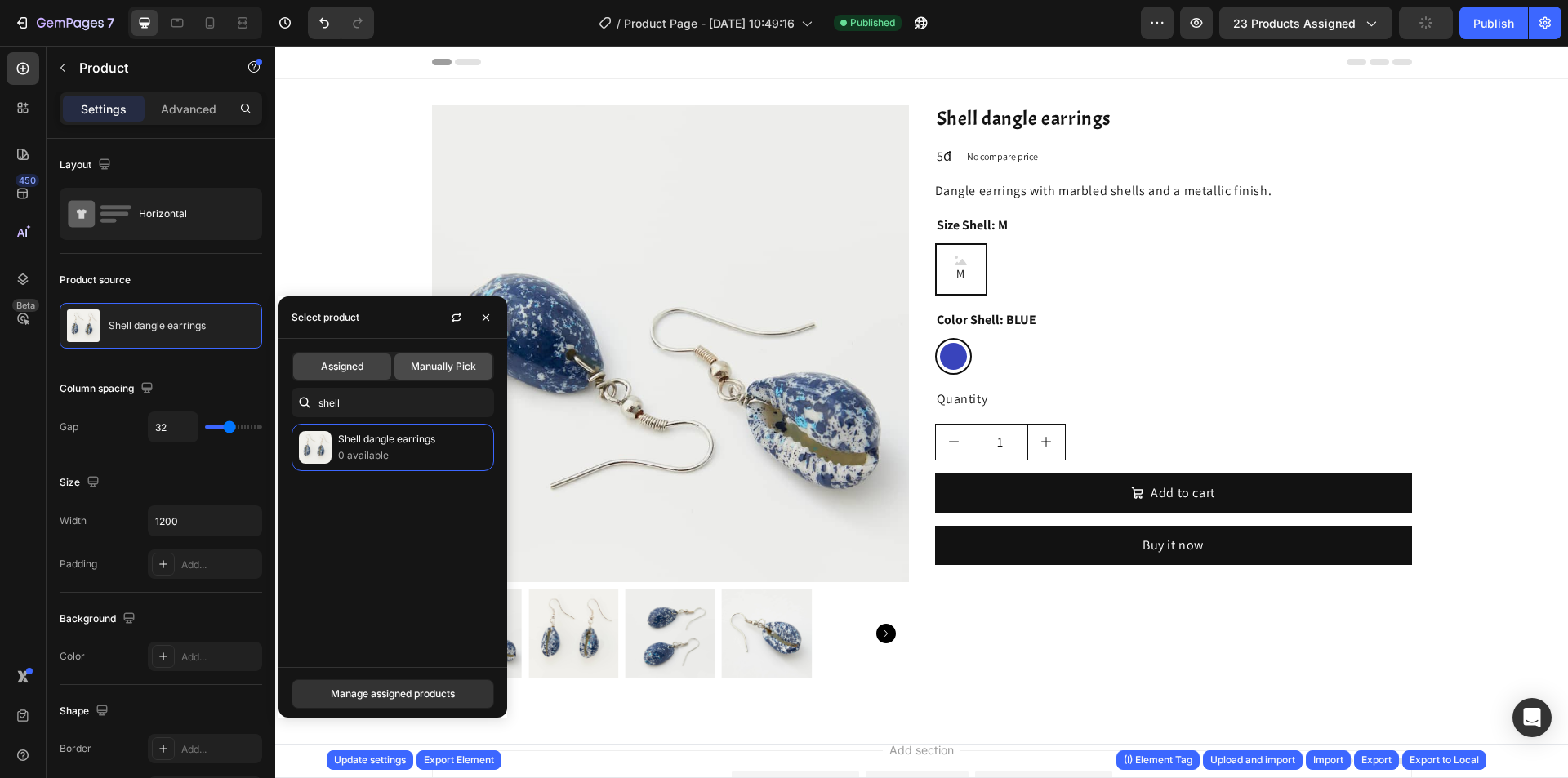
click at [444, 371] on span "Manually Pick" at bounding box center [444, 366] width 65 height 14
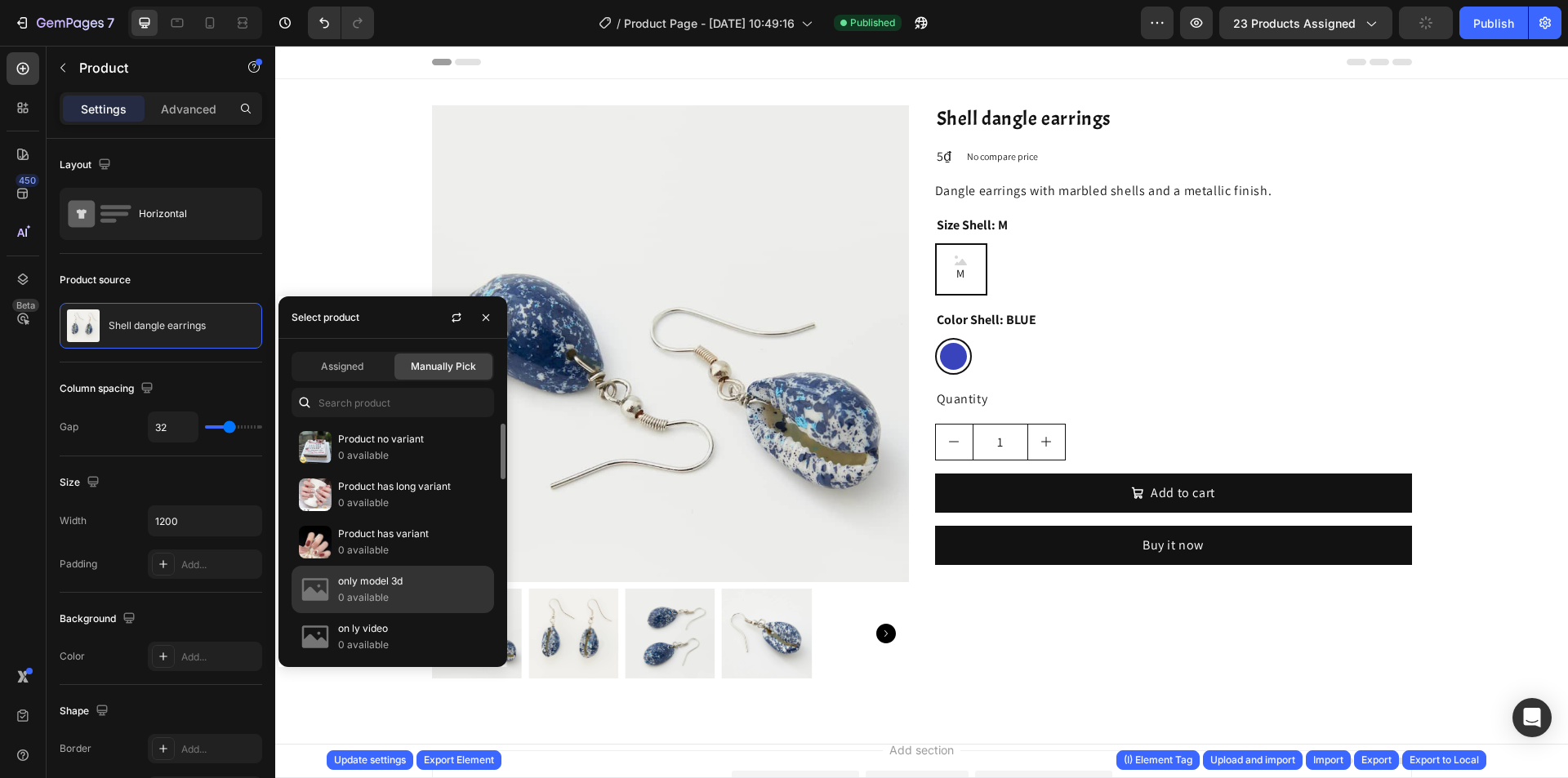
scroll to position [408, 0]
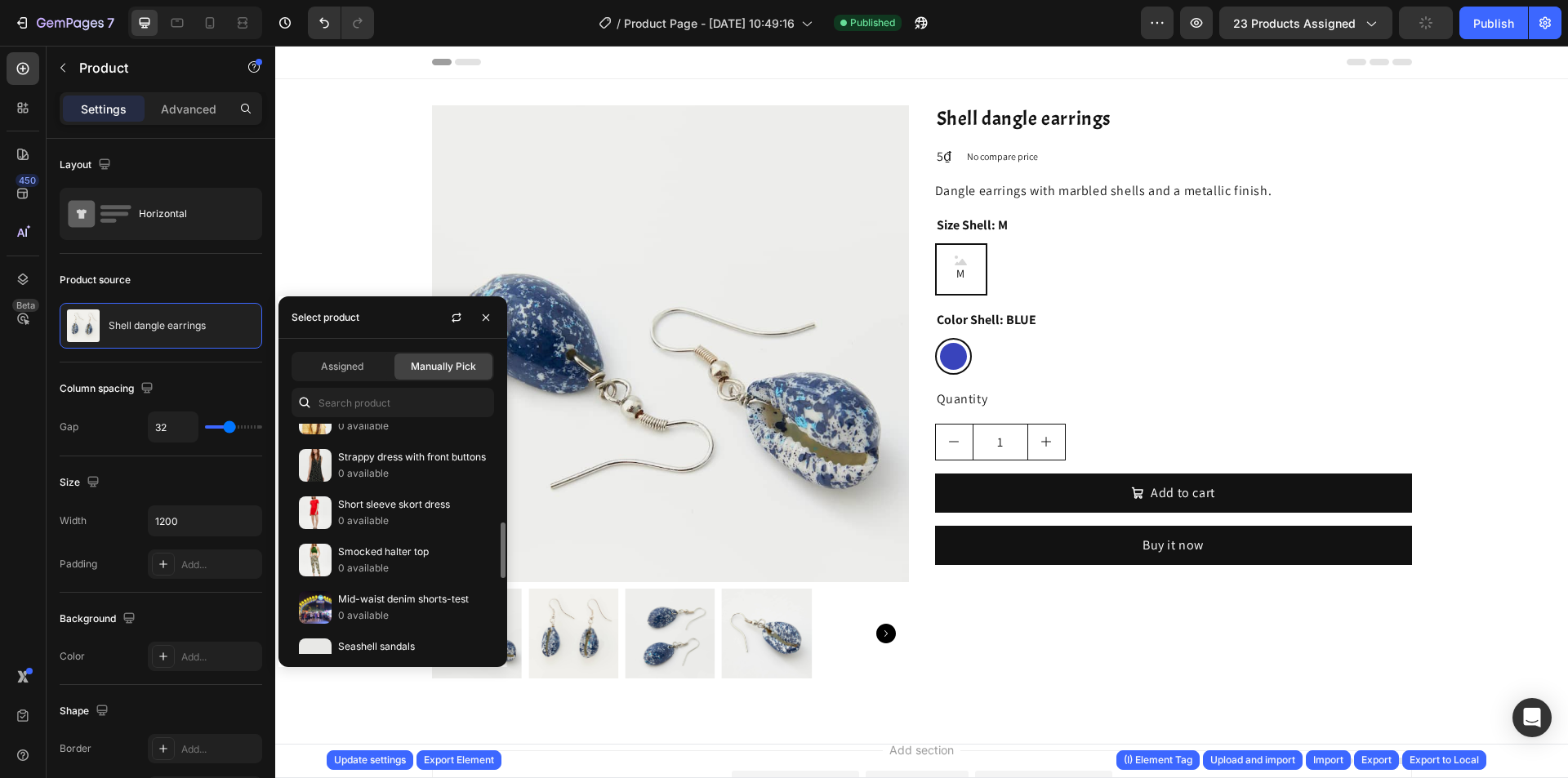
click at [426, 600] on p "Mid-waist denim shorts-test" at bounding box center [412, 599] width 148 height 16
click at [423, 562] on p "0 available" at bounding box center [412, 568] width 148 height 16
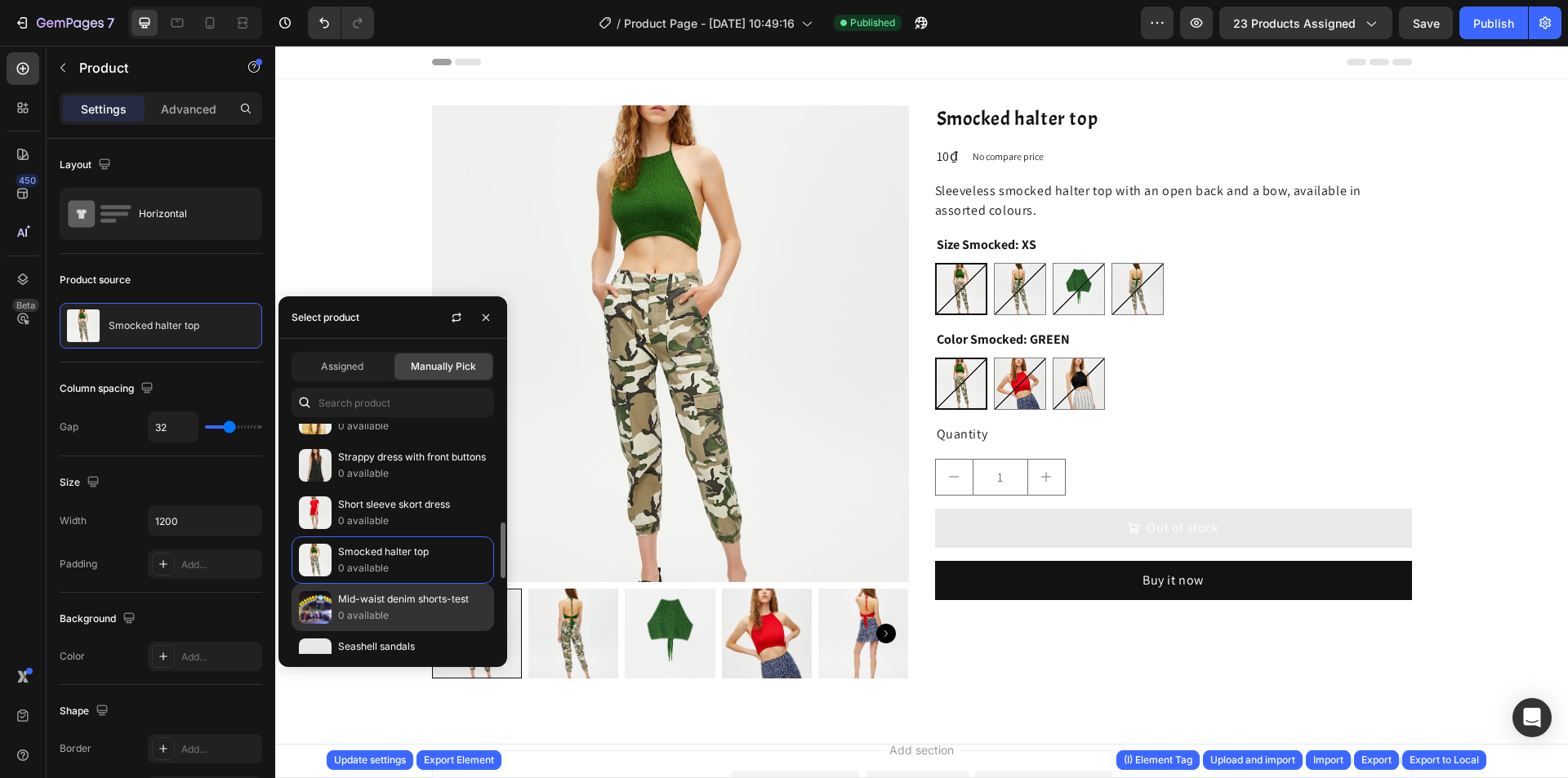
click at [419, 601] on p "Mid-waist denim shorts-test" at bounding box center [412, 599] width 148 height 16
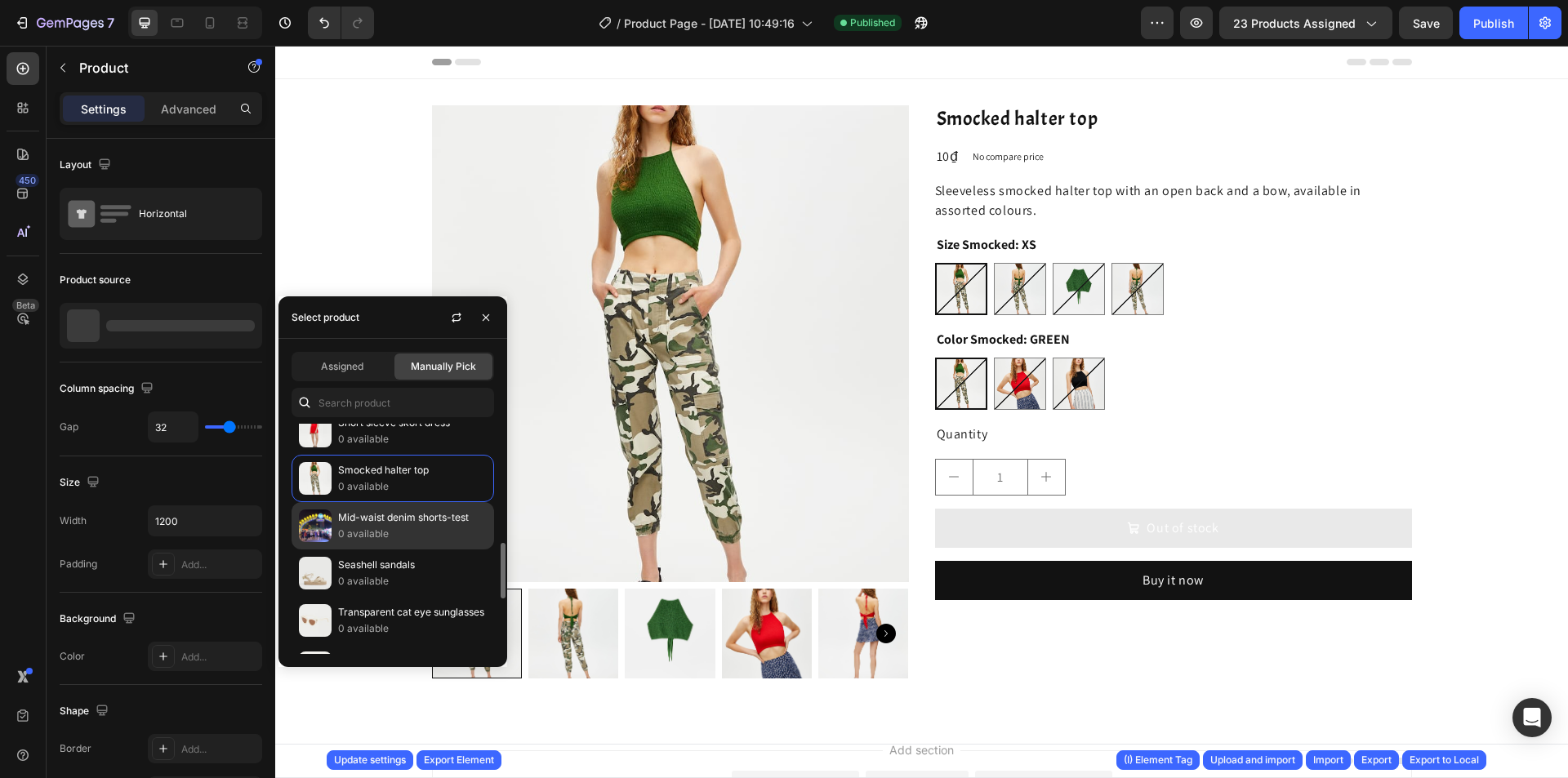
click at [406, 528] on p "0 available" at bounding box center [412, 533] width 148 height 16
click at [412, 597] on div "Seashell sandals 0 available" at bounding box center [393, 620] width 202 height 47
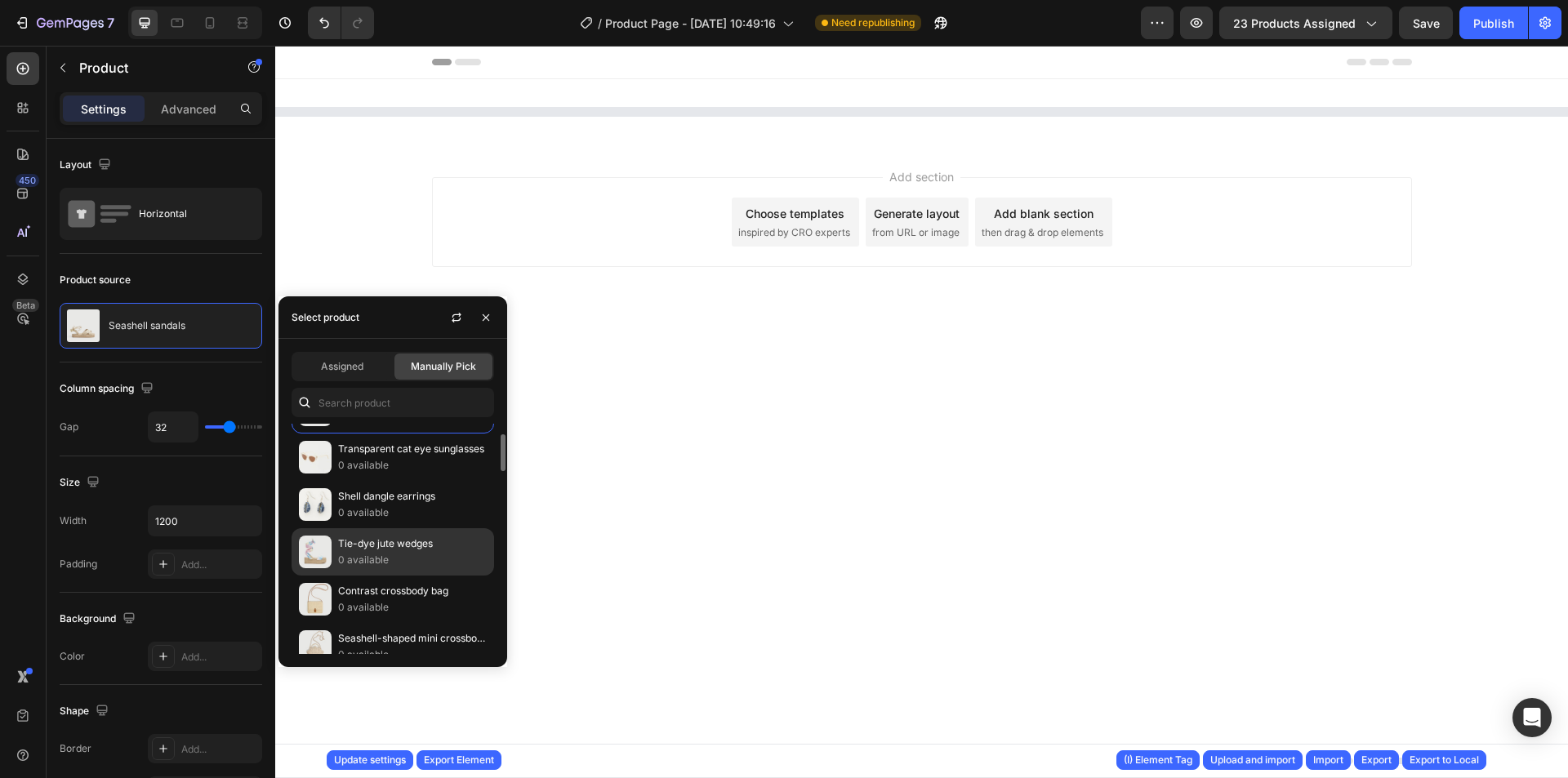
scroll to position [572, 0]
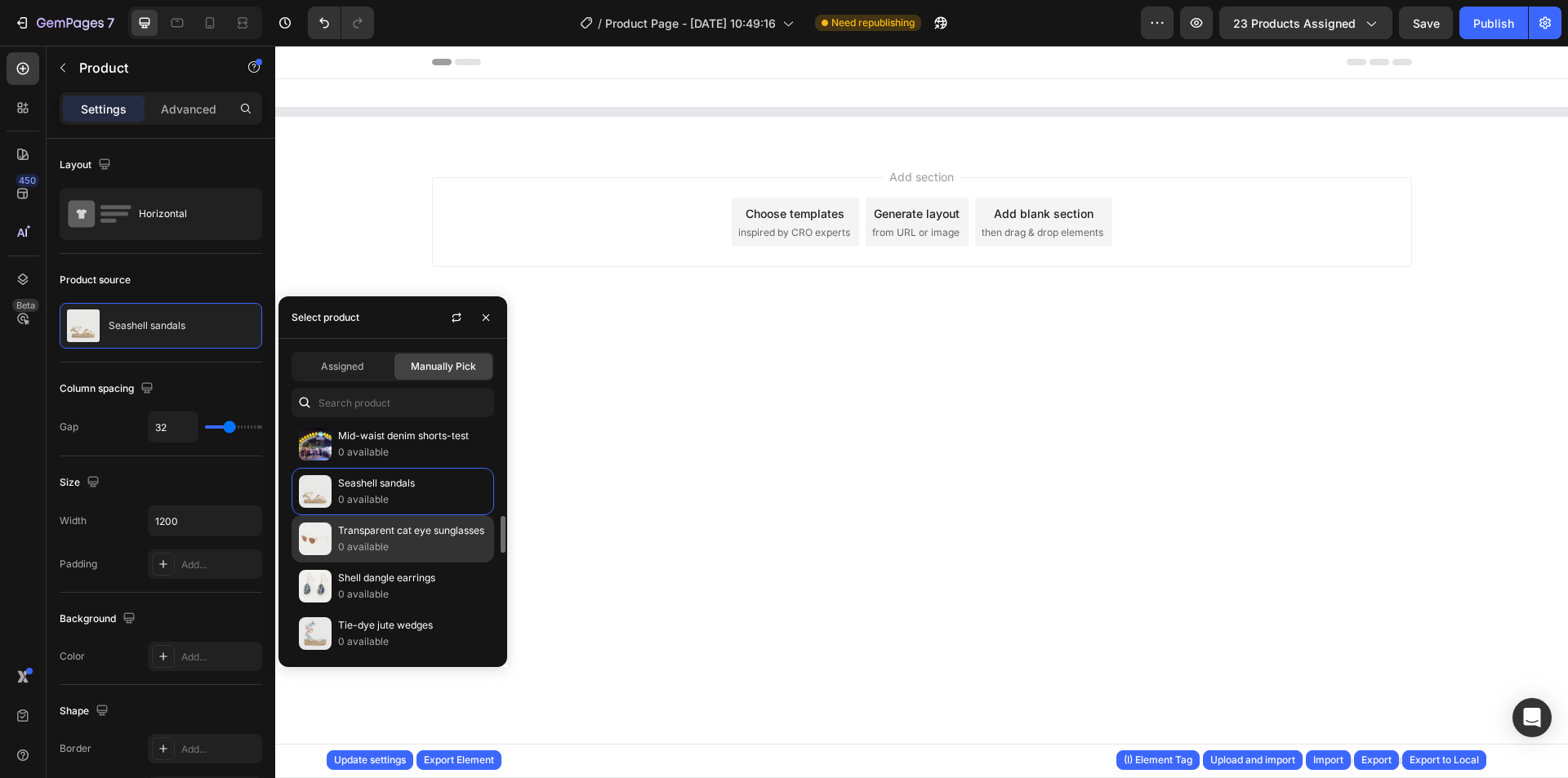
click at [426, 533] on p "Transparent cat eye sunglasses" at bounding box center [412, 531] width 148 height 16
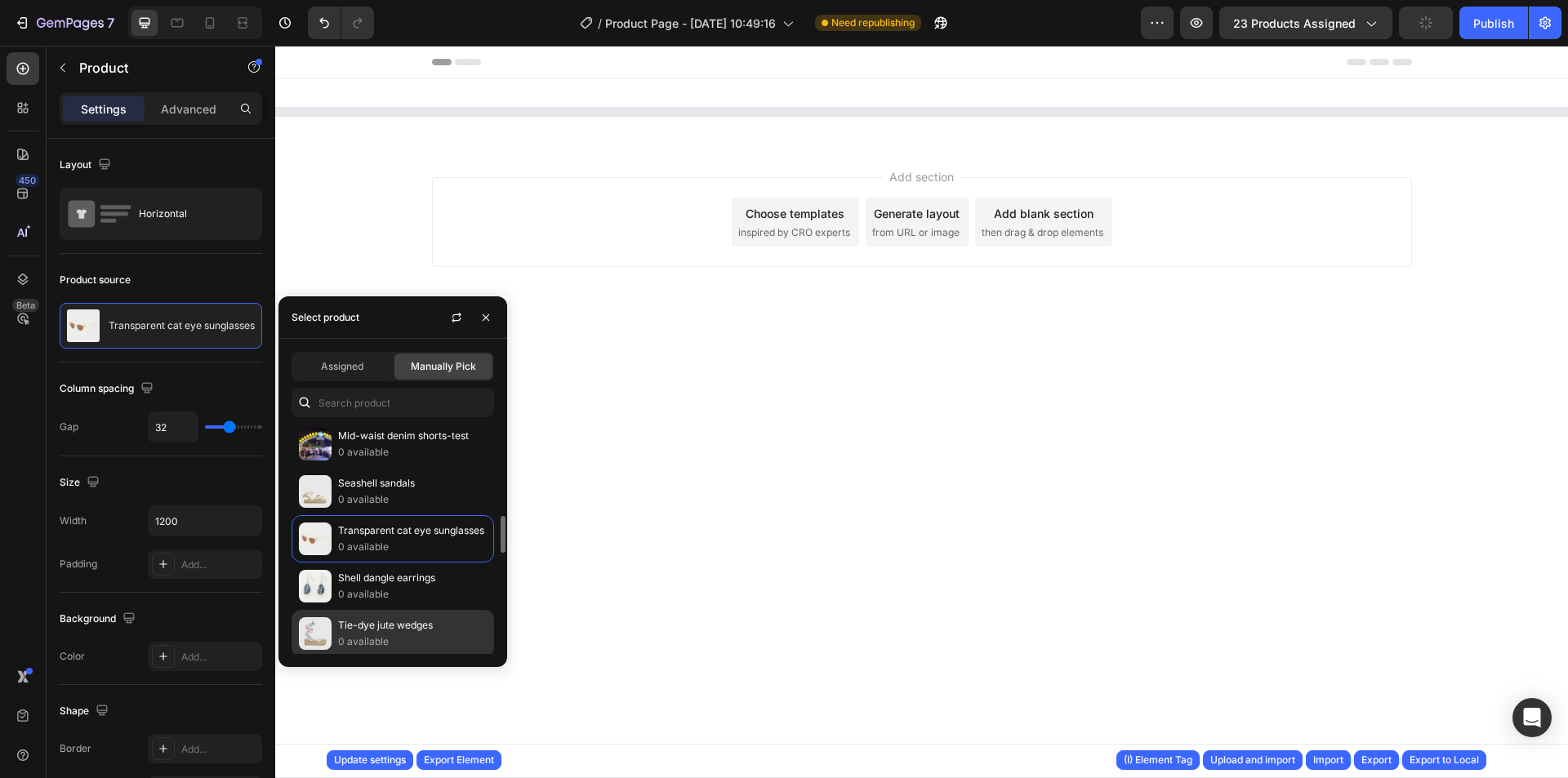
click at [406, 625] on p "Tie-dye jute wedges" at bounding box center [412, 625] width 148 height 16
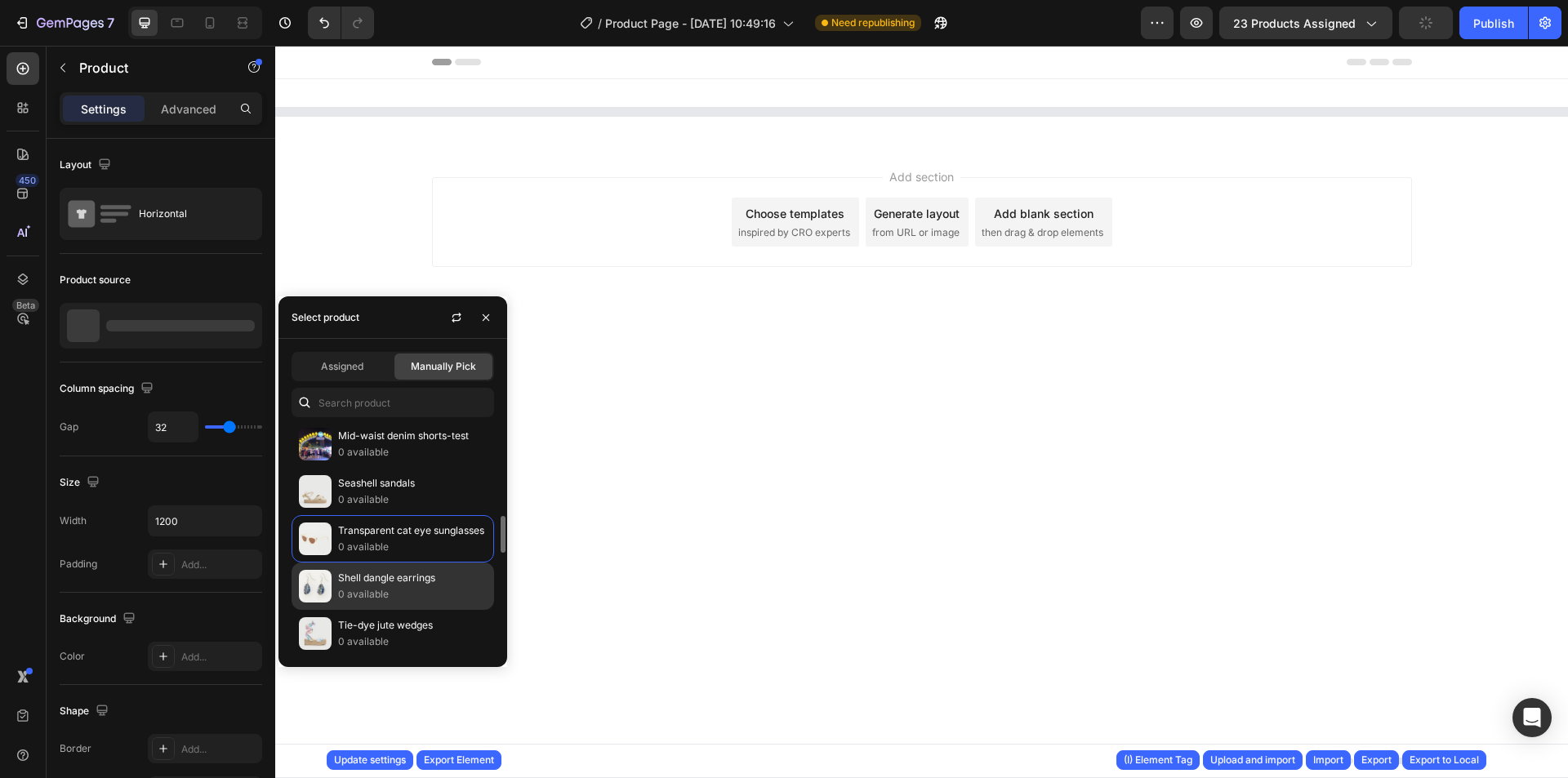
click at [400, 595] on p "0 available" at bounding box center [412, 594] width 148 height 16
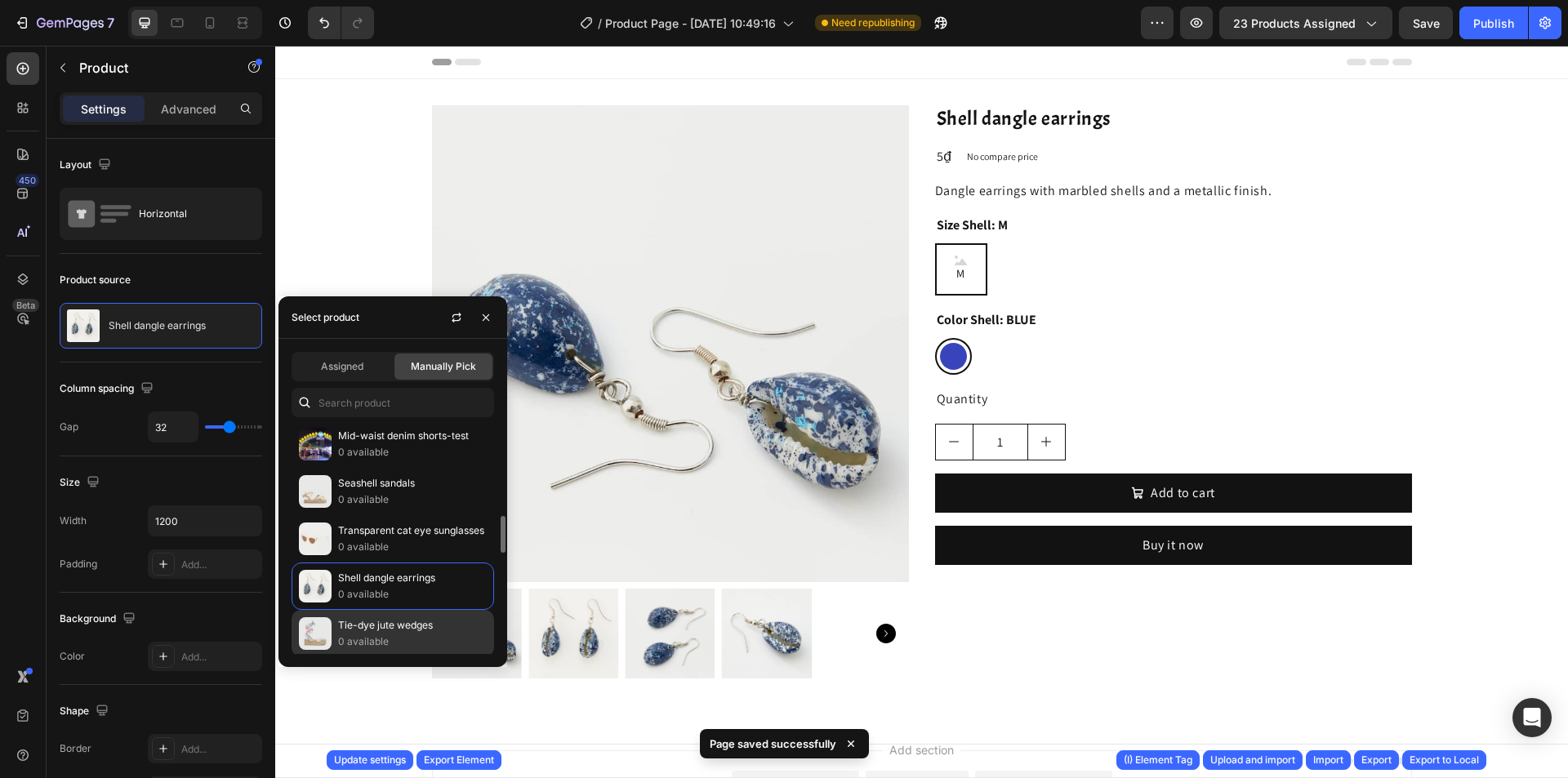
click at [400, 621] on p "Tie-dye jute wedges" at bounding box center [412, 625] width 148 height 16
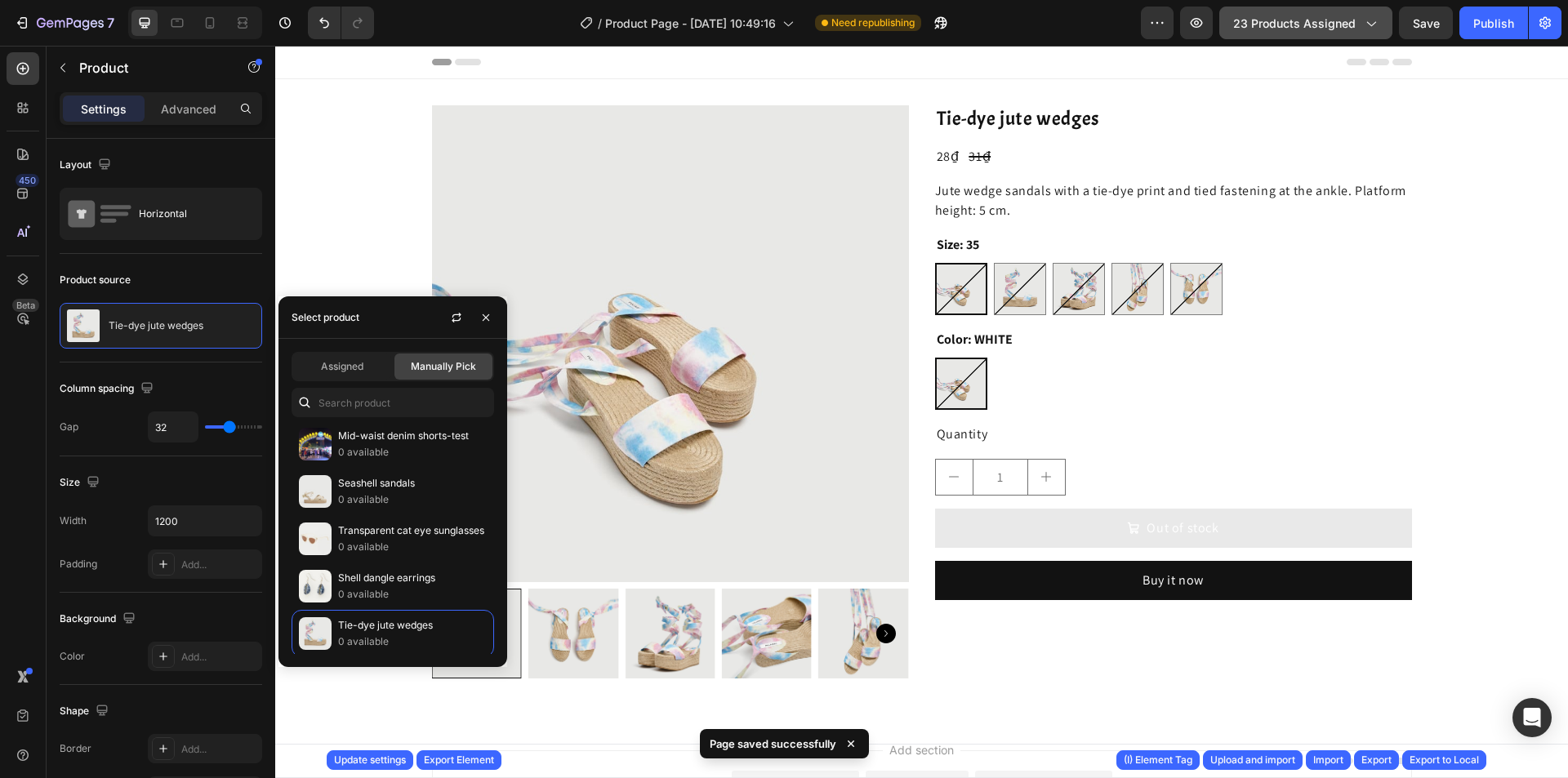
click at [1289, 35] on button "23 products assigned" at bounding box center [1306, 23] width 173 height 33
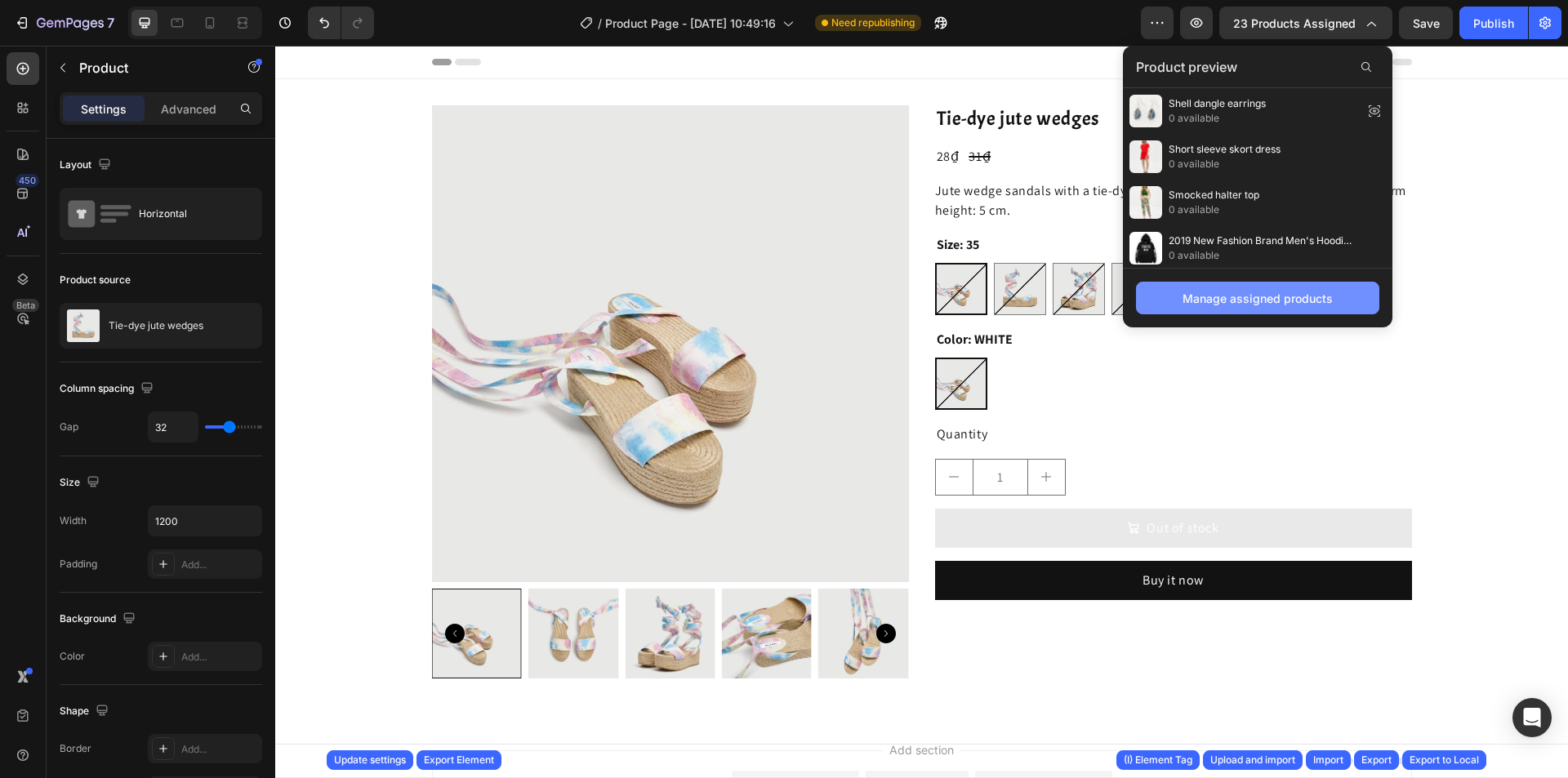
click at [1229, 284] on button "Manage assigned products" at bounding box center [1258, 298] width 244 height 33
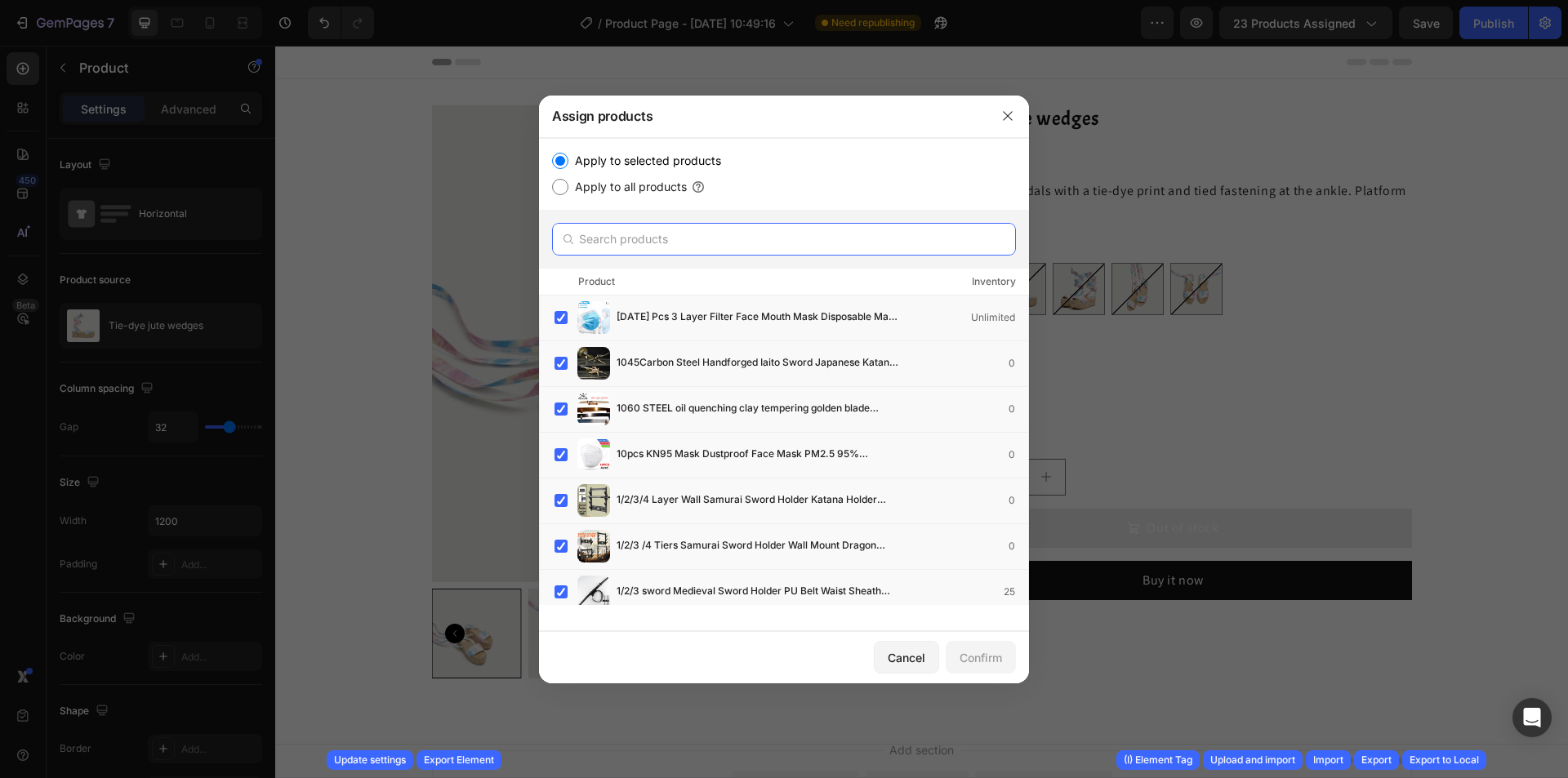
click at [683, 231] on input "text" at bounding box center [784, 240] width 464 height 33
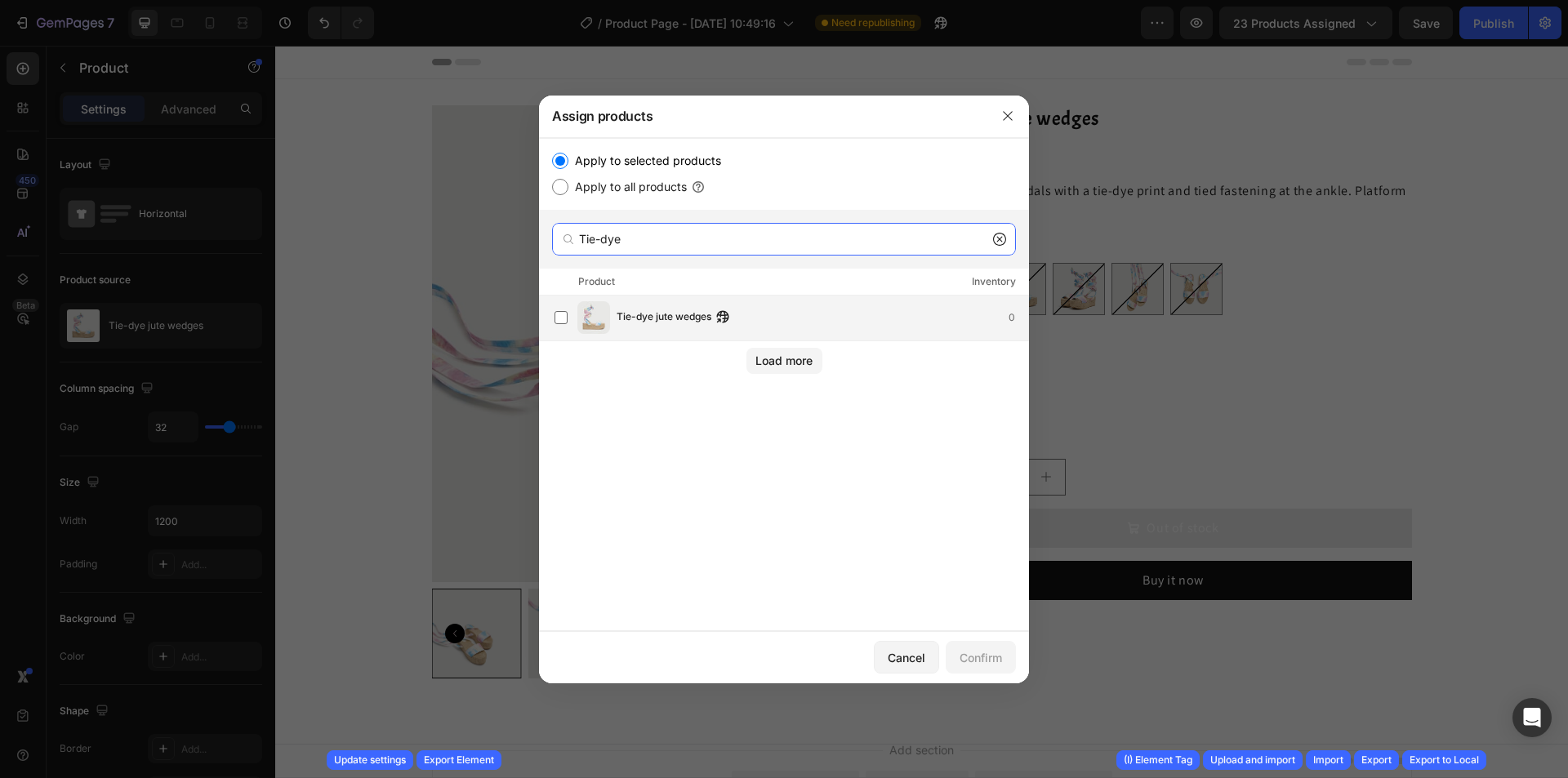
type input "Tie-dye"
click at [685, 309] on span "Tie-dye jute wedges" at bounding box center [664, 318] width 94 height 18
click at [989, 645] on button "Confirm" at bounding box center [980, 658] width 70 height 33
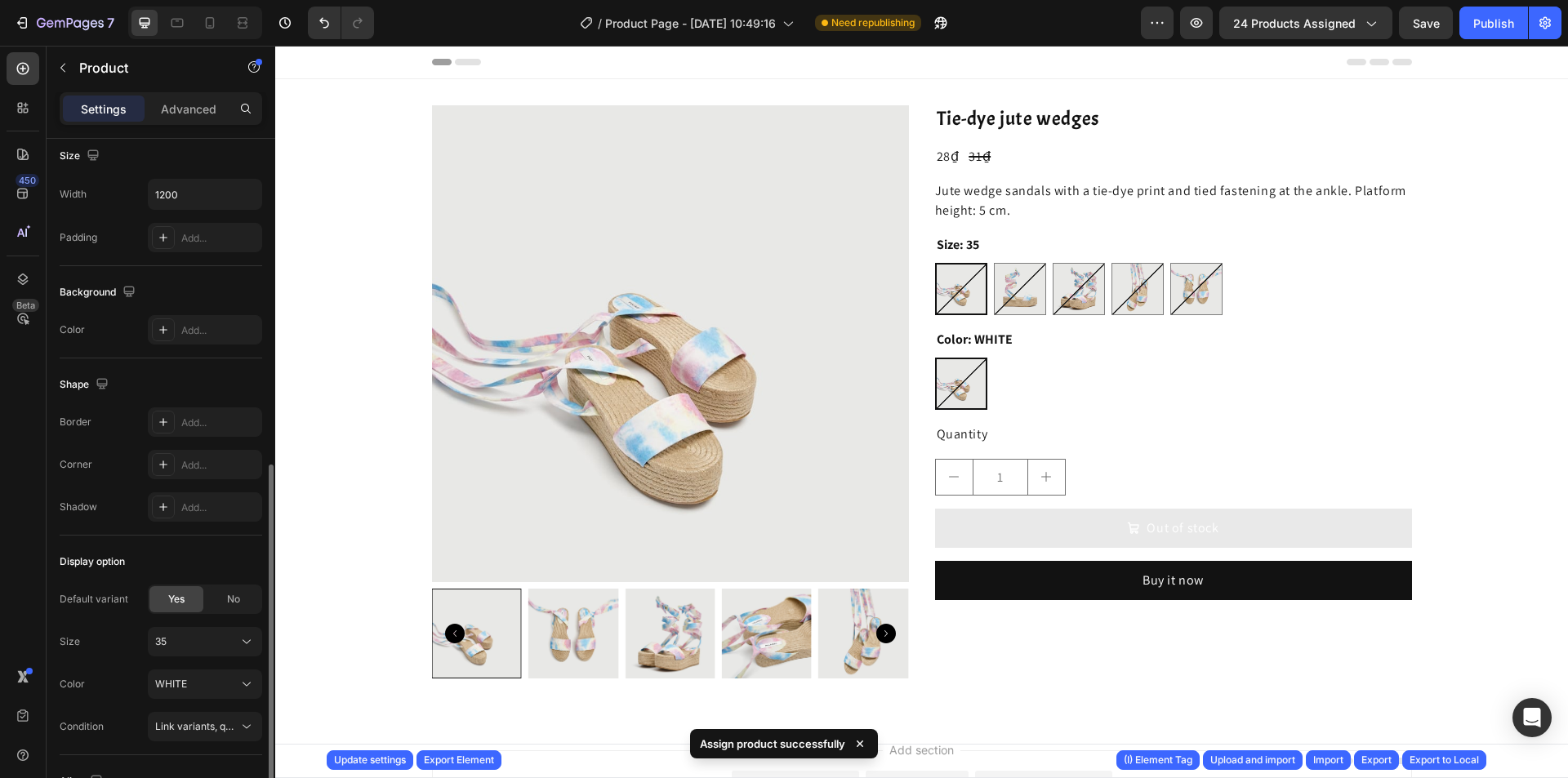
scroll to position [408, 0]
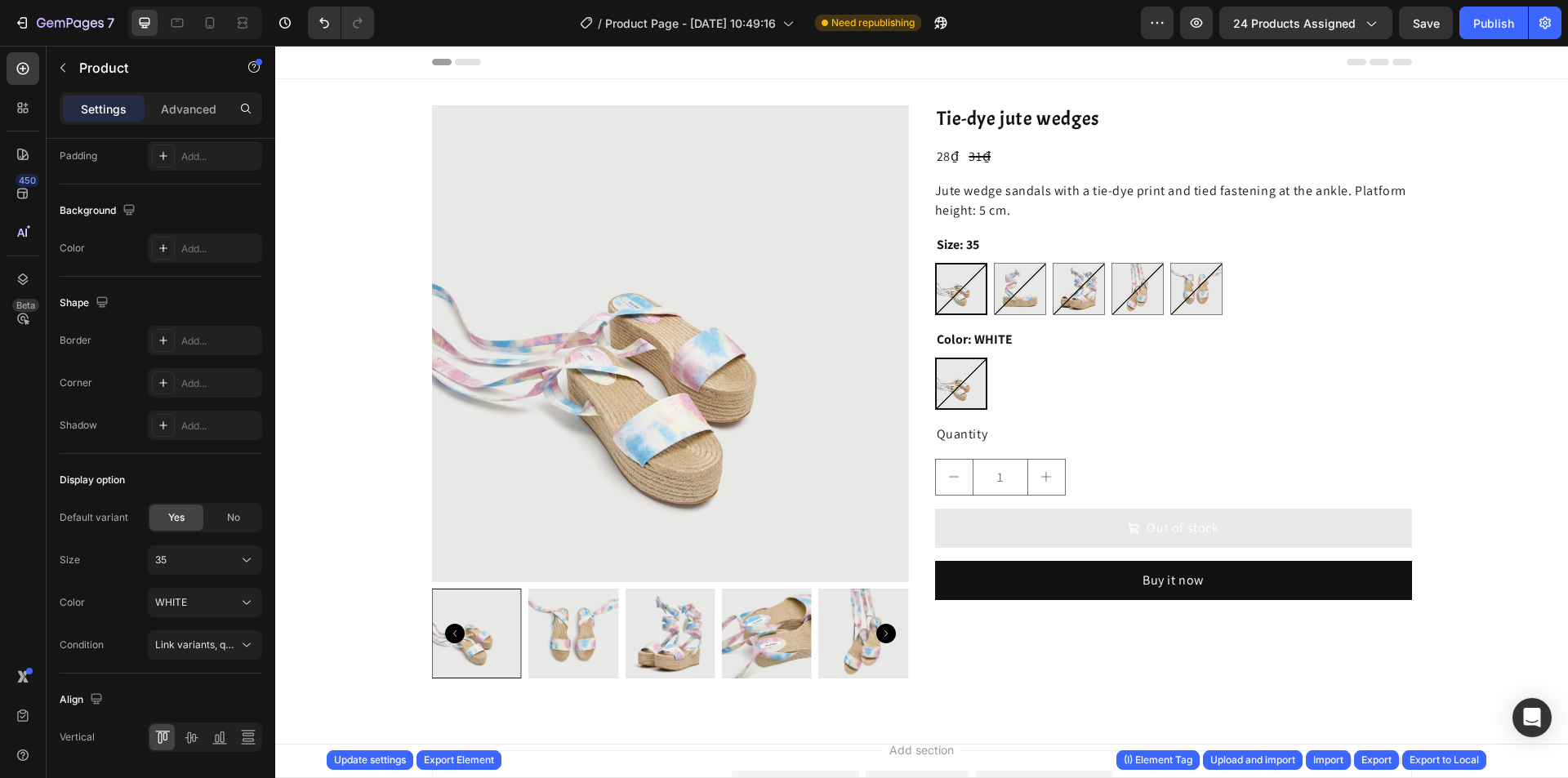
click at [922, 274] on div "Product Images Tie-dye jute wedges Product Title 28₫ Product Price Product Pric…" at bounding box center [923, 398] width 980 height 586
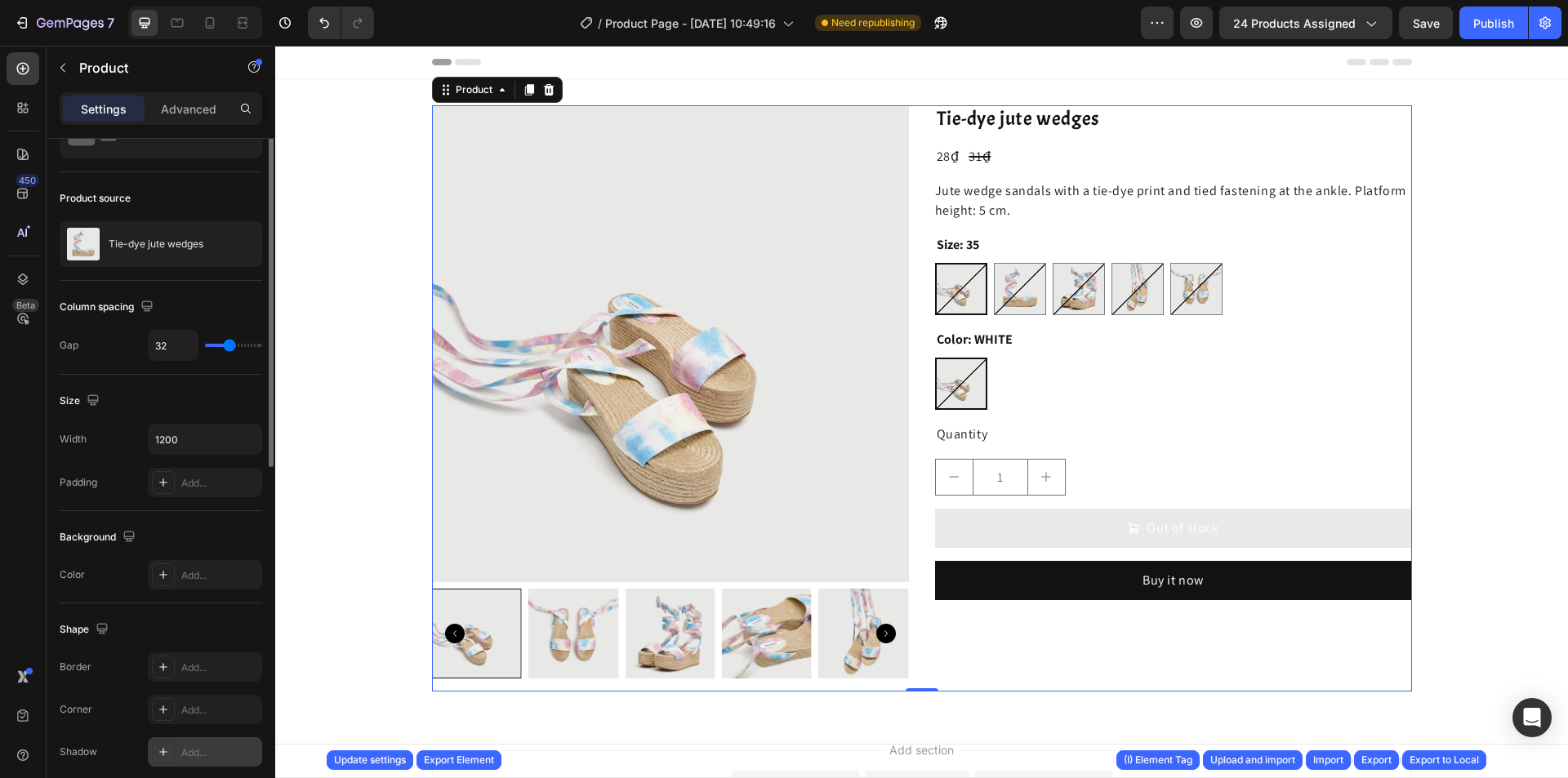
scroll to position [0, 0]
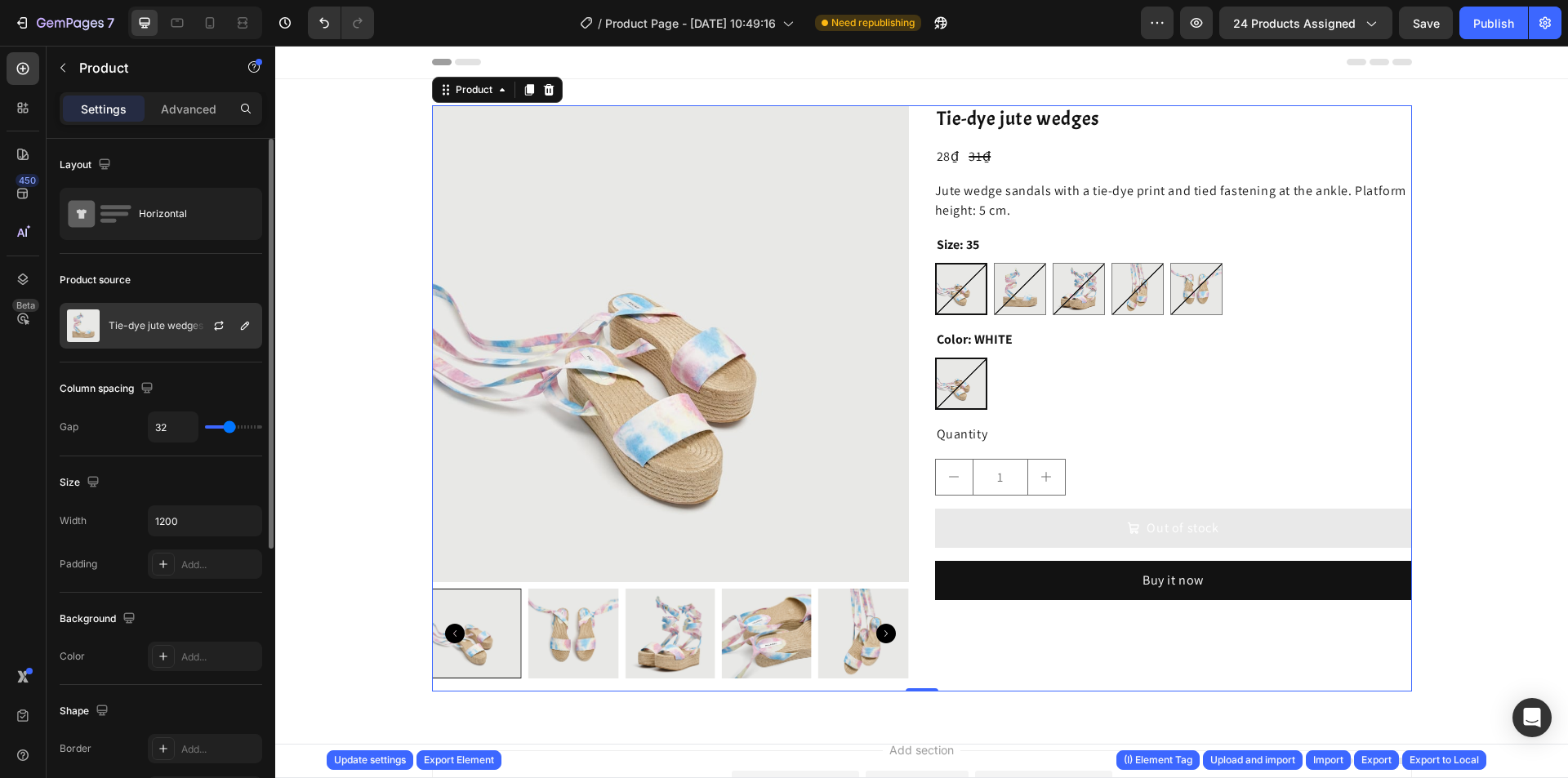
click at [164, 338] on div "Tie-dye jute wedges" at bounding box center [161, 325] width 202 height 45
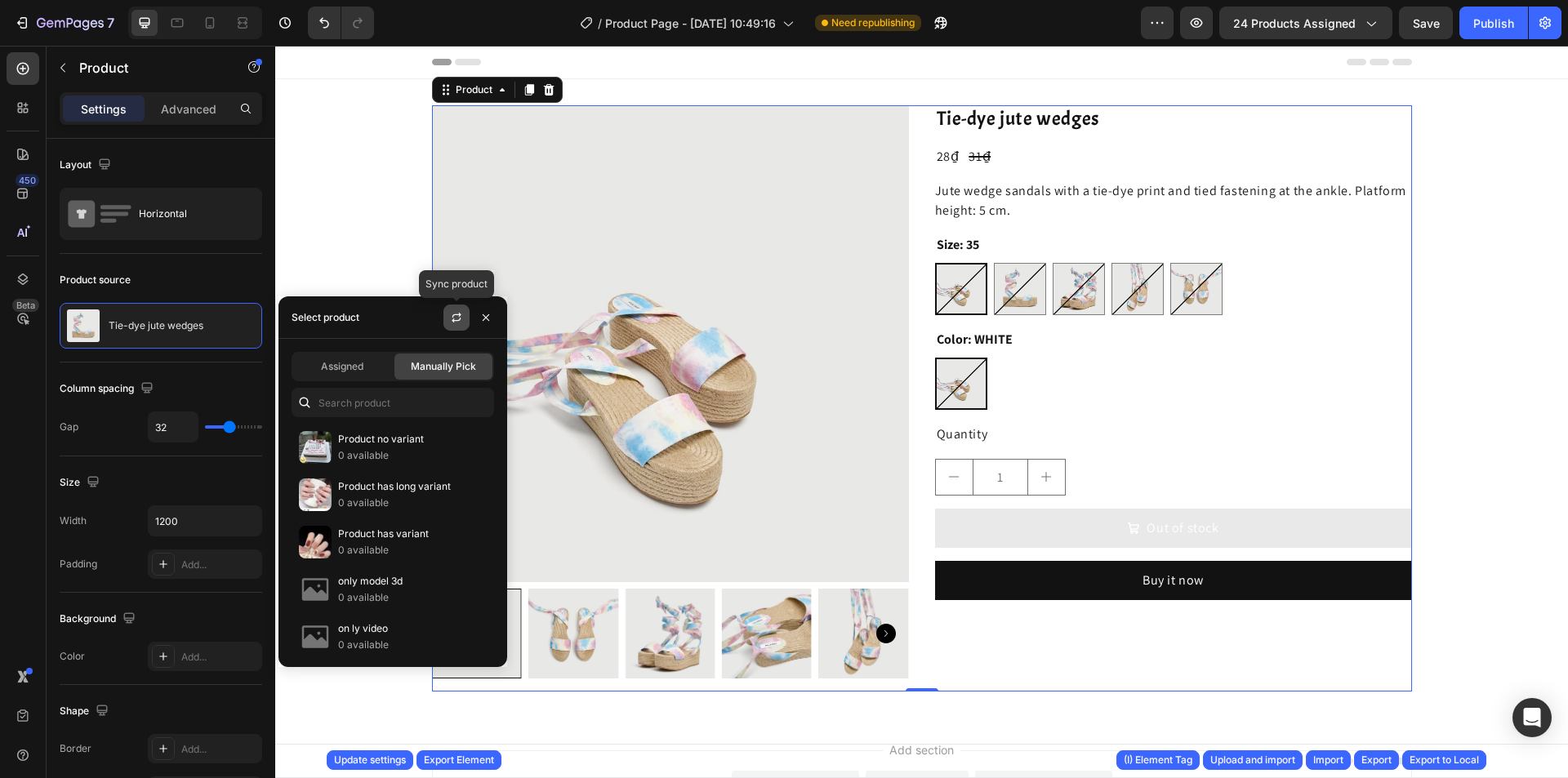
click at [457, 311] on icon "button" at bounding box center [457, 318] width 13 height 13
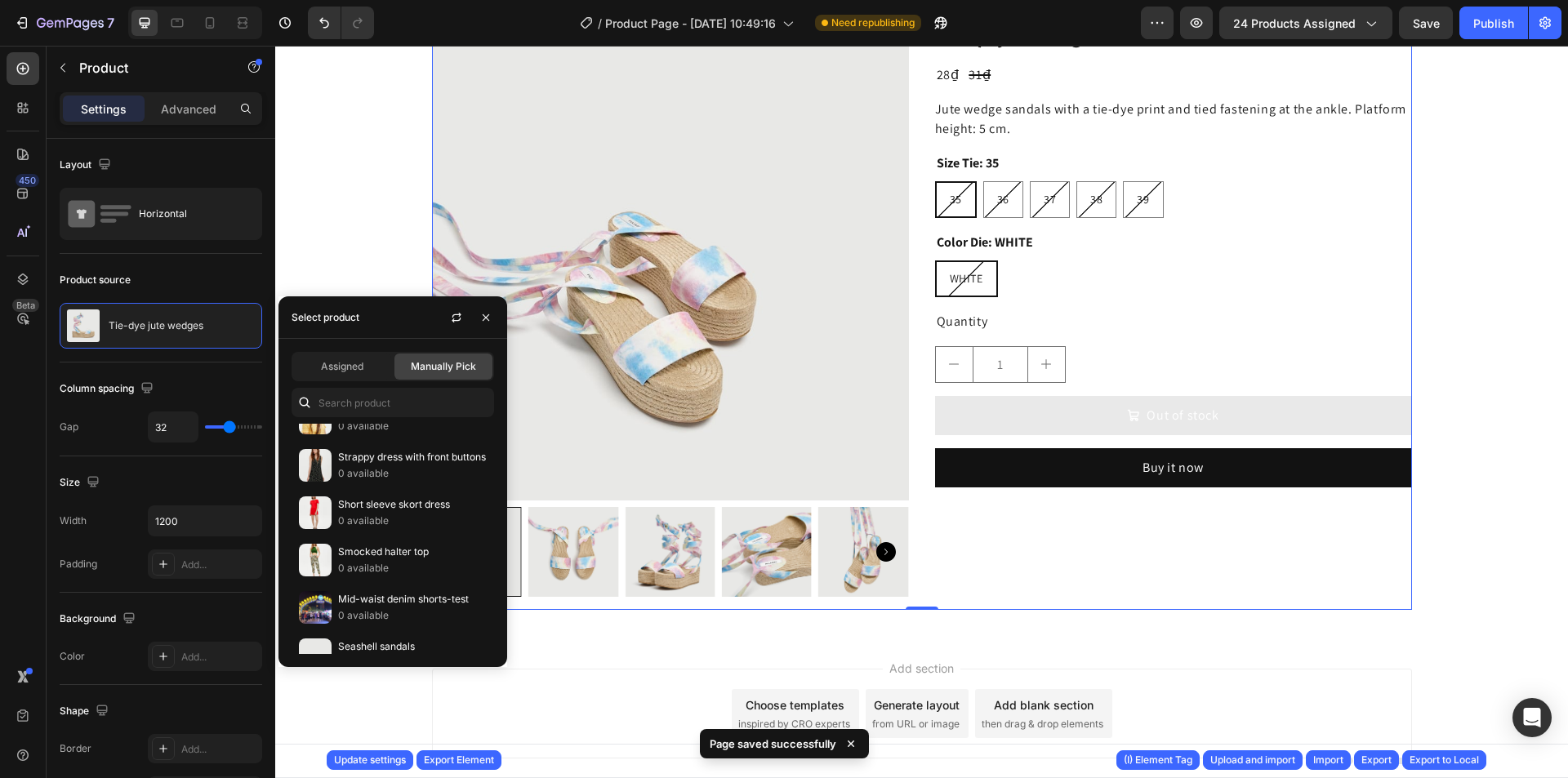
scroll to position [735, 0]
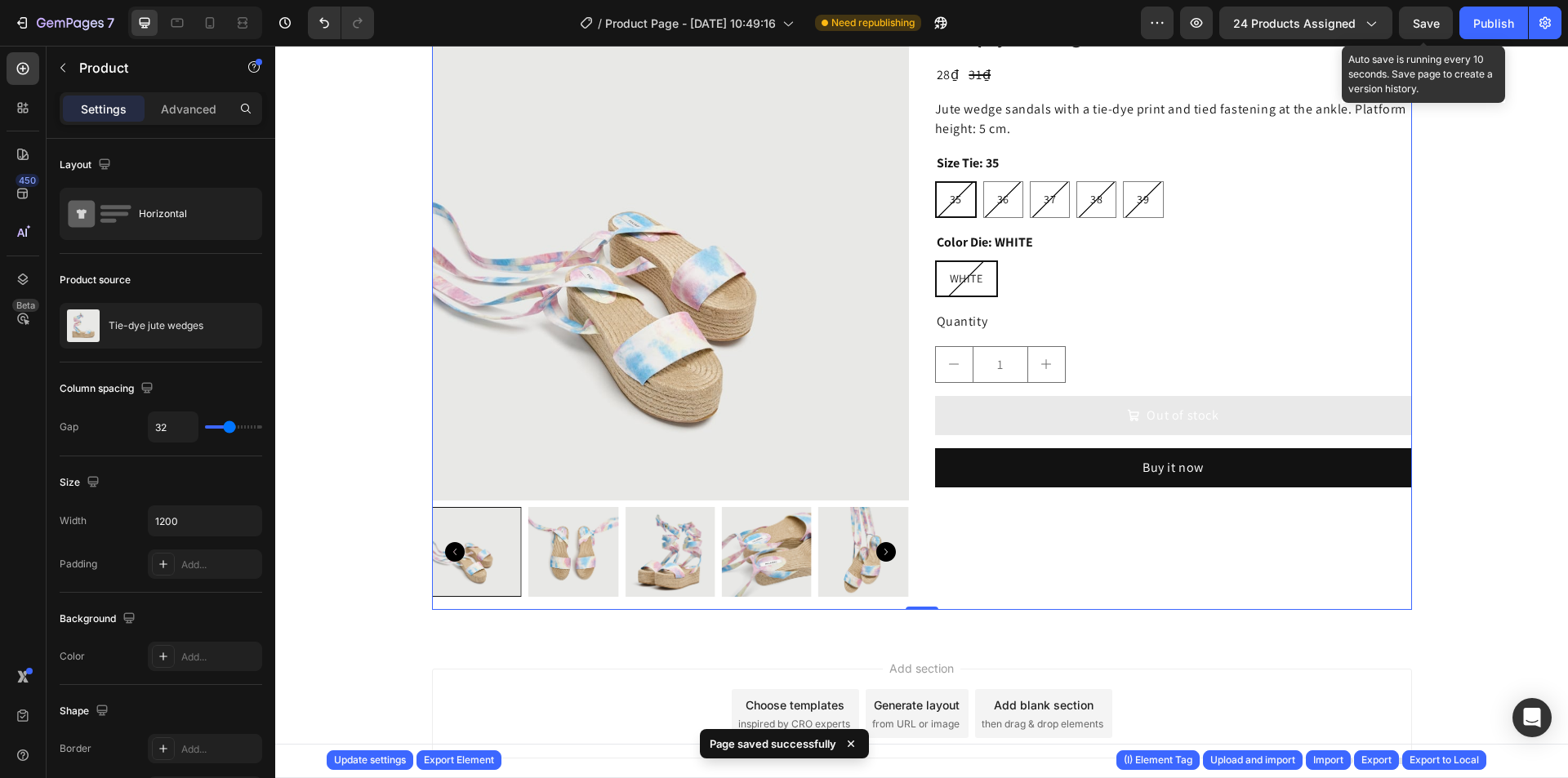
click at [1423, 30] on span "Save" at bounding box center [1426, 23] width 27 height 13
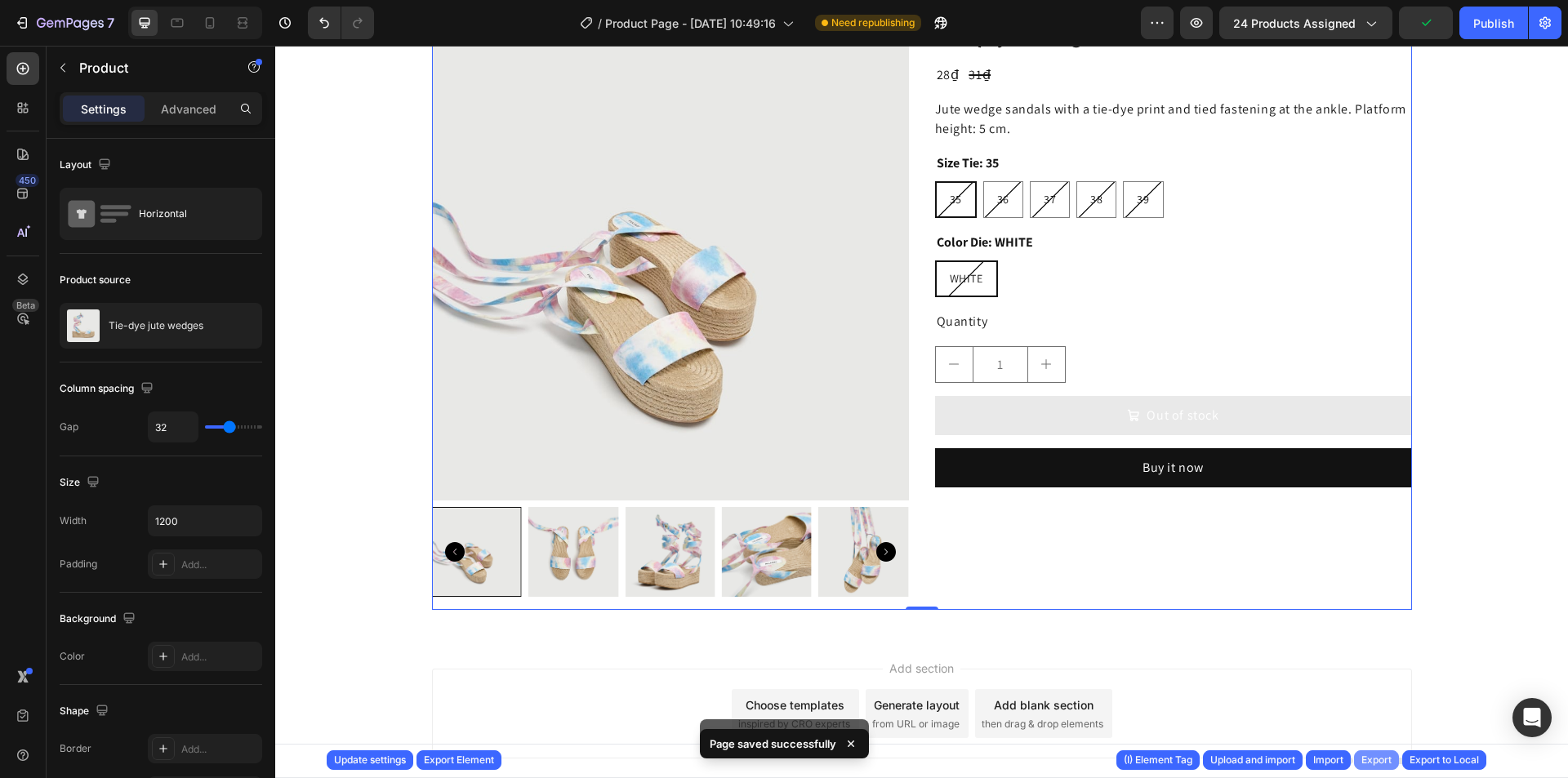
click at [1380, 763] on div "Export" at bounding box center [1376, 760] width 30 height 14
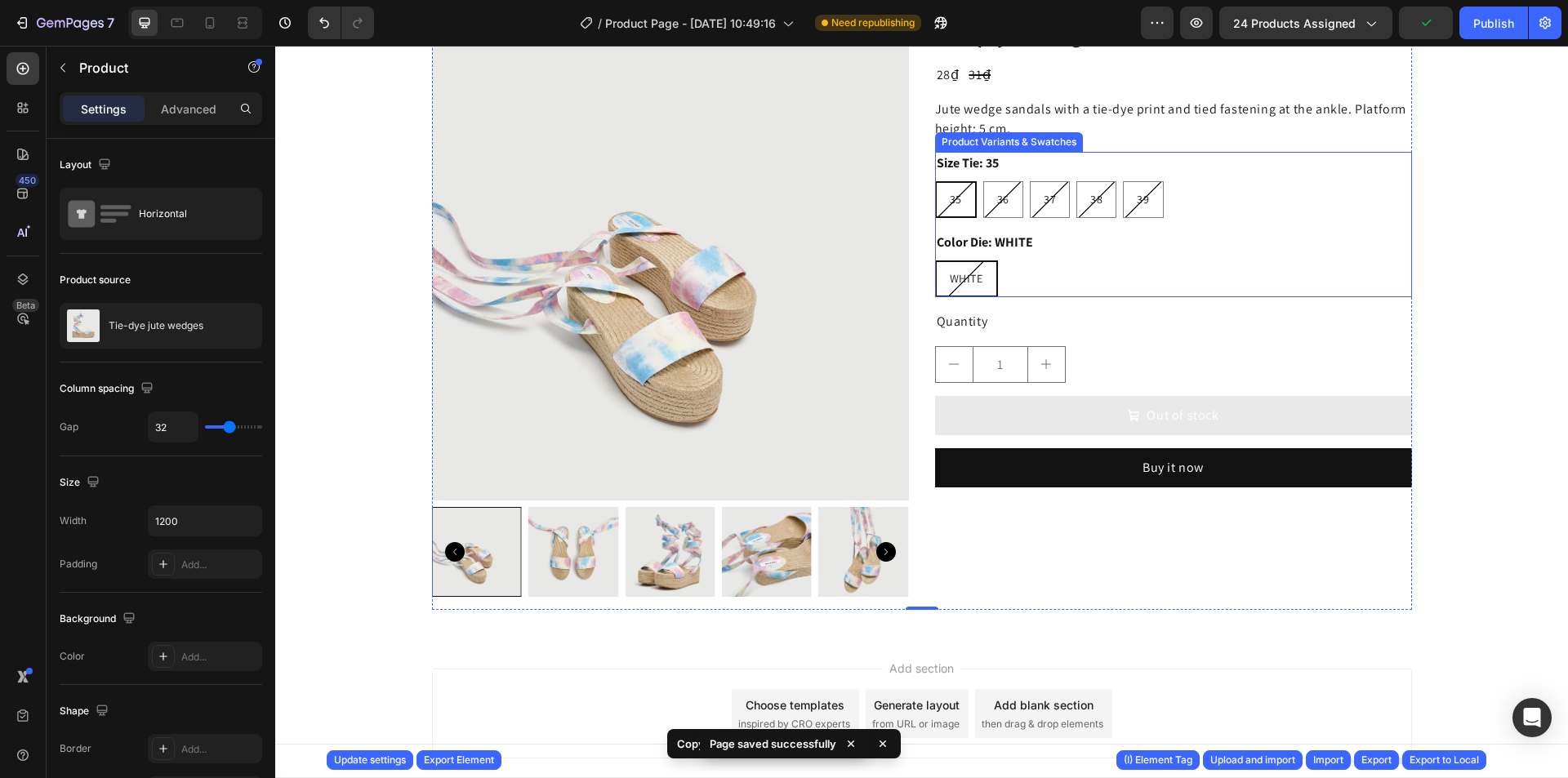
click at [1126, 293] on div "WHITE WHITE WHITE" at bounding box center [1173, 279] width 477 height 37
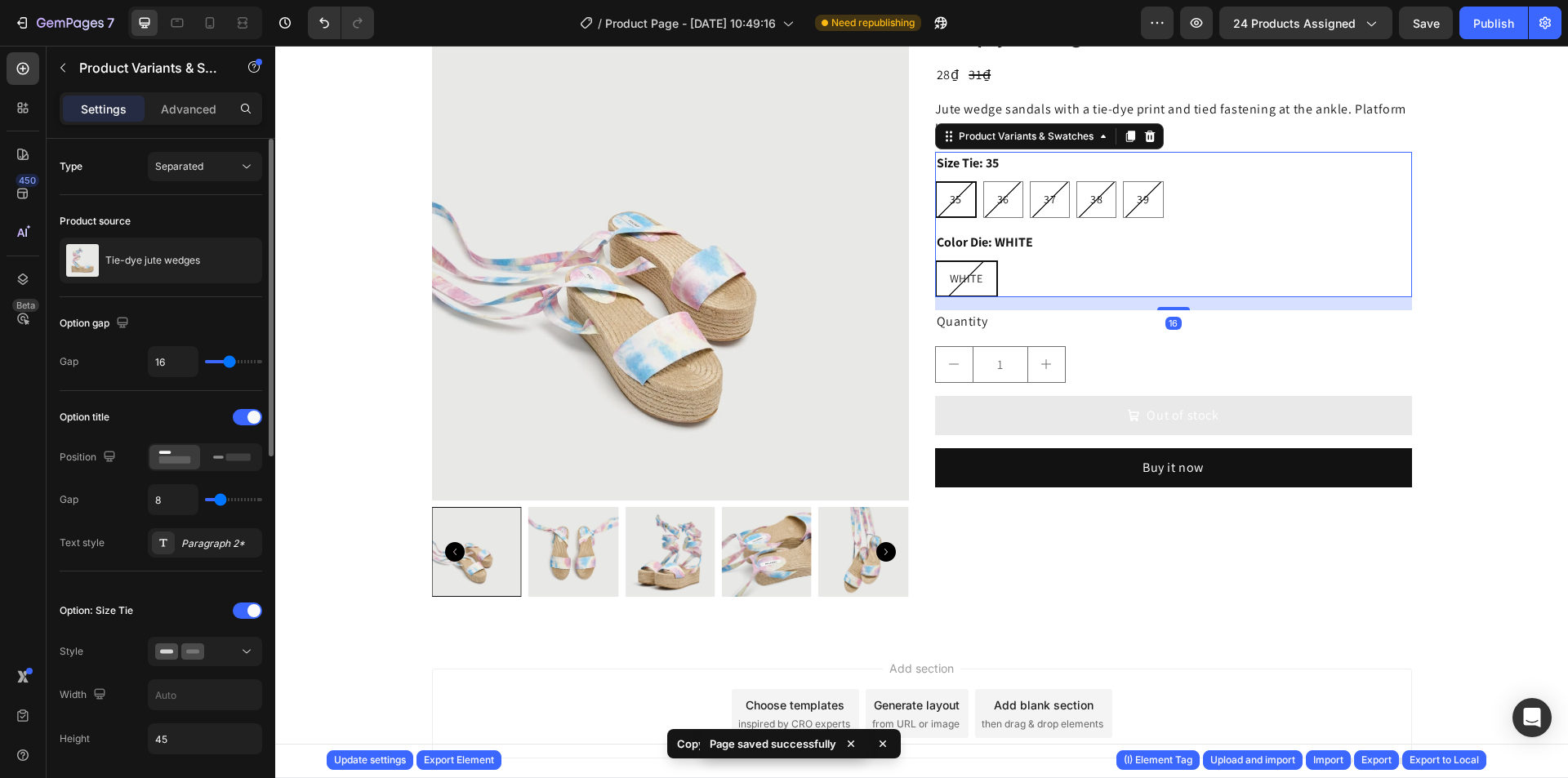
scroll to position [164, 0]
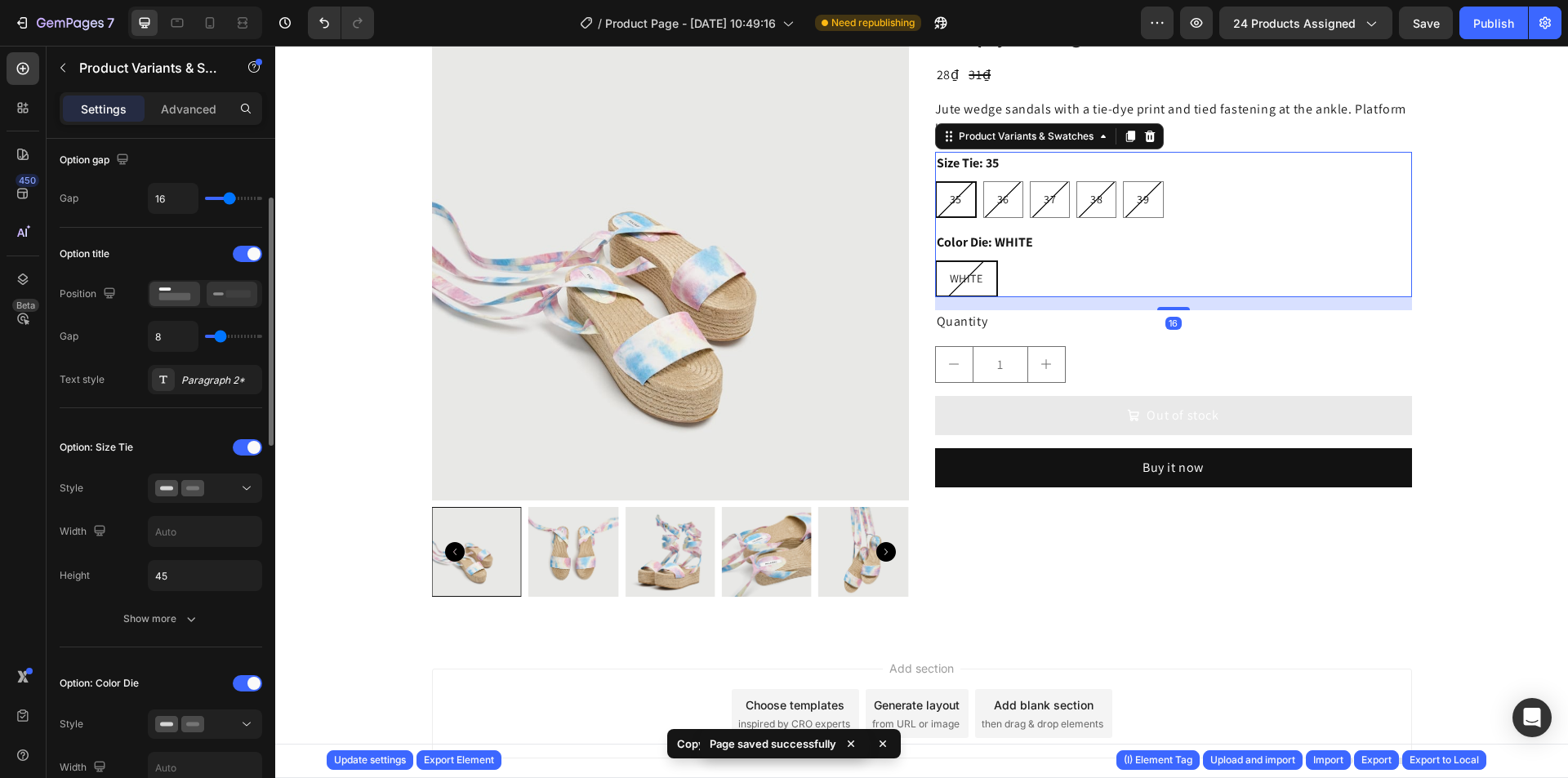
click at [221, 296] on icon at bounding box center [231, 294] width 38 height 18
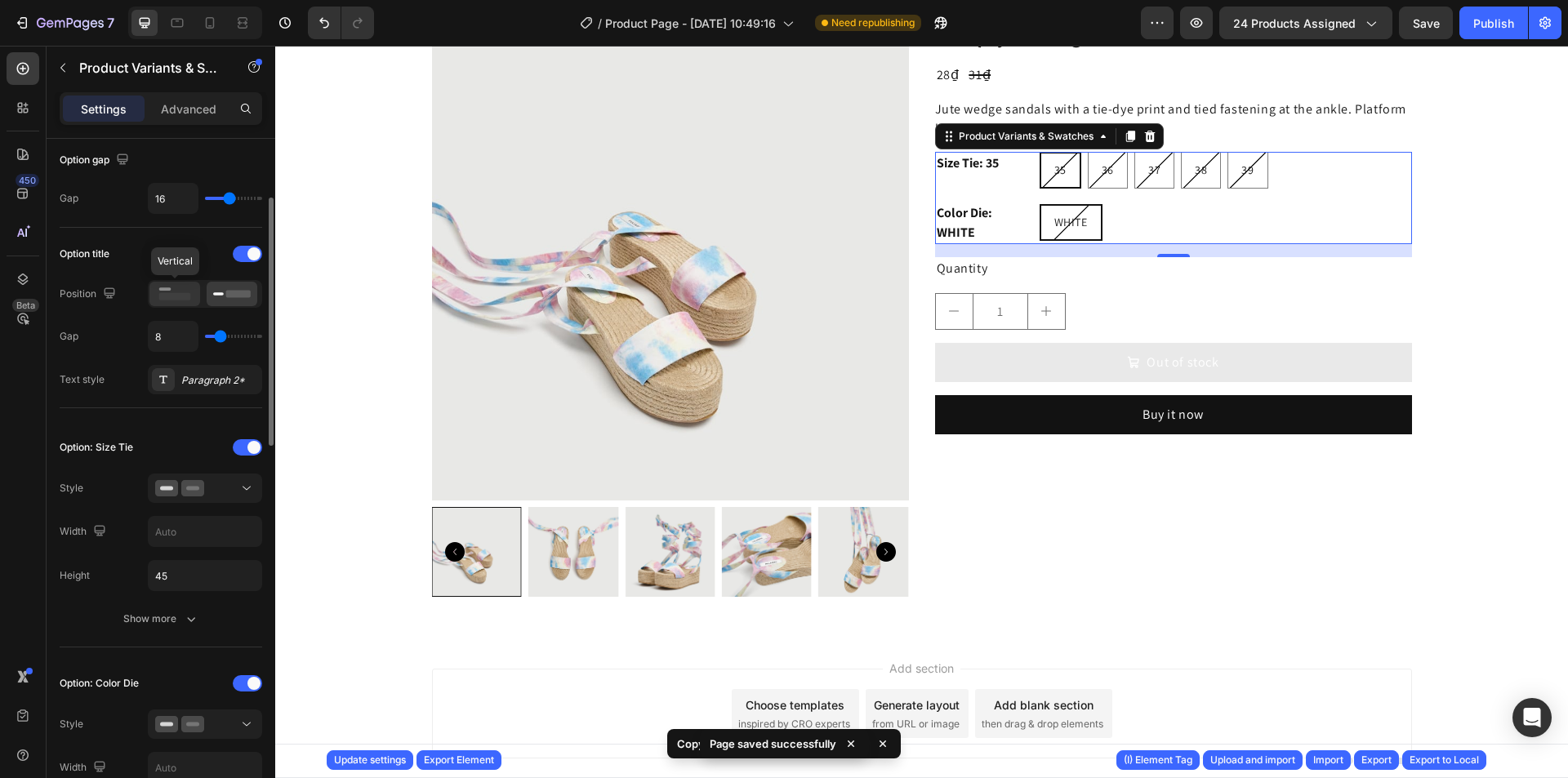
click at [175, 294] on rect at bounding box center [174, 297] width 32 height 8
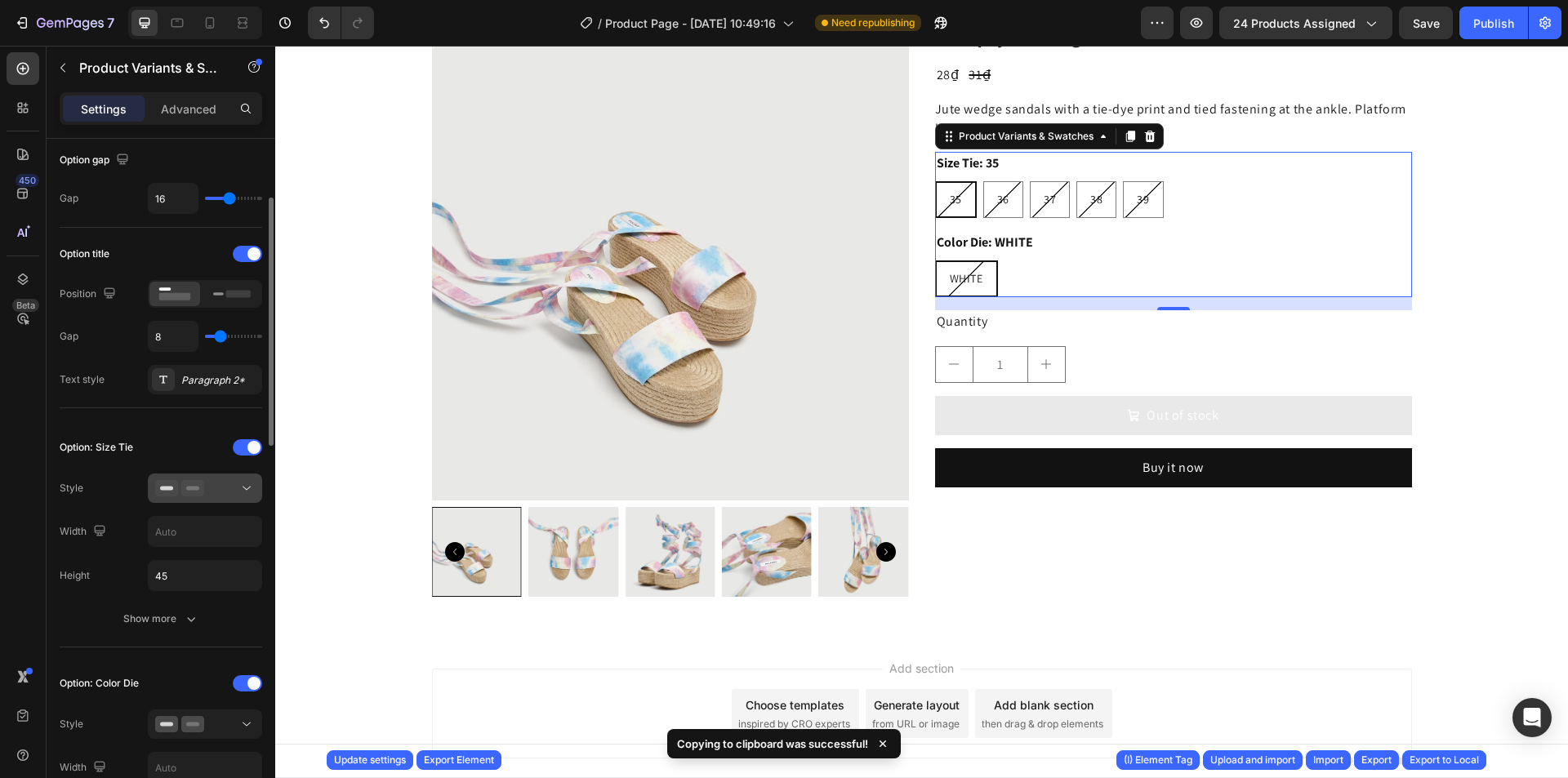
click at [203, 483] on icon at bounding box center [193, 488] width 23 height 16
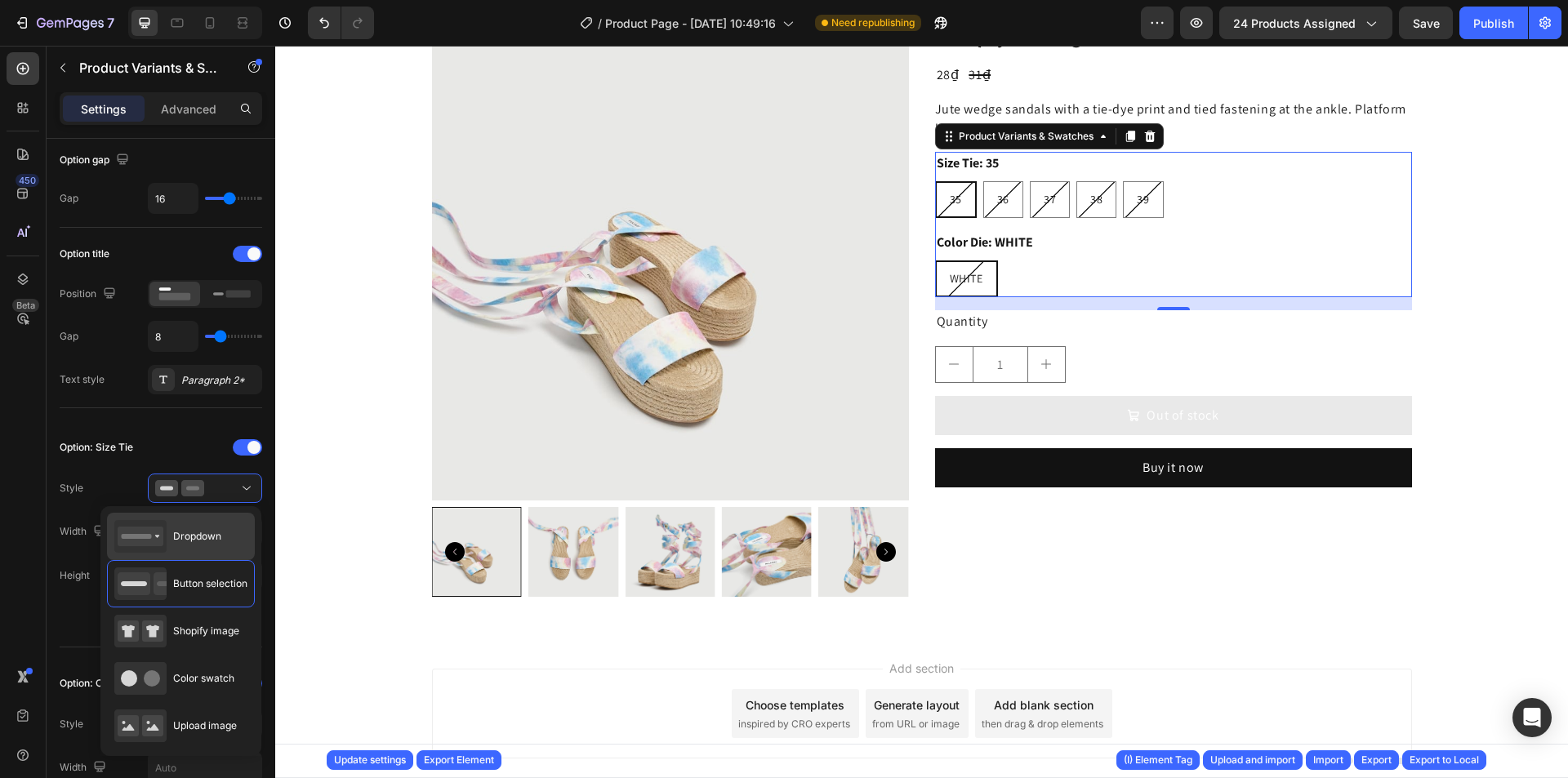
click at [204, 540] on span "Dropdown" at bounding box center [197, 536] width 48 height 14
type input "100%"
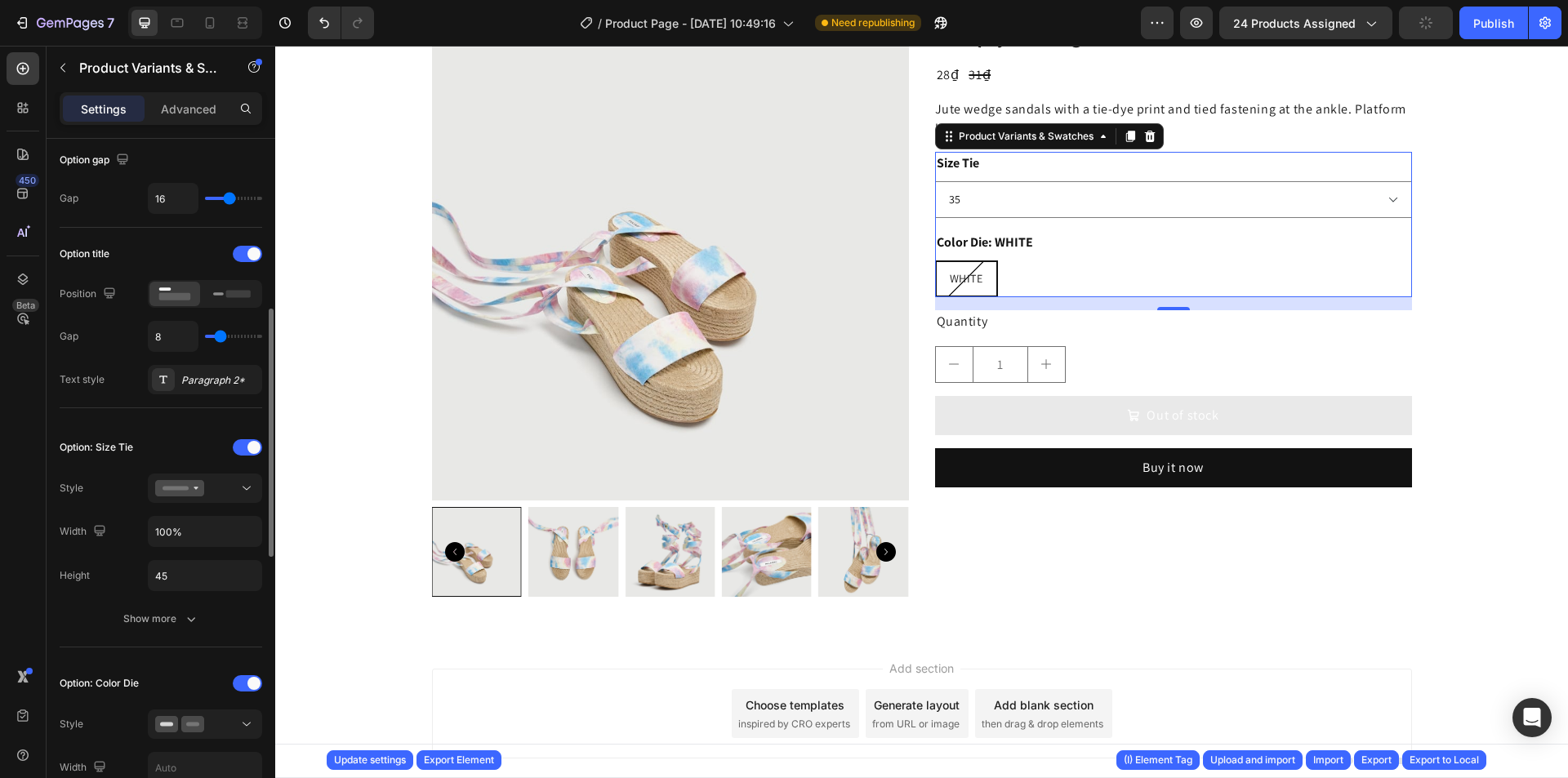
scroll to position [408, 0]
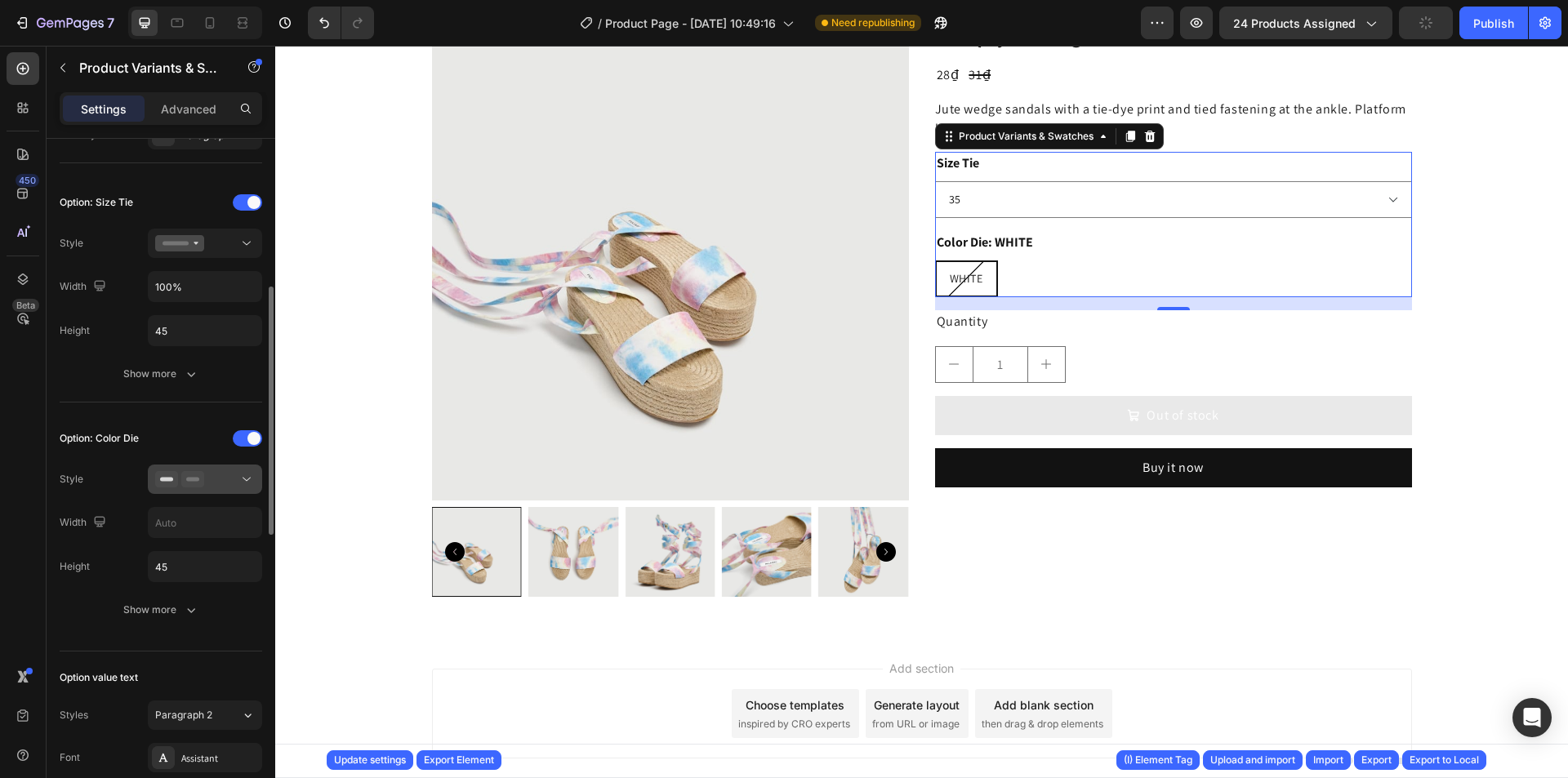
click at [206, 489] on button at bounding box center [205, 480] width 115 height 30
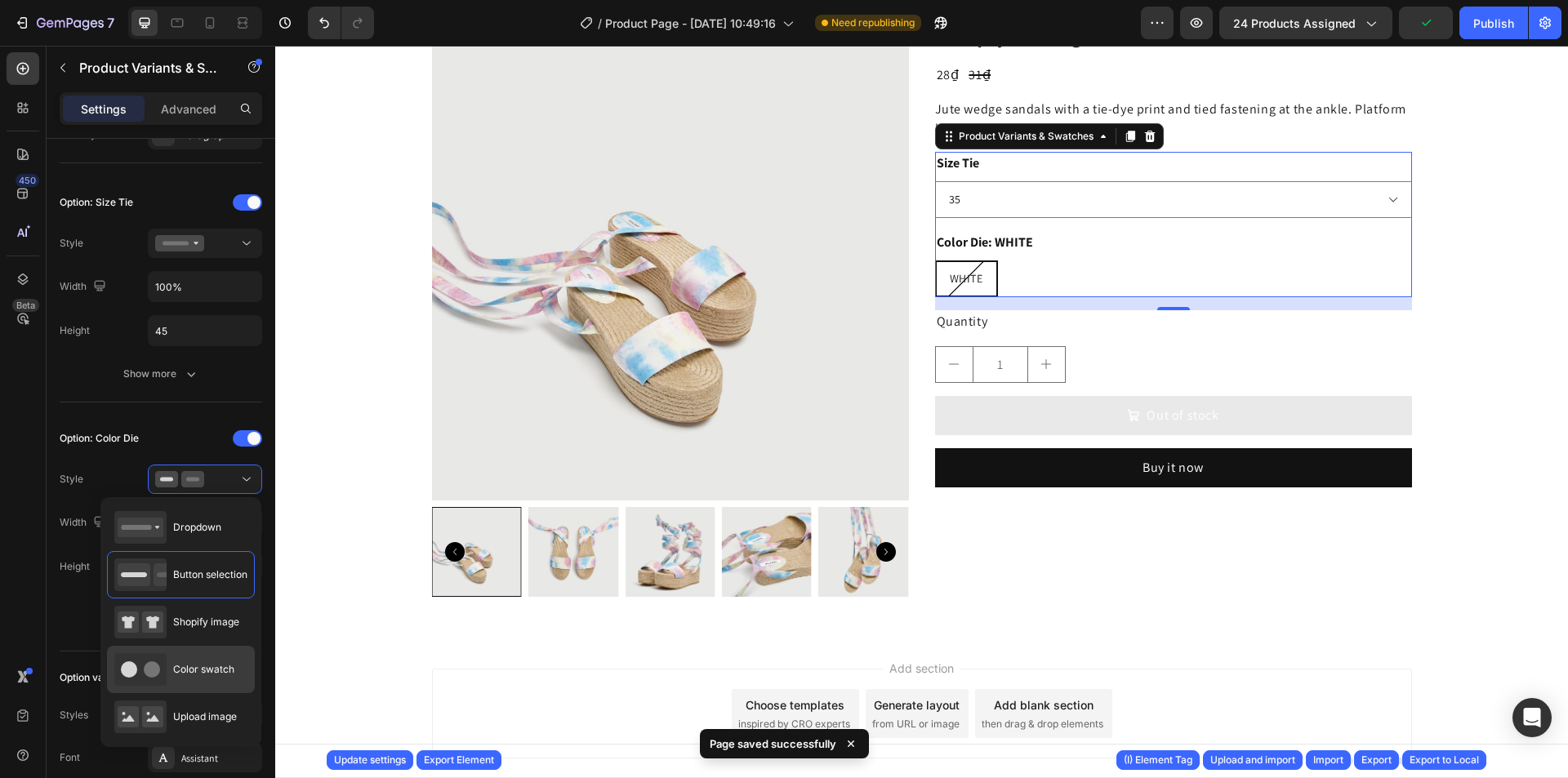
click at [216, 671] on span "Color swatch" at bounding box center [204, 669] width 62 height 14
type input "45"
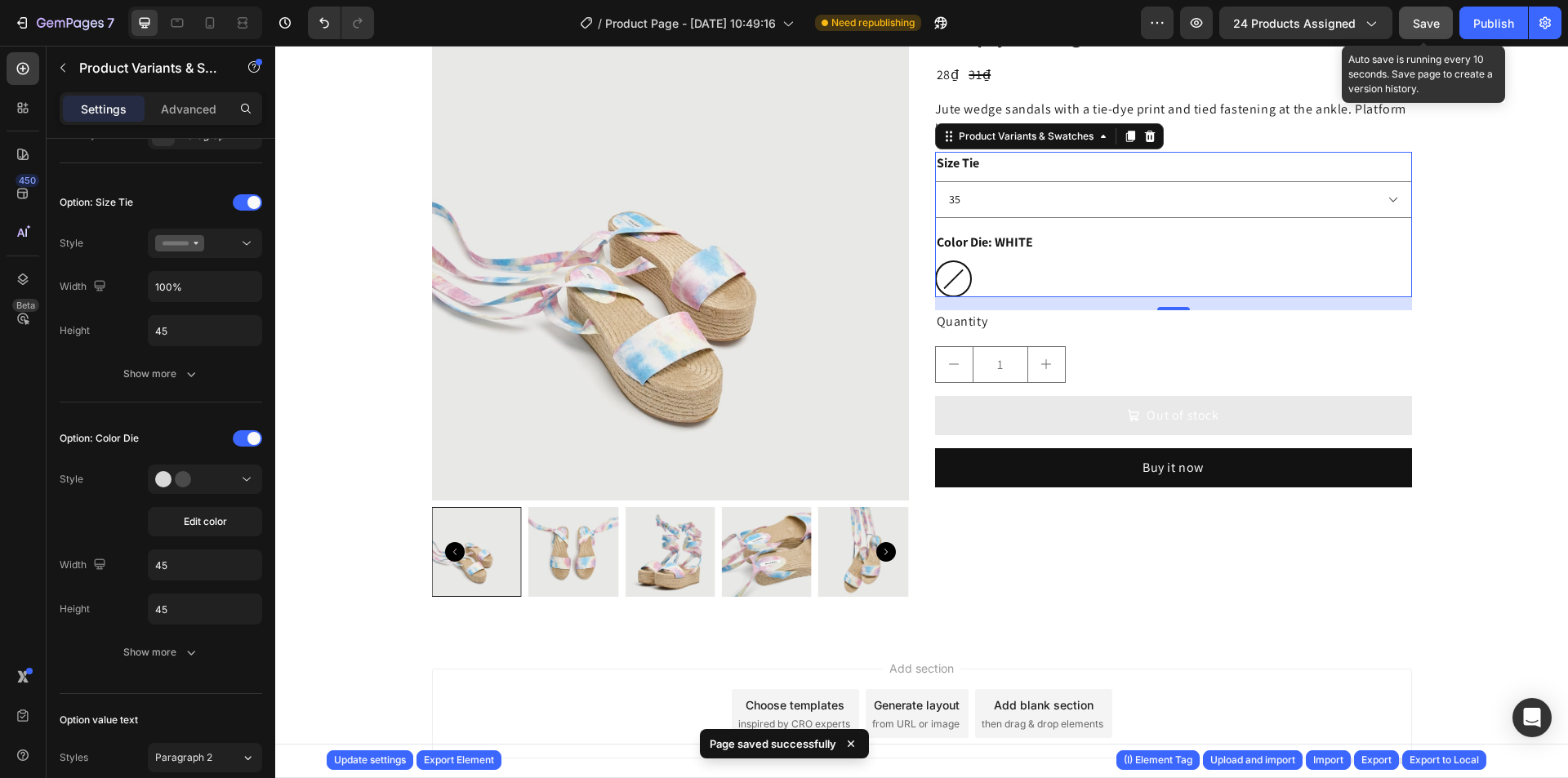
click at [1423, 33] on button "Save" at bounding box center [1426, 23] width 54 height 33
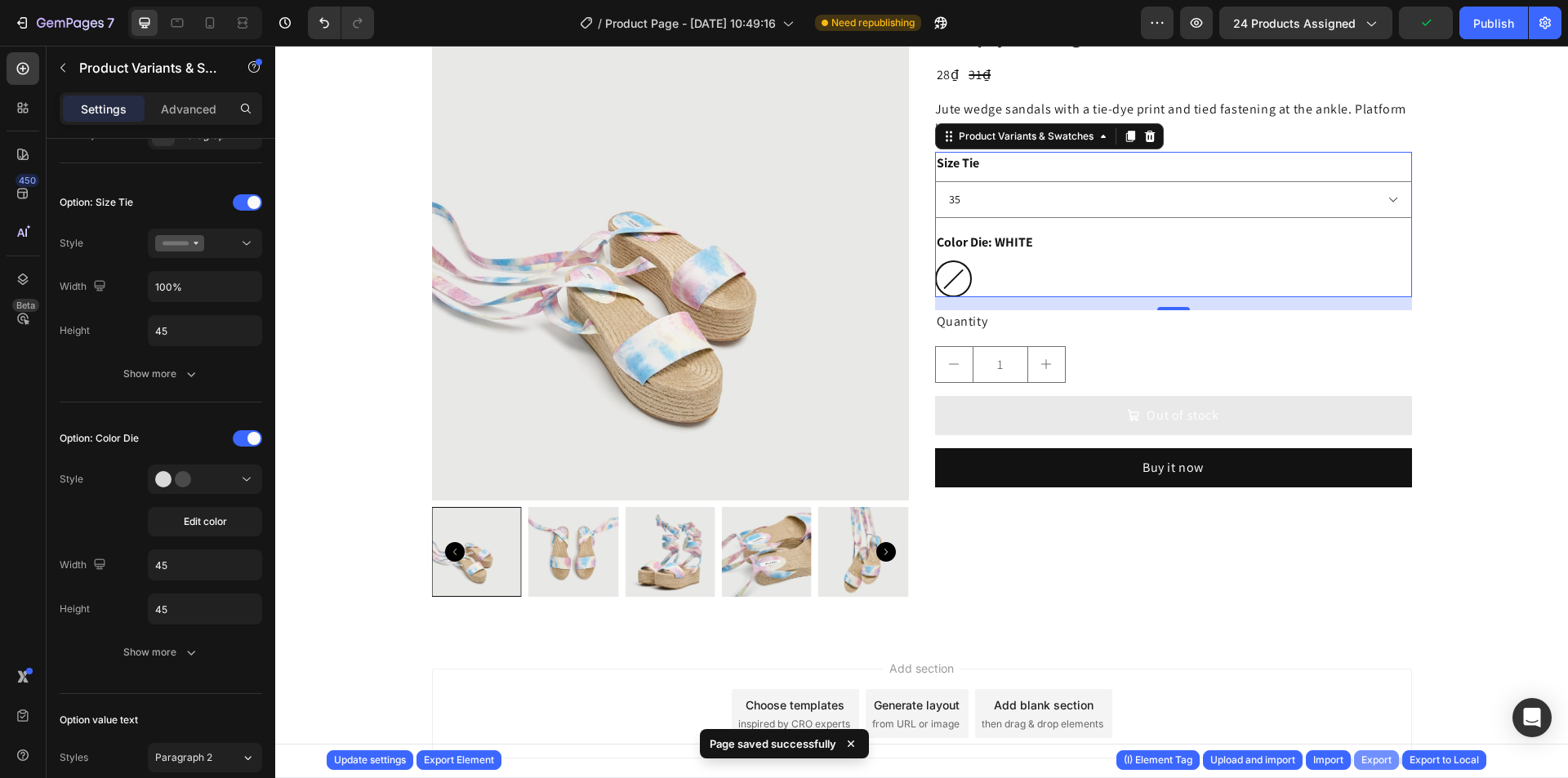
click at [1366, 751] on button "Export" at bounding box center [1376, 760] width 45 height 19
click at [1468, 26] on button "Publish" at bounding box center [1494, 23] width 68 height 33
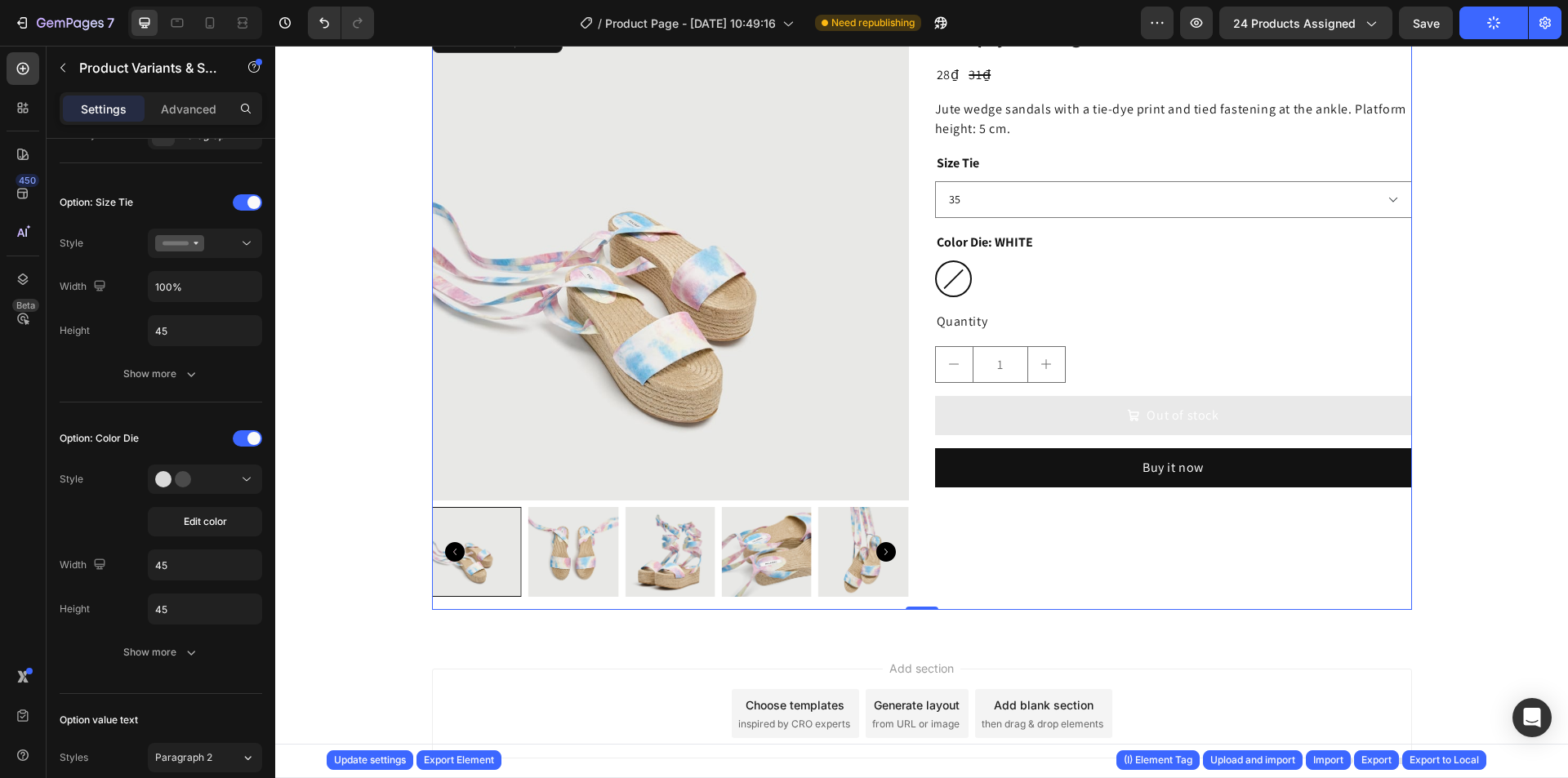
click at [917, 272] on div "Product Images Tie-dye jute wedges Product Title 28₫ Product Price Product Pric…" at bounding box center [923, 317] width 980 height 586
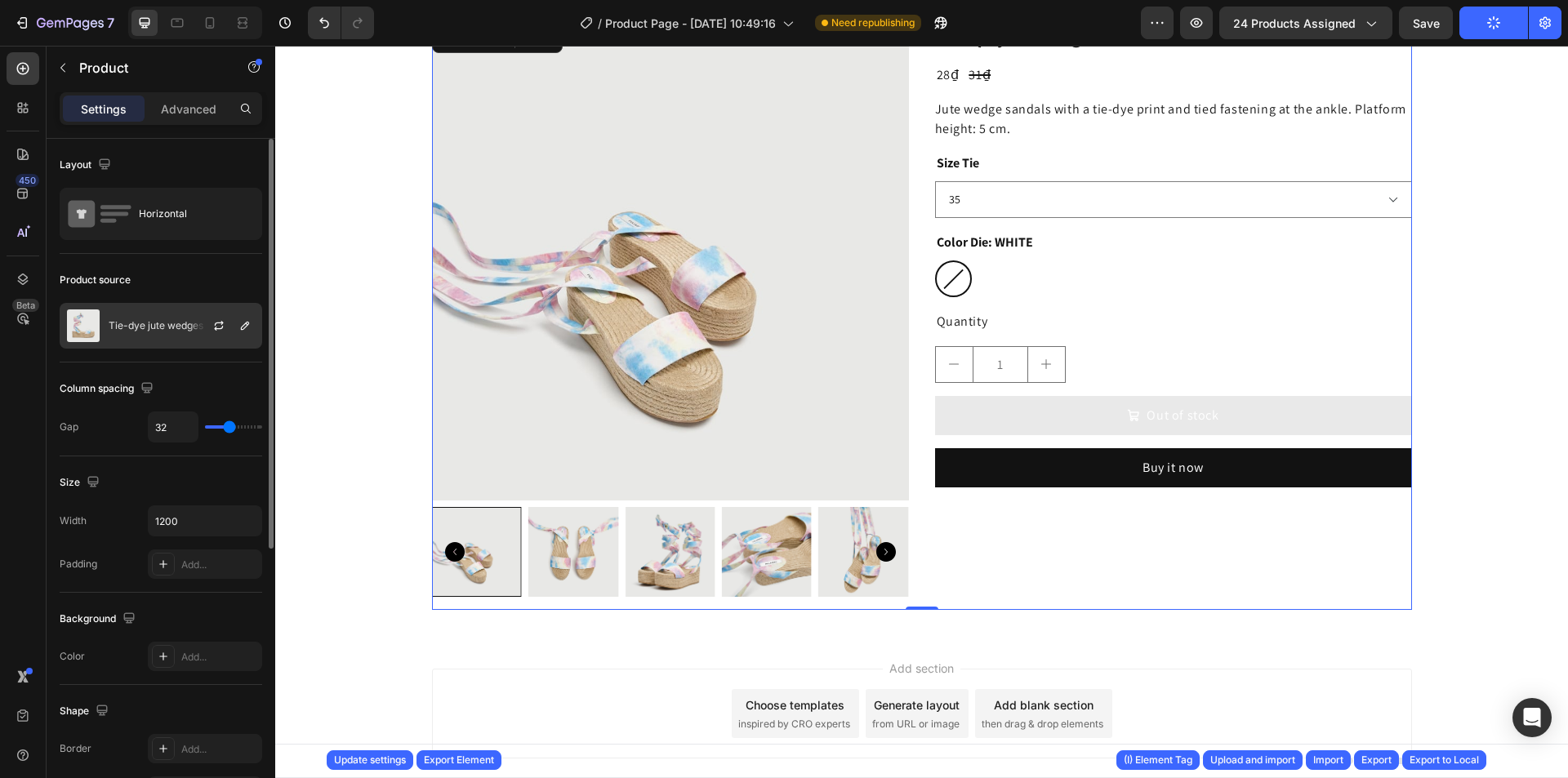
click at [189, 320] on div "Tie-dye jute wedges" at bounding box center [161, 325] width 202 height 45
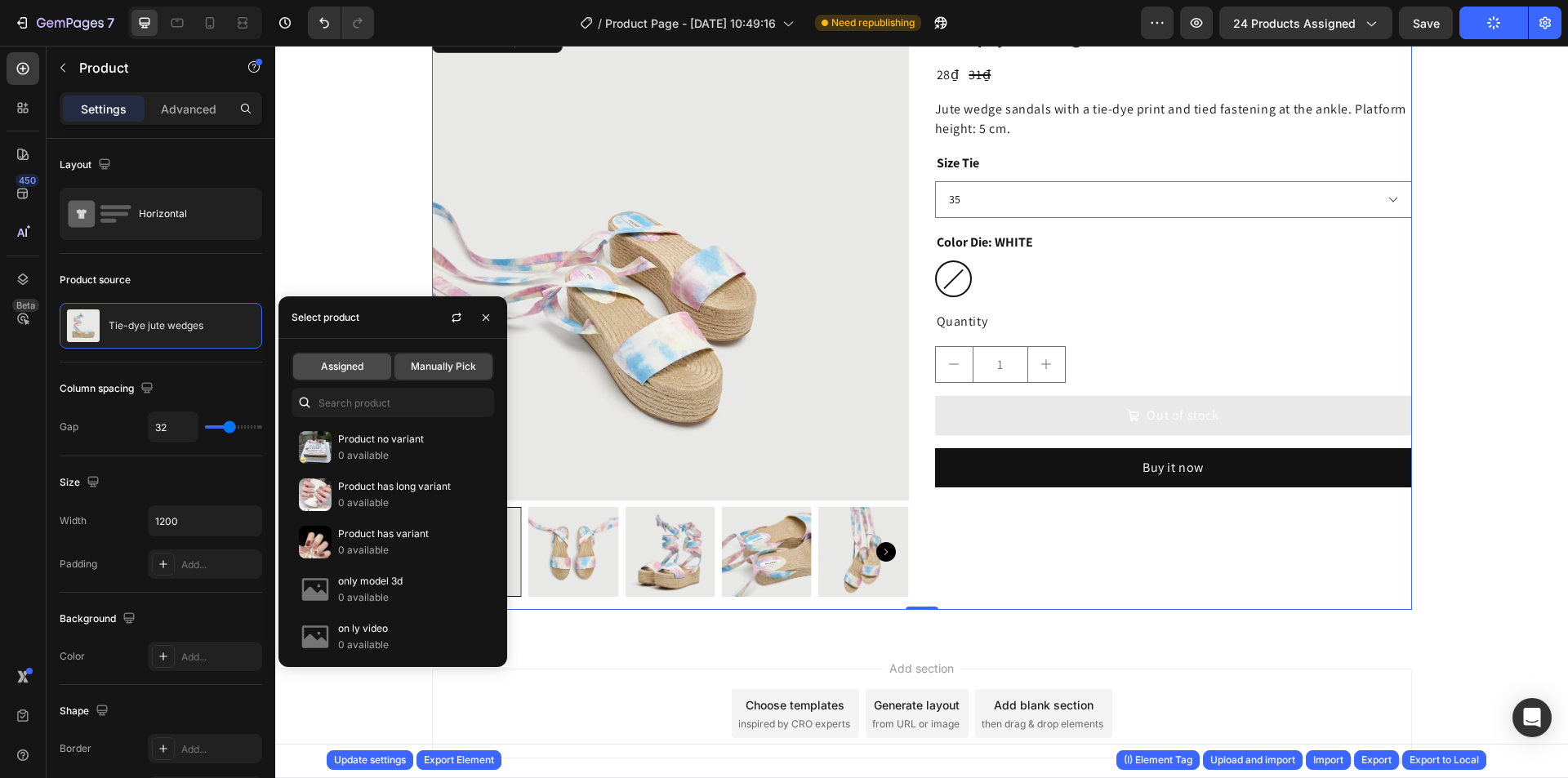
click at [356, 361] on span "Assigned" at bounding box center [342, 366] width 42 height 14
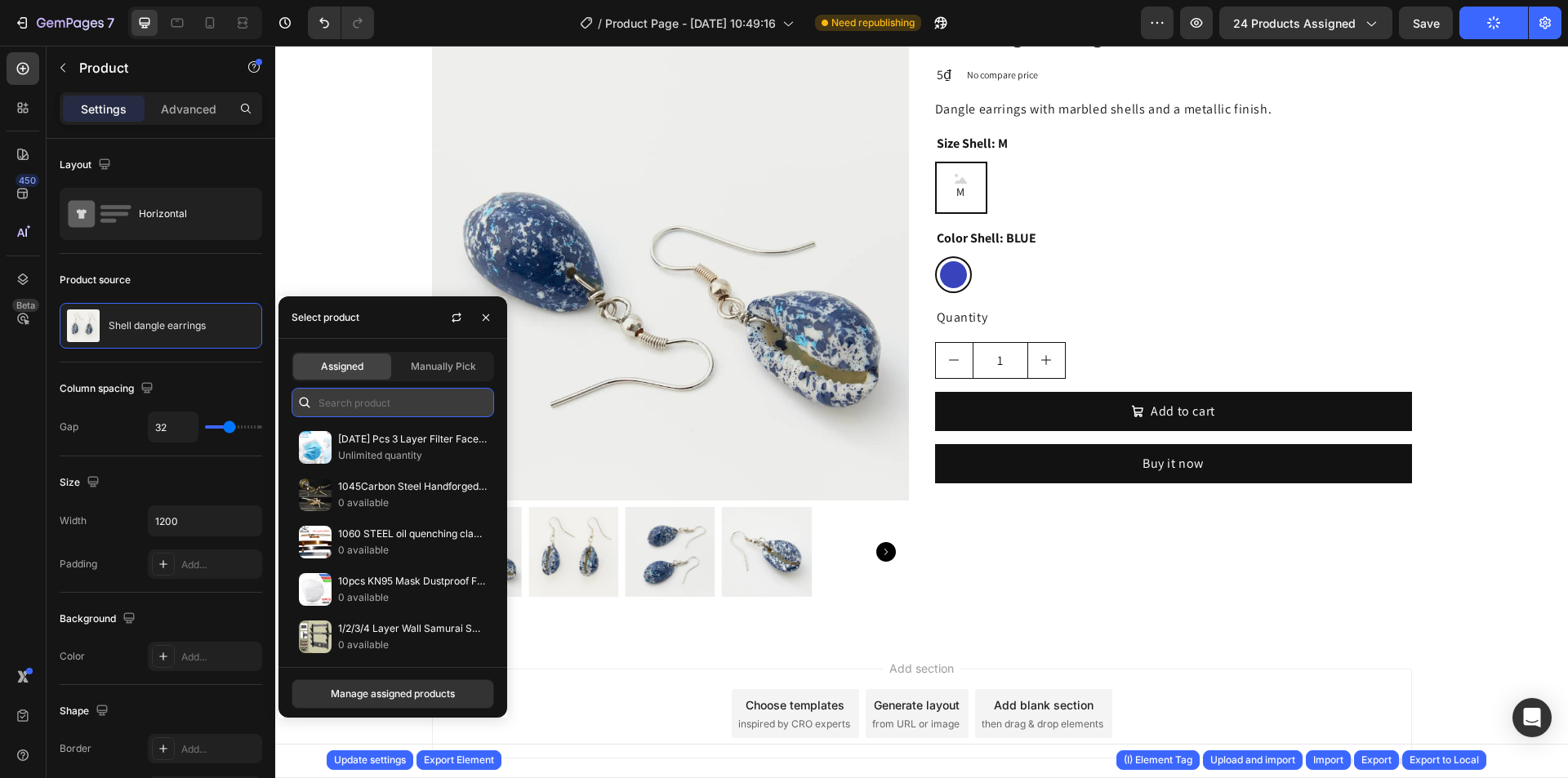
click at [380, 398] on input "text" at bounding box center [393, 402] width 202 height 30
click at [421, 365] on span "Manually Pick" at bounding box center [444, 366] width 65 height 14
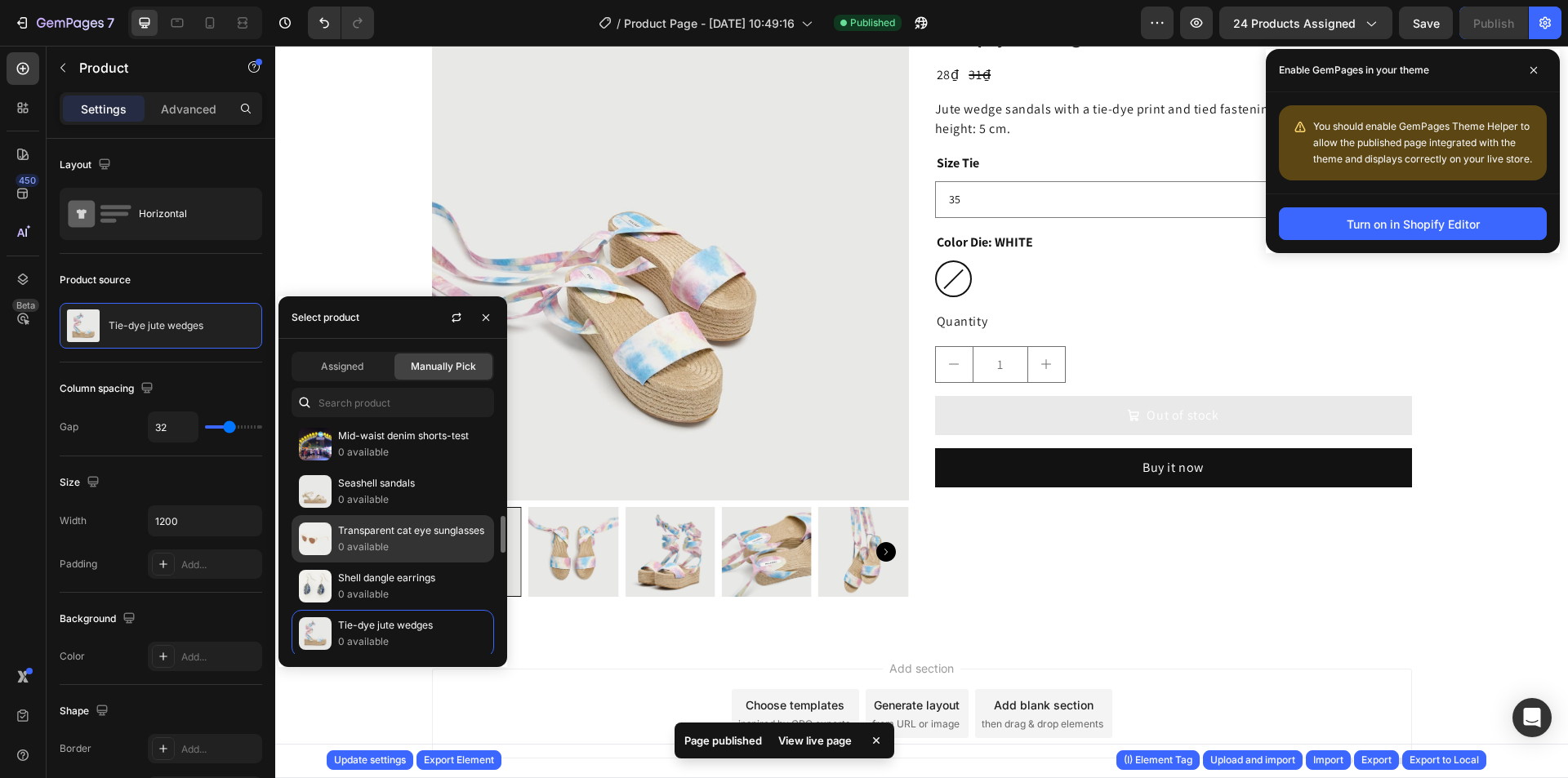
scroll to position [735, 0]
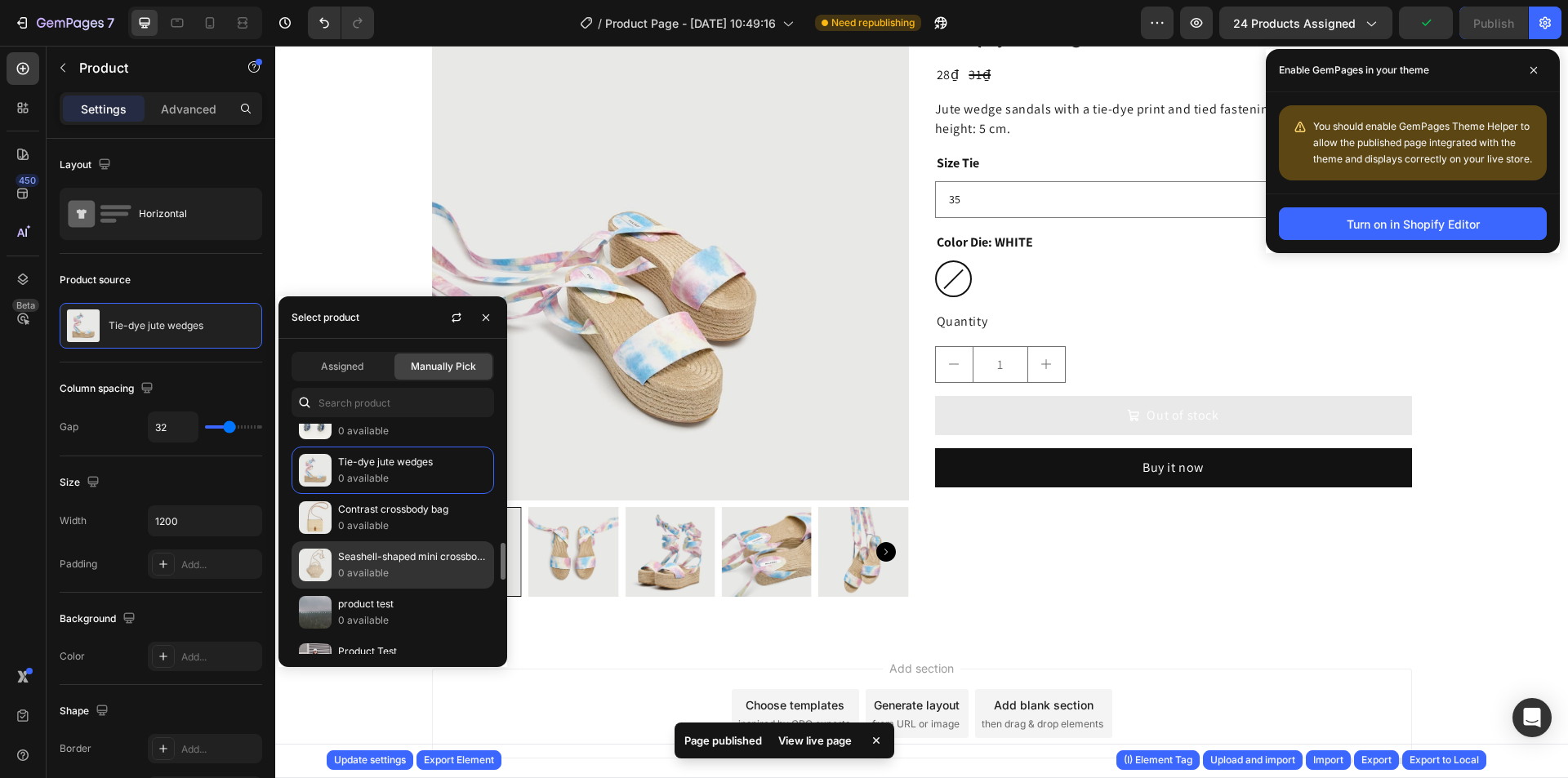
click at [435, 560] on p "Seashell-shaped mini crossbody bag" at bounding box center [412, 557] width 148 height 16
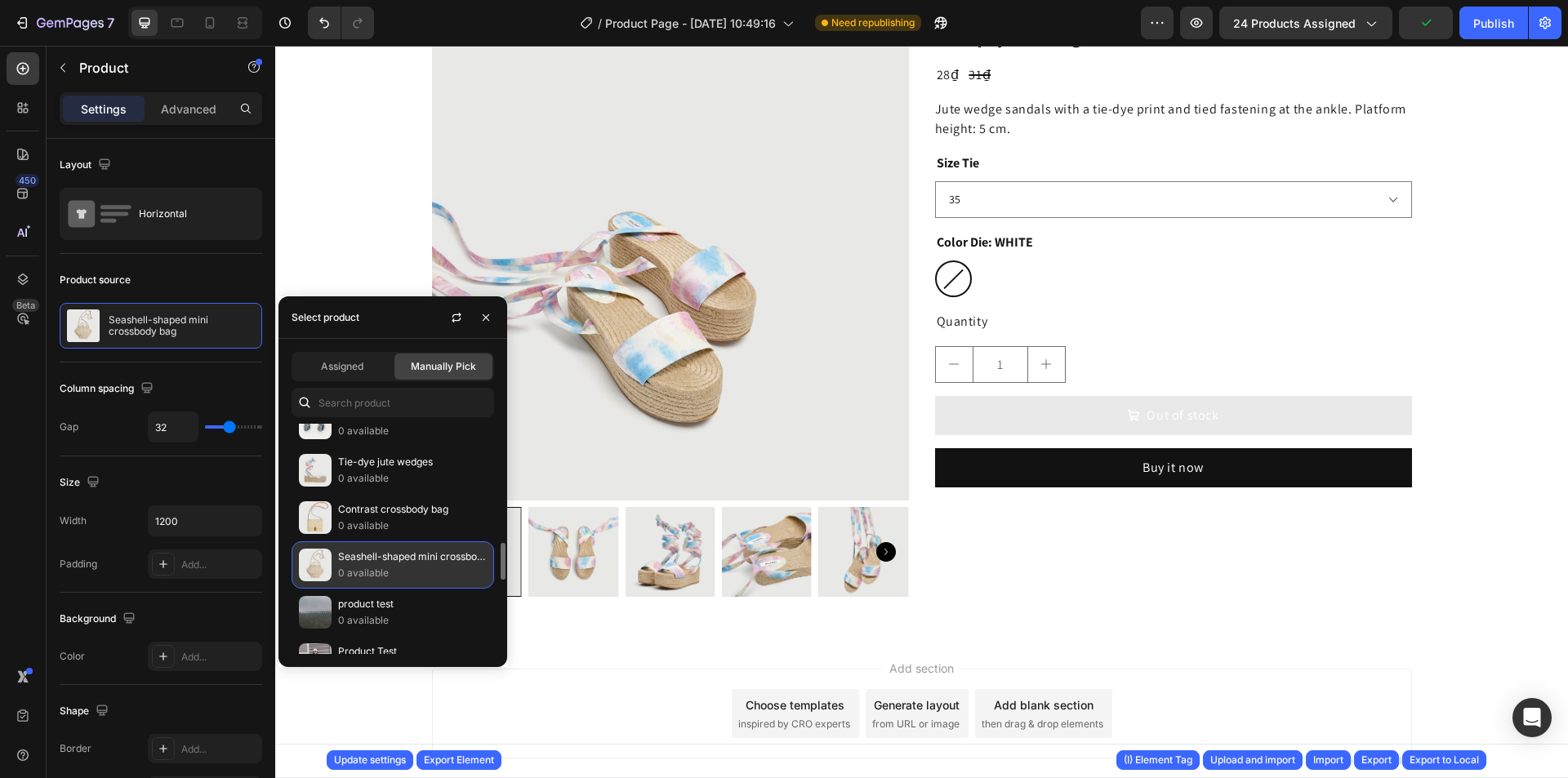
scroll to position [0, 0]
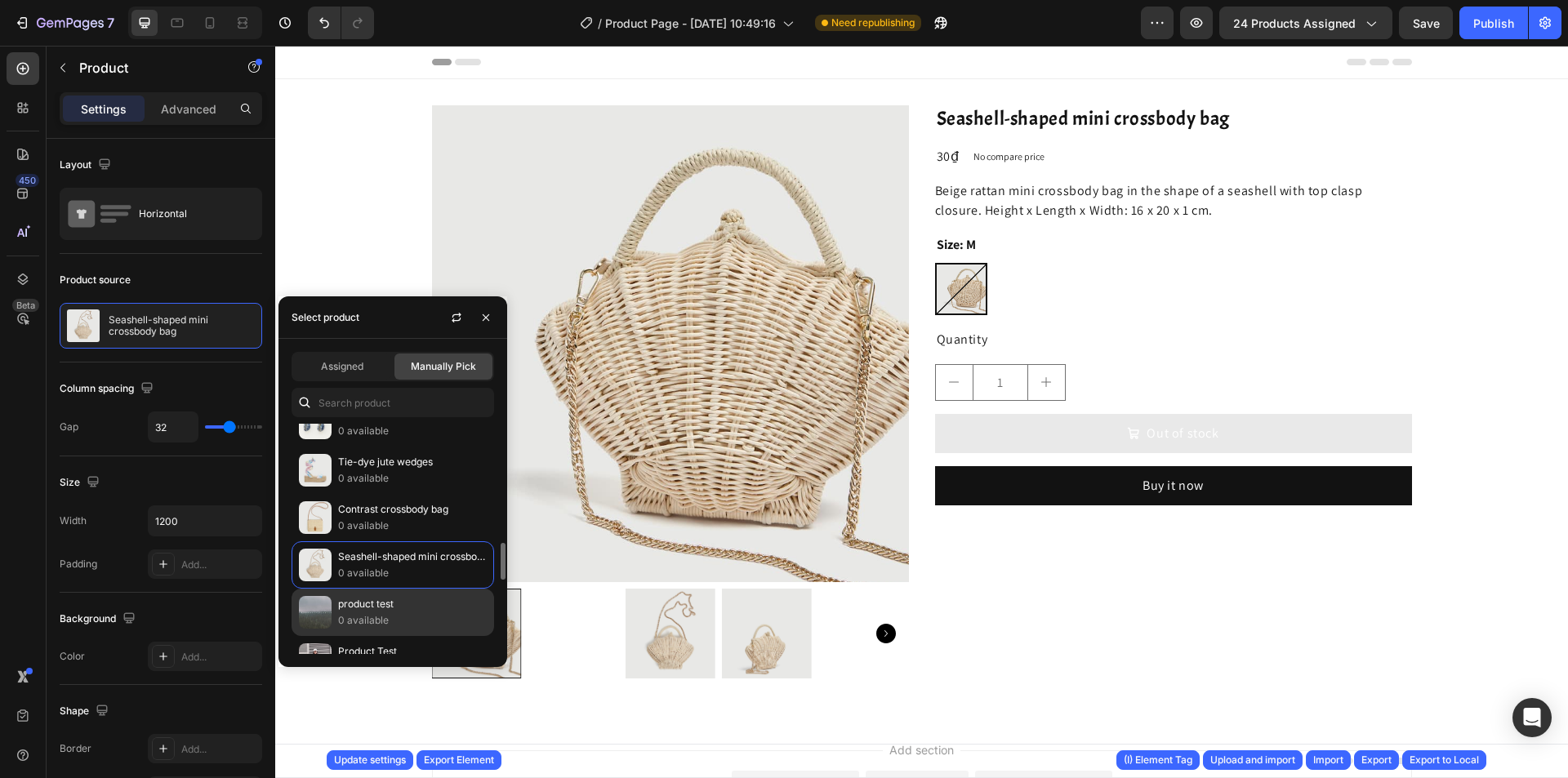
click at [405, 606] on p "product test" at bounding box center [412, 604] width 148 height 16
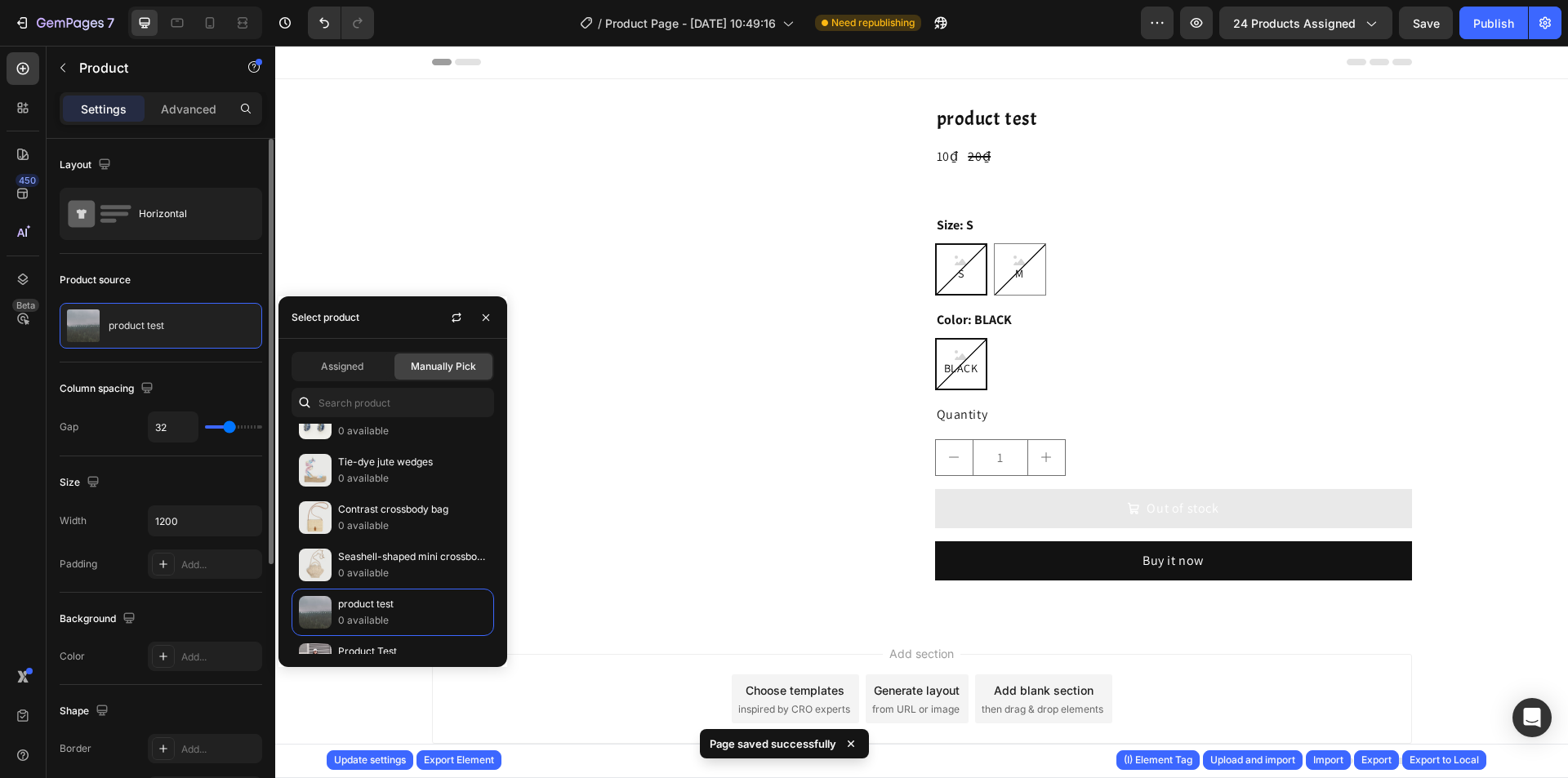
click at [223, 272] on div "Product source" at bounding box center [161, 279] width 202 height 26
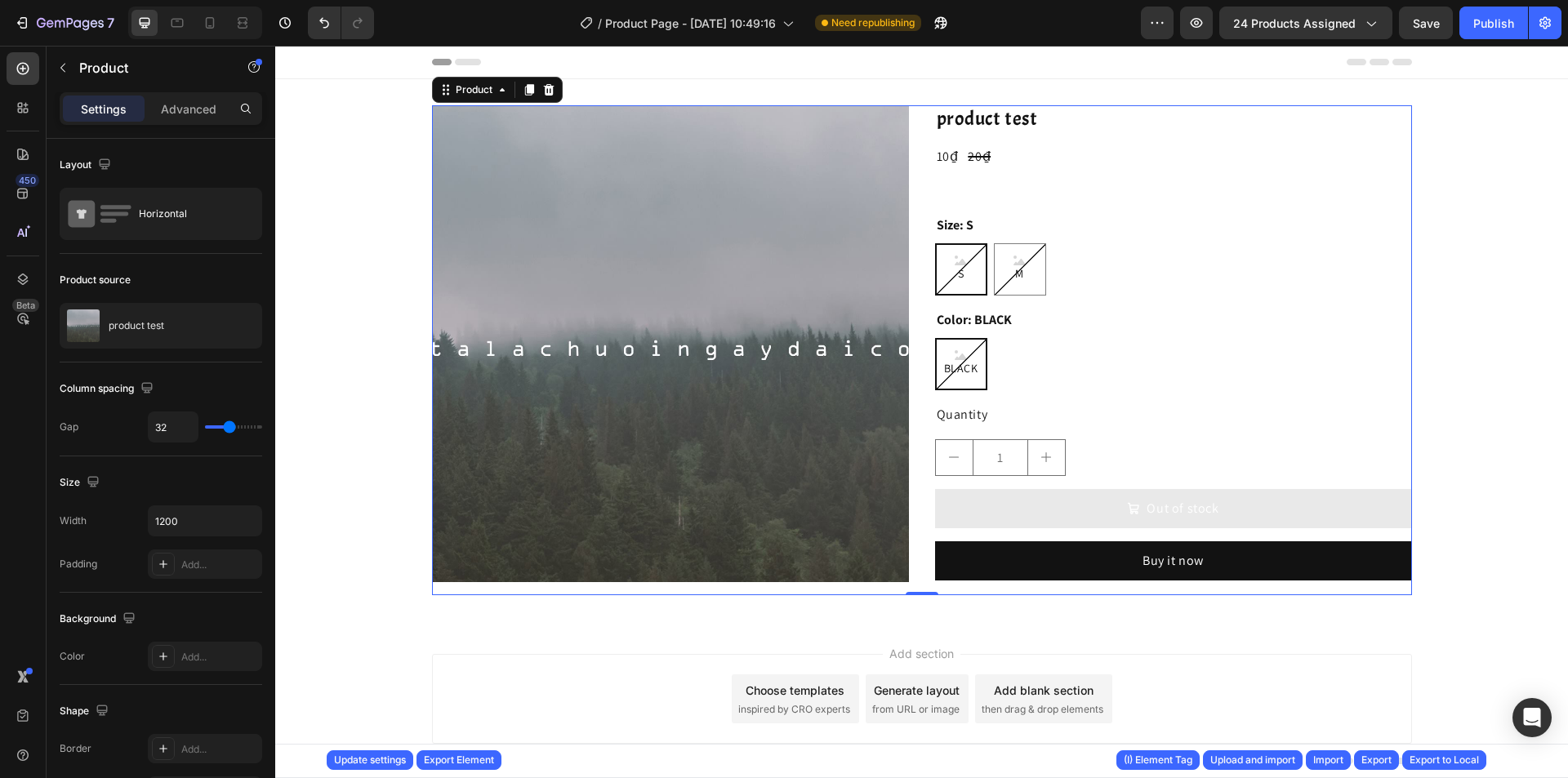
click at [915, 223] on div "Product Images product test Product Title 10₫ Product Price Product Price 20₫ P…" at bounding box center [923, 350] width 980 height 490
click at [213, 324] on button "button" at bounding box center [219, 325] width 19 height 19
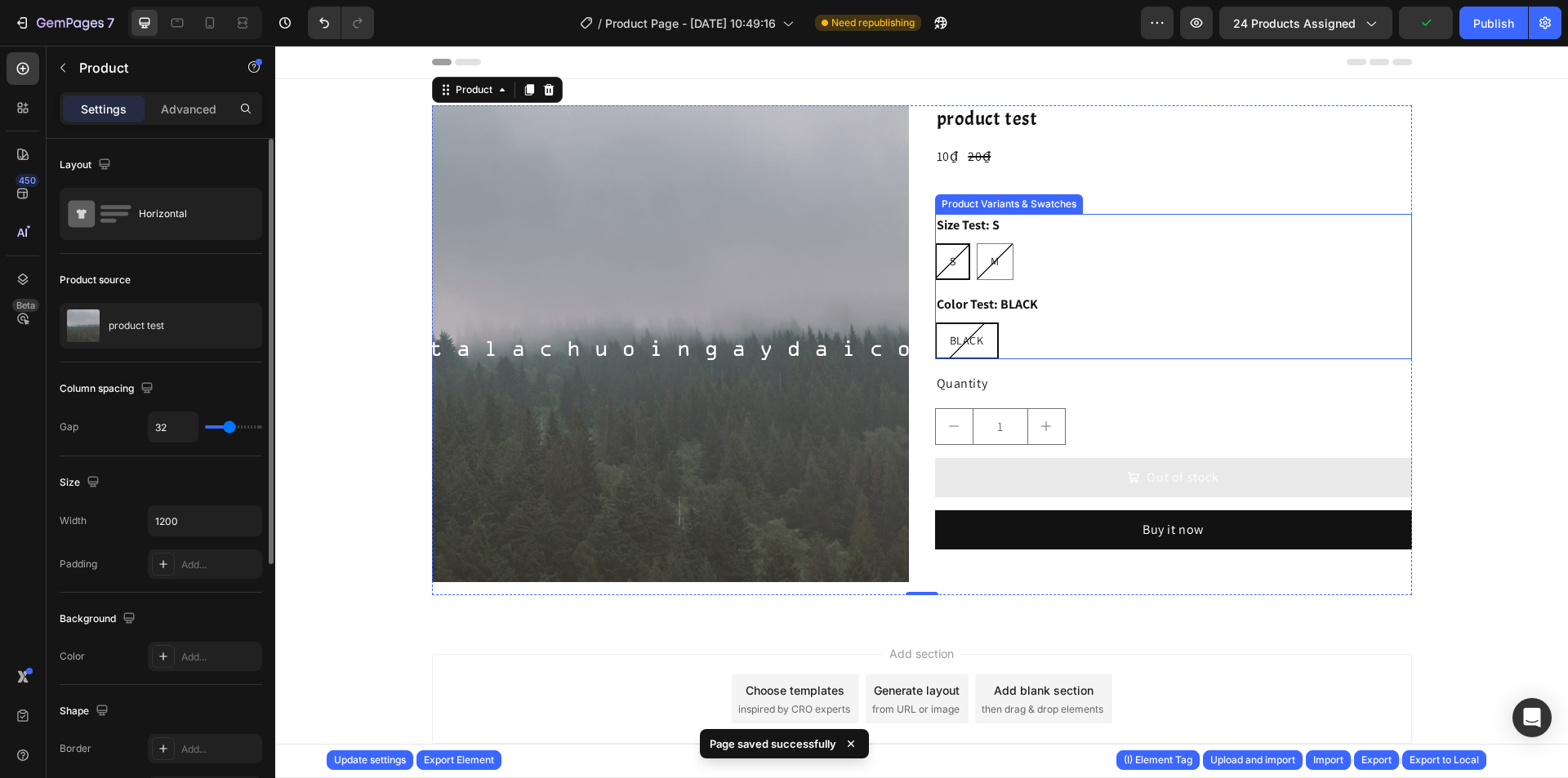
click at [1051, 274] on div "S S S M M M" at bounding box center [1173, 262] width 477 height 37
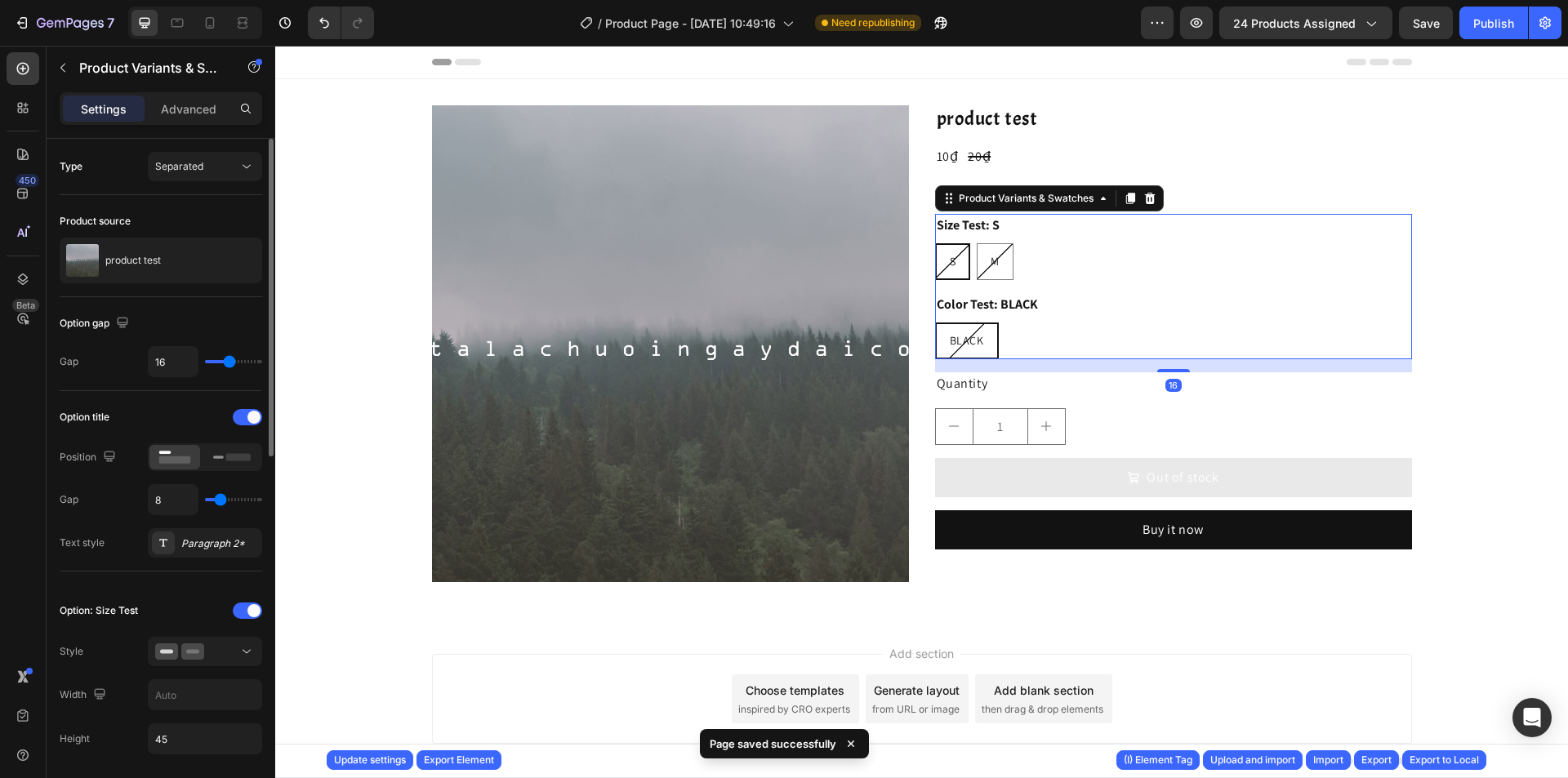
scroll to position [245, 0]
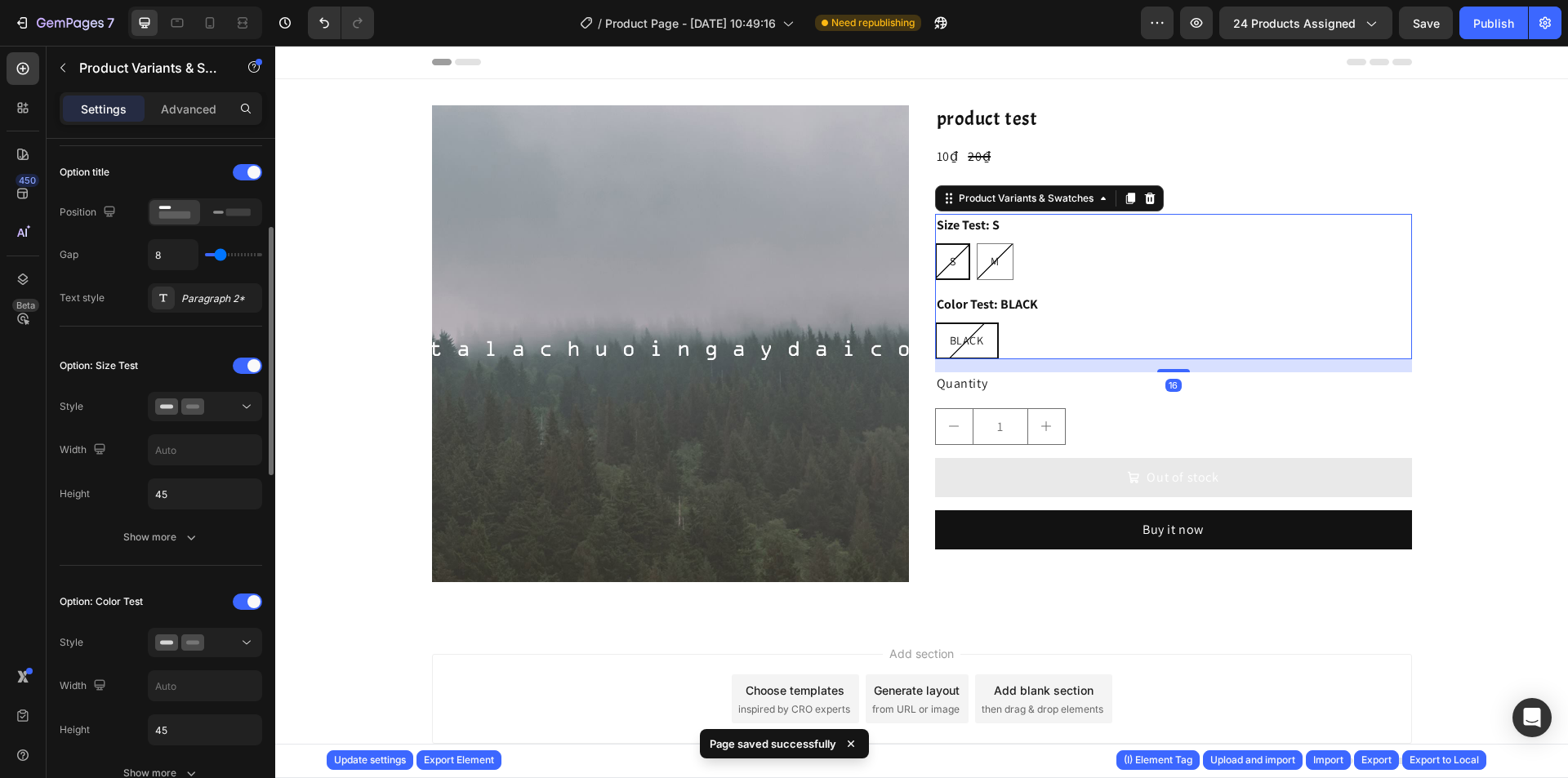
click at [206, 423] on div "Option: Size Test Style Width Height 45 Show more" at bounding box center [161, 452] width 202 height 199
click at [207, 418] on button at bounding box center [205, 406] width 115 height 30
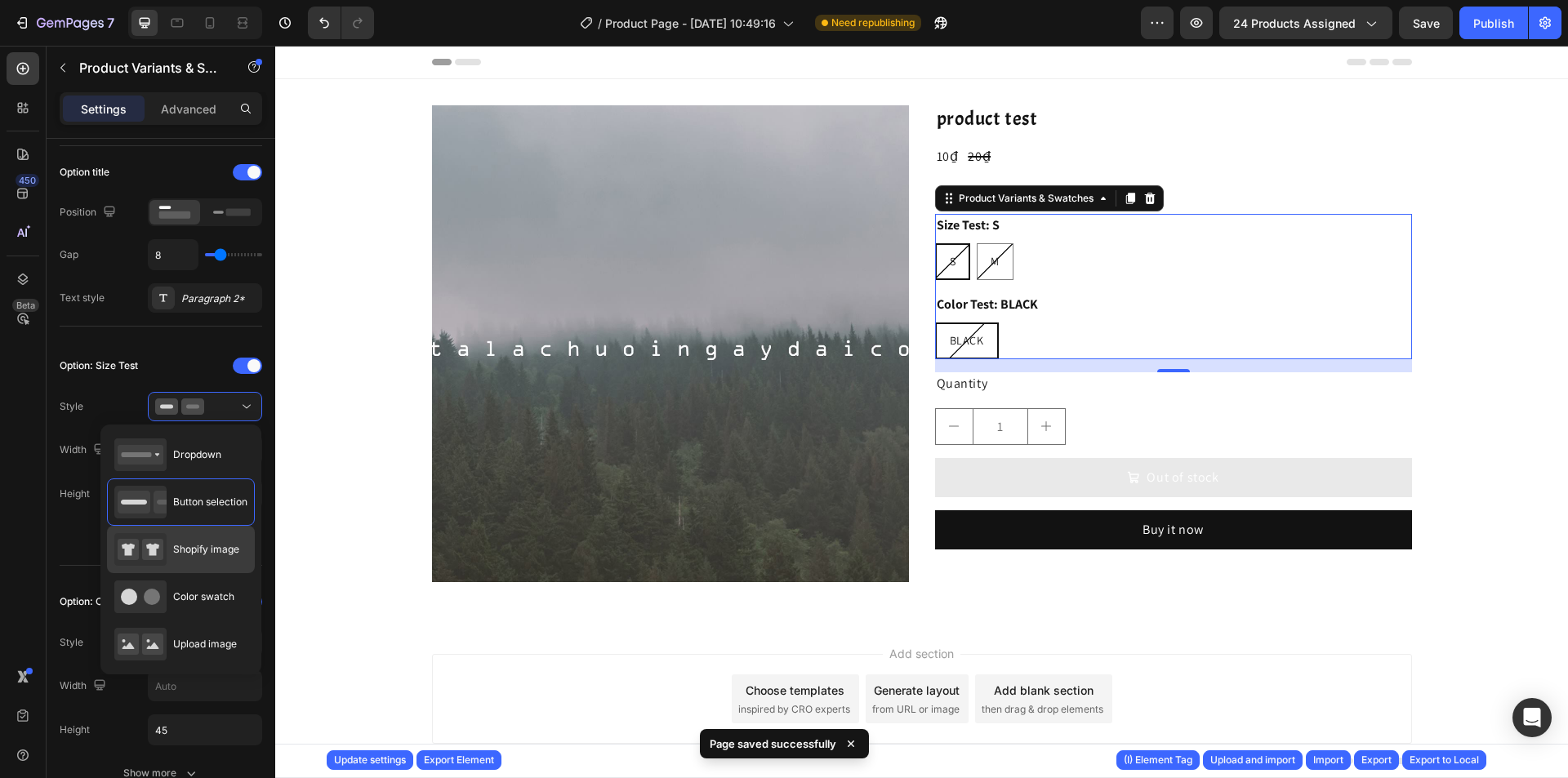
click at [207, 550] on span "Shopify image" at bounding box center [206, 549] width 66 height 14
type input "64"
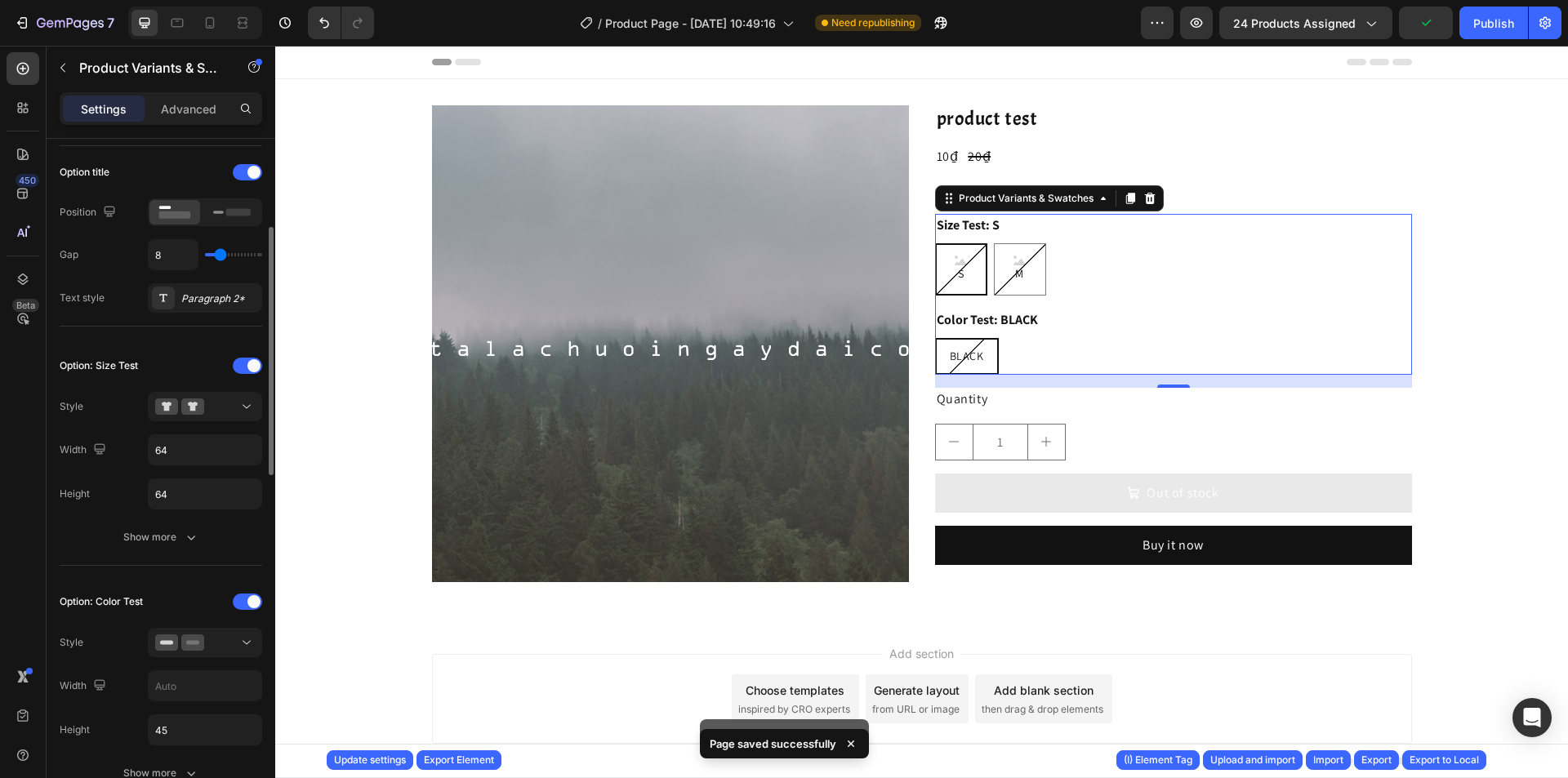
click at [213, 627] on div "Option: Color Test Style Width Height 45 Show more" at bounding box center [161, 688] width 202 height 199
click at [215, 636] on div at bounding box center [204, 642] width 99 height 16
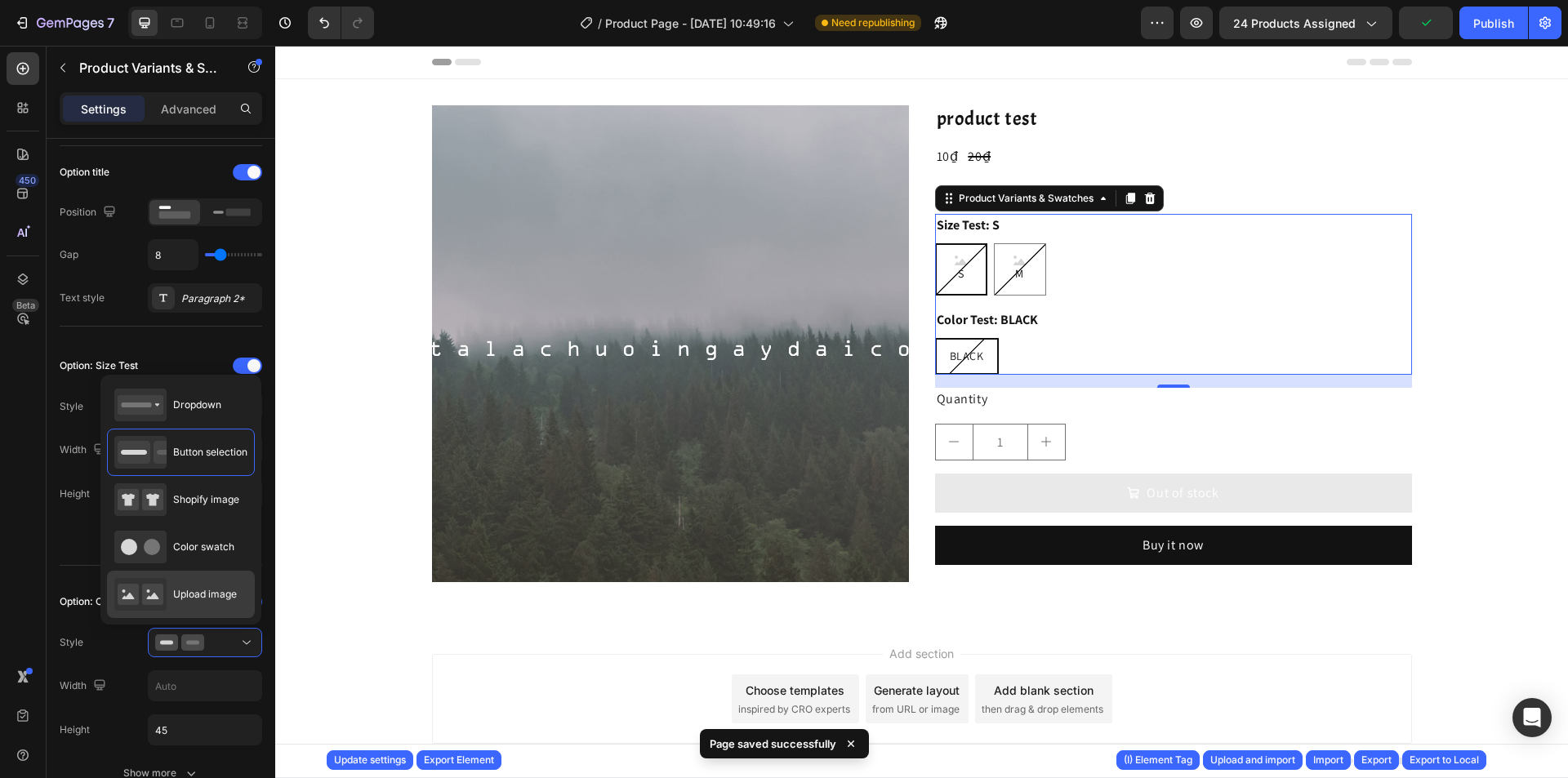
click at [211, 589] on span "Upload image" at bounding box center [205, 594] width 64 height 14
type input "64"
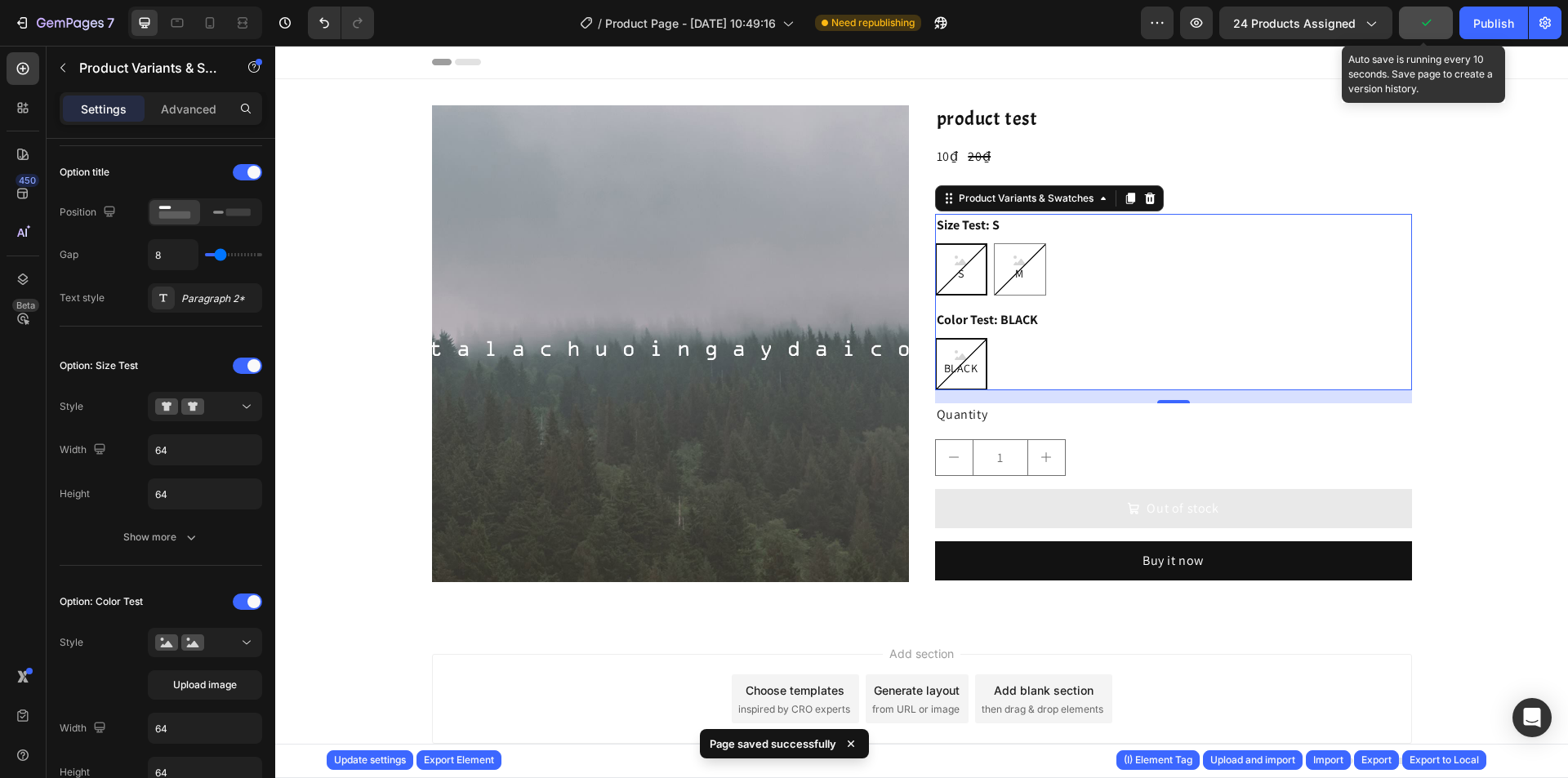
click at [1444, 24] on button "button" at bounding box center [1426, 23] width 54 height 33
click at [1373, 760] on div "Export" at bounding box center [1376, 760] width 30 height 14
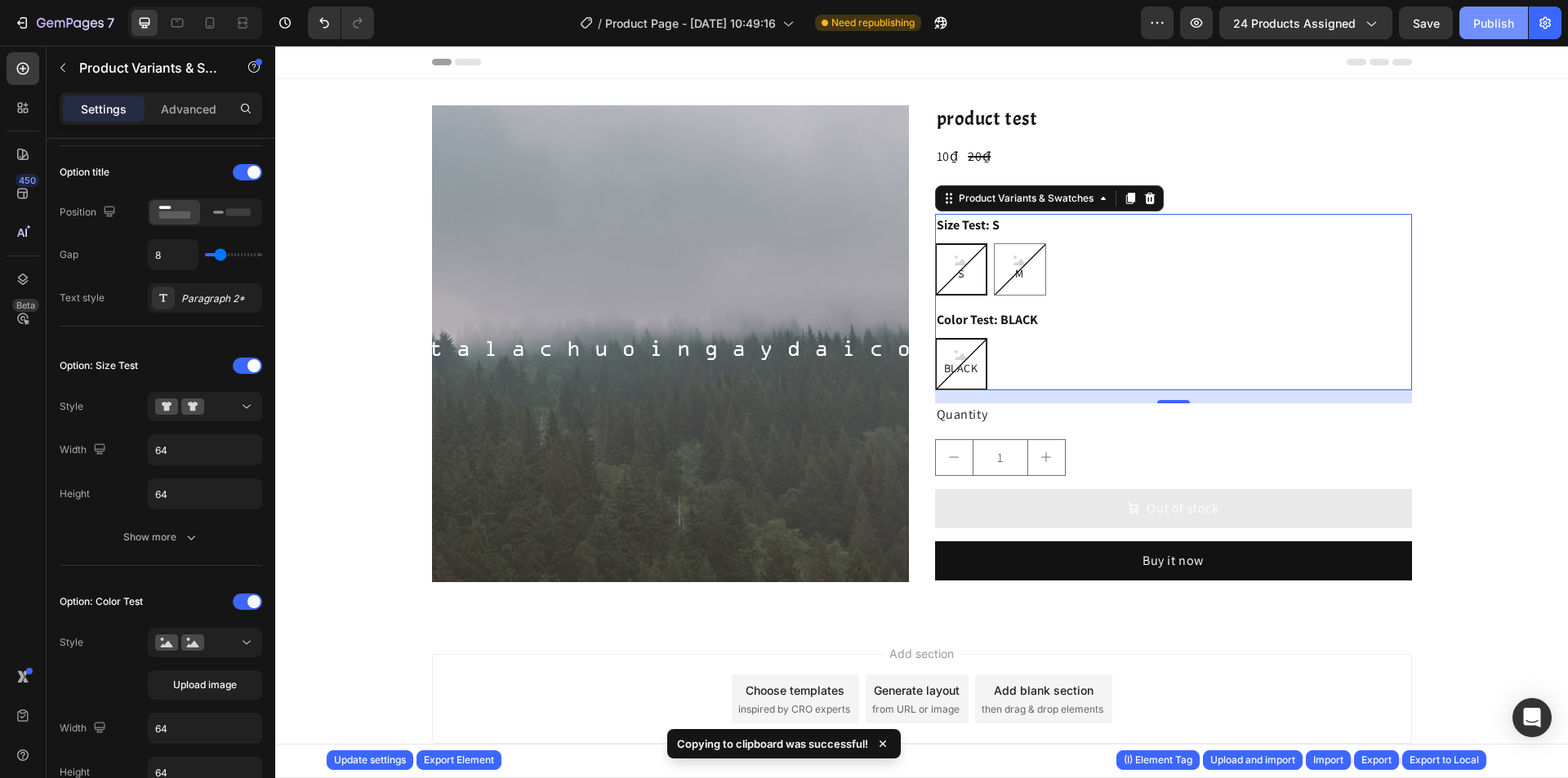
click at [1500, 24] on div "Publish" at bounding box center [1494, 23] width 40 height 17
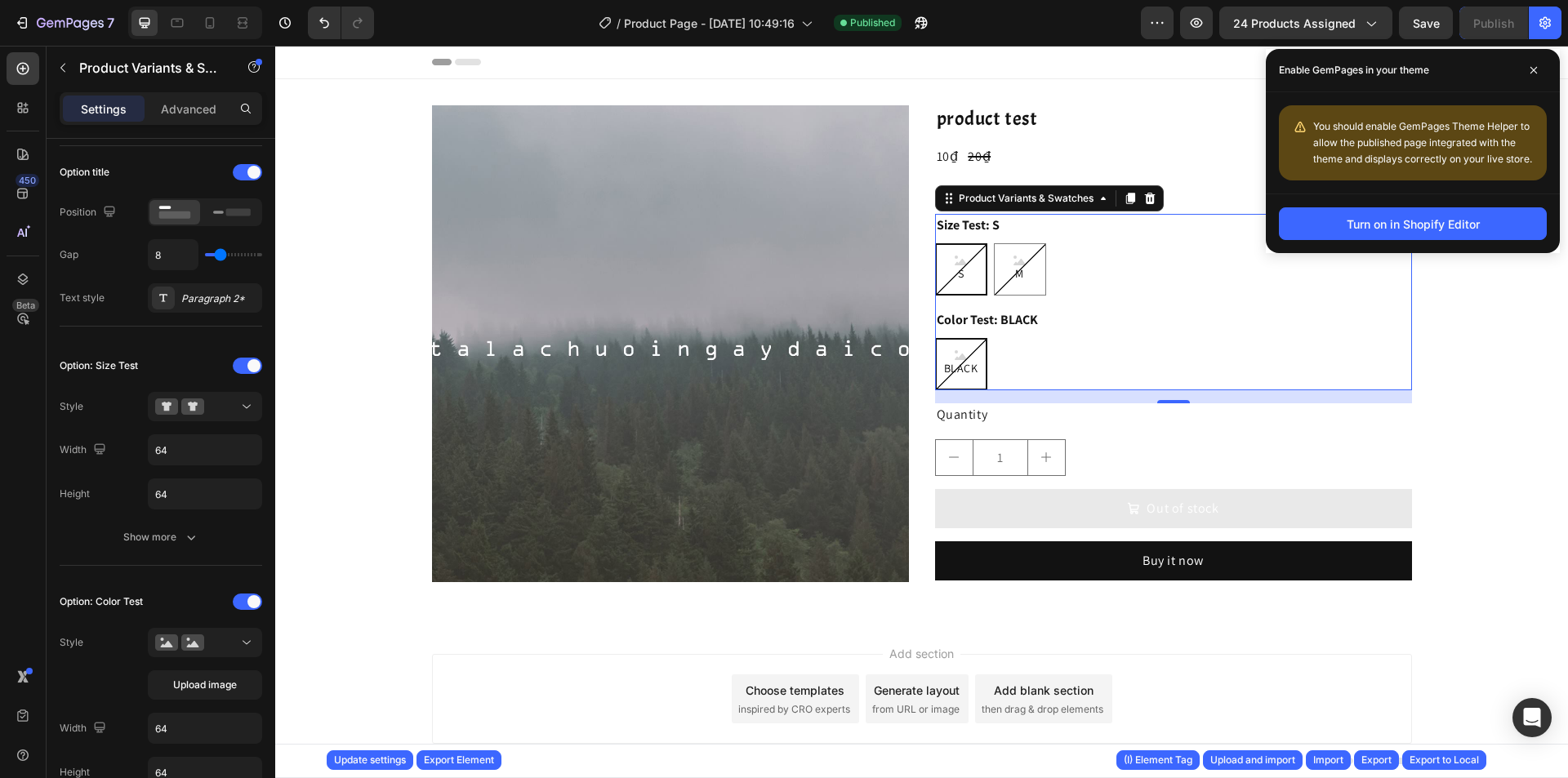
drag, startPoint x: 1775, startPoint y: 69, endPoint x: 911, endPoint y: 298, distance: 893.8
click at [911, 298] on div "Product Images product test Product Title 10₫ Product Price Product Price 20₫ P…" at bounding box center [923, 350] width 980 height 490
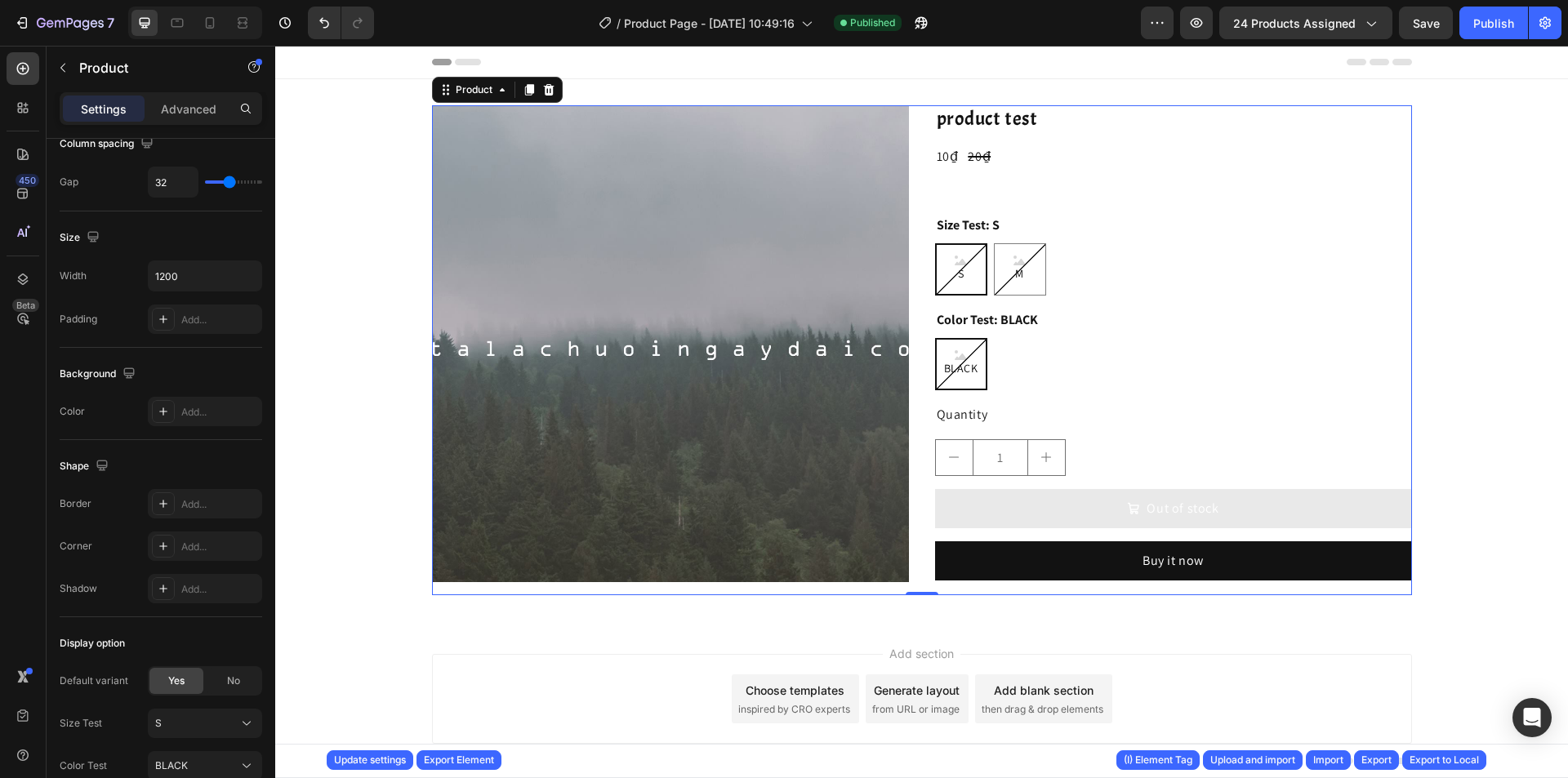
scroll to position [0, 0]
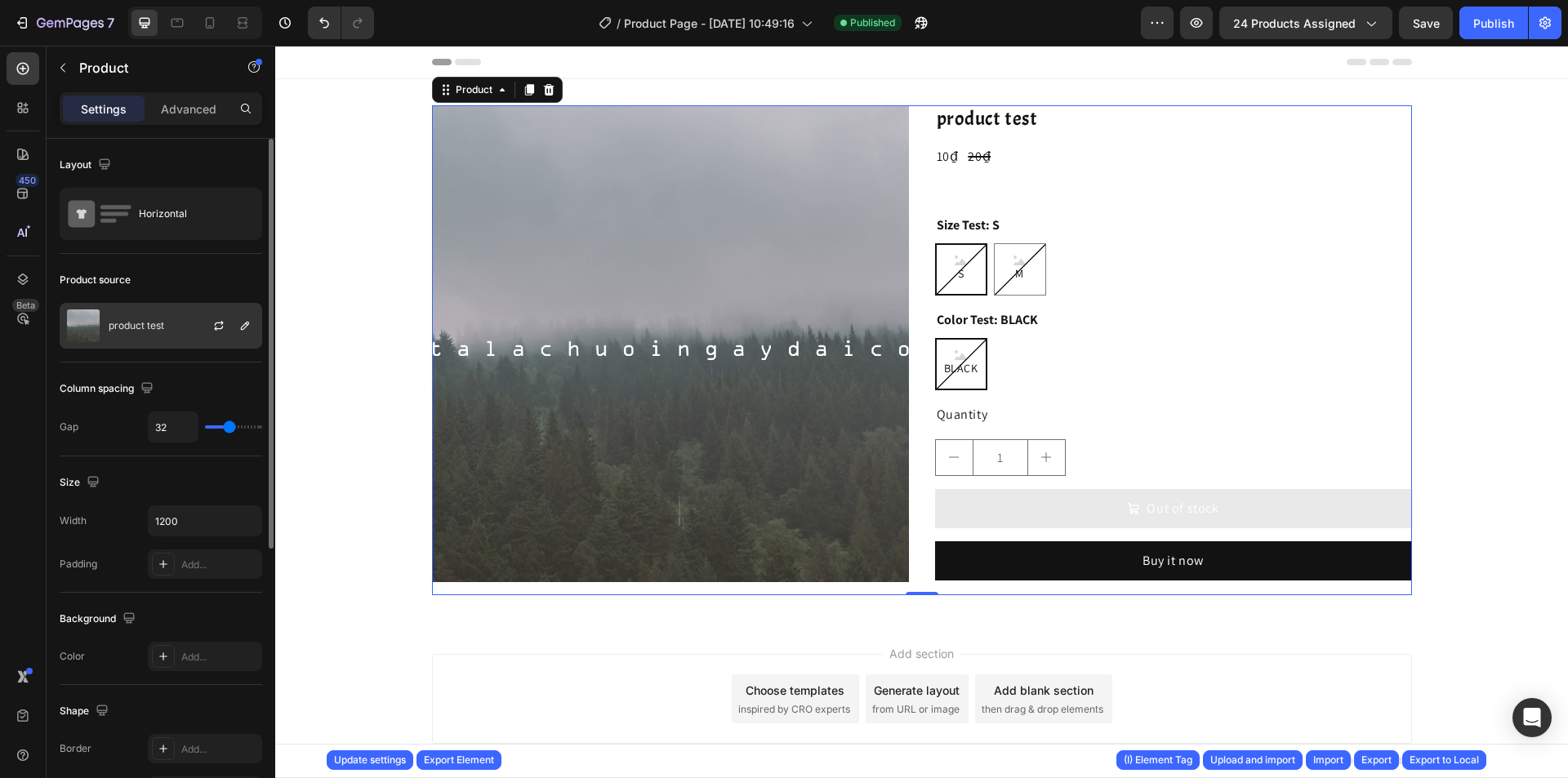
click at [154, 318] on div "product test" at bounding box center [161, 325] width 202 height 45
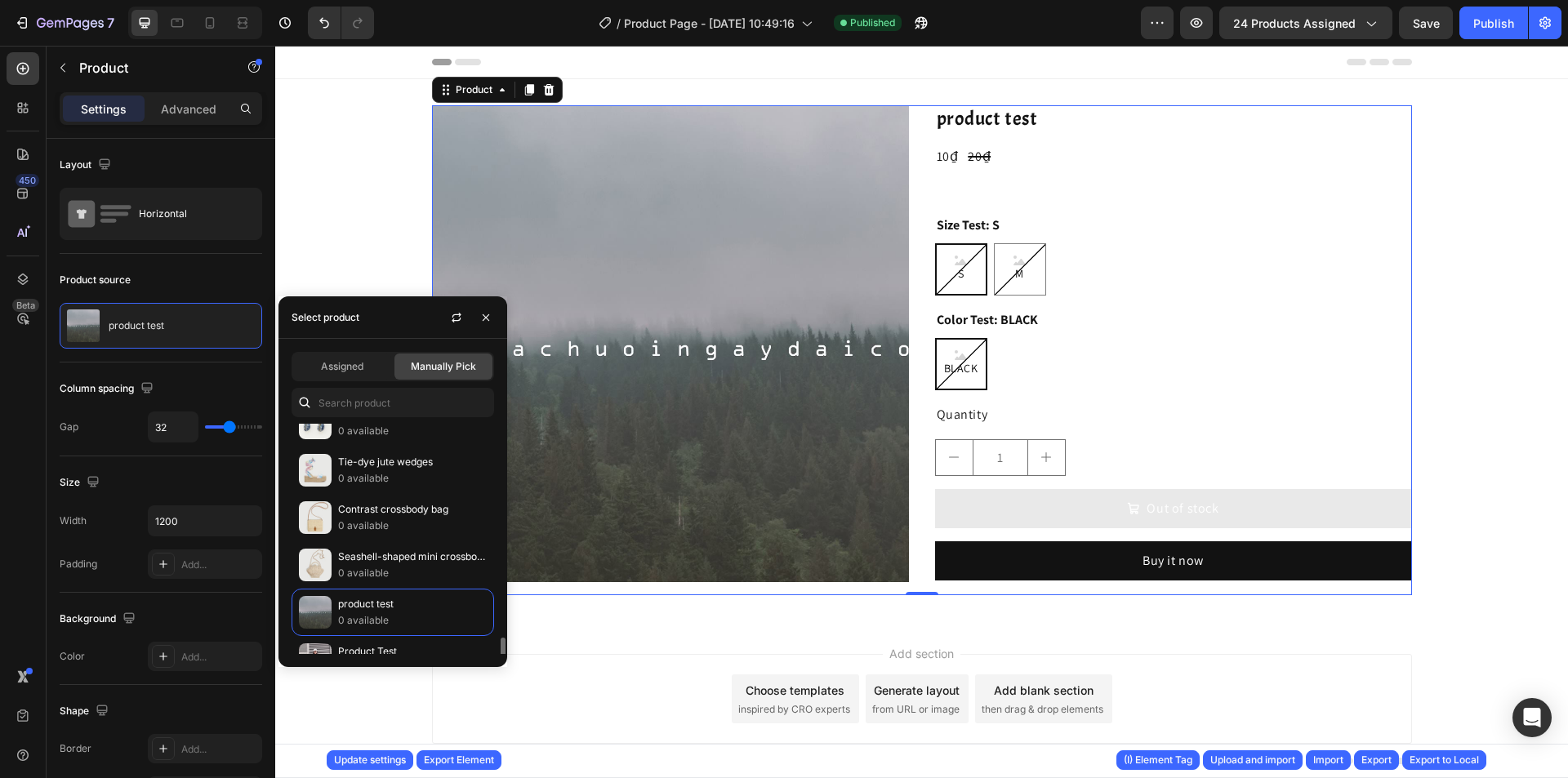
scroll to position [980, 0]
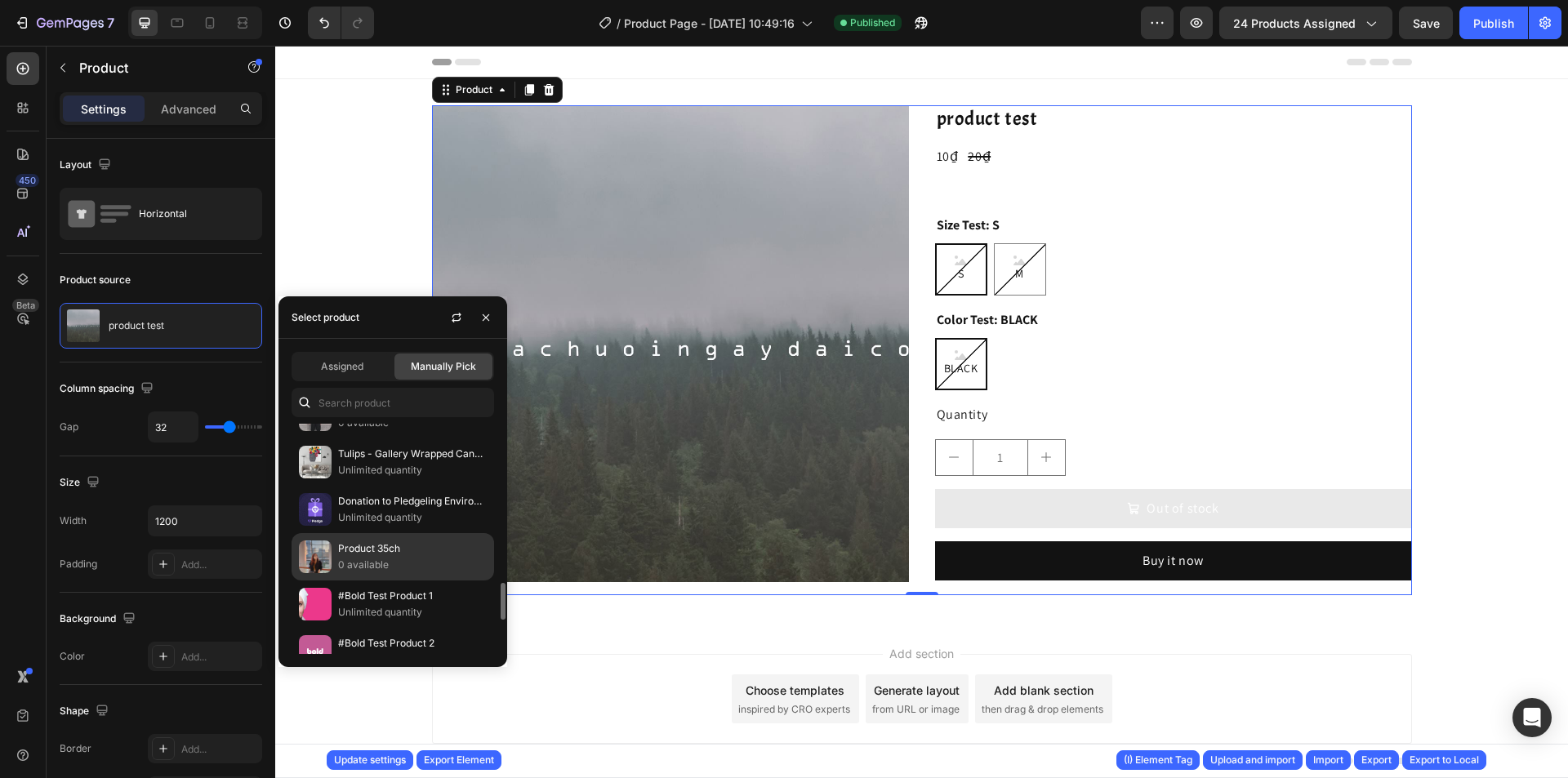
click at [431, 551] on p "Product 35ch" at bounding box center [412, 548] width 148 height 16
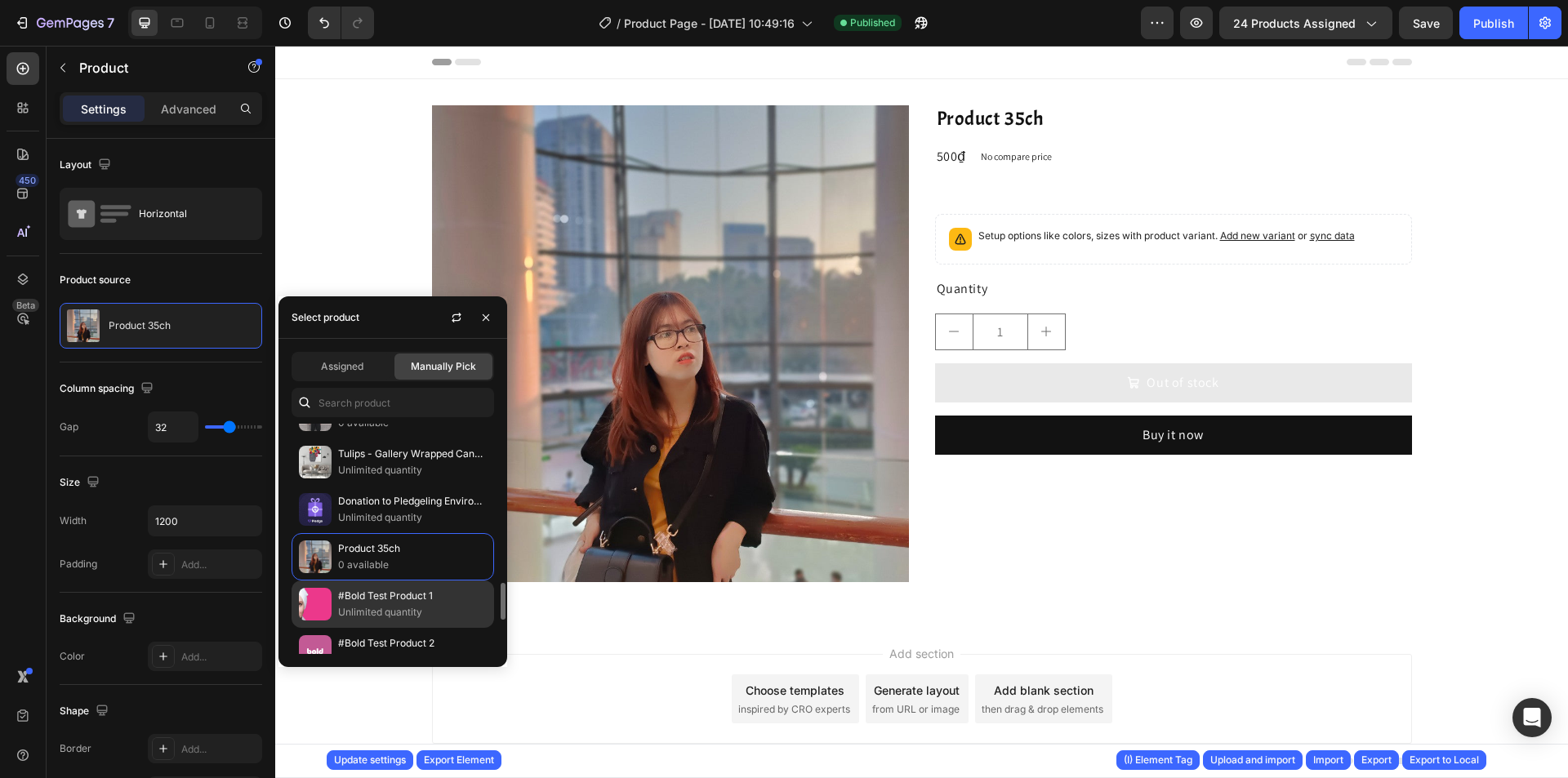
click at [425, 619] on p "Unlimited quantity" at bounding box center [412, 612] width 148 height 16
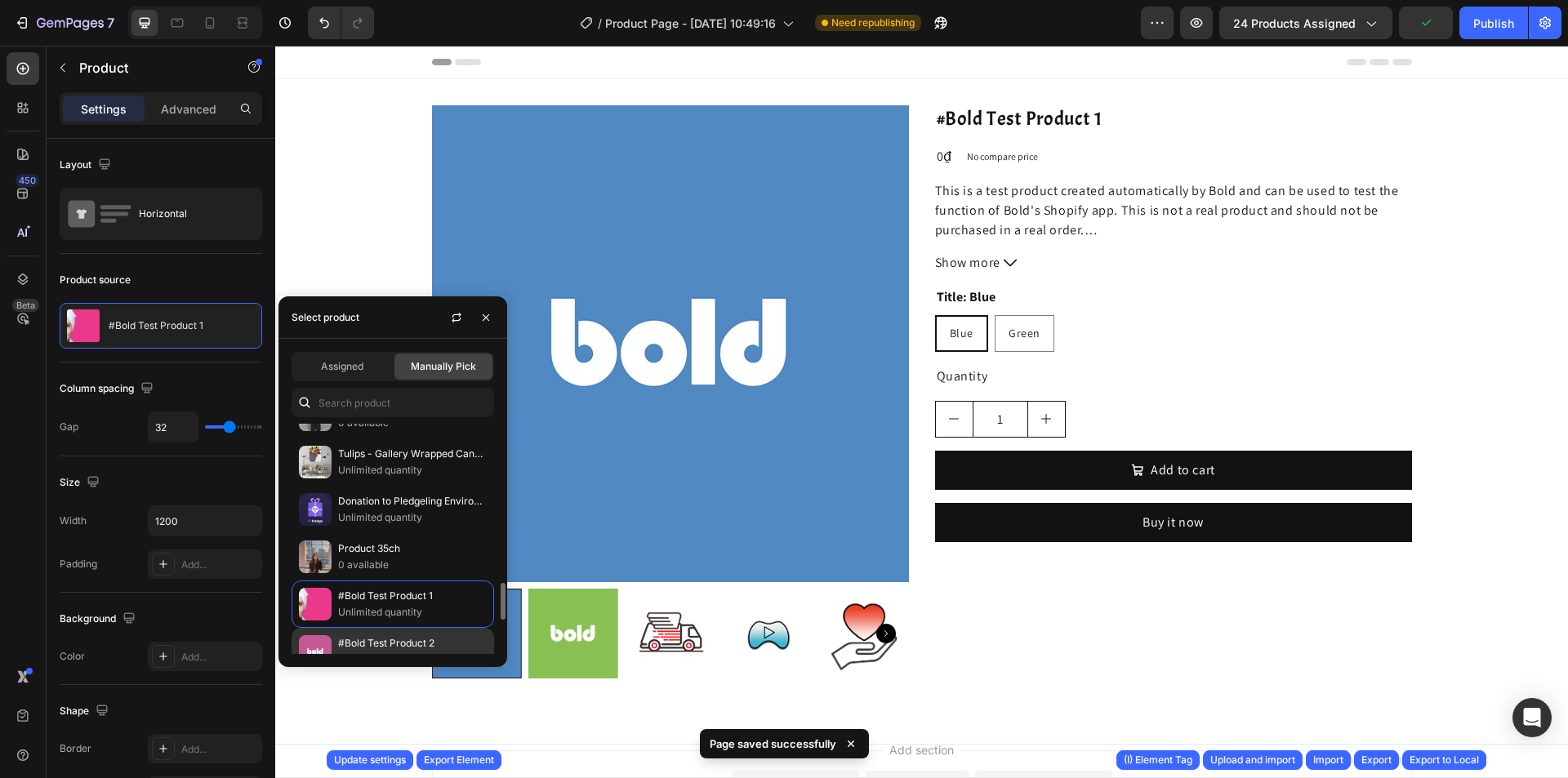
click at [428, 648] on p "#Bold Test Product 2" at bounding box center [412, 643] width 148 height 16
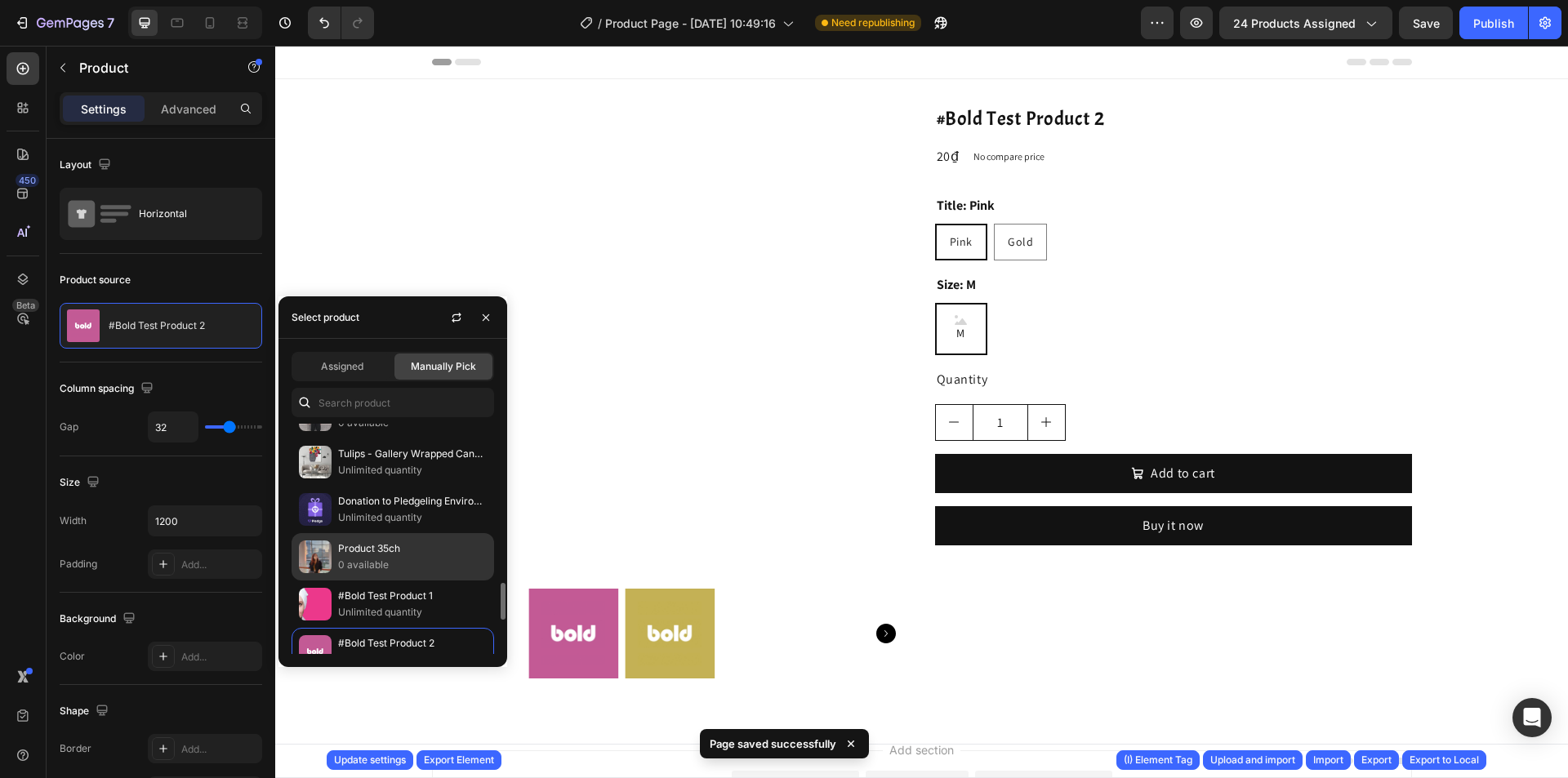
scroll to position [1062, 0]
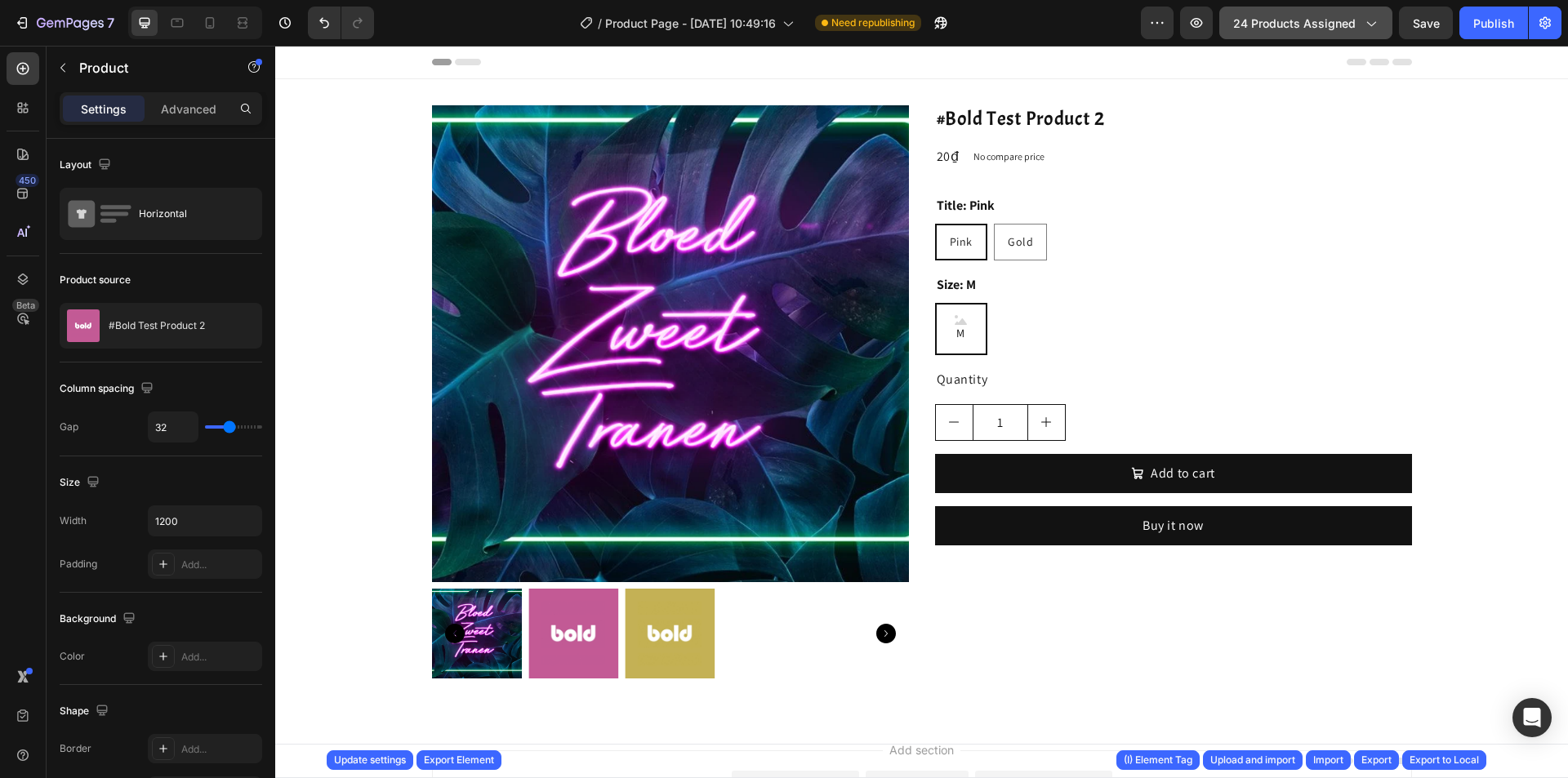
click at [1337, 22] on span "24 products assigned" at bounding box center [1294, 23] width 122 height 17
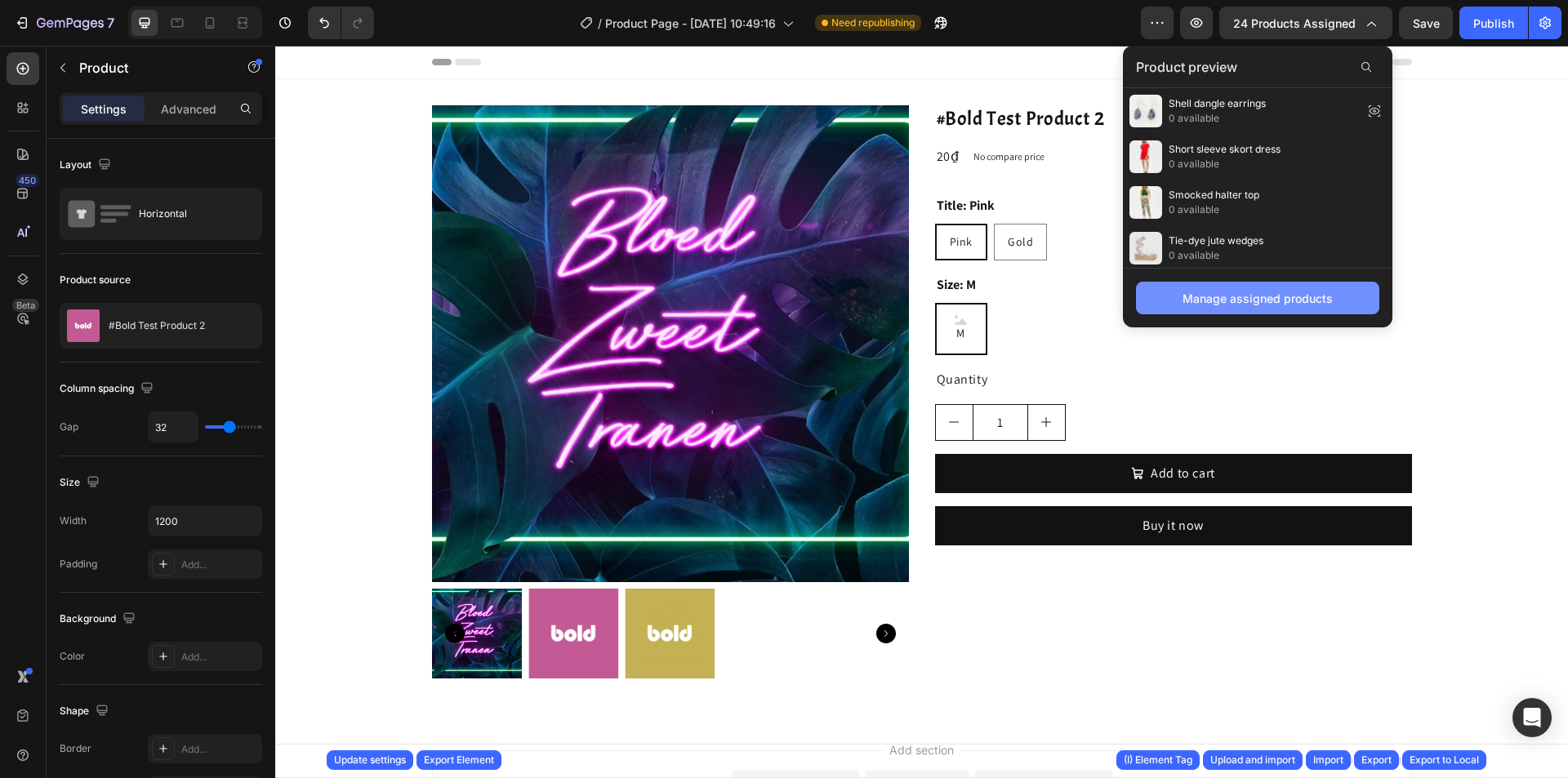
click at [1258, 288] on button "Manage assigned products" at bounding box center [1258, 298] width 244 height 33
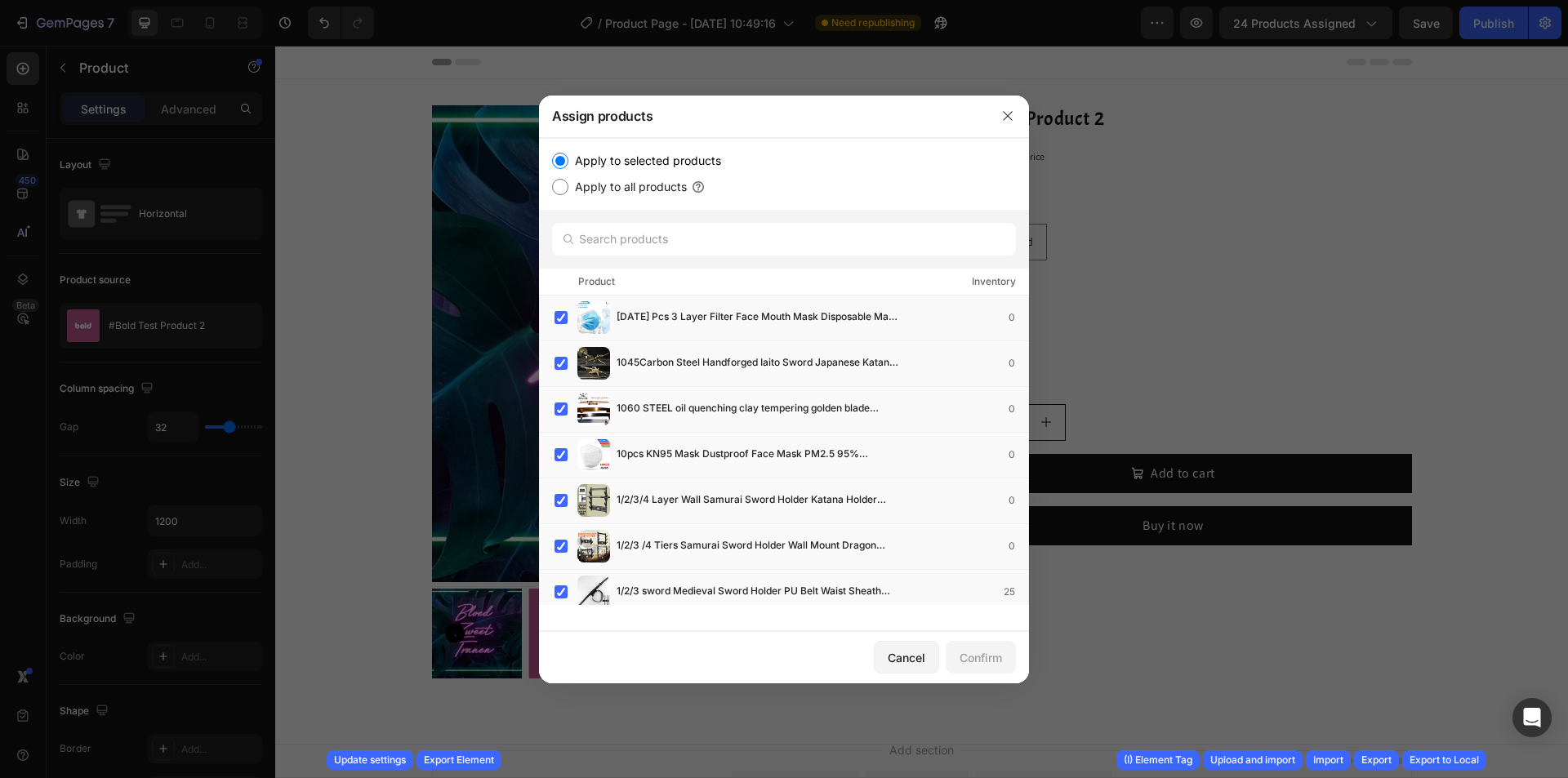
click at [698, 261] on div at bounding box center [784, 239] width 490 height 59
click at [693, 250] on input "text" at bounding box center [784, 240] width 464 height 33
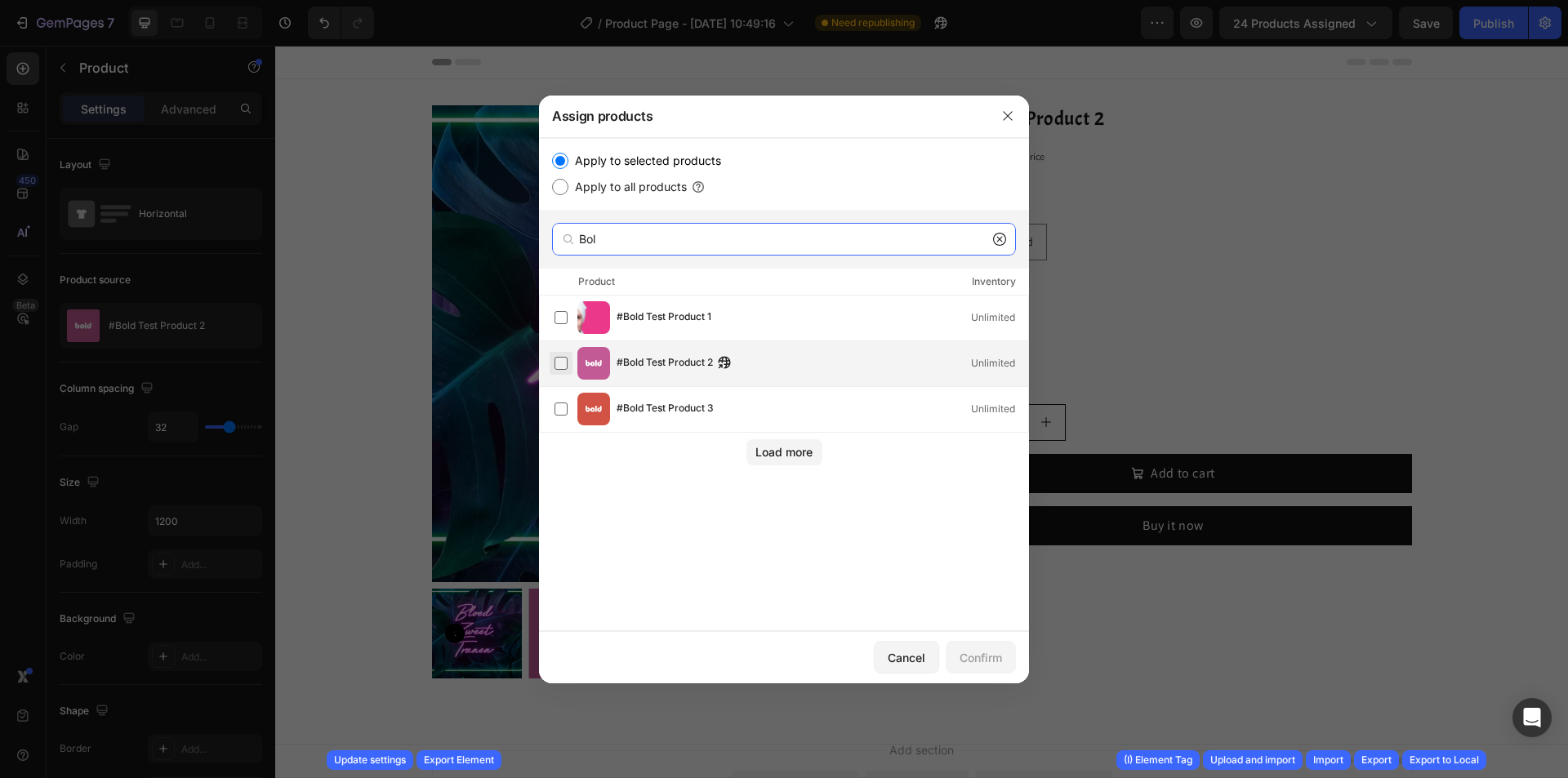
type input "Bol"
click at [565, 357] on label at bounding box center [562, 364] width 13 height 13
click at [968, 662] on div "Confirm" at bounding box center [981, 658] width 42 height 17
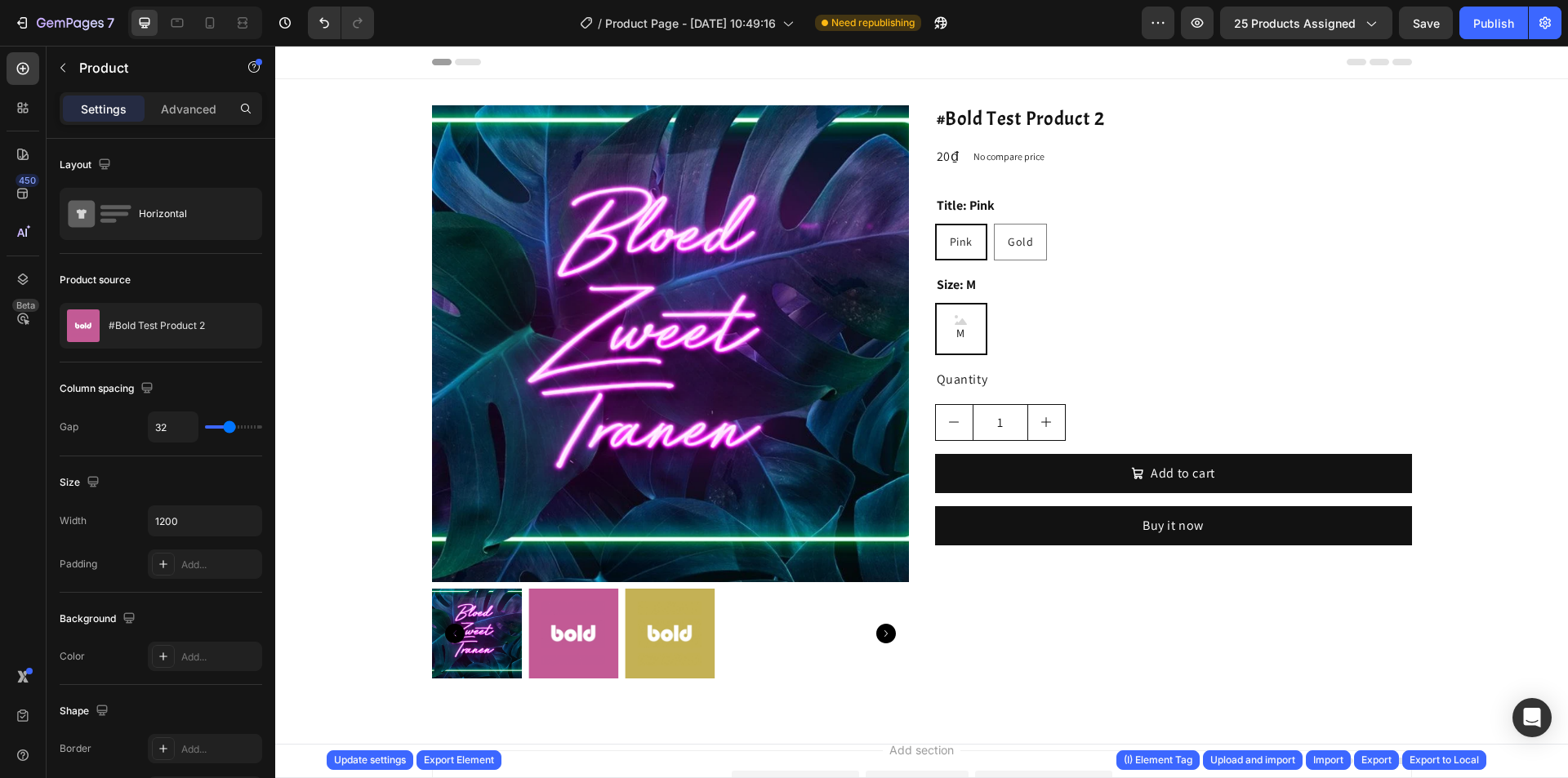
click at [910, 205] on div "Product Images #Bold Test Product 2 Product Title 20₫ Product Price Product Pri…" at bounding box center [923, 398] width 980 height 586
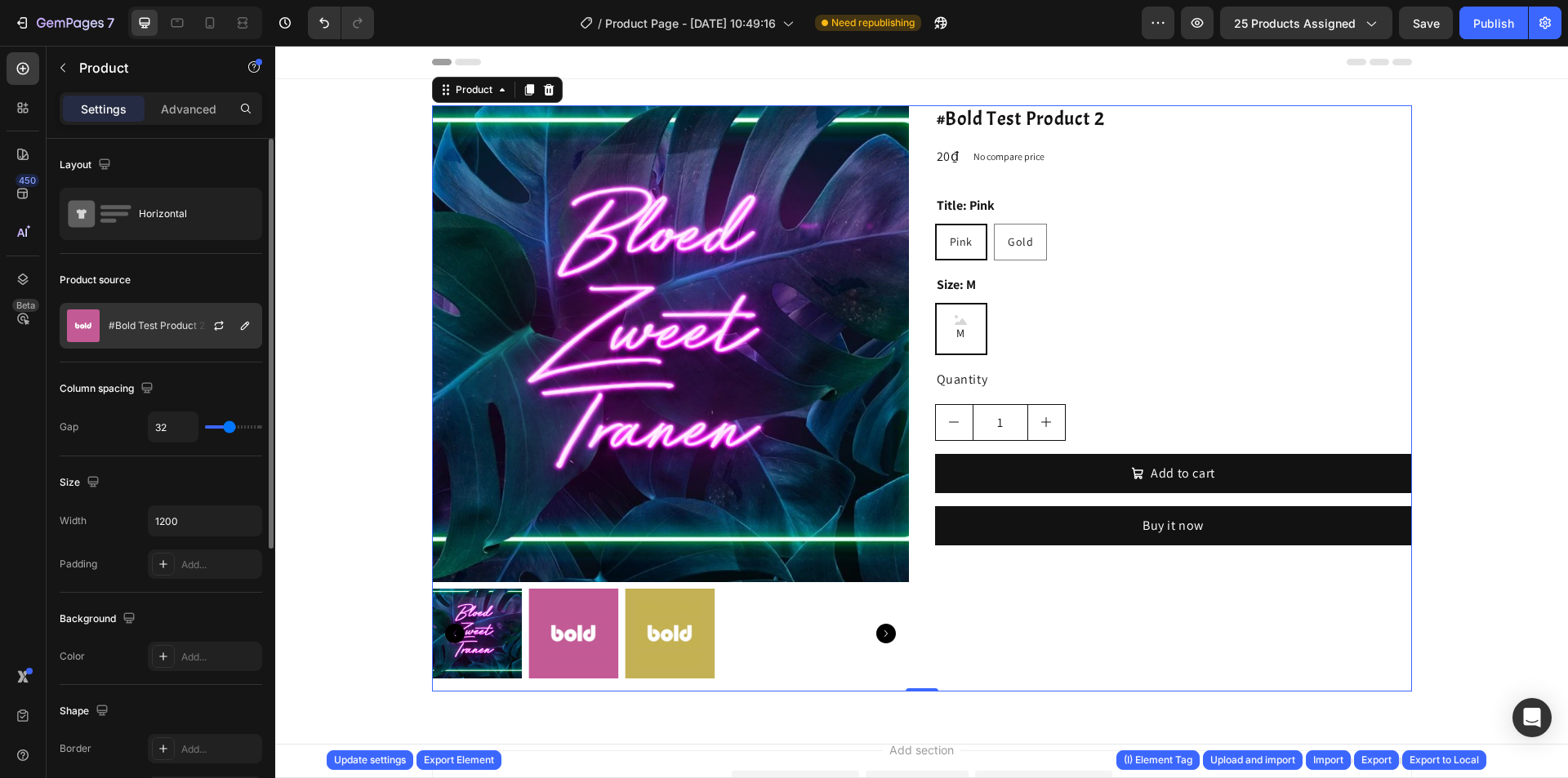
click at [231, 329] on div at bounding box center [225, 326] width 72 height 44
click at [220, 325] on icon "button" at bounding box center [220, 326] width 13 height 13
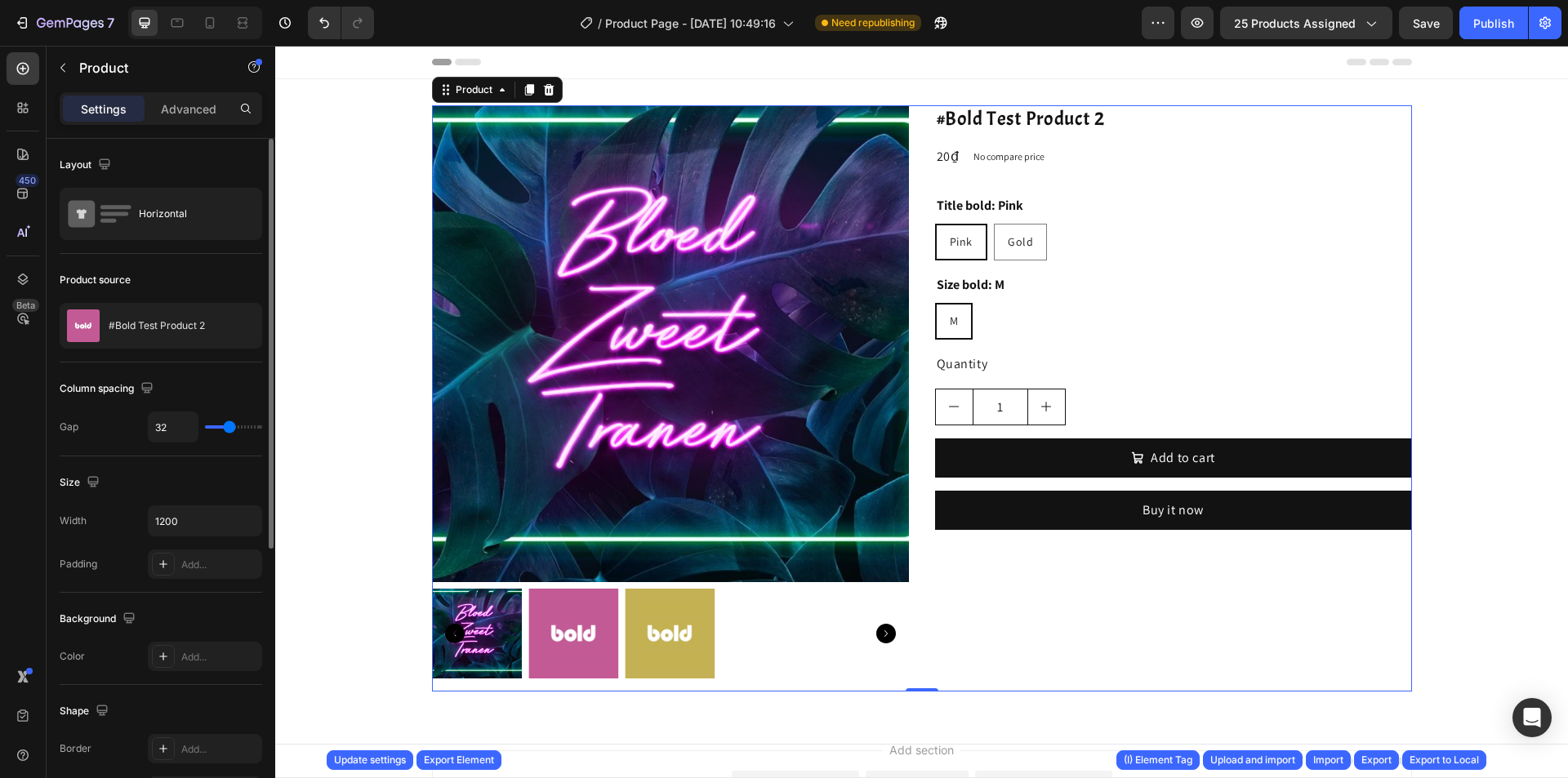
click at [1035, 351] on div "#Bold Test Product 2 Product Title 20₫ Product Price Product Price No compare p…" at bounding box center [1173, 398] width 477 height 586
click at [1010, 297] on div "Size bold: M M M M" at bounding box center [1173, 306] width 477 height 66
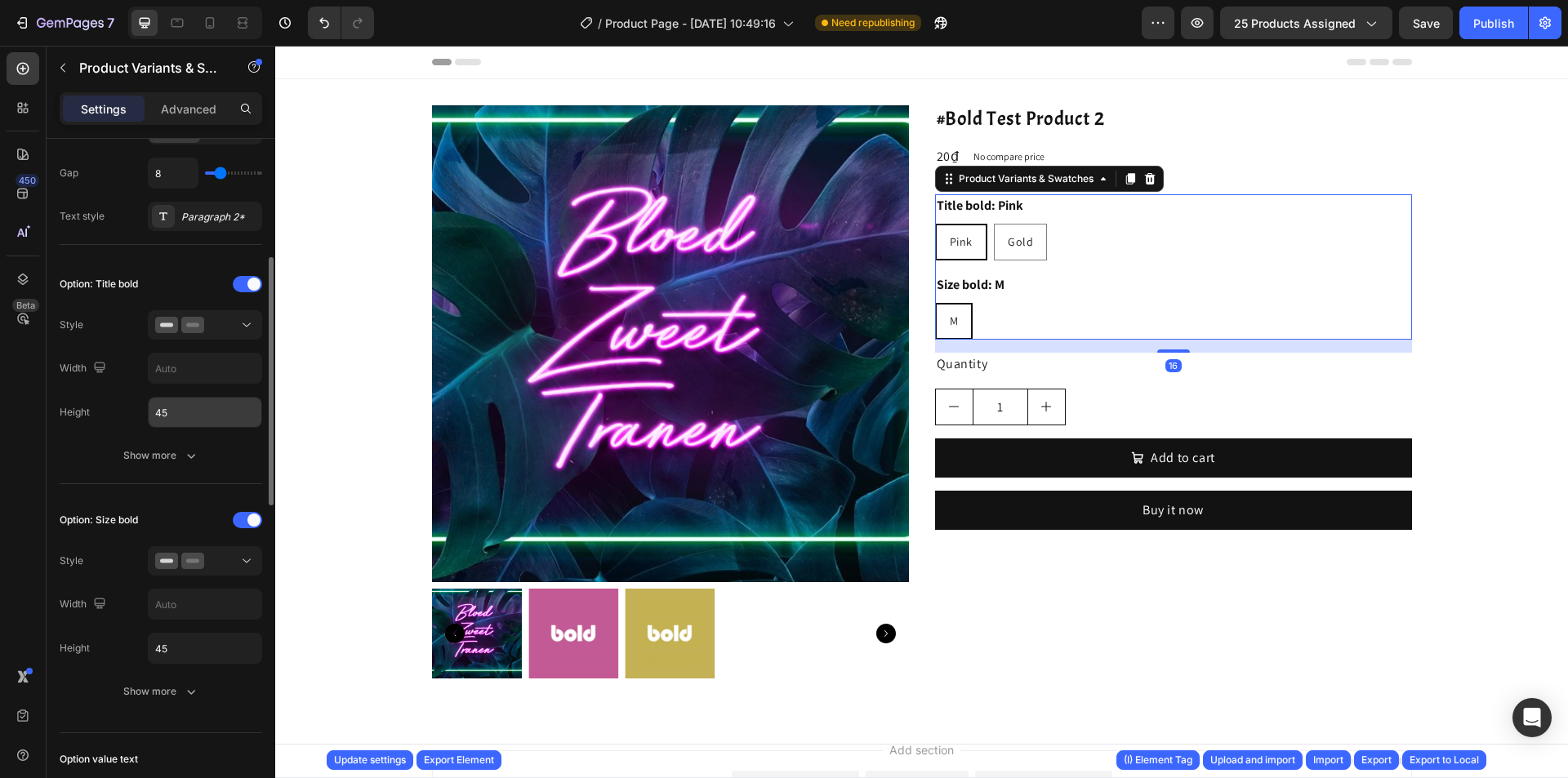
scroll to position [245, 0]
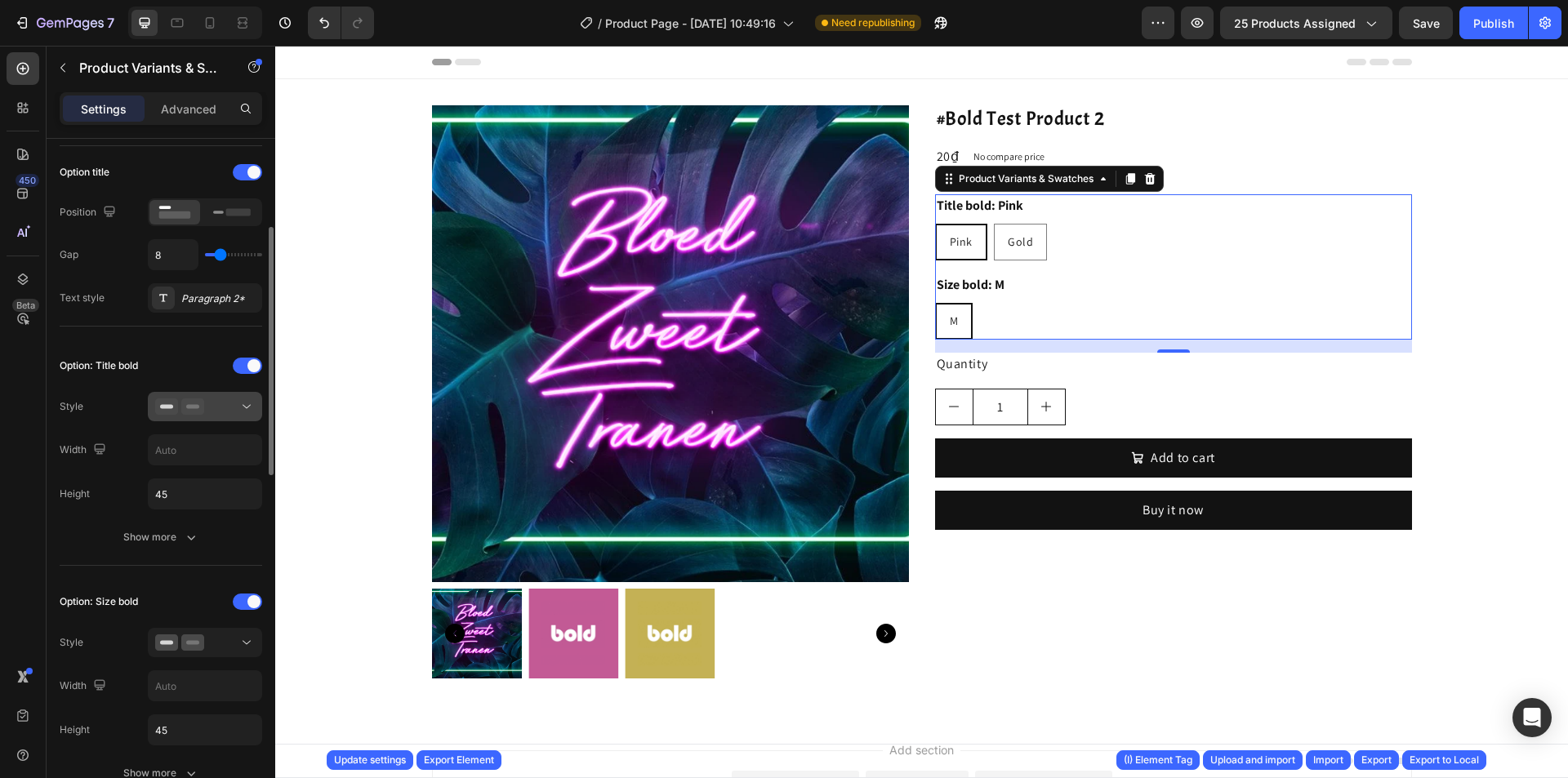
click at [214, 410] on div at bounding box center [204, 406] width 99 height 16
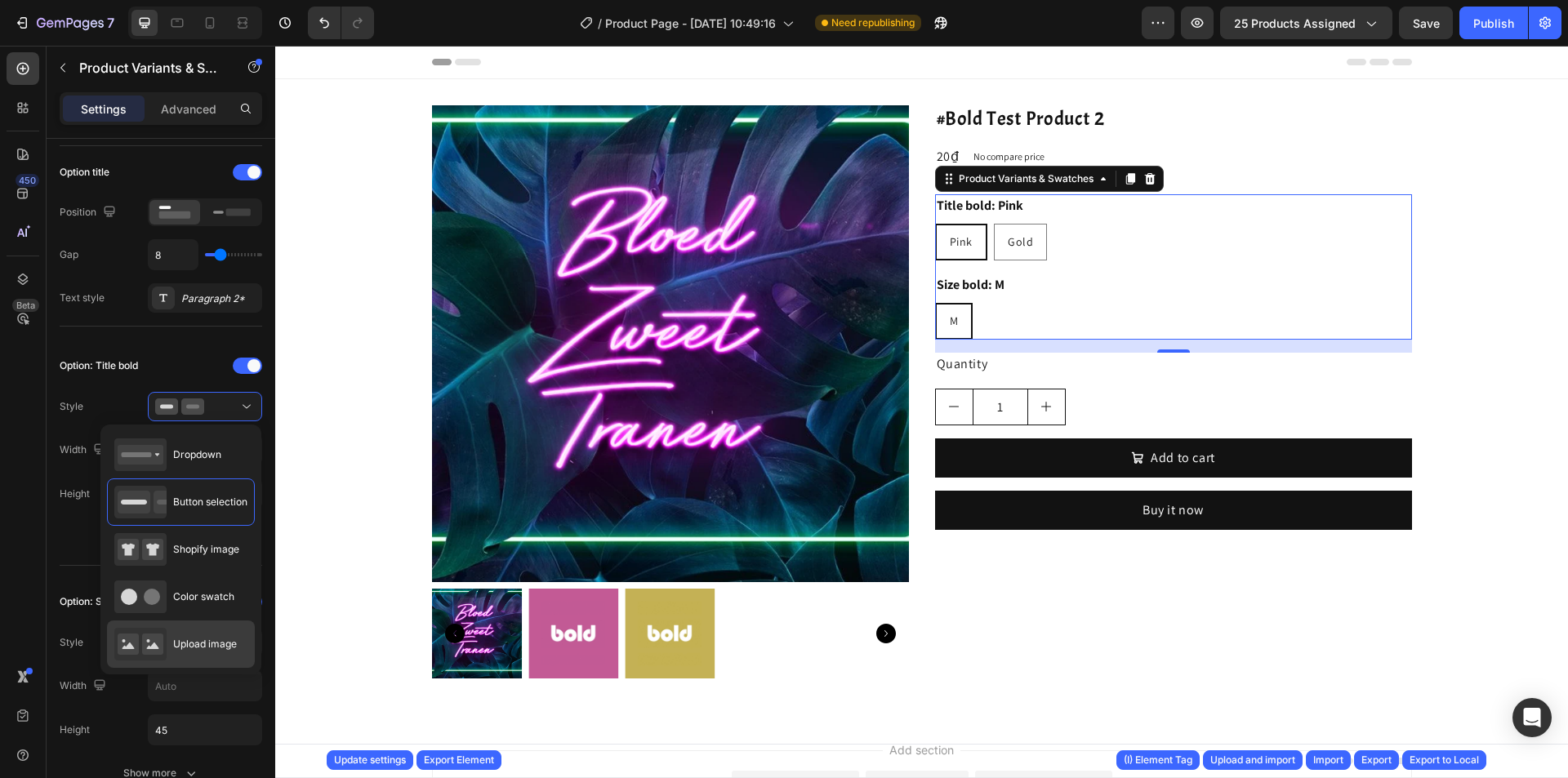
click at [192, 643] on span "Upload image" at bounding box center [205, 644] width 64 height 14
type input "64"
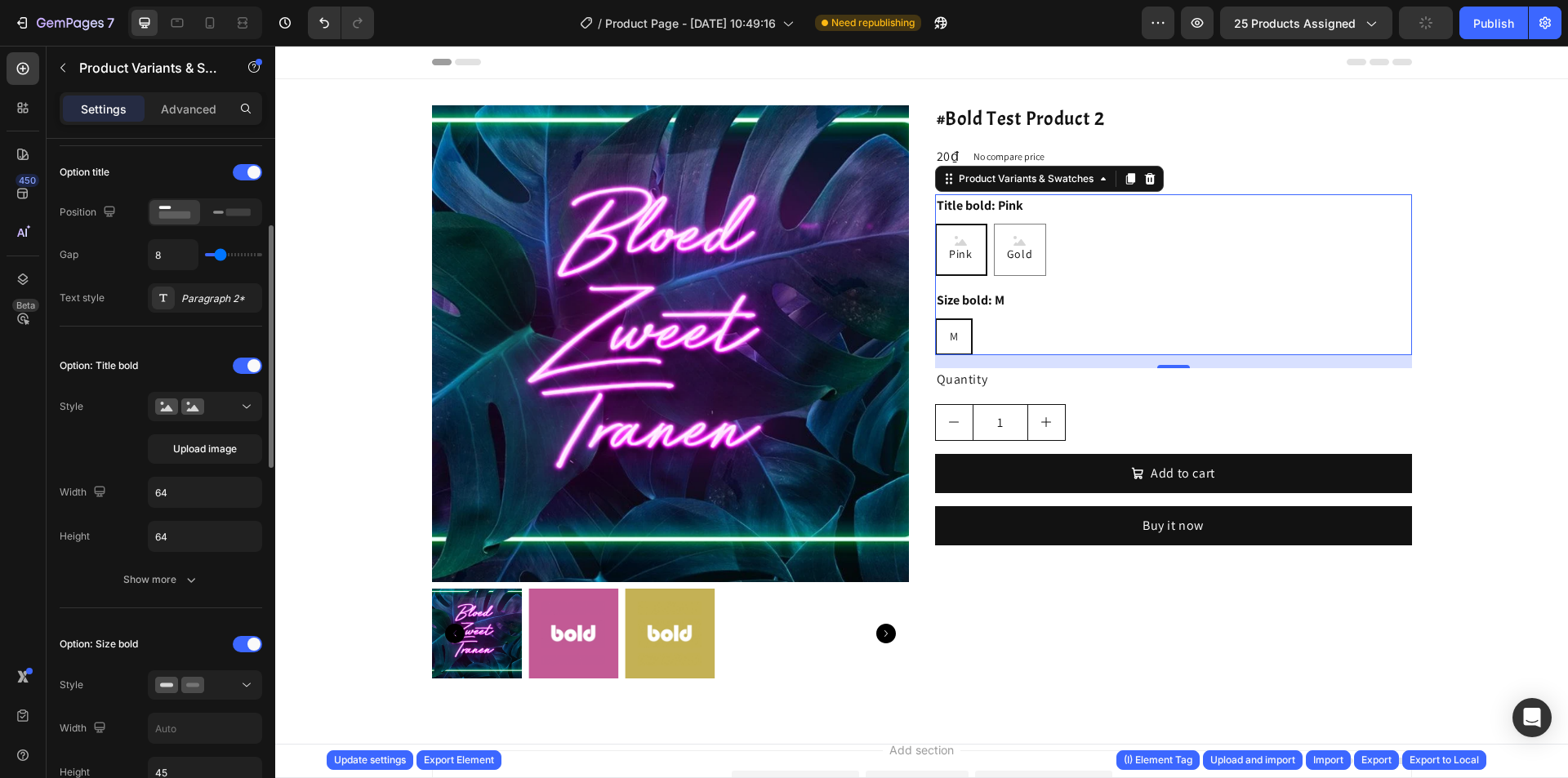
scroll to position [490, 0]
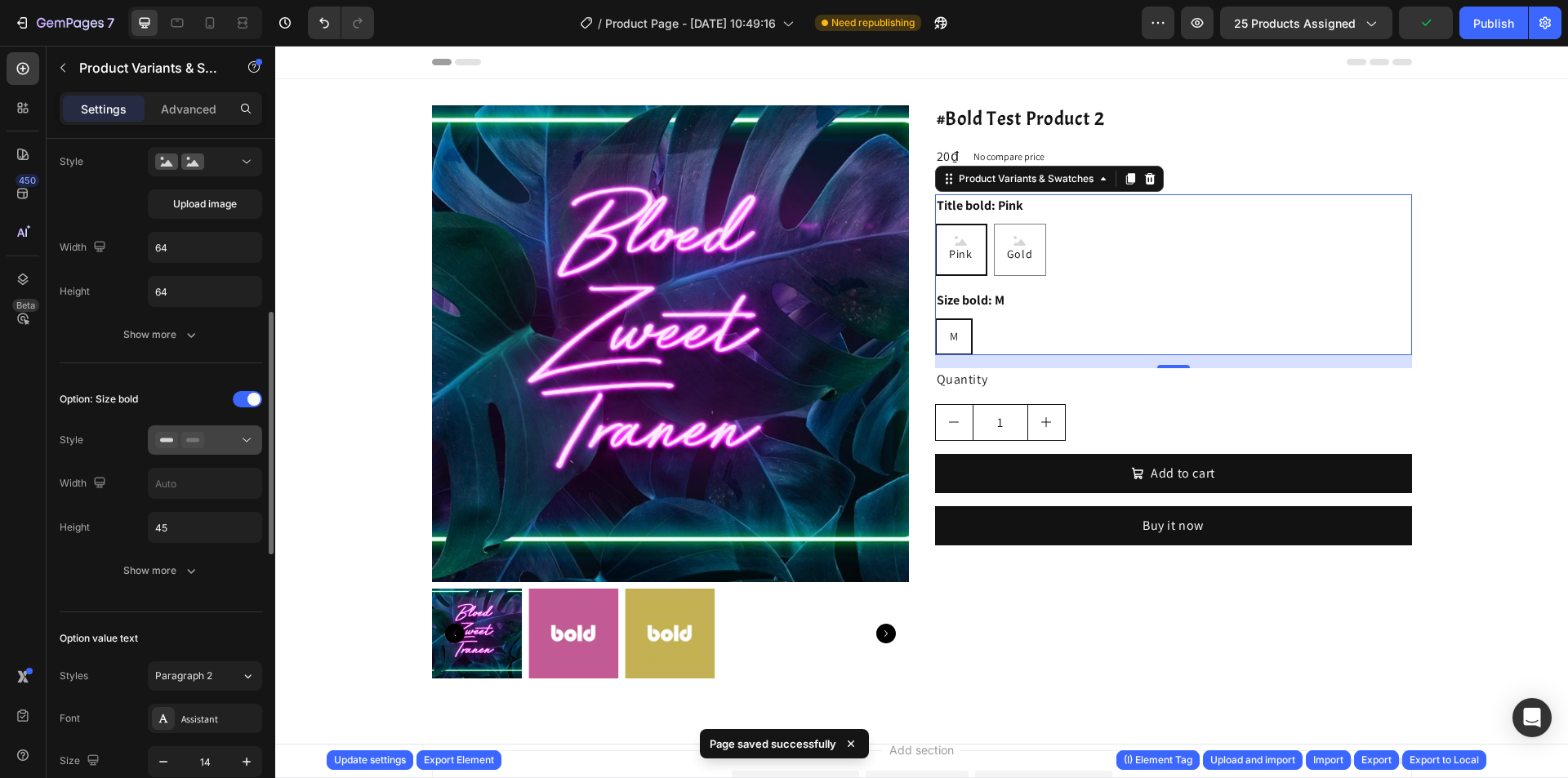
click at [208, 451] on button at bounding box center [205, 440] width 115 height 30
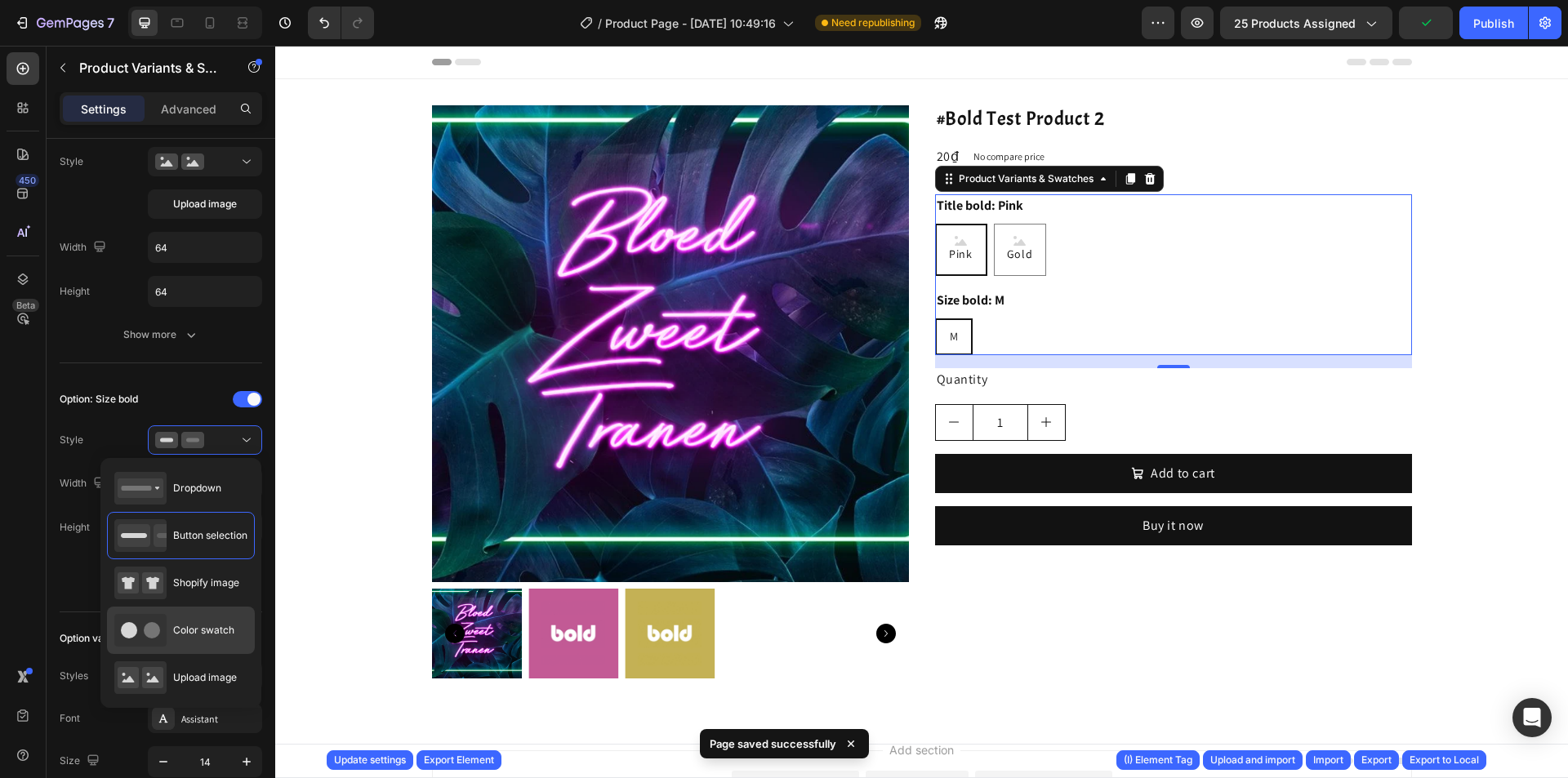
click at [209, 615] on div "Color swatch" at bounding box center [174, 631] width 120 height 33
type input "45"
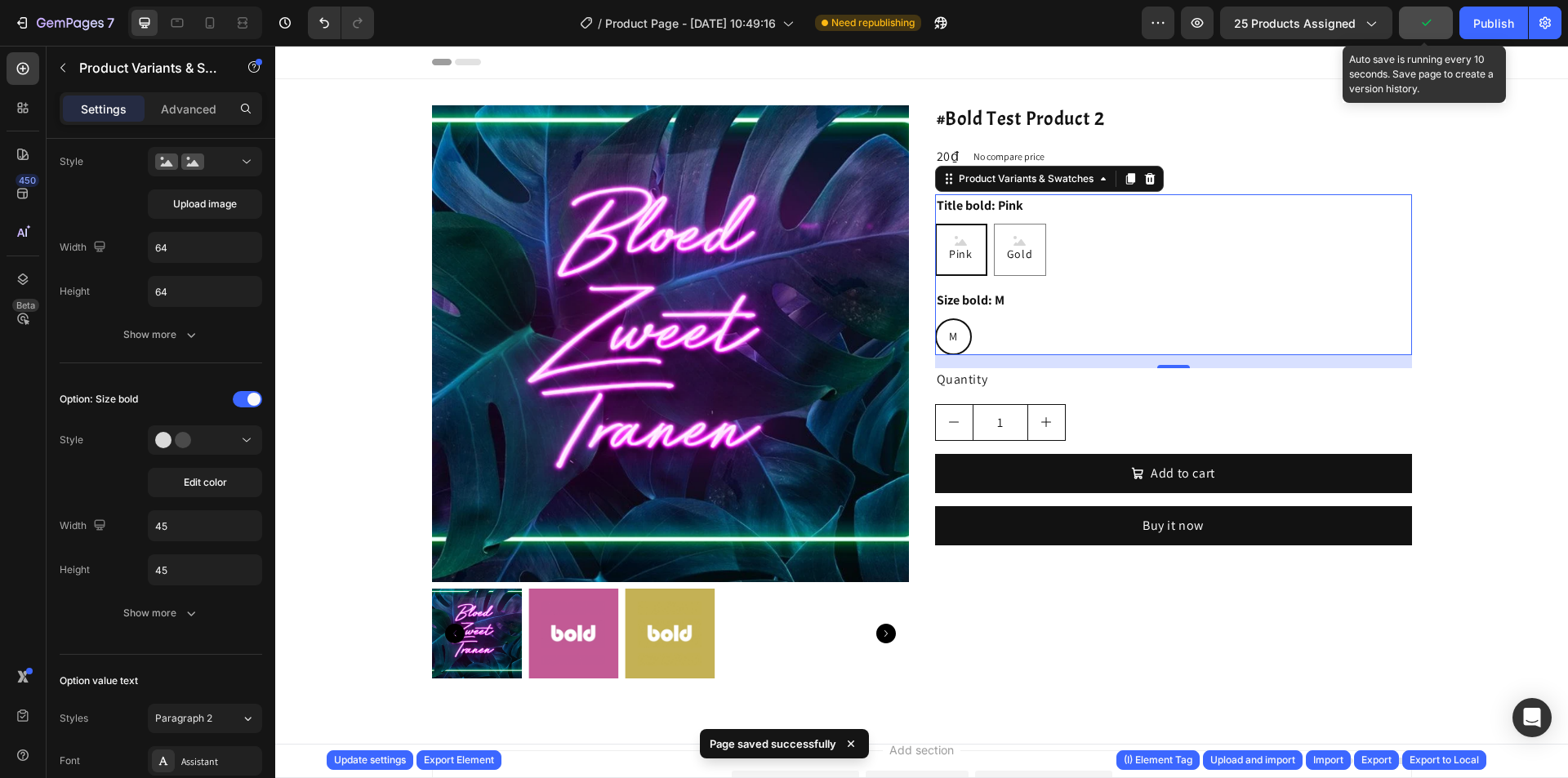
click at [1442, 30] on button "button" at bounding box center [1426, 23] width 54 height 33
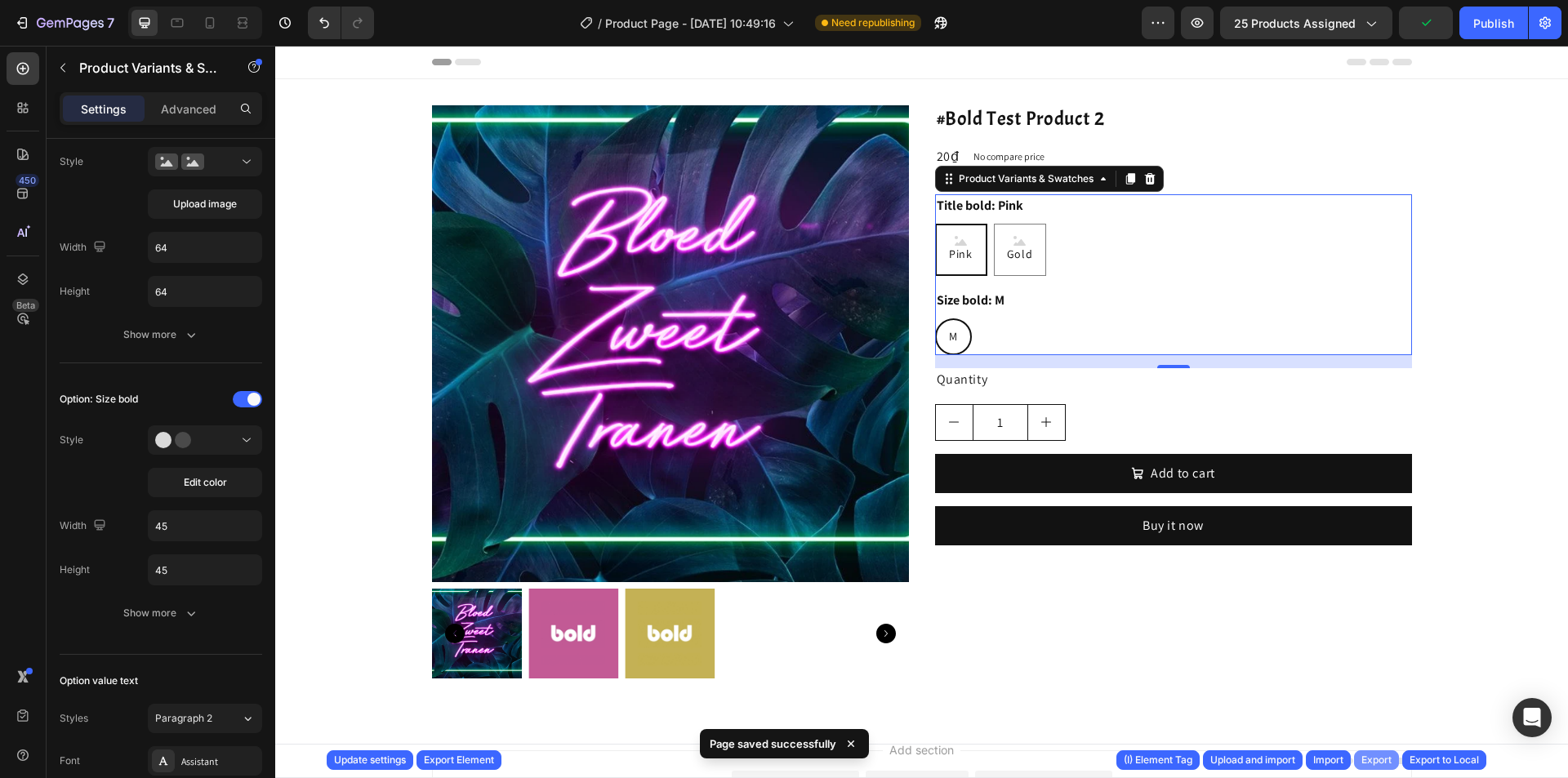
click at [1368, 762] on div "Export" at bounding box center [1376, 760] width 30 height 14
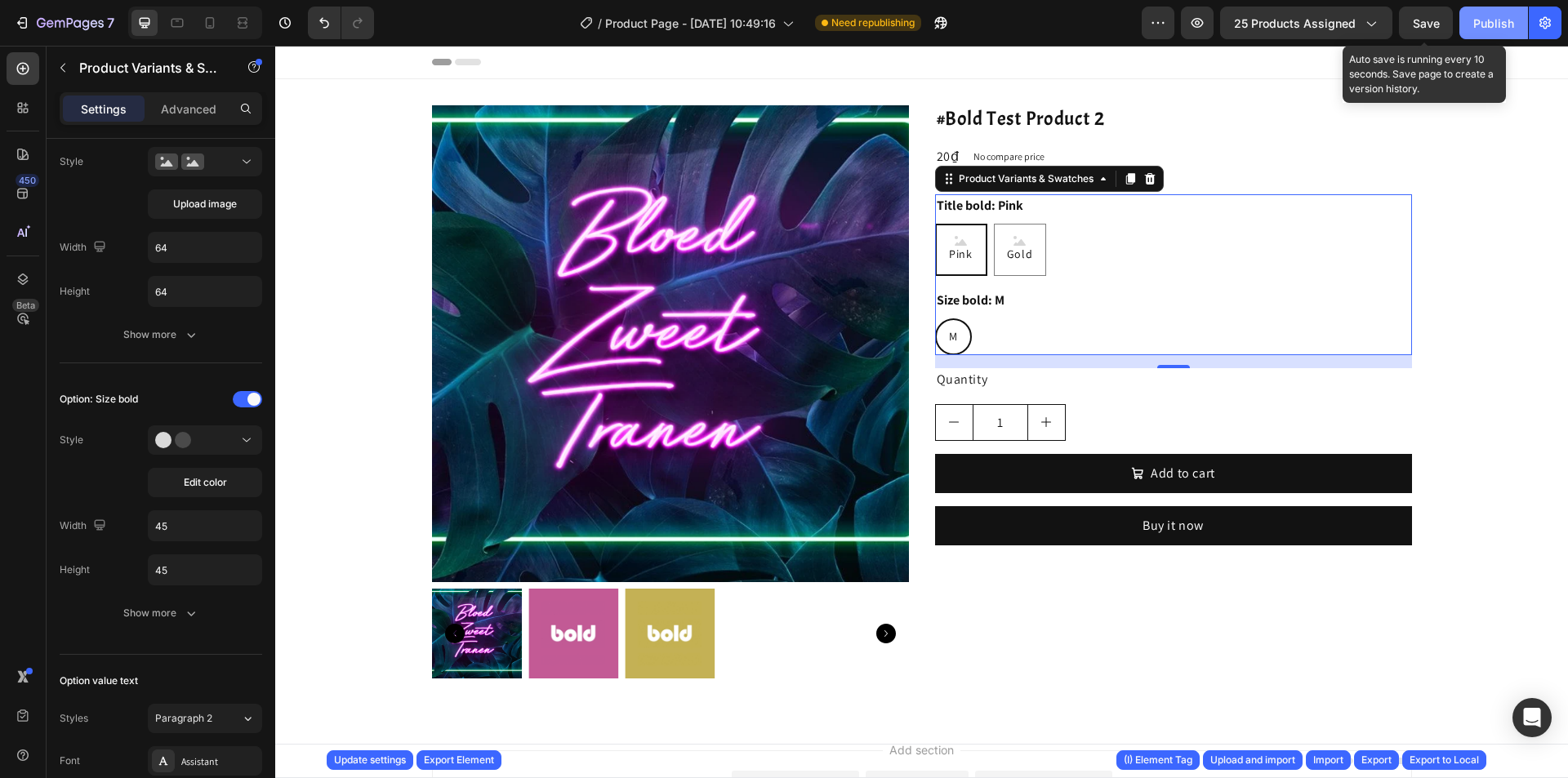
click at [1479, 30] on div "Publish" at bounding box center [1494, 23] width 40 height 17
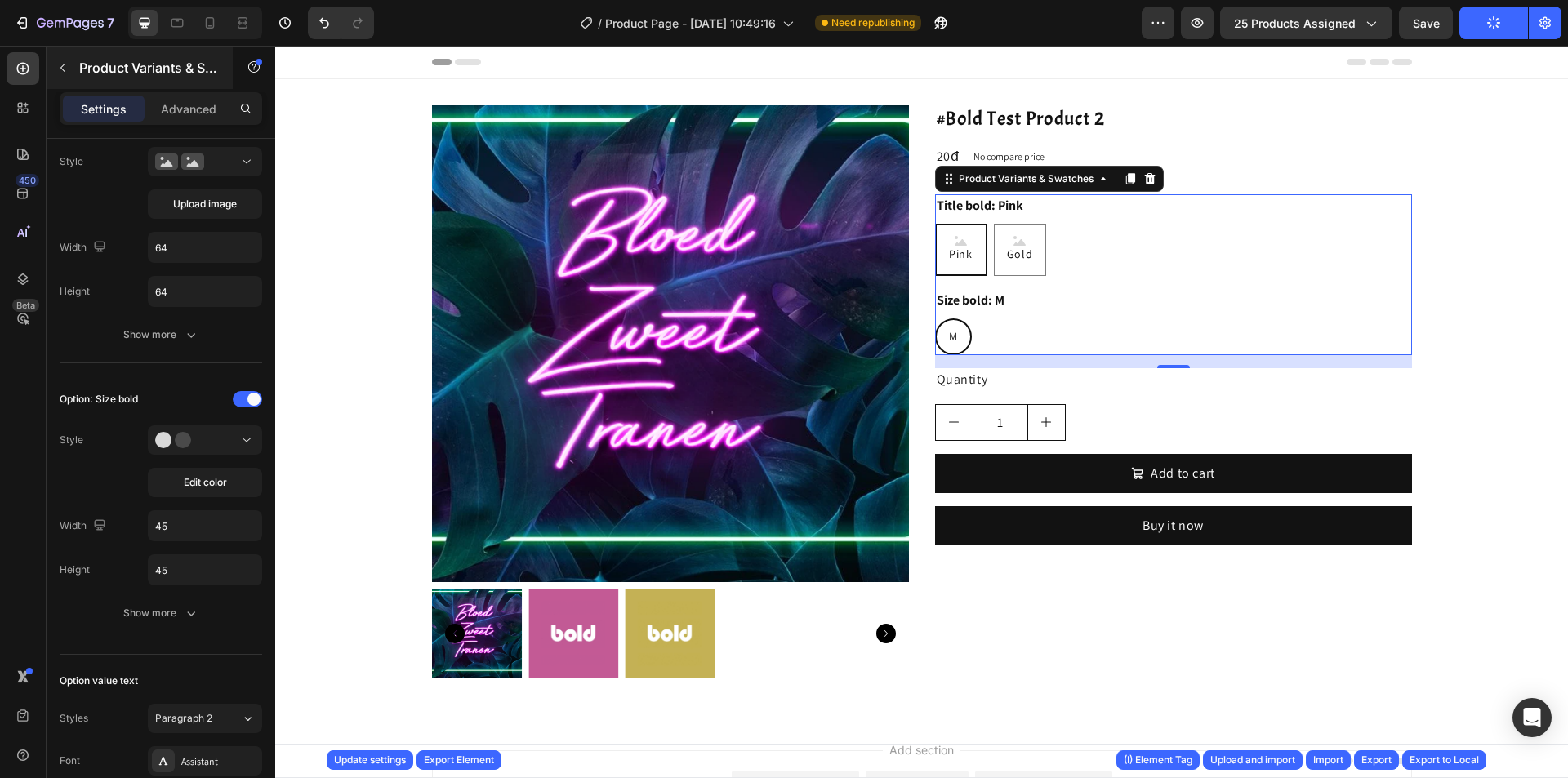
click at [138, 76] on p "Product Variants & Swatches" at bounding box center [148, 67] width 139 height 19
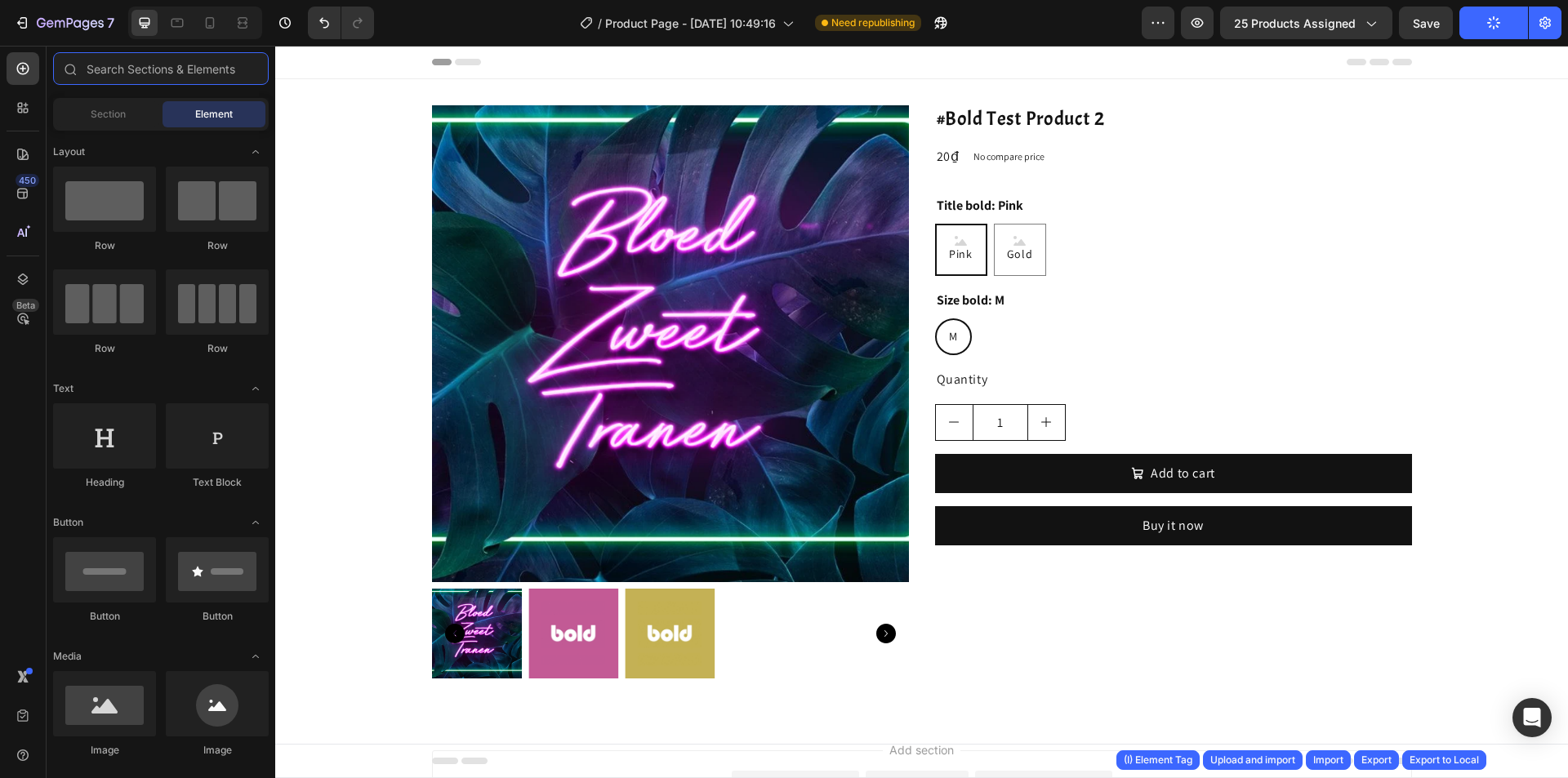
click at [138, 76] on input "text" at bounding box center [161, 68] width 216 height 33
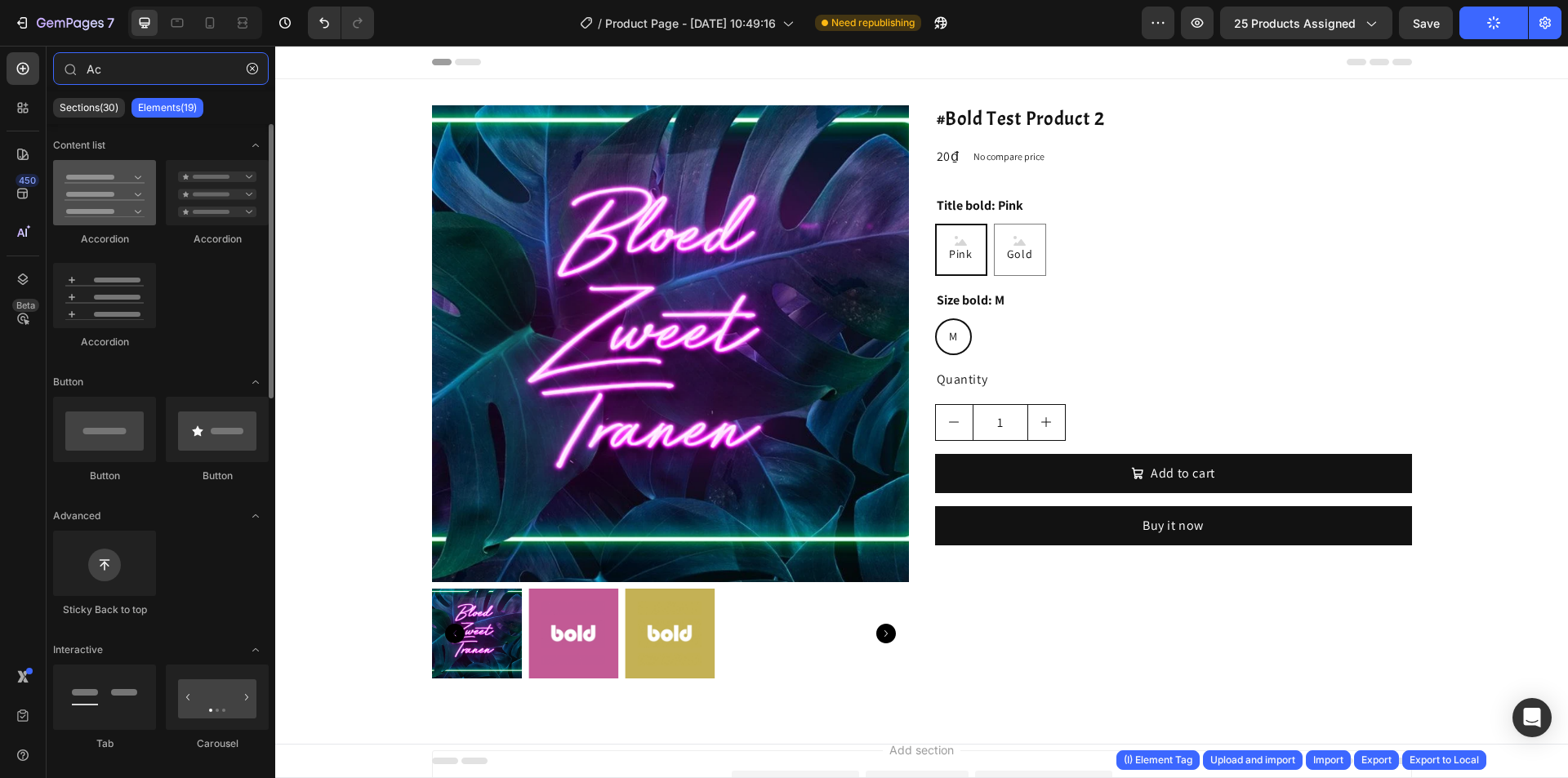
type input "Ac"
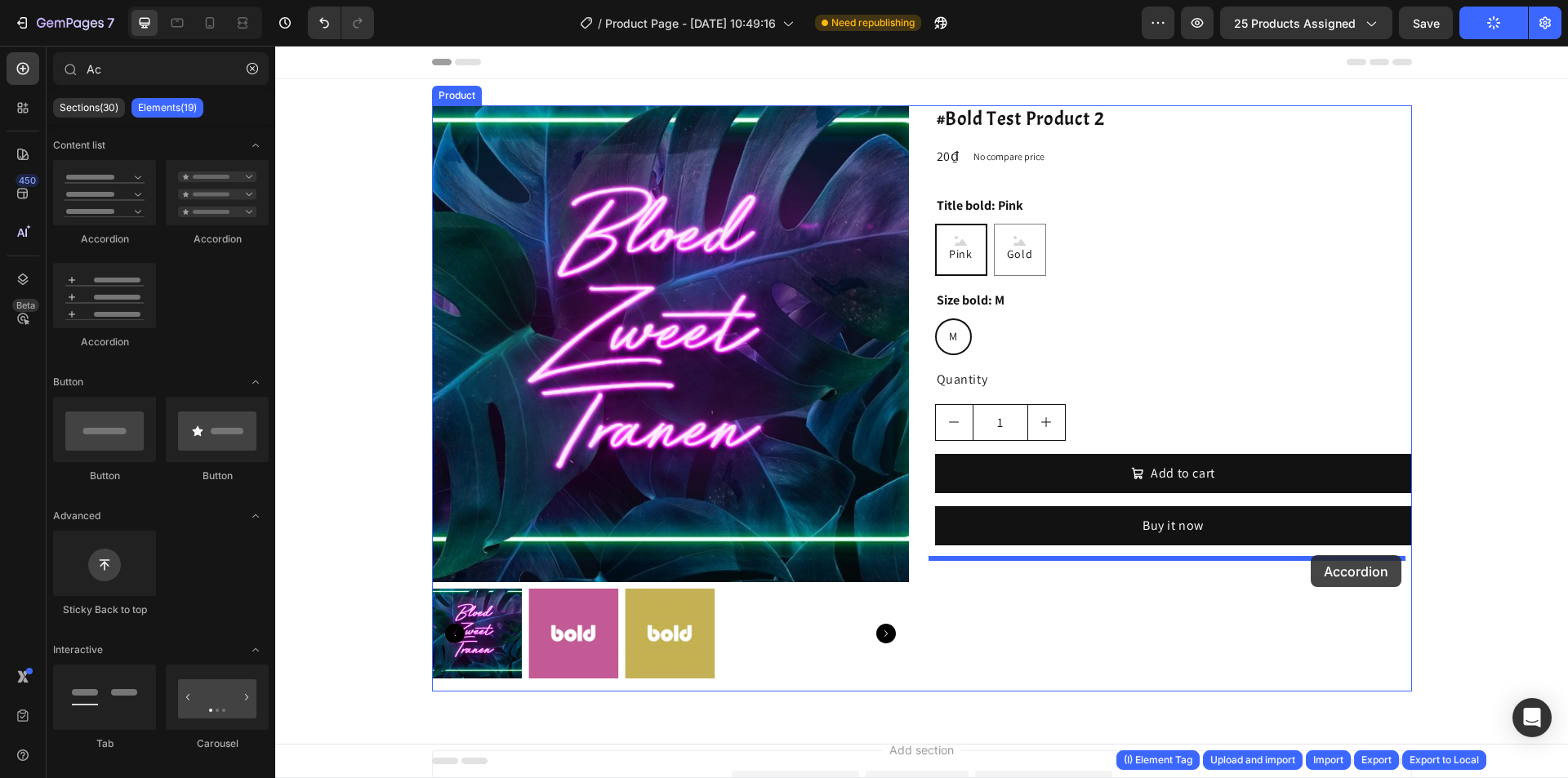
drag, startPoint x: 482, startPoint y: 288, endPoint x: 1238, endPoint y: 572, distance: 807.6
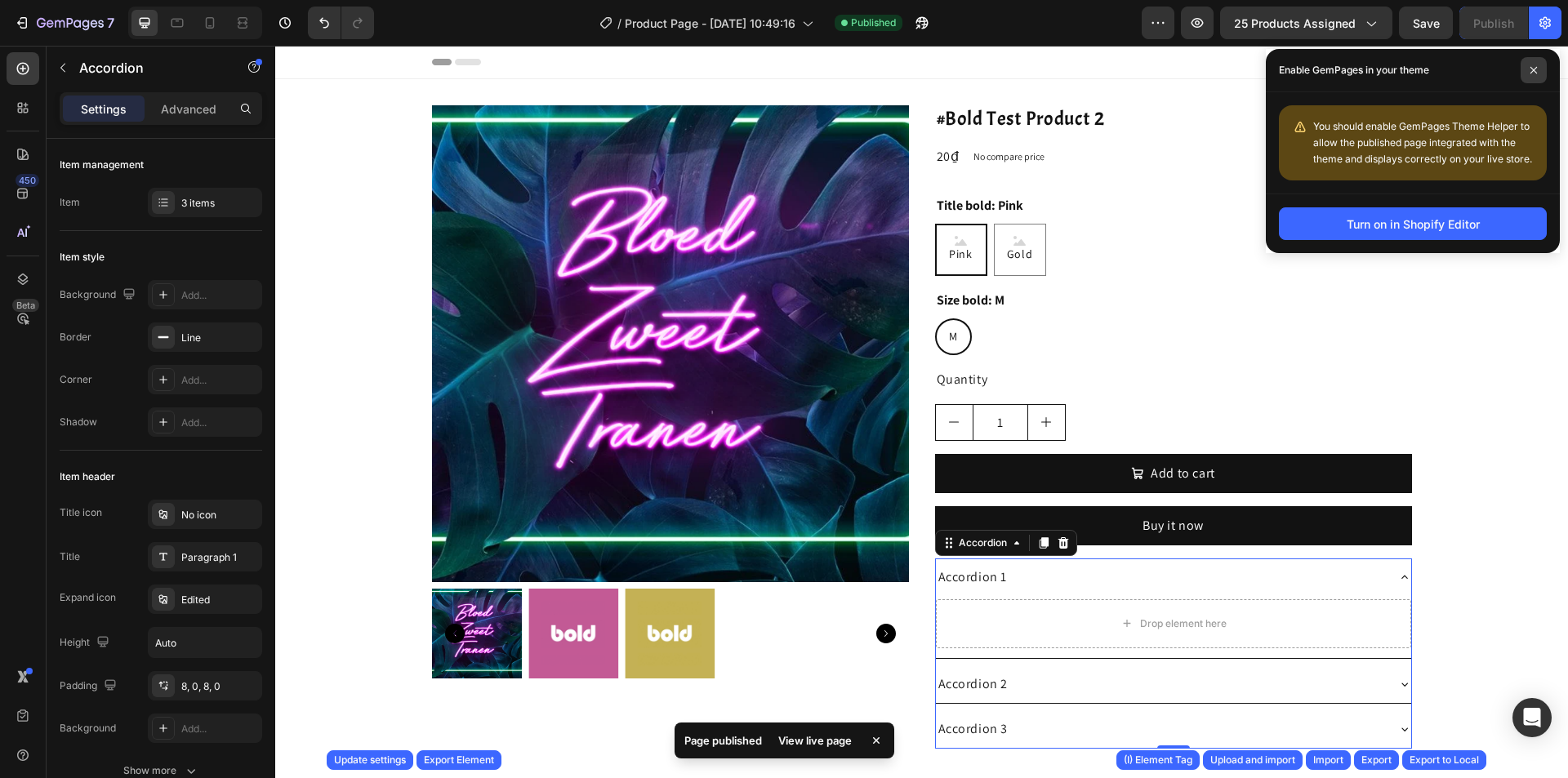
click at [1534, 71] on icon at bounding box center [1534, 70] width 8 height 8
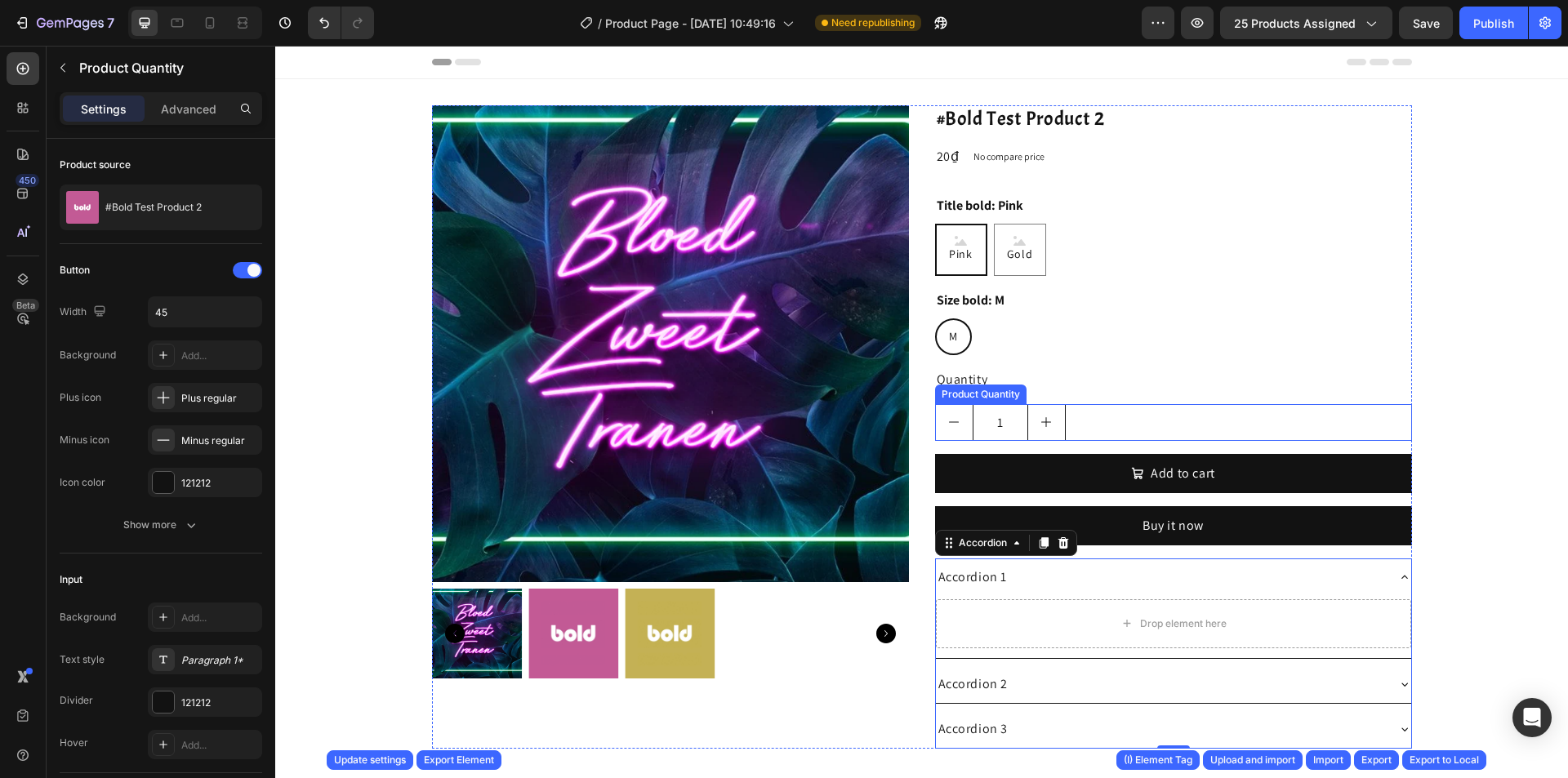
click at [936, 412] on button "decrement" at bounding box center [954, 423] width 37 height 35
click at [915, 410] on div "Product Images #Bold Test Product 2 Product Title 20₫ Product Price Product Pri…" at bounding box center [923, 427] width 980 height 643
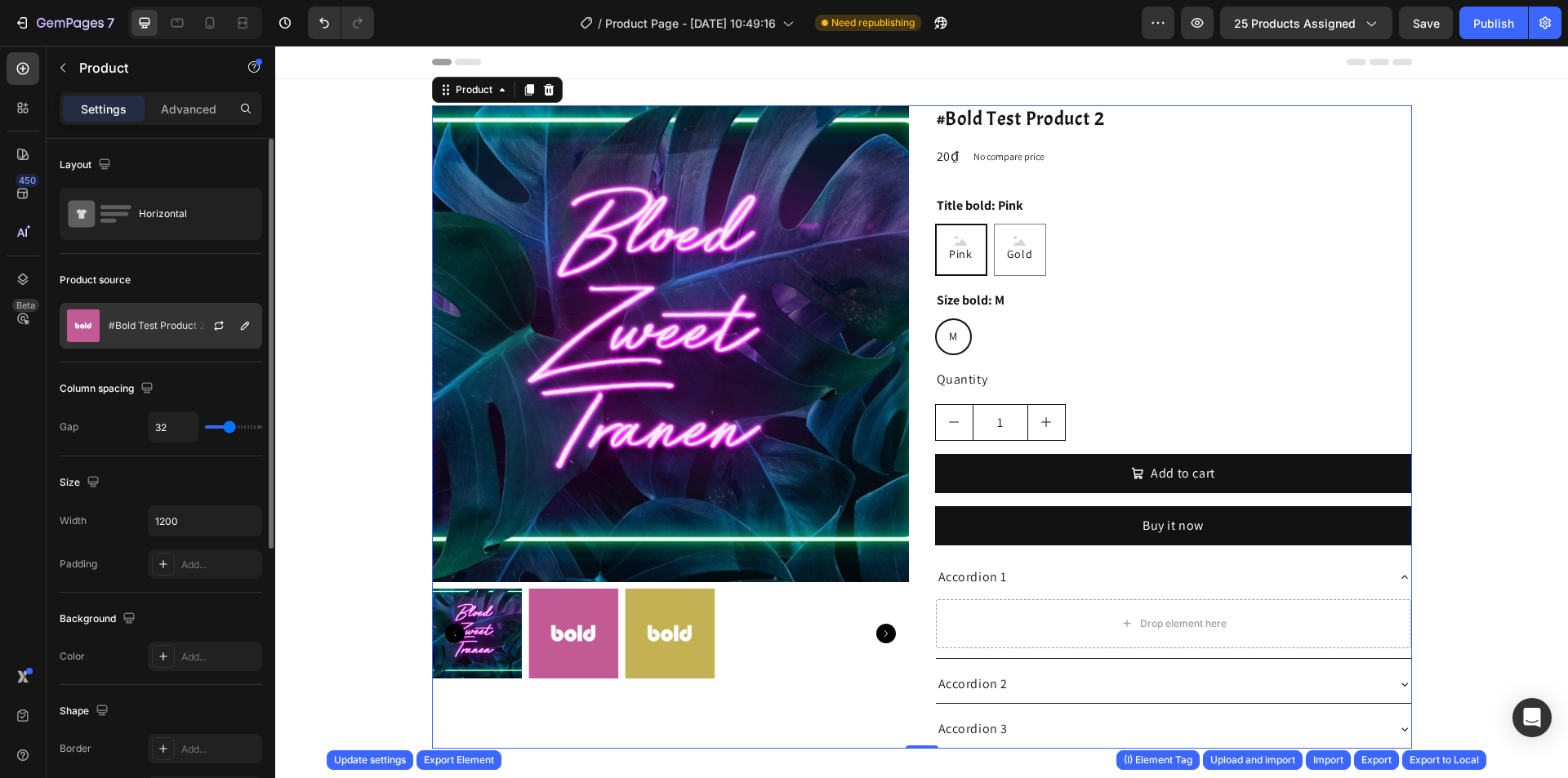
click at [179, 330] on p "#Bold Test Product 2" at bounding box center [157, 325] width 96 height 12
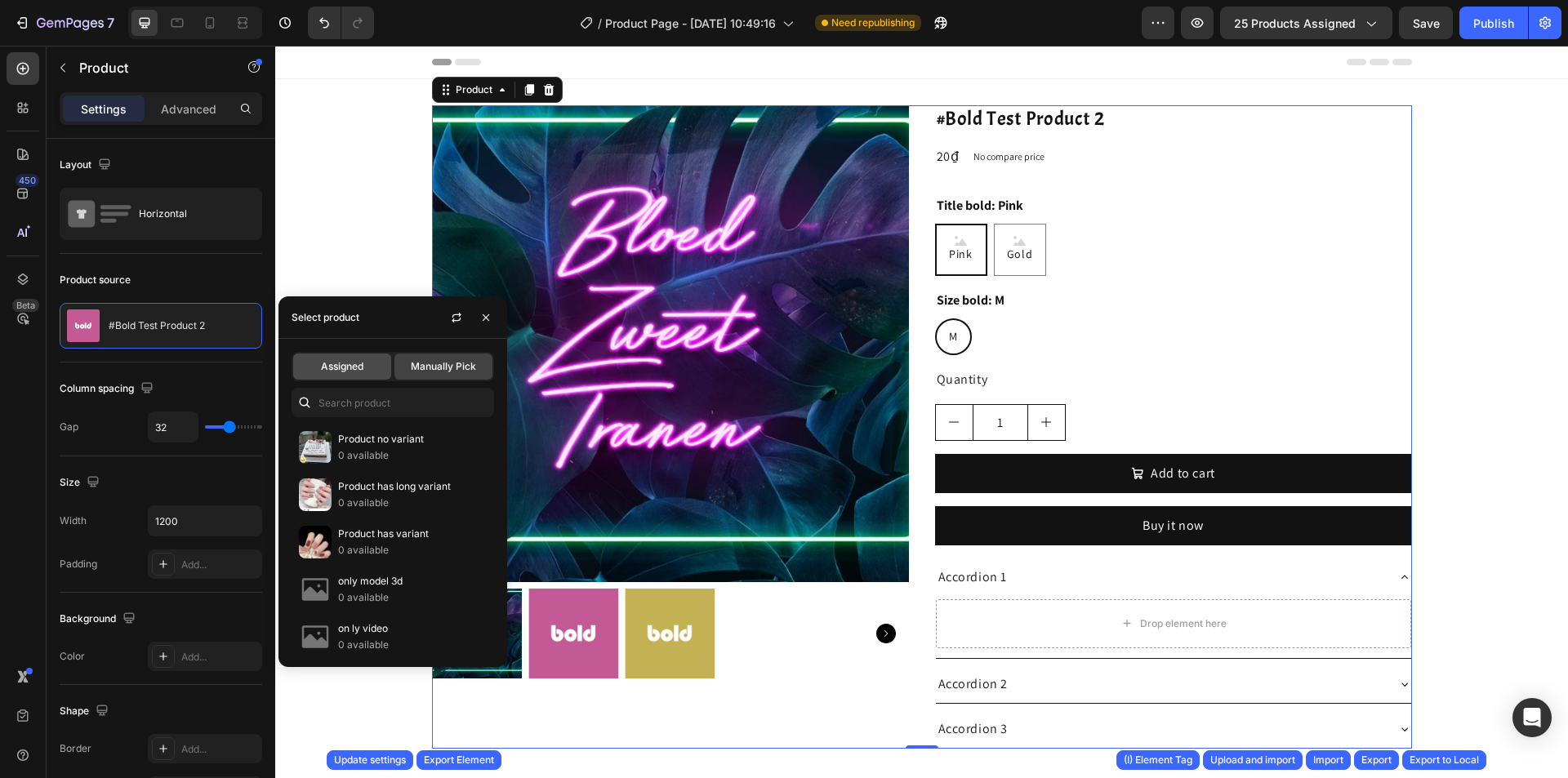
click at [328, 366] on span "Assigned" at bounding box center [342, 366] width 42 height 14
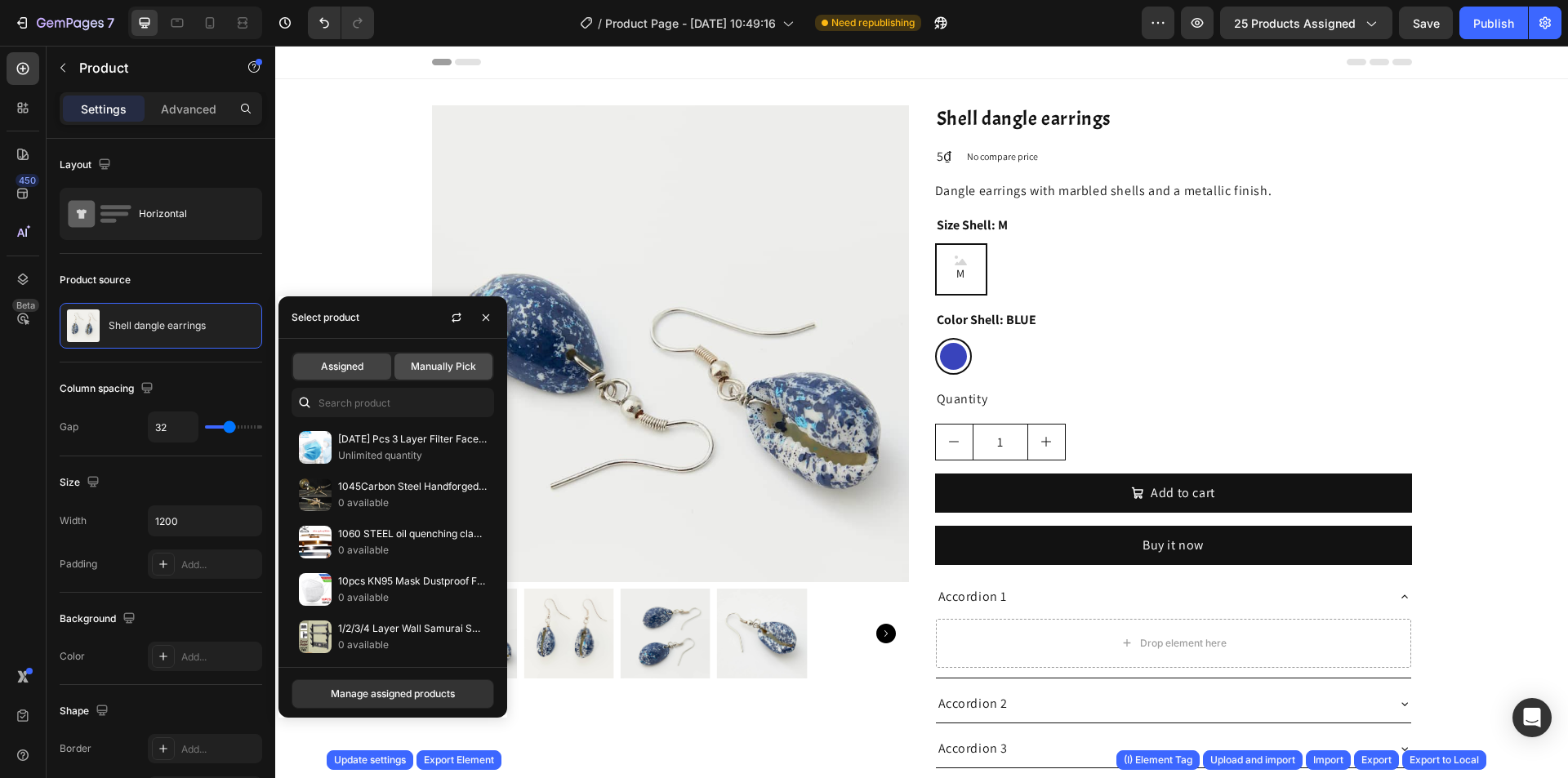
click at [449, 367] on span "Manually Pick" at bounding box center [444, 366] width 65 height 14
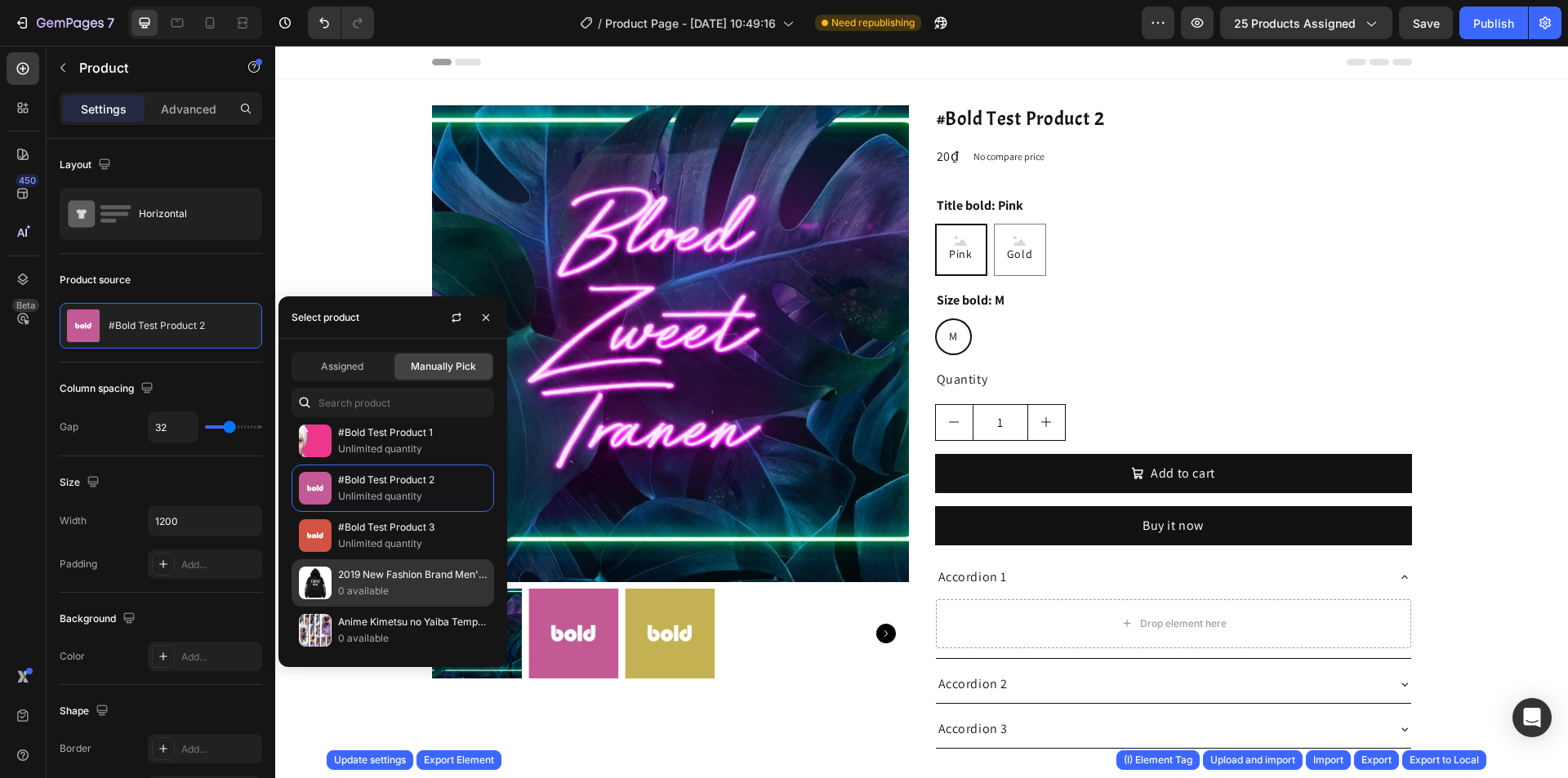
scroll to position [1470, 0]
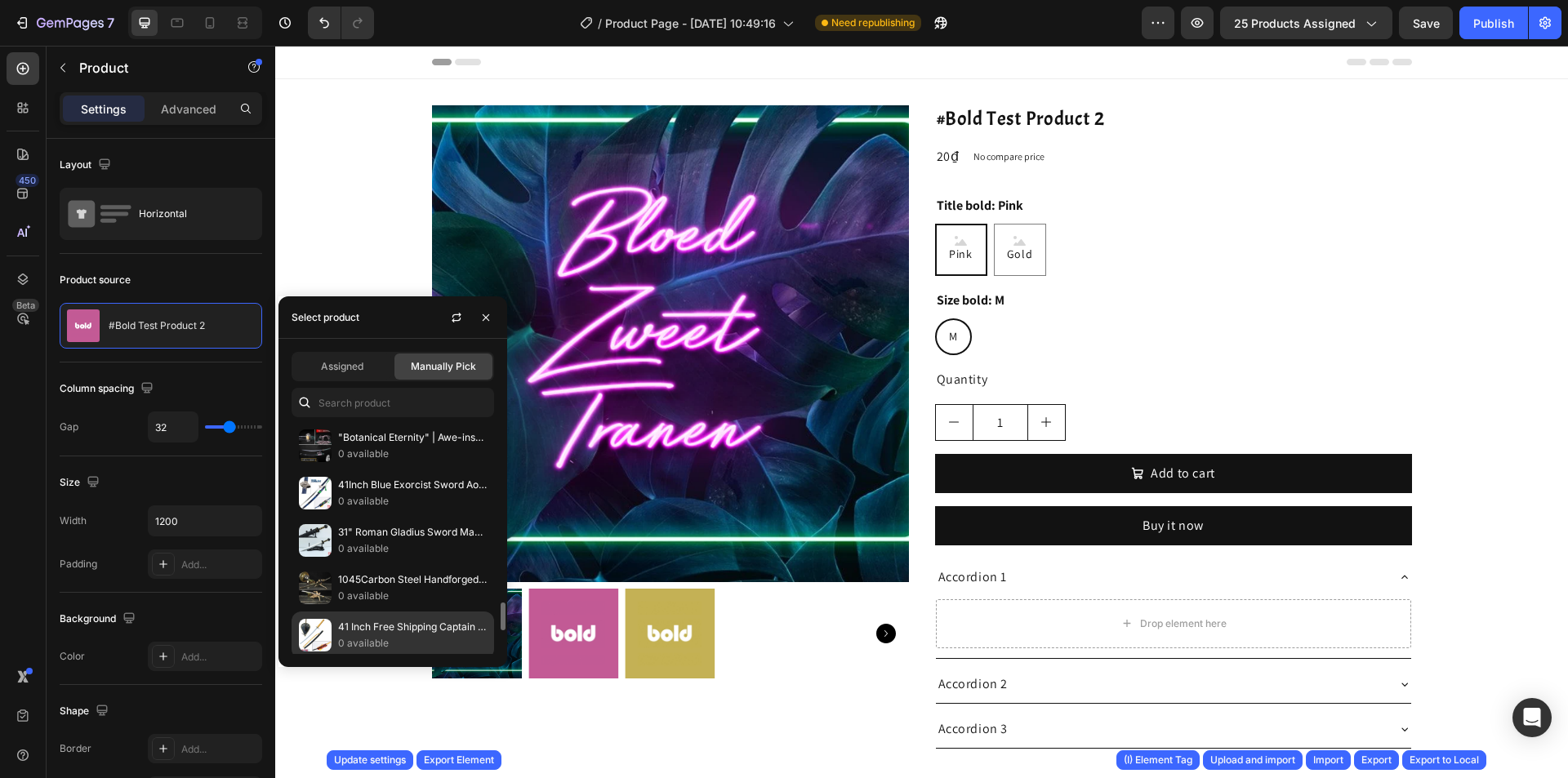
click at [434, 630] on p "41 Inch Free Shipping Captain Kaname Tousen Suzumushi Katana Cosplay Prop Repli…" at bounding box center [412, 627] width 148 height 16
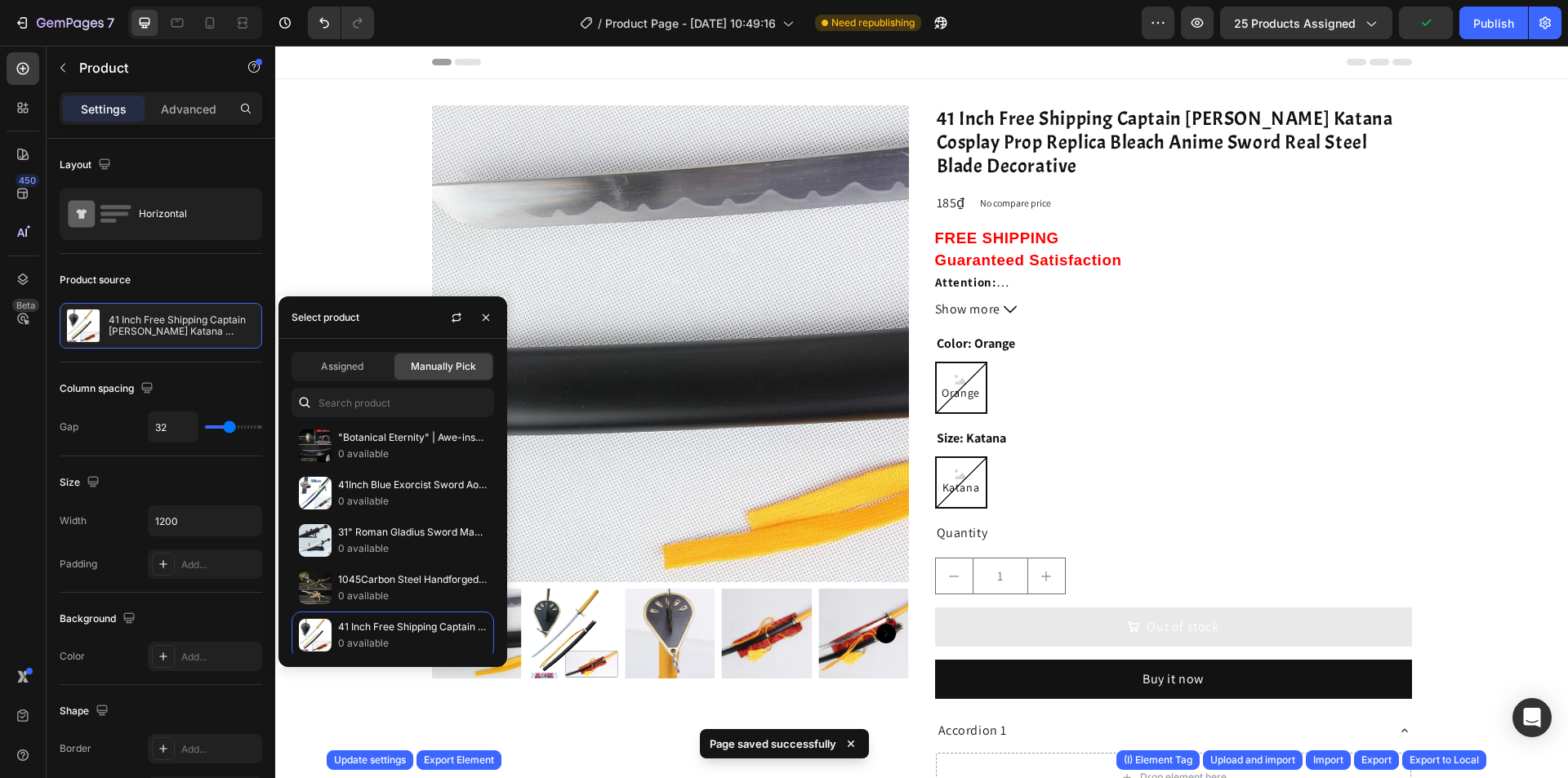
click at [1098, 449] on div "Size: Katana Katana Katana Katana" at bounding box center [1173, 468] width 477 height 82
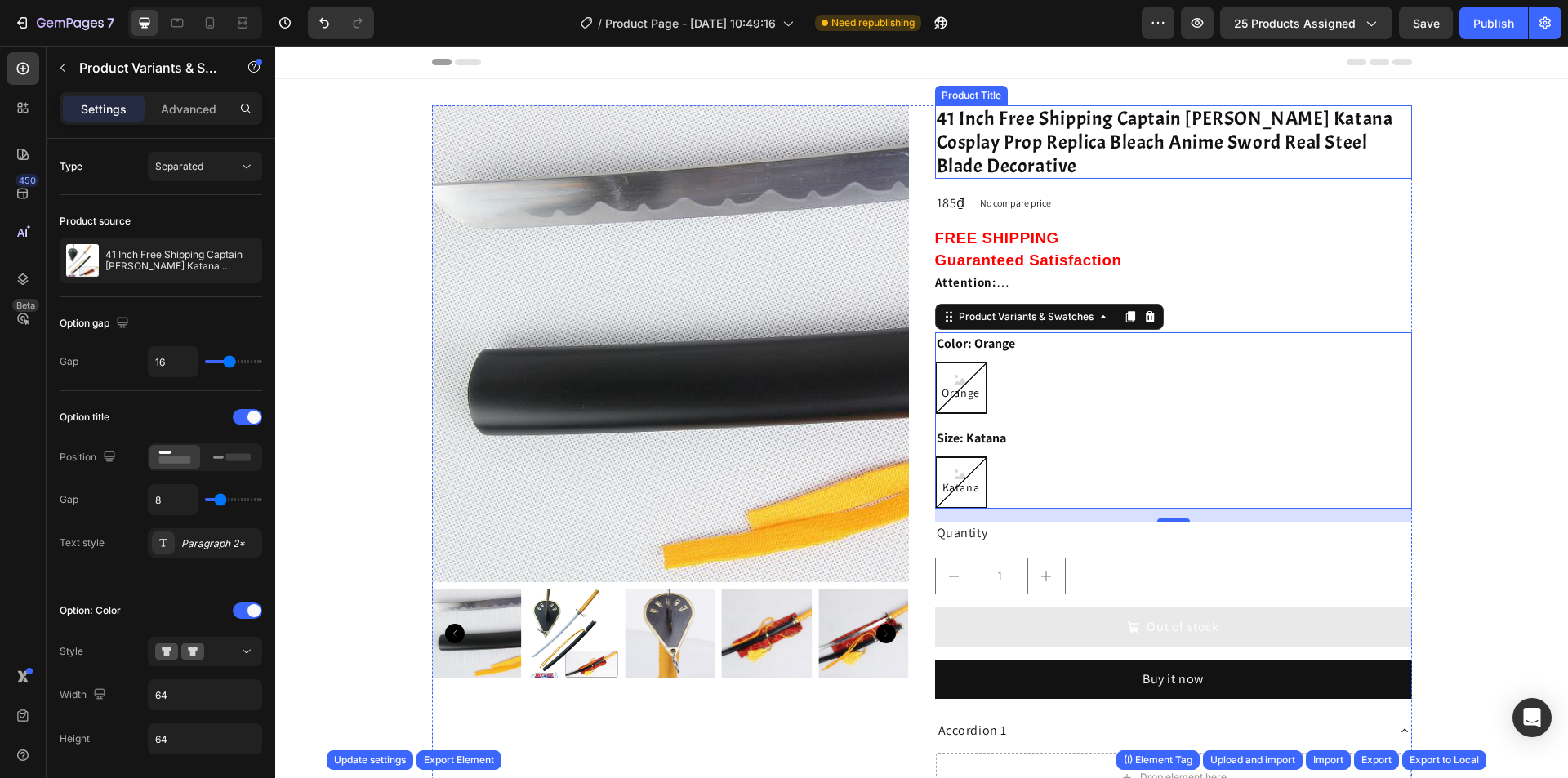
click at [952, 133] on h2 "41 Inch Free Shipping Captain Kaname Tousen Suzumushi Katana Cosplay Prop Repli…" at bounding box center [1173, 142] width 477 height 73
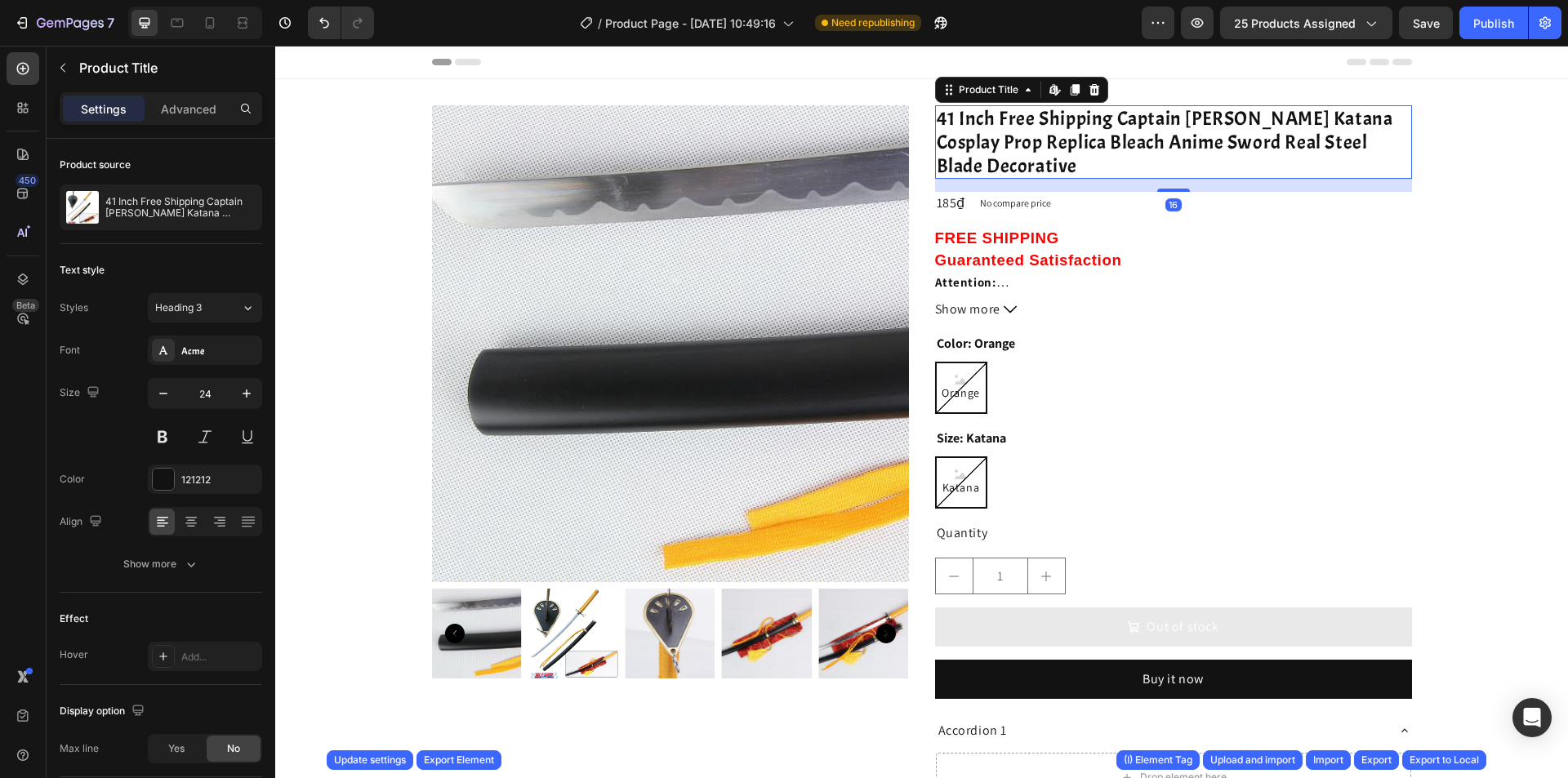
click at [952, 133] on h2 "41 Inch Free Shipping Captain Kaname Tousen Suzumushi Katana Cosplay Prop Repli…" at bounding box center [1173, 142] width 477 height 73
click at [950, 121] on h2 "41 Inch Free Shipping Captain Kaname Tousen Suzumushi Katana Cosplay Prop Repli…" at bounding box center [1173, 142] width 477 height 73
click at [1070, 91] on icon at bounding box center [1074, 90] width 9 height 12
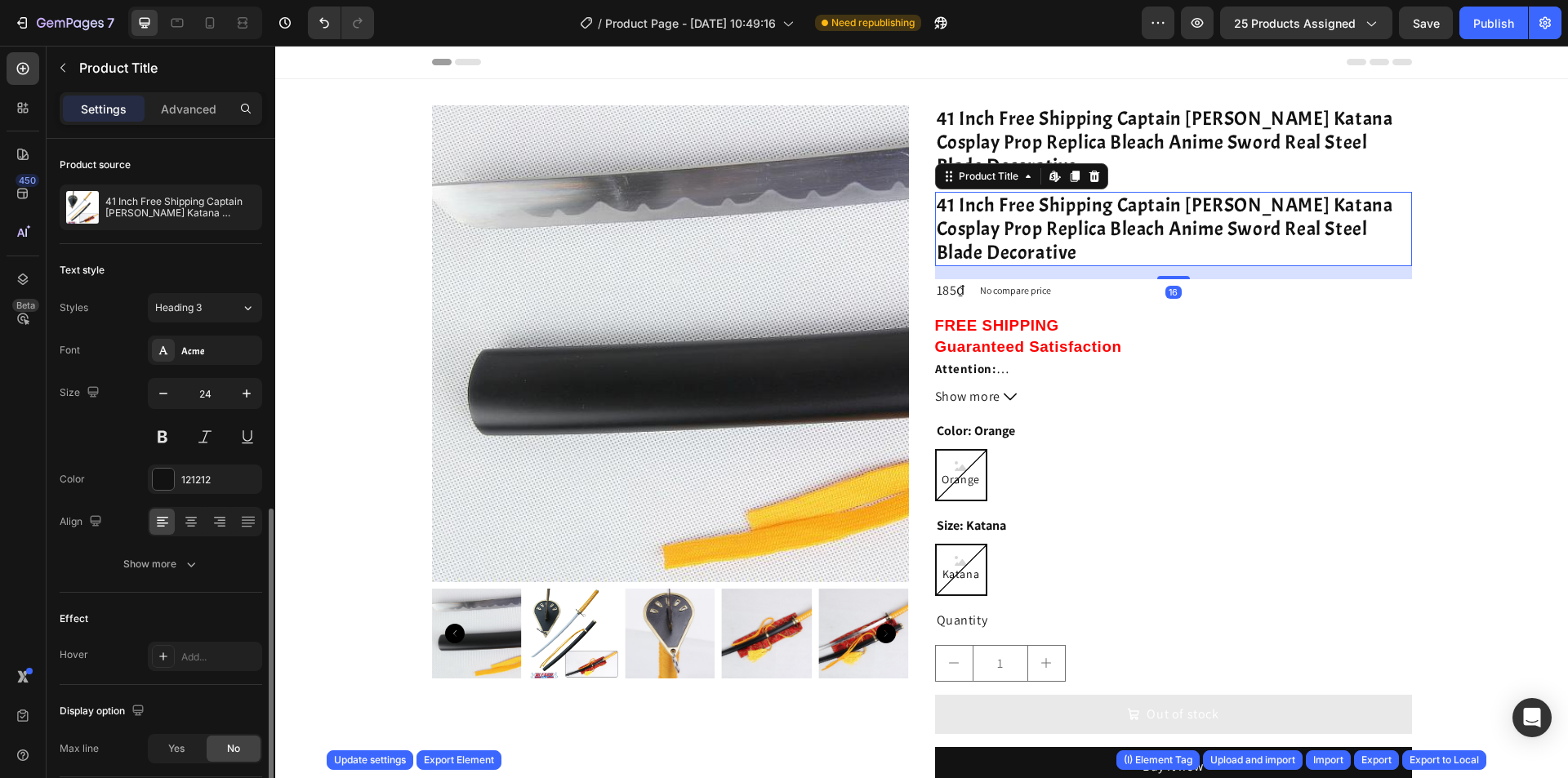
scroll to position [209, 0]
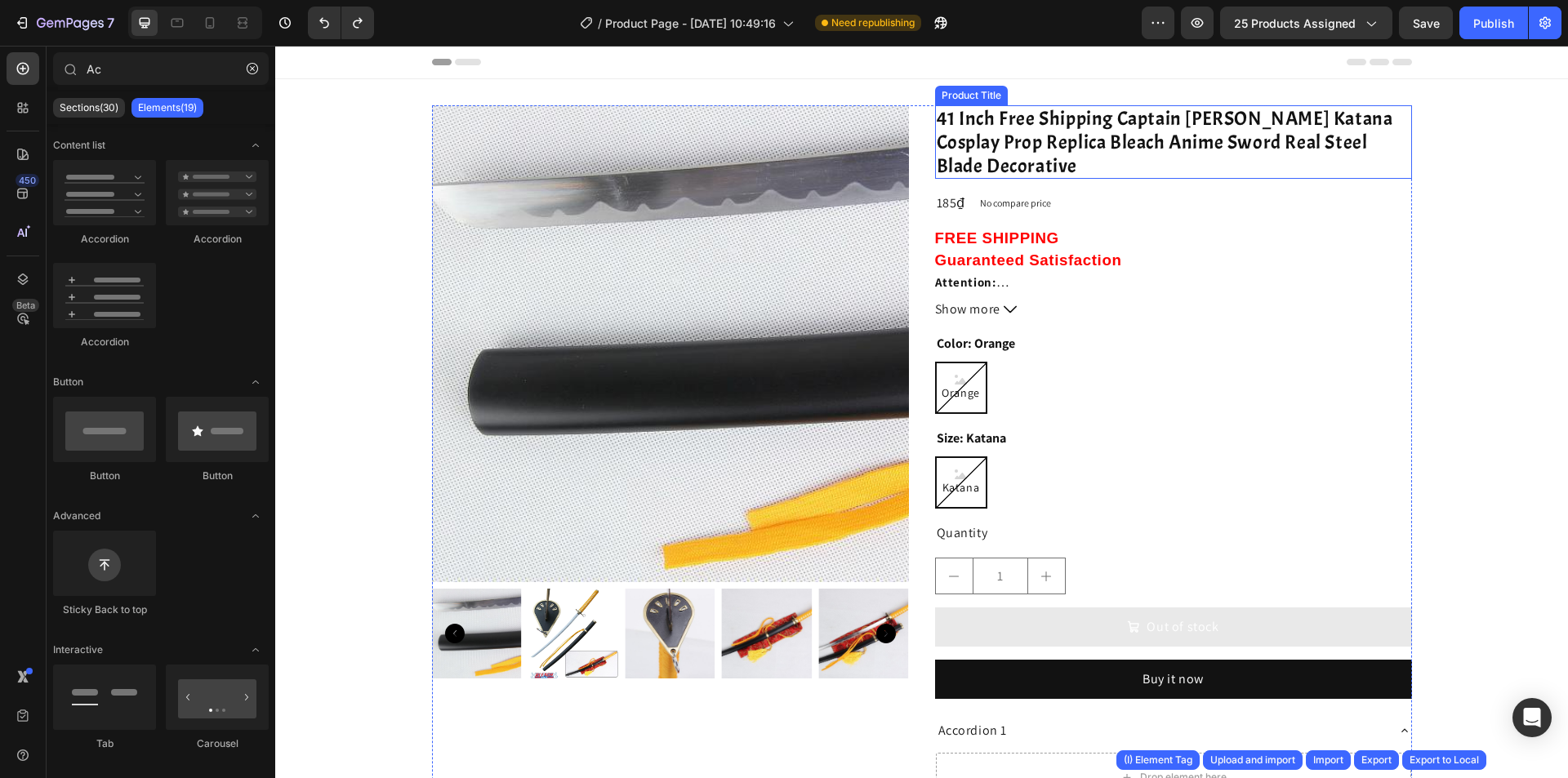
click at [1021, 118] on h2 "41 Inch Free Shipping Captain Kaname Tousen Suzumushi Katana Cosplay Prop Repli…" at bounding box center [1173, 142] width 477 height 73
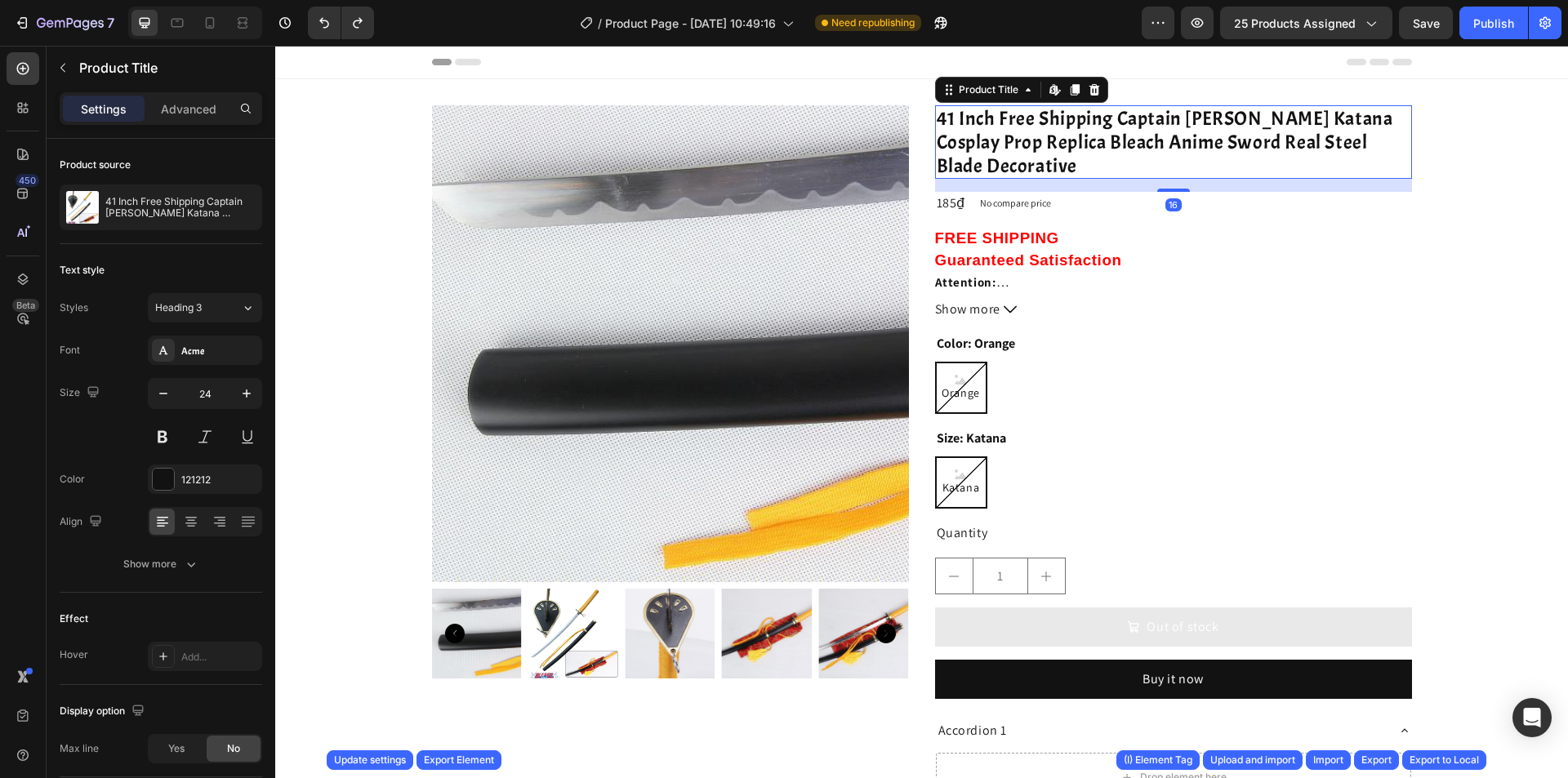
click at [1021, 118] on h2 "41 Inch Free Shipping Captain Kaname Tousen Suzumushi Katana Cosplay Prop Repli…" at bounding box center [1173, 142] width 477 height 73
click at [913, 336] on div "Product Images 41 Inch Free Shipping Captain Kaname Tousen Suzumushi Katana Cos…" at bounding box center [923, 504] width 980 height 797
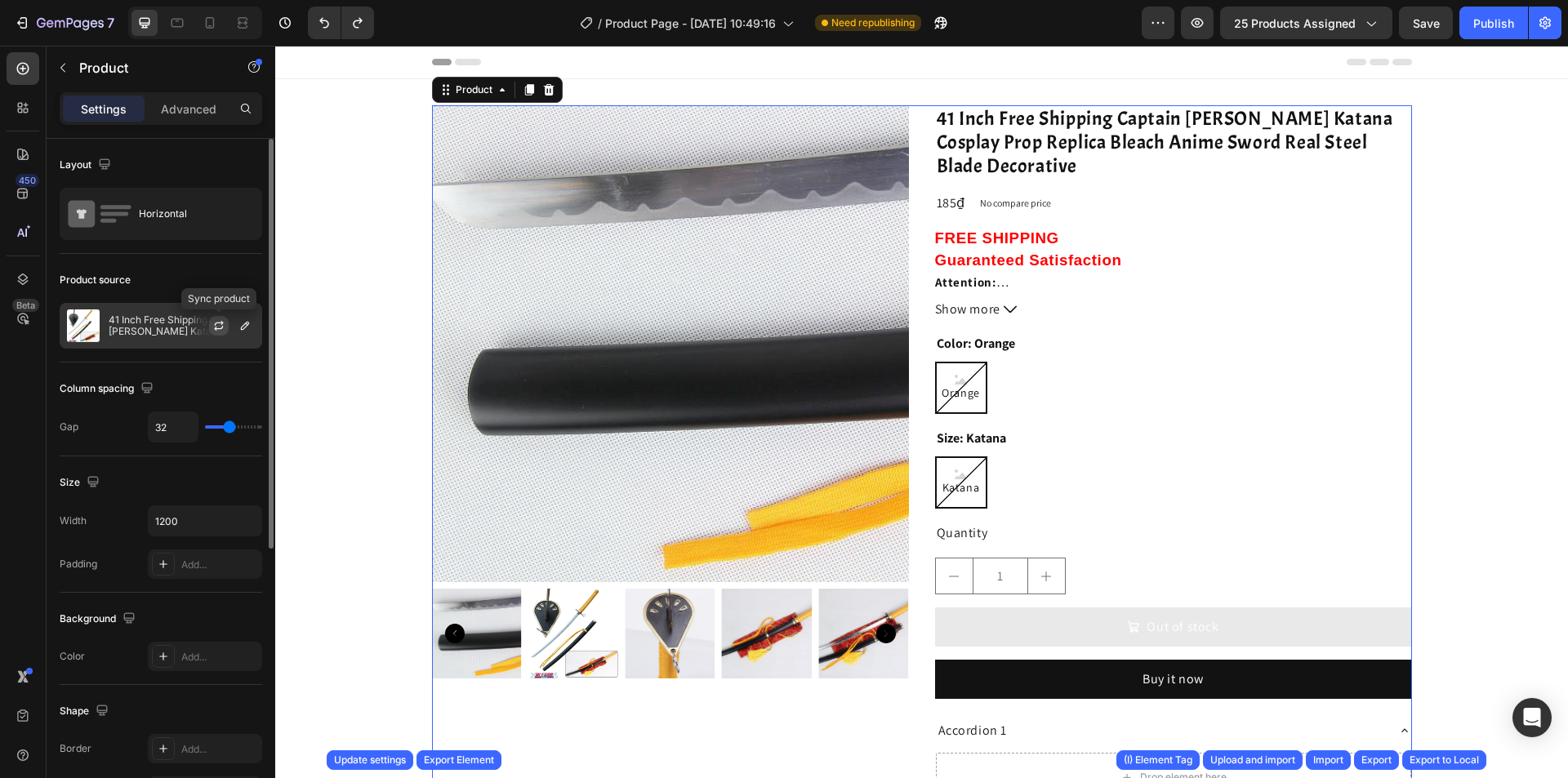
click at [224, 327] on icon "button" at bounding box center [220, 326] width 13 height 13
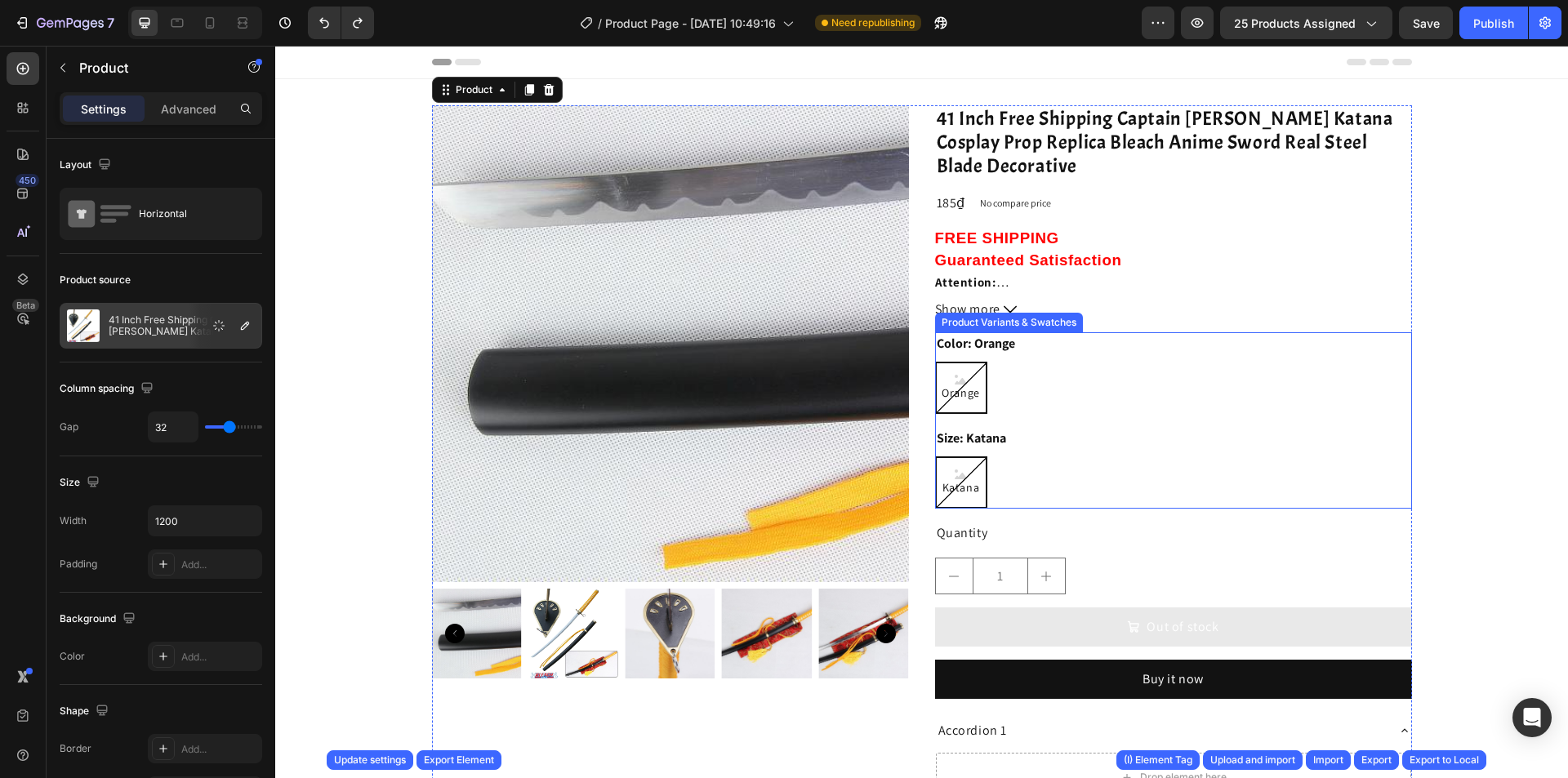
click at [1024, 451] on div "Size: Katana Katana Katana Katana" at bounding box center [1173, 468] width 477 height 82
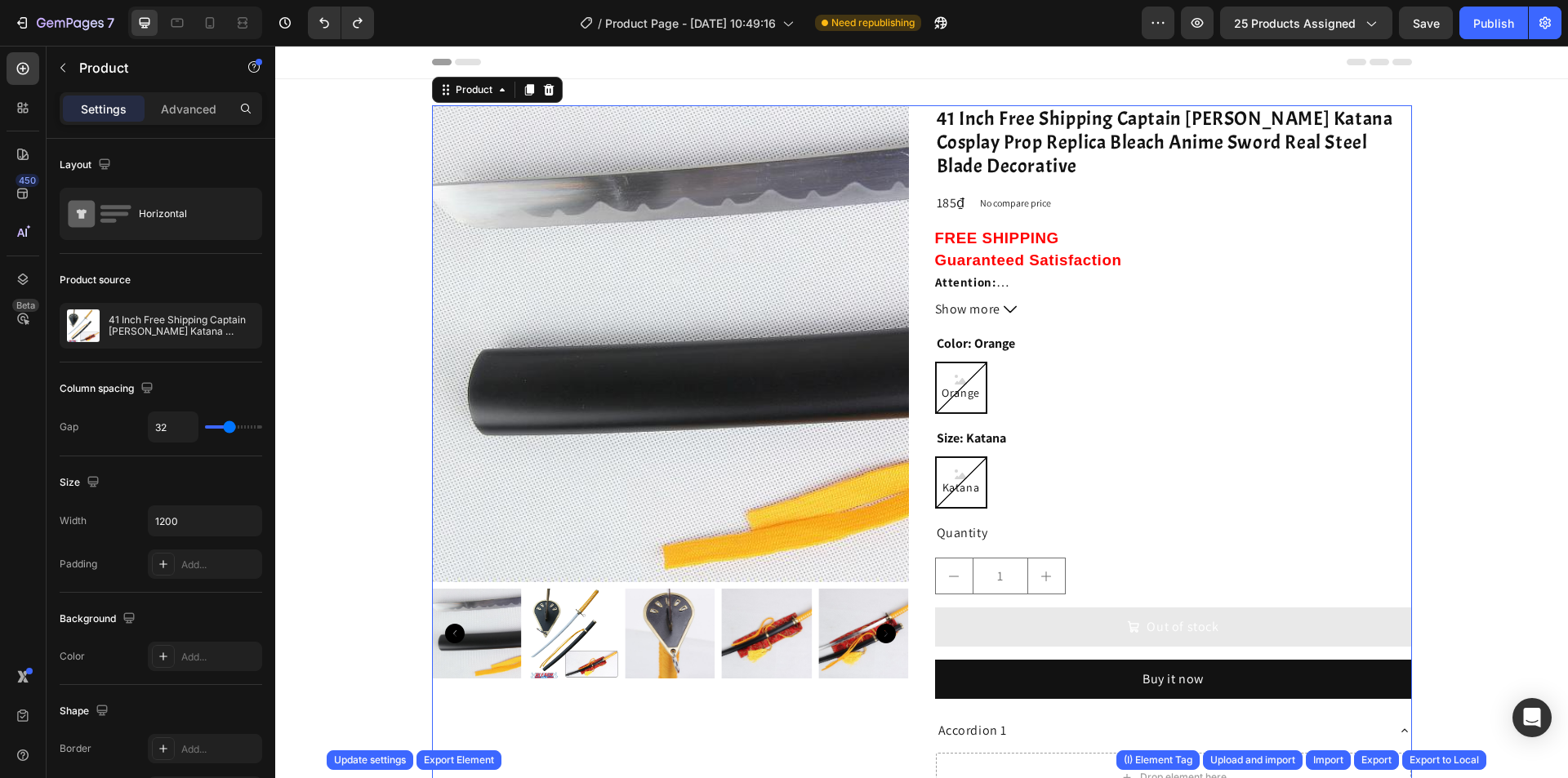
click at [912, 438] on div "Product Images 41 Inch Free Shipping Captain Kaname Tousen Suzumushi Katana Cos…" at bounding box center [923, 504] width 980 height 797
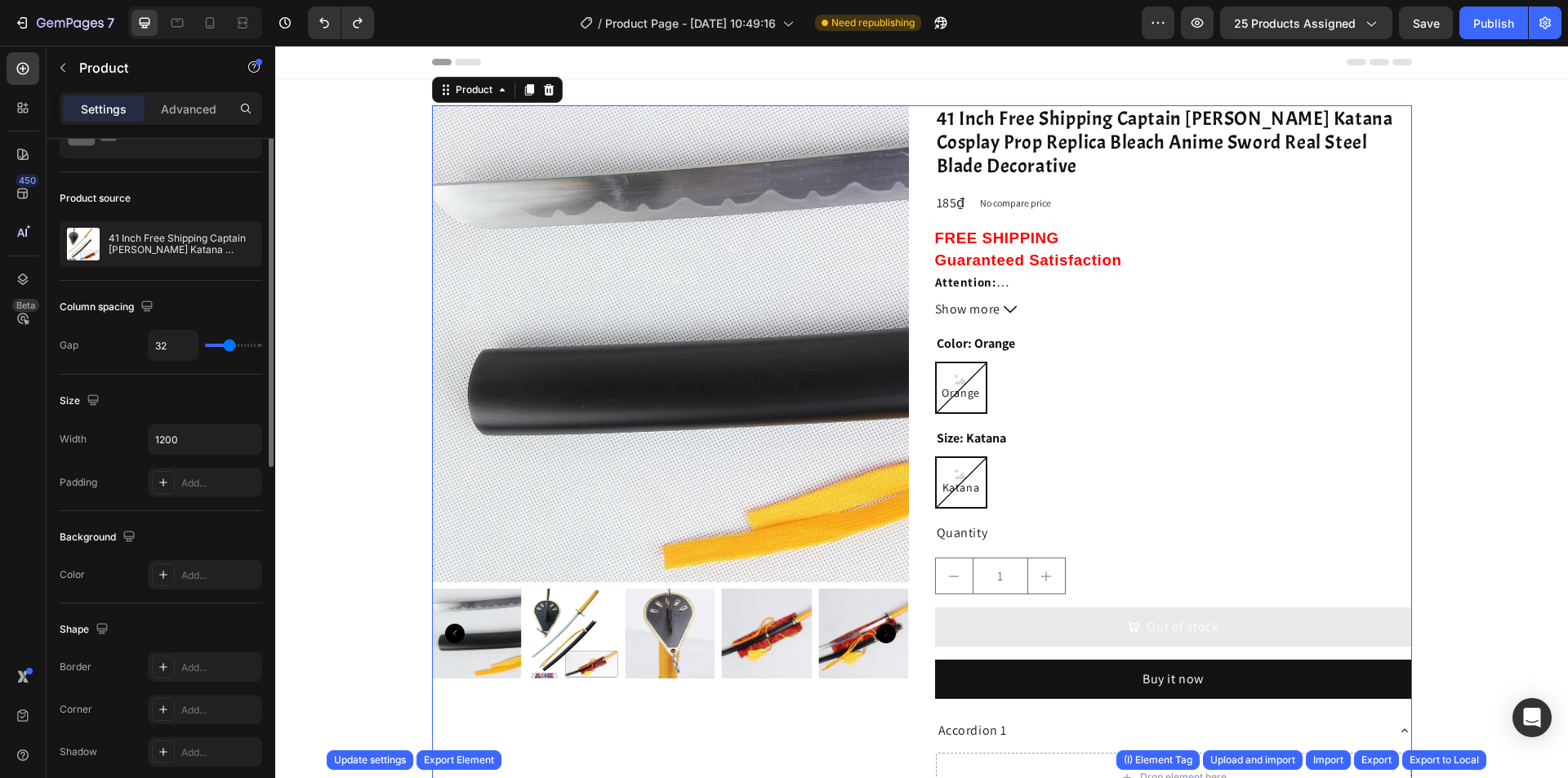
scroll to position [0, 0]
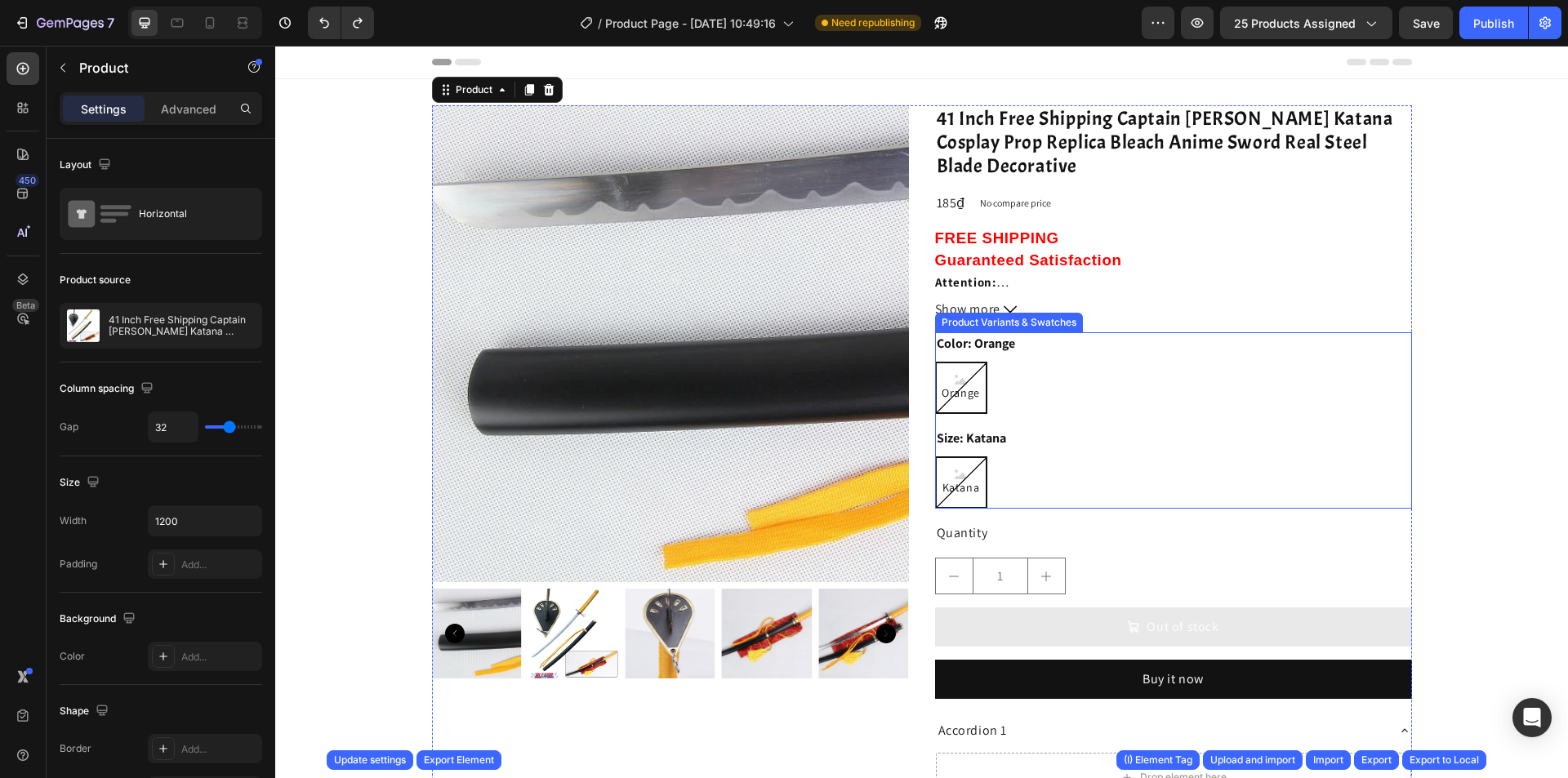
click at [1001, 498] on div "Katana Katana Katana" at bounding box center [1173, 482] width 477 height 52
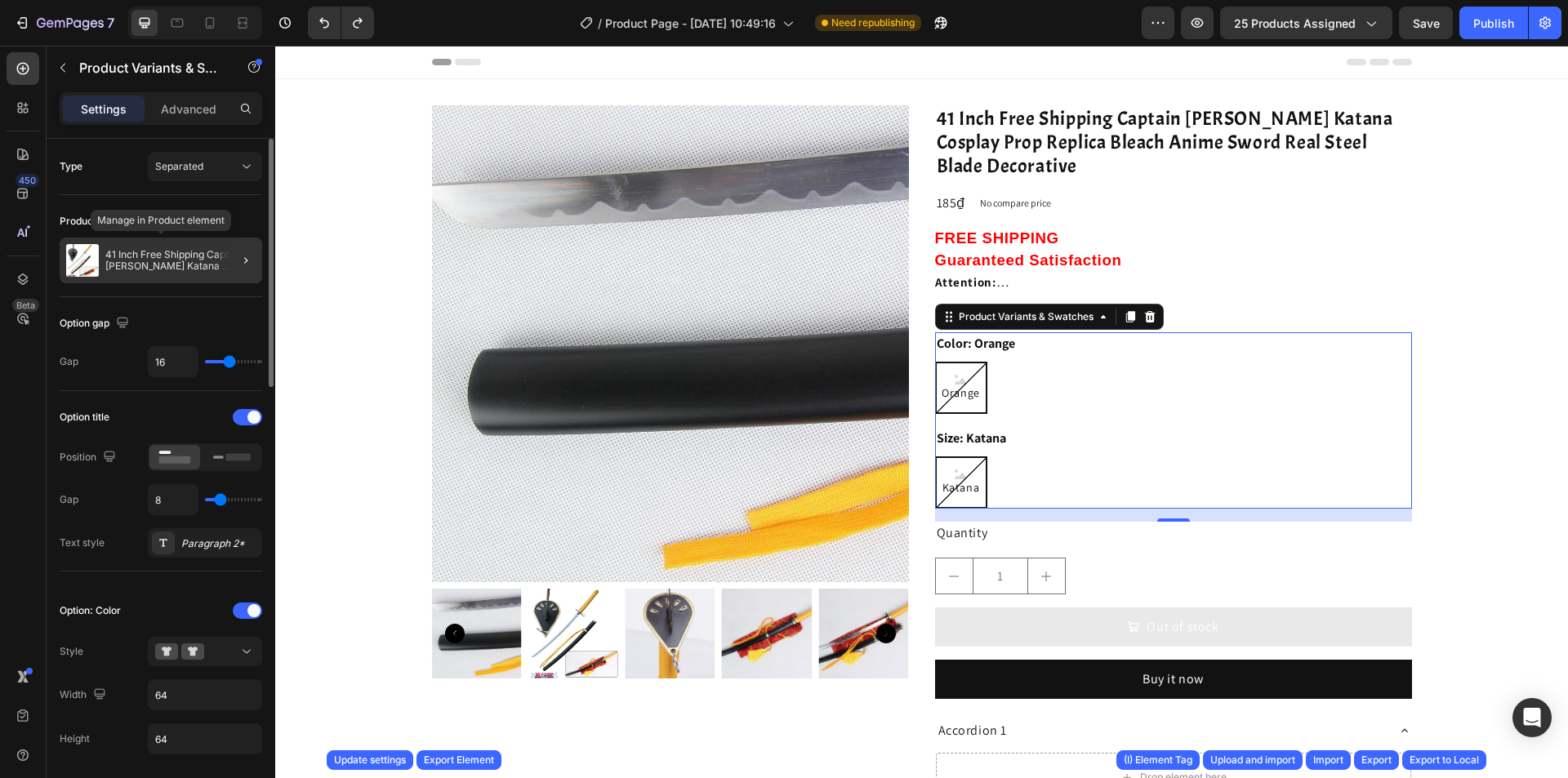
click at [214, 261] on p "41 Inch Free Shipping Captain Kaname Tousen Suzumushi Katana Cosplay Prop Repli…" at bounding box center [180, 261] width 150 height 23
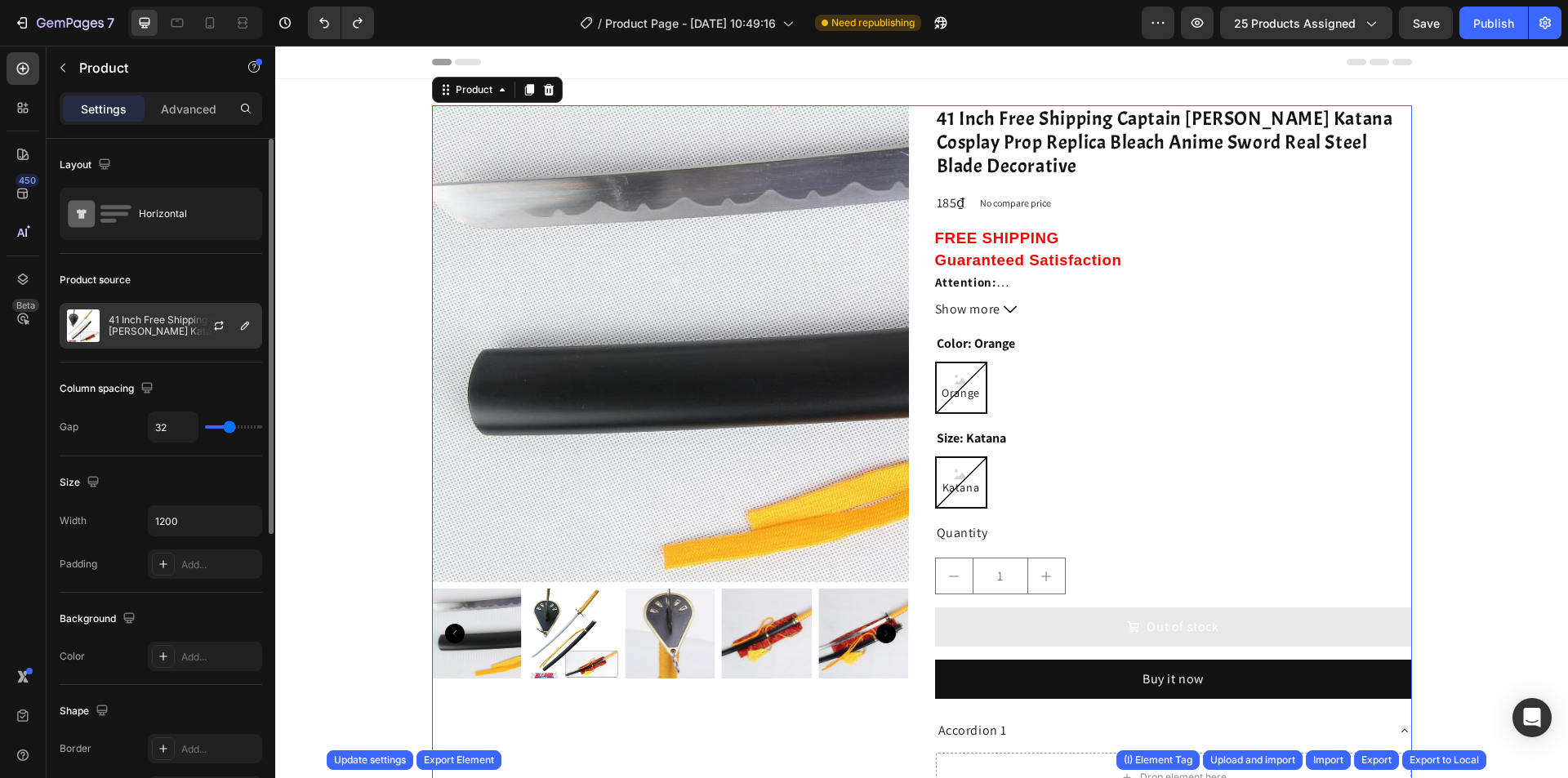
click at [202, 315] on div at bounding box center [225, 326] width 72 height 44
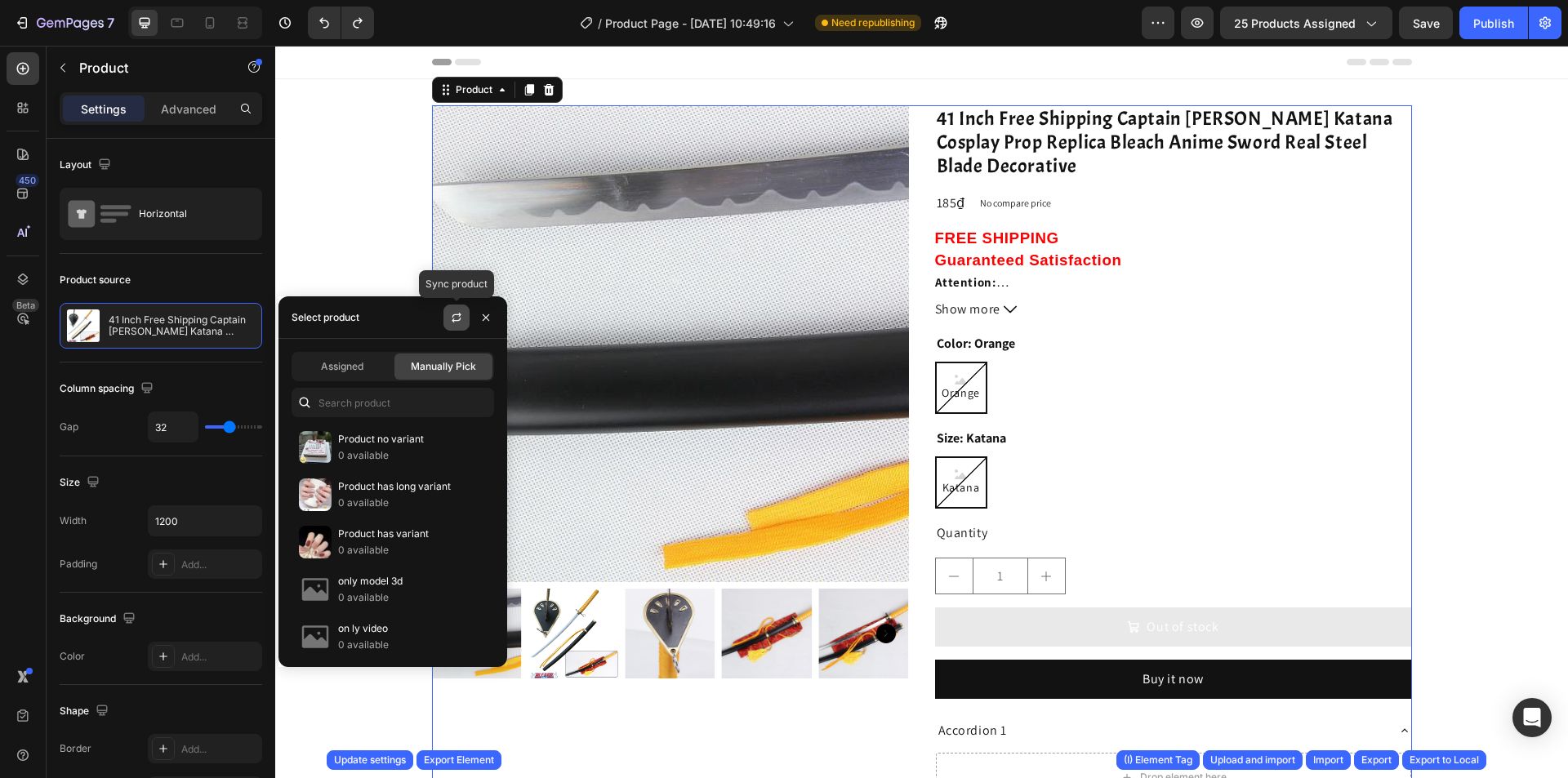
click at [447, 325] on button "button" at bounding box center [457, 317] width 26 height 26
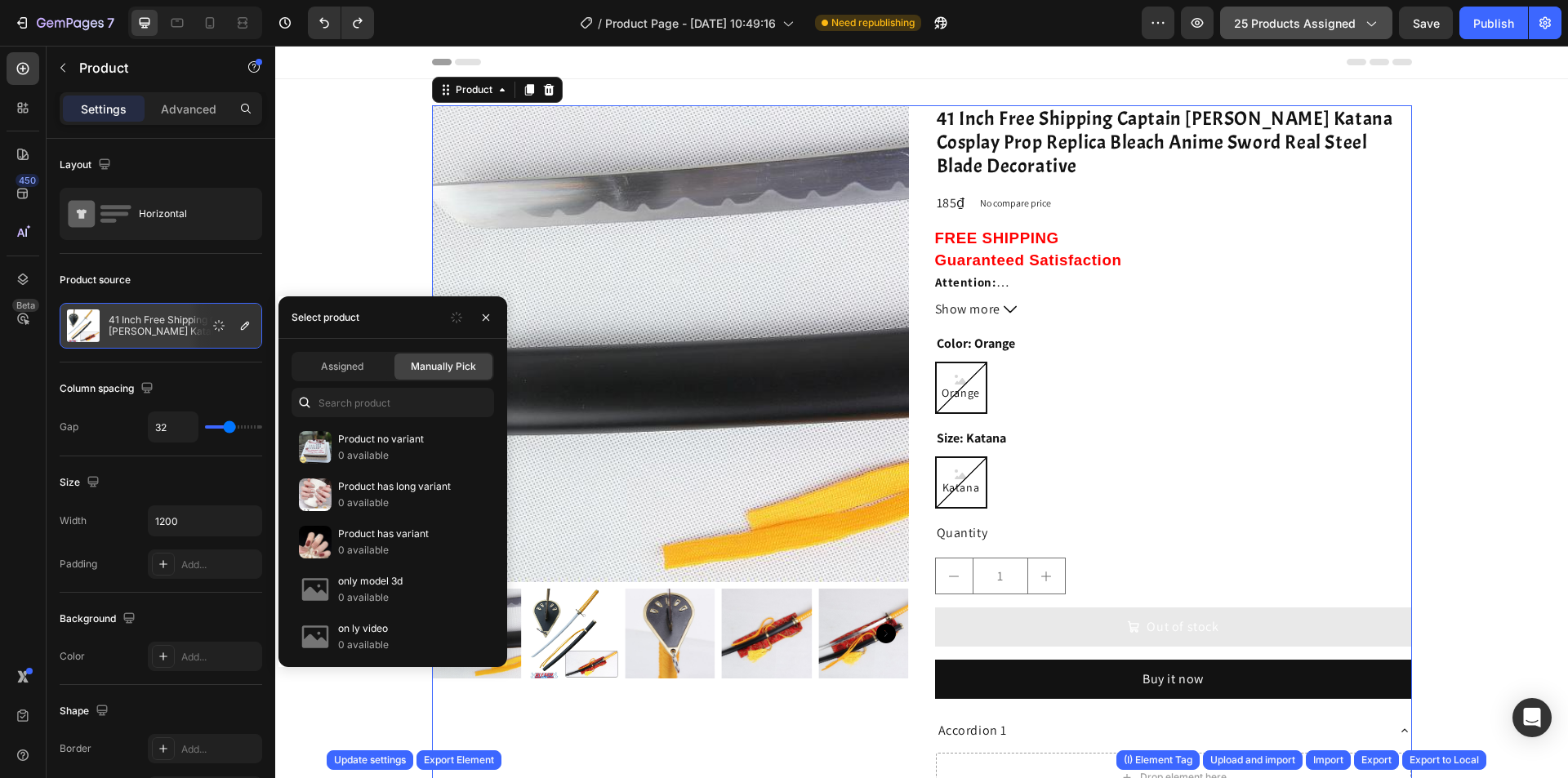
click at [1334, 27] on span "25 products assigned" at bounding box center [1295, 23] width 121 height 17
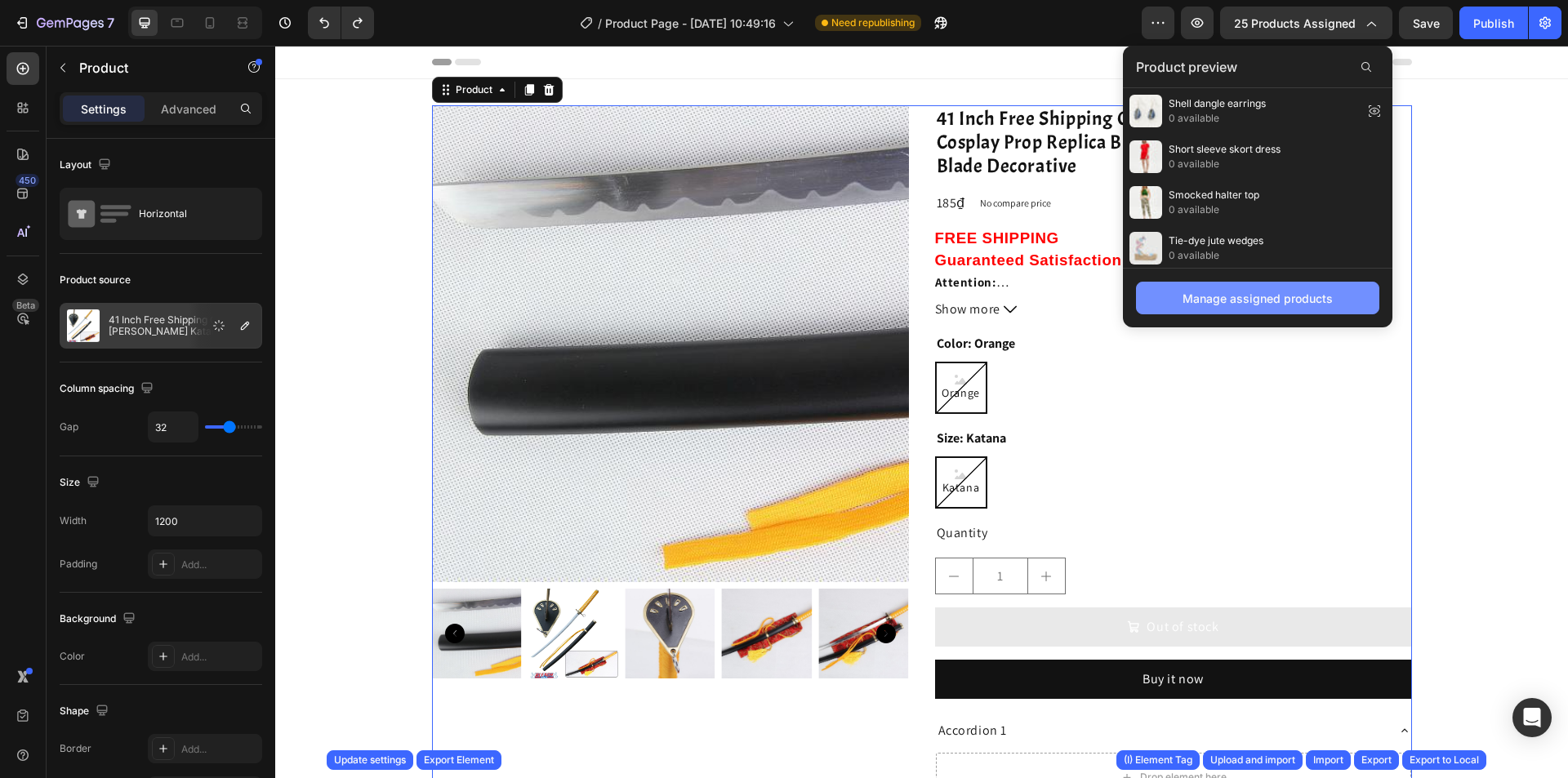
click at [1242, 297] on div "Manage assigned products" at bounding box center [1258, 298] width 150 height 17
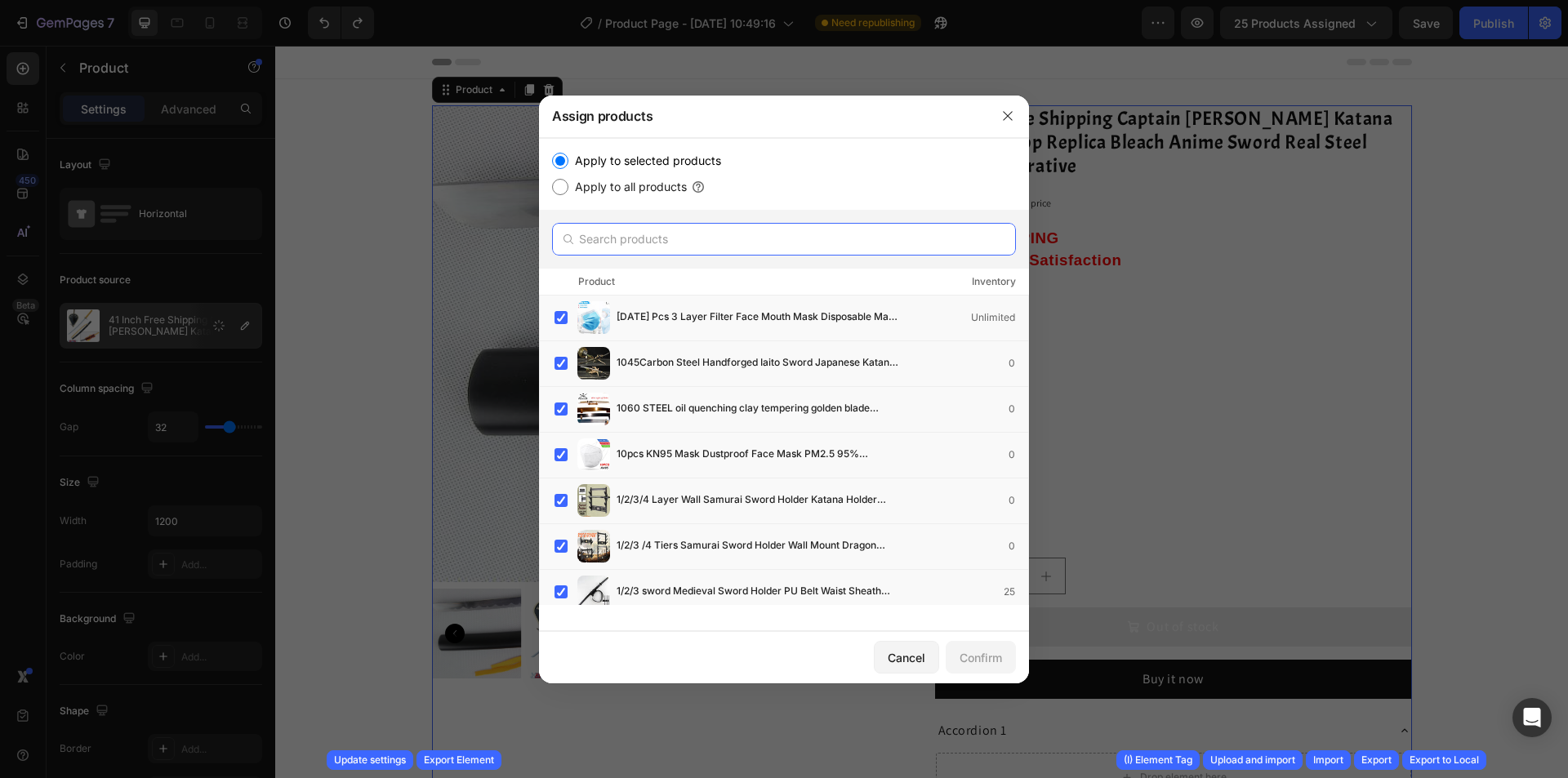
click at [765, 245] on input "text" at bounding box center [784, 240] width 464 height 33
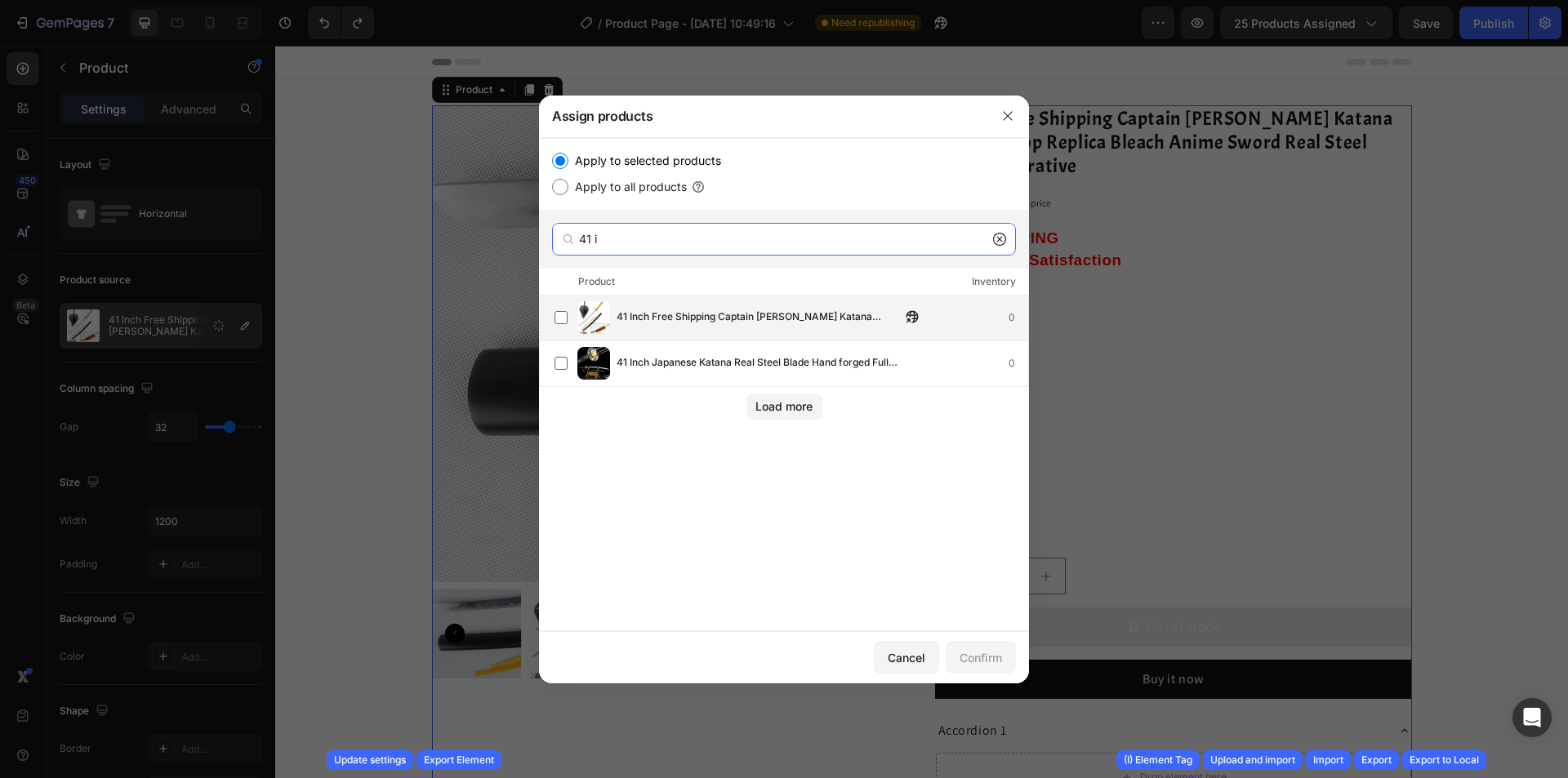
type input "41 i"
click at [689, 316] on span "41 Inch Free Shipping Captain Kaname Tousen Suzumushi Katana Cosplay Prop Repli…" at bounding box center [758, 318] width 284 height 18
click at [750, 361] on span "41 Inch Japanese Katana Real Steel Blade Hand forged Full Tang Black Glossy She…" at bounding box center [758, 363] width 284 height 18
click at [970, 651] on div "Confirm" at bounding box center [981, 658] width 42 height 17
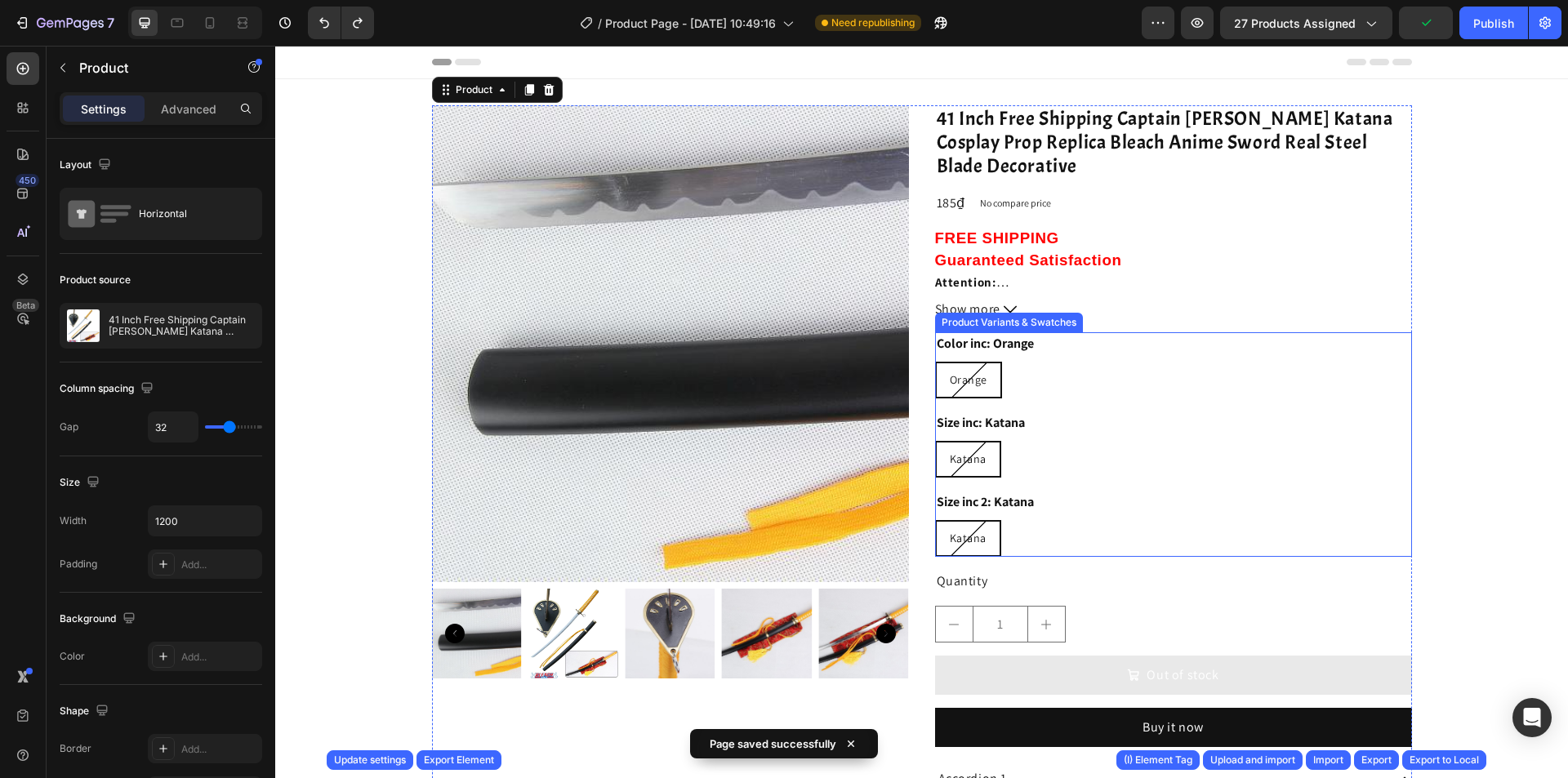
click at [1044, 481] on div "Color inc: Orange Orange Orange Orange Size inc: Katana Katana Katana Katana Si…" at bounding box center [1173, 444] width 477 height 224
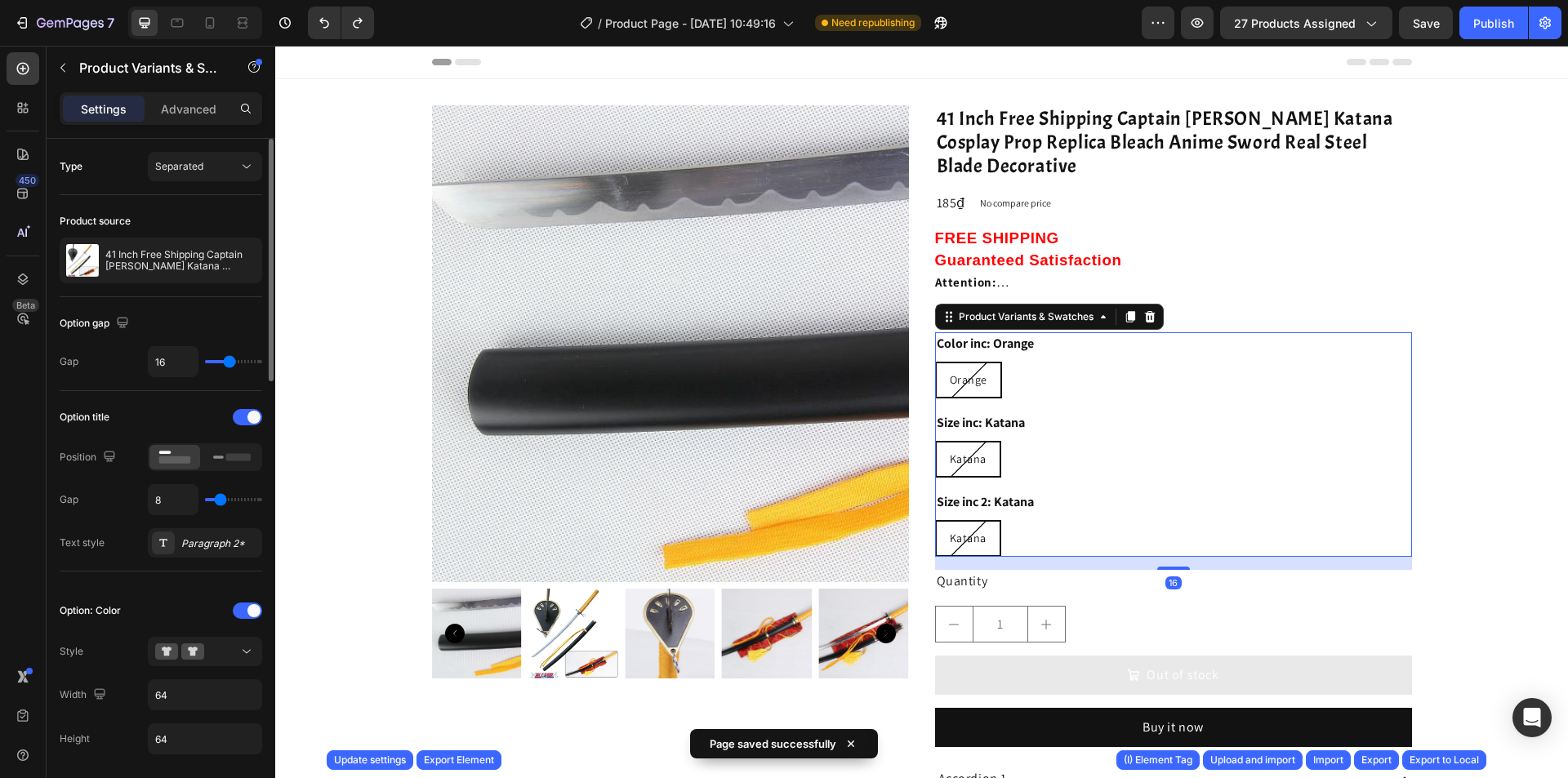
scroll to position [82, 0]
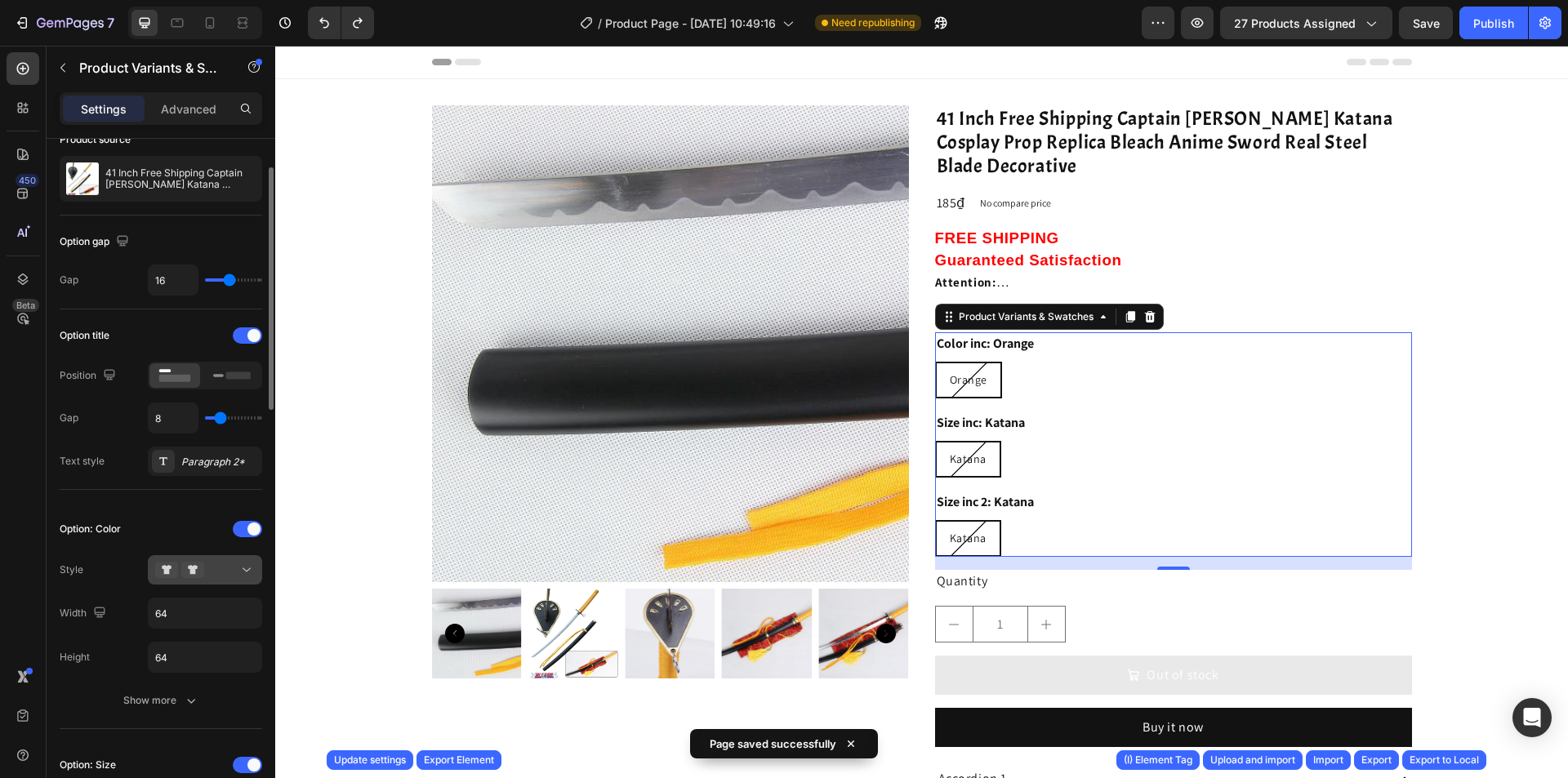
click at [228, 575] on div at bounding box center [204, 570] width 99 height 16
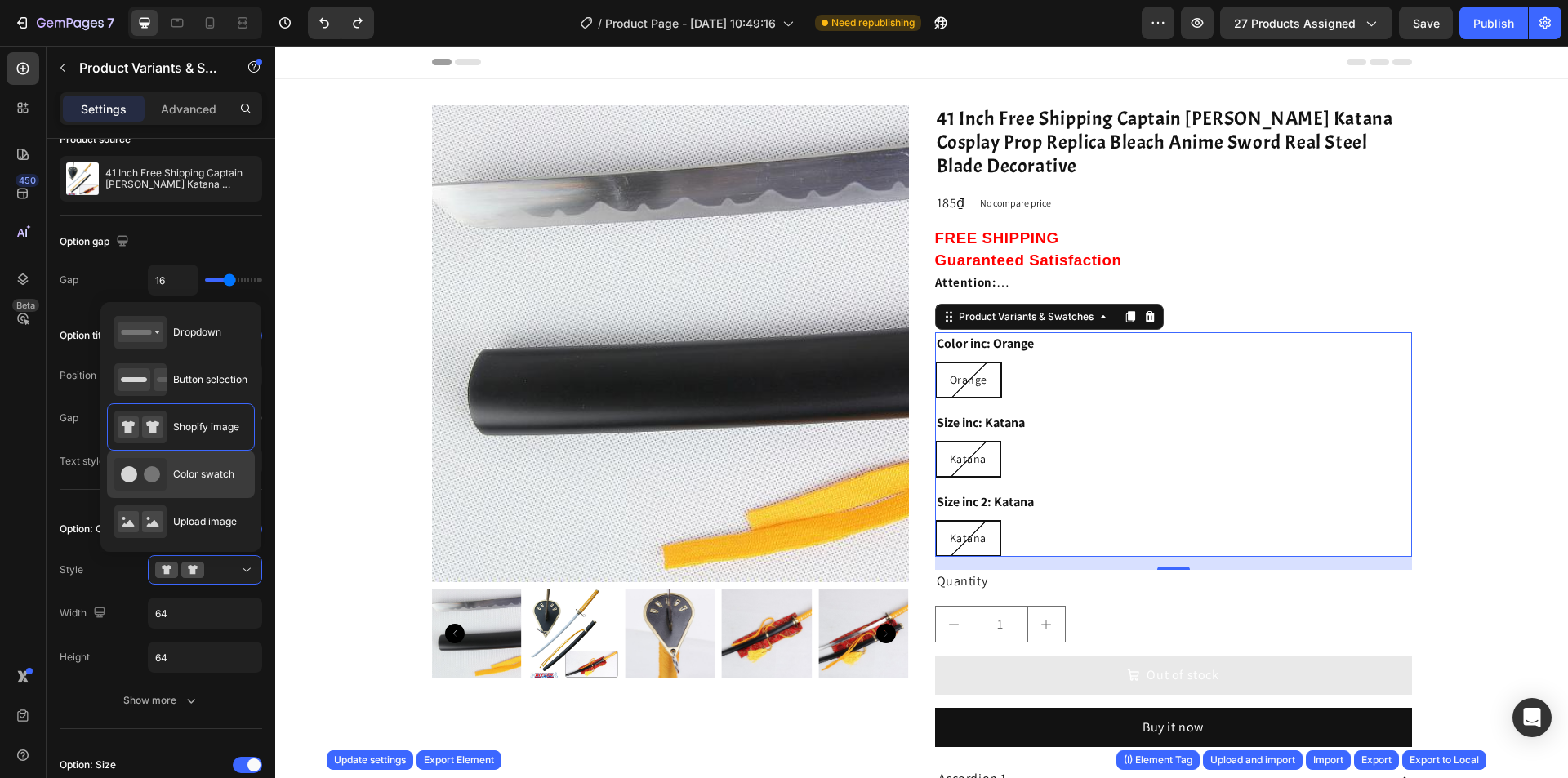
click at [216, 477] on span "Color swatch" at bounding box center [204, 474] width 62 height 14
type input "45"
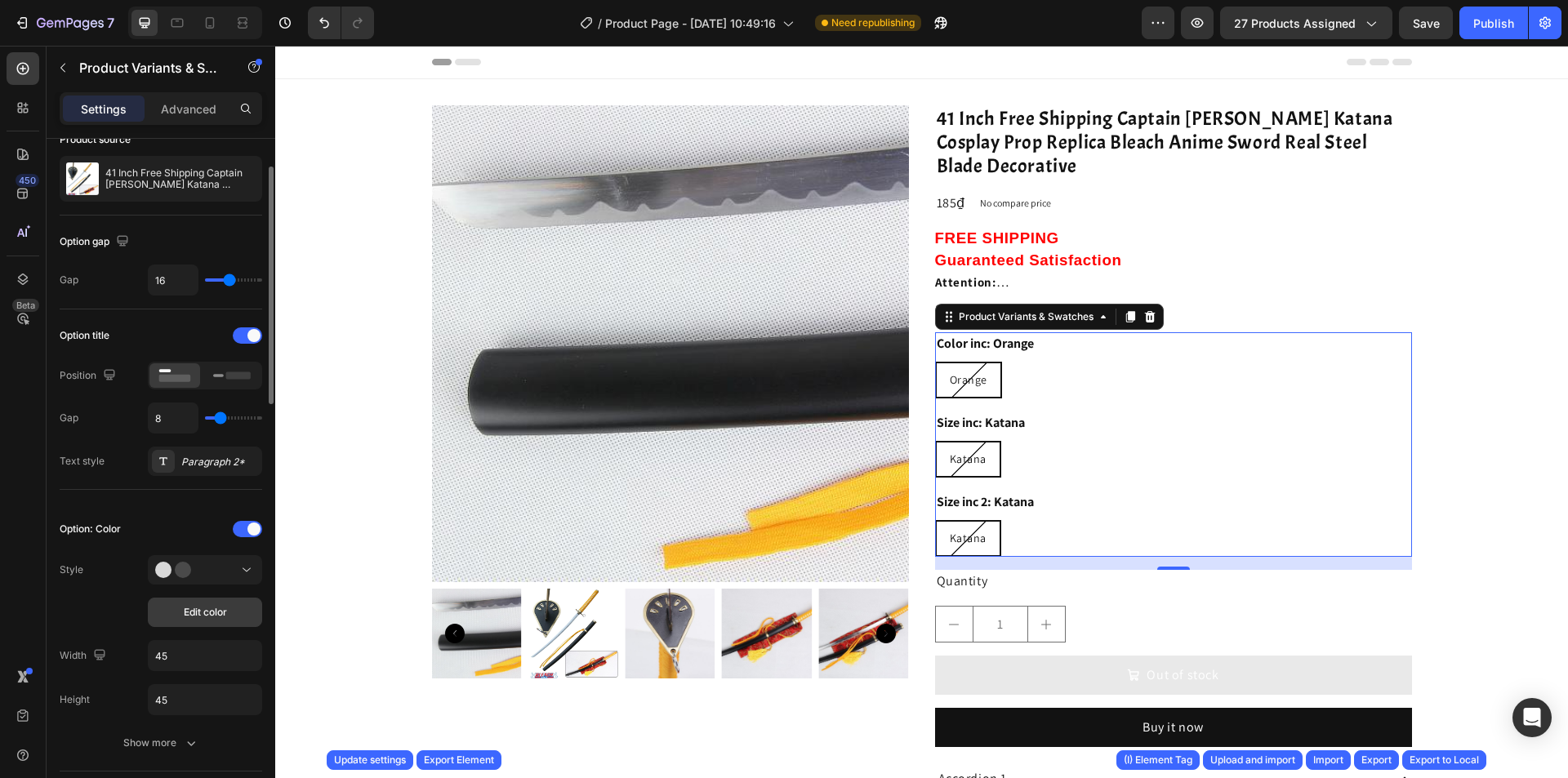
click at [230, 607] on button "Edit color" at bounding box center [205, 612] width 115 height 30
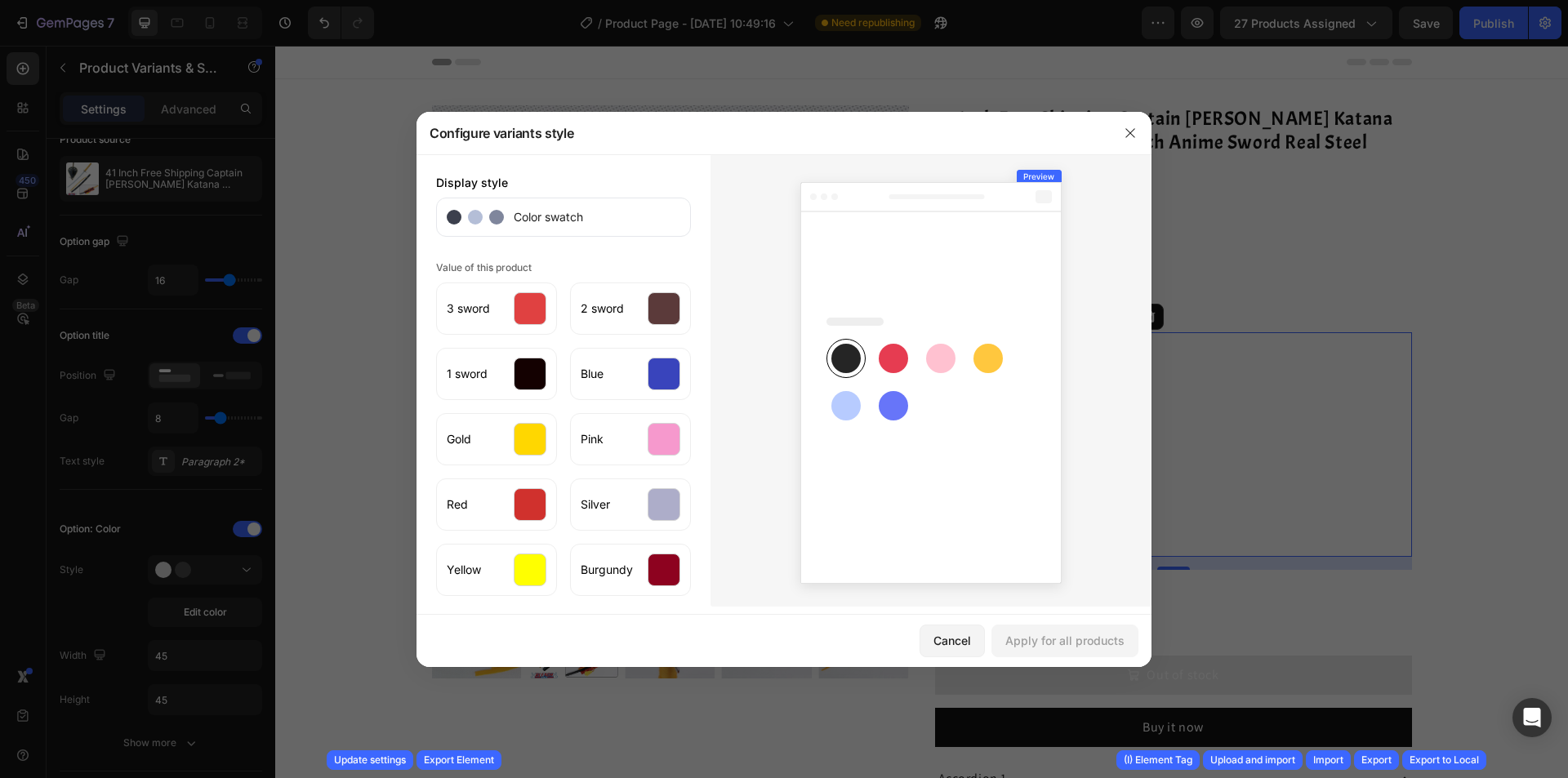
click at [199, 513] on div at bounding box center [784, 389] width 1568 height 778
click at [1127, 139] on icon "button" at bounding box center [1131, 133] width 13 height 13
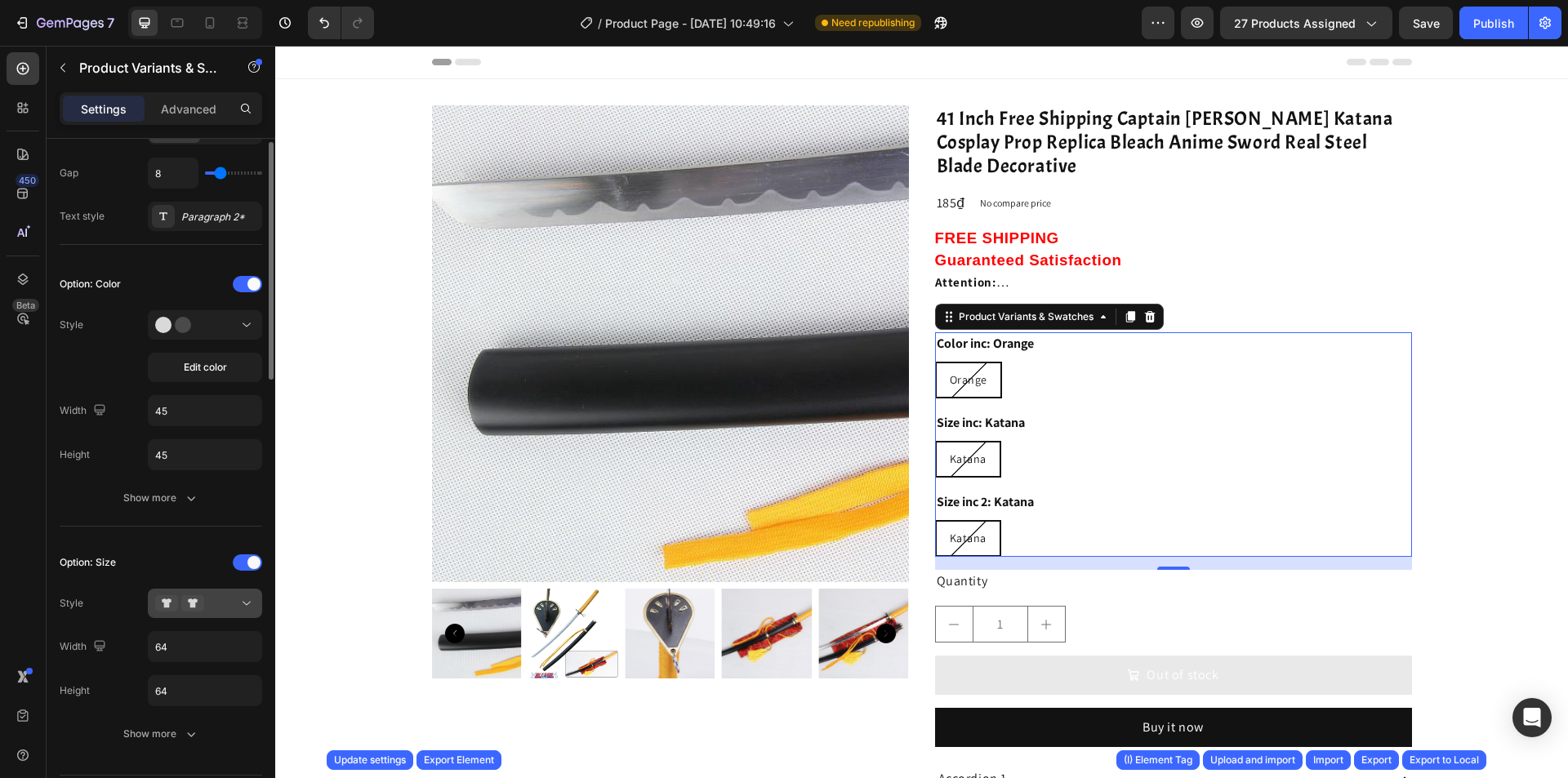
scroll to position [408, 0]
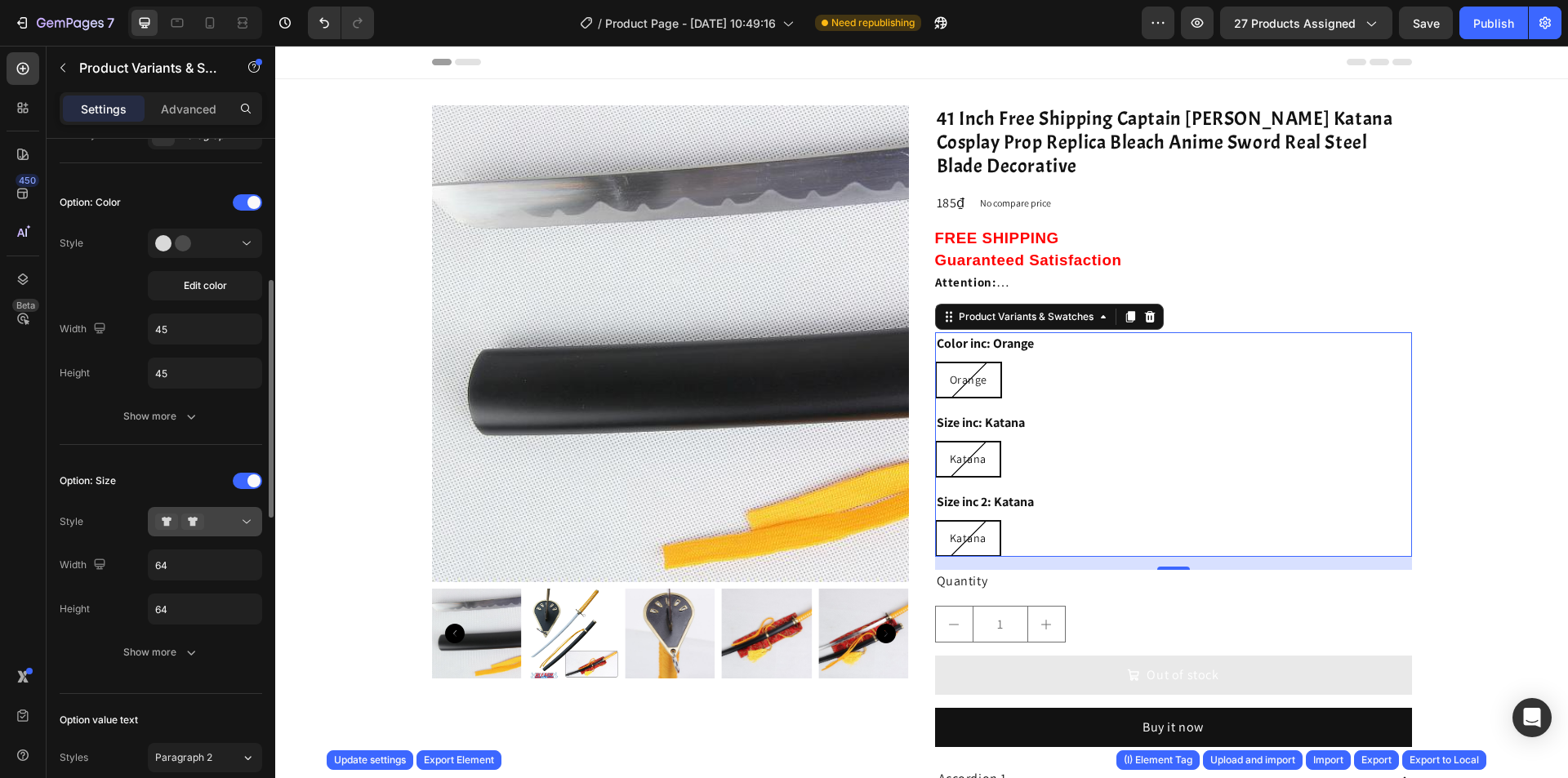
click at [205, 518] on div at bounding box center [204, 521] width 99 height 16
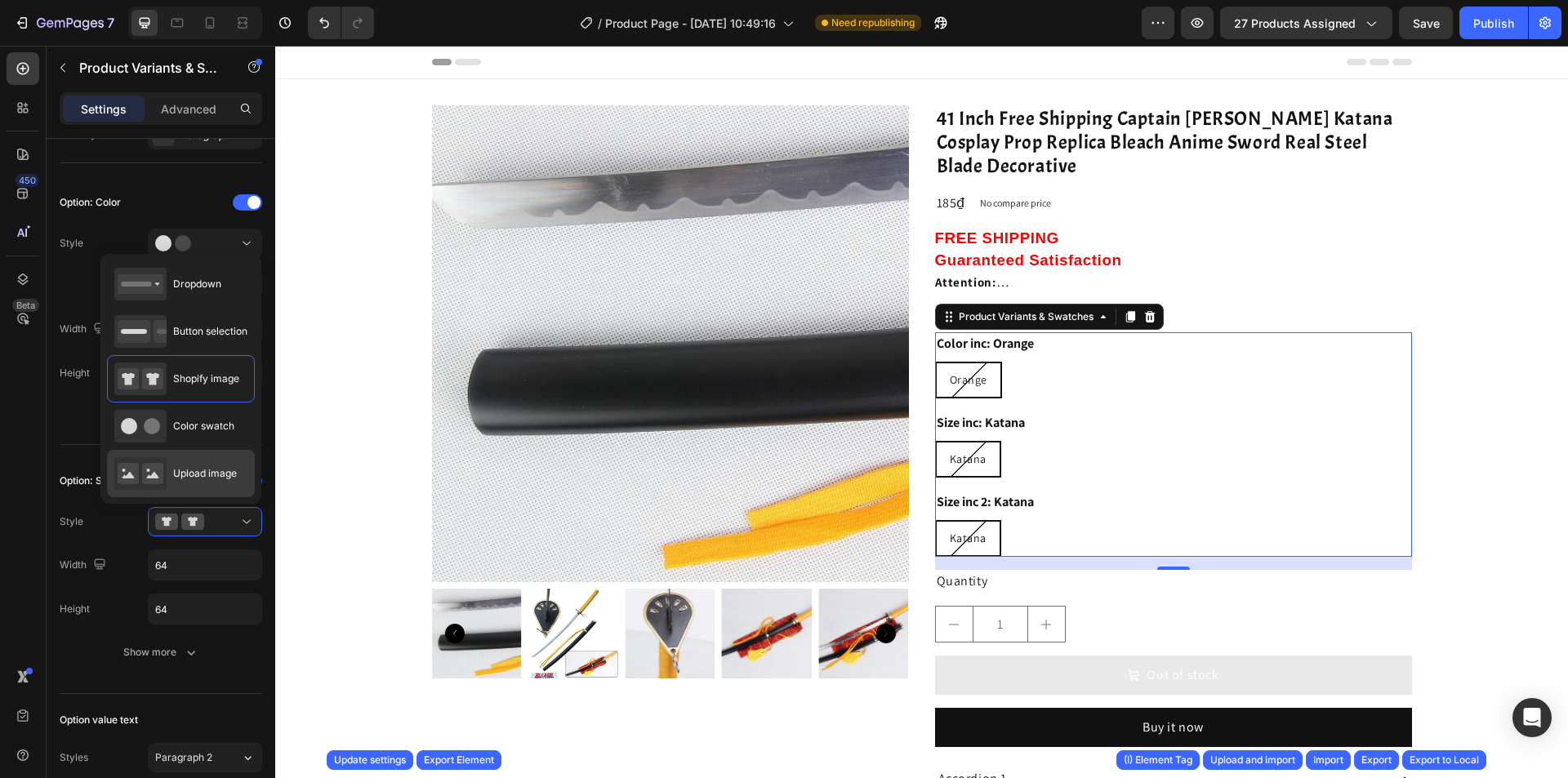
click at [218, 469] on span "Upload image" at bounding box center [205, 473] width 64 height 14
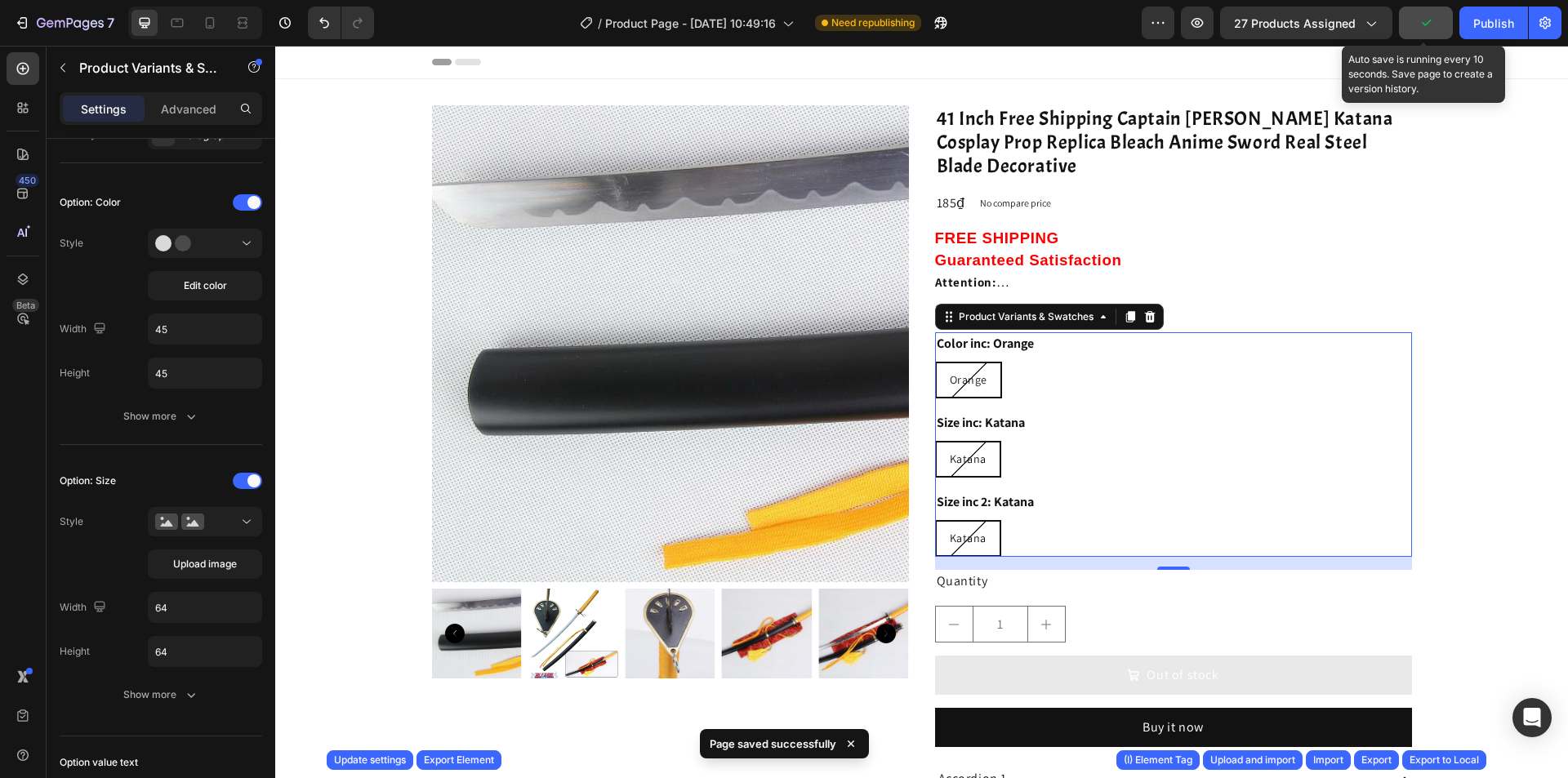
click at [1452, 26] on button "button" at bounding box center [1426, 23] width 54 height 33
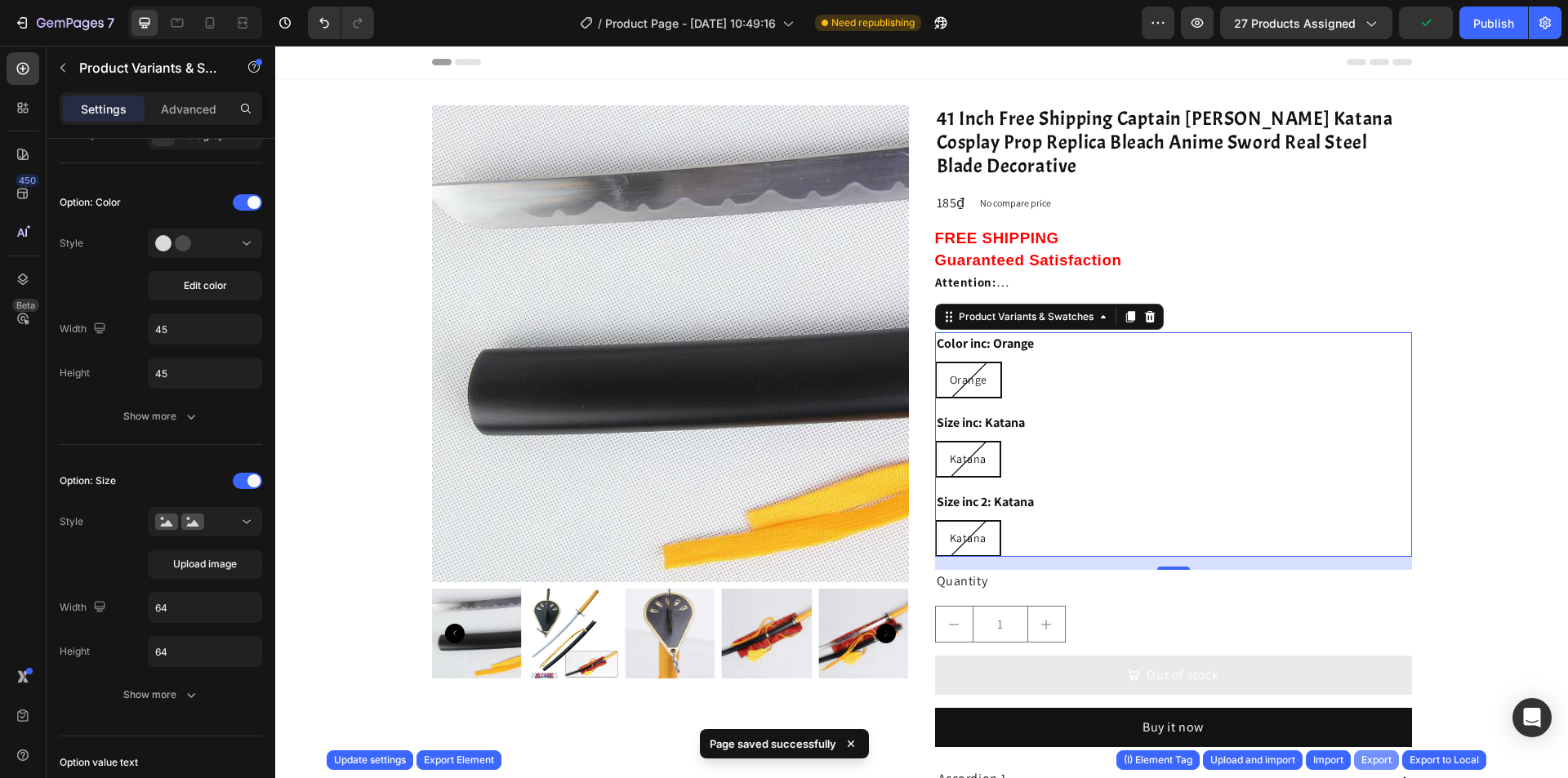
click at [1370, 758] on div "Export" at bounding box center [1376, 760] width 30 height 14
click at [1502, 28] on div "Publish" at bounding box center [1494, 23] width 40 height 17
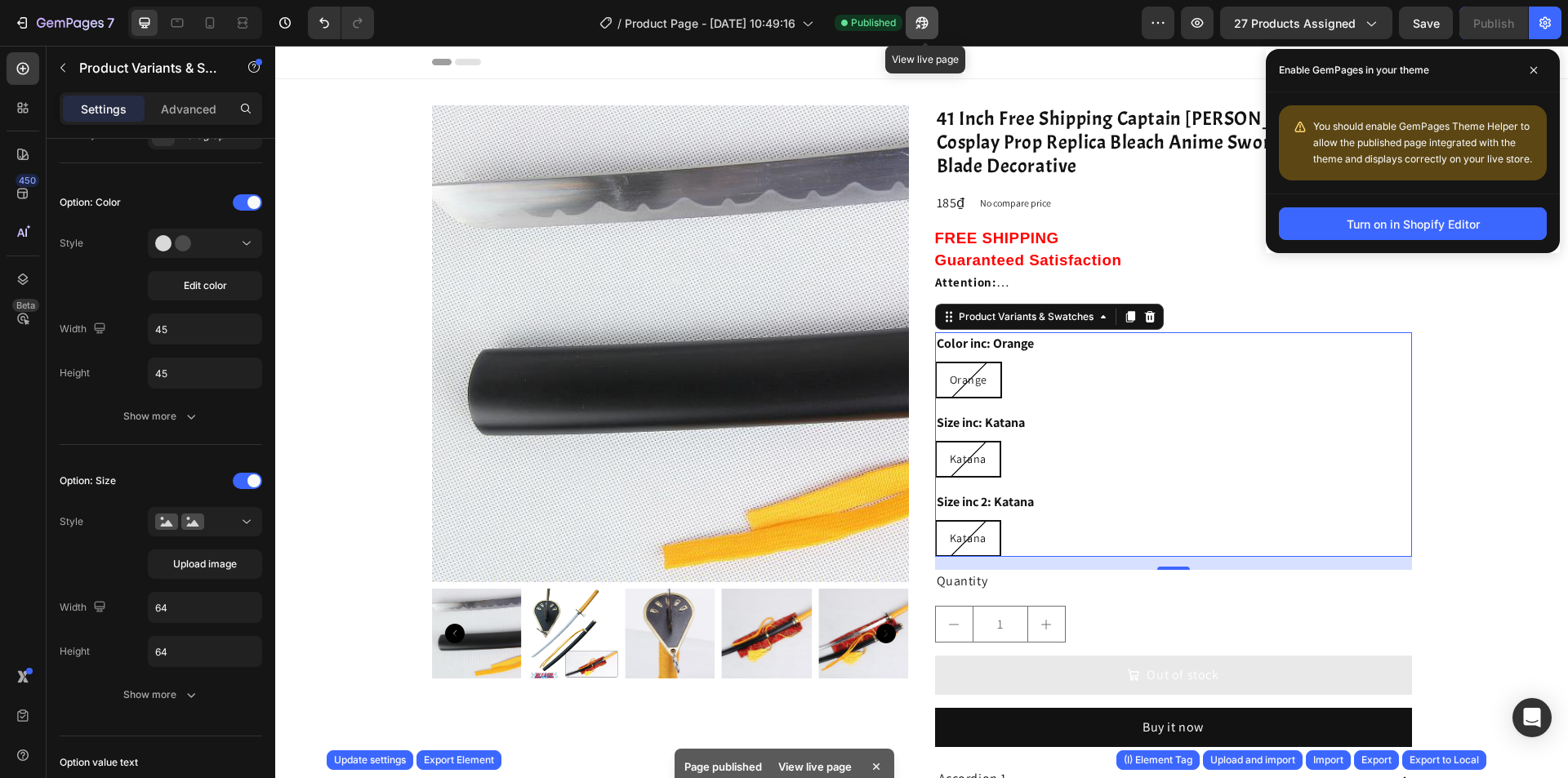
click at [929, 22] on icon "button" at bounding box center [922, 22] width 16 height 16
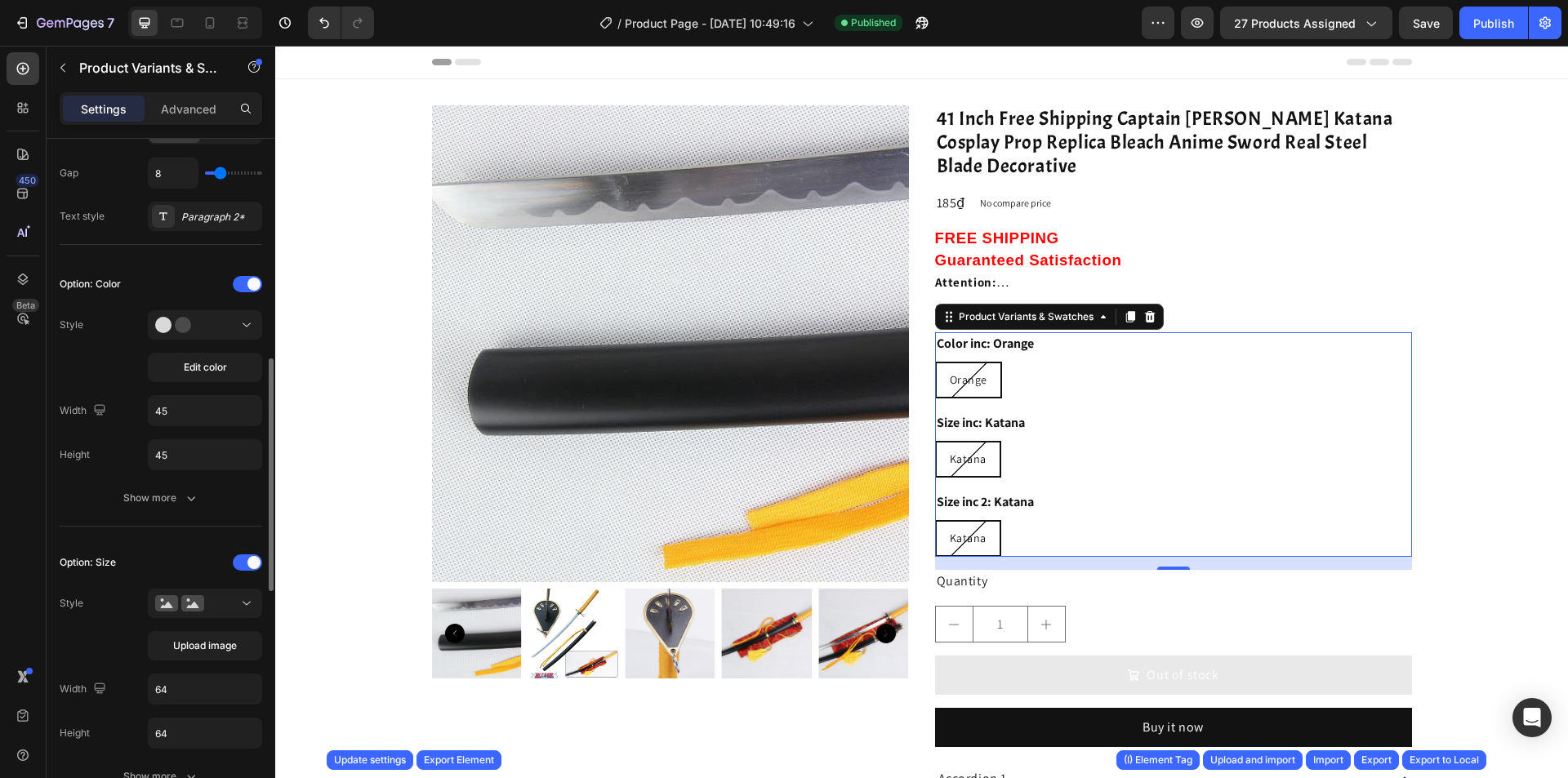
scroll to position [245, 0]
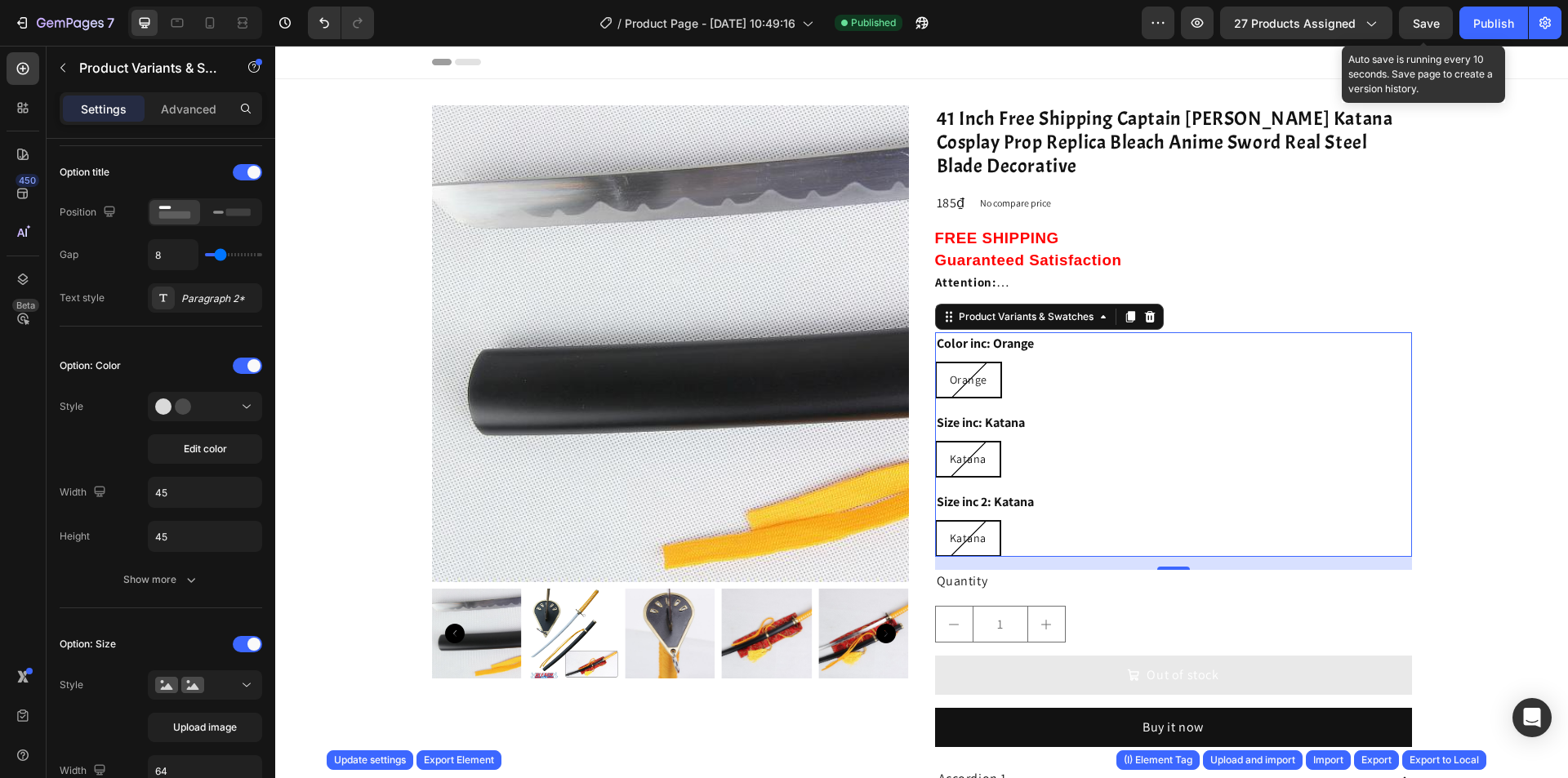
click at [1433, 27] on span "Save" at bounding box center [1426, 23] width 27 height 13
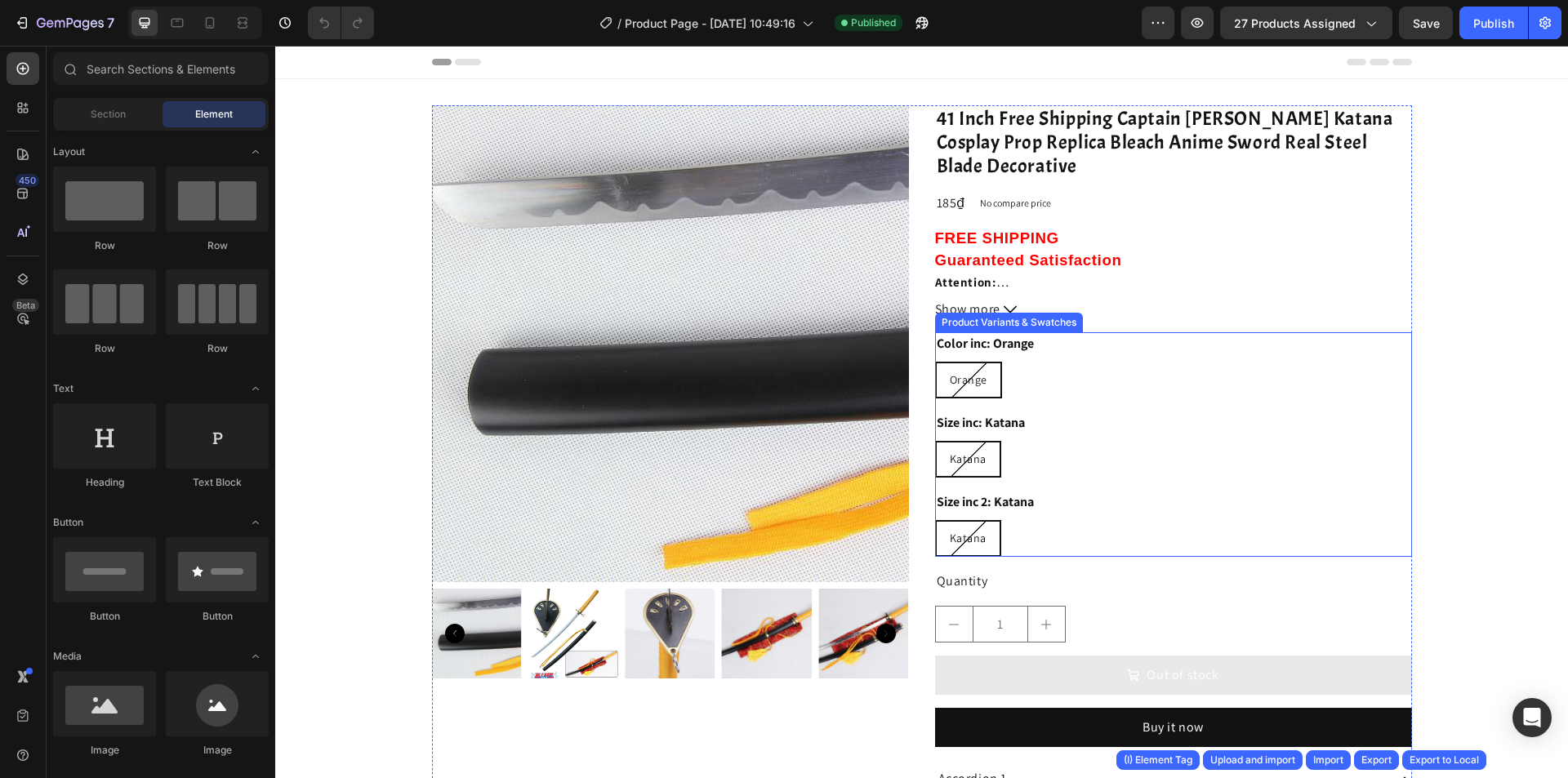
click at [1035, 498] on div "Size inc 2: [PERSON_NAME]" at bounding box center [1173, 524] width 477 height 66
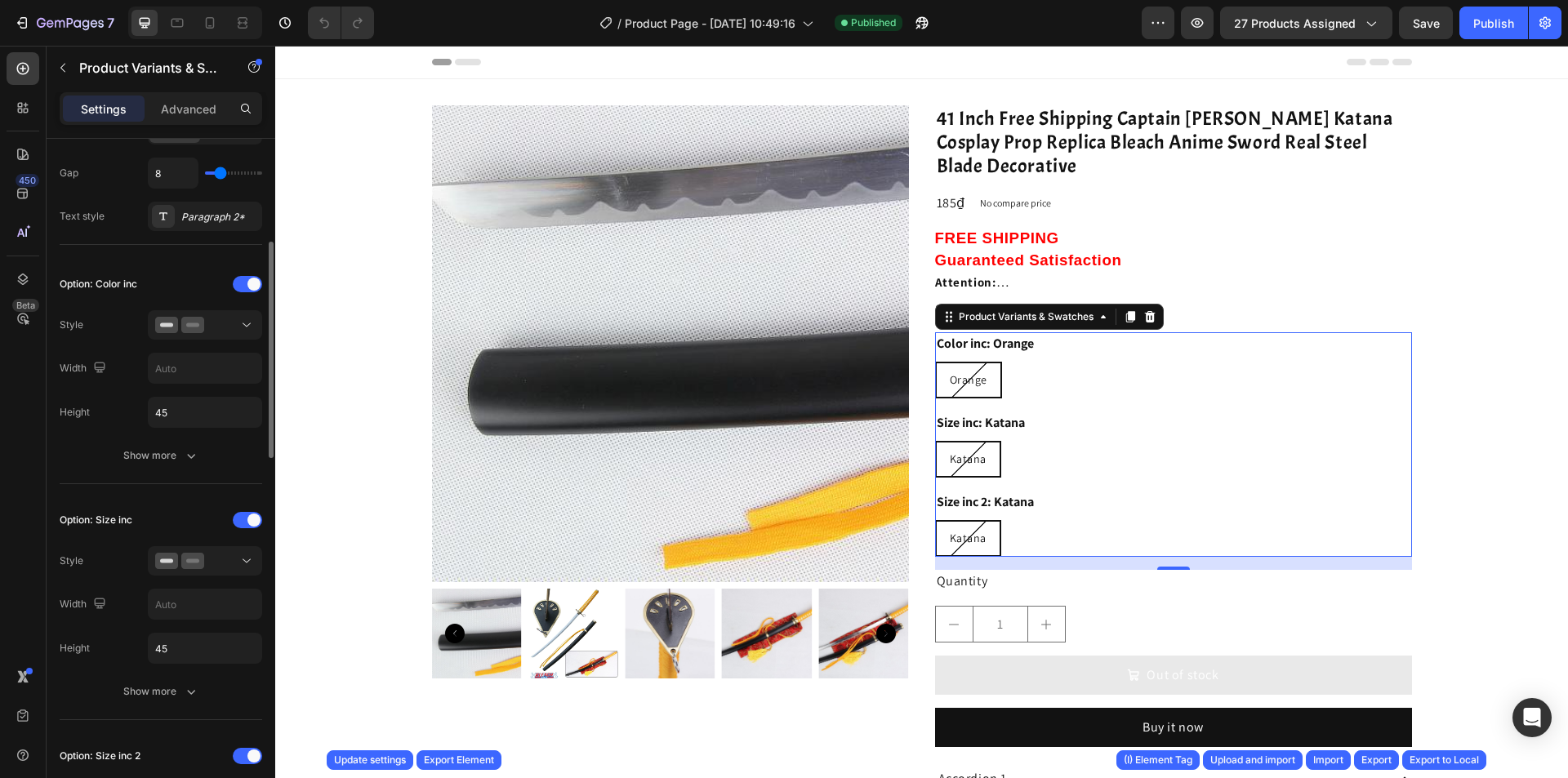
scroll to position [572, 0]
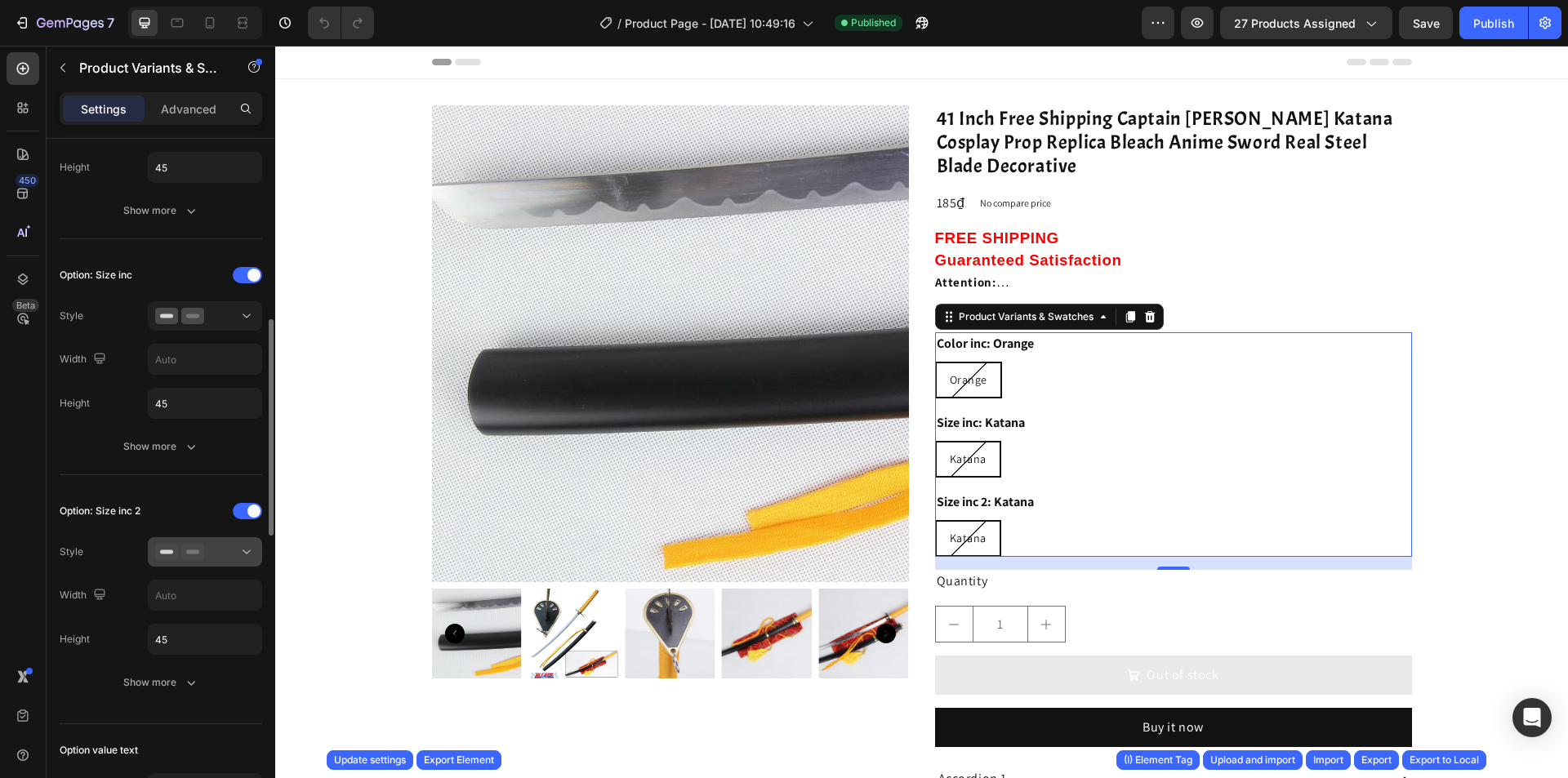
click at [224, 557] on div at bounding box center [204, 552] width 99 height 16
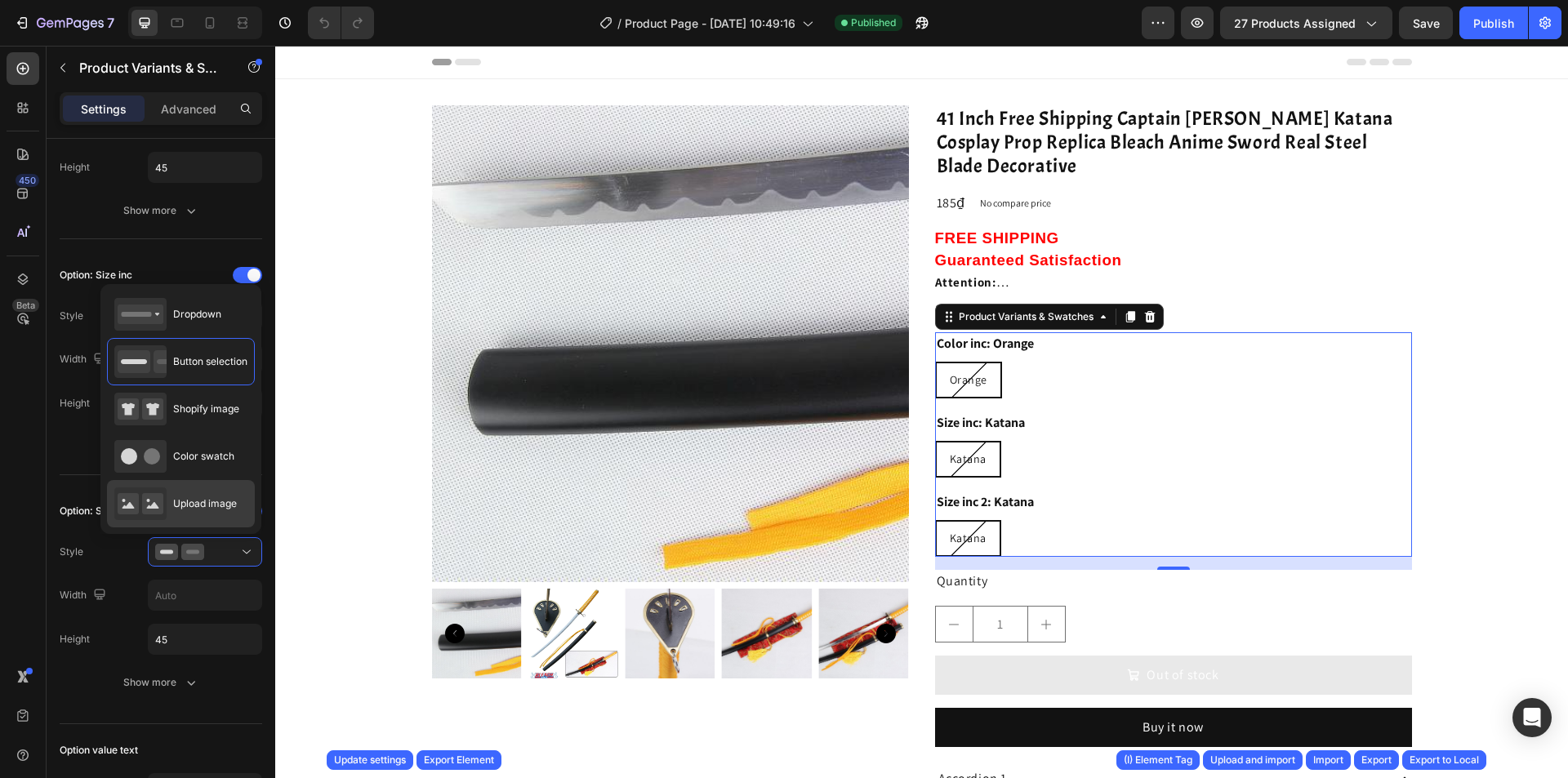
click at [223, 492] on div "Upload image" at bounding box center [175, 504] width 122 height 33
type input "64"
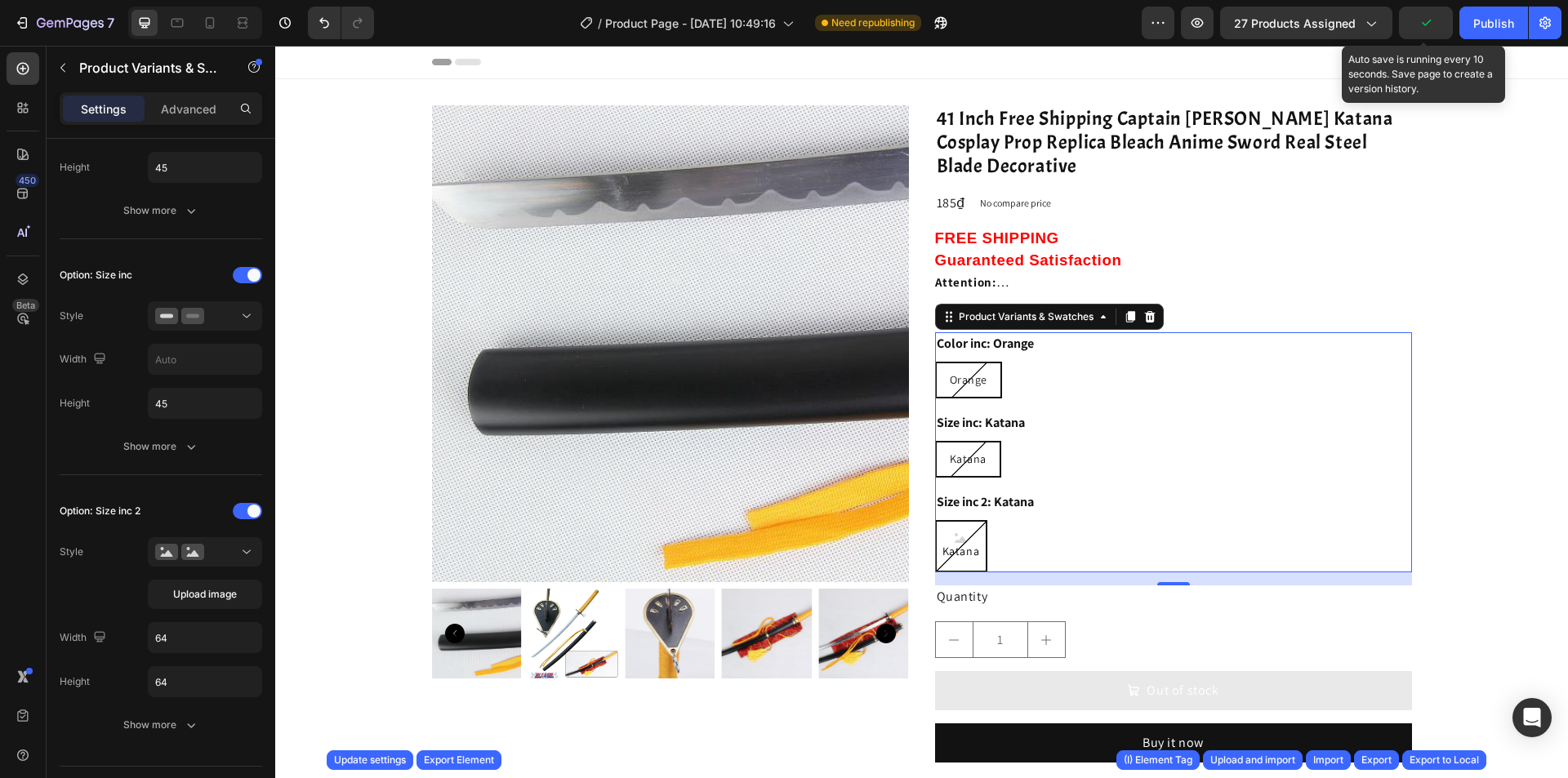
click at [1428, 27] on icon "button" at bounding box center [1425, 22] width 16 height 16
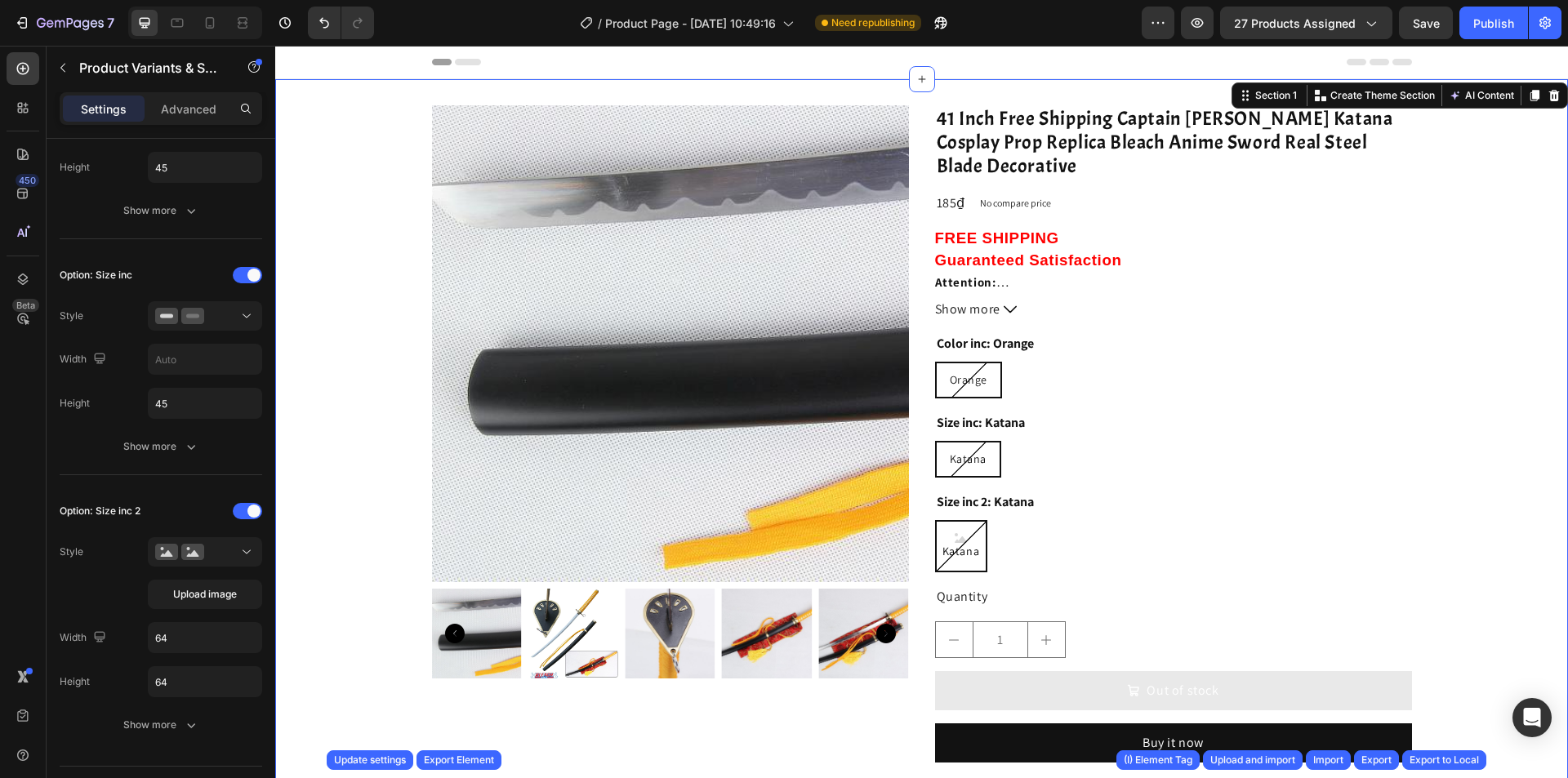
click at [1320, 89] on div "Product Images 41 Inch Free Shipping Captain Kaname Tousen Suzumushi Katana Cos…" at bounding box center [922, 535] width 1294 height 913
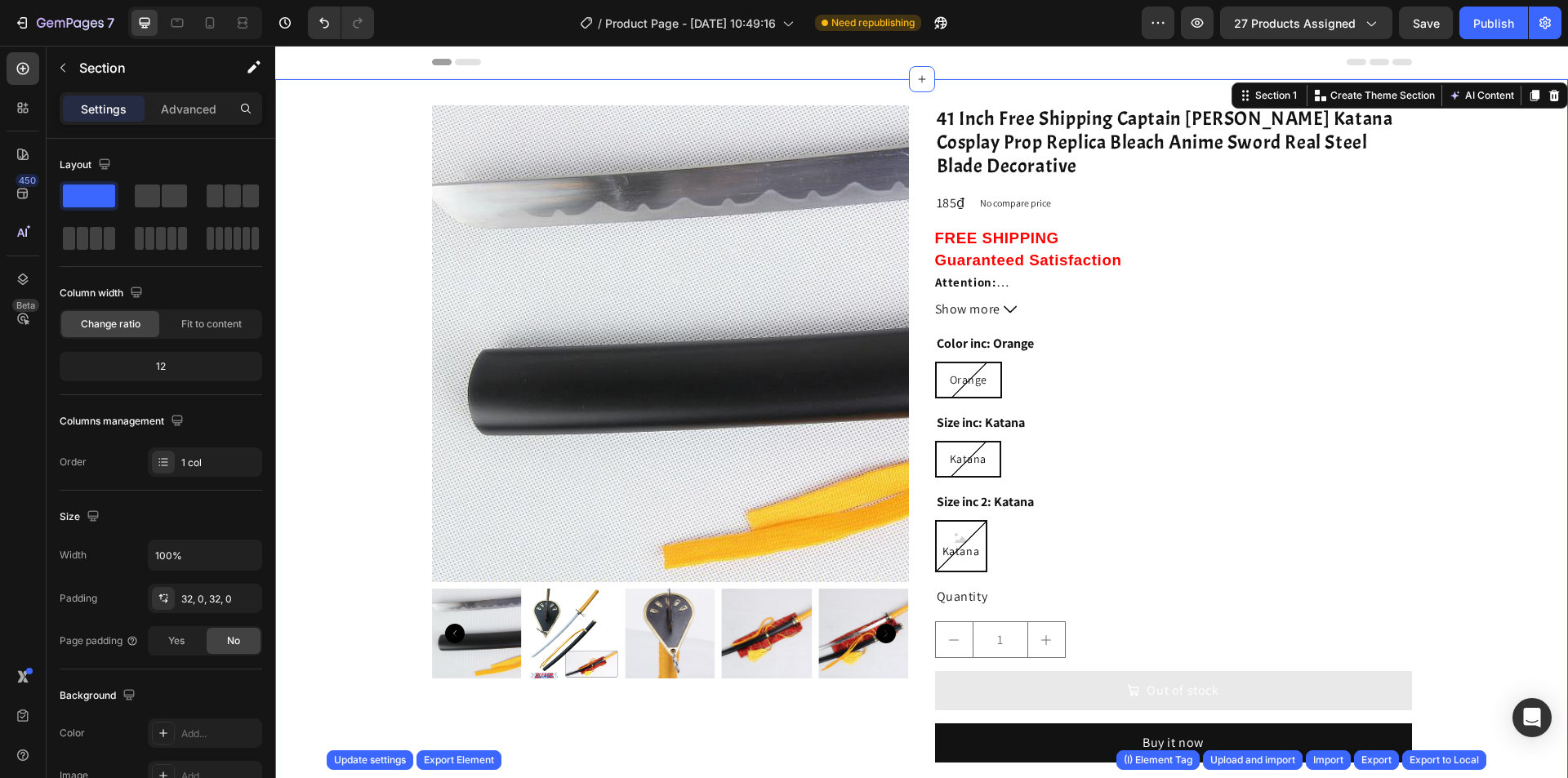
click at [1154, 97] on div "Product Images 41 Inch Free Shipping Captain Kaname Tousen Suzumushi Katana Cos…" at bounding box center [922, 535] width 1294 height 913
click at [1372, 764] on div "Export" at bounding box center [1376, 760] width 30 height 14
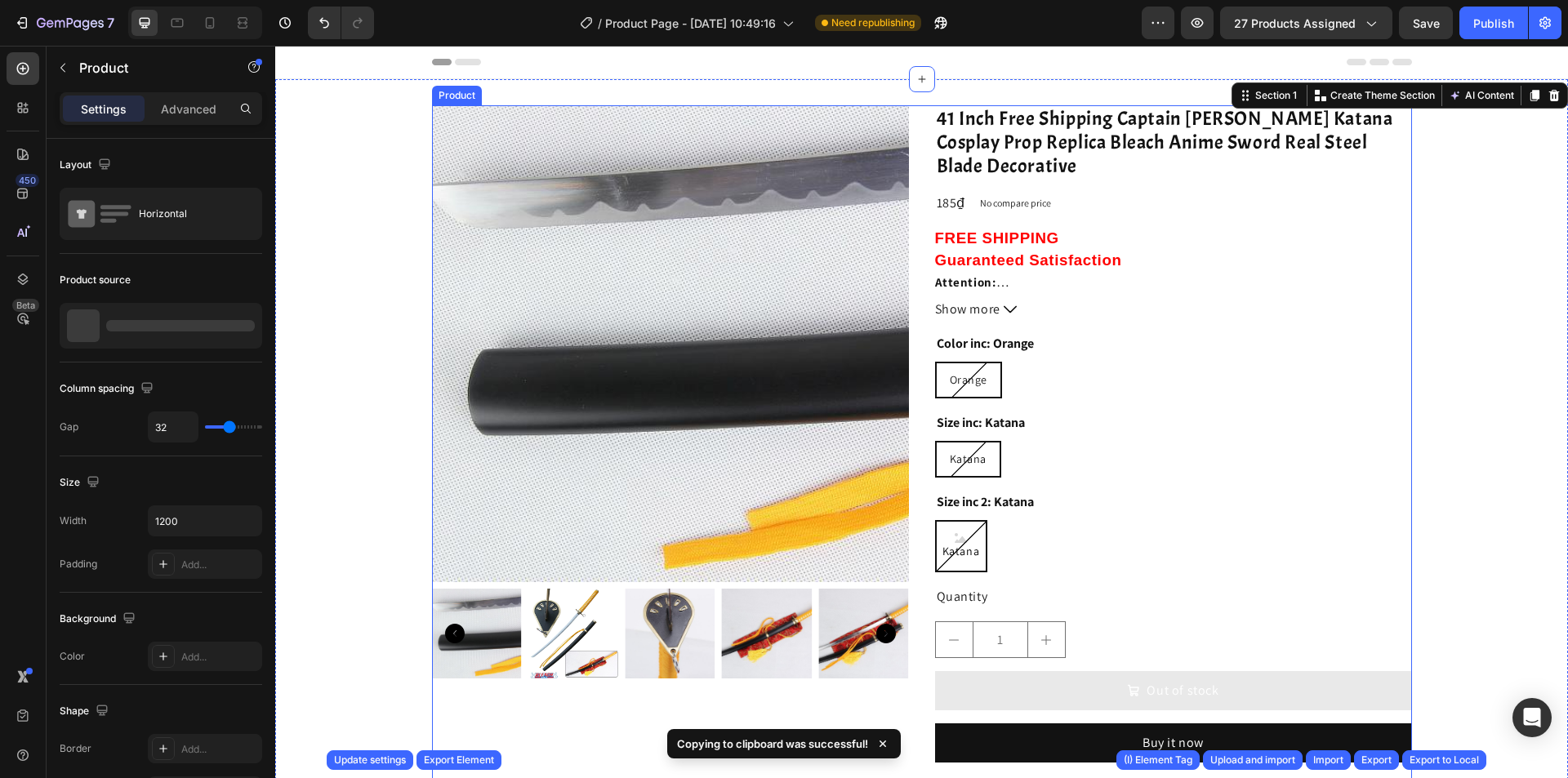
click at [919, 188] on div "Product Images 41 Inch Free Shipping Captain Kaname Tousen Suzumushi Katana Cos…" at bounding box center [923, 535] width 980 height 861
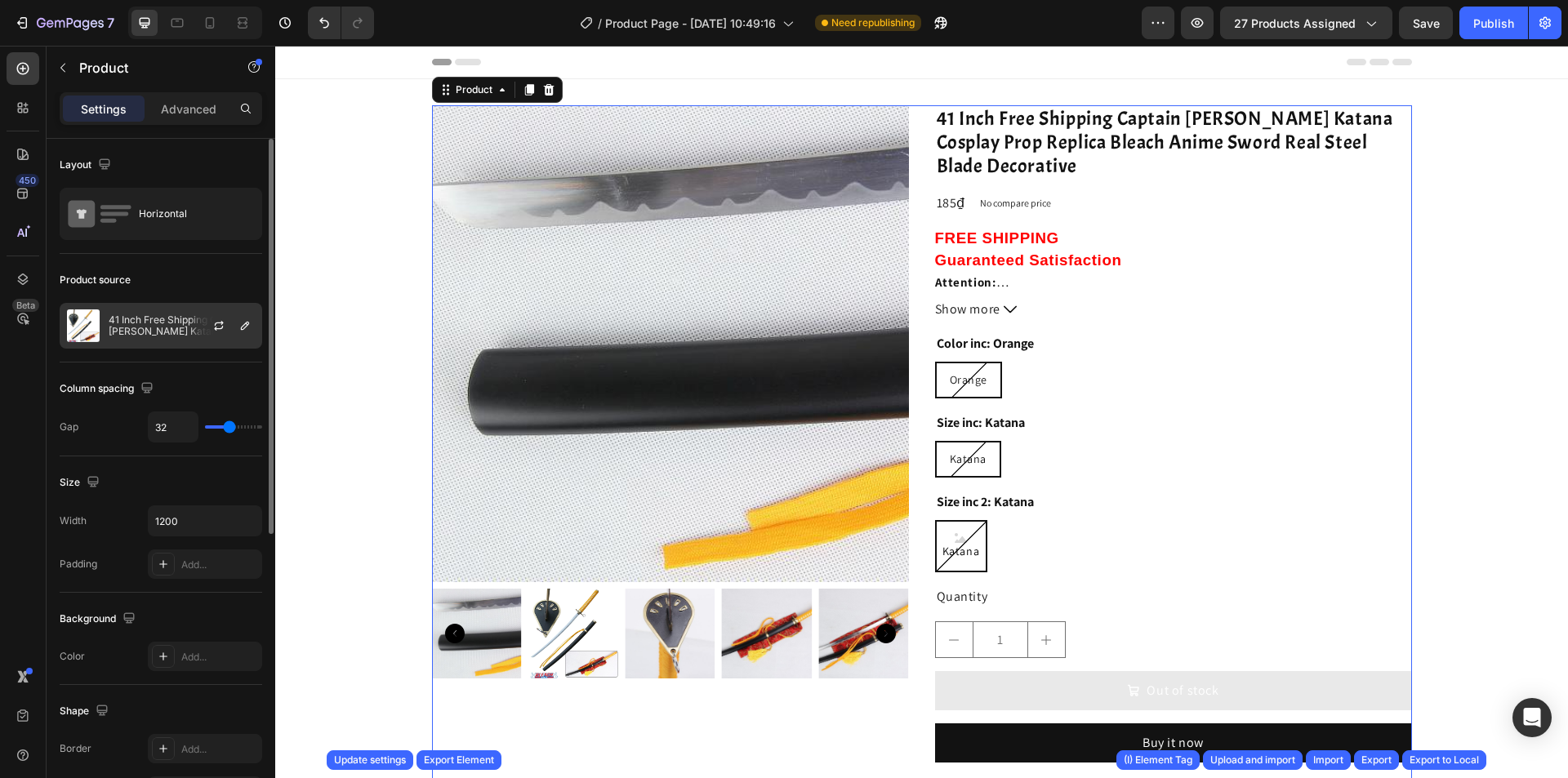
click at [145, 316] on p "41 Inch Free Shipping Captain Kaname Tousen Suzumushi Katana Cosplay Prop Repli…" at bounding box center [182, 326] width 146 height 23
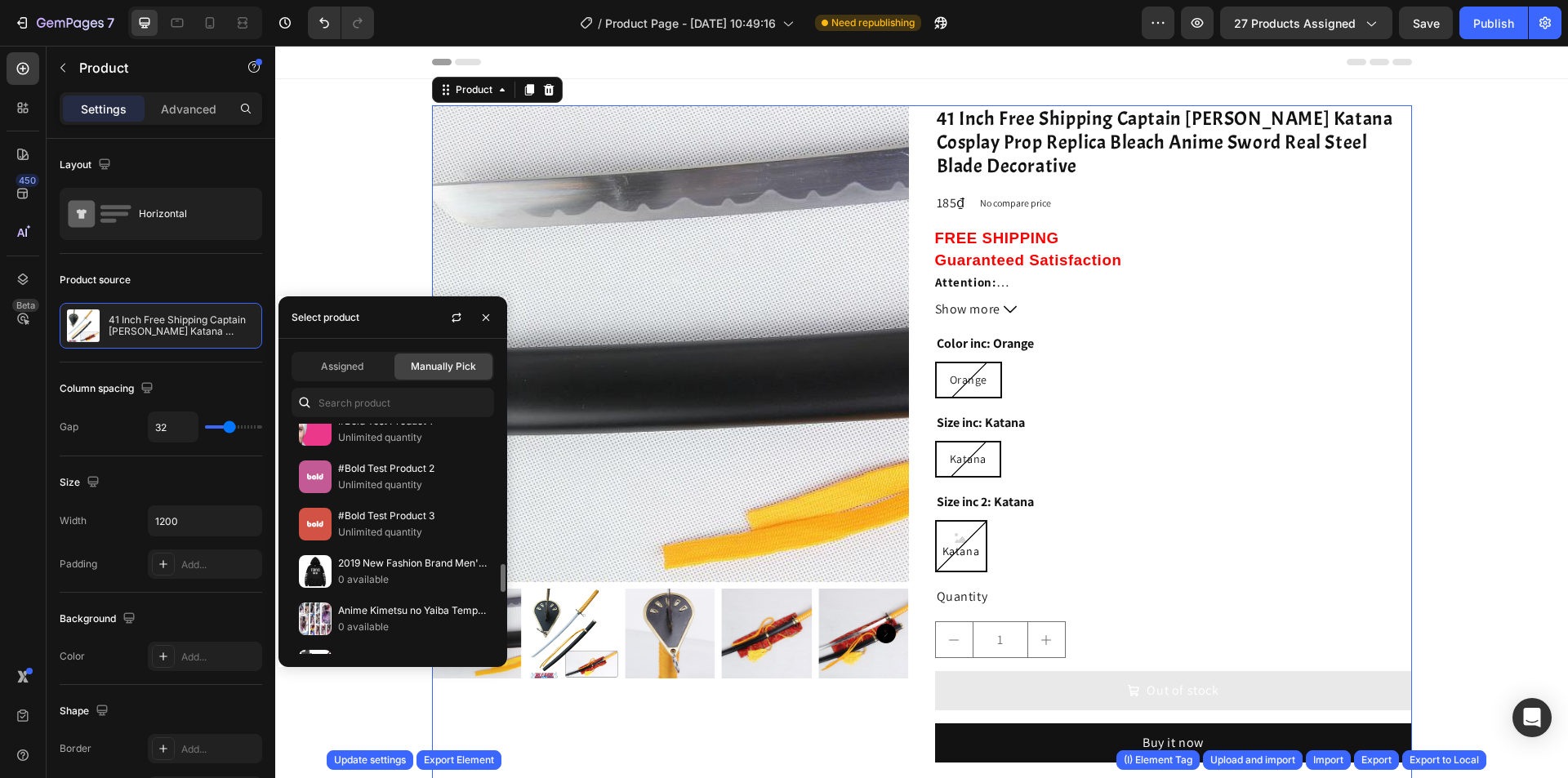
scroll to position [1400, 0]
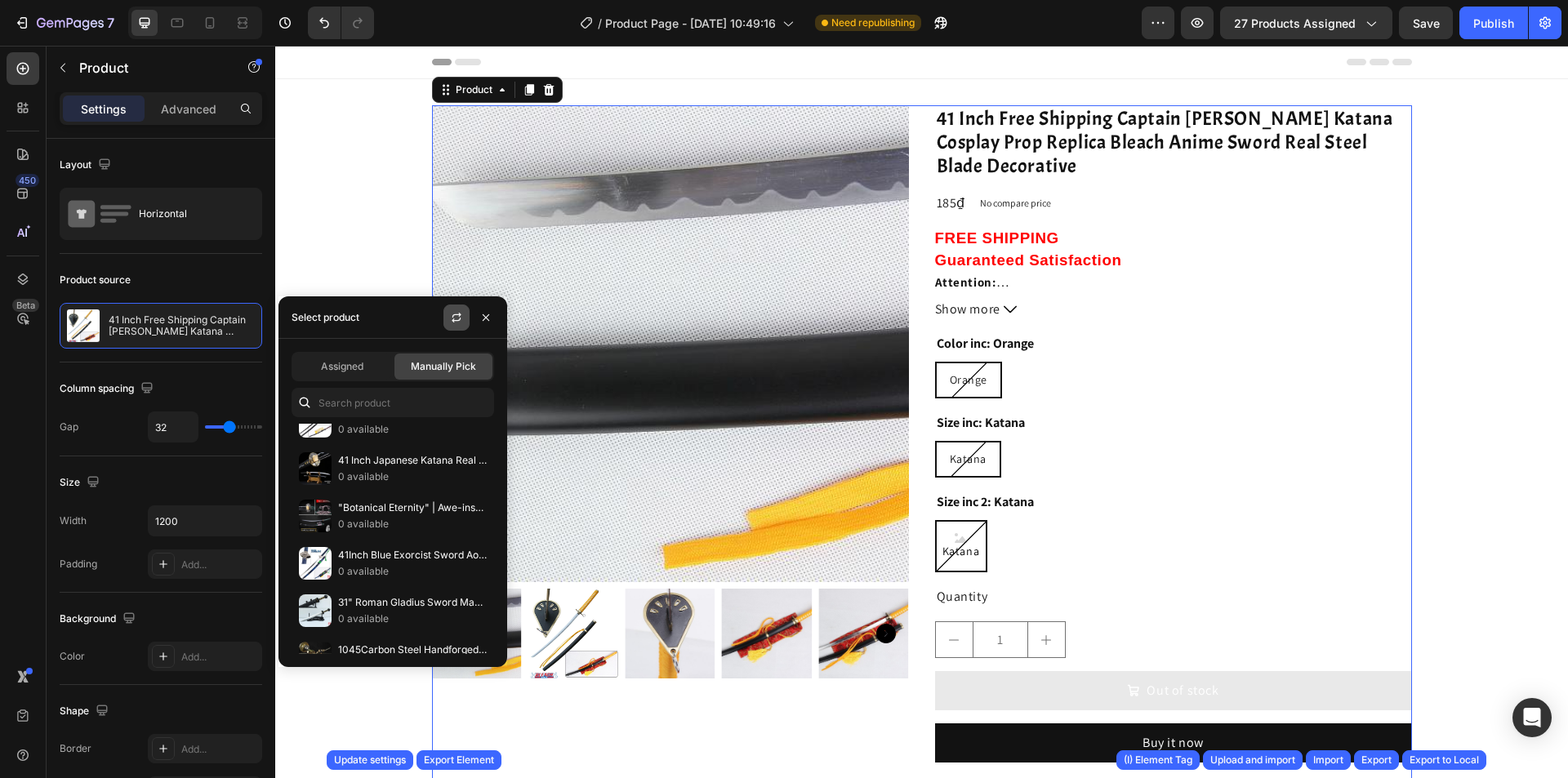
click at [452, 323] on icon "button" at bounding box center [457, 318] width 13 height 13
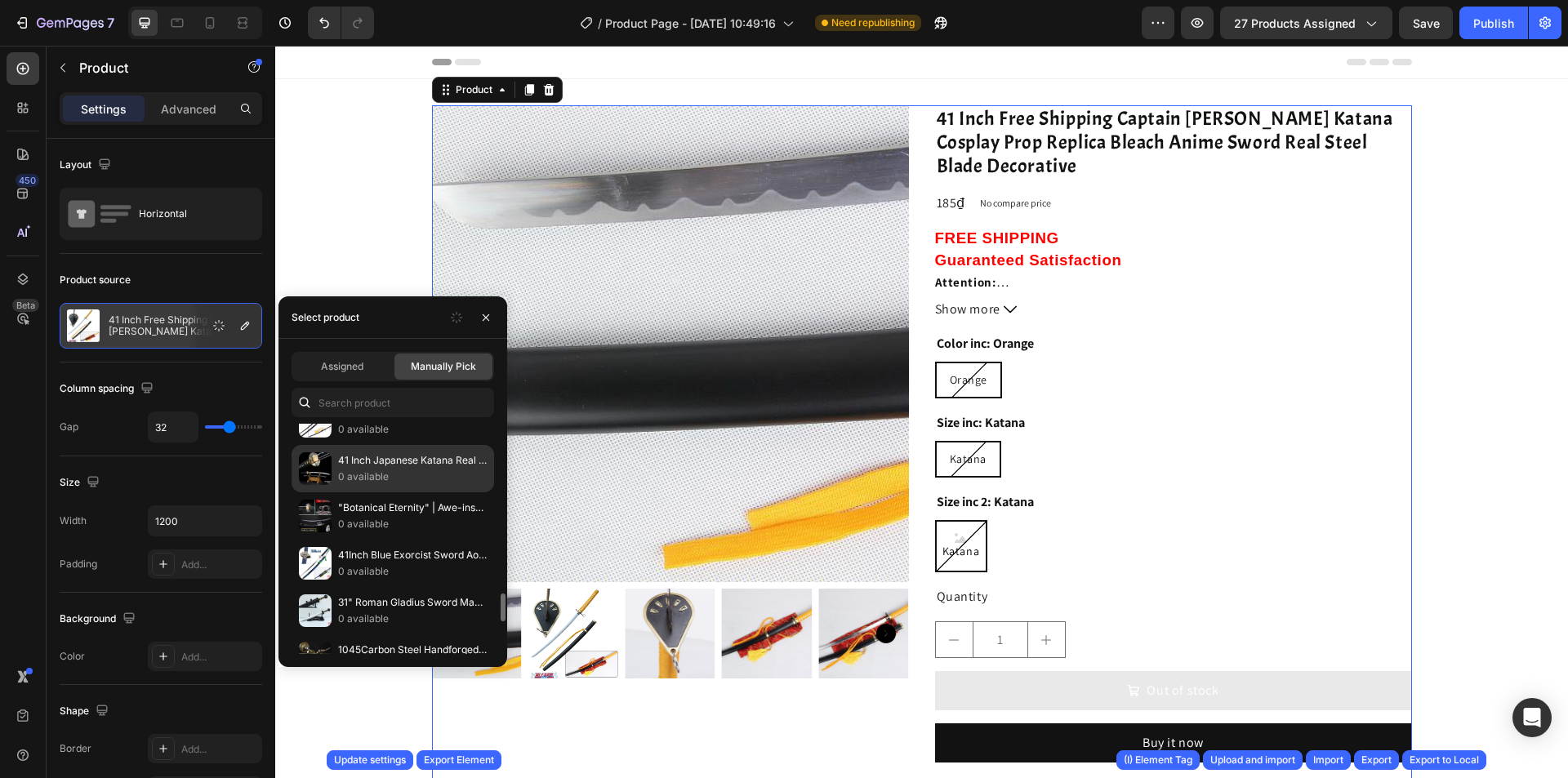
click at [369, 474] on p "0 available" at bounding box center [412, 477] width 148 height 16
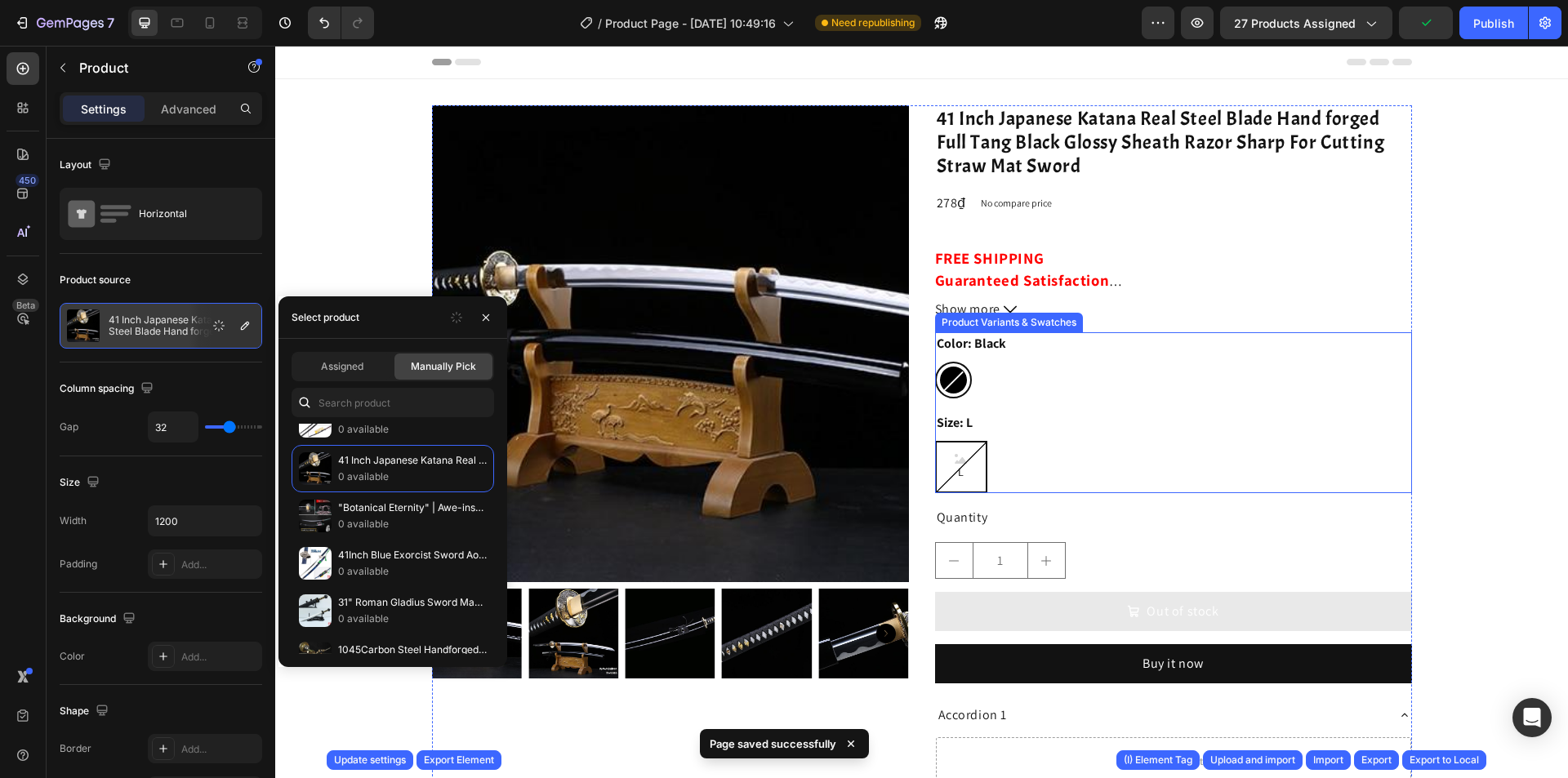
click at [989, 407] on div "Color: Black Black Black Size: L L L L" at bounding box center [1173, 412] width 477 height 161
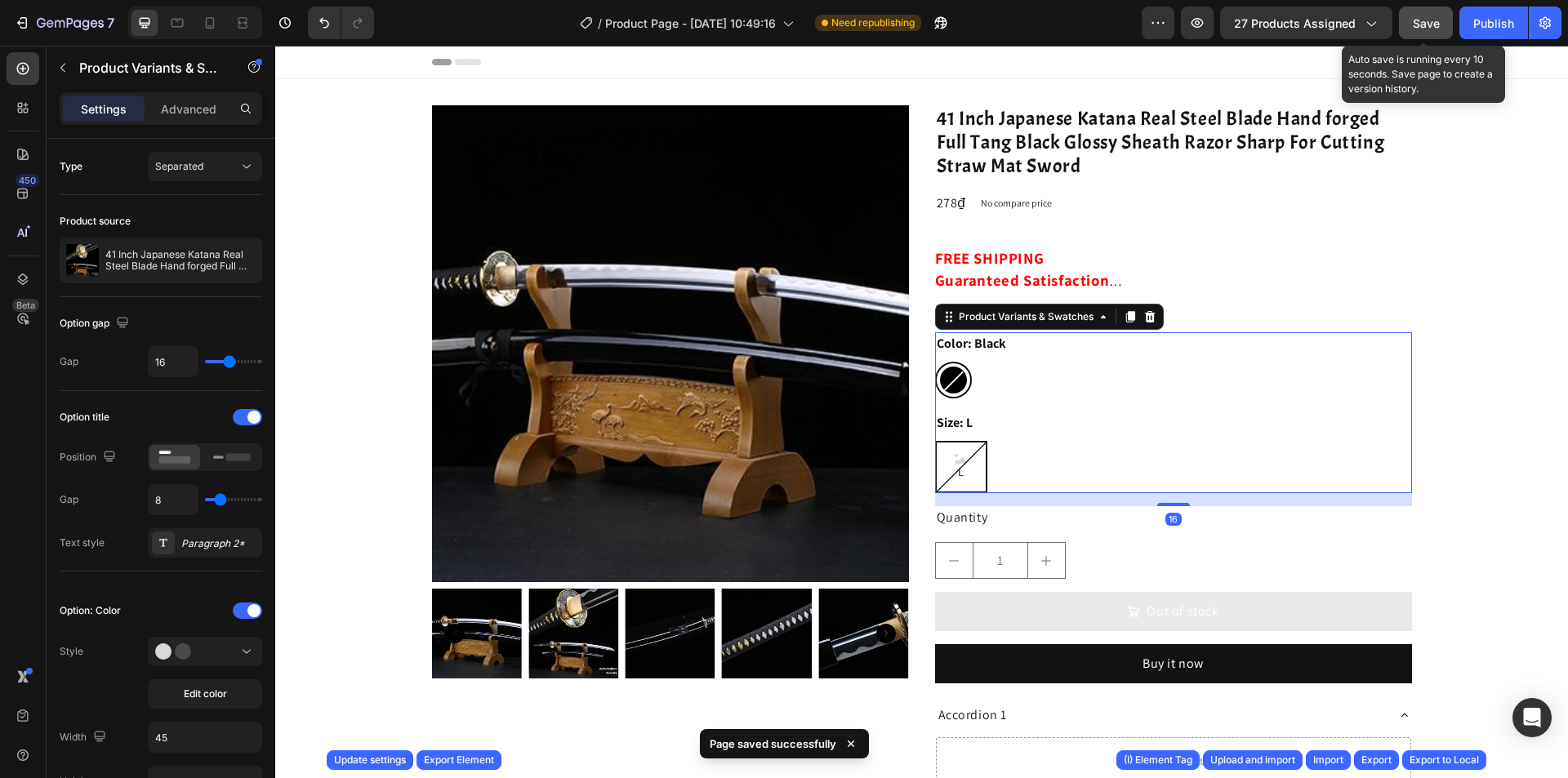
click at [1432, 36] on button "Save" at bounding box center [1426, 23] width 54 height 33
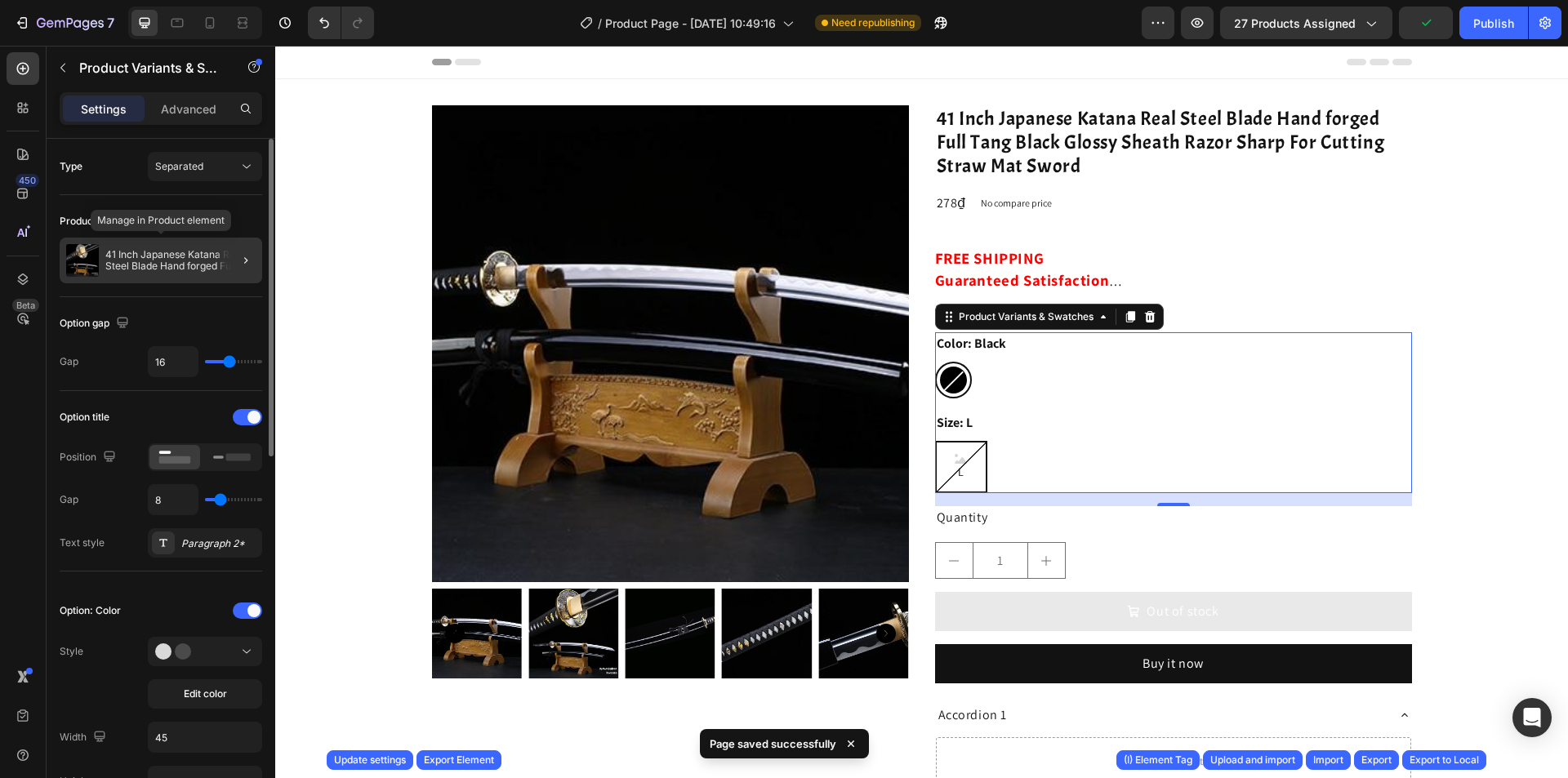
click at [212, 257] on p "41 Inch Japanese Katana Real Steel Blade Hand forged Full Tang Black Glossy She…" at bounding box center [180, 261] width 150 height 23
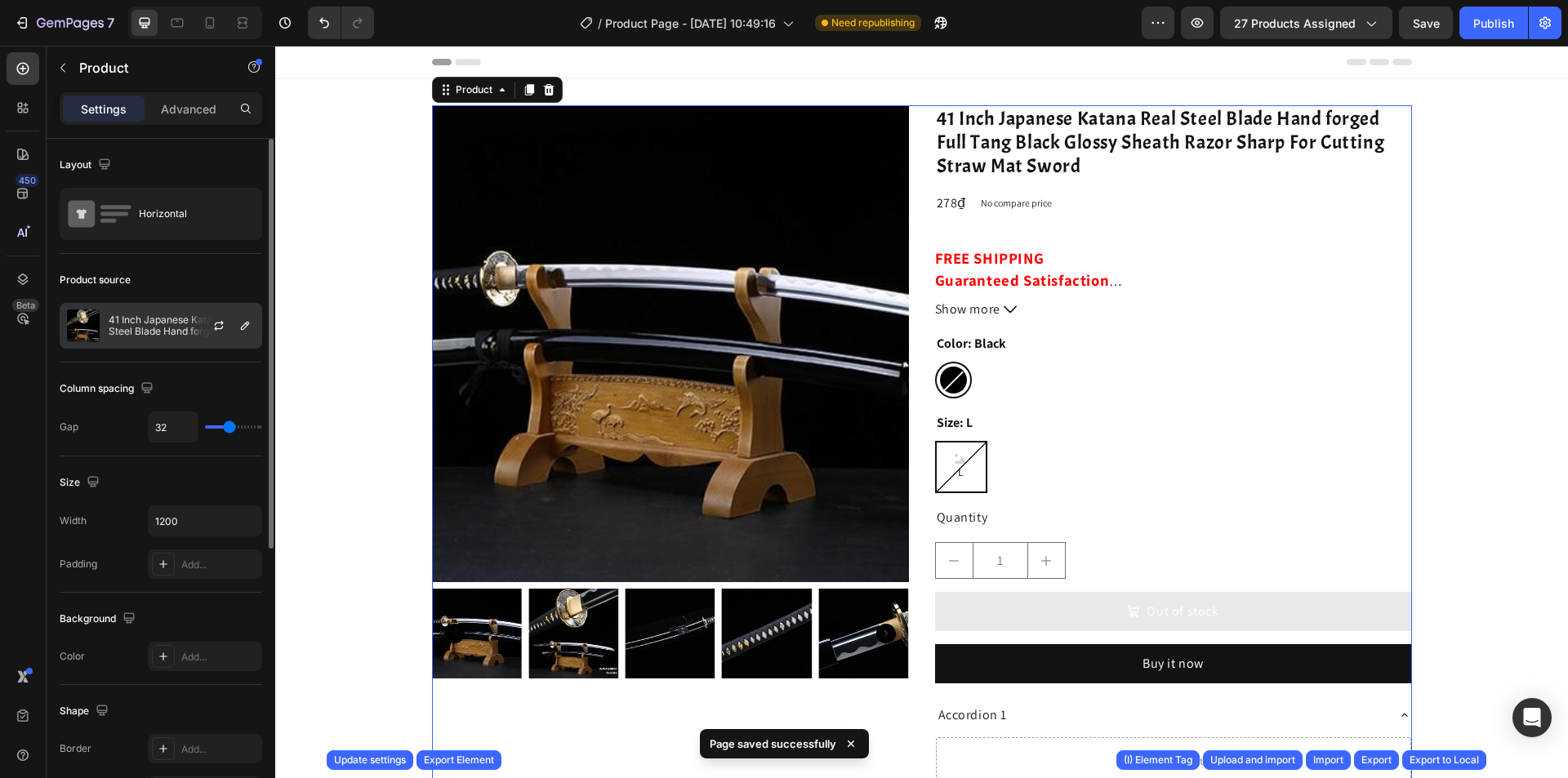
click at [190, 313] on div at bounding box center [225, 326] width 72 height 44
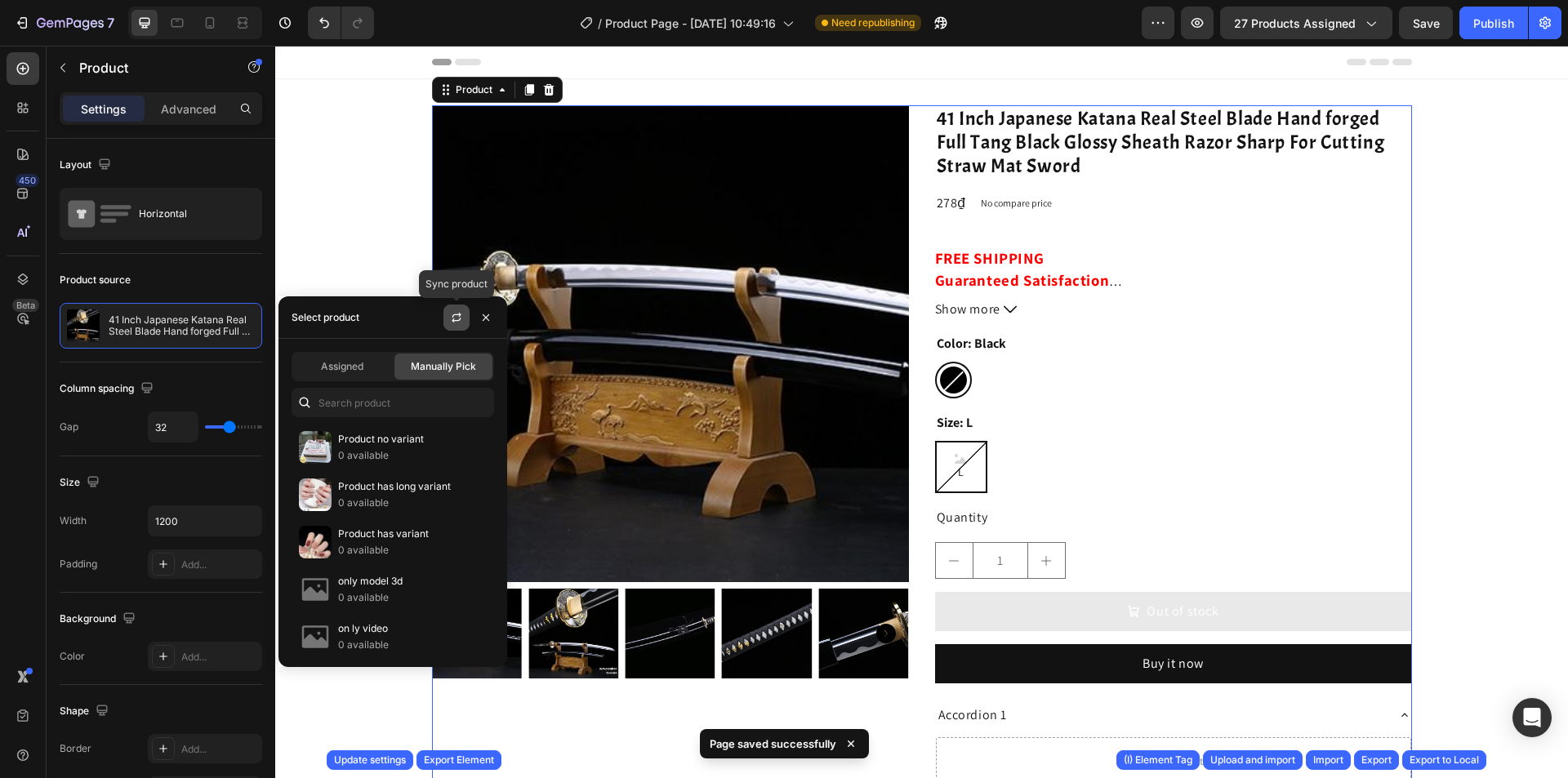
click at [452, 315] on icon "button" at bounding box center [457, 318] width 13 height 13
click at [456, 309] on button "button" at bounding box center [457, 317] width 26 height 26
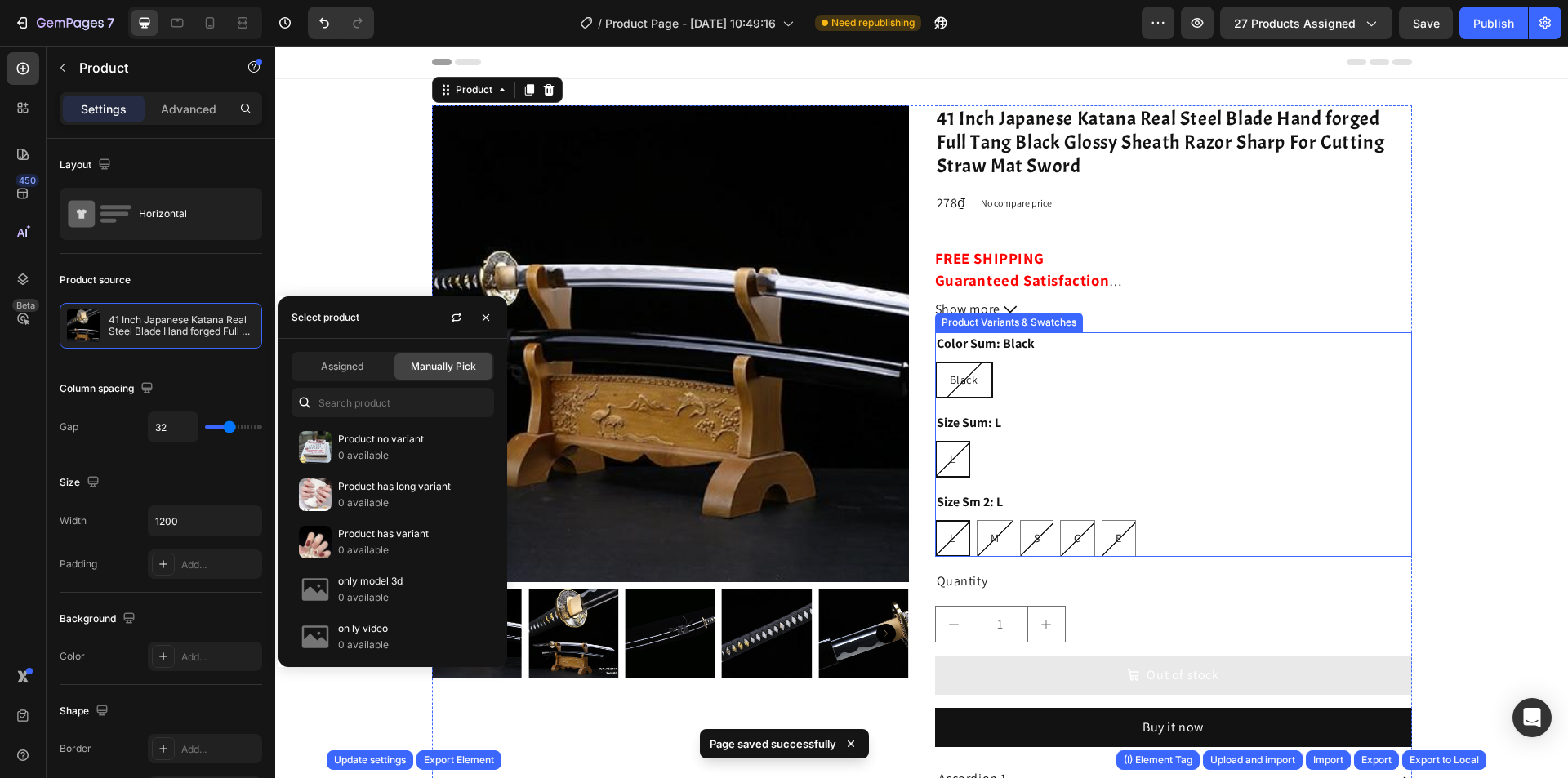
click at [1089, 477] on div "L L L" at bounding box center [1173, 459] width 477 height 37
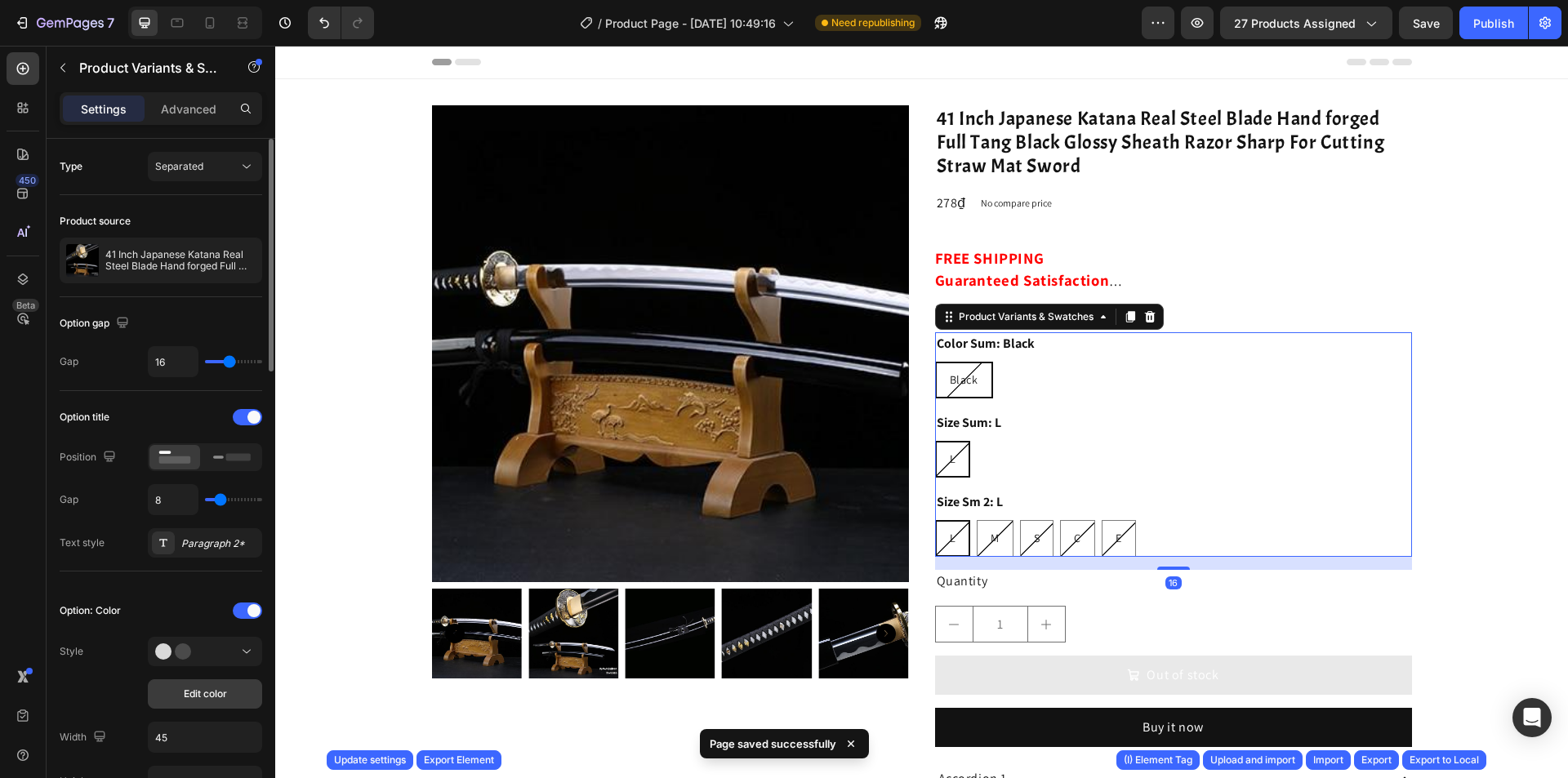
scroll to position [164, 0]
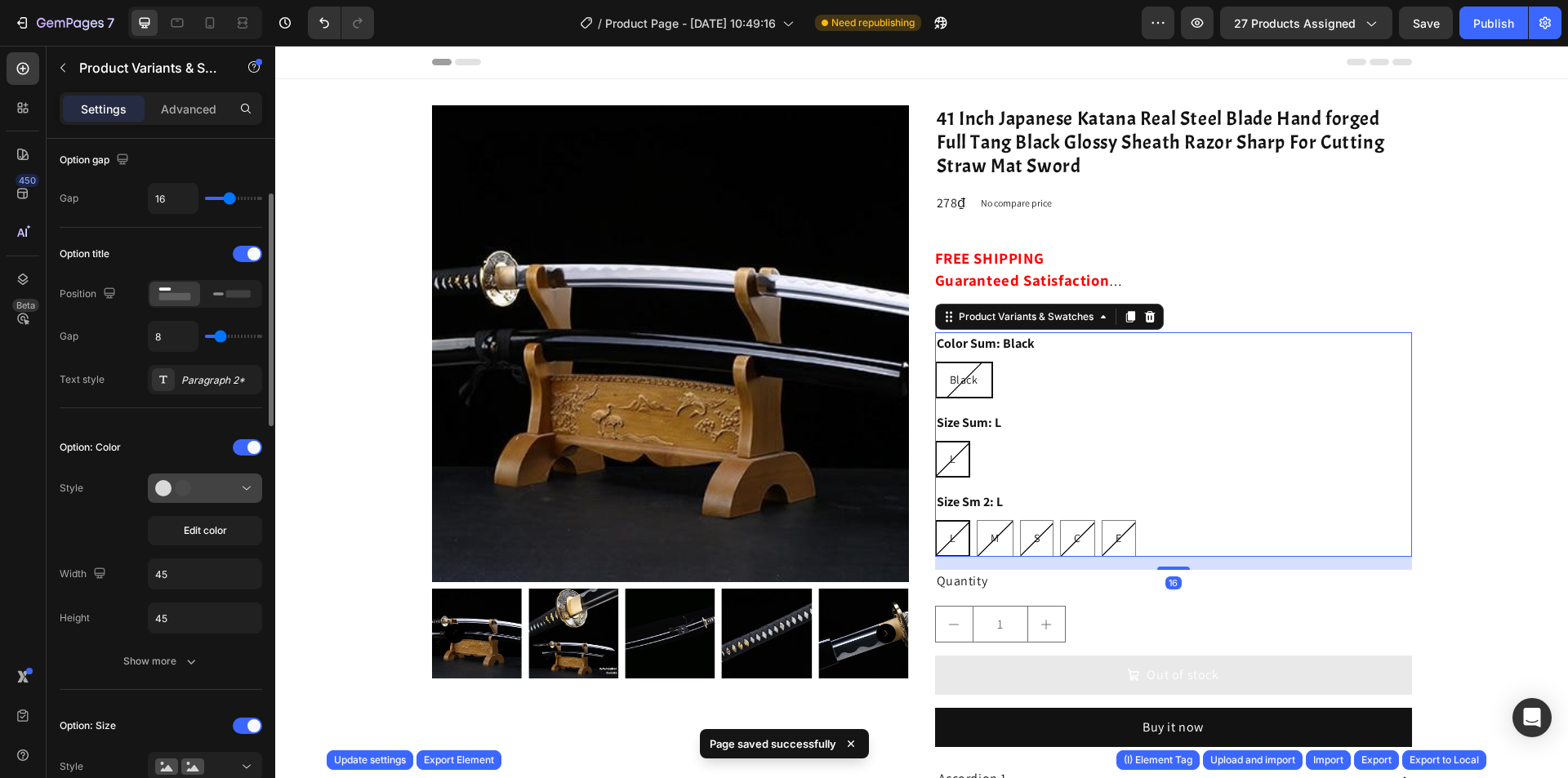
click at [242, 492] on icon at bounding box center [247, 488] width 16 height 16
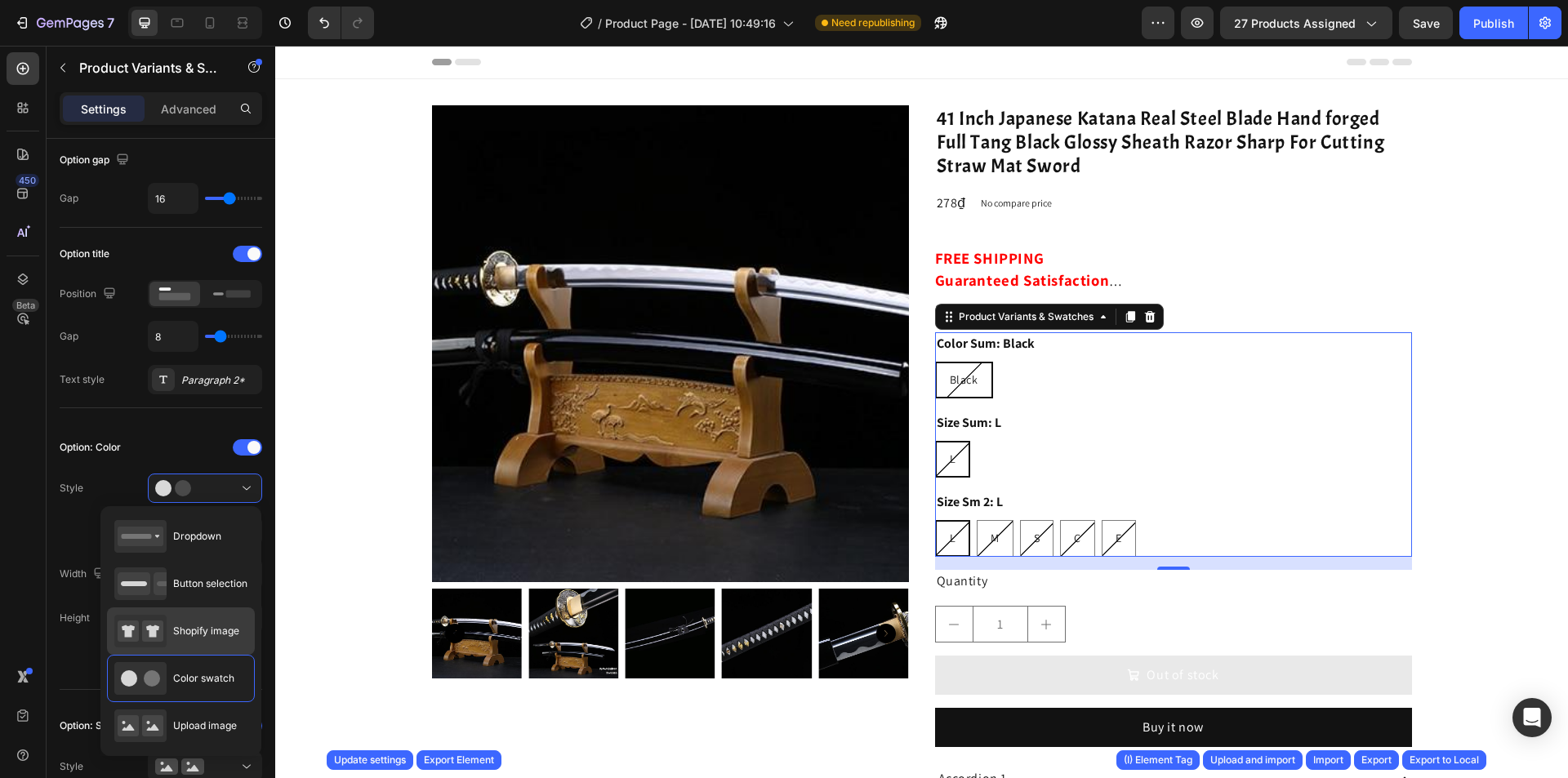
click at [228, 637] on span "Shopify image" at bounding box center [206, 631] width 66 height 14
type input "64"
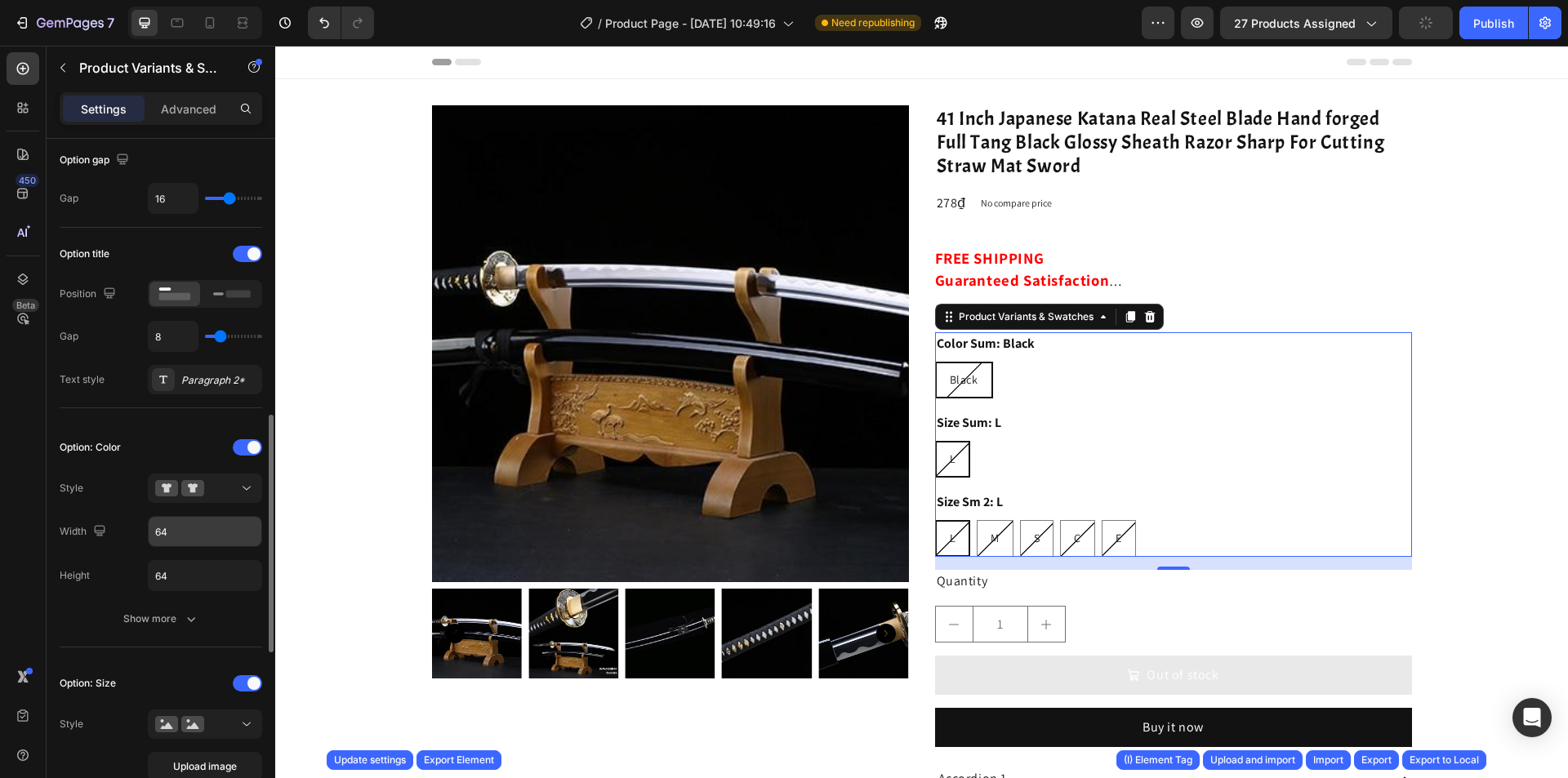
scroll to position [326, 0]
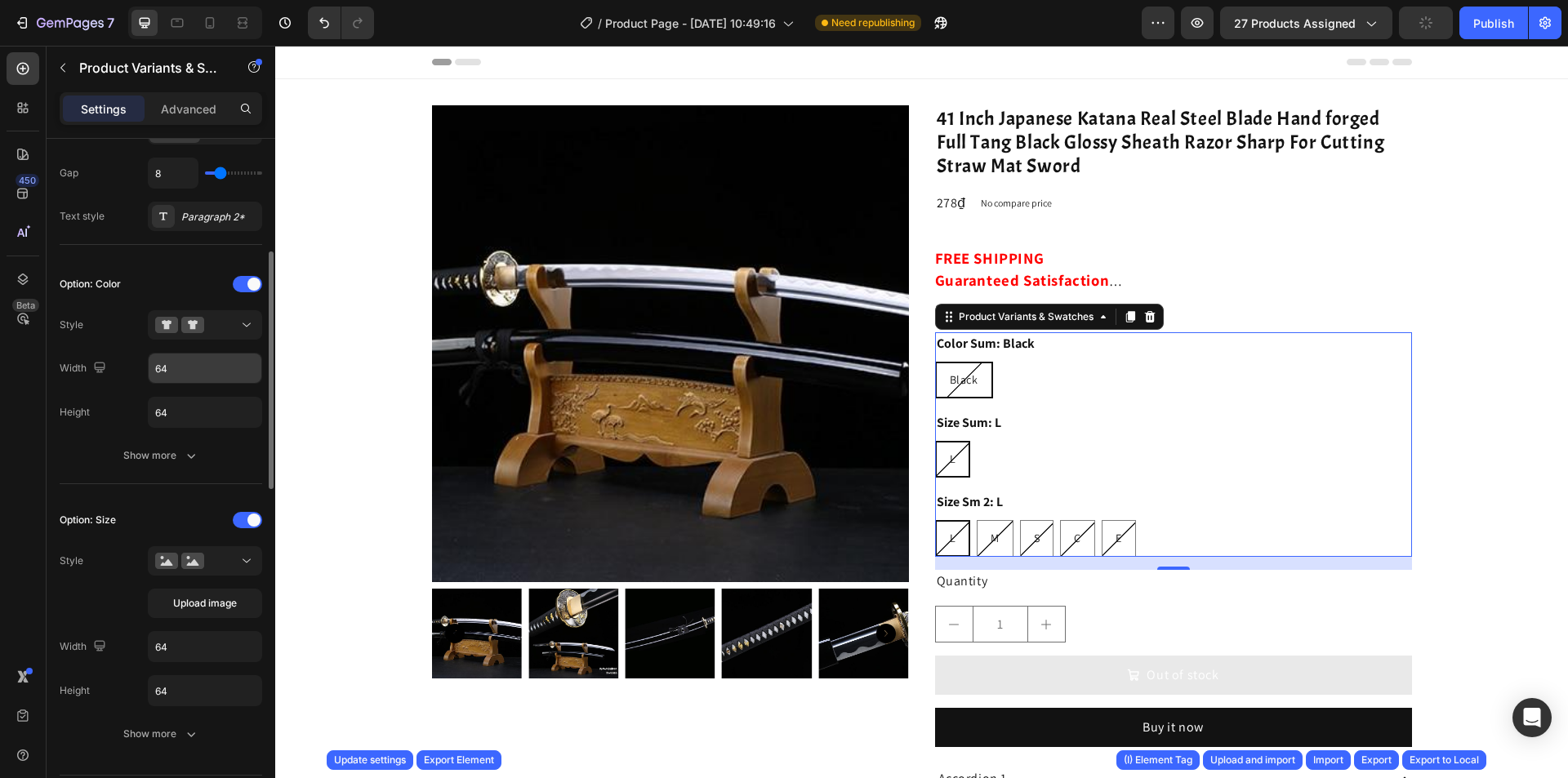
click at [218, 547] on button at bounding box center [205, 560] width 115 height 30
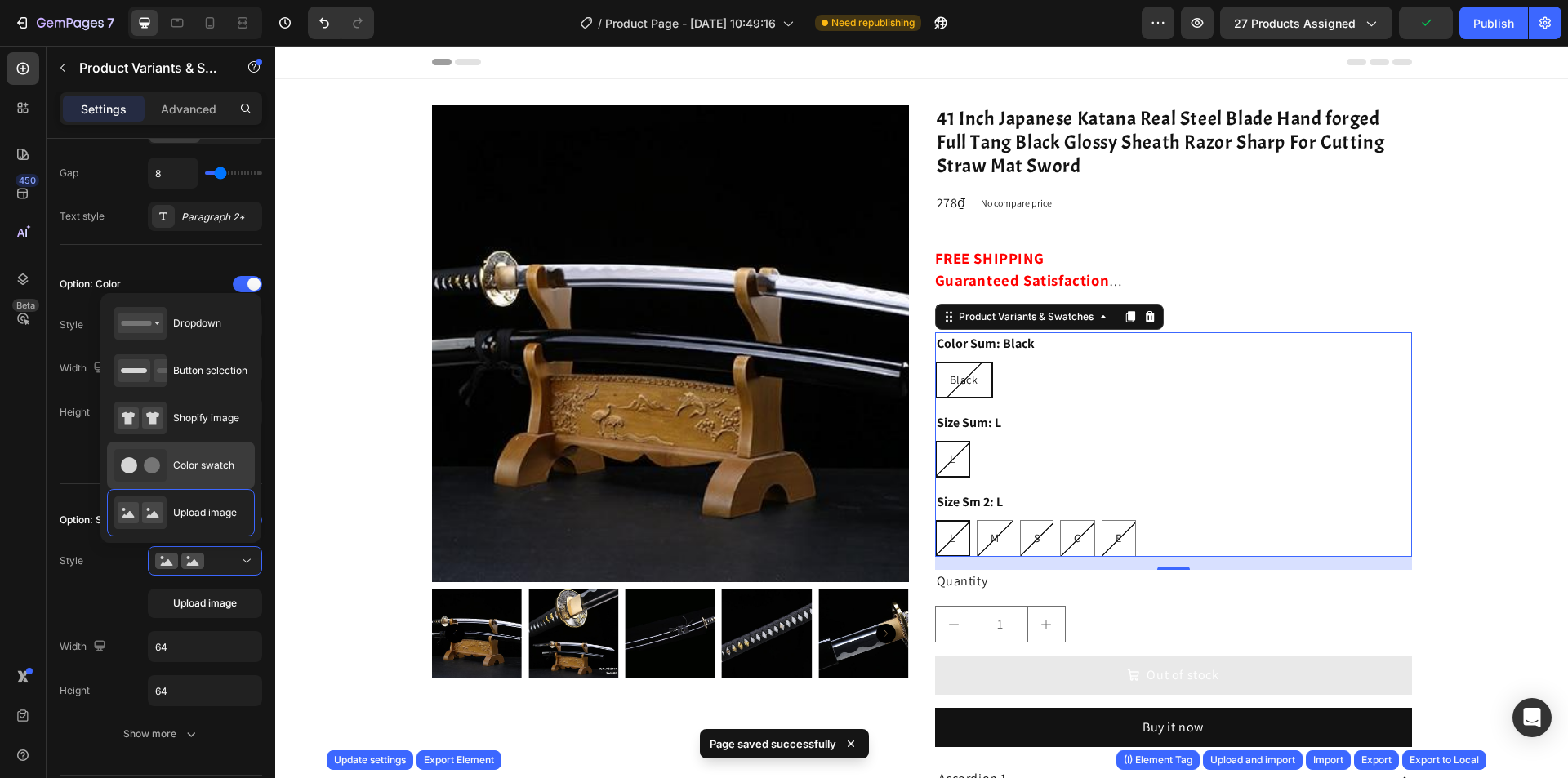
click at [214, 481] on div "Color swatch" at bounding box center [174, 465] width 120 height 33
type input "45"
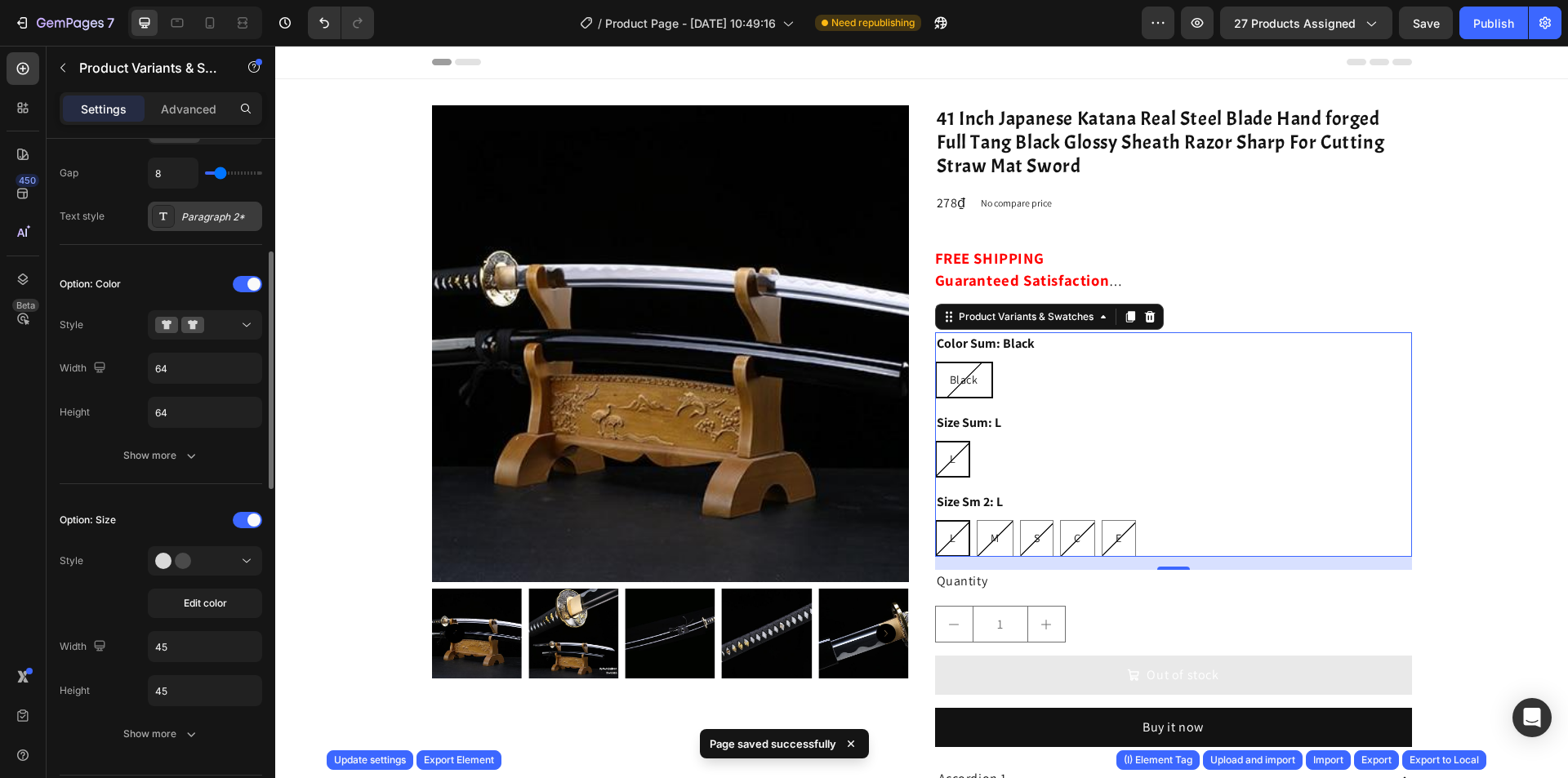
scroll to position [572, 0]
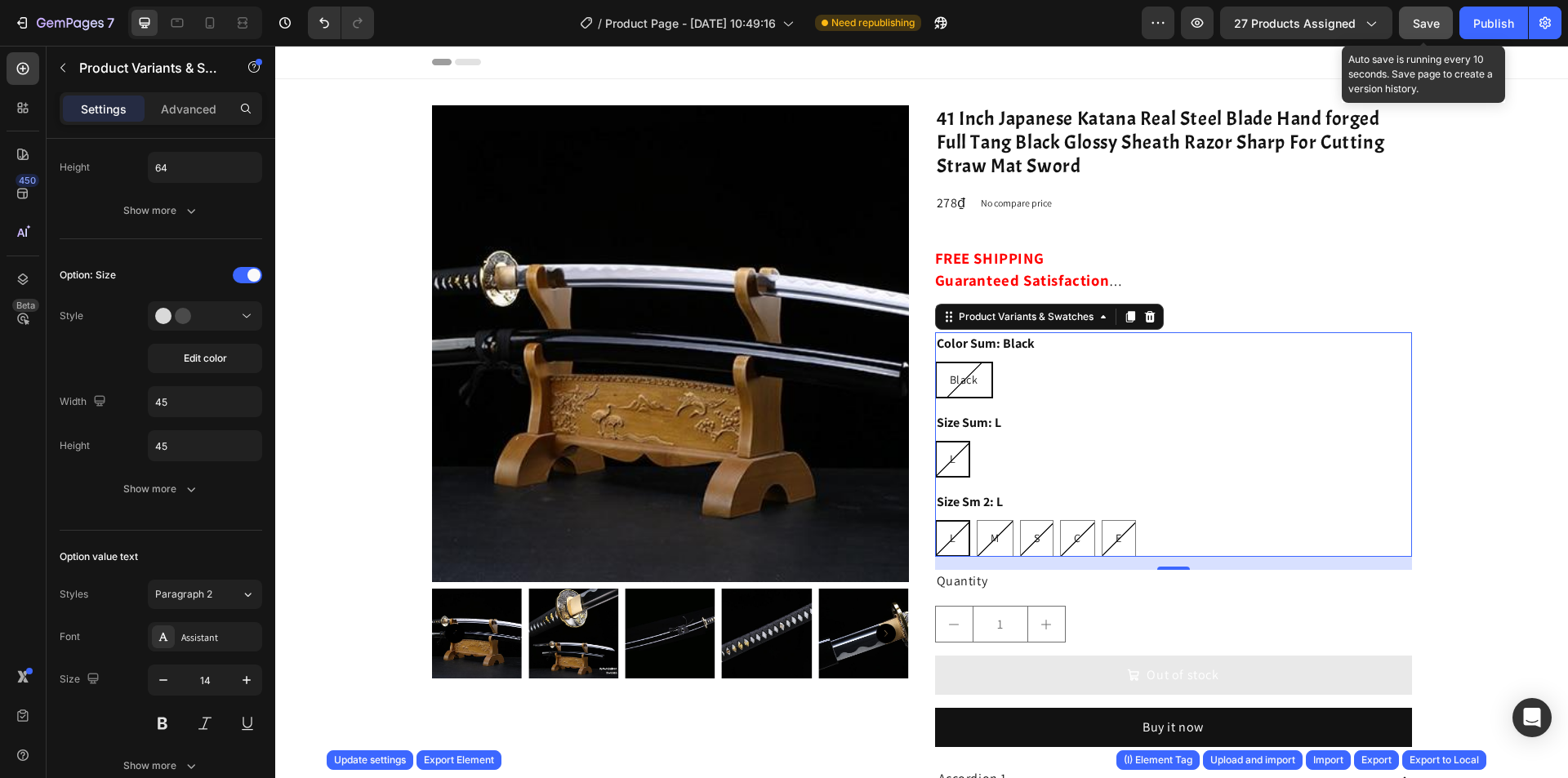
click at [1423, 20] on span "Save" at bounding box center [1426, 23] width 27 height 13
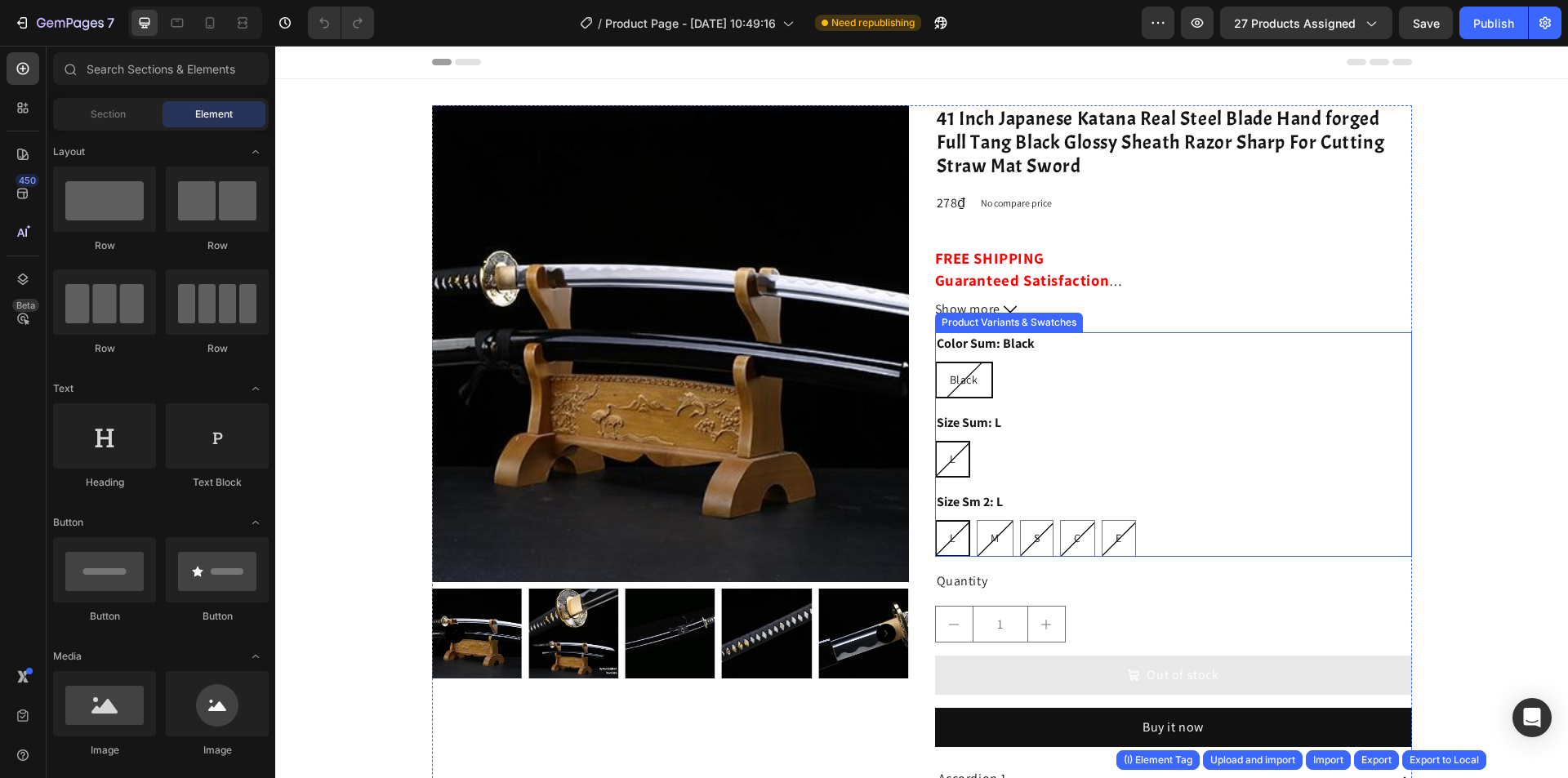
click at [1135, 511] on div "Size Sm 2: L L L L M M M S S S C C C E E E" at bounding box center [1173, 524] width 477 height 66
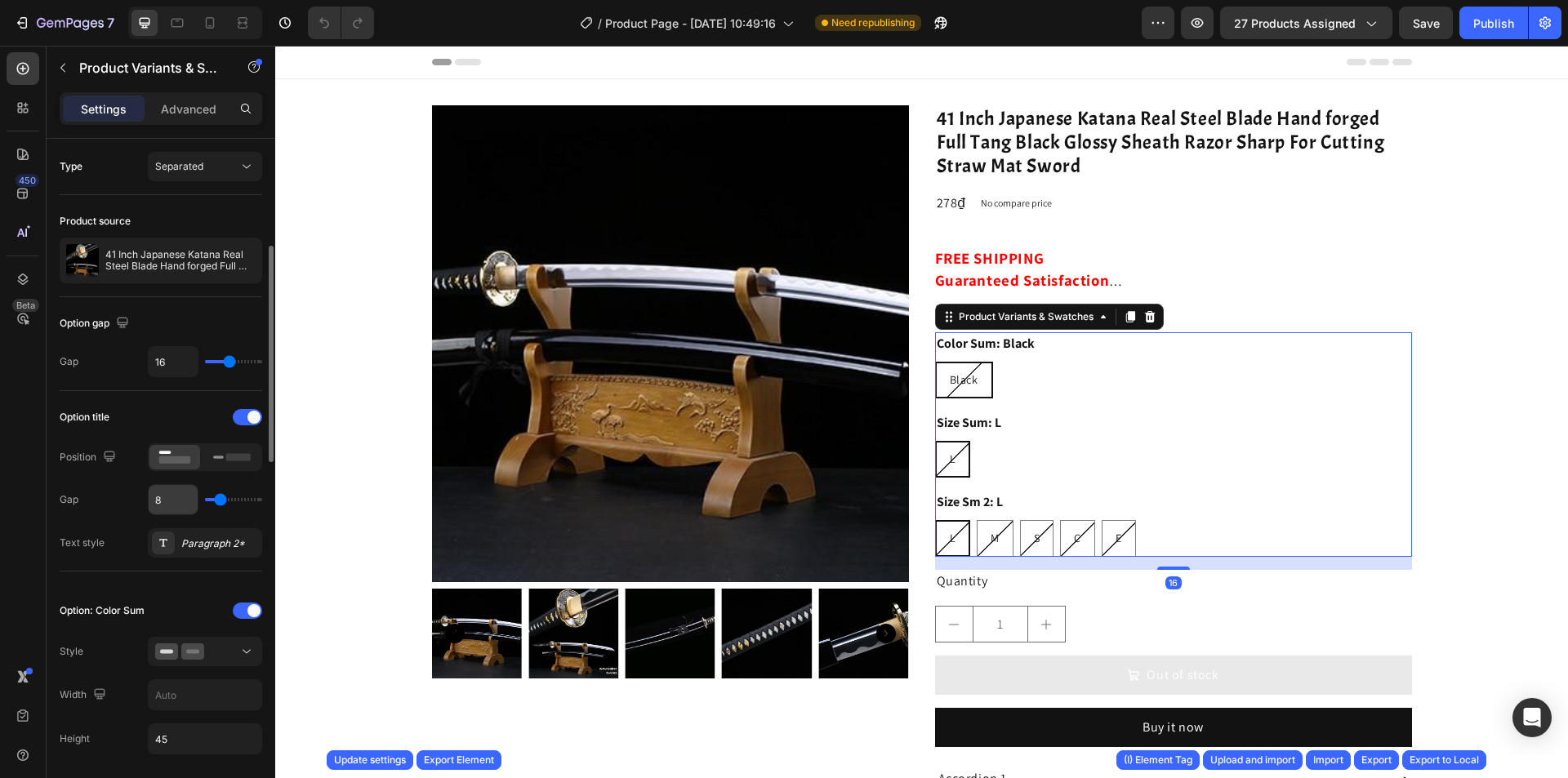
scroll to position [245, 0]
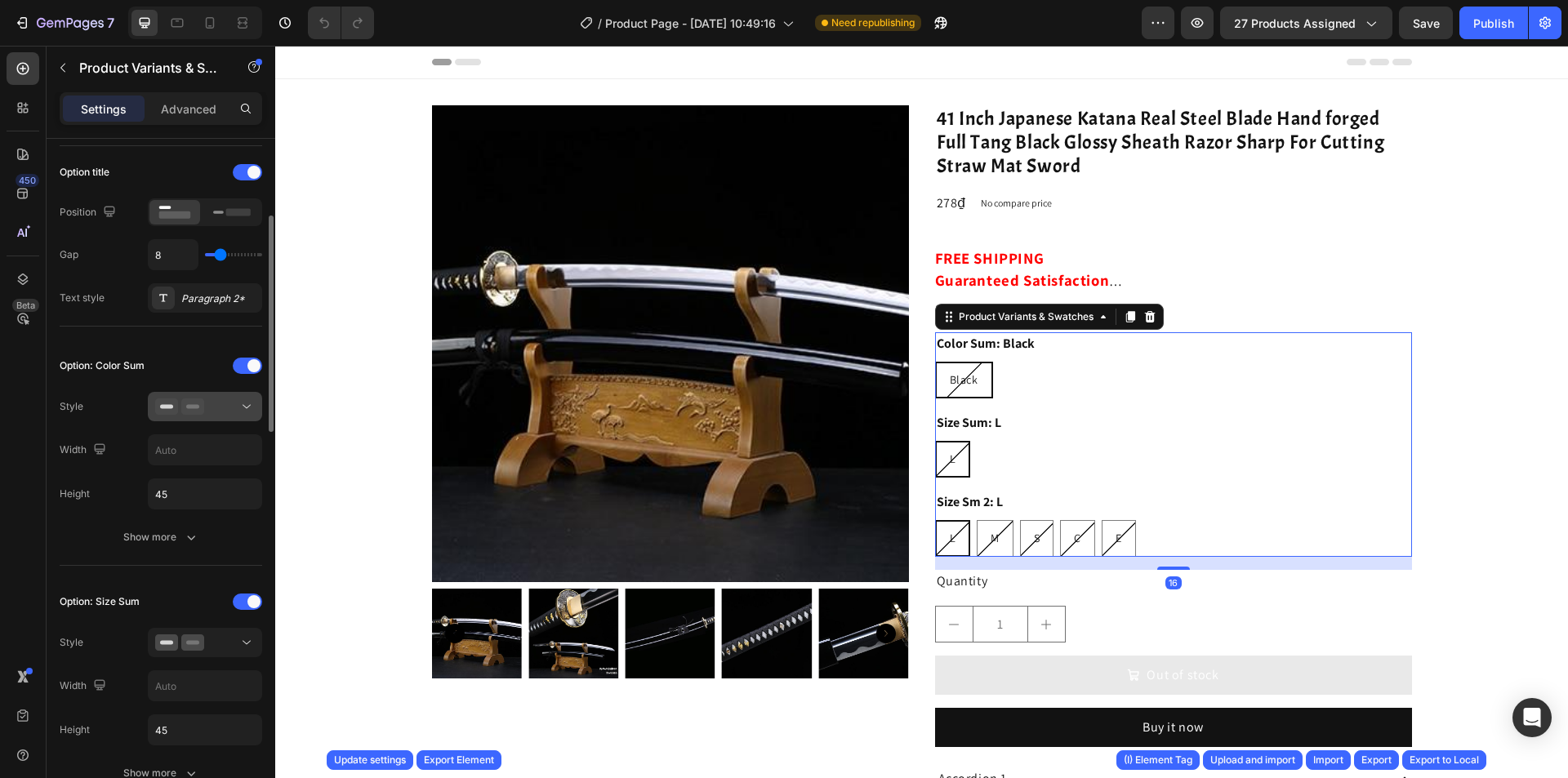
click at [225, 411] on div at bounding box center [204, 406] width 99 height 16
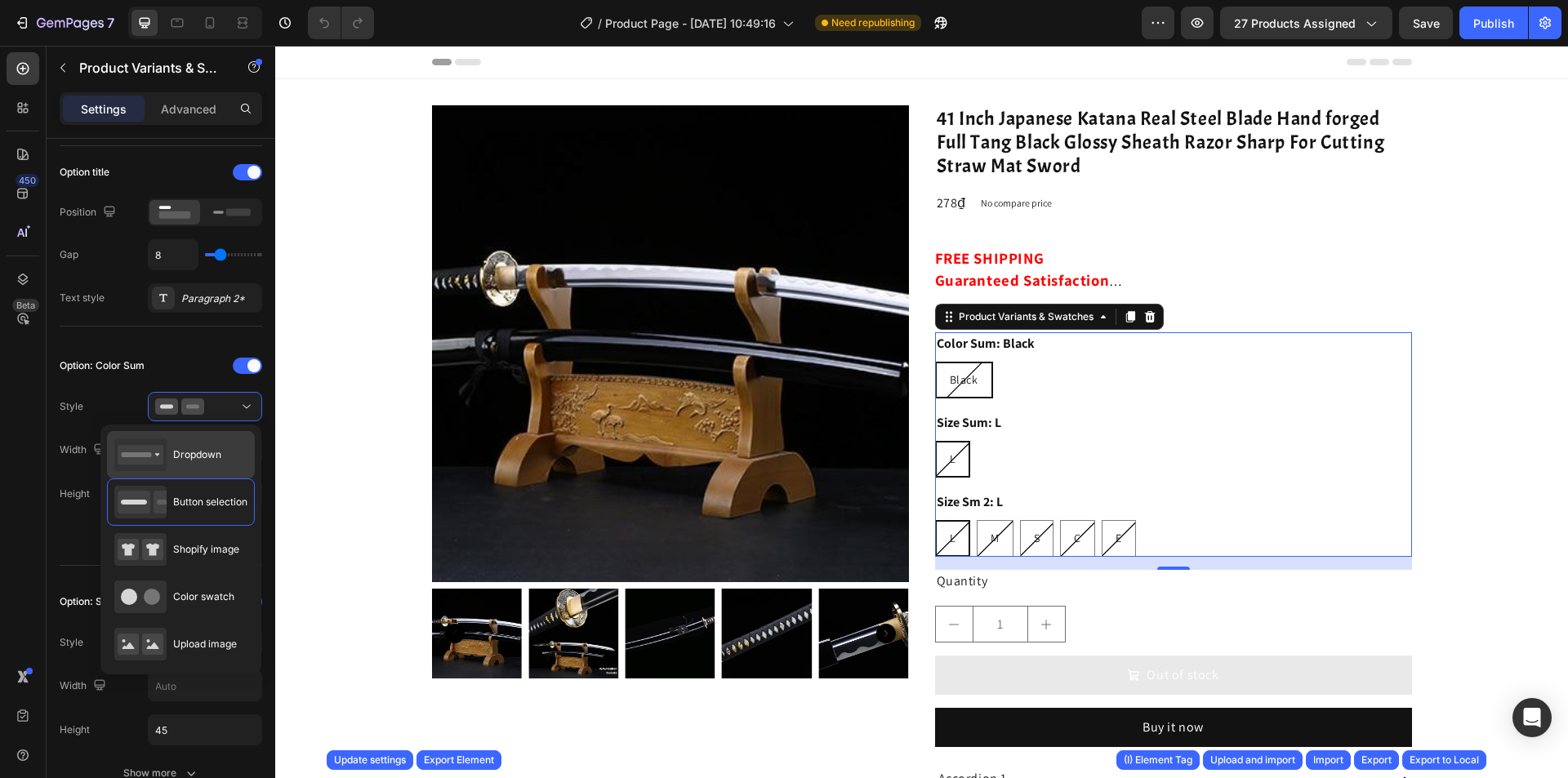
click at [222, 465] on div "Dropdown" at bounding box center [168, 454] width 107 height 33
type input "100%"
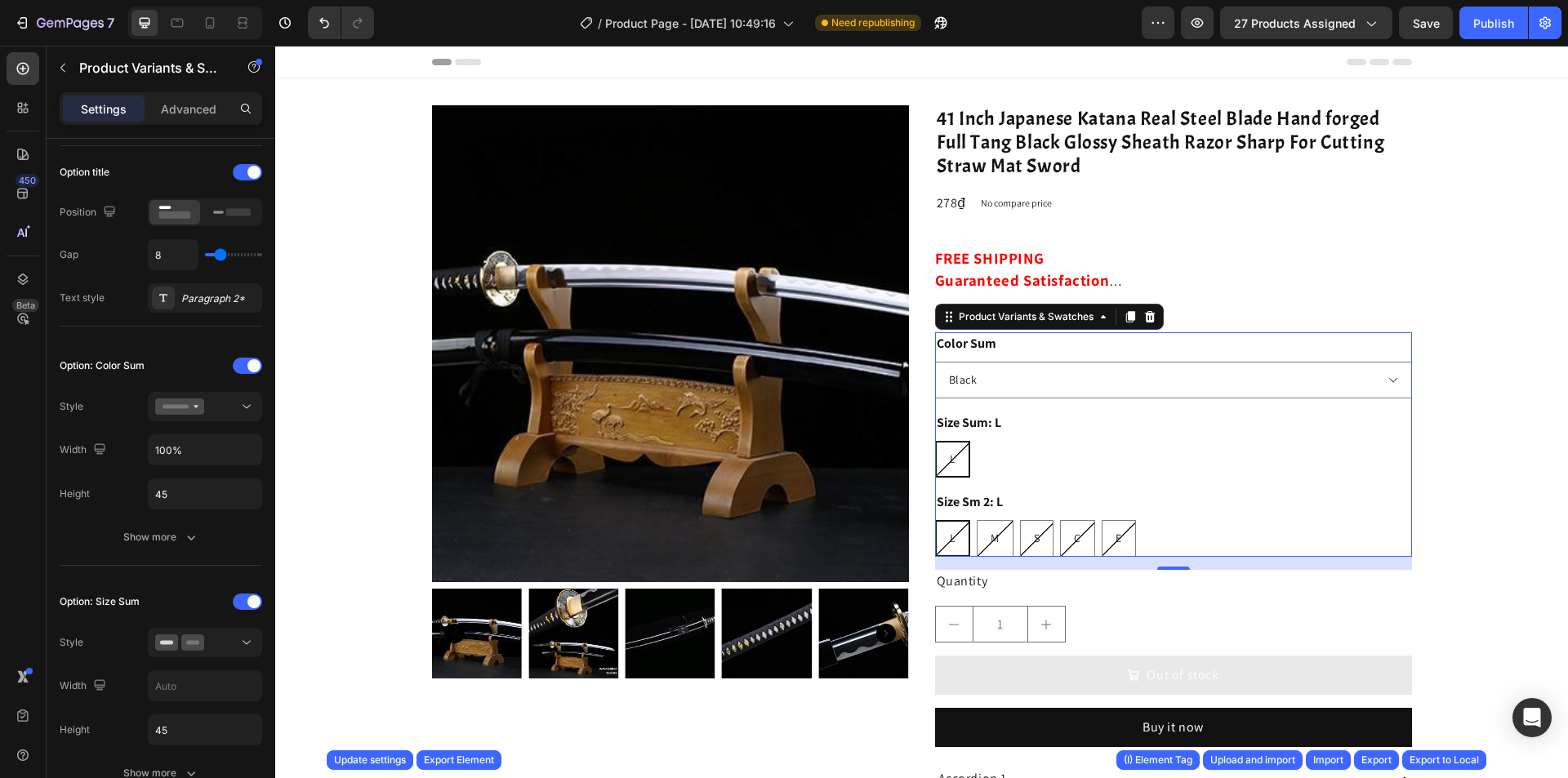
scroll to position [408, 0]
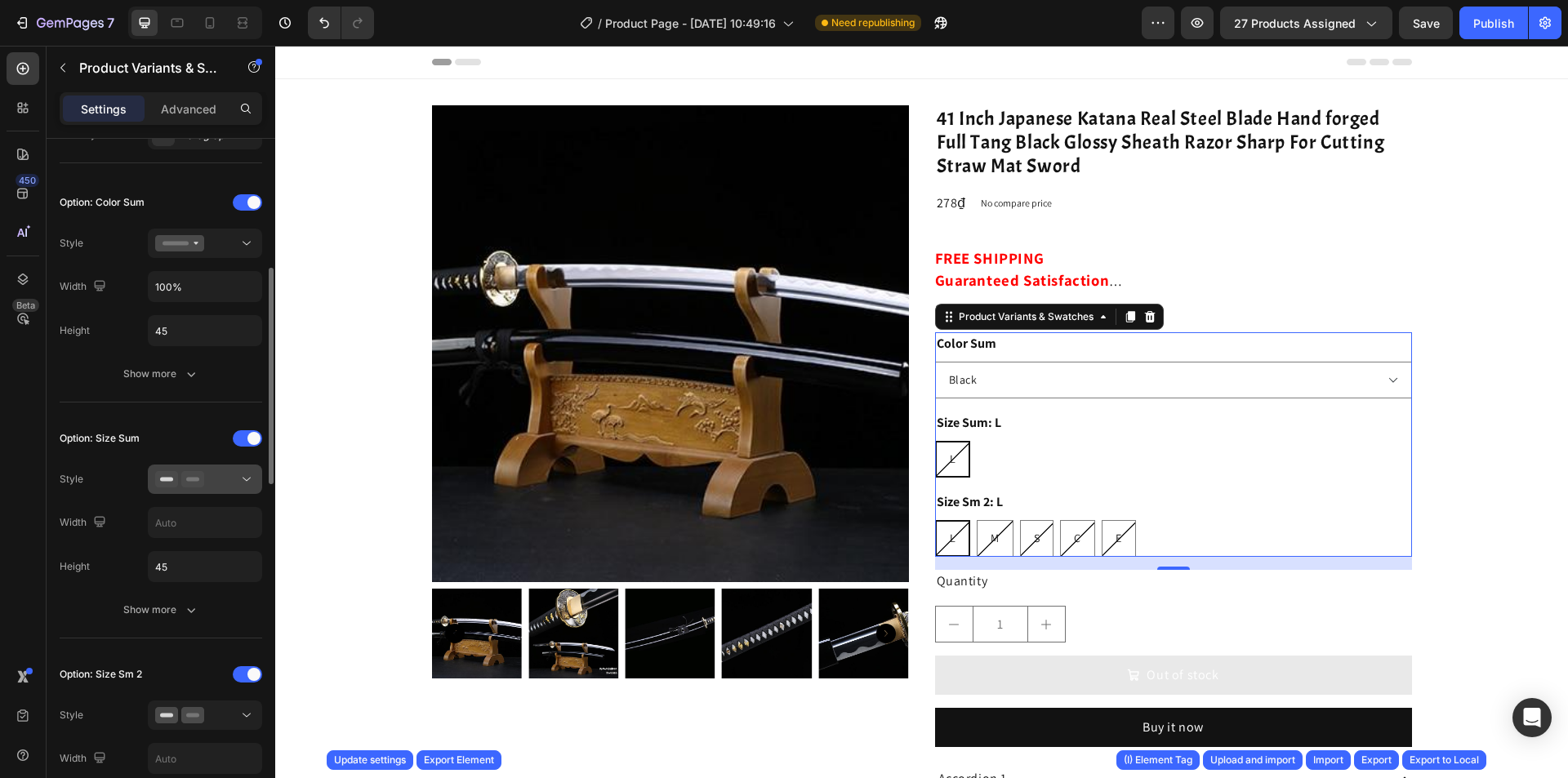
click at [220, 481] on div at bounding box center [204, 479] width 99 height 16
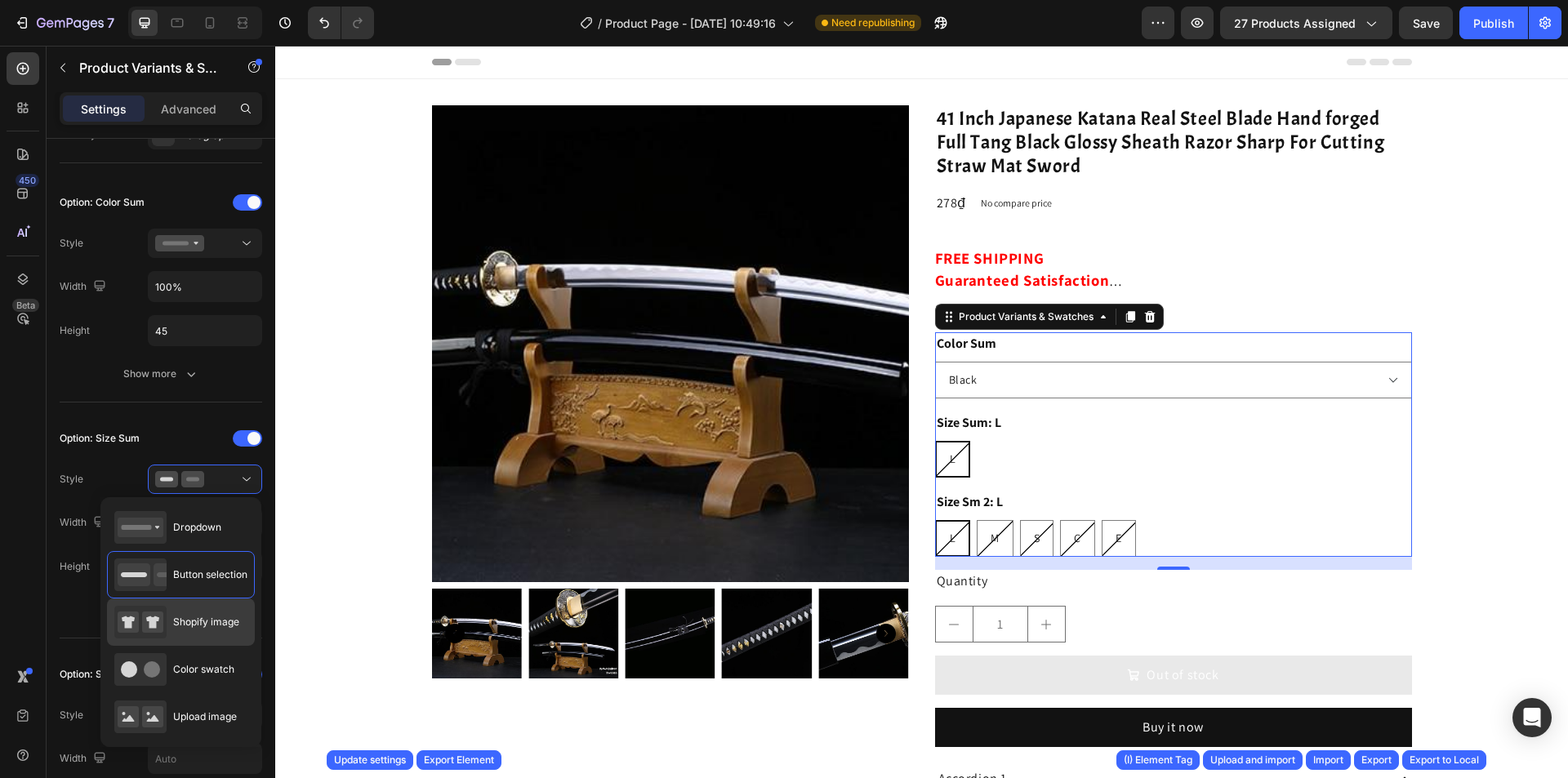
click at [219, 645] on div "Shopify image" at bounding box center [181, 622] width 148 height 47
type input "64"
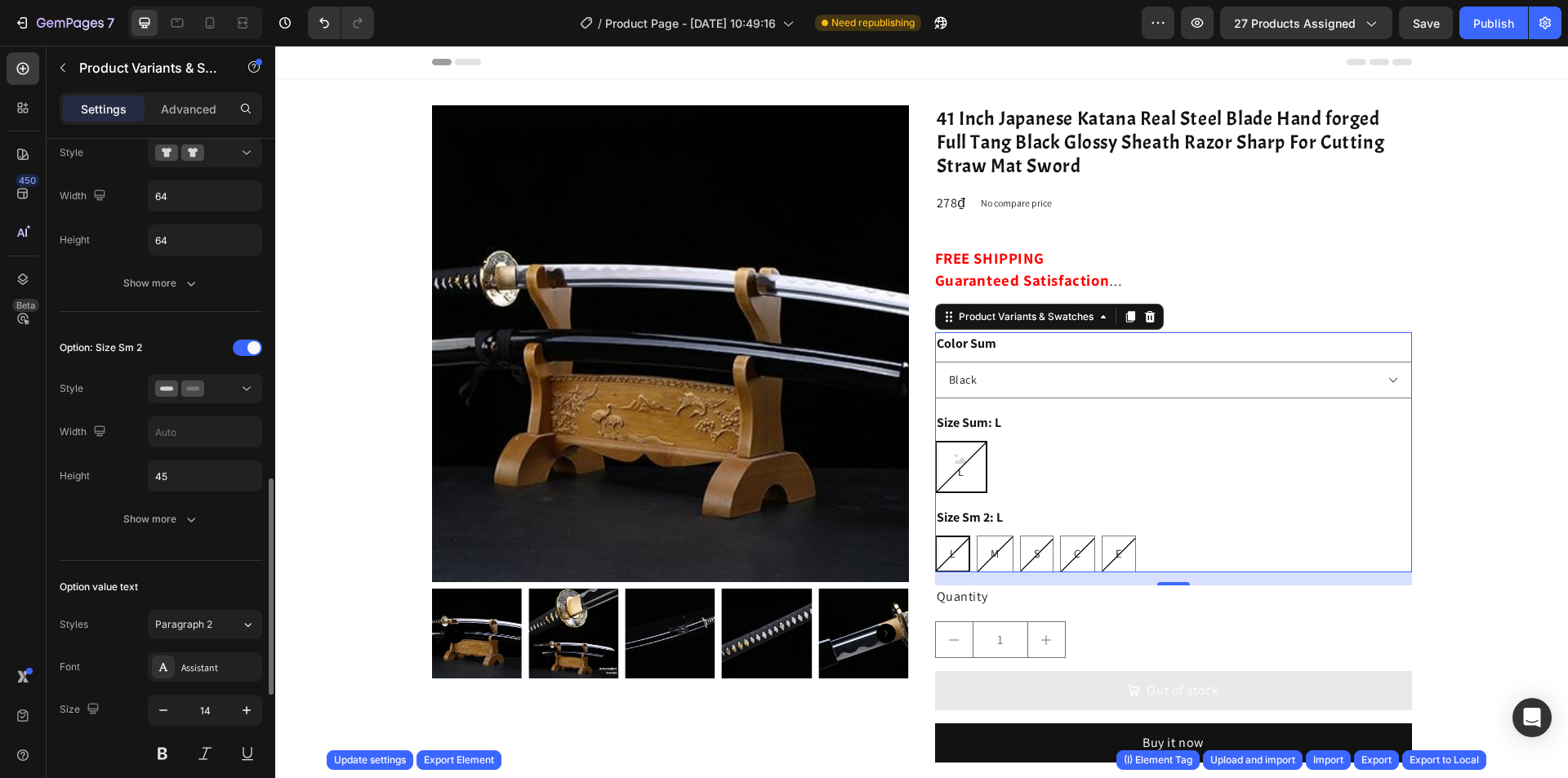
scroll to position [817, 0]
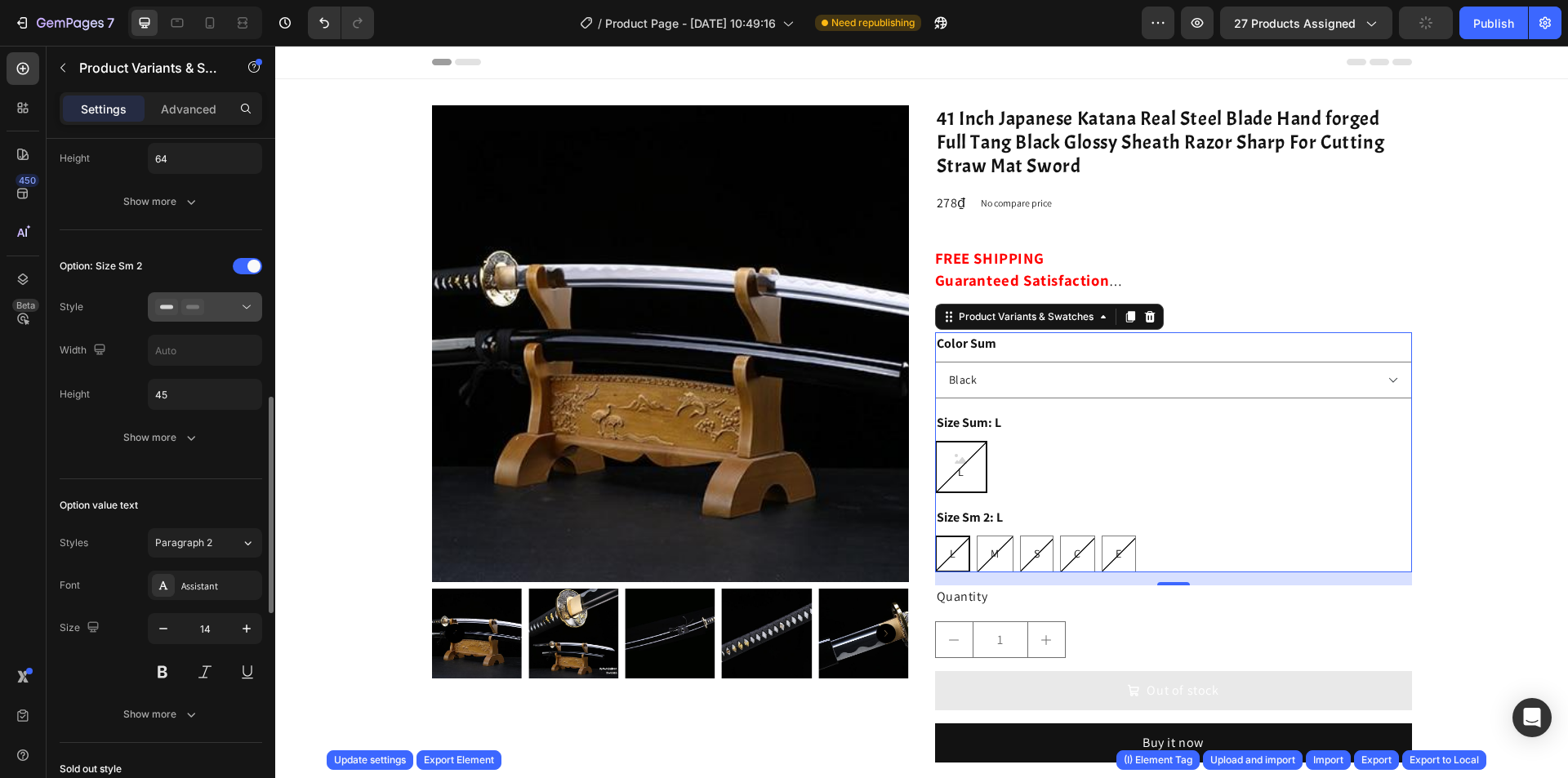
click at [221, 312] on div at bounding box center [204, 306] width 99 height 16
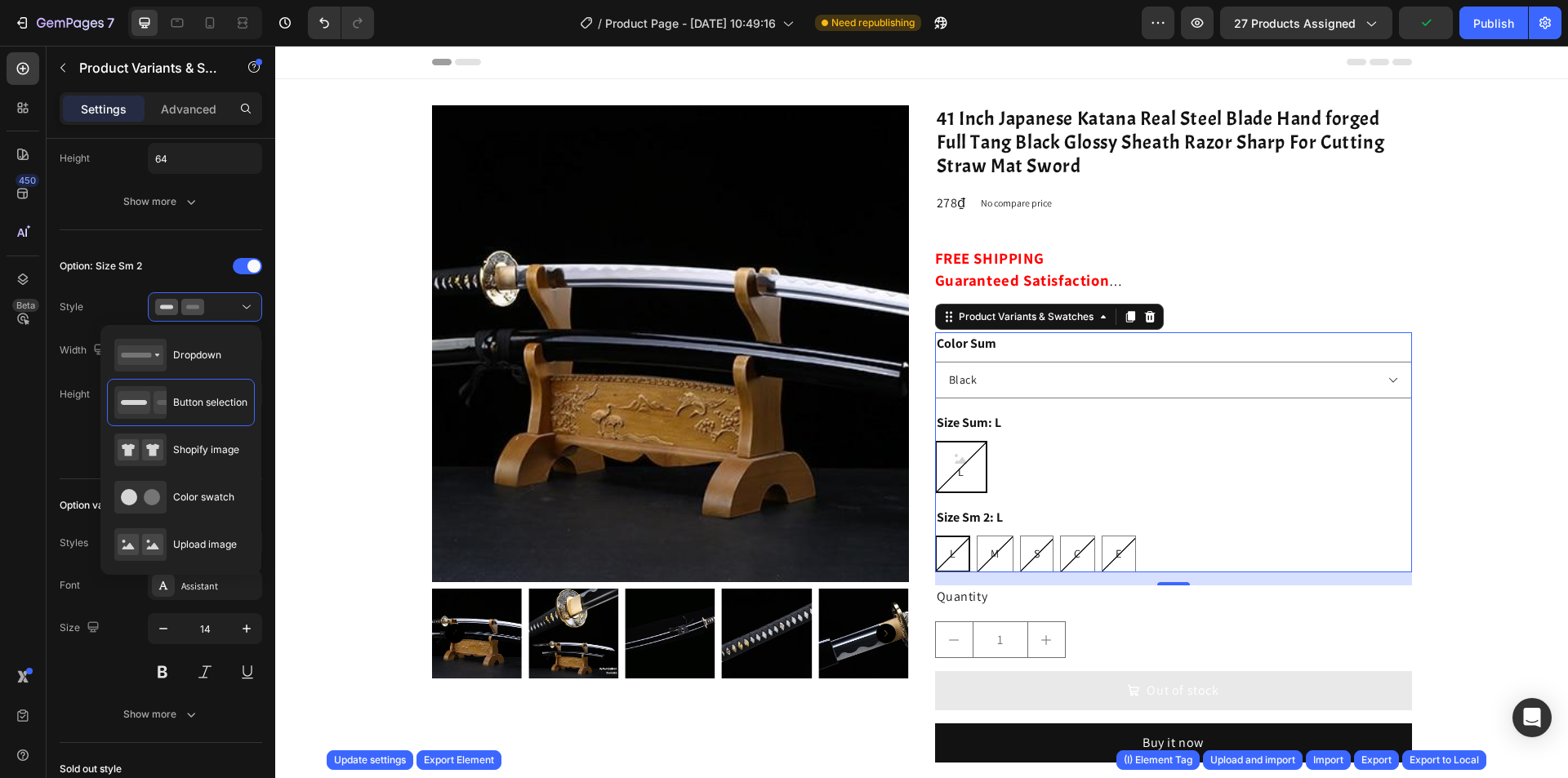
click at [45, 435] on div "450 Beta" at bounding box center [23, 411] width 46 height 733
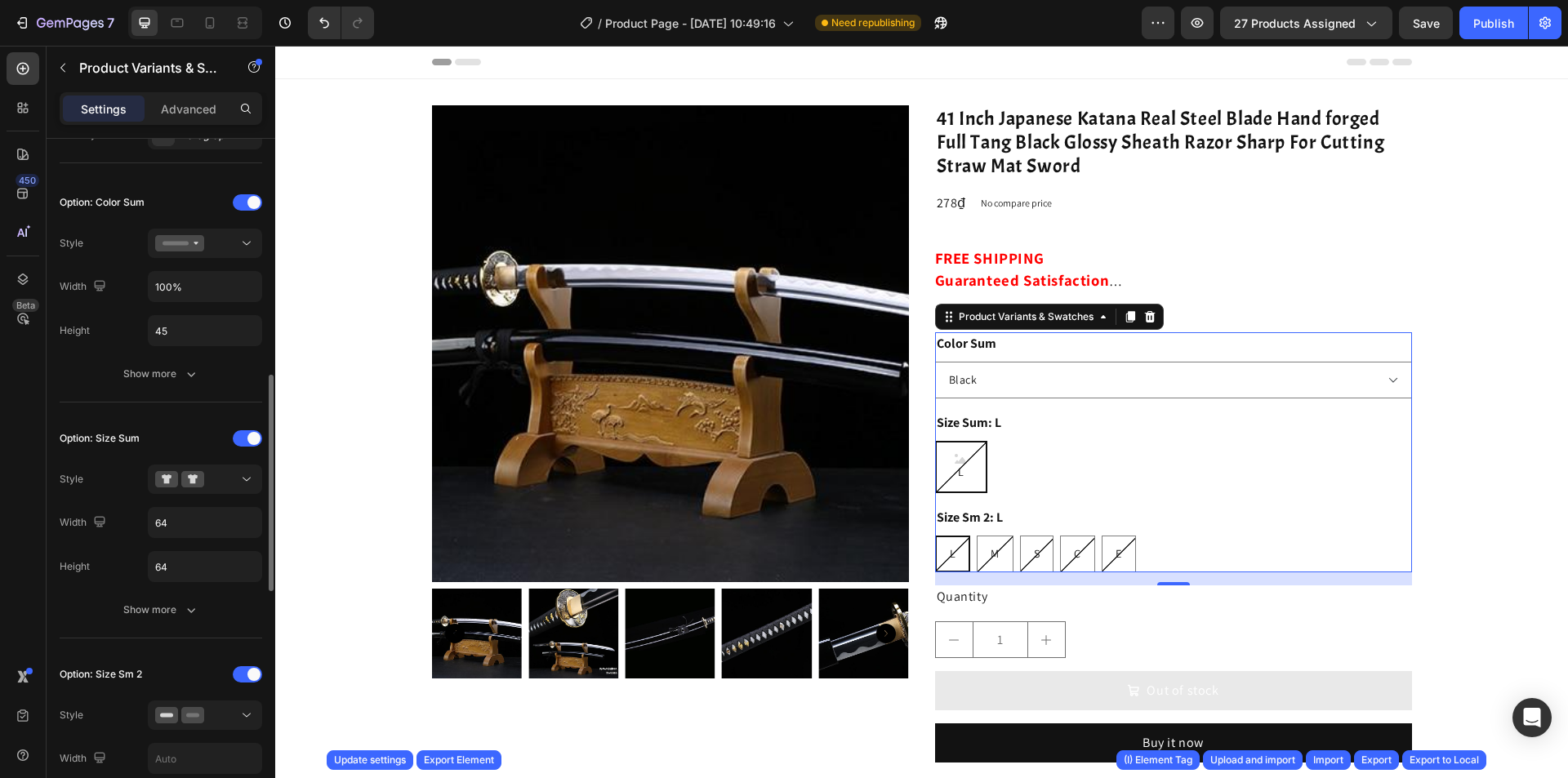
scroll to position [572, 0]
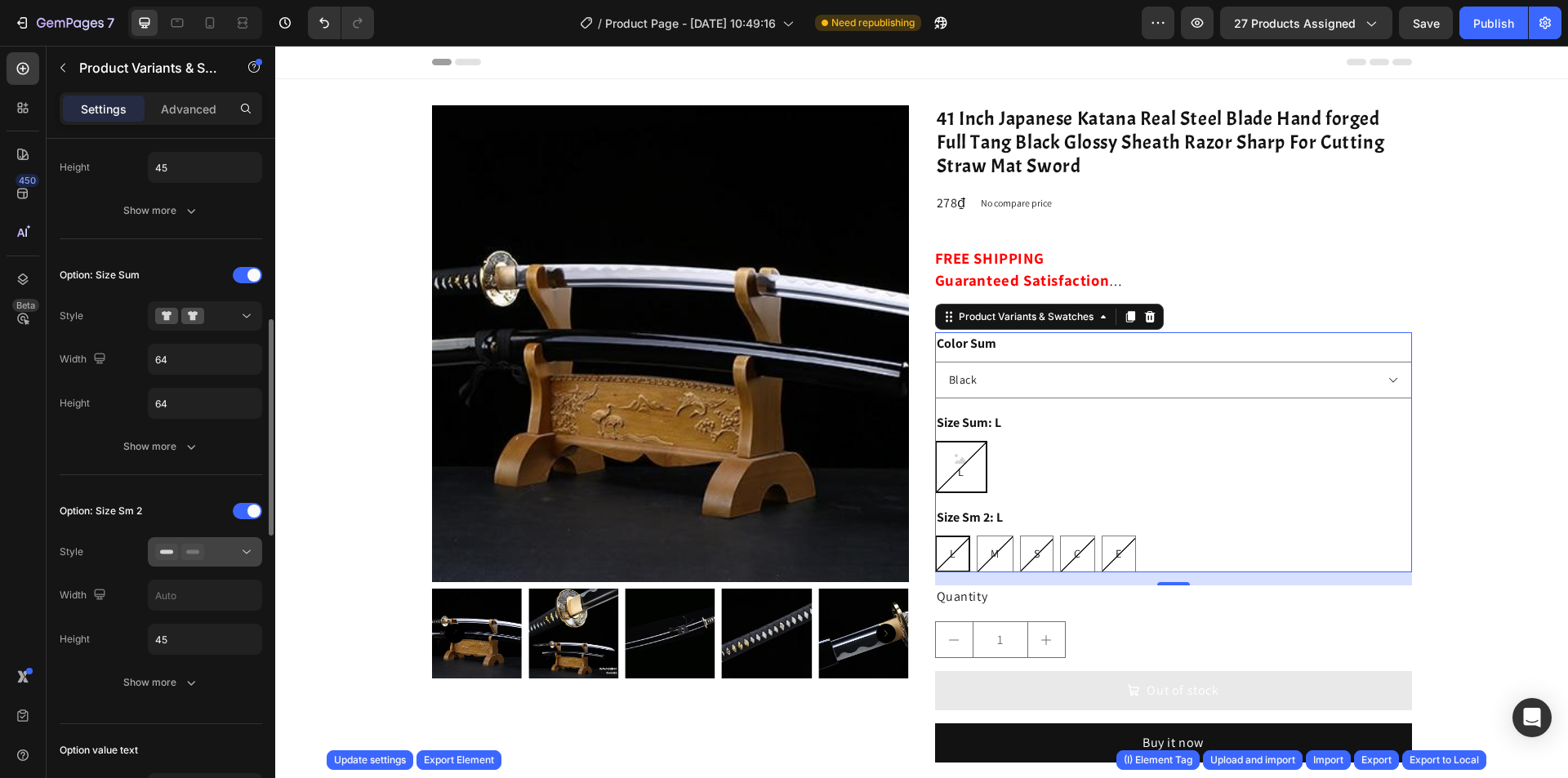
click at [207, 551] on div at bounding box center [204, 552] width 99 height 16
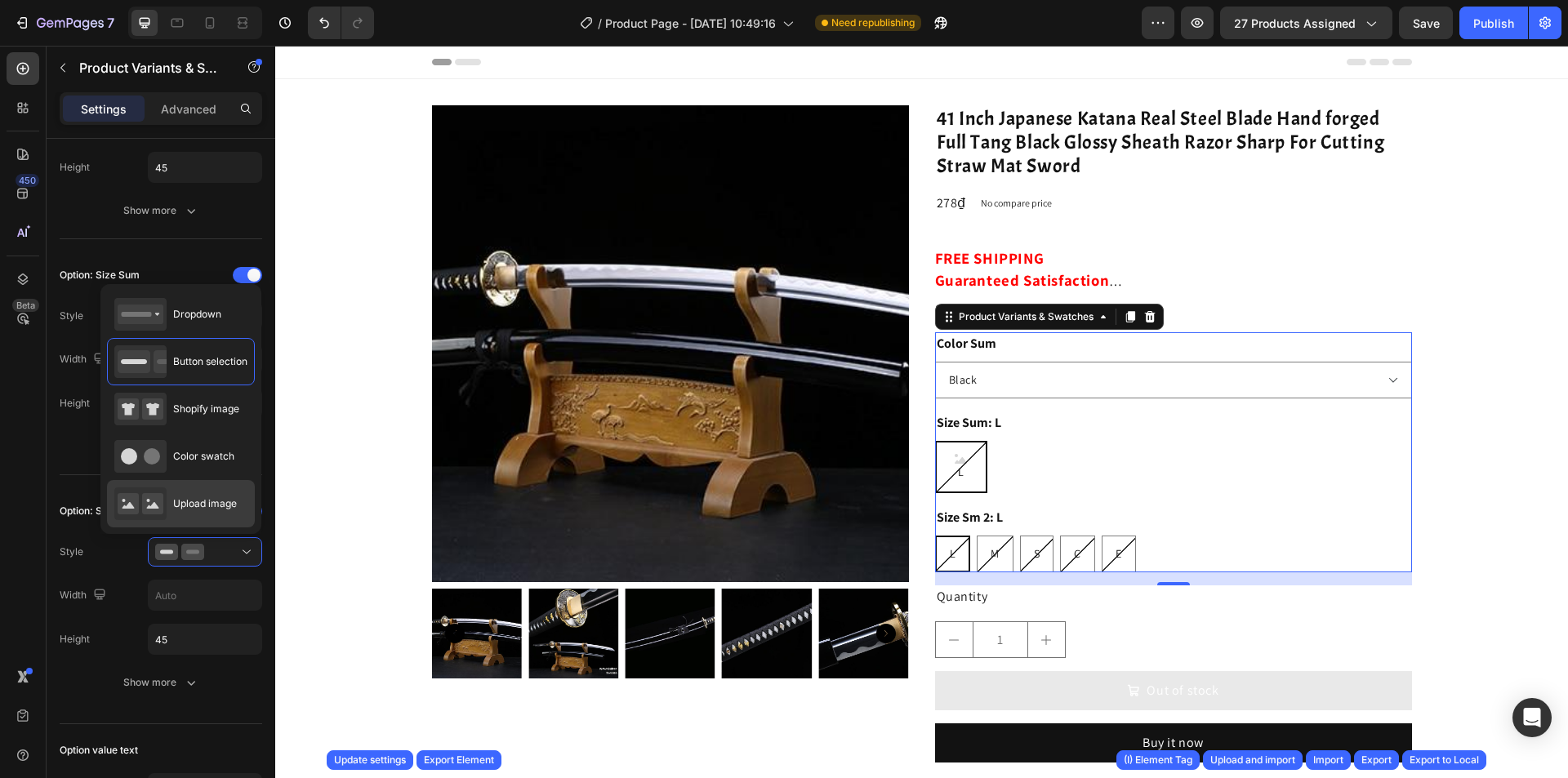
click at [214, 492] on div "Upload image" at bounding box center [175, 504] width 122 height 33
type input "64"
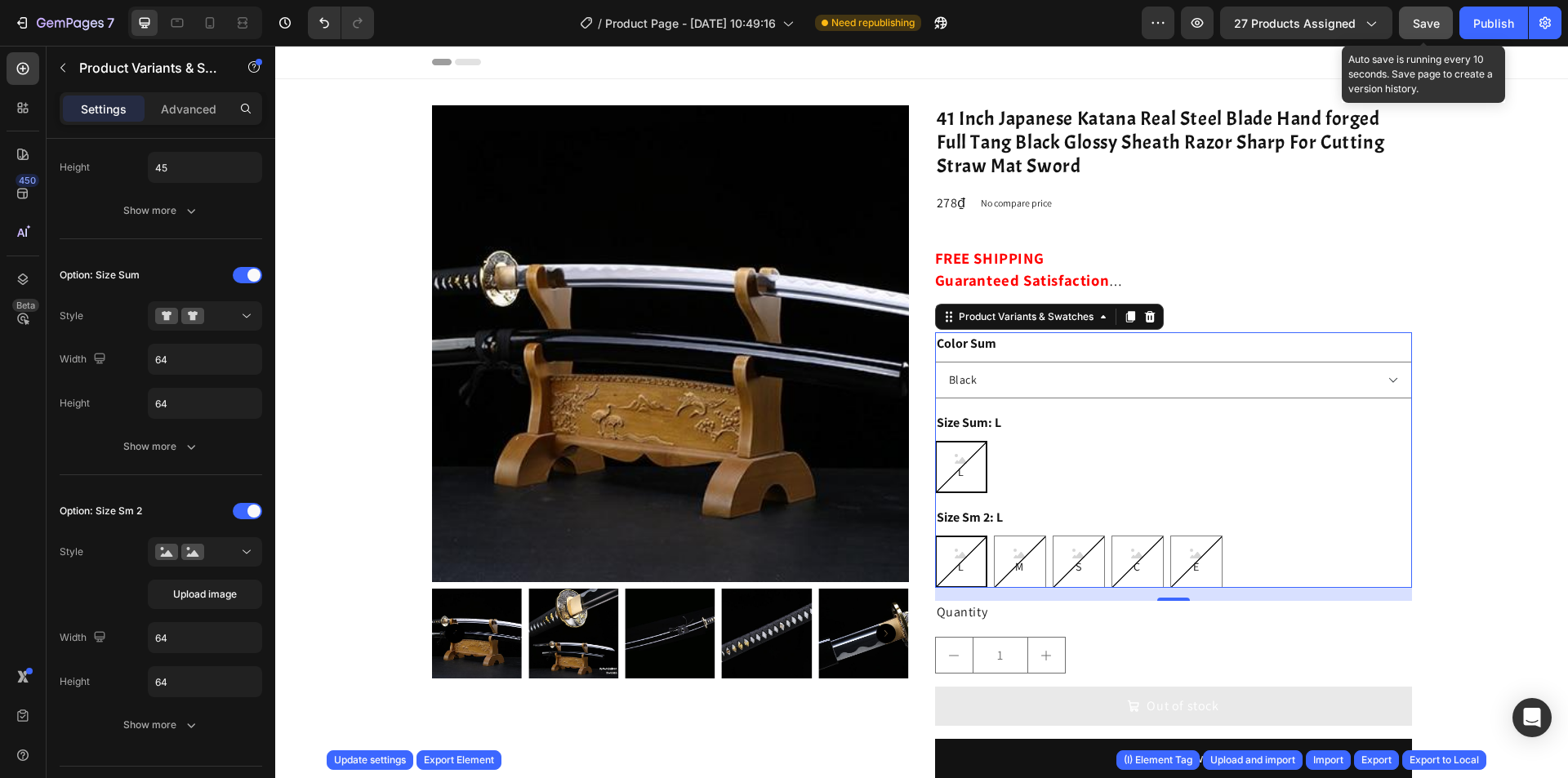
click at [1414, 16] on span "Save" at bounding box center [1426, 23] width 27 height 13
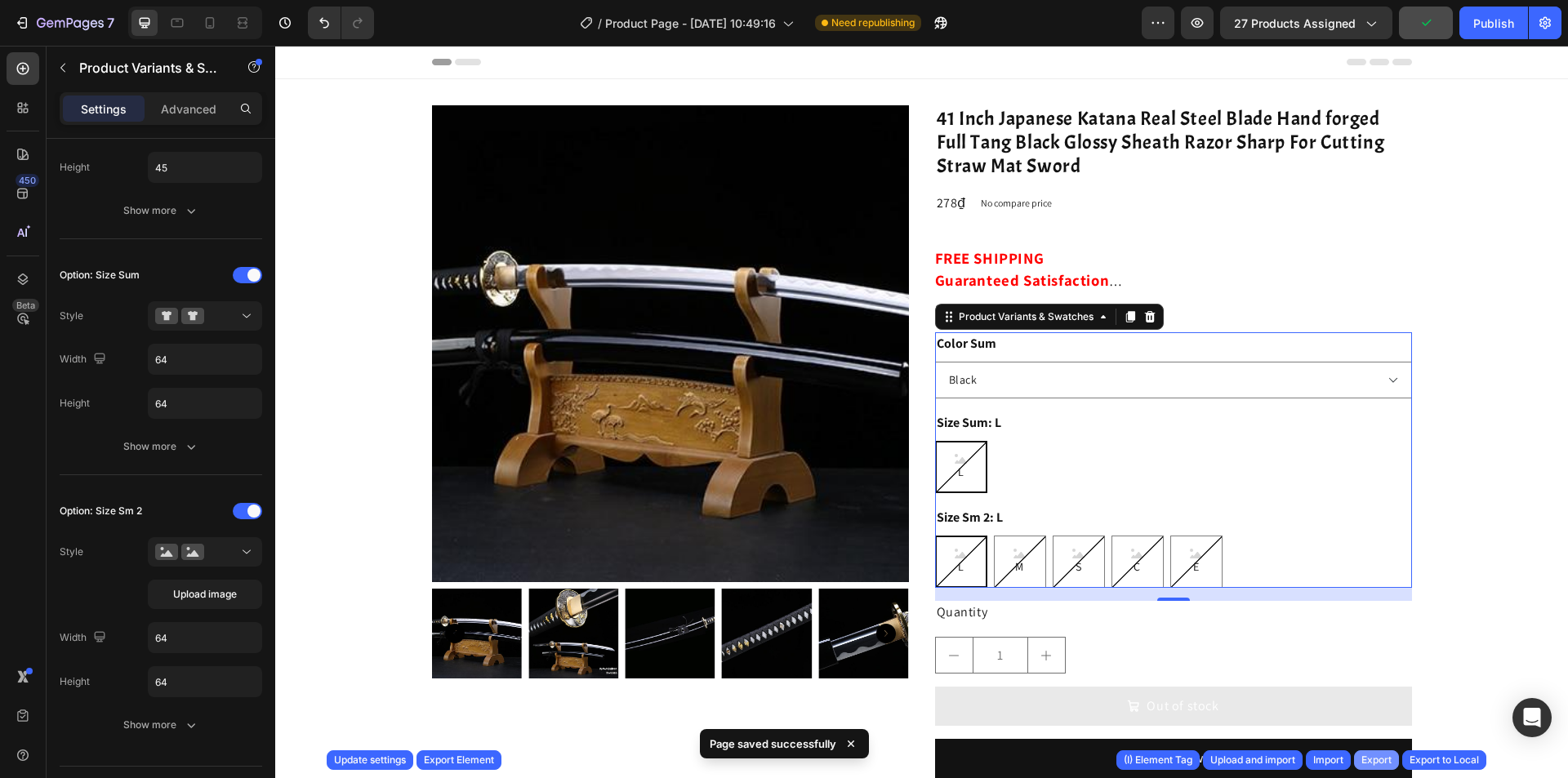
drag, startPoint x: 1382, startPoint y: 761, endPoint x: 1090, endPoint y: 685, distance: 301.7
click at [1382, 761] on div "Export" at bounding box center [1376, 760] width 30 height 14
click at [1500, 14] on div "Publish" at bounding box center [1494, 23] width 40 height 17
click at [1362, 762] on div "Export" at bounding box center [1376, 760] width 30 height 14
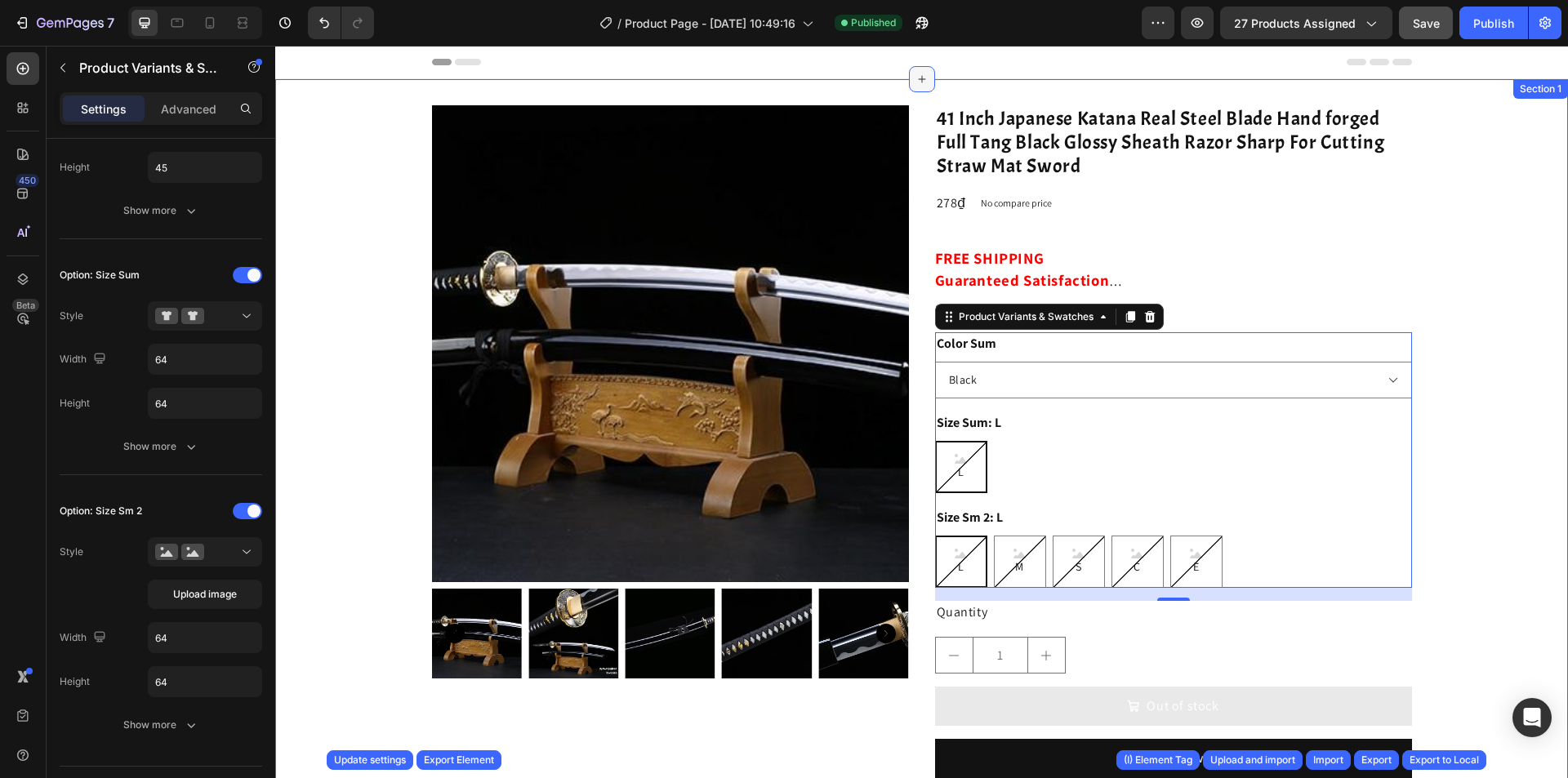
click at [911, 91] on div at bounding box center [922, 79] width 26 height 26
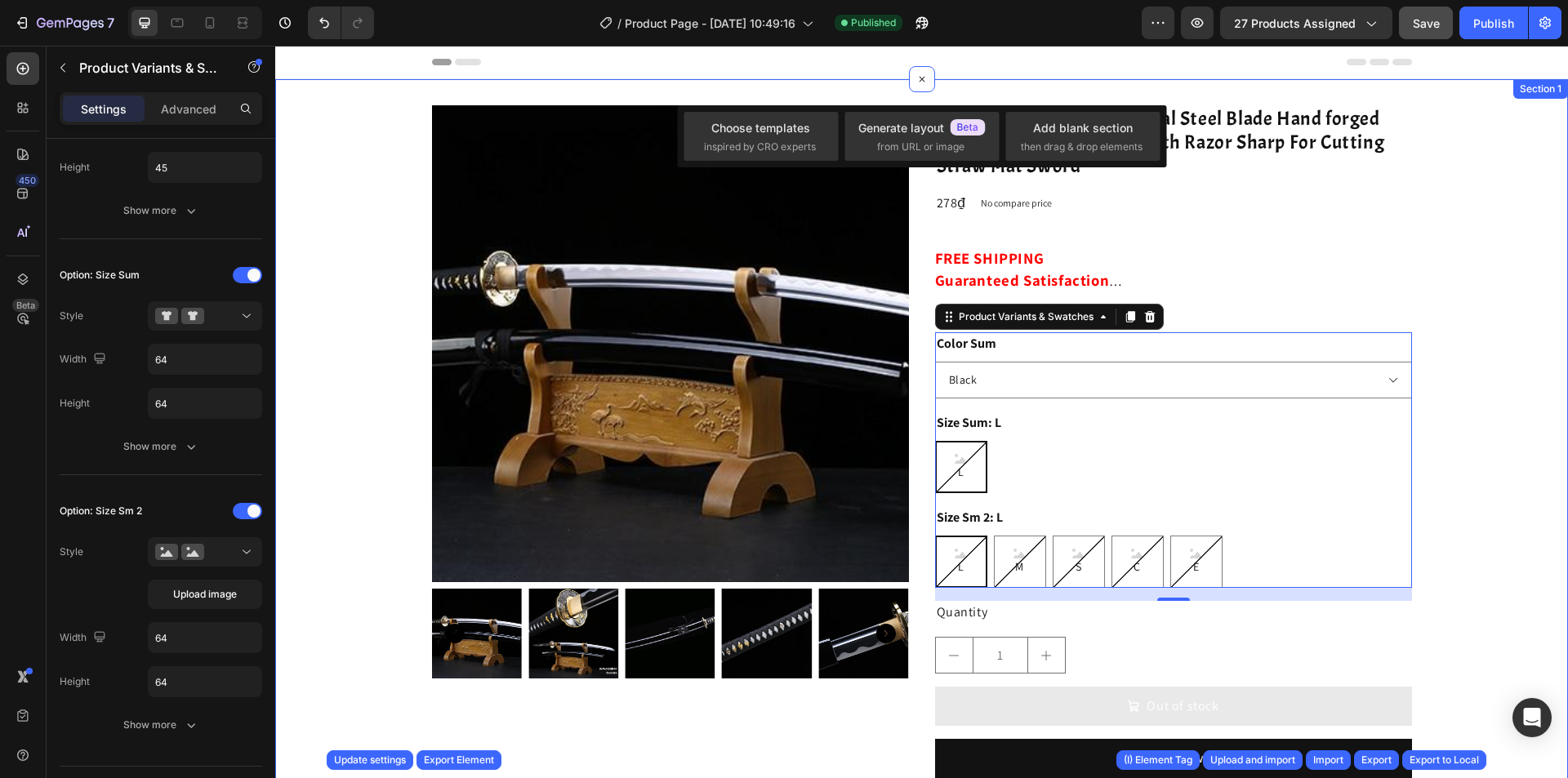
click at [1552, 109] on div "Product Images 41 Inch Japanese Katana Real Steel Blade Hand forged Full Tang B…" at bounding box center [922, 543] width 1294 height 876
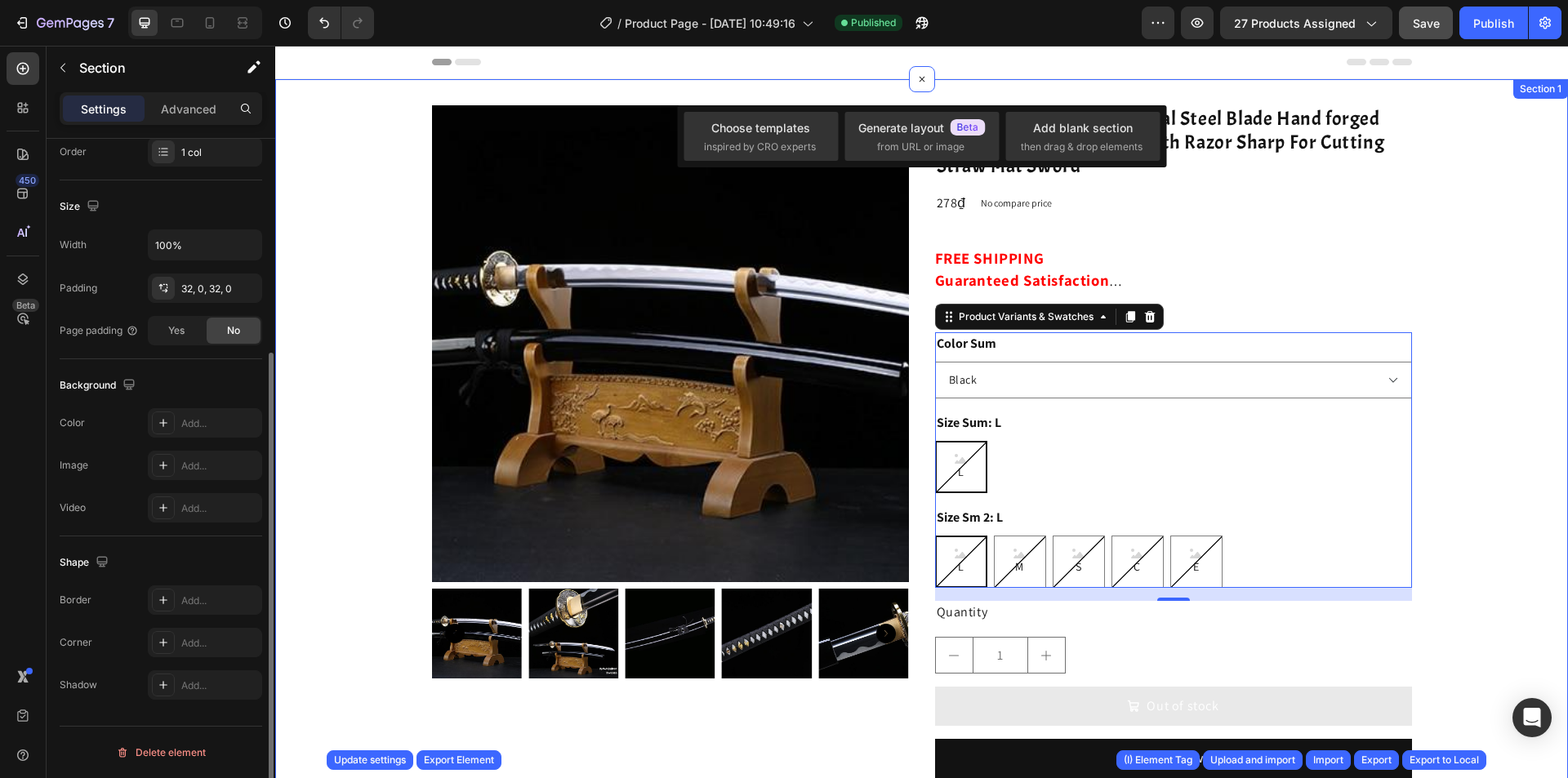
scroll to position [0, 0]
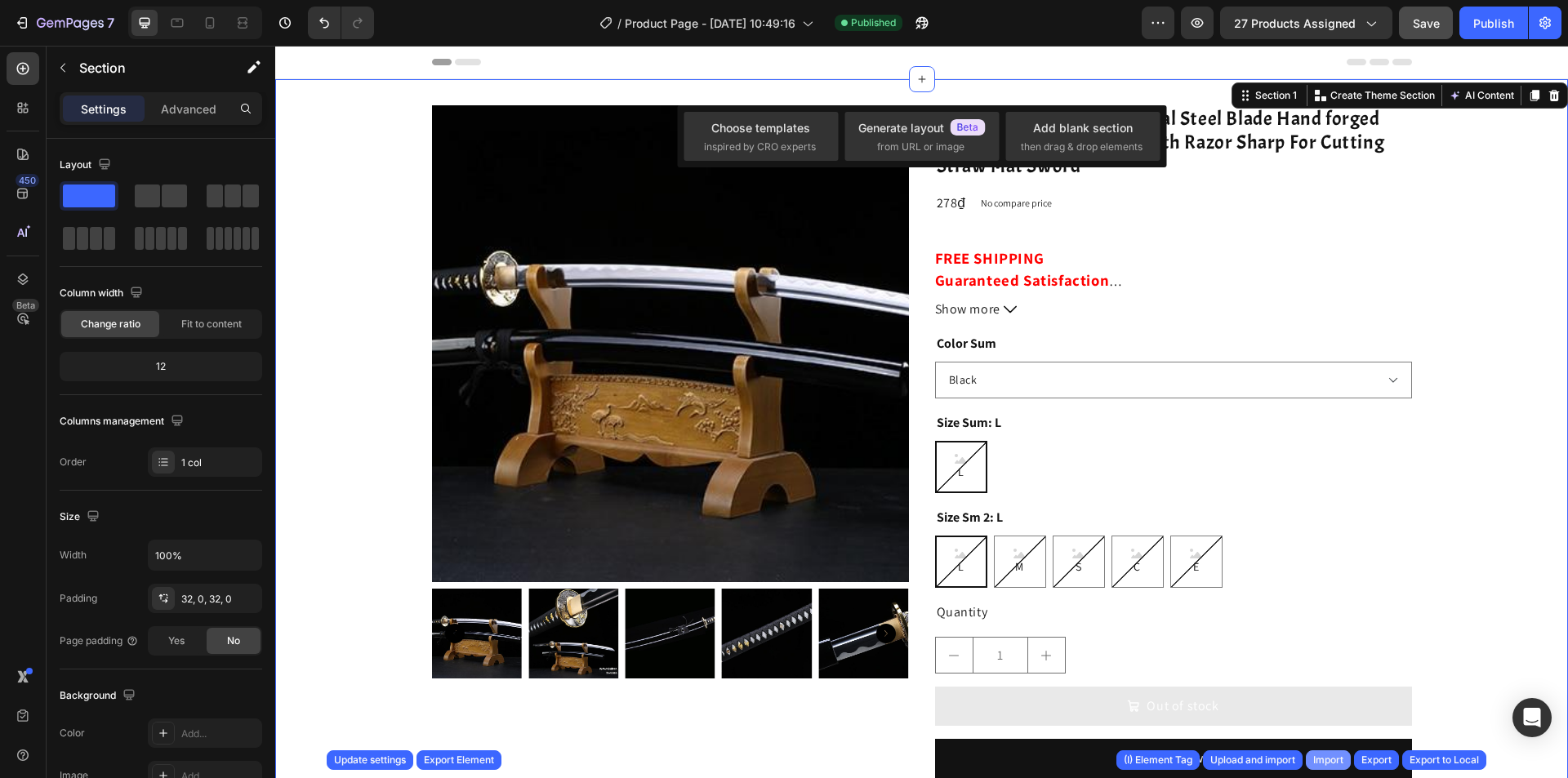
click at [1331, 765] on div "Import" at bounding box center [1328, 760] width 30 height 14
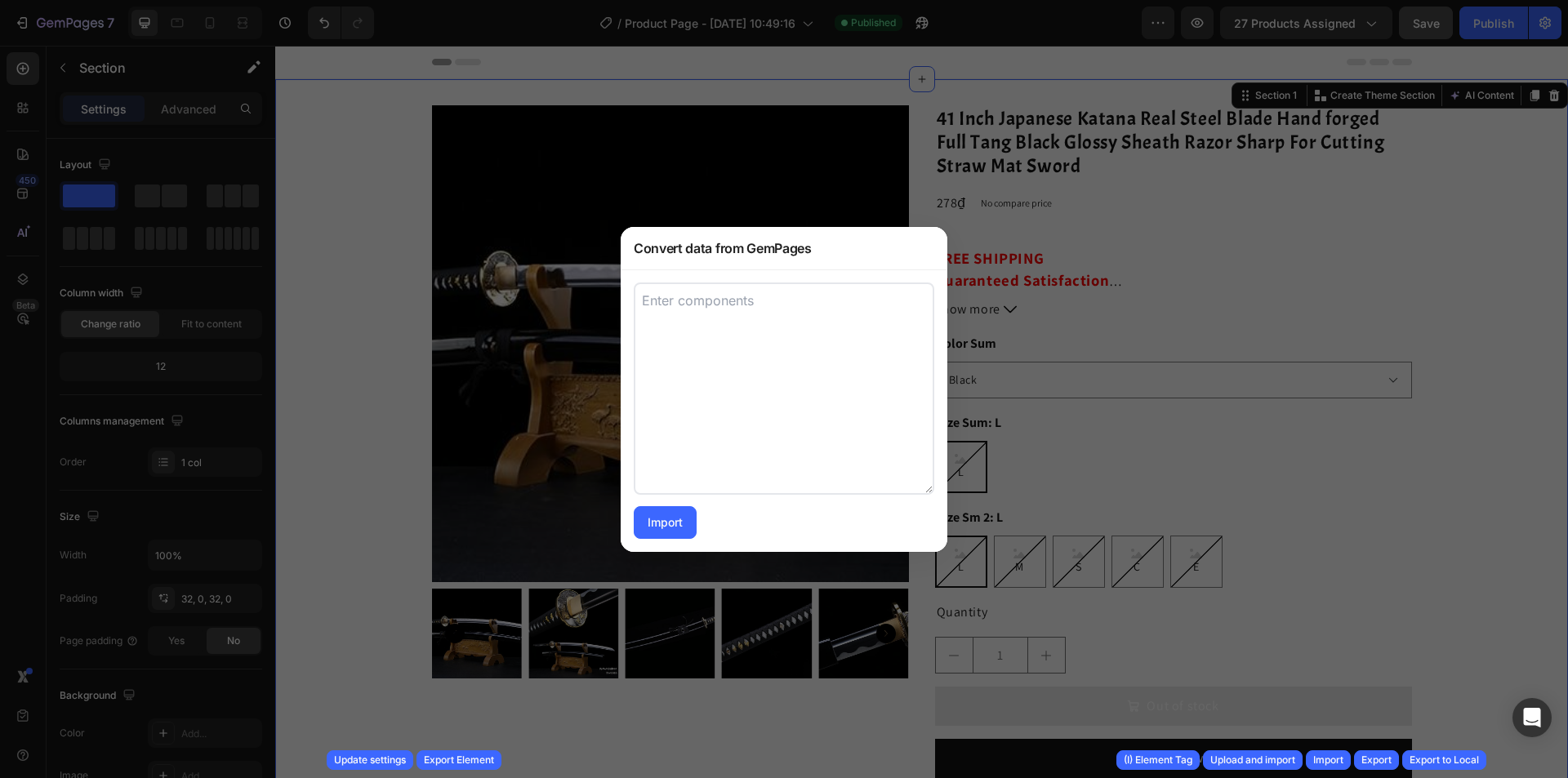
click at [831, 433] on textarea at bounding box center [784, 388] width 301 height 213
paste textarea "[ { "uid": "gnUYnXtgeN", "tag": "Section", "label": "Section", "settings": { "l…"
type textarea "[ { "uid": "gnUYnXtgeN", "tag": "Section", "label": "Section", "settings": { "l…"
click at [635, 518] on button "Import" at bounding box center [665, 523] width 63 height 33
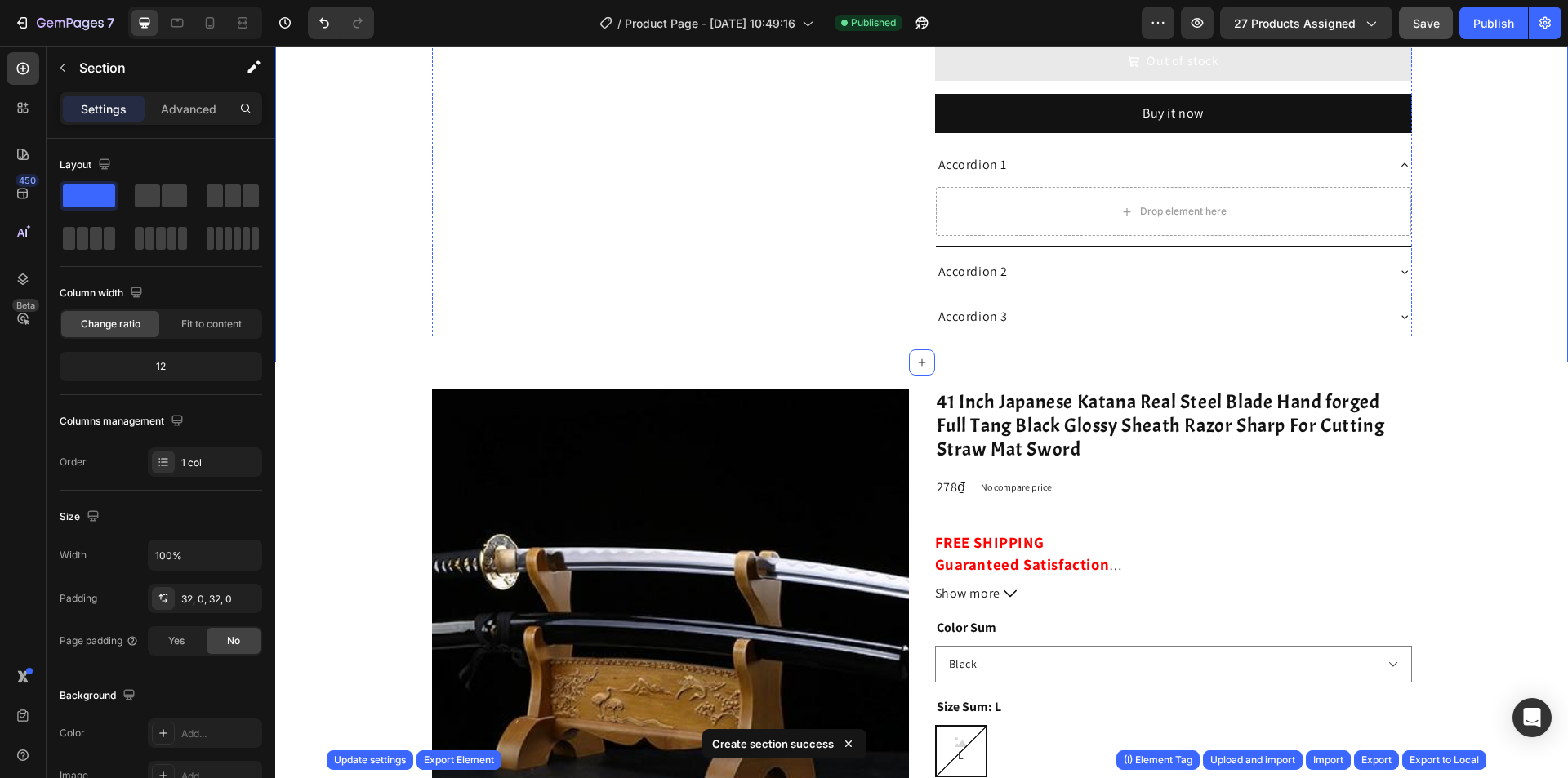
scroll to position [654, 0]
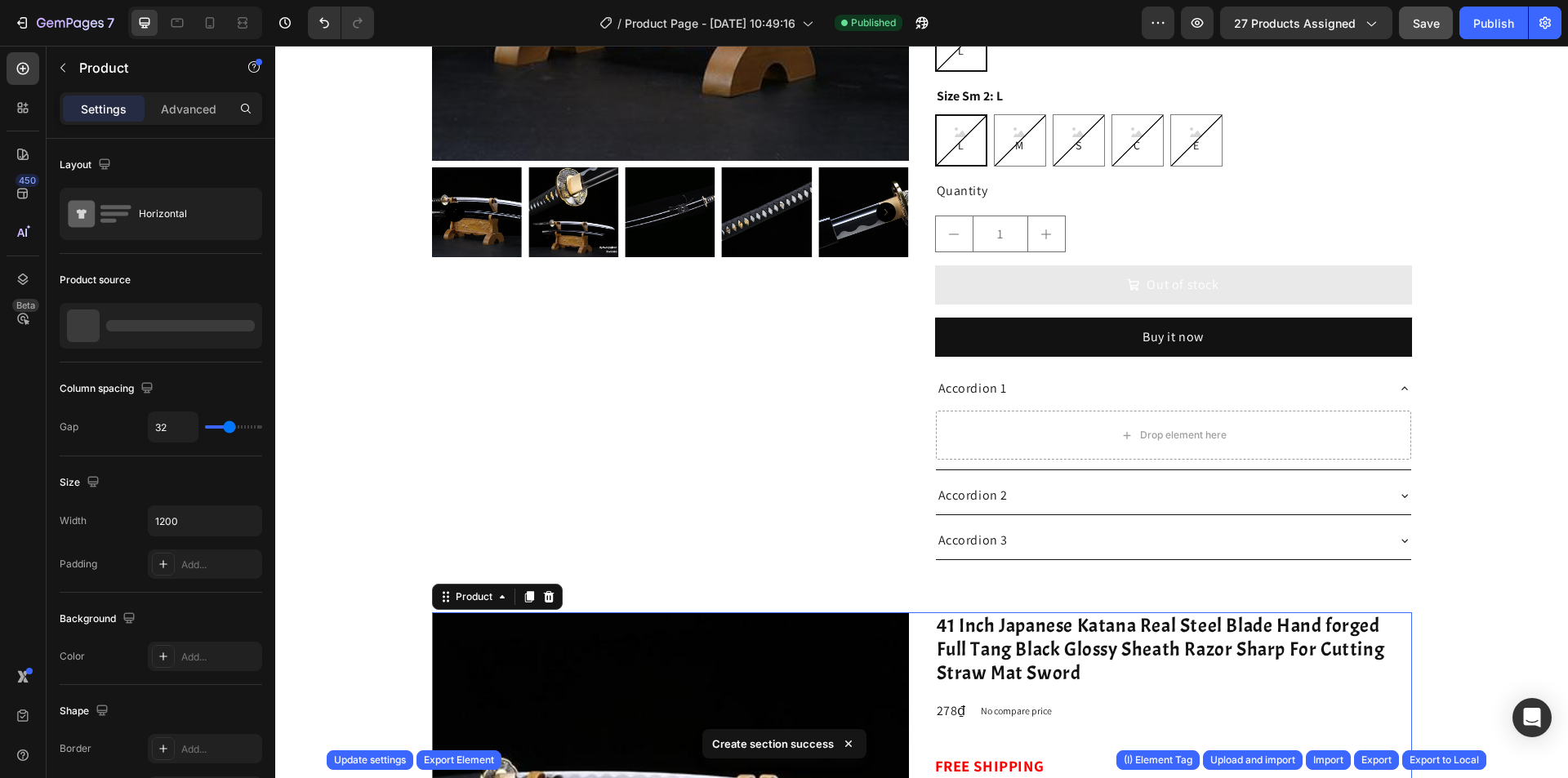
scroll to position [408, 0]
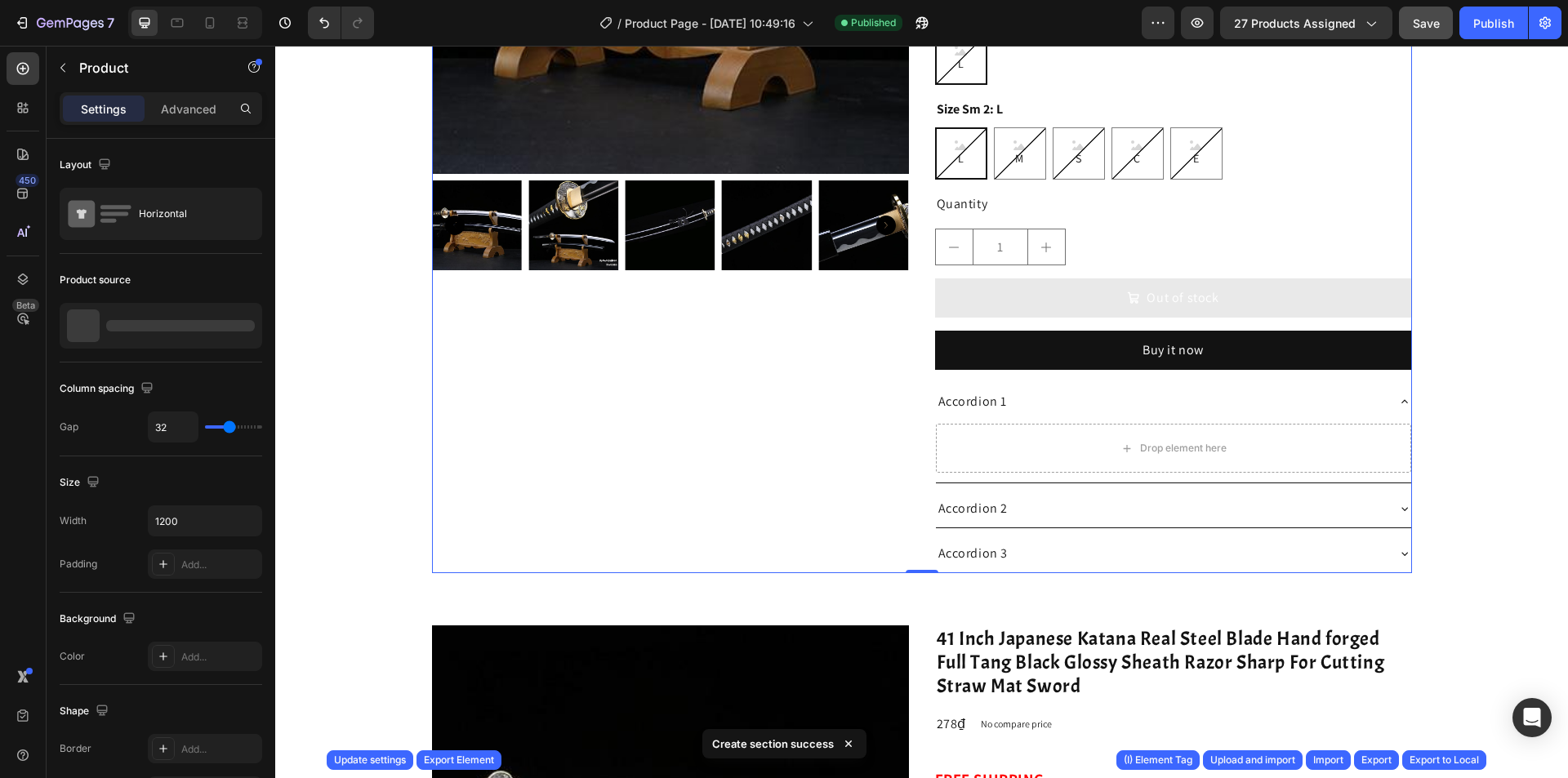
click at [900, 438] on div "Product Images" at bounding box center [670, 135] width 477 height 876
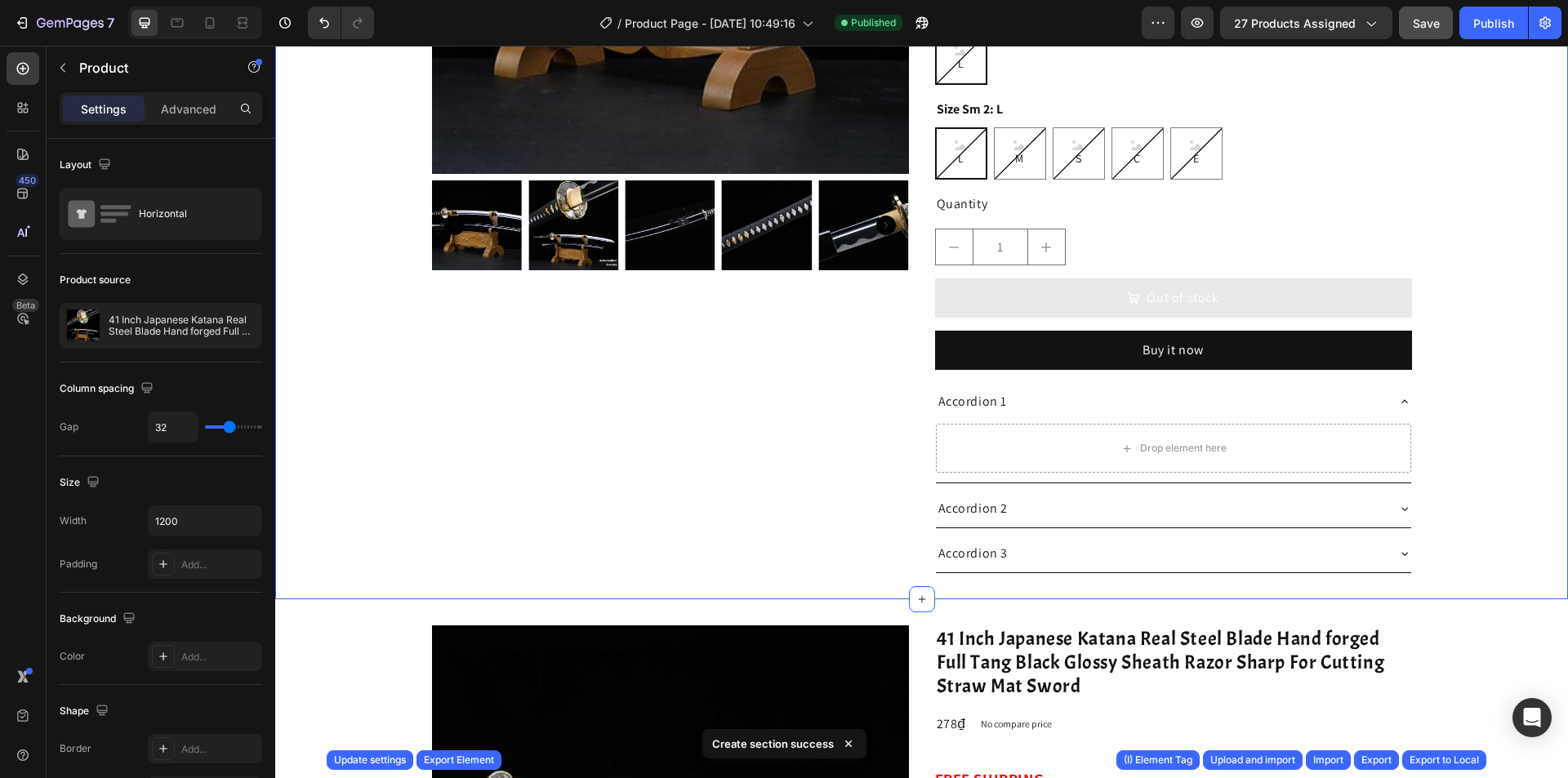
click at [1455, 492] on div "Product Images 41 Inch Japanese Katana Real Steel Blade Hand forged Full Tang B…" at bounding box center [922, 135] width 1294 height 876
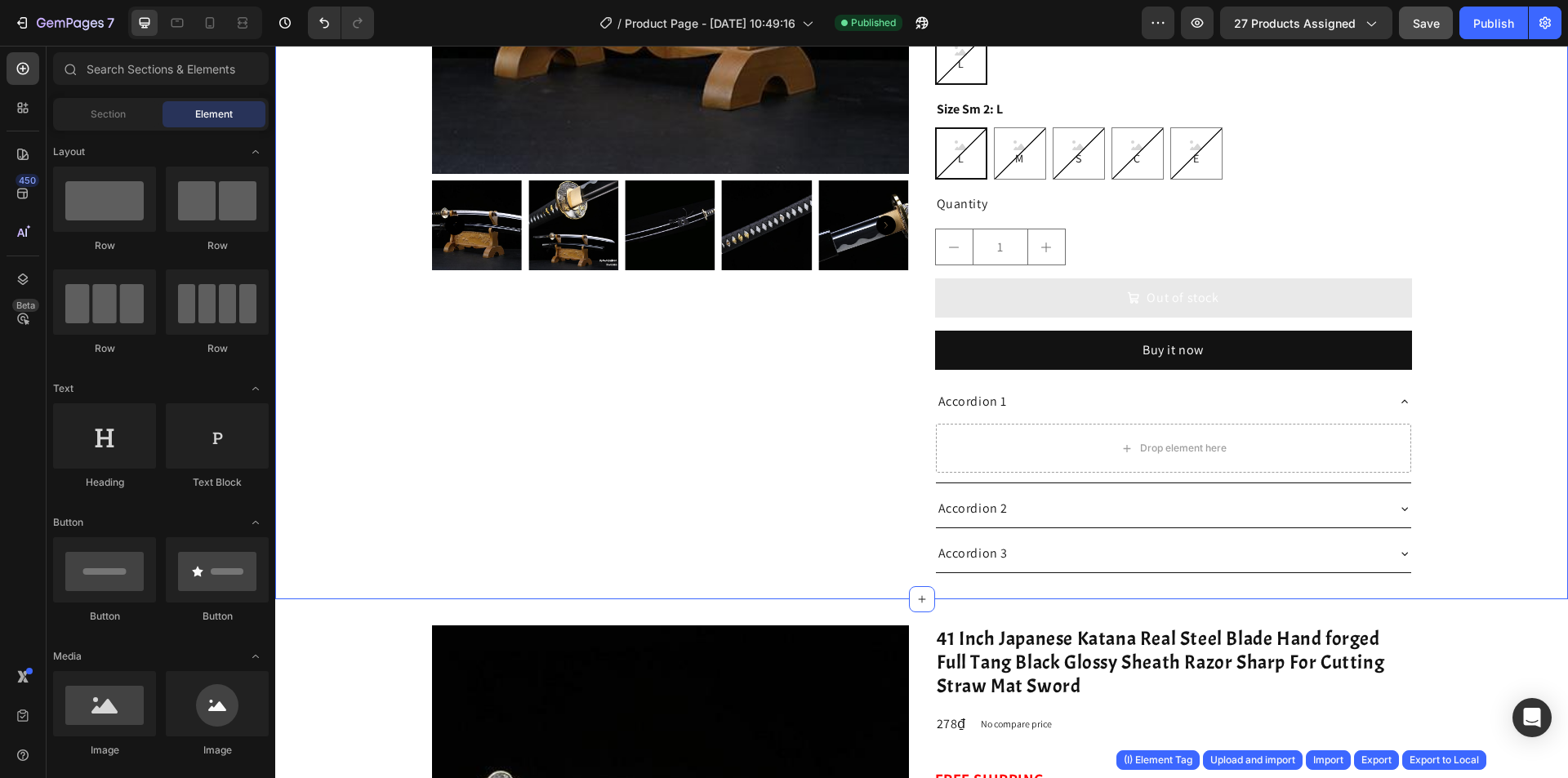
scroll to position [0, 0]
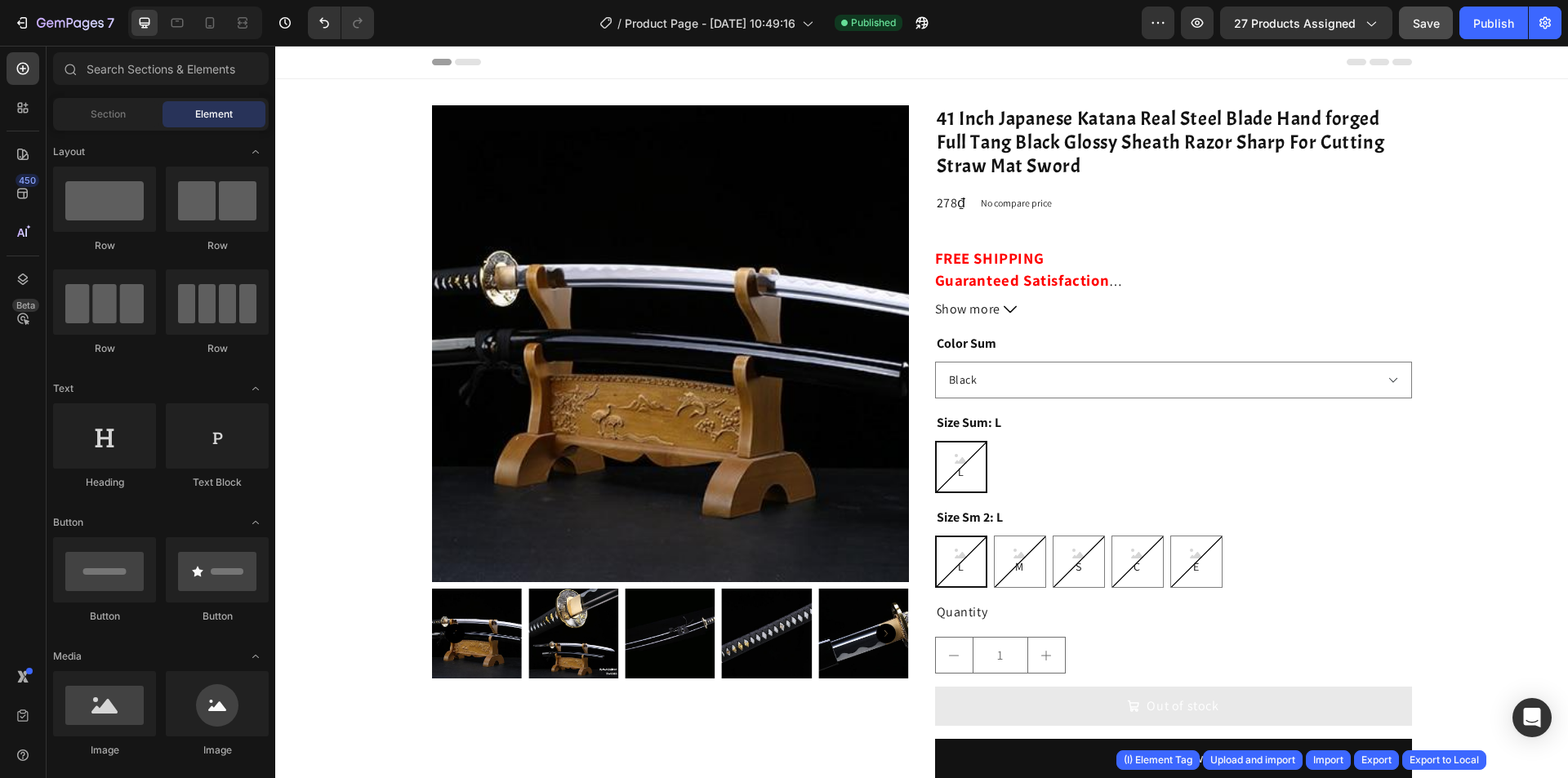
click at [1494, 6] on div "7 Version history / Product Page - [DATE] 10:49:16 Published Preview 27 product…" at bounding box center [784, 23] width 1568 height 46
click at [1498, 19] on div "Publish" at bounding box center [1494, 23] width 40 height 17
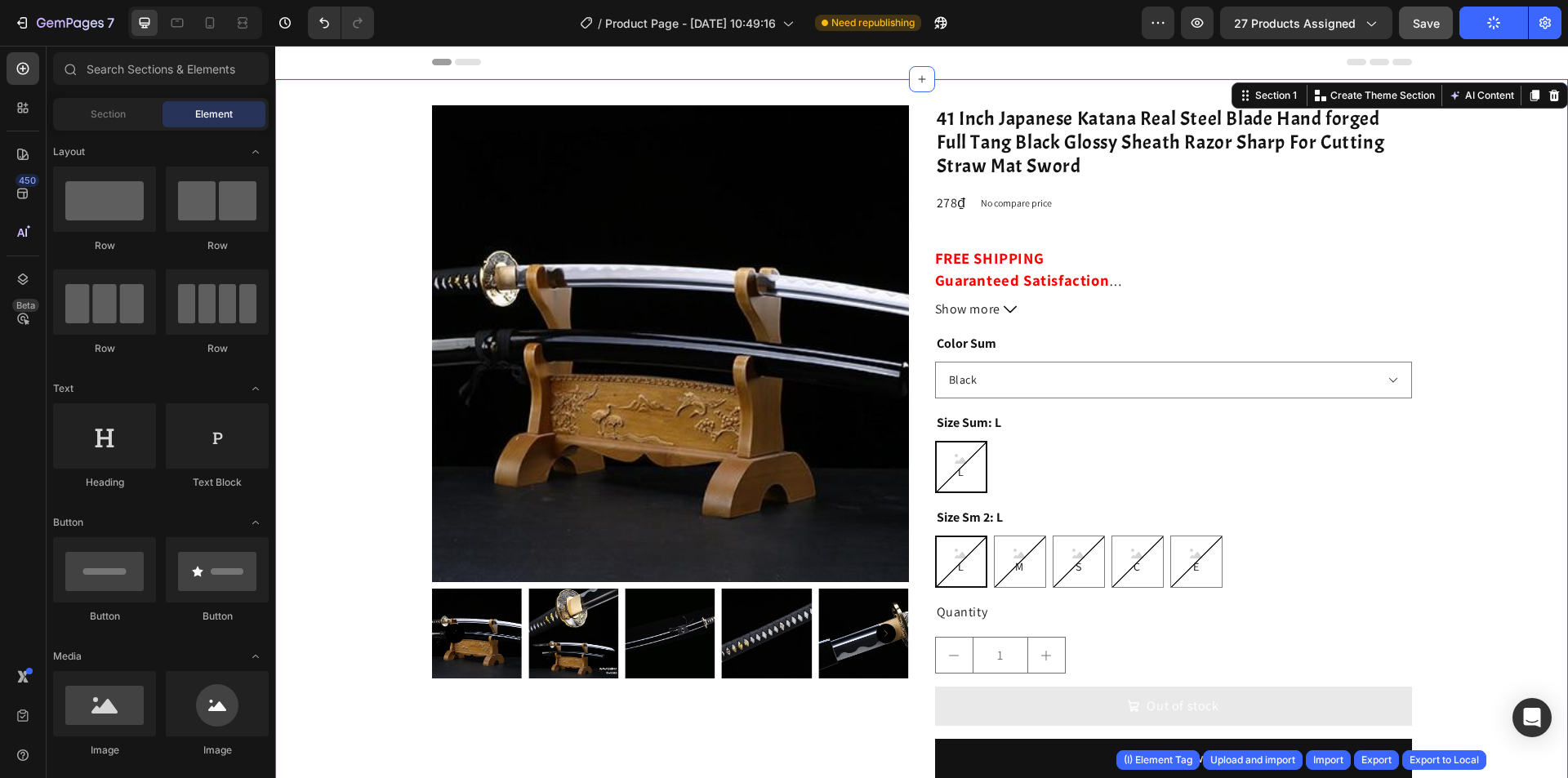
click at [1046, 84] on div "Product Images 41 Inch Japanese Katana Real Steel Blade Hand forged Full Tang B…" at bounding box center [922, 543] width 1294 height 928
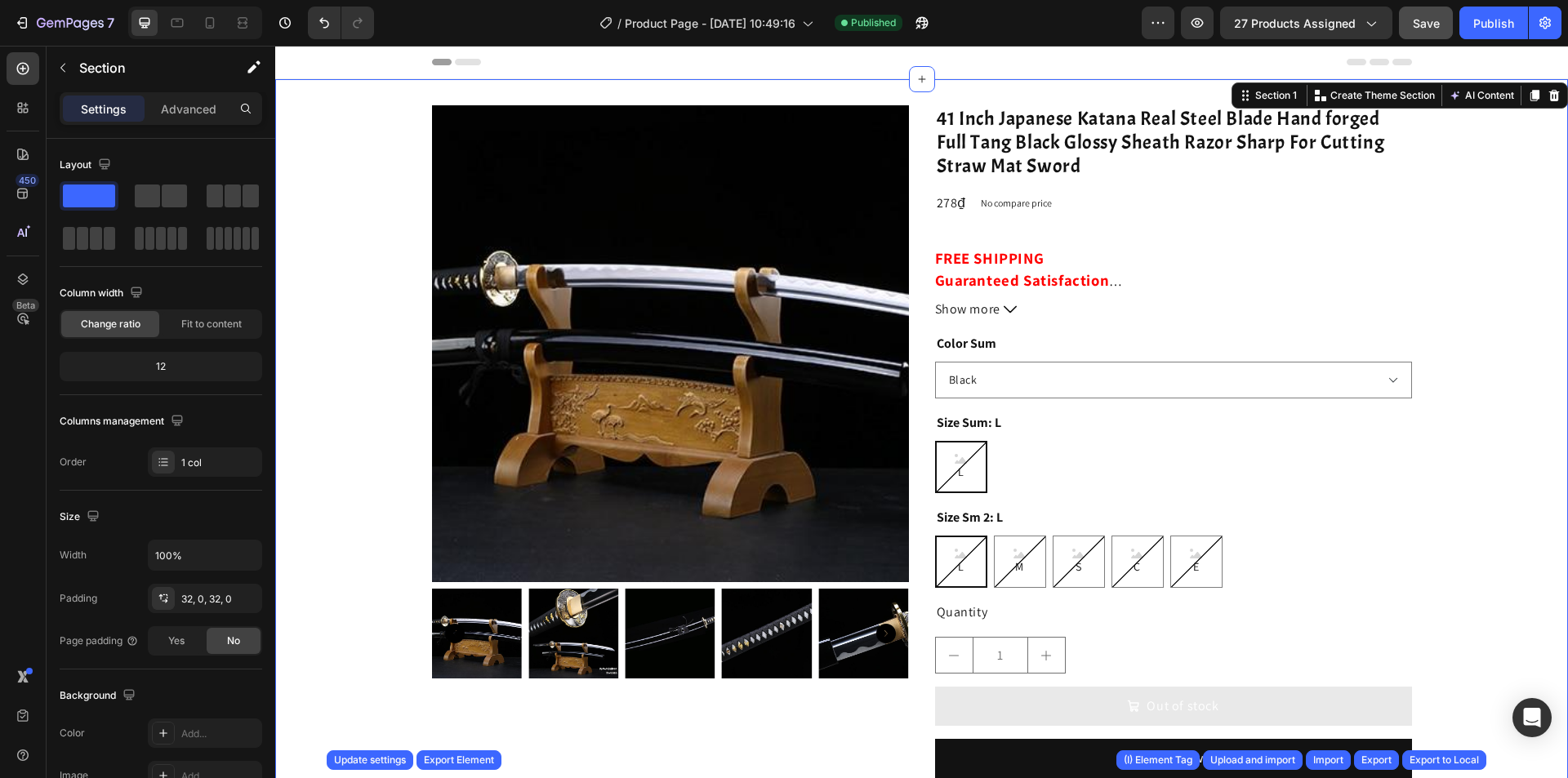
click at [886, 93] on div "Product Images 41 Inch Japanese Katana Real Steel Blade Hand forged Full Tang B…" at bounding box center [922, 543] width 1294 height 928
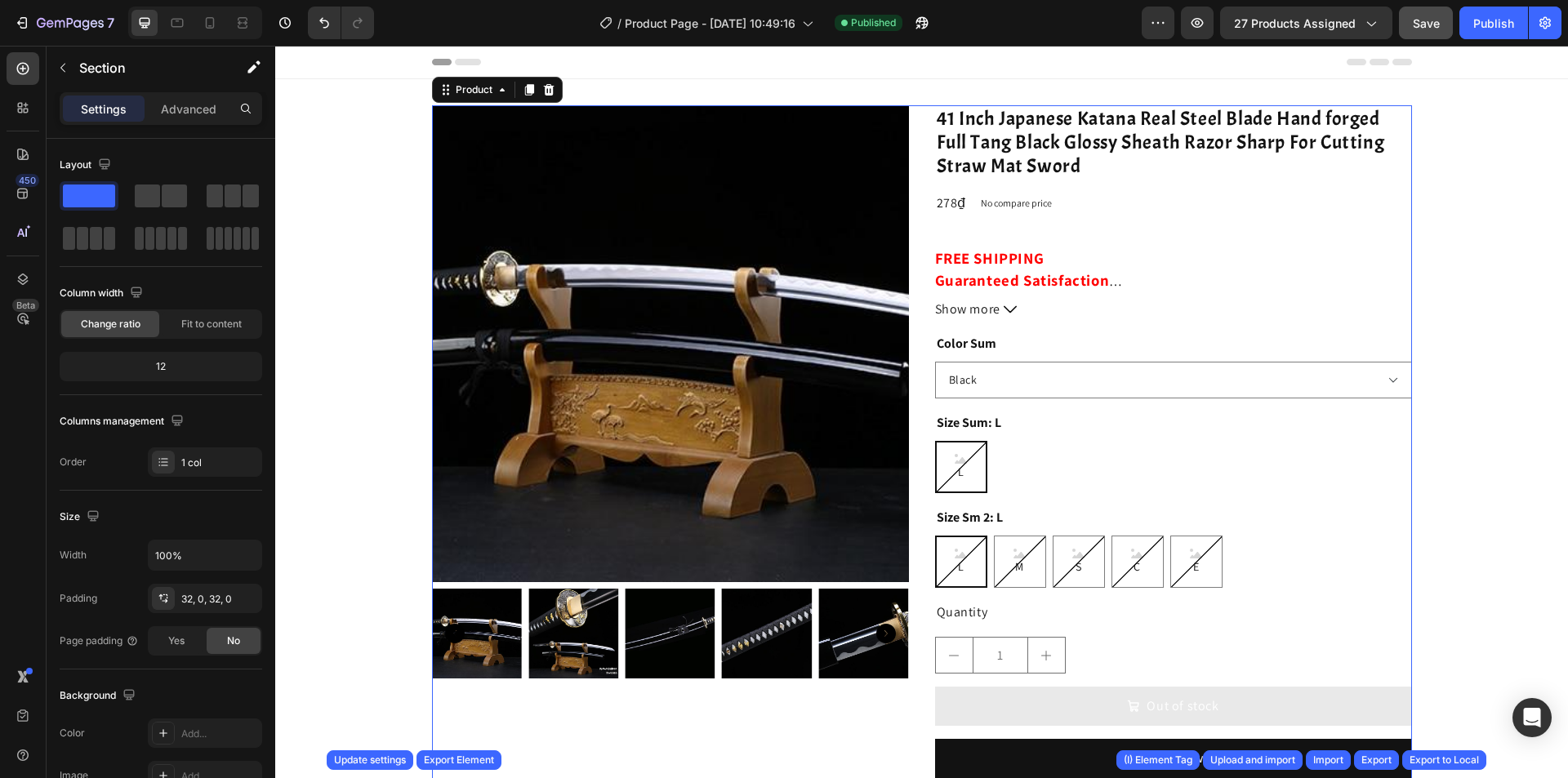
click at [924, 219] on div "Product Images 41 Inch Japanese Katana Real Steel Blade Hand forged Full Tang B…" at bounding box center [923, 543] width 980 height 876
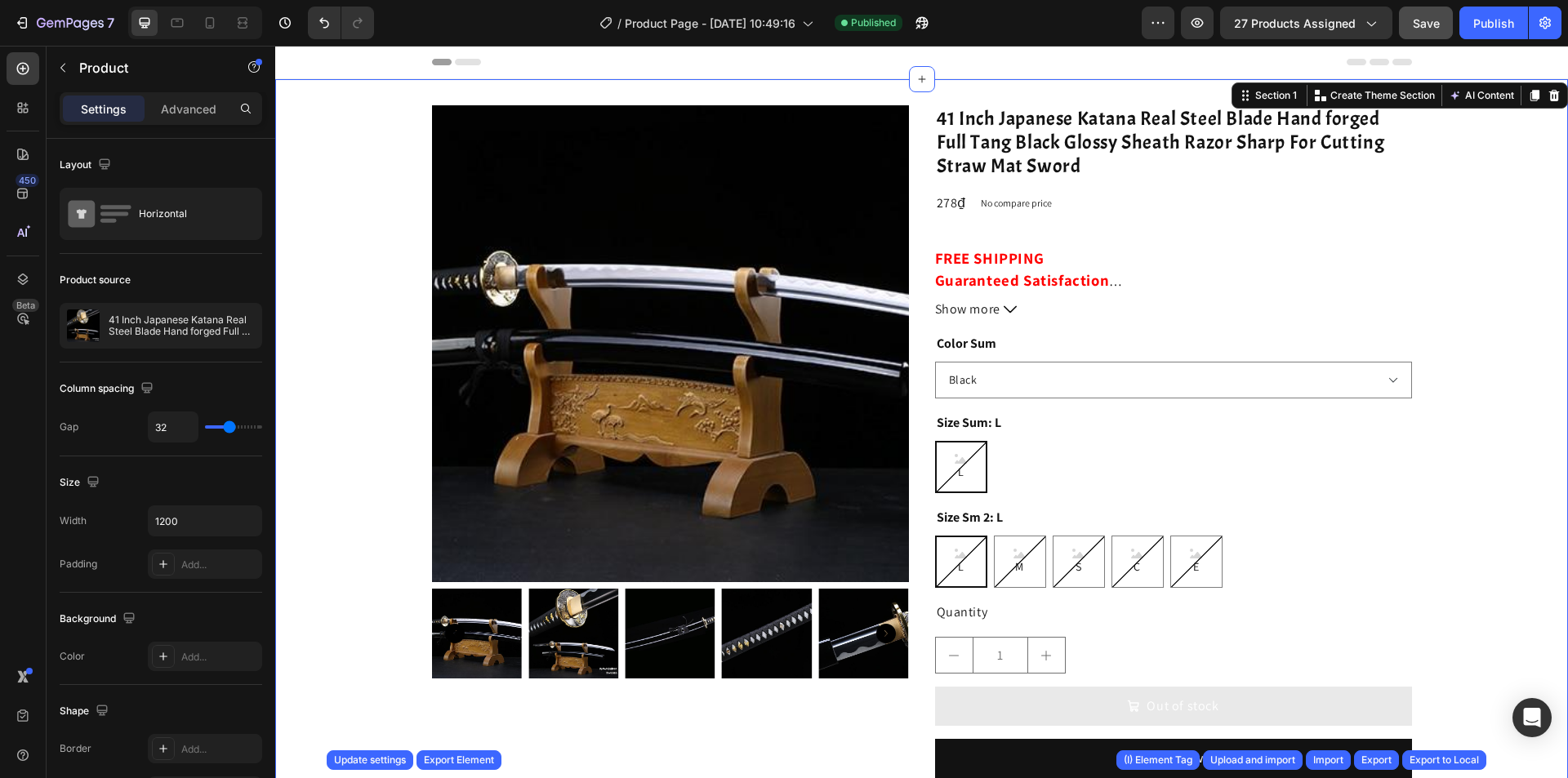
click at [918, 98] on div "Product Images 41 Inch Japanese Katana Real Steel Blade Hand forged Full Tang B…" at bounding box center [922, 543] width 1294 height 928
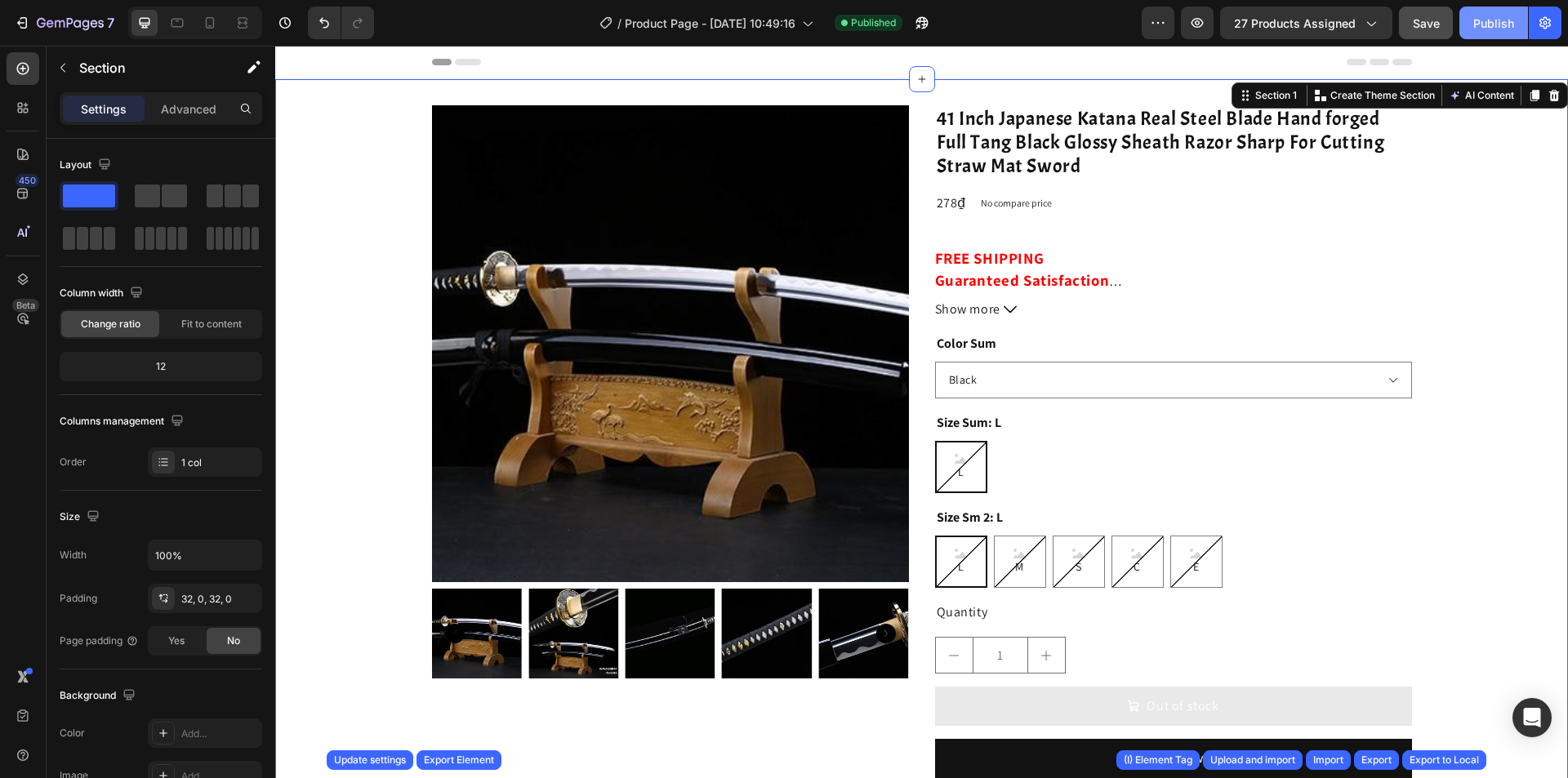
click at [1476, 14] on div "Publish" at bounding box center [1494, 23] width 40 height 17
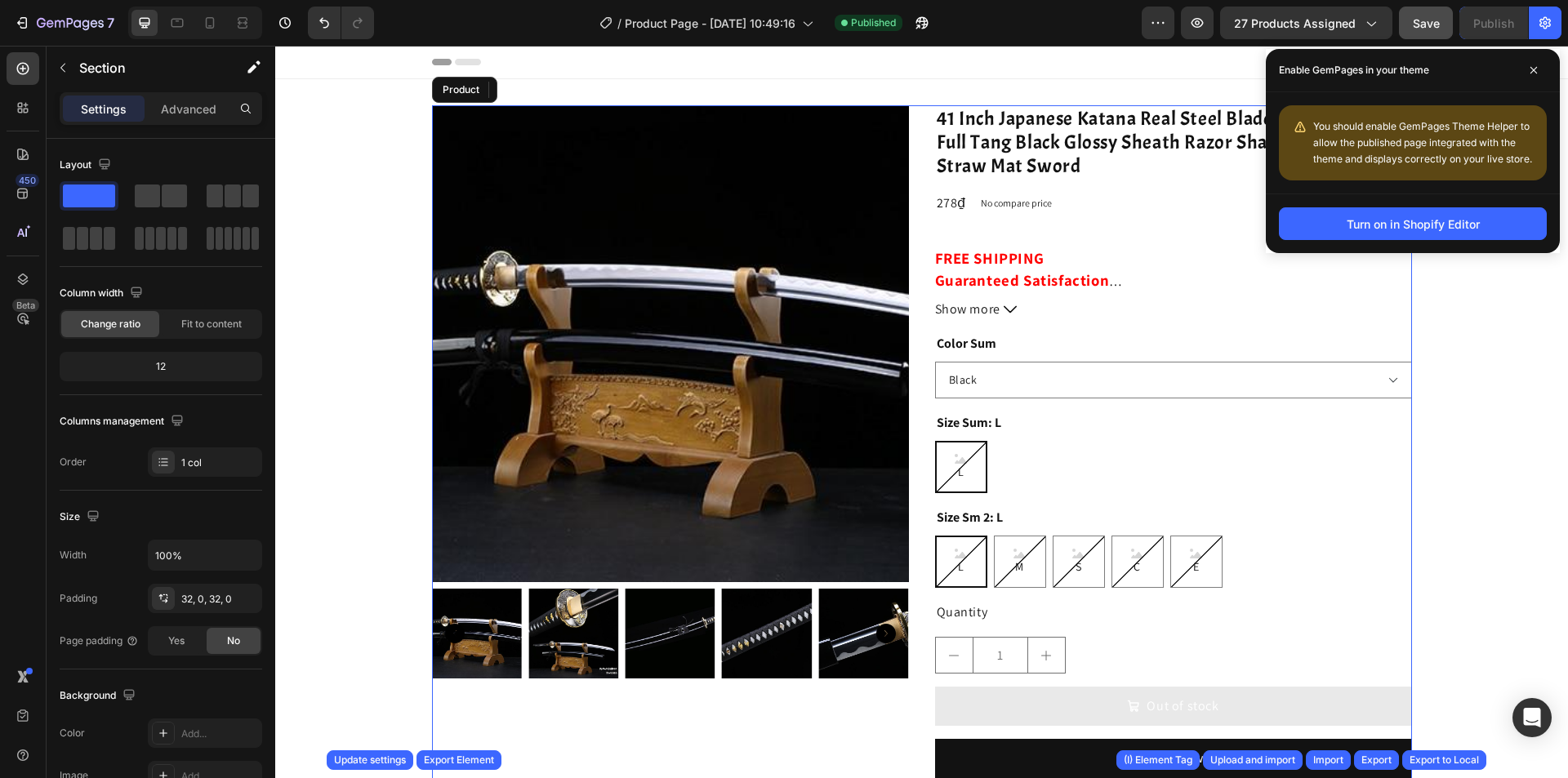
click at [912, 246] on div "Product Images 41 Inch Japanese Katana Real Steel Blade Hand forged Full Tang B…" at bounding box center [923, 543] width 980 height 876
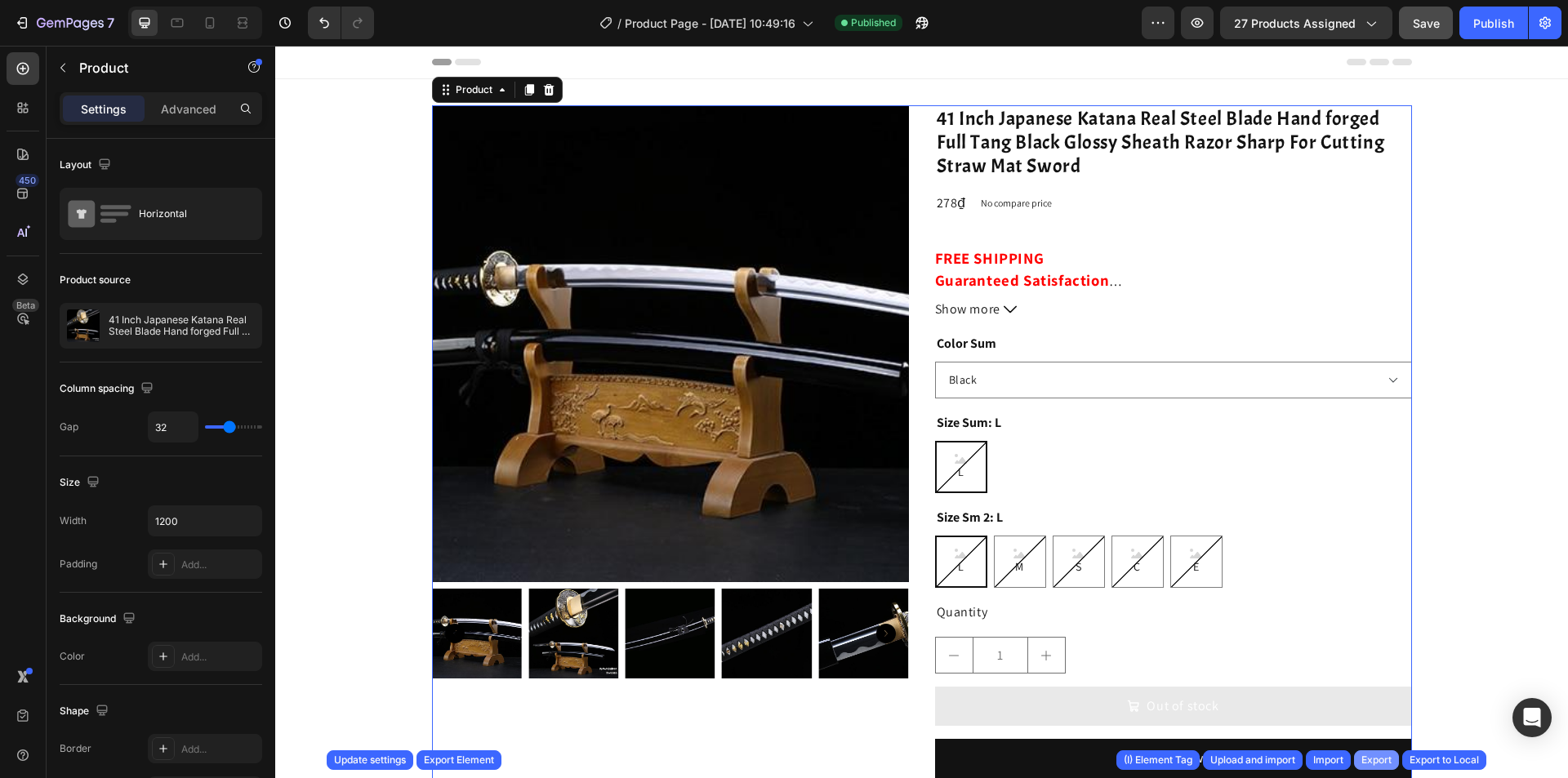
click at [1376, 762] on div "Export" at bounding box center [1376, 760] width 30 height 14
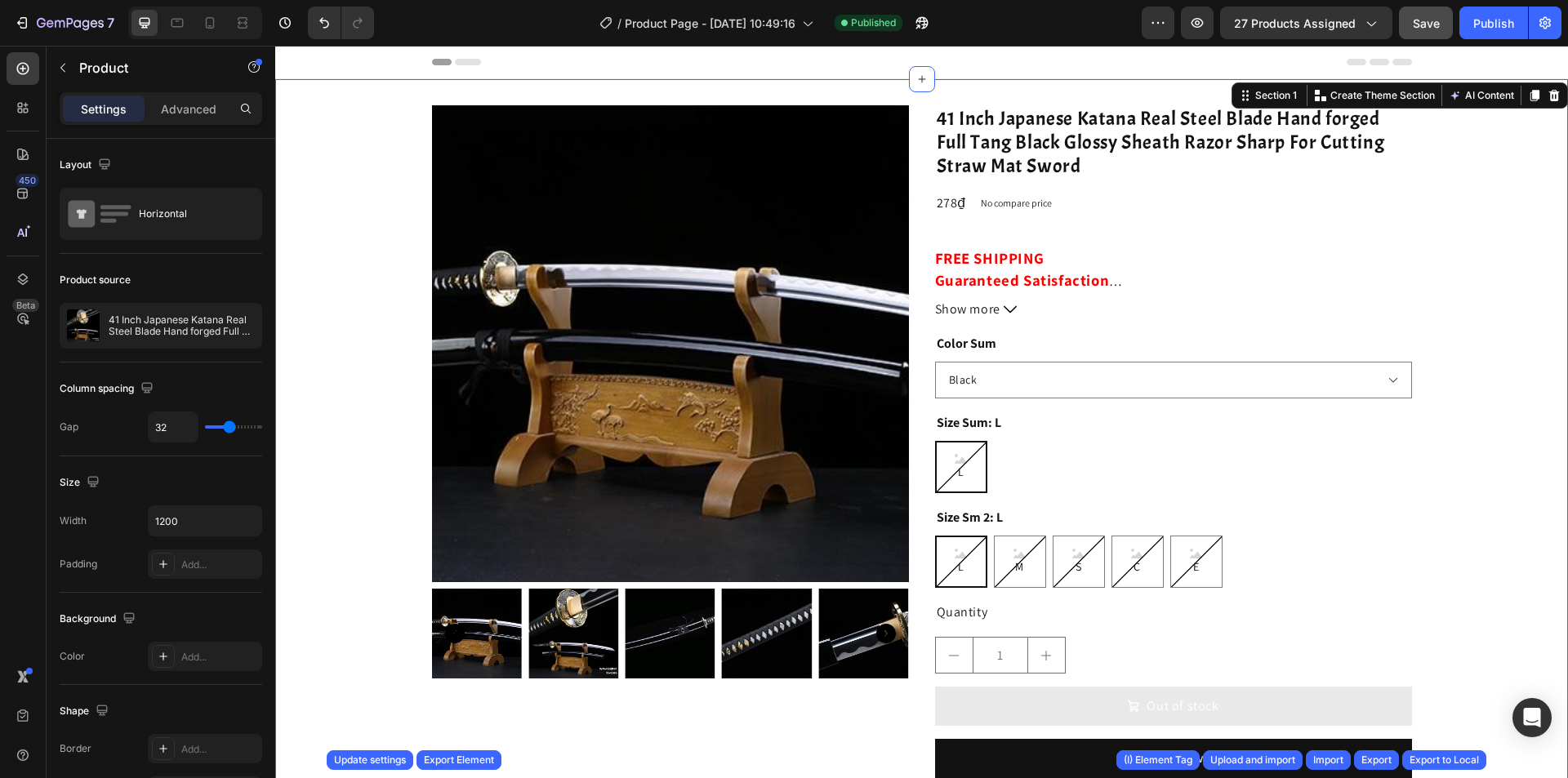
drag, startPoint x: 1019, startPoint y: 81, endPoint x: 1265, endPoint y: 103, distance: 247.0
click at [1020, 81] on div "Product Images 41 Inch Japanese Katana Real Steel Blade Hand forged Full Tang B…" at bounding box center [922, 543] width 1294 height 928
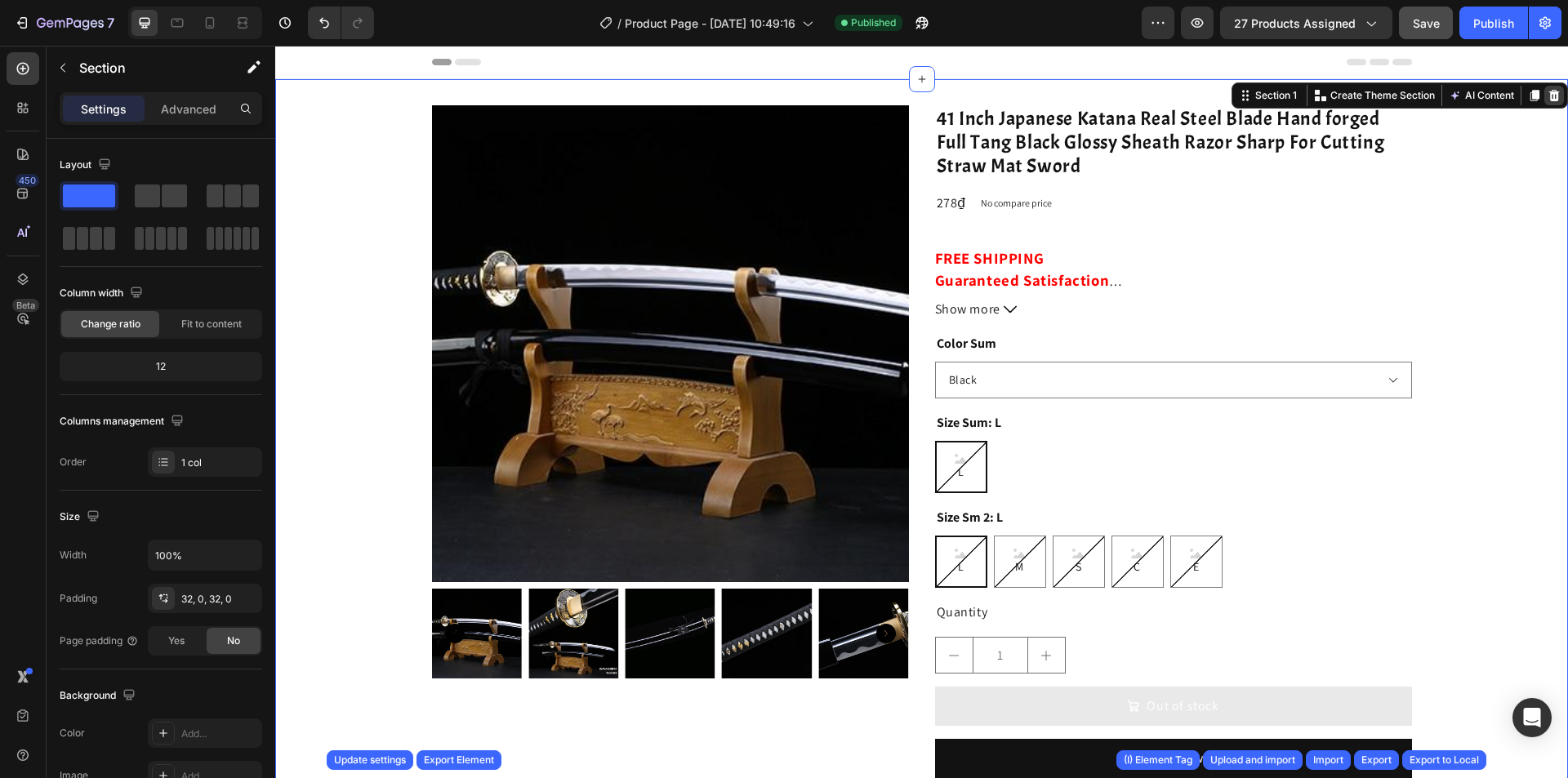
click at [1550, 92] on icon at bounding box center [1555, 95] width 11 height 12
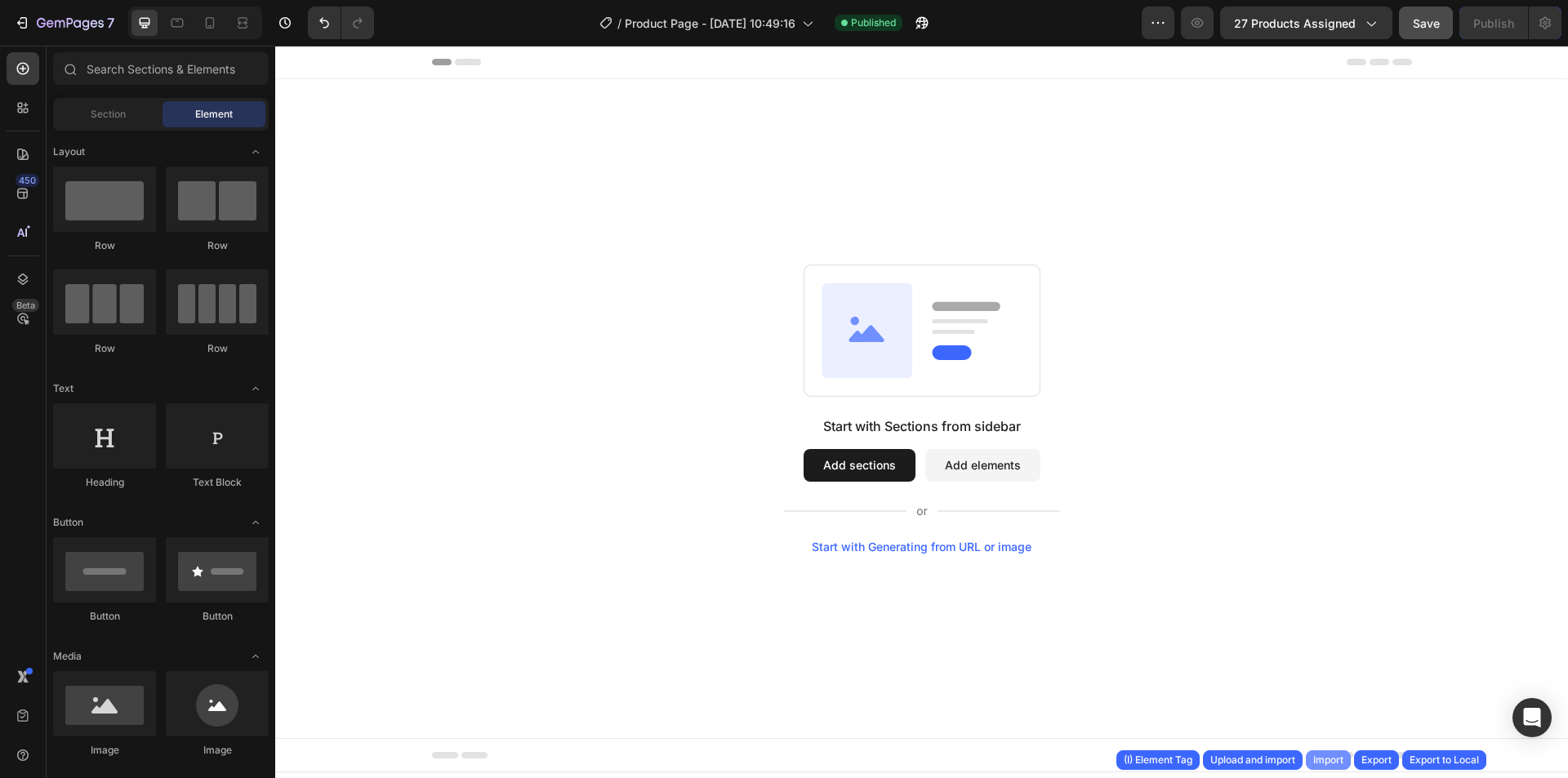
click at [1331, 765] on div "Import" at bounding box center [1328, 760] width 30 height 14
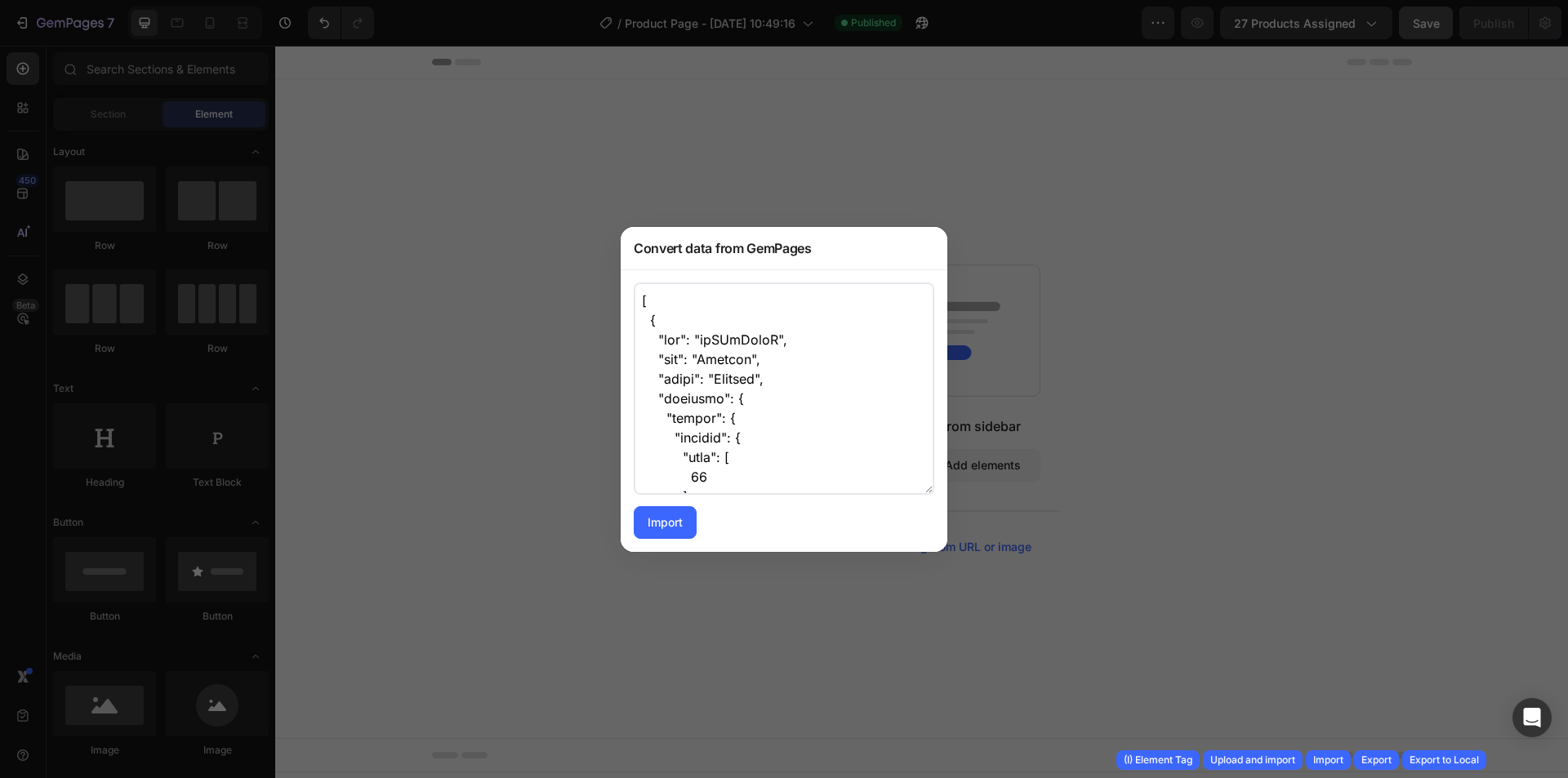
click at [859, 411] on textarea at bounding box center [784, 388] width 301 height 213
paste textarea "V6bzlj-MvO", "tag": "Section", "label": "Section", "settings": { "layout": { "d…"
type textarea "[ { "uid": "V6bzlj-MvO", "tag": "Section", "label": "Section", "settings": { "l…"
click at [664, 524] on div "Import" at bounding box center [666, 522] width 35 height 17
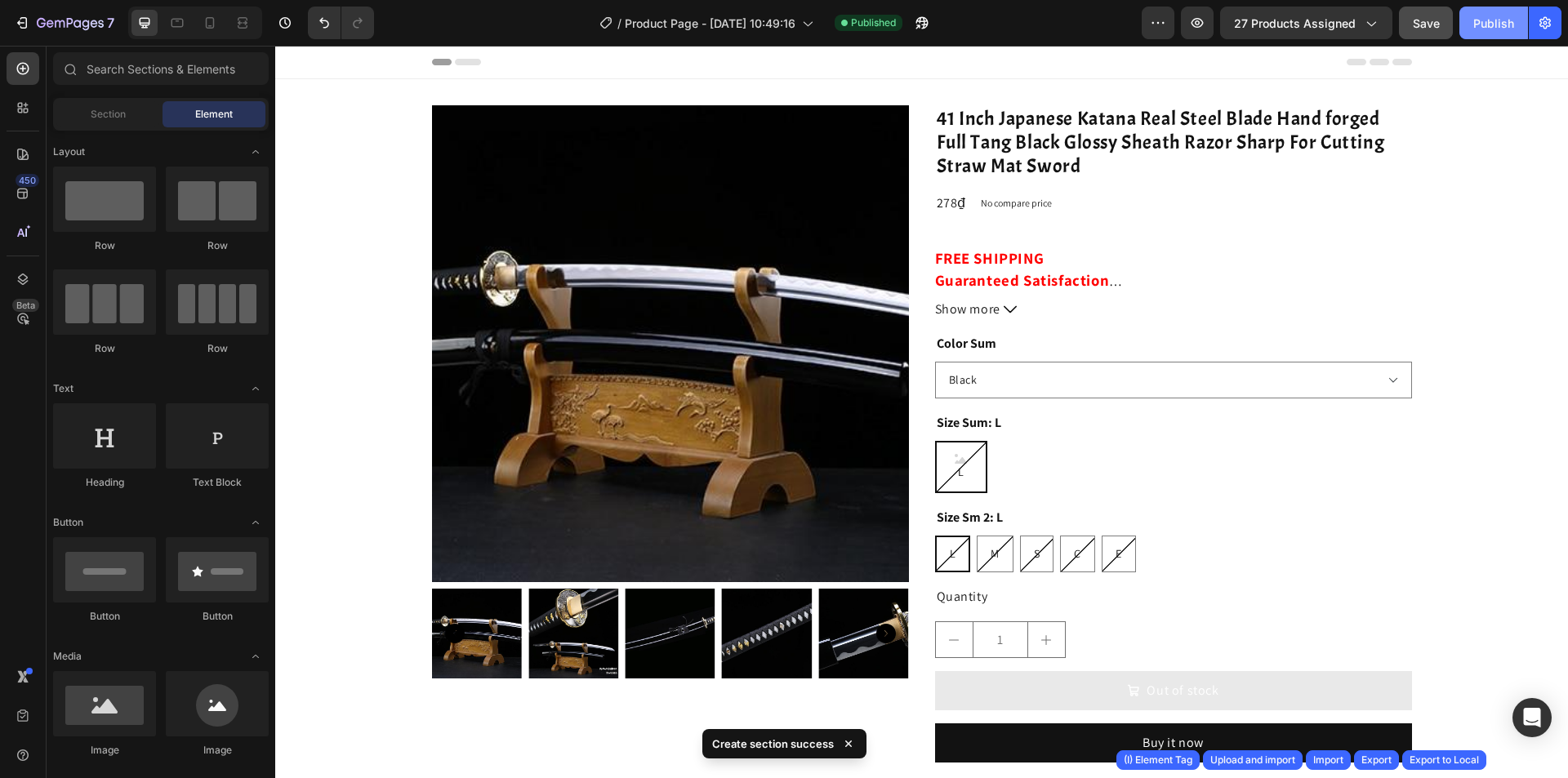
click at [1477, 25] on div "Publish" at bounding box center [1494, 23] width 40 height 17
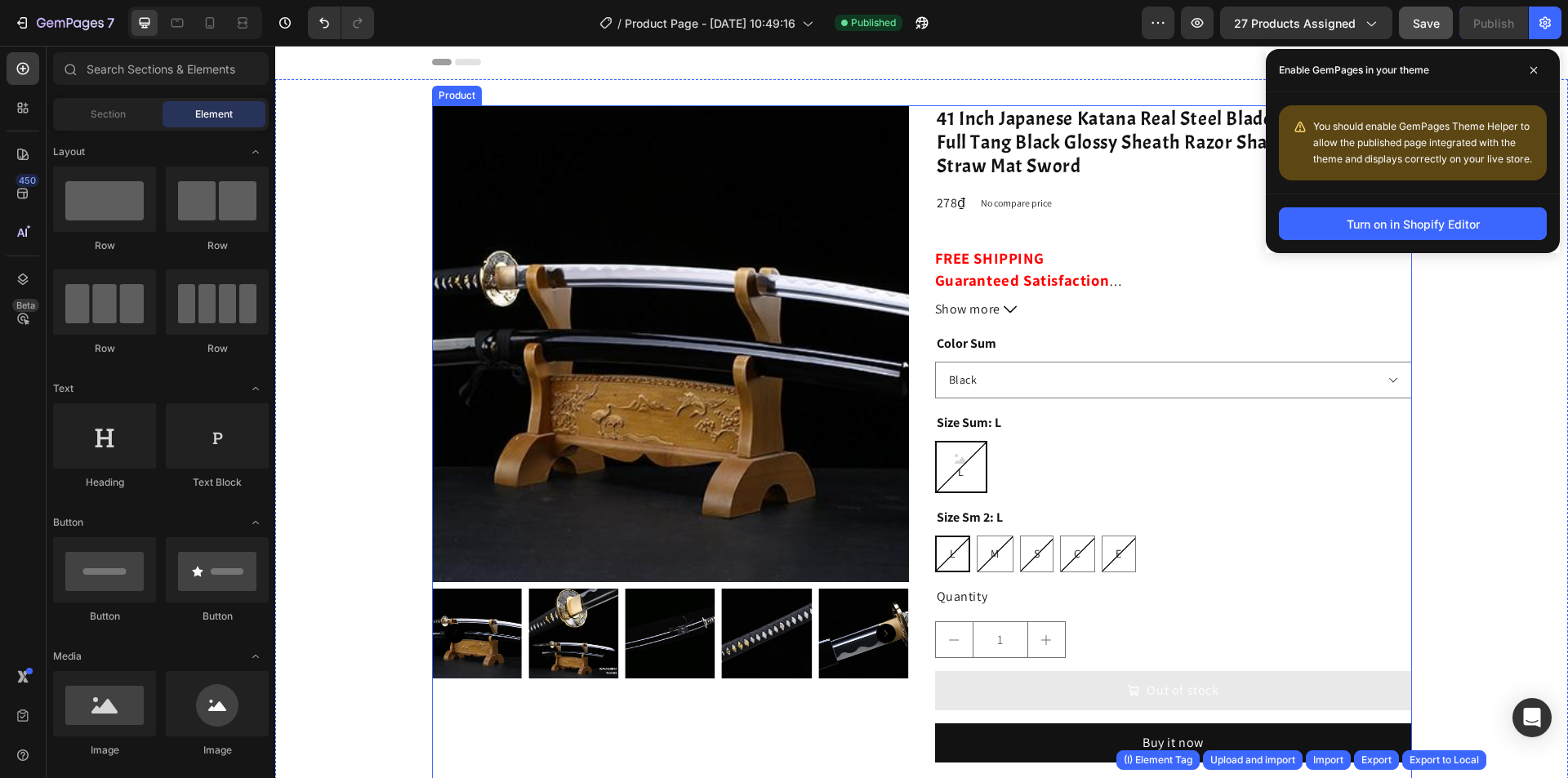
click at [928, 93] on div "Product Images 41 Inch Japanese Katana Real Steel Blade Hand forged Full Tang B…" at bounding box center [922, 535] width 1294 height 913
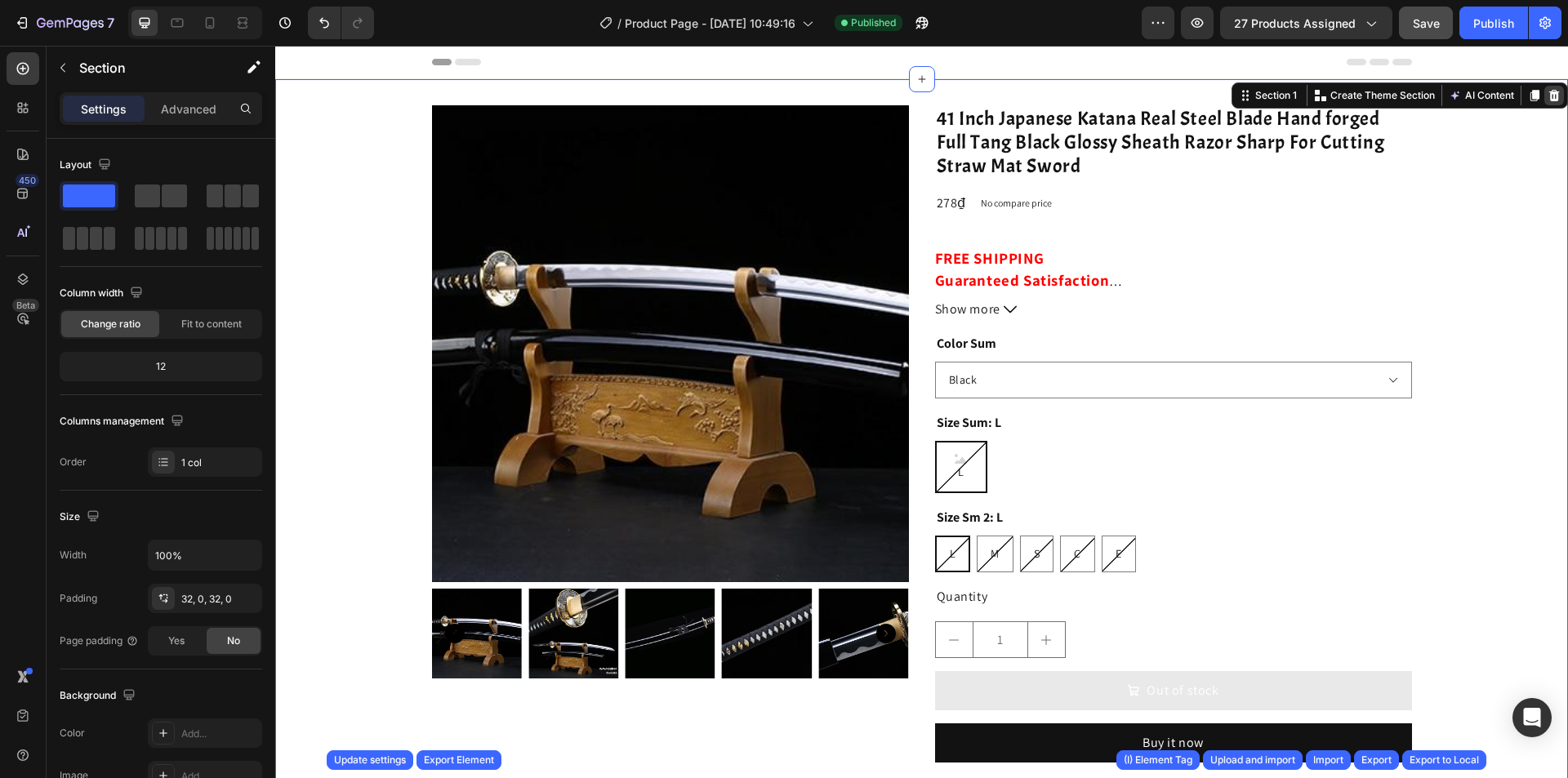
click at [1548, 97] on icon at bounding box center [1555, 95] width 13 height 13
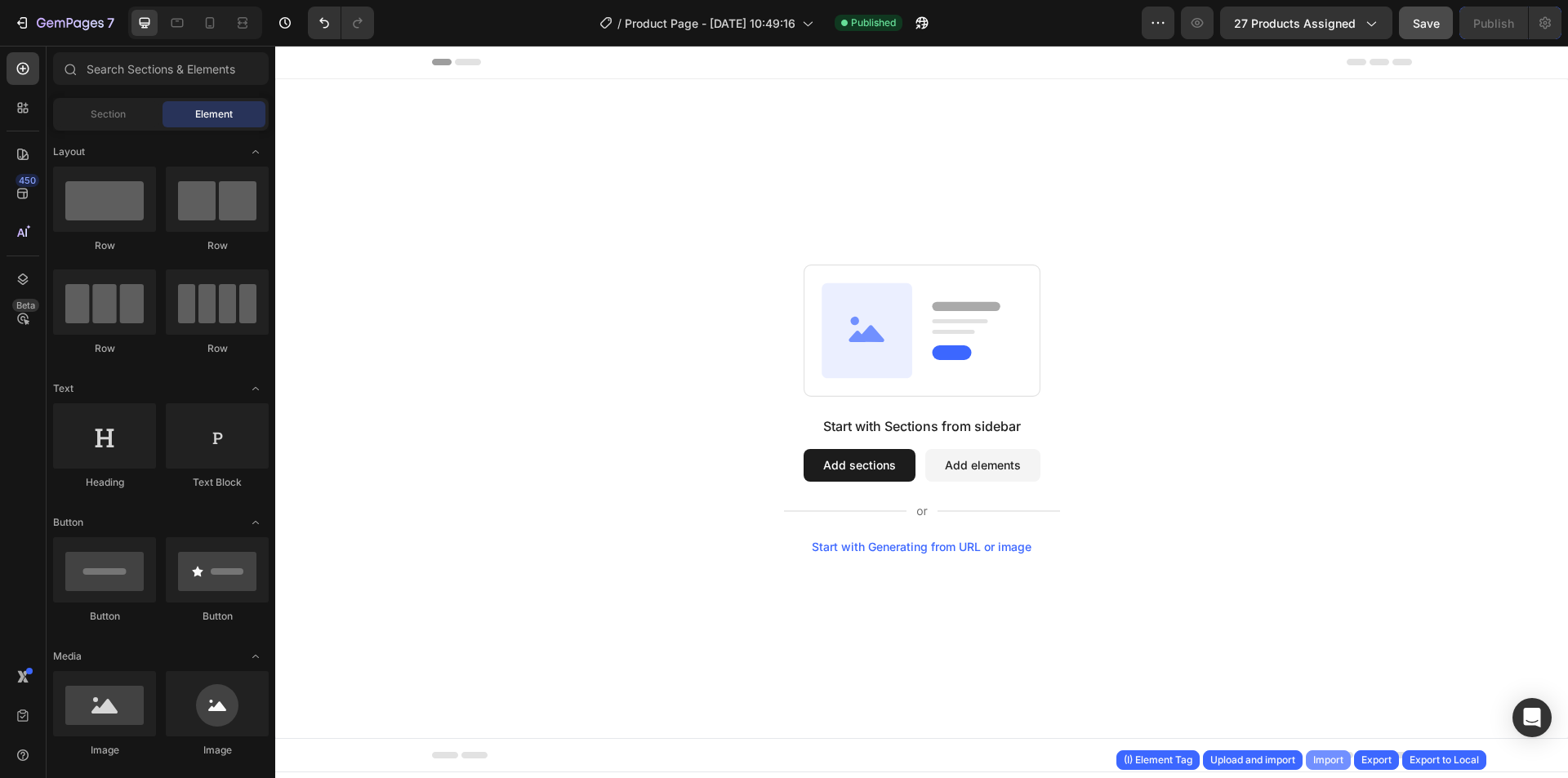
click at [1344, 753] on button "Import" at bounding box center [1328, 760] width 45 height 19
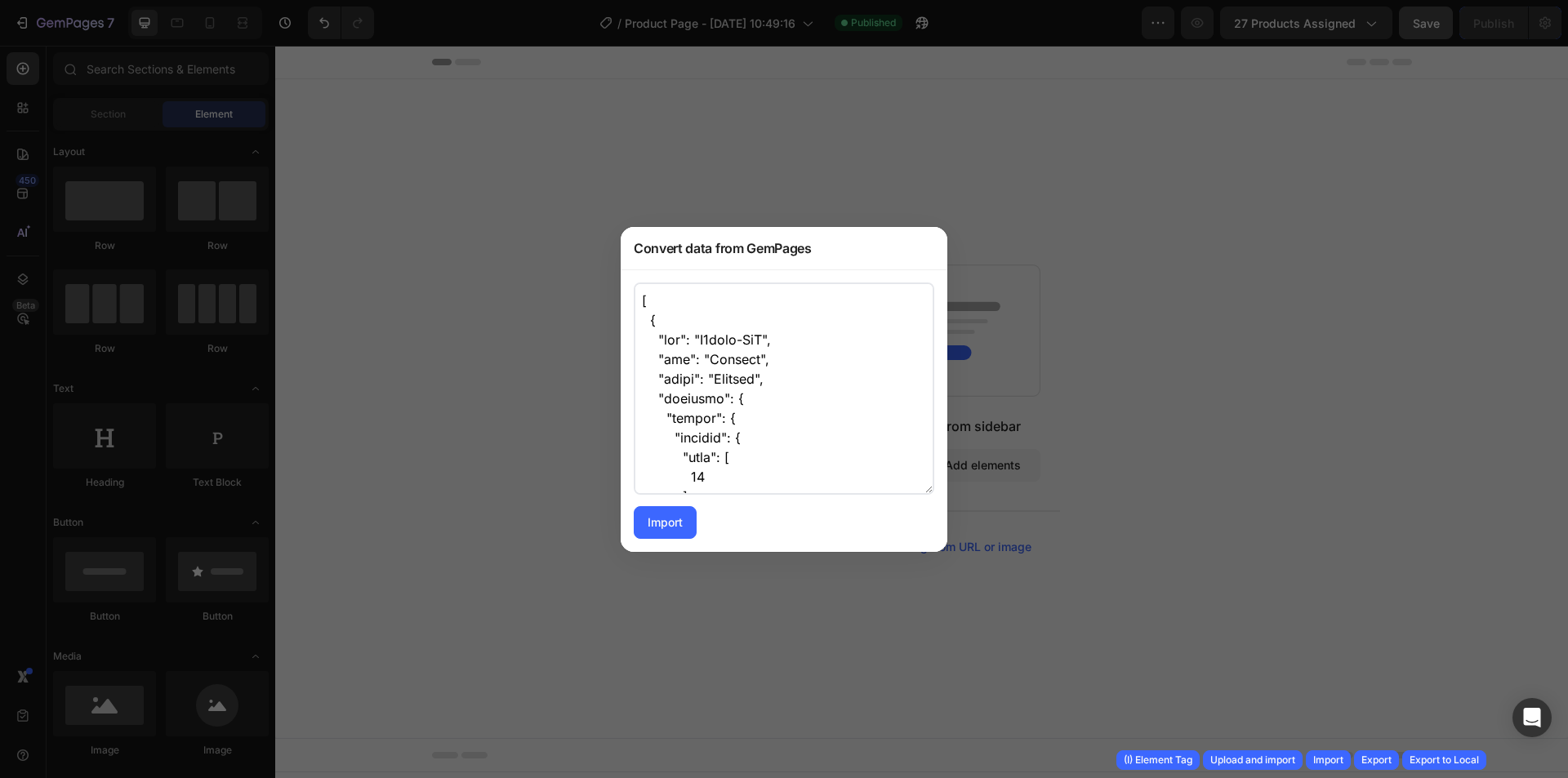
click at [780, 388] on textarea at bounding box center [784, 388] width 301 height 213
paste textarea ", { "optionName": "Size Sm 8", "optionType": "image", "presets": { "color": { "…"
type textarea "[ { "uid": "V6bzlj-MvO", "tag": "Section", "label": "Section", "settings": { "l…"
click at [674, 526] on div "Import" at bounding box center [666, 522] width 35 height 17
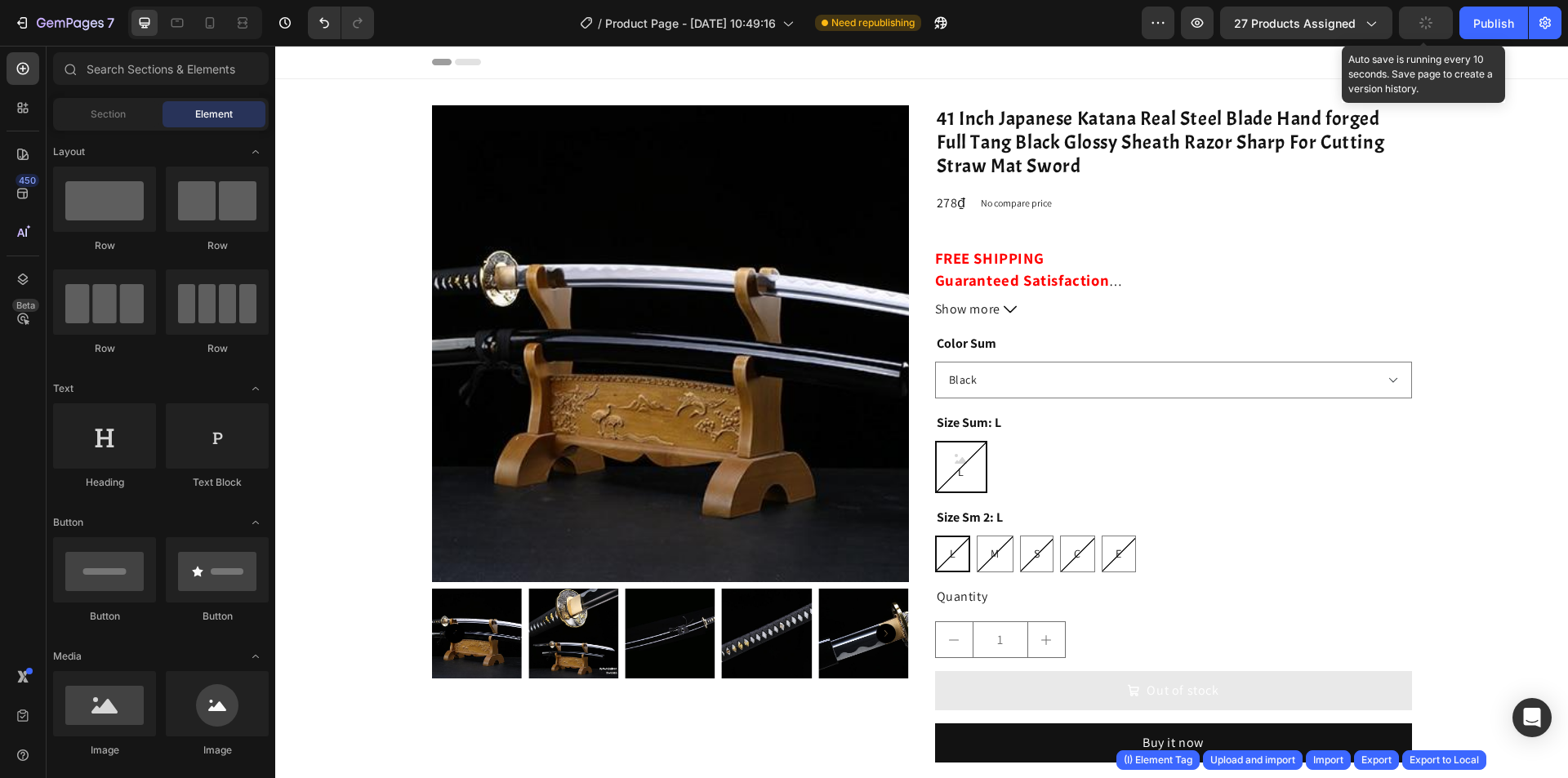
click at [1438, 25] on button "button" at bounding box center [1426, 23] width 54 height 33
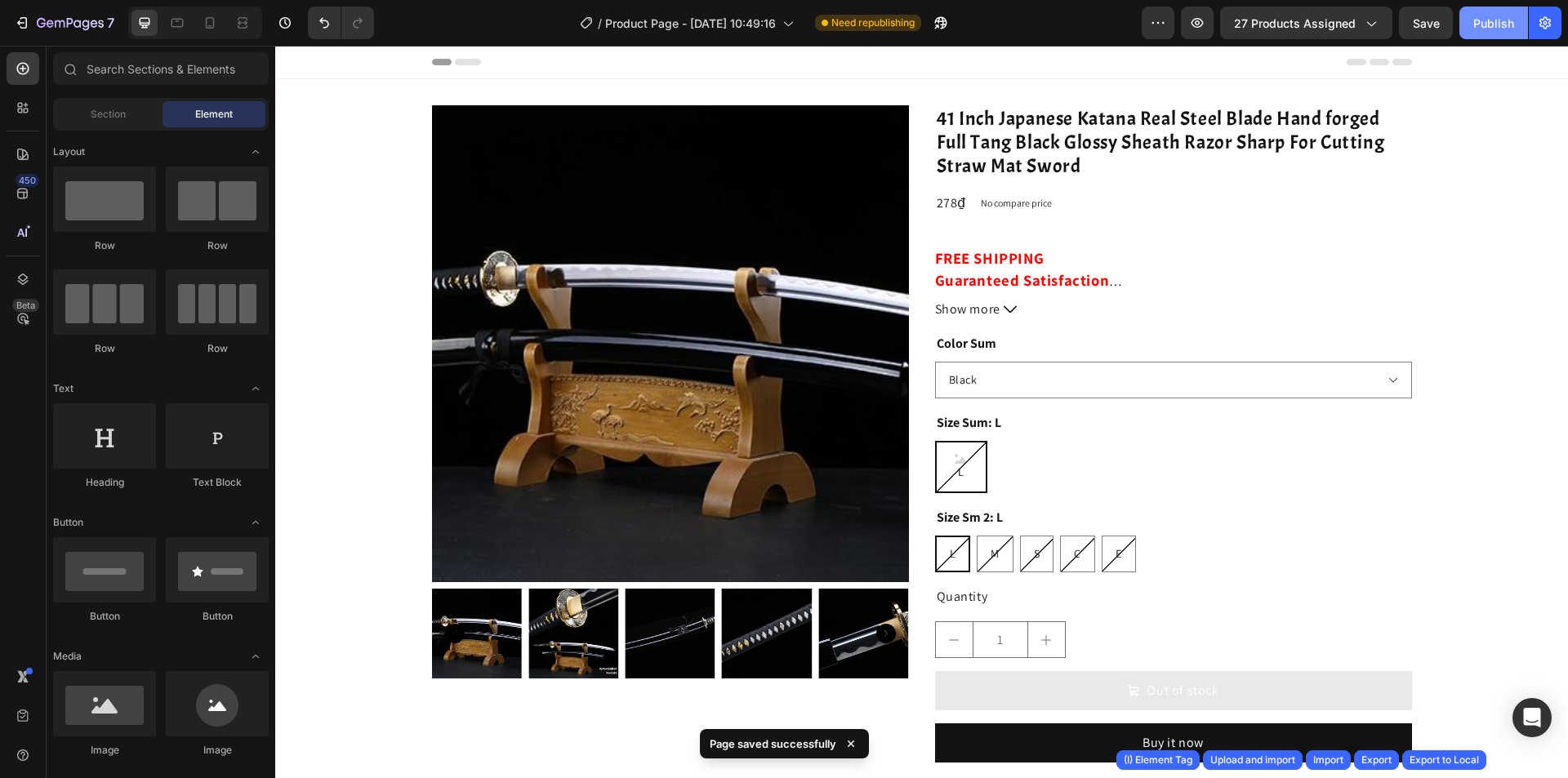
click at [1482, 27] on div "Publish" at bounding box center [1494, 23] width 40 height 17
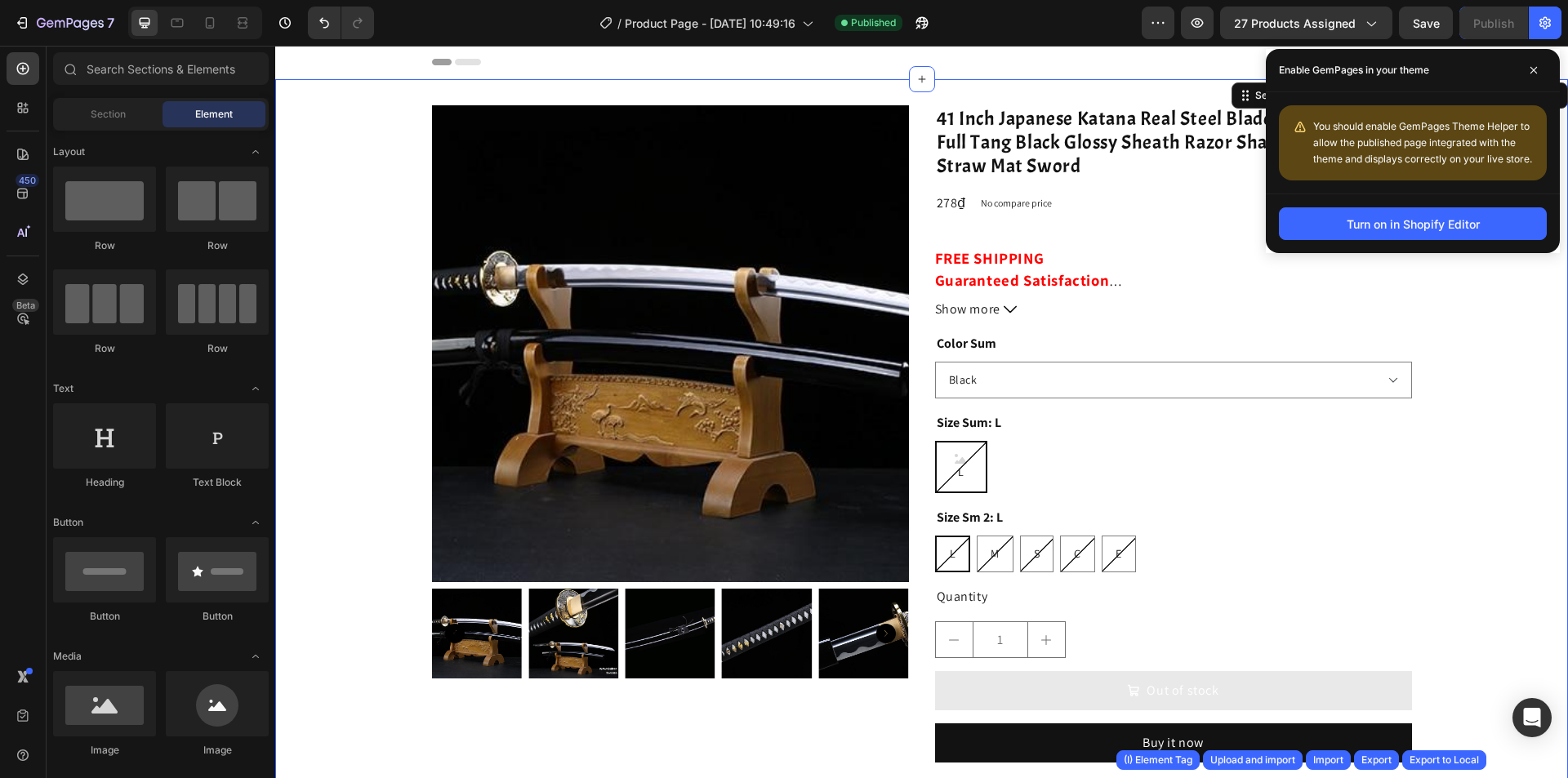
click at [1010, 95] on div "Product Images 41 Inch Japanese Katana Real Steel Blade Hand forged Full Tang B…" at bounding box center [922, 535] width 1294 height 913
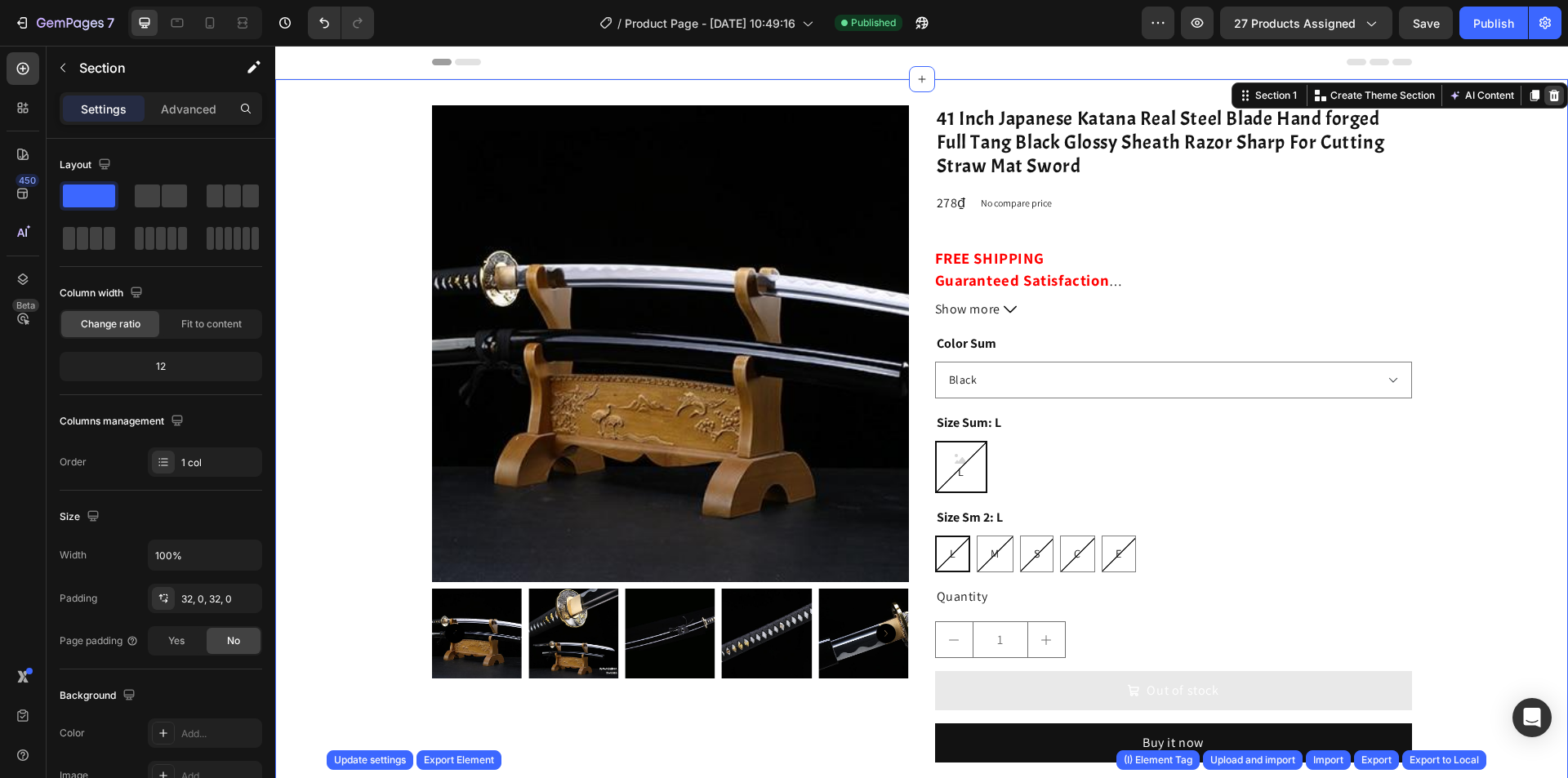
click at [1550, 101] on icon at bounding box center [1555, 95] width 11 height 12
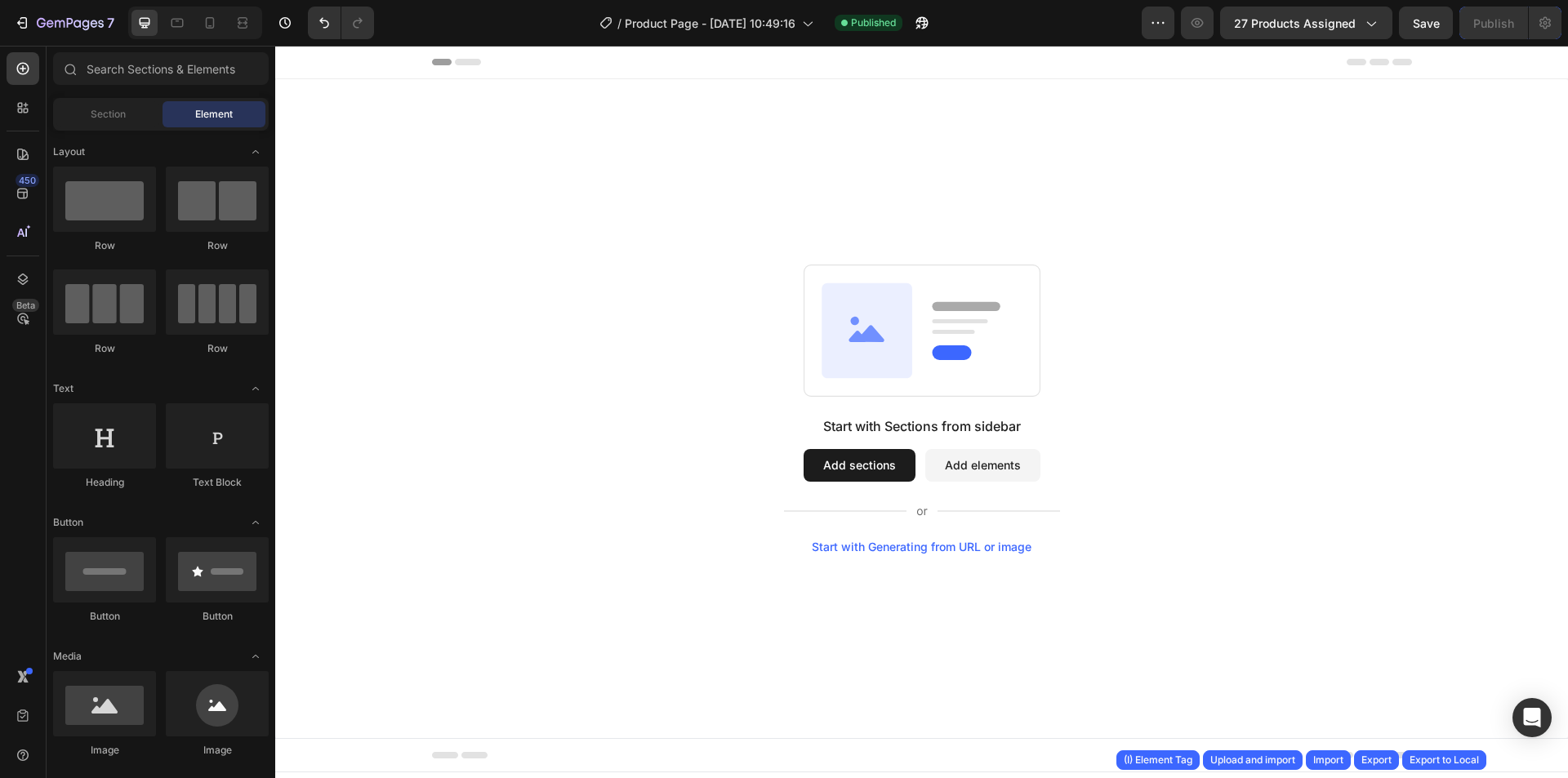
click at [1328, 750] on div "Footer" at bounding box center [923, 756] width 980 height 33
click at [1330, 760] on div "Import" at bounding box center [1328, 760] width 30 height 14
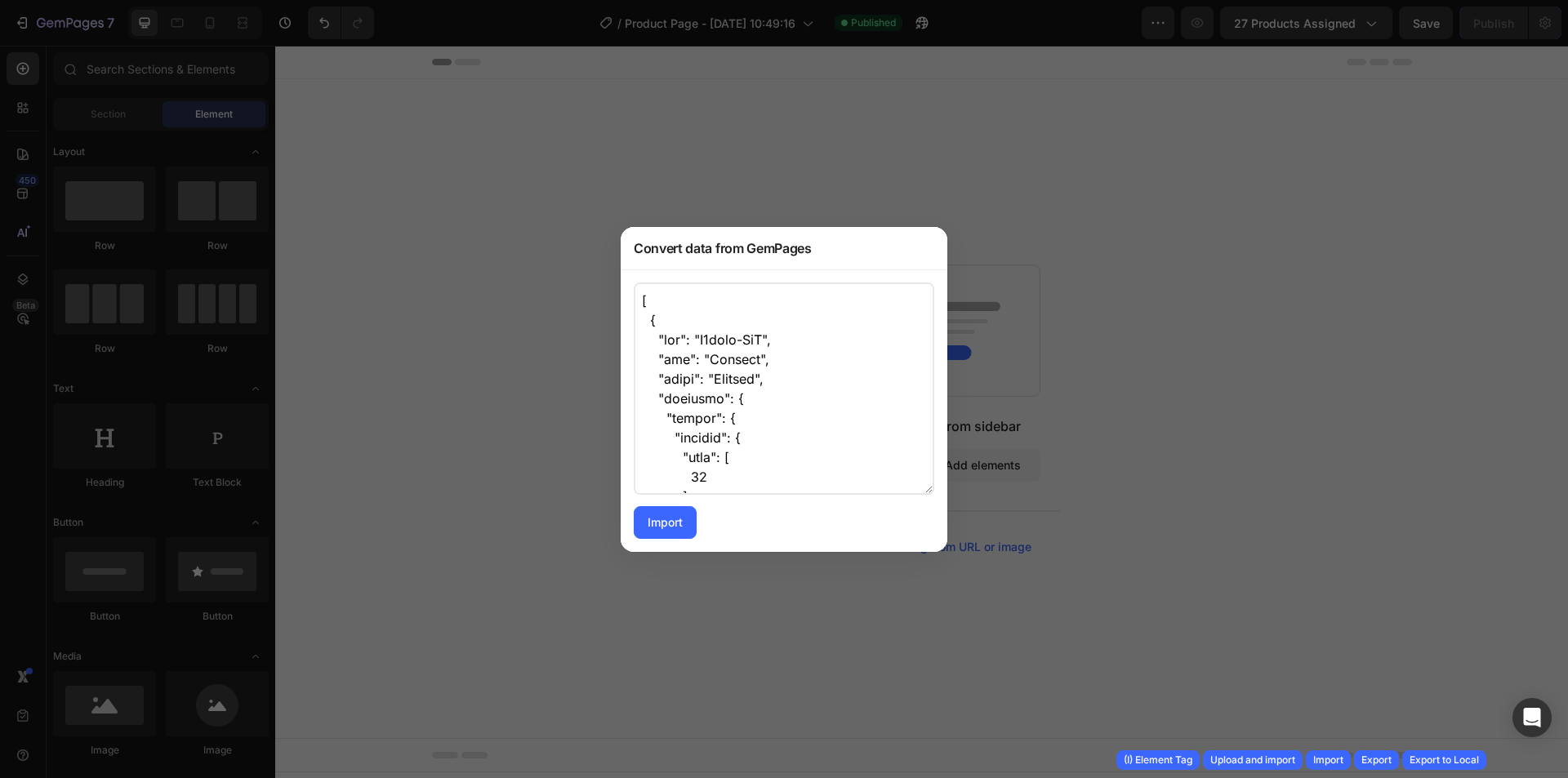
click at [848, 423] on textarea at bounding box center [784, 388] width 301 height 213
paste textarea "base", "optionType": "rectangle_list", "presets": { "color": { "width": { "desk…"
type textarea "[ { "uid": "V6bzlj-MvO", "tag": "Section", "label": "Section", "settings": { "l…"
click at [679, 510] on button "Import" at bounding box center [665, 523] width 63 height 33
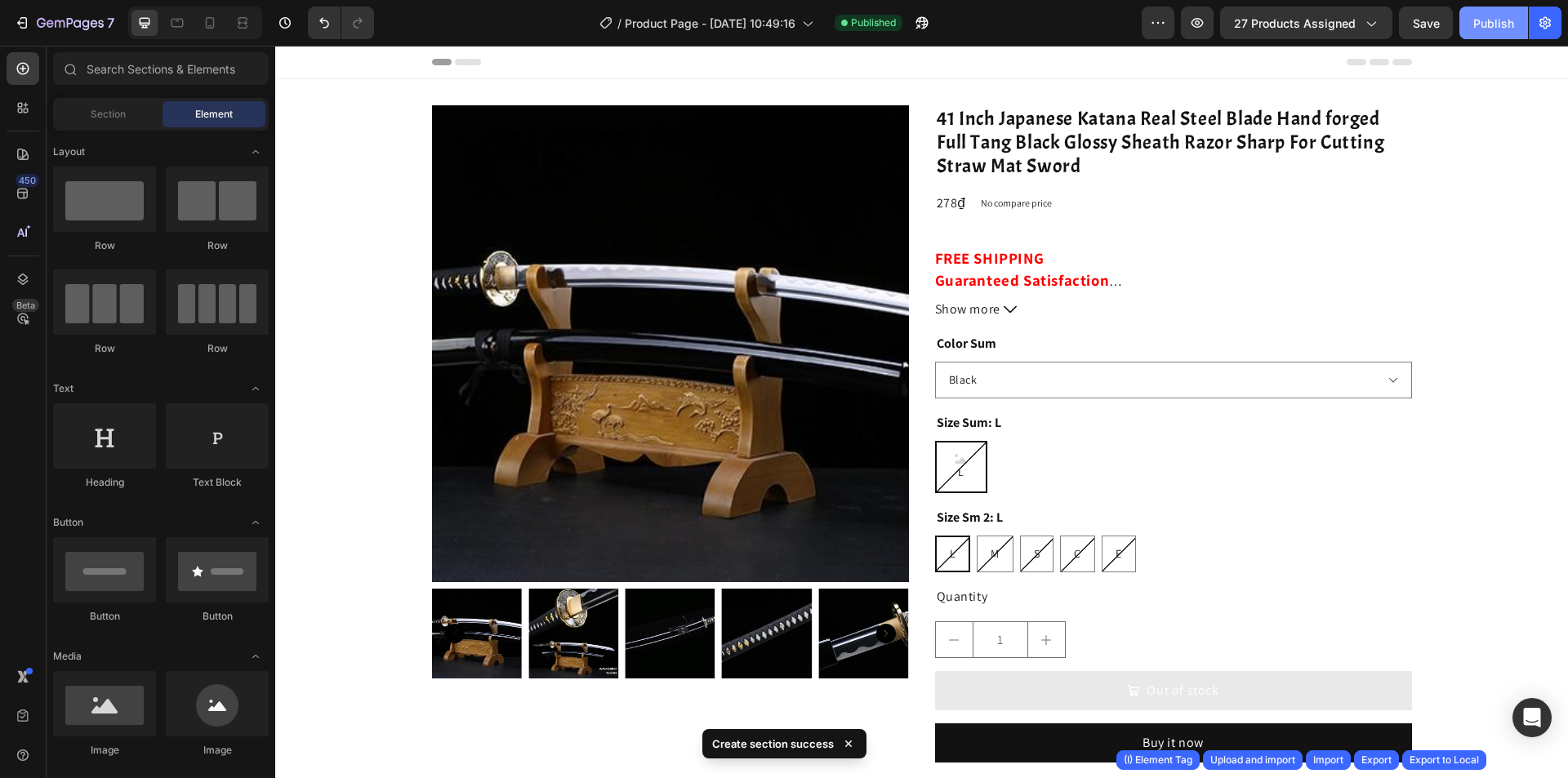
click at [1493, 15] on div "Publish" at bounding box center [1494, 23] width 40 height 17
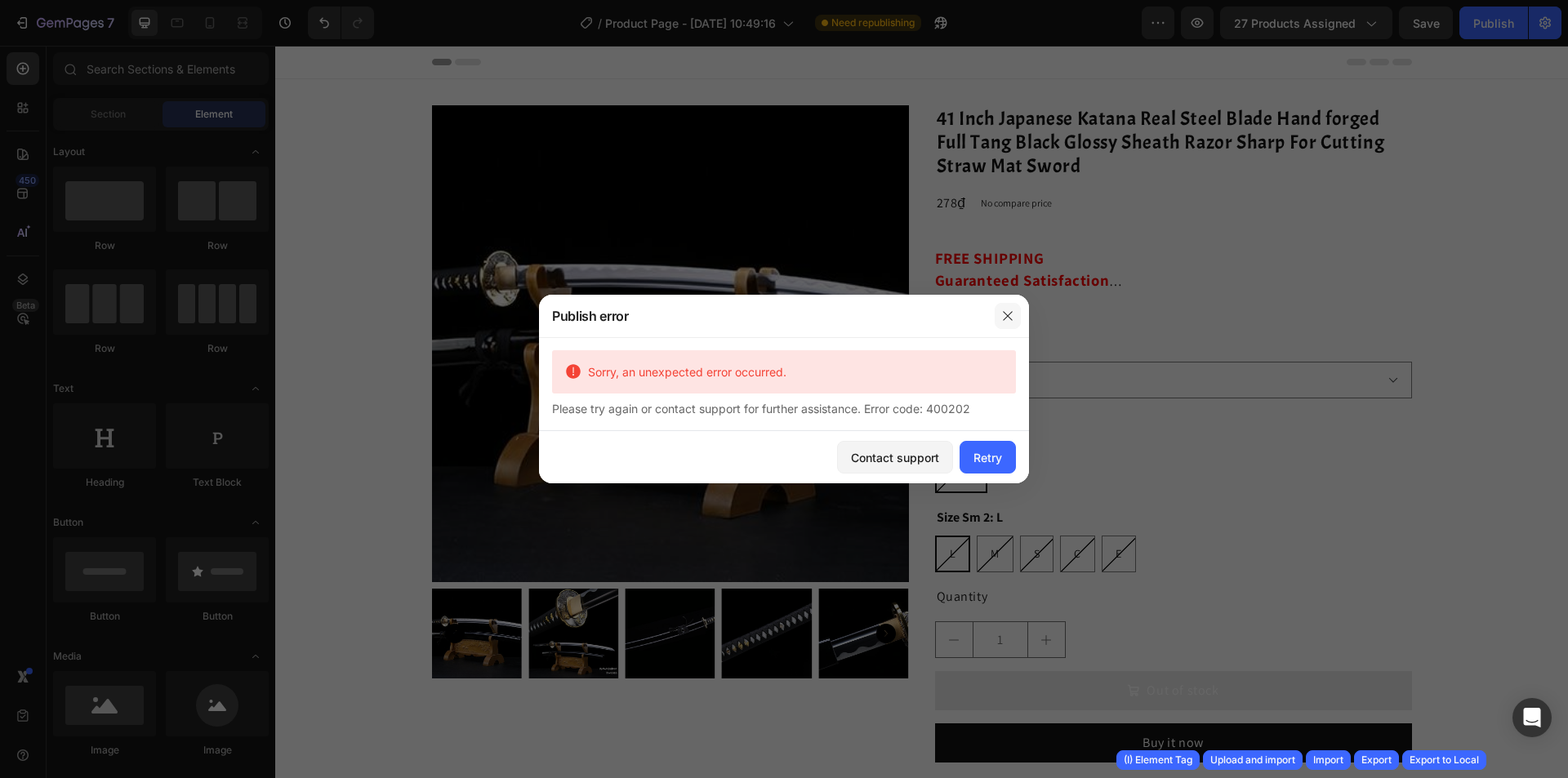
click at [1015, 315] on button "button" at bounding box center [1007, 316] width 26 height 26
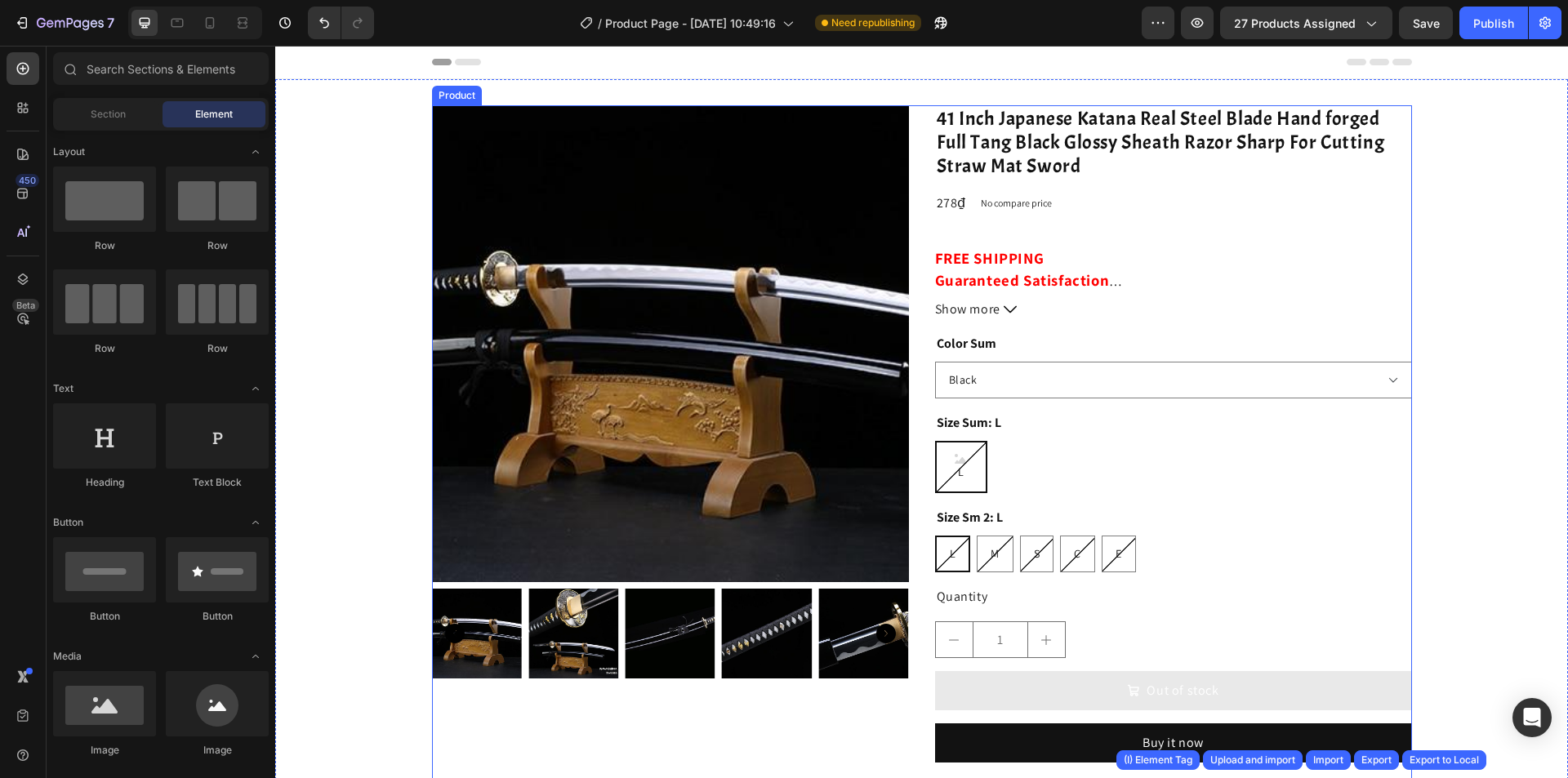
click at [913, 127] on div "Product Images 41 Inch Japanese Katana Real Steel Blade Hand forged Full Tang B…" at bounding box center [923, 535] width 980 height 861
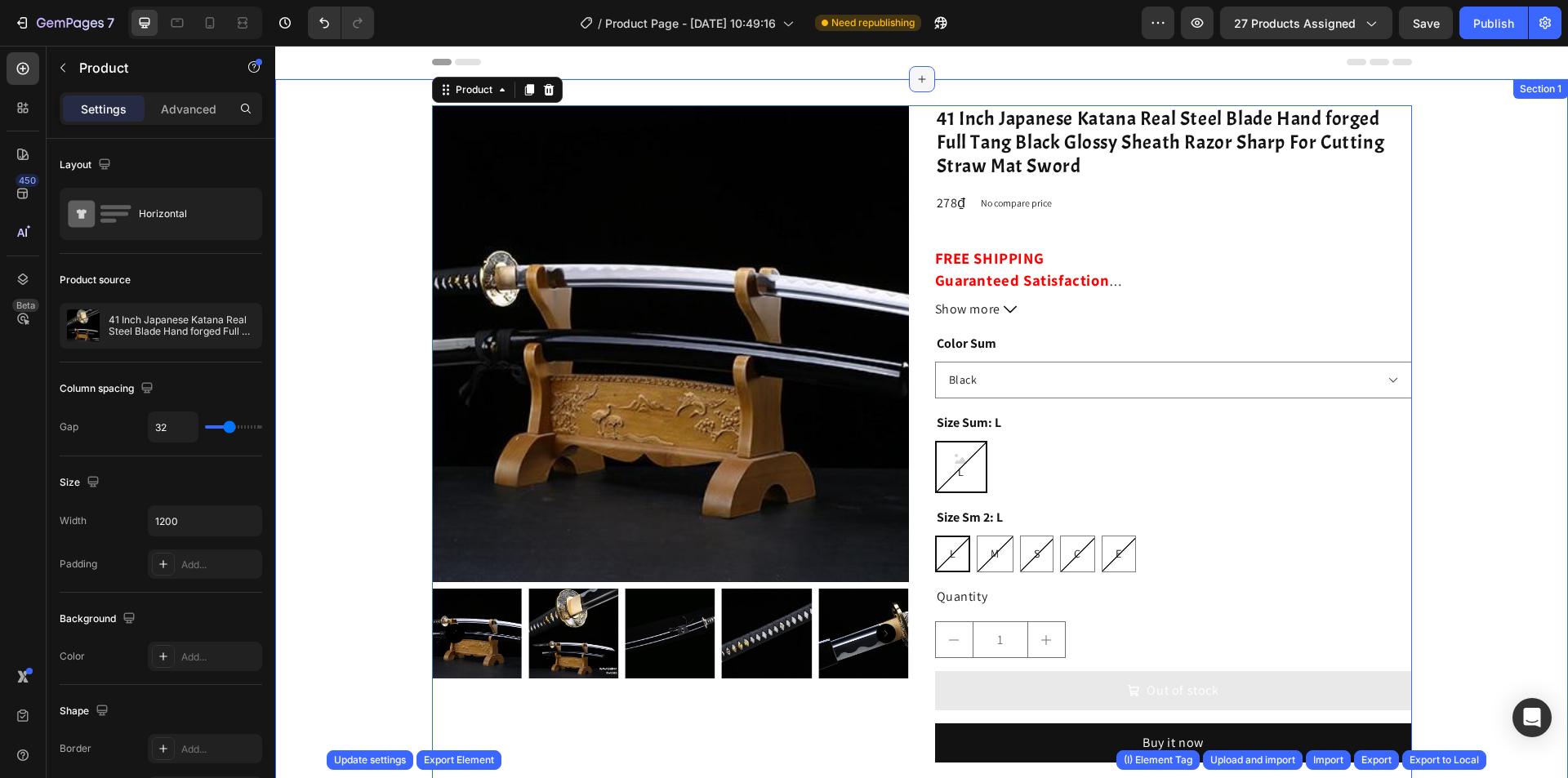
click at [919, 87] on div at bounding box center [922, 79] width 26 height 26
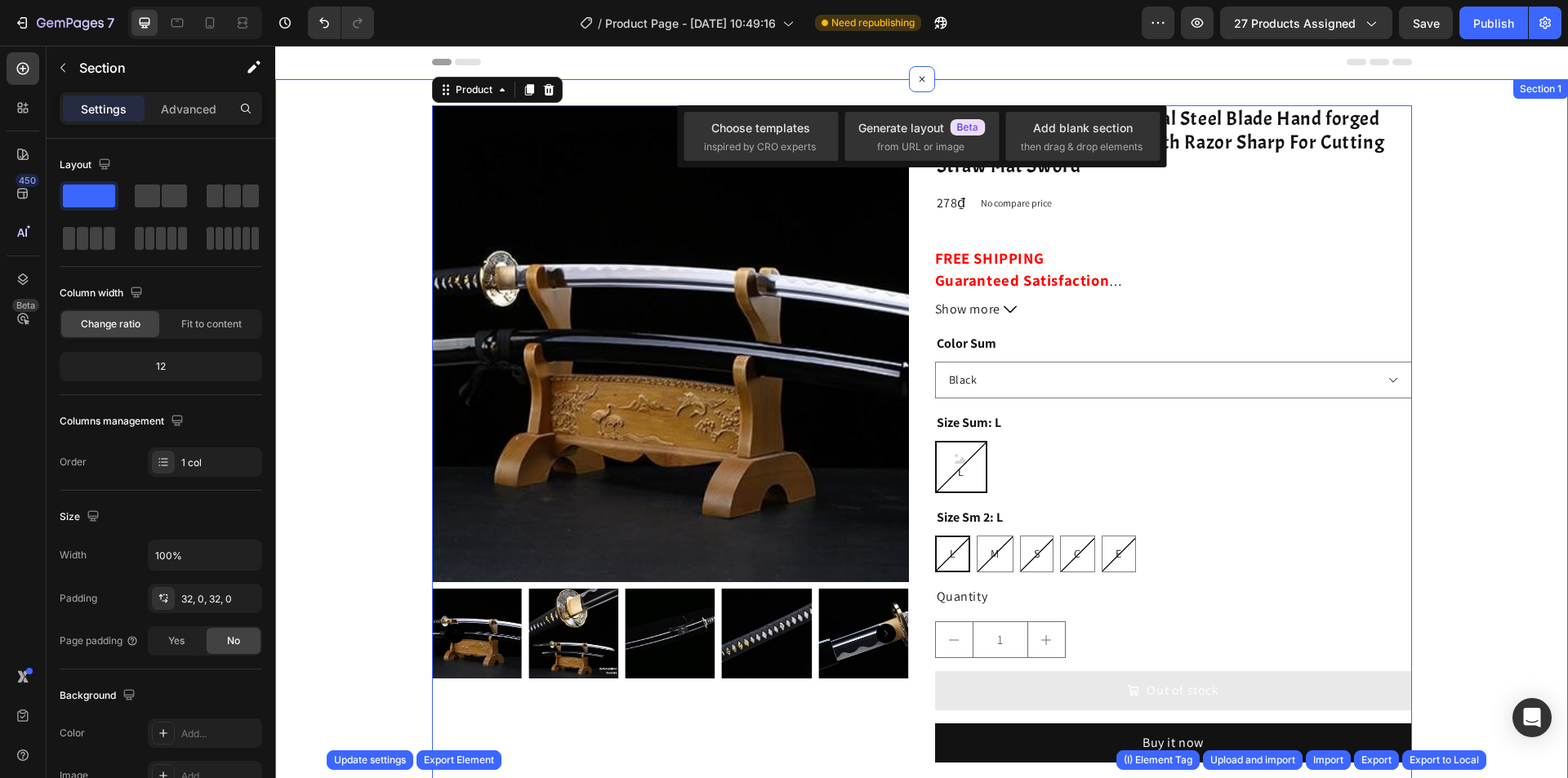
click at [853, 84] on div "Product Images 41 Inch Japanese Katana Real Steel Blade Hand forged Full Tang B…" at bounding box center [922, 535] width 1294 height 913
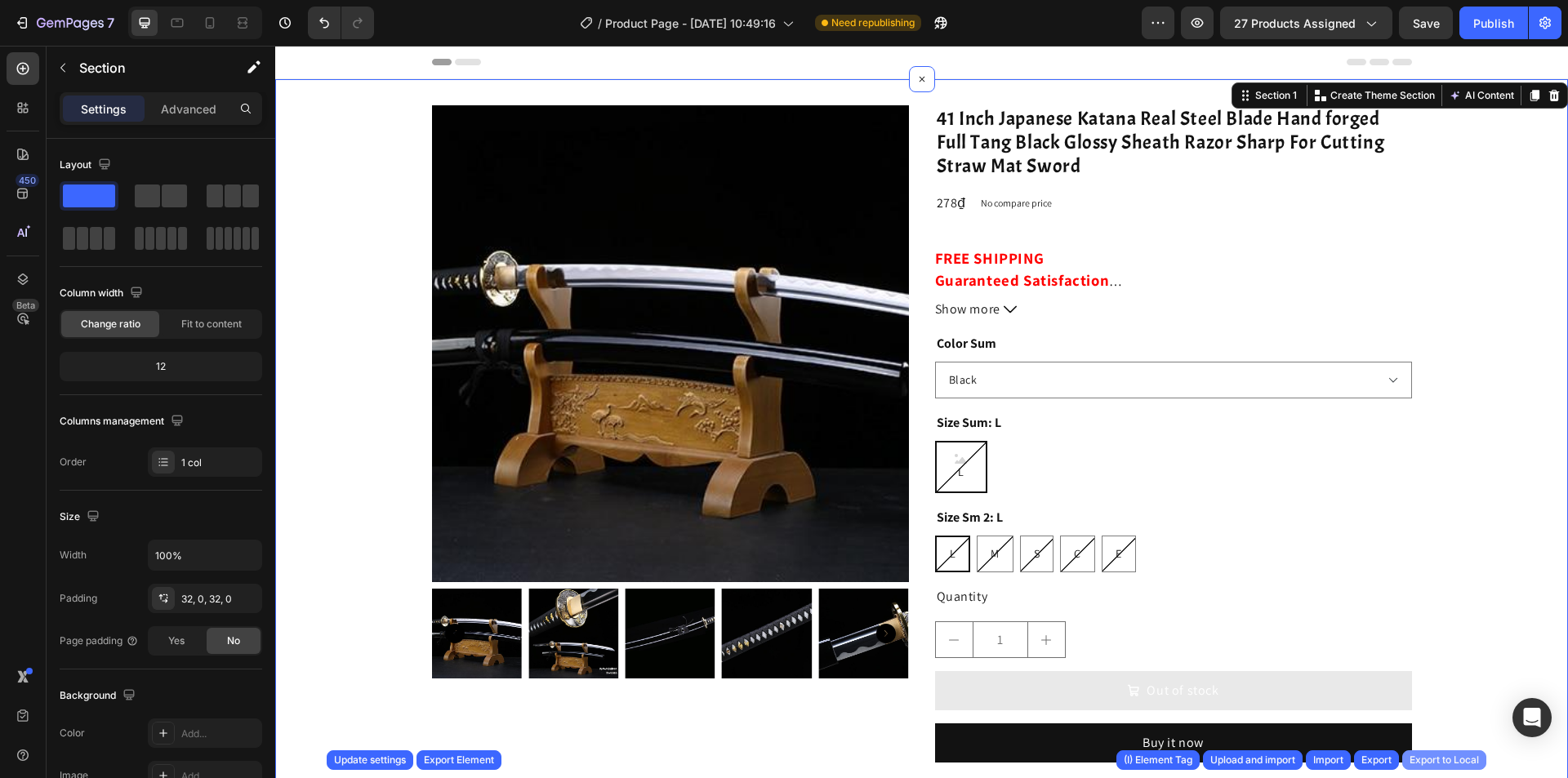
click at [1446, 764] on div "Export to Local" at bounding box center [1445, 760] width 69 height 14
